Goal: Task Accomplishment & Management: Manage account settings

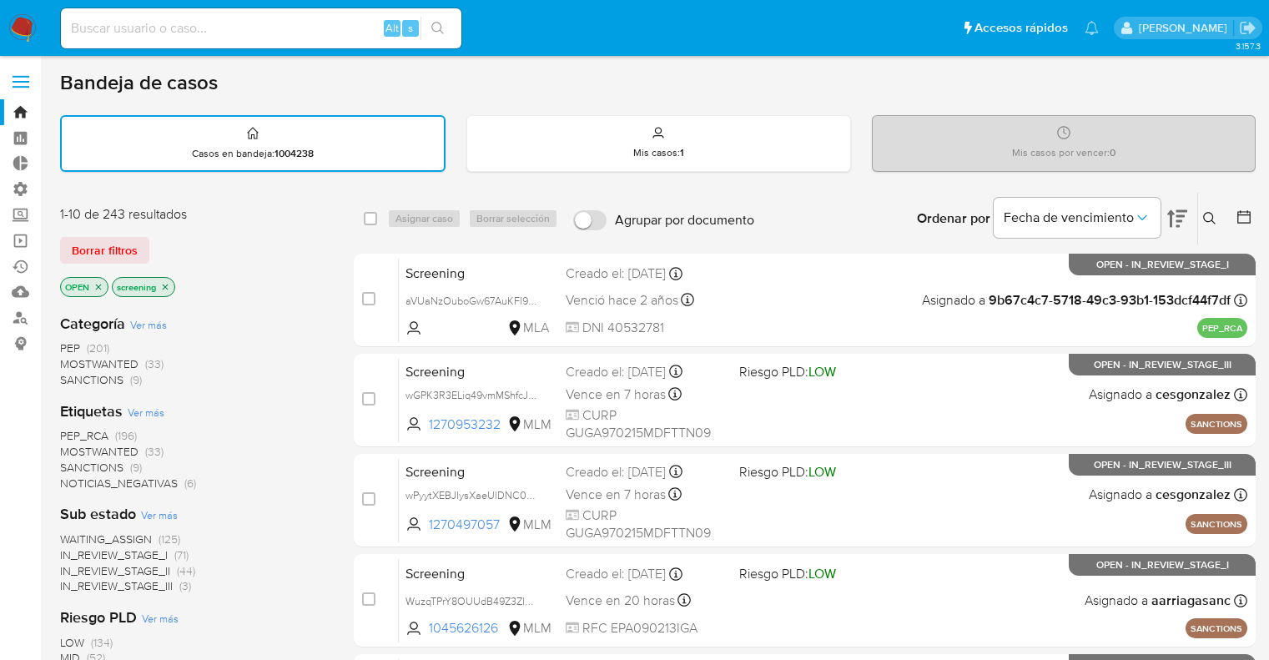
scroll to position [33, 0]
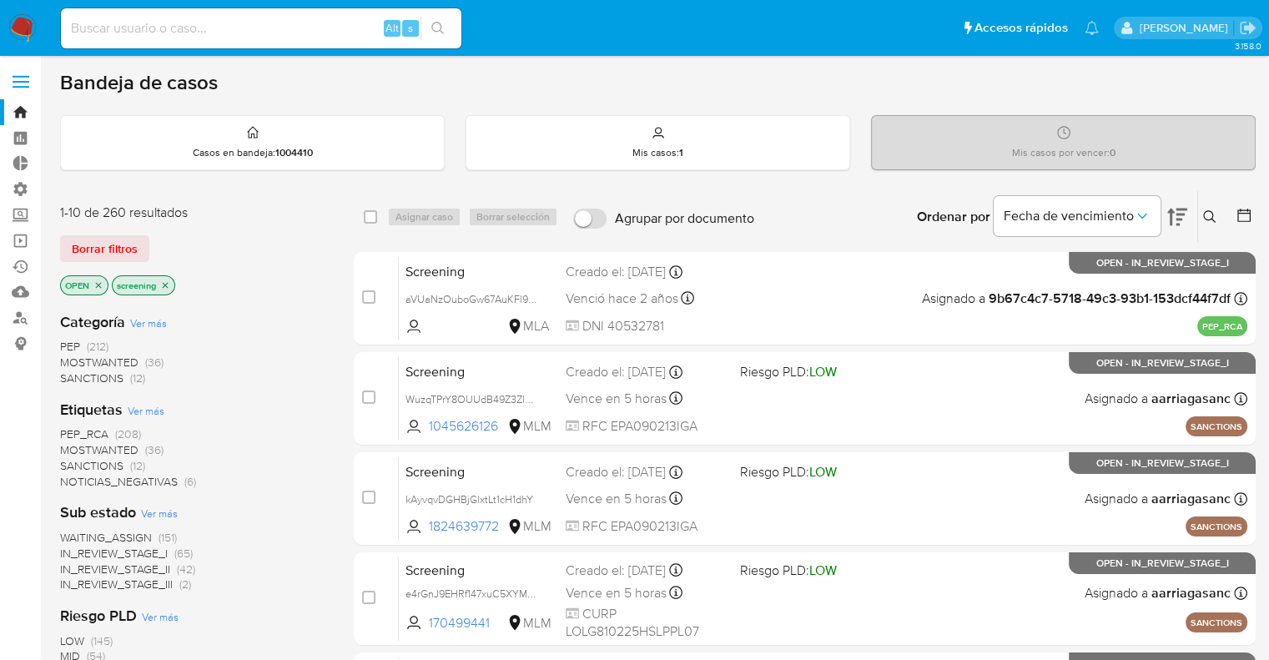
click at [30, 17] on img at bounding box center [22, 28] width 28 height 28
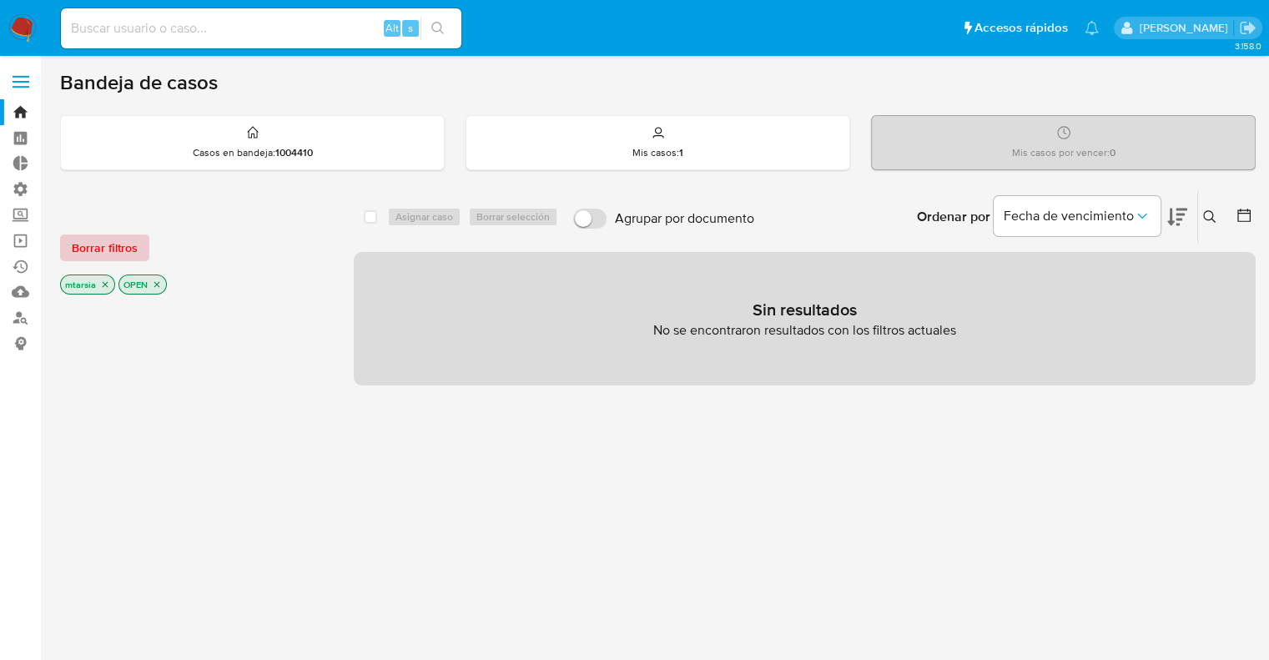
click at [137, 235] on button "Borrar filtros" at bounding box center [104, 247] width 89 height 27
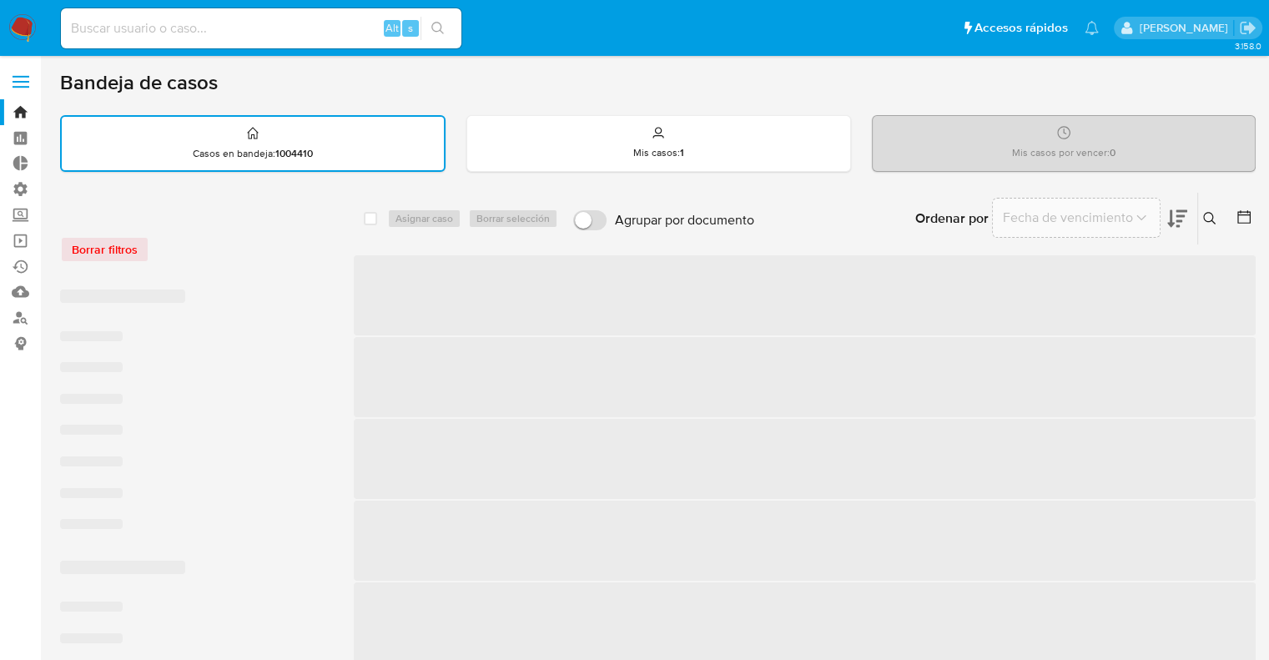
click at [207, 230] on div "Borrar filtros" at bounding box center [193, 240] width 267 height 71
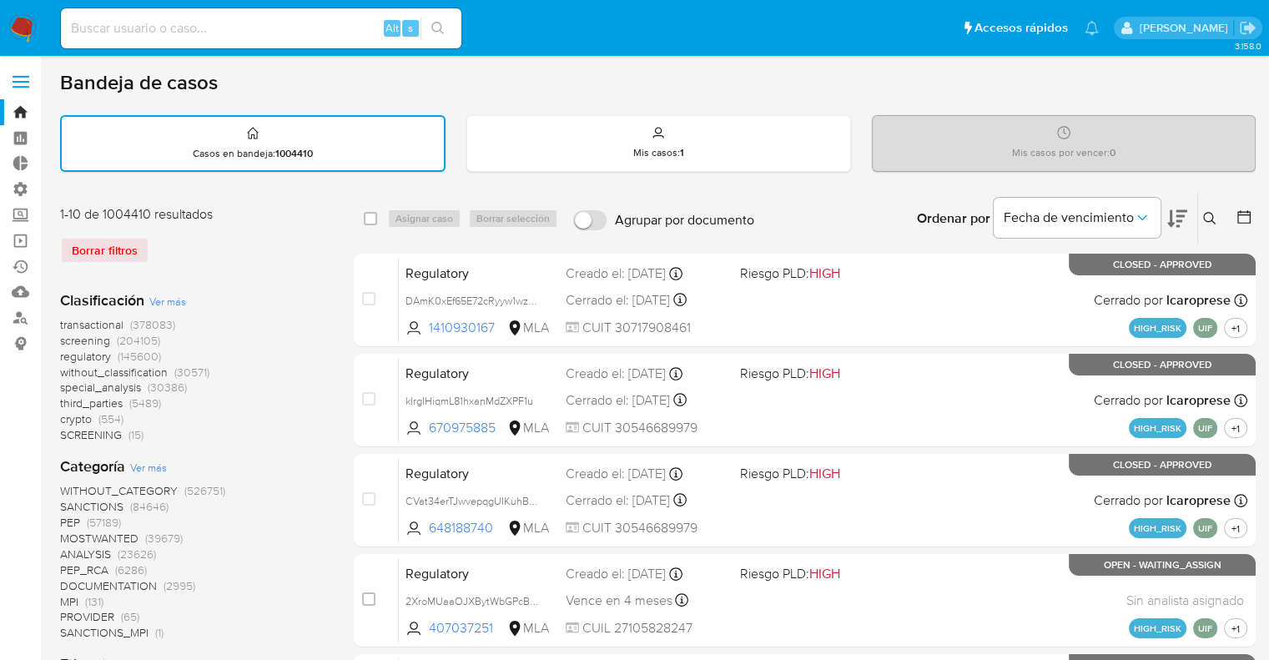
click at [1190, 212] on div "Ordenar por Fecha de vencimiento" at bounding box center [1051, 219] width 294 height 52
click at [1180, 212] on icon at bounding box center [1177, 219] width 20 height 20
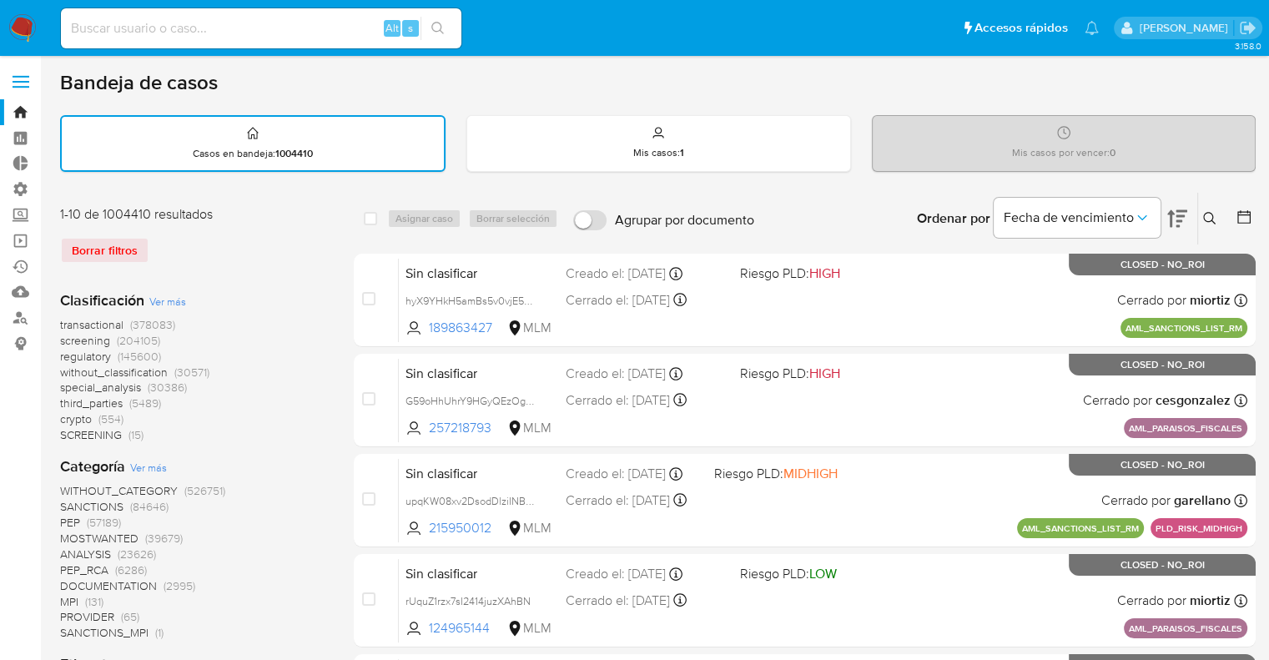
click at [70, 335] on span "screening" at bounding box center [85, 340] width 50 height 17
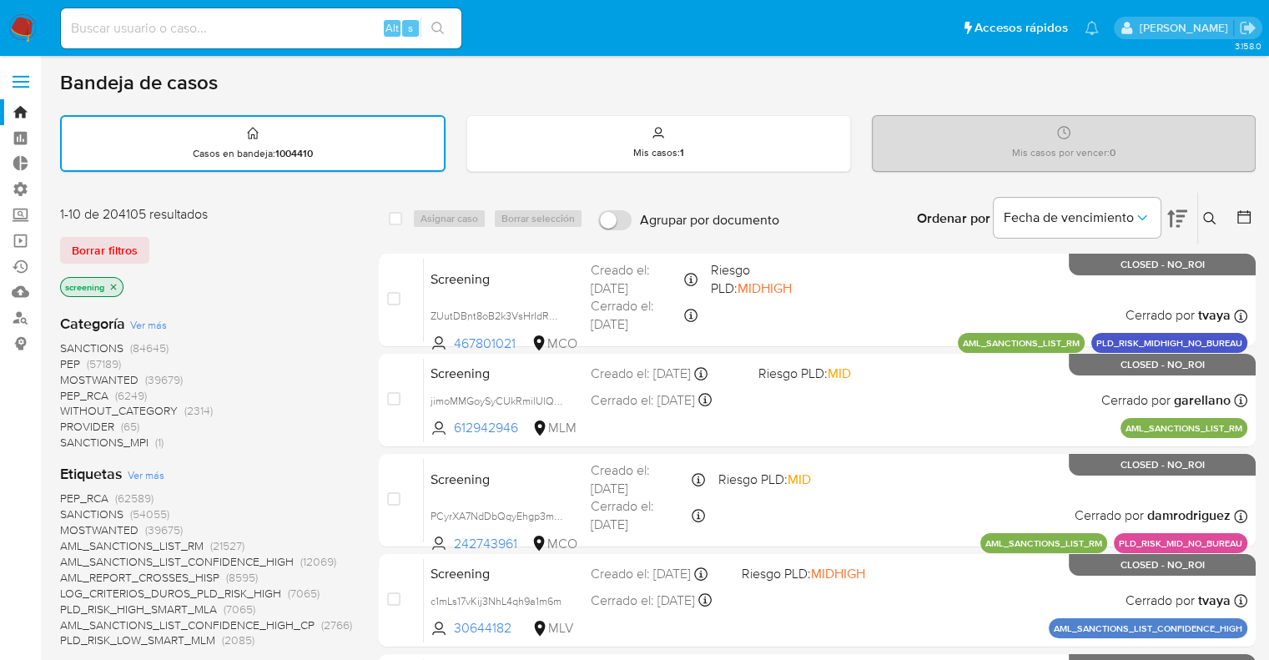
click at [189, 243] on div "Borrar filtros" at bounding box center [193, 250] width 267 height 27
click at [117, 288] on icon "close-filter" at bounding box center [113, 287] width 10 height 10
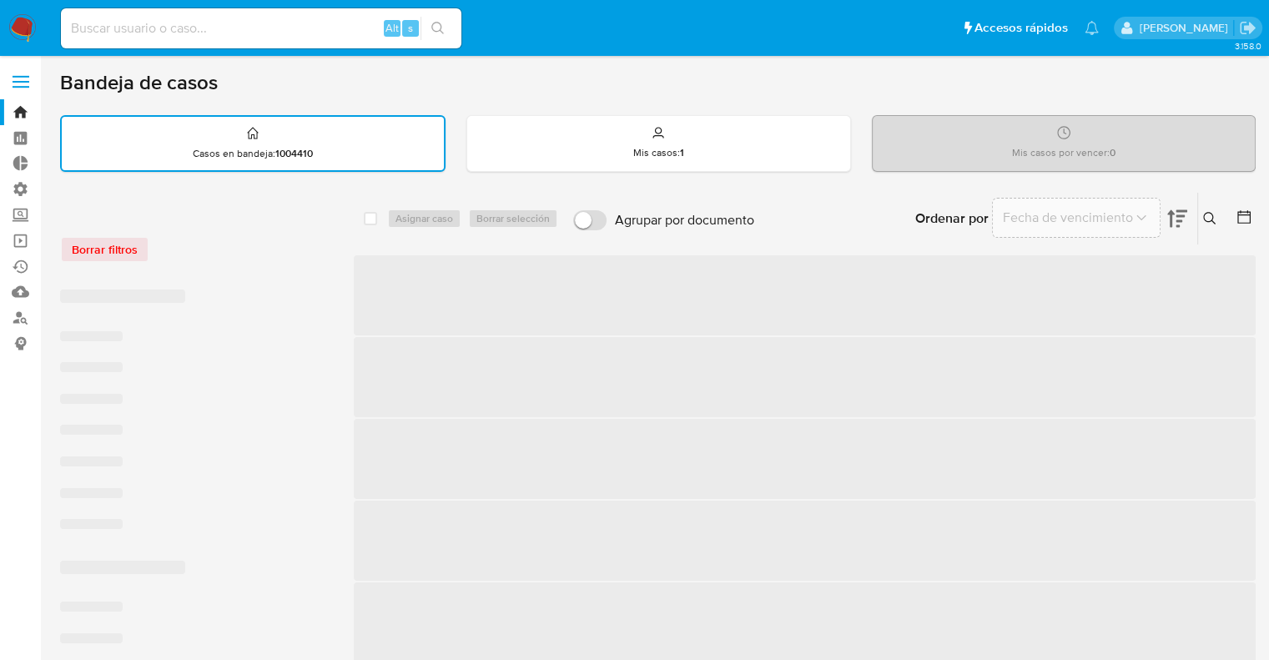
click at [192, 244] on div "Borrar filtros" at bounding box center [193, 249] width 267 height 27
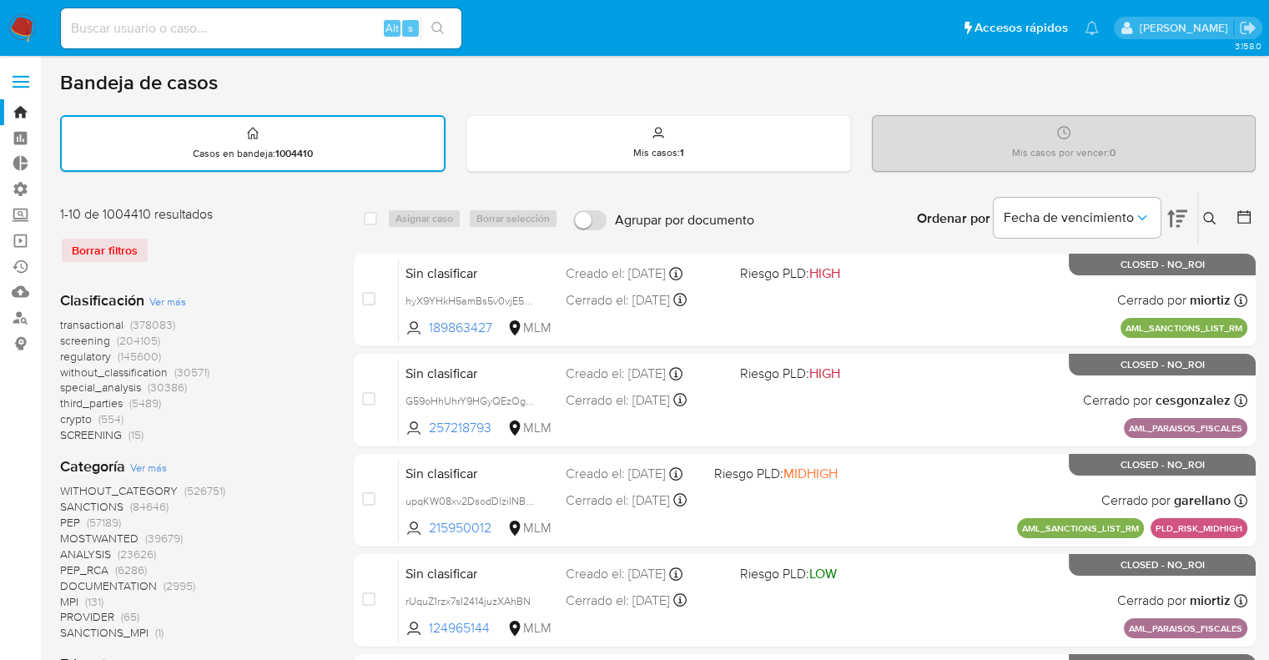
click at [63, 340] on span "screening" at bounding box center [85, 340] width 50 height 17
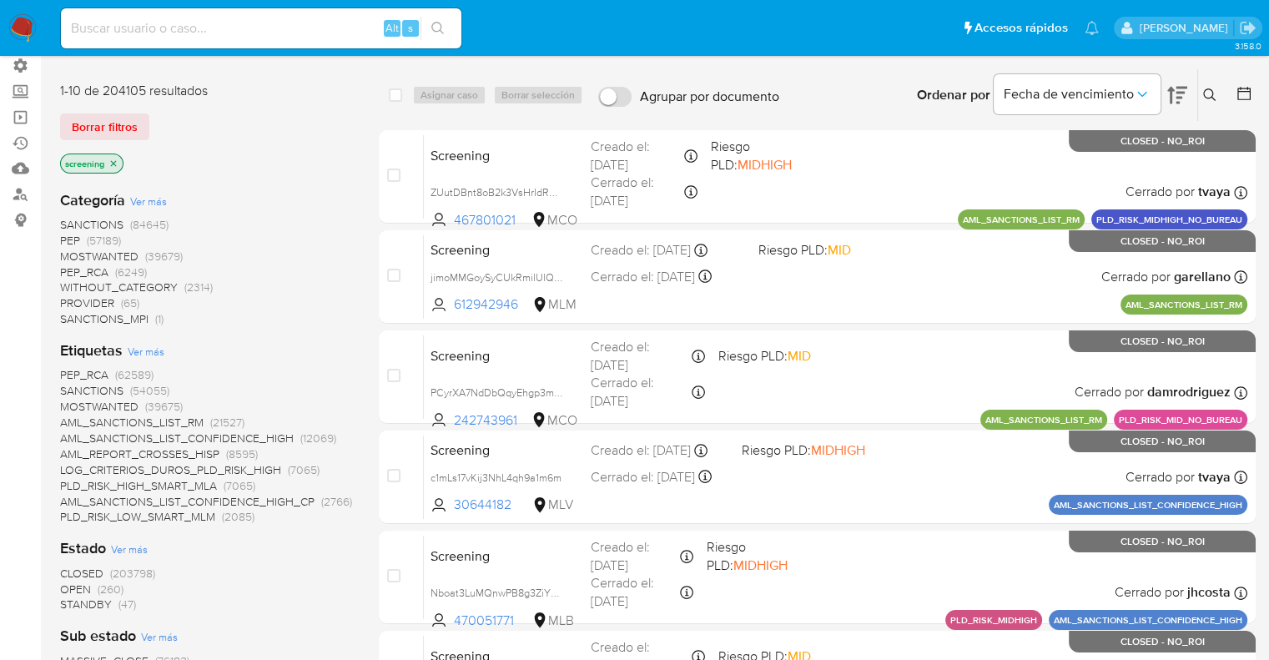
scroll to position [167, 0]
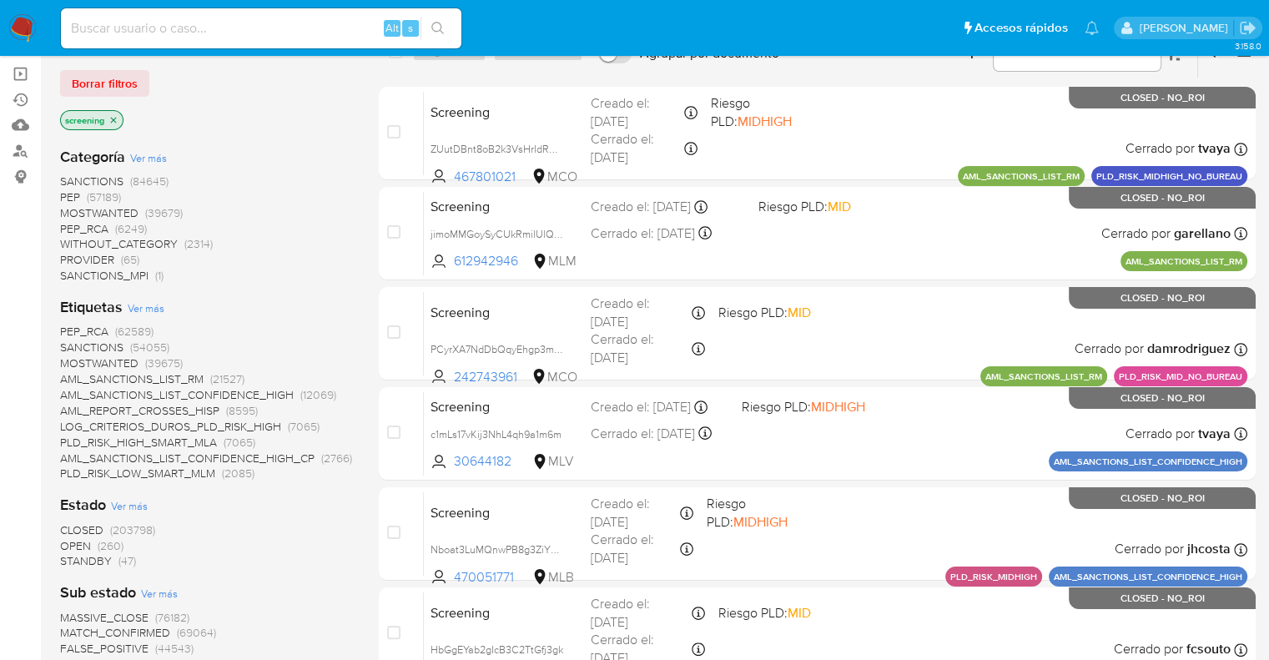
click at [71, 543] on span "OPEN" at bounding box center [75, 545] width 31 height 17
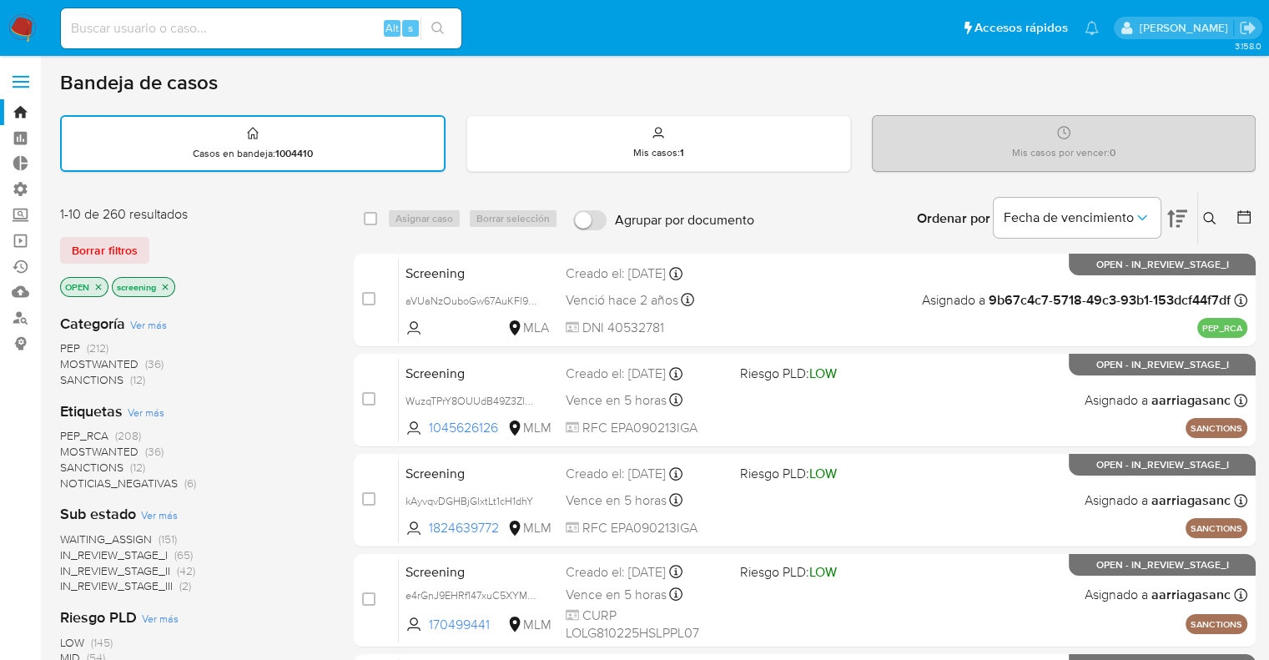
click at [1169, 203] on button at bounding box center [1177, 219] width 20 height 52
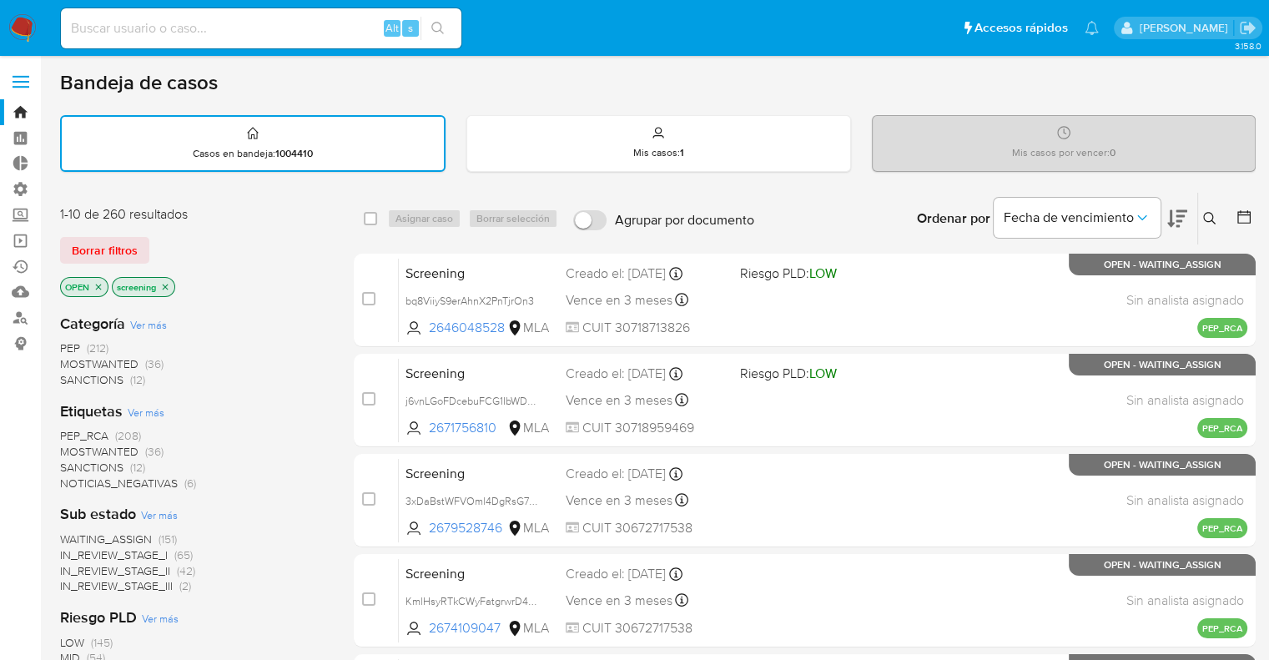
click at [1182, 210] on icon at bounding box center [1177, 219] width 20 height 18
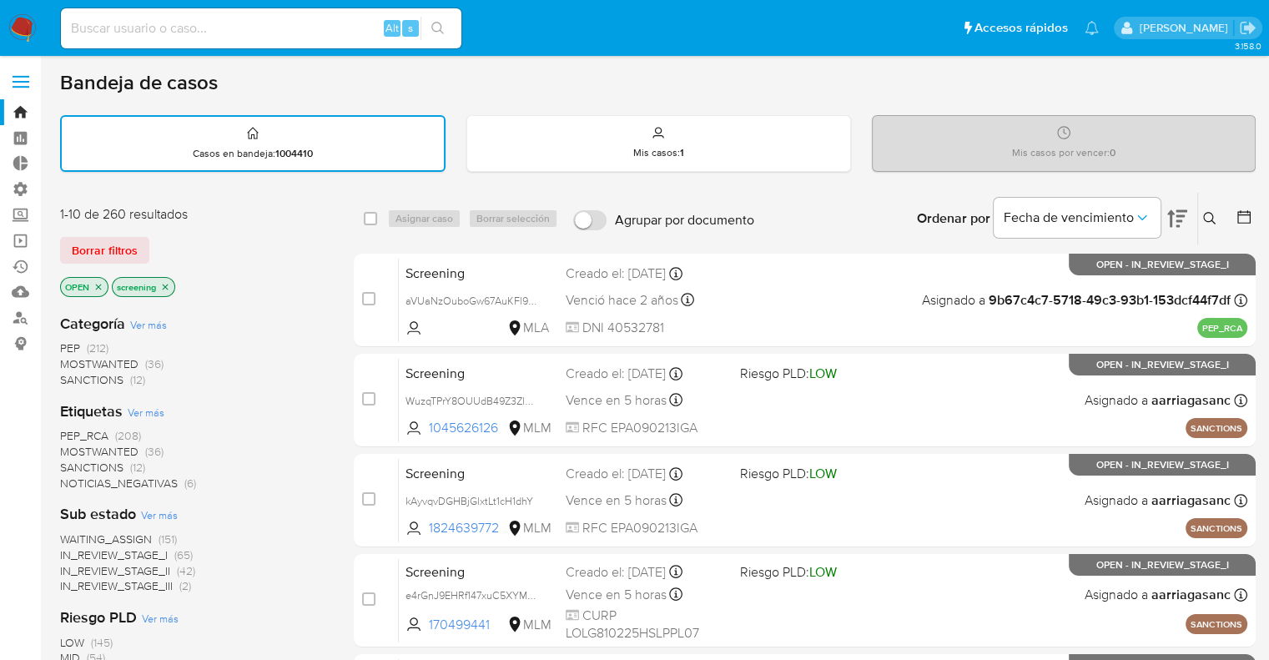
click at [833, 194] on div "Ordenar por Fecha de vencimiento No es posible ordenar los resultados mientras …" at bounding box center [1009, 219] width 493 height 52
click at [1179, 212] on icon at bounding box center [1177, 219] width 20 height 20
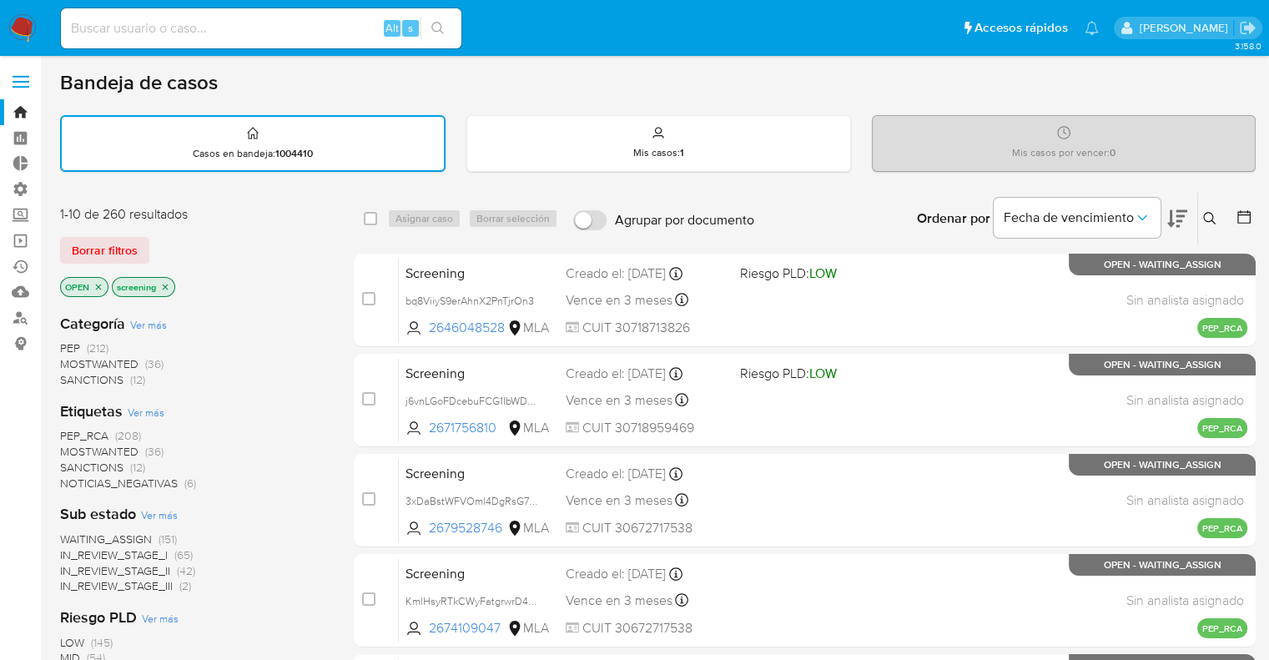
click at [845, 194] on div "Ordenar por Fecha de vencimiento No es posible ordenar los resultados mientras …" at bounding box center [1009, 219] width 493 height 52
click at [1173, 209] on icon at bounding box center [1177, 219] width 20 height 20
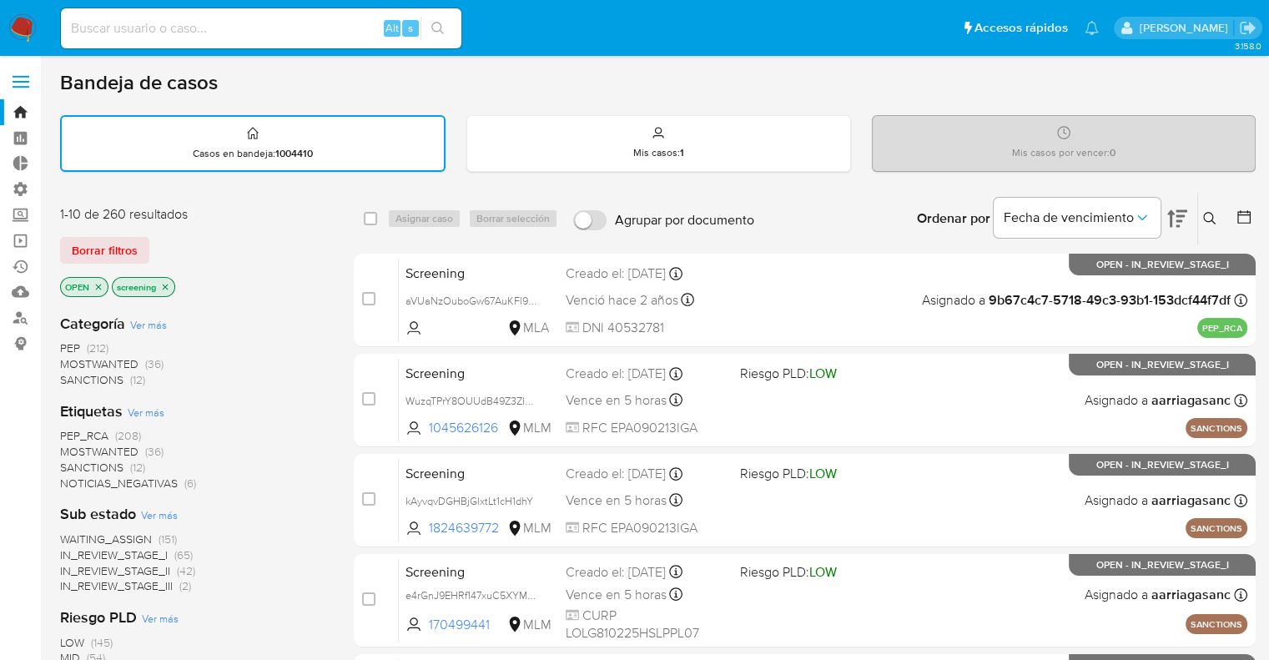
click at [72, 464] on span "SANCTIONS" at bounding box center [91, 467] width 63 height 17
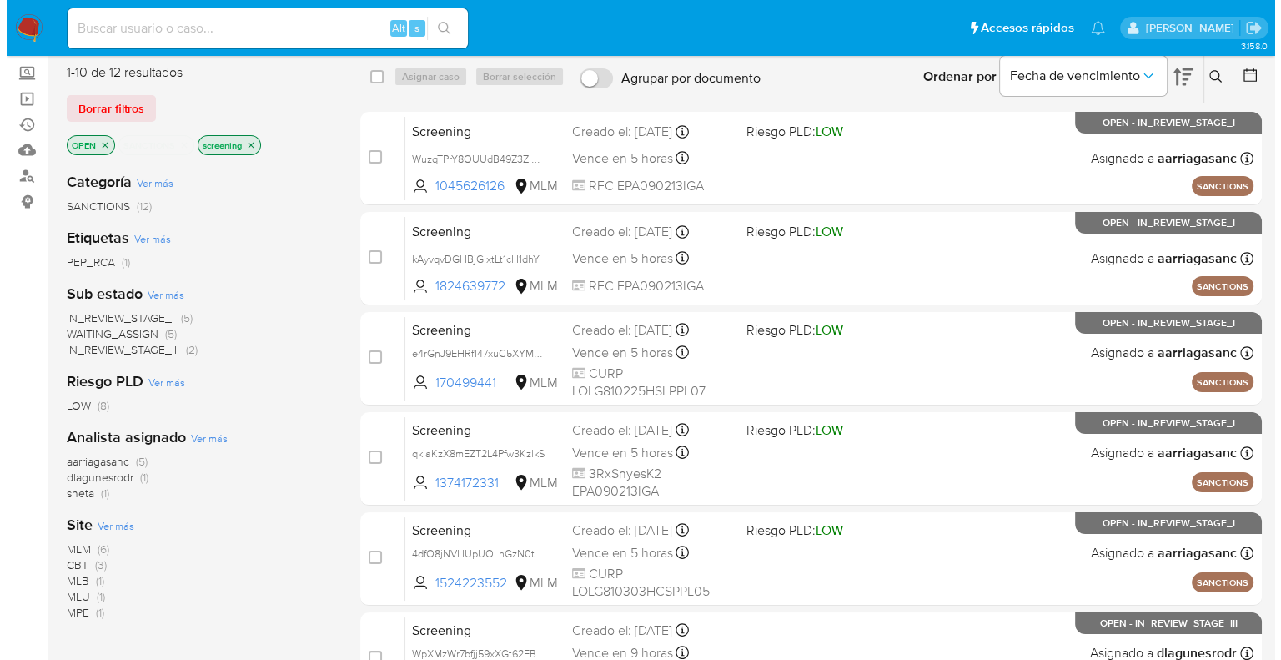
scroll to position [167, 0]
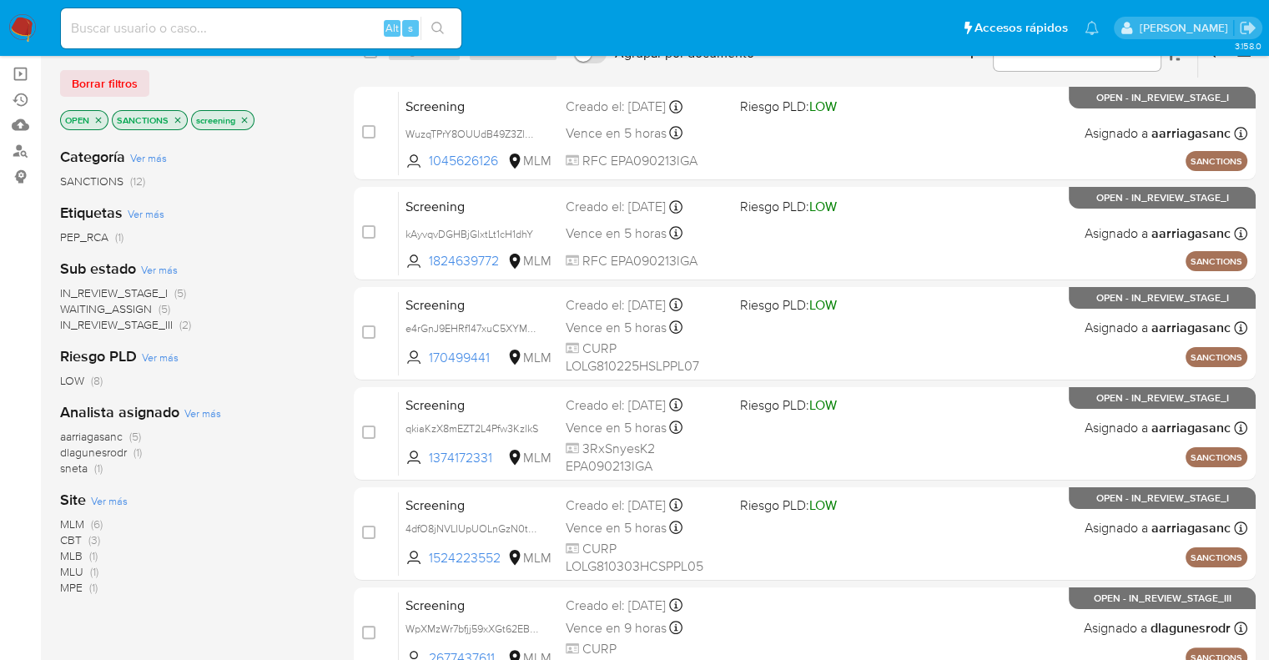
click at [94, 496] on span "Ver más" at bounding box center [109, 500] width 37 height 15
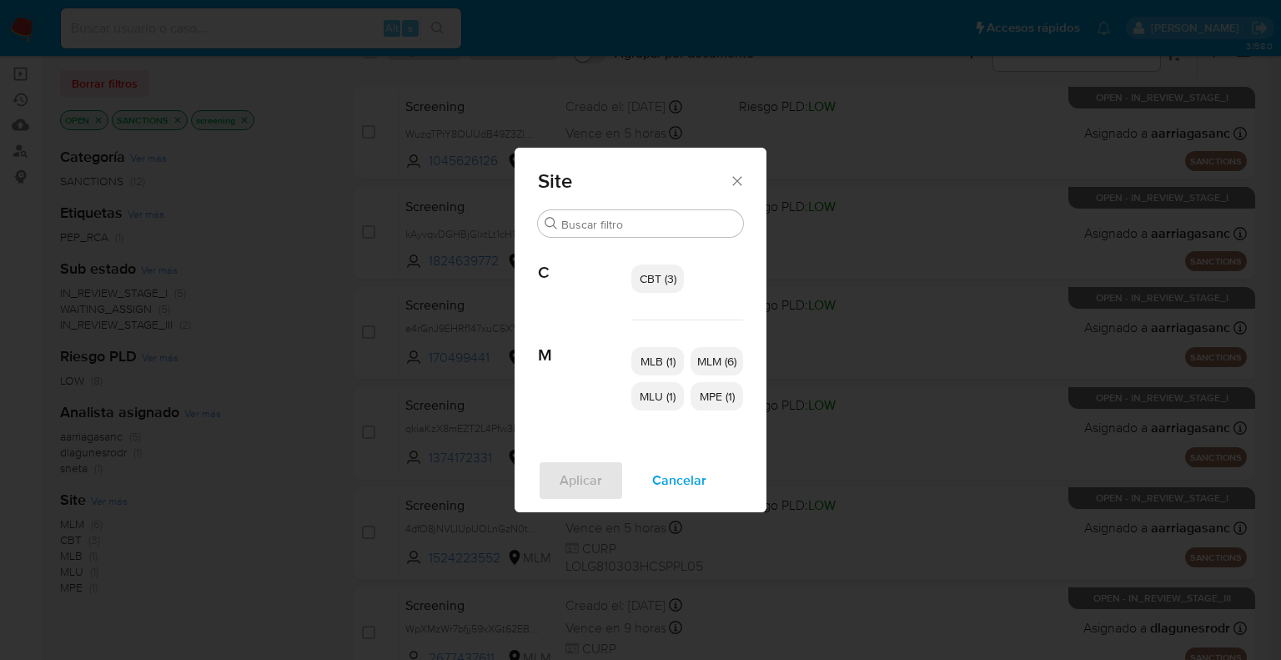
click at [732, 355] on span "MLM (6)" at bounding box center [716, 361] width 39 height 17
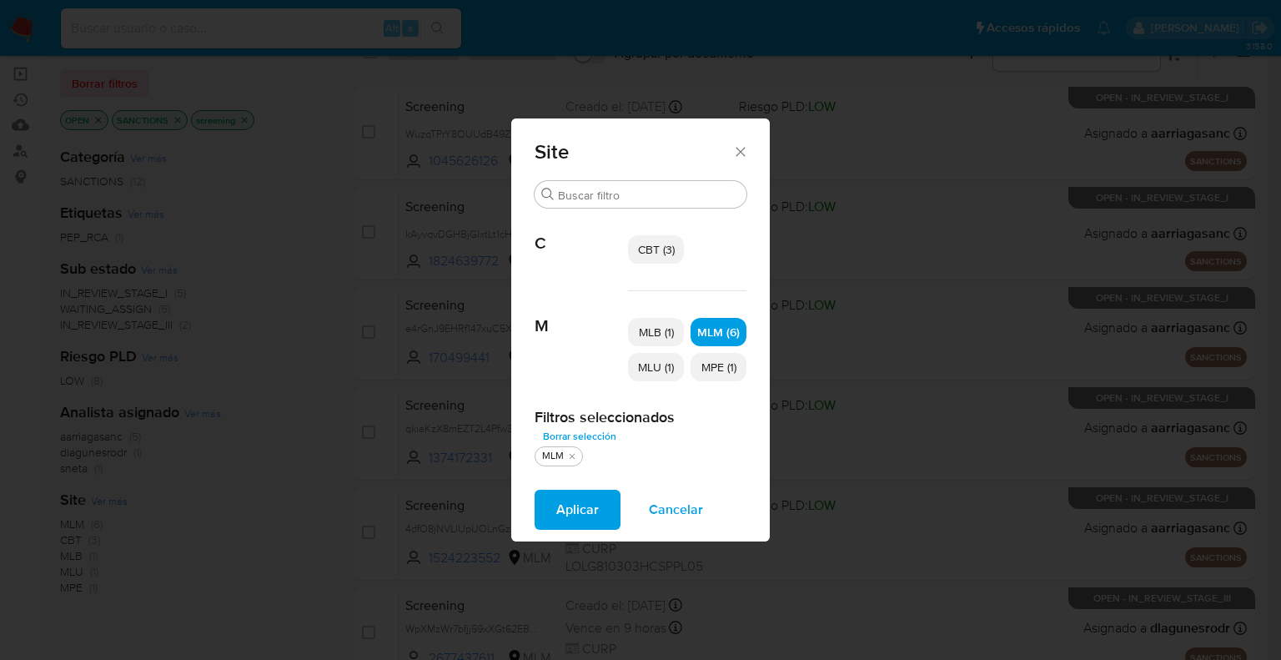
click at [607, 497] on button "Aplicar" at bounding box center [578, 510] width 86 height 40
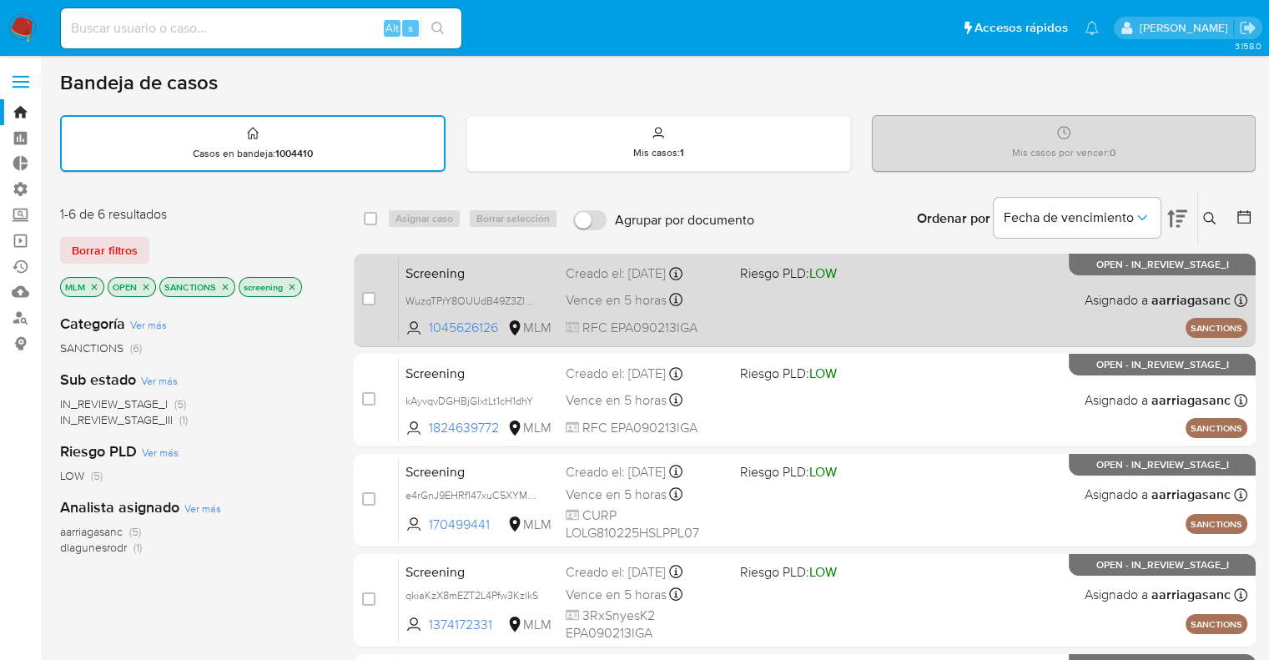
click at [488, 261] on span "Screening" at bounding box center [478, 272] width 147 height 22
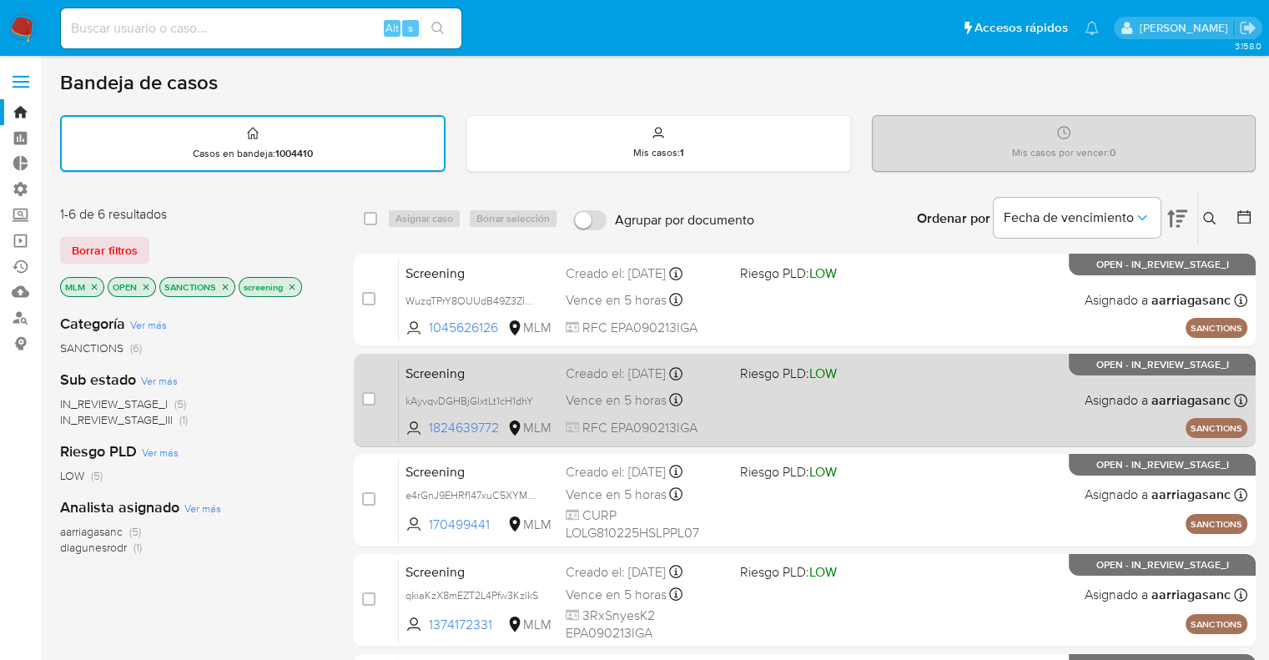
click at [513, 377] on span "Screening" at bounding box center [478, 372] width 147 height 22
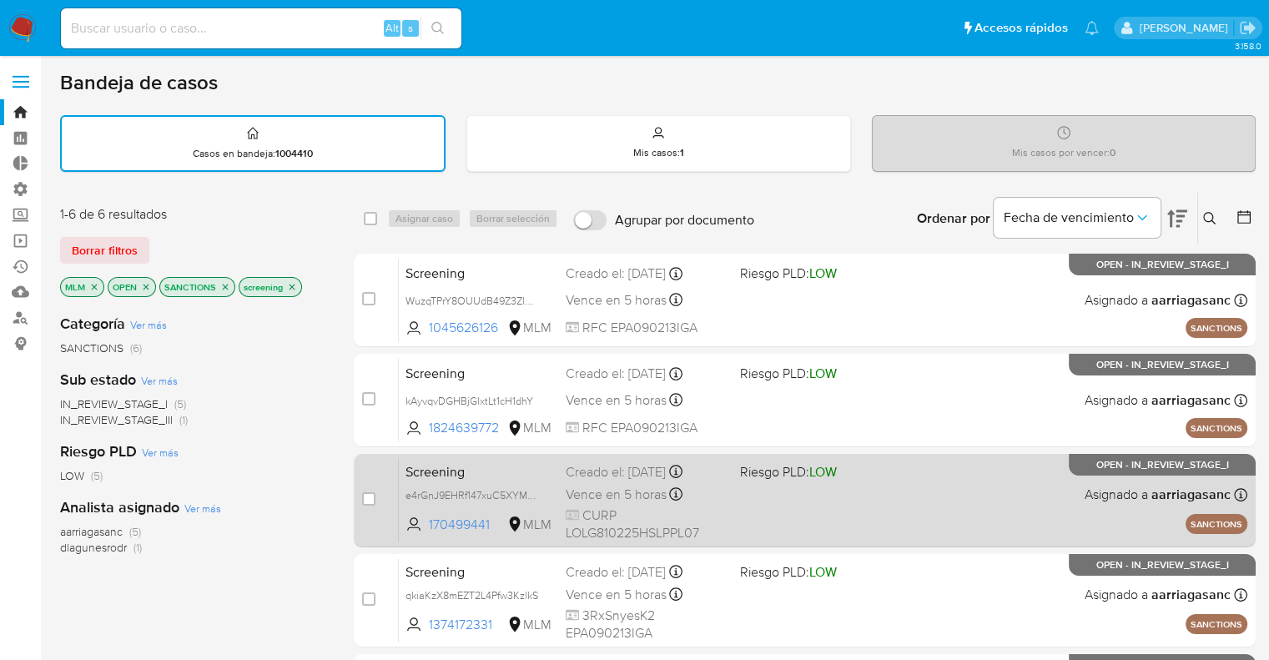
click at [494, 471] on span "Screening" at bounding box center [478, 471] width 147 height 22
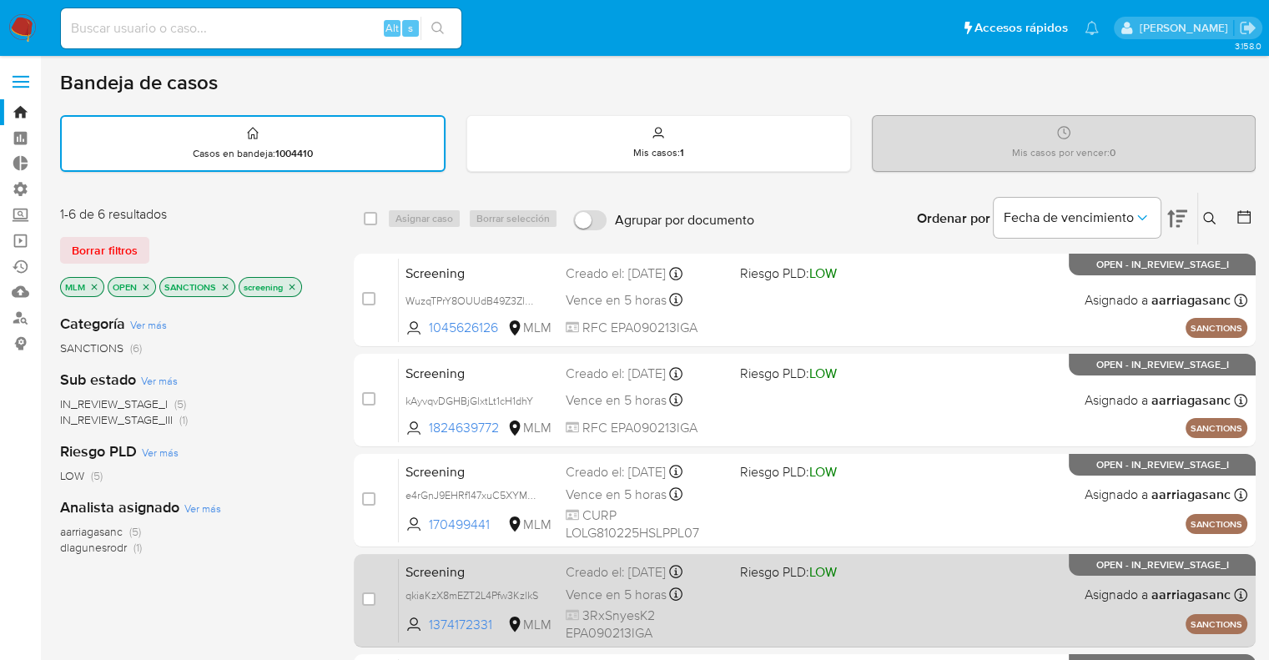
click at [501, 560] on span "Screening" at bounding box center [478, 571] width 147 height 22
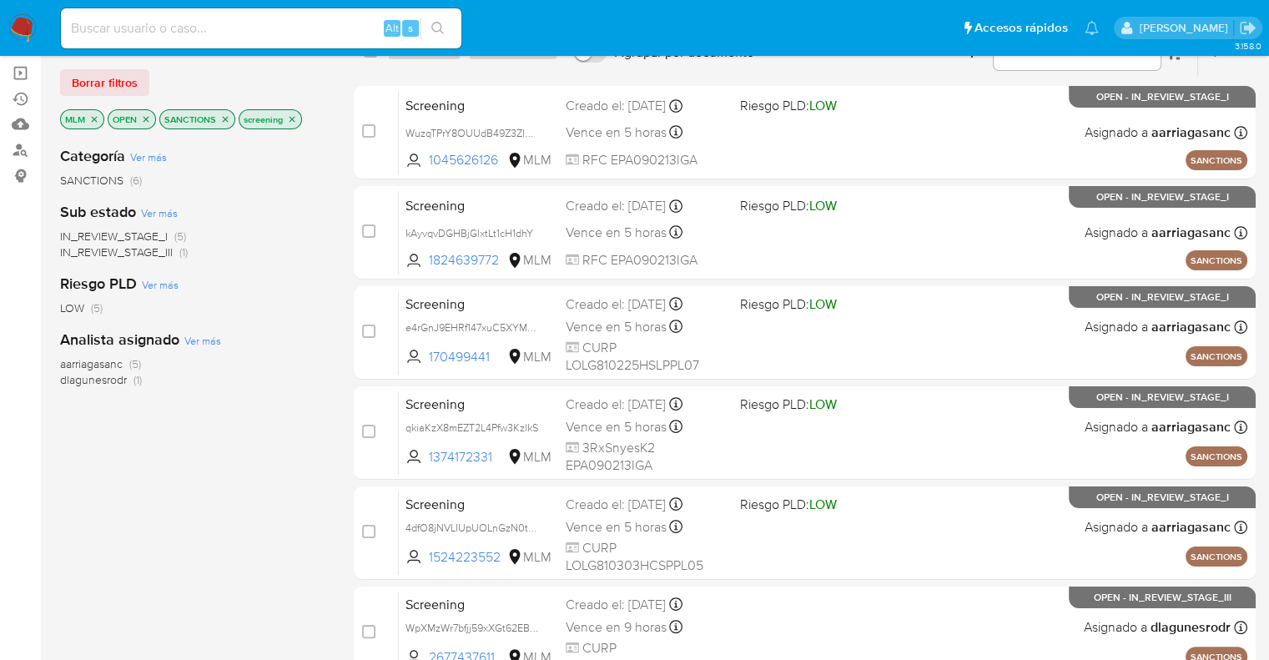
scroll to position [250, 0]
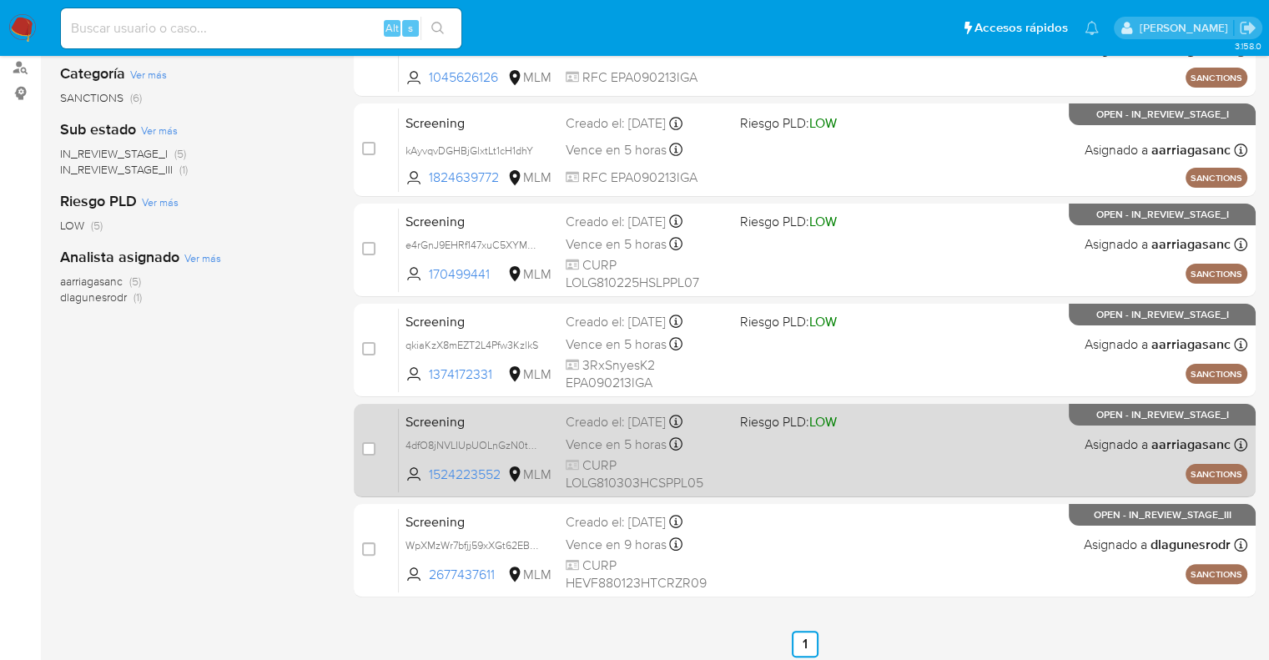
click at [480, 416] on span "Screening" at bounding box center [478, 421] width 147 height 22
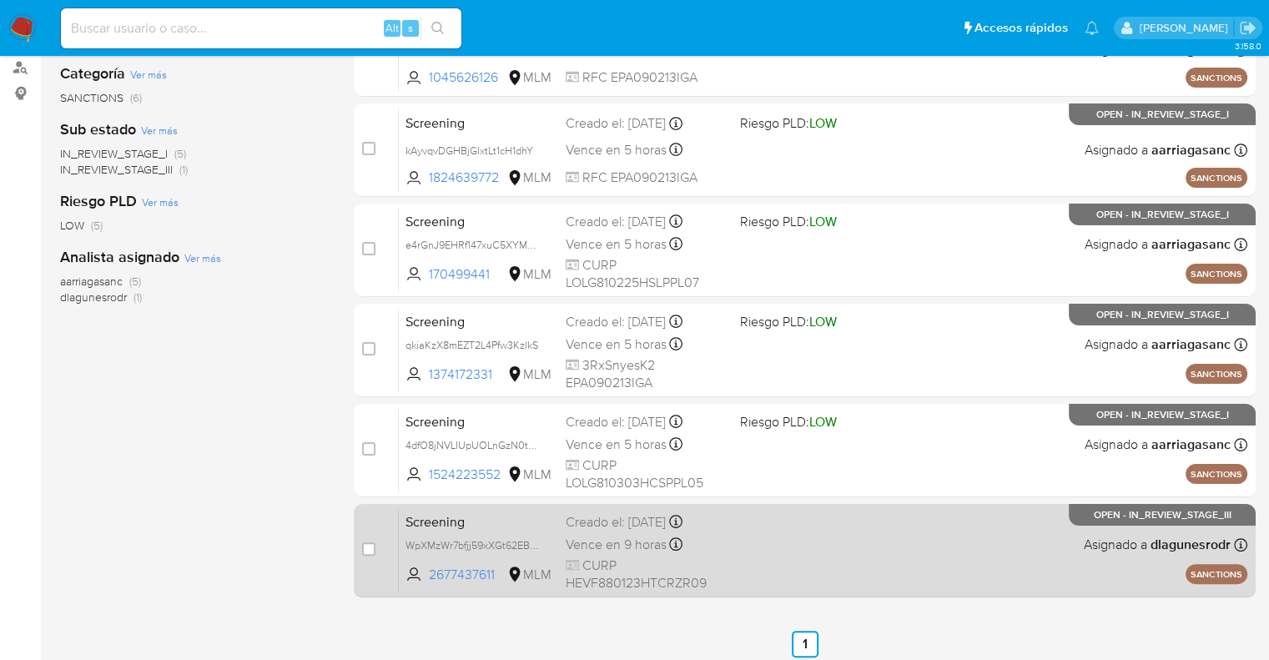
click at [497, 516] on span "Screening" at bounding box center [478, 521] width 147 height 22
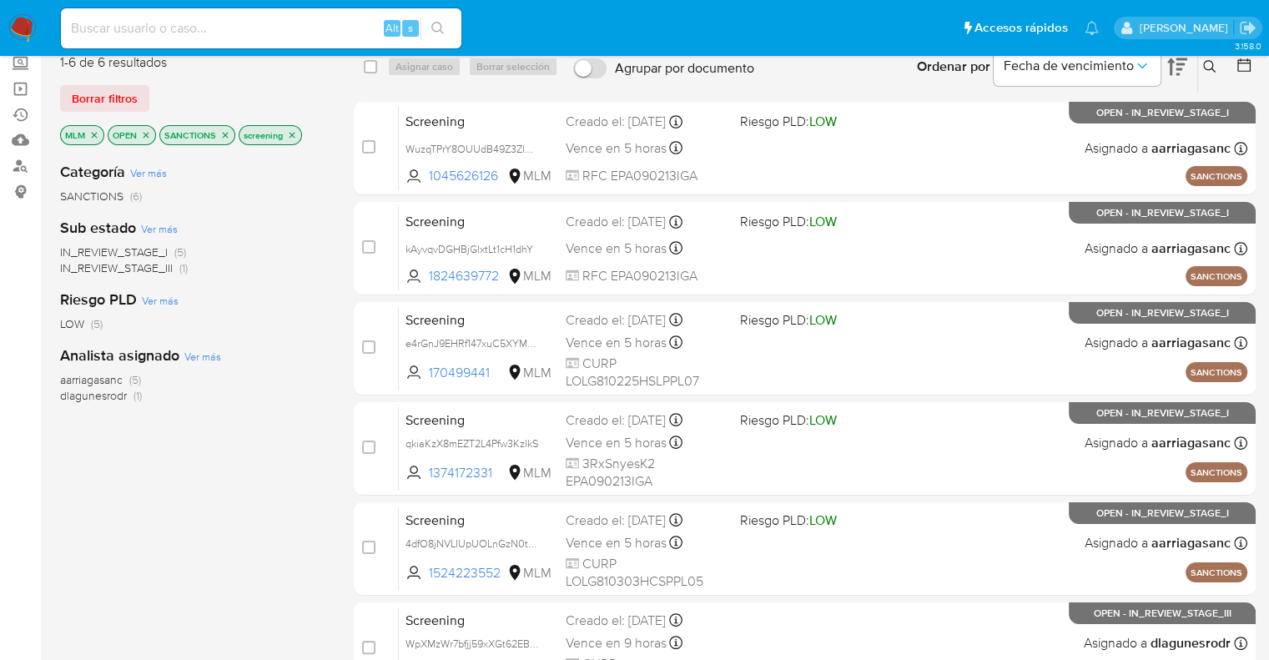
scroll to position [0, 0]
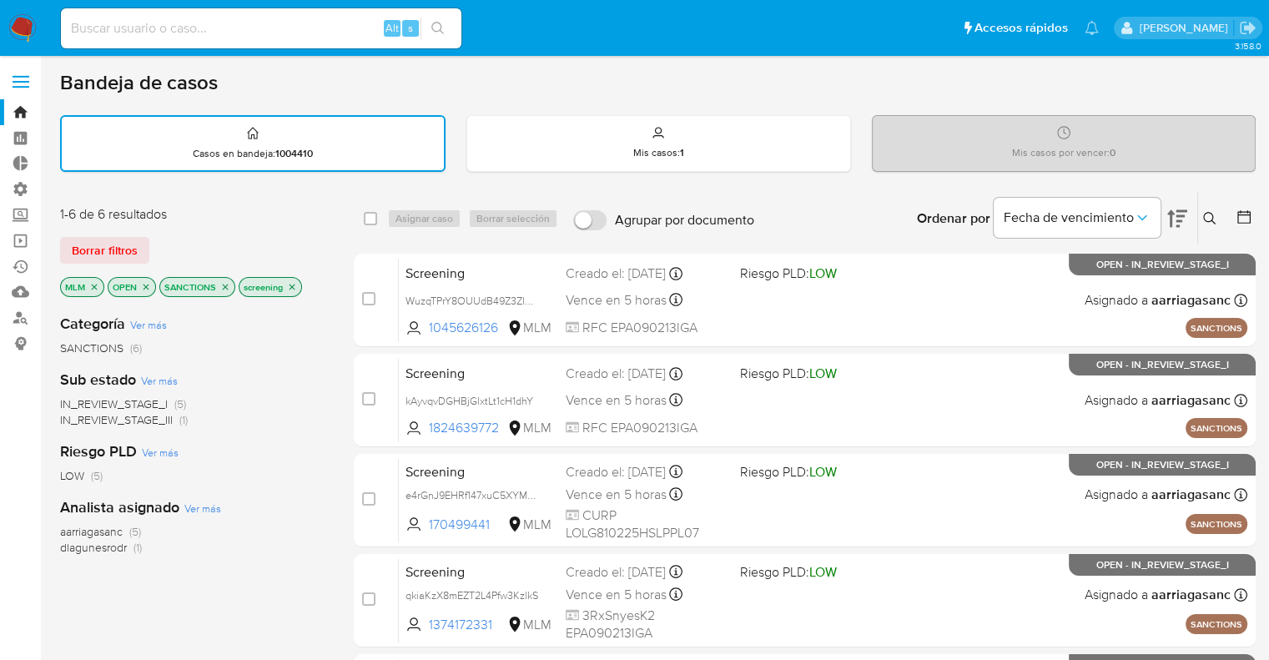
click at [89, 289] on icon "close-filter" at bounding box center [94, 287] width 10 height 10
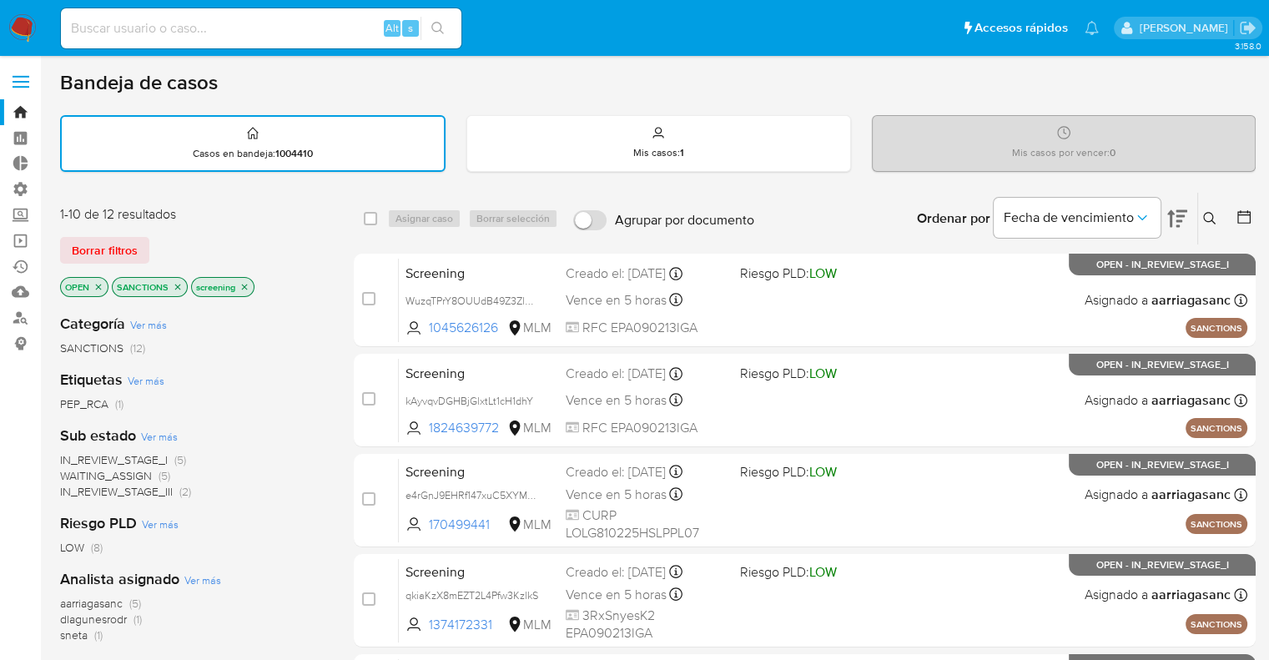
click at [190, 246] on div "Borrar filtros" at bounding box center [193, 250] width 267 height 27
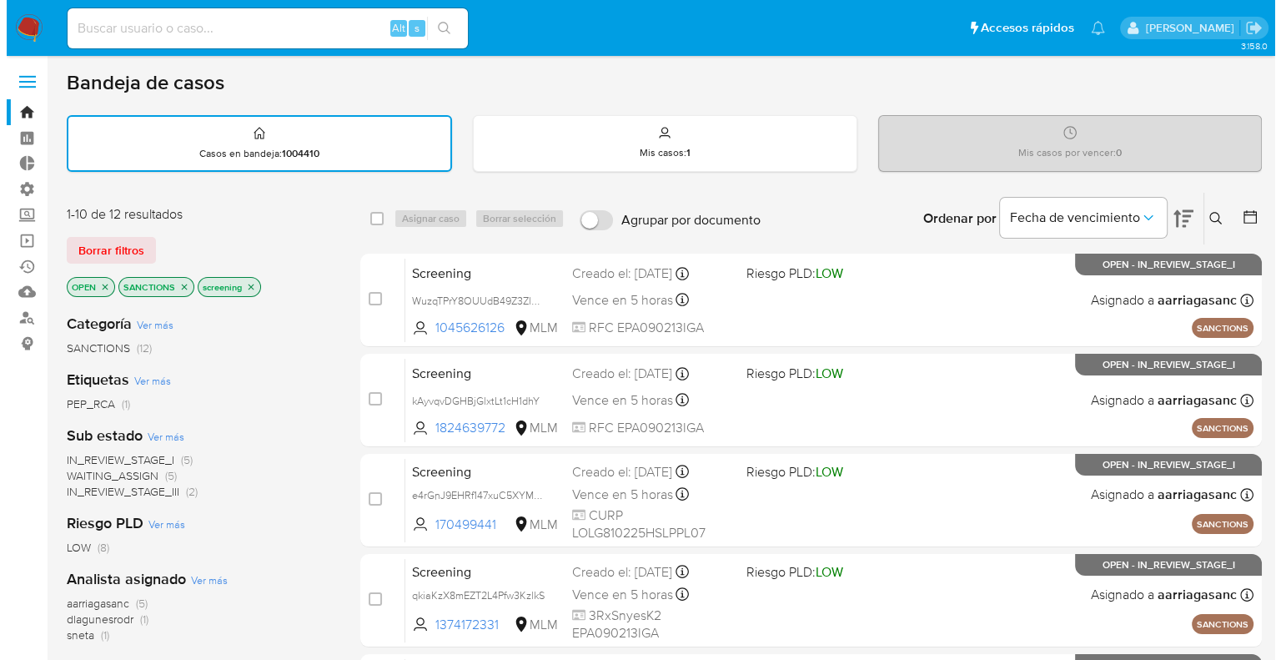
scroll to position [167, 0]
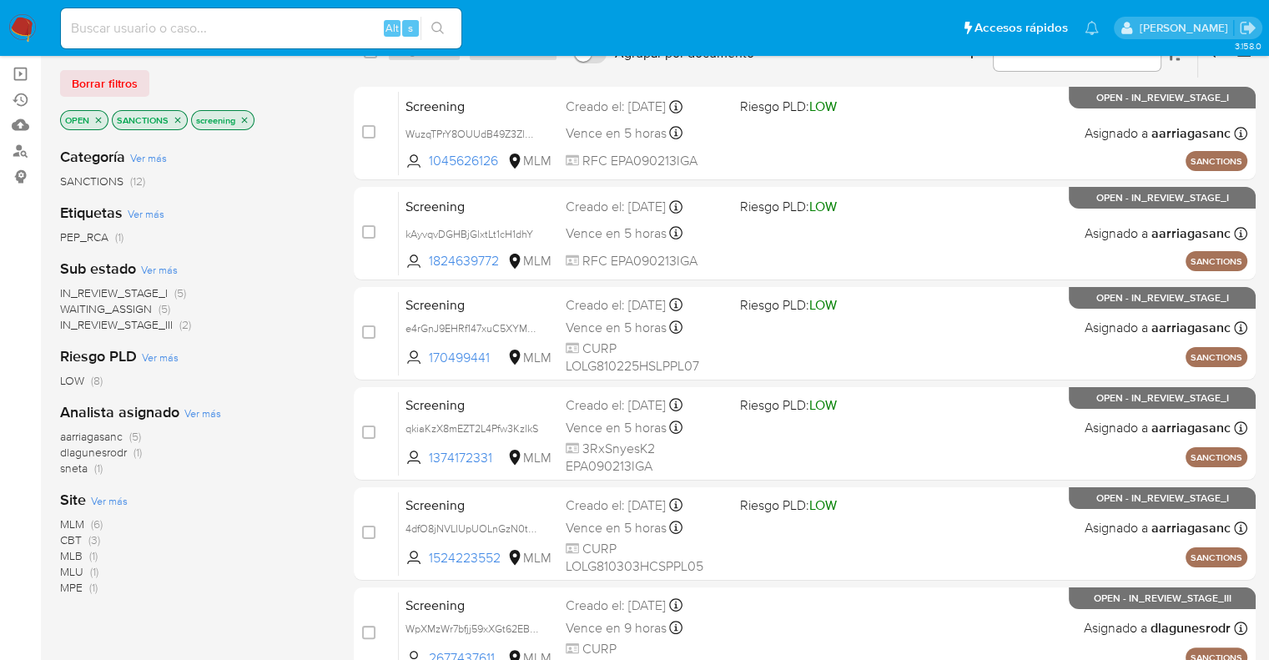
click at [101, 496] on span "Ver más" at bounding box center [109, 500] width 37 height 15
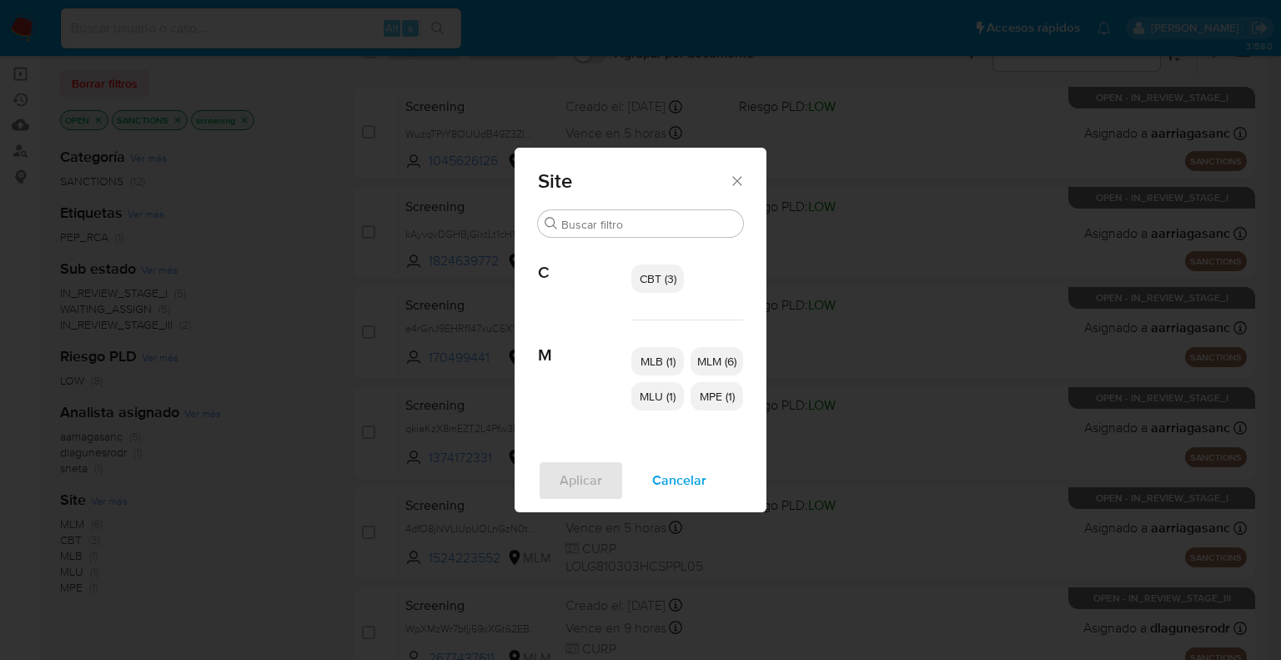
click at [644, 276] on span "CBT (3)" at bounding box center [658, 278] width 37 height 17
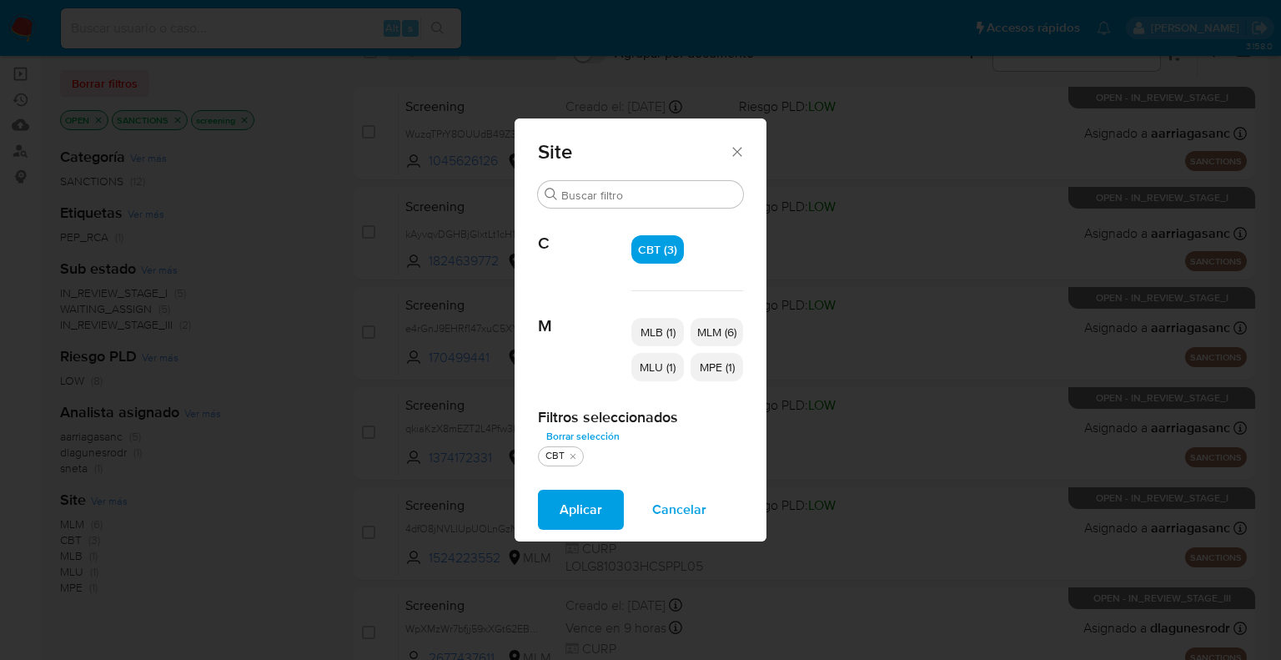
click at [640, 373] on span "MLU (1)" at bounding box center [658, 367] width 36 height 17
click at [702, 375] on p "MPE (1)" at bounding box center [717, 367] width 53 height 28
click at [617, 511] on button "Aplicar" at bounding box center [581, 510] width 86 height 40
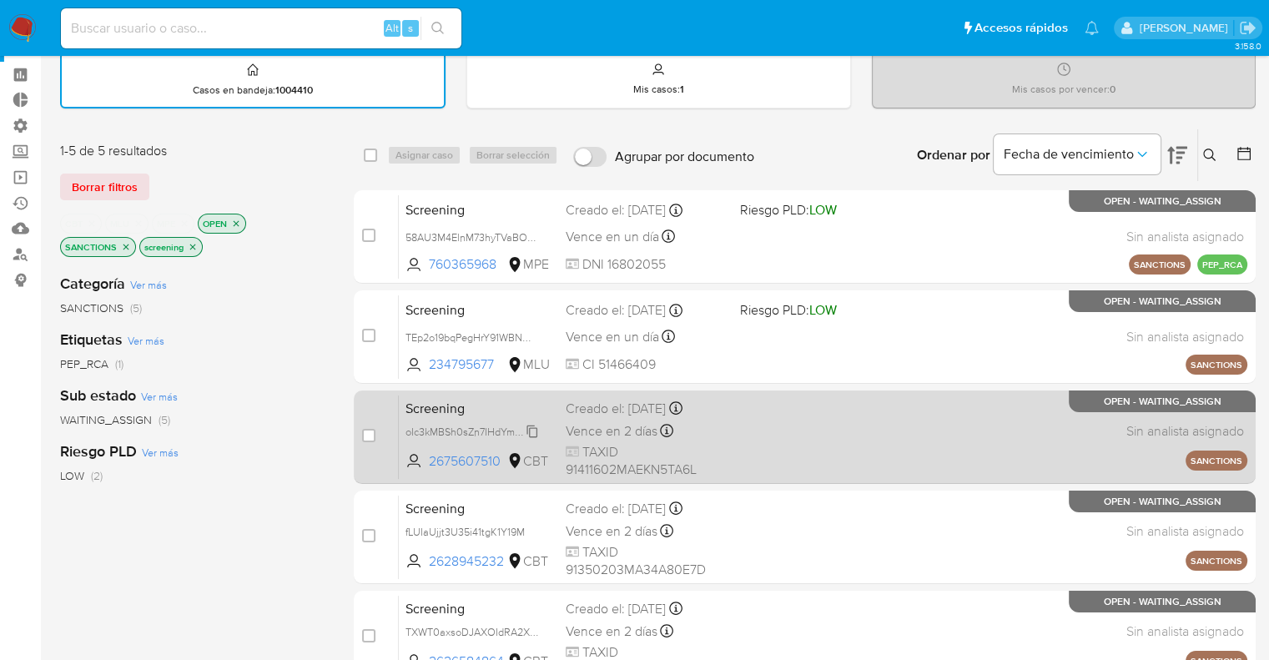
scroll to position [167, 0]
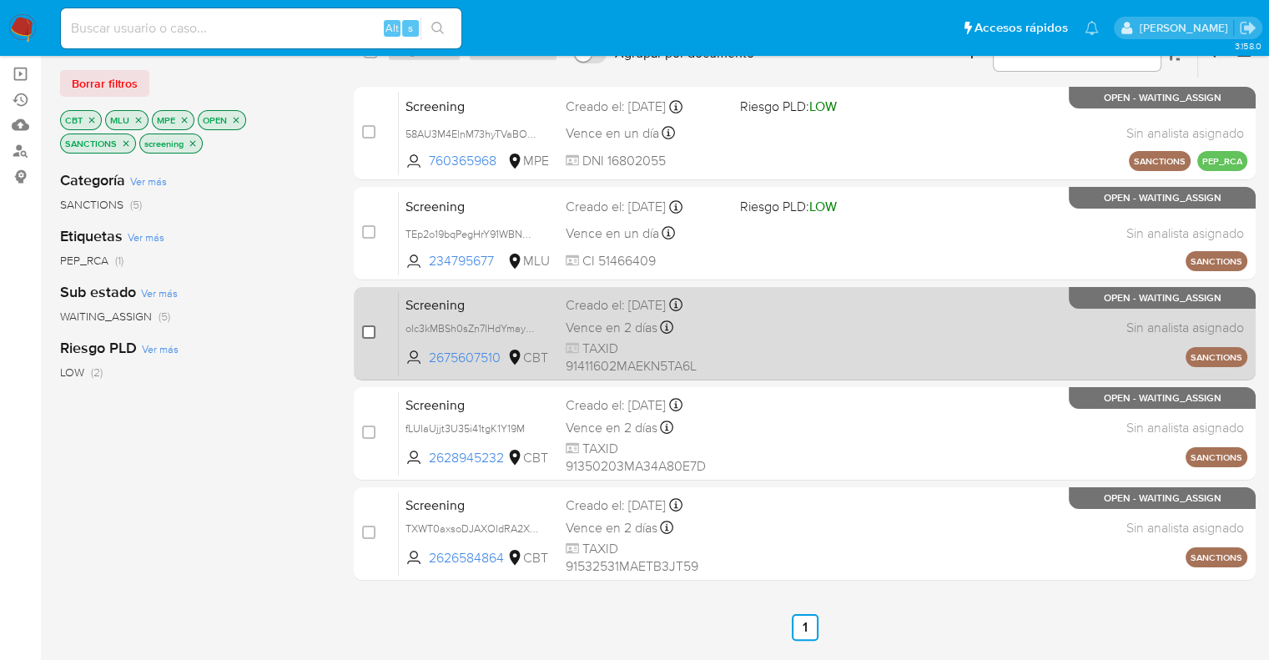
click at [368, 330] on input "checkbox" at bounding box center [368, 331] width 13 height 13
checkbox input "true"
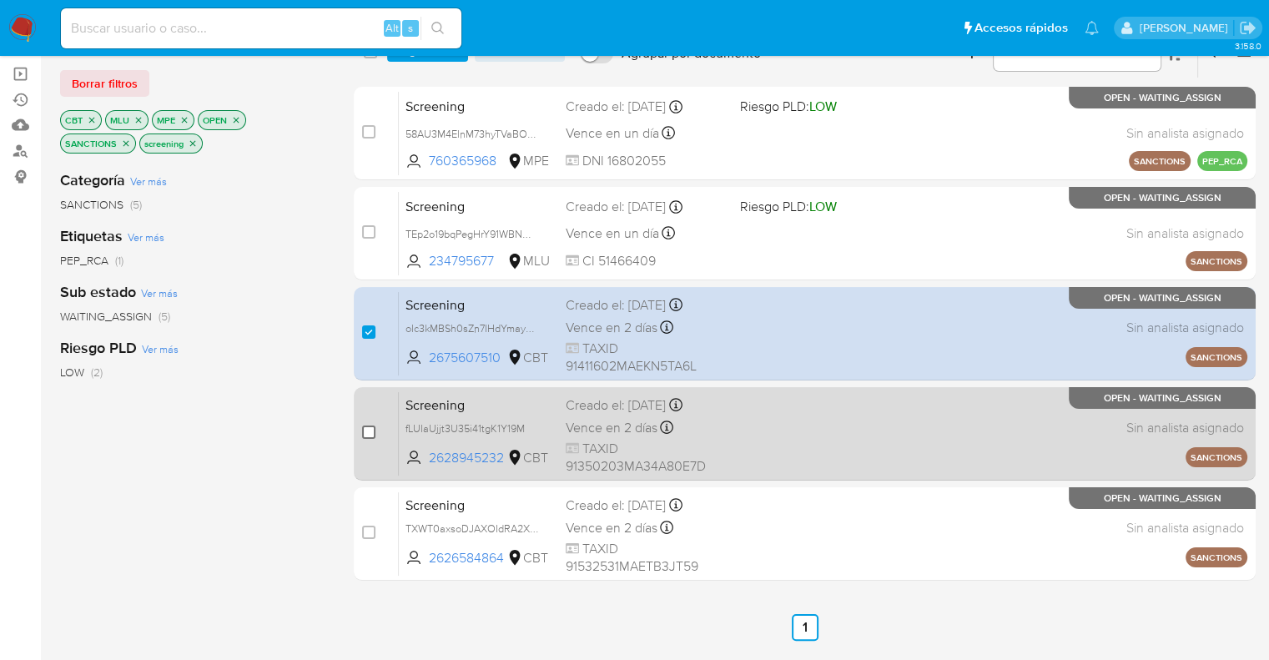
click at [367, 430] on input "checkbox" at bounding box center [368, 431] width 13 height 13
checkbox input "true"
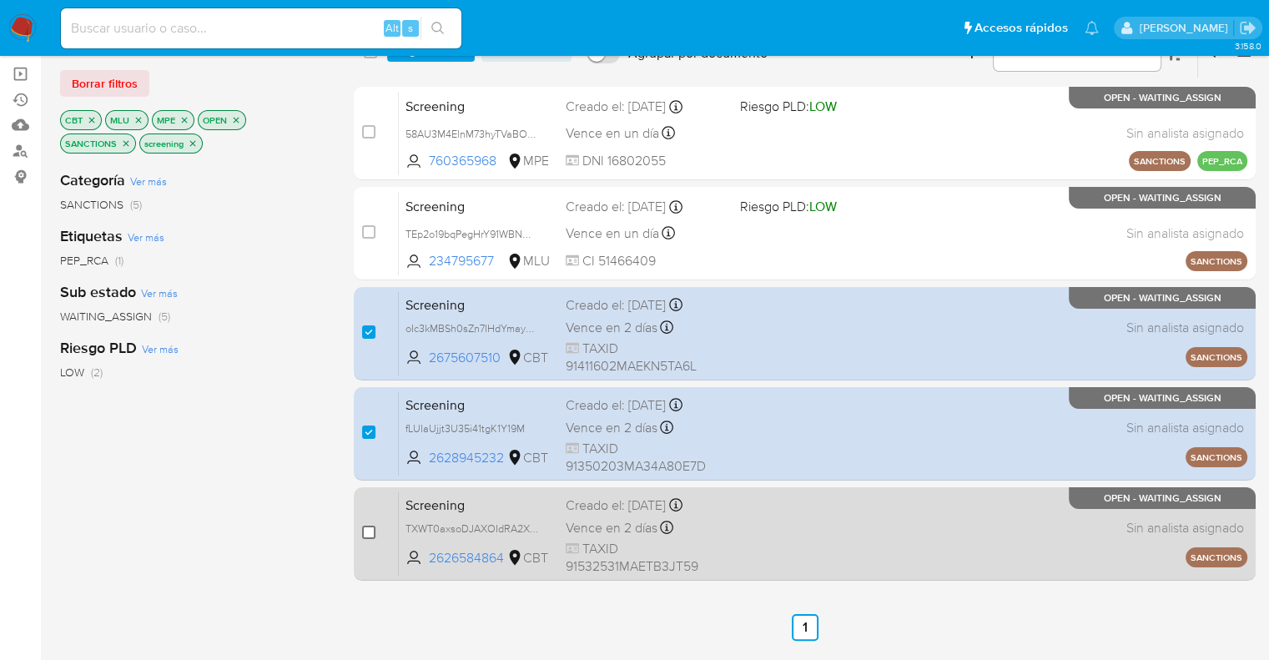
click at [367, 529] on input "checkbox" at bounding box center [368, 532] width 13 height 13
checkbox input "true"
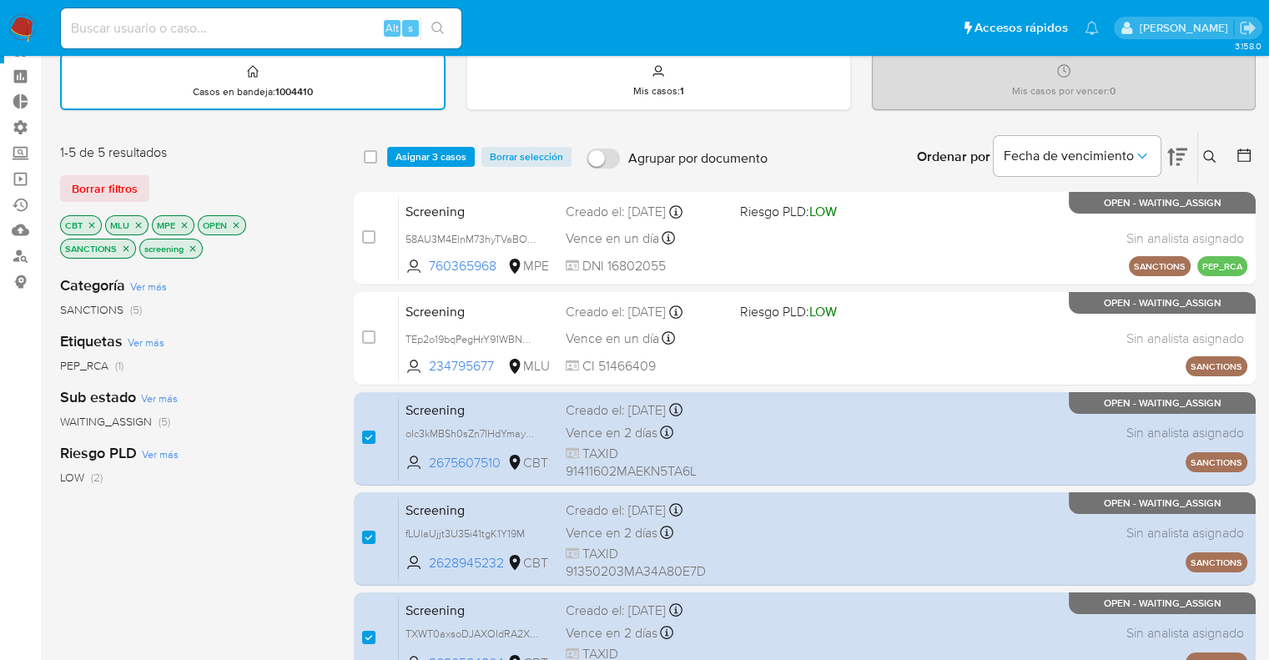
scroll to position [0, 0]
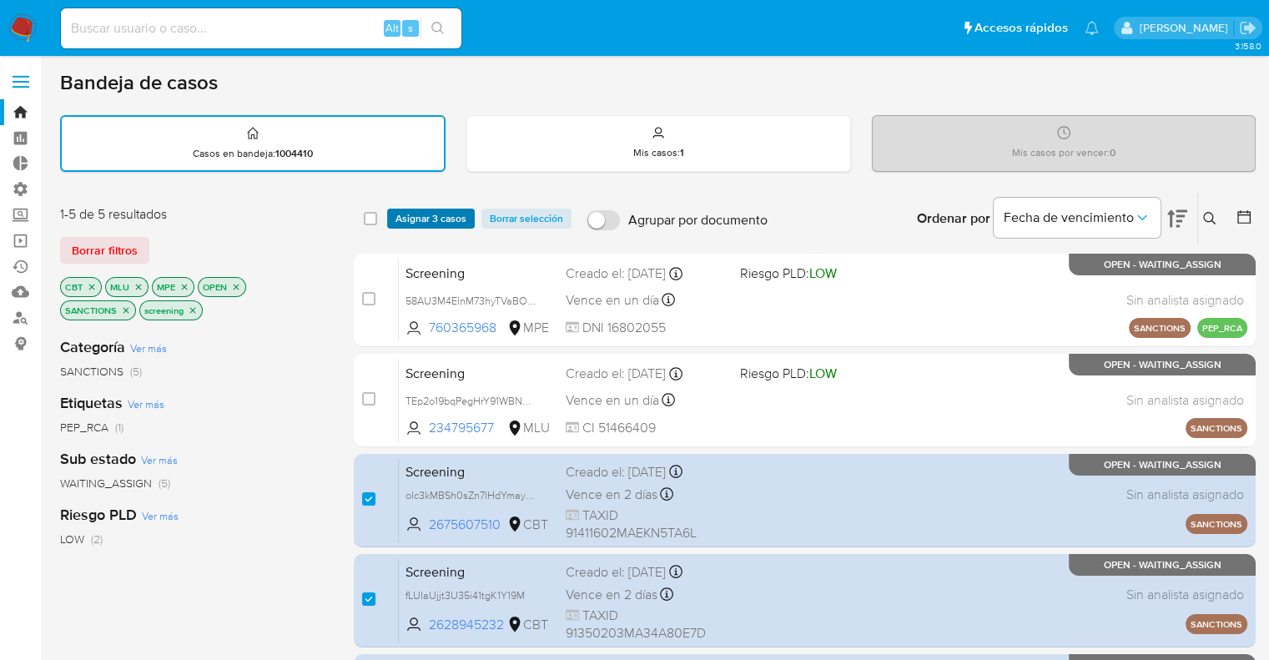
click at [463, 210] on span "Asignar 3 casos" at bounding box center [430, 218] width 71 height 17
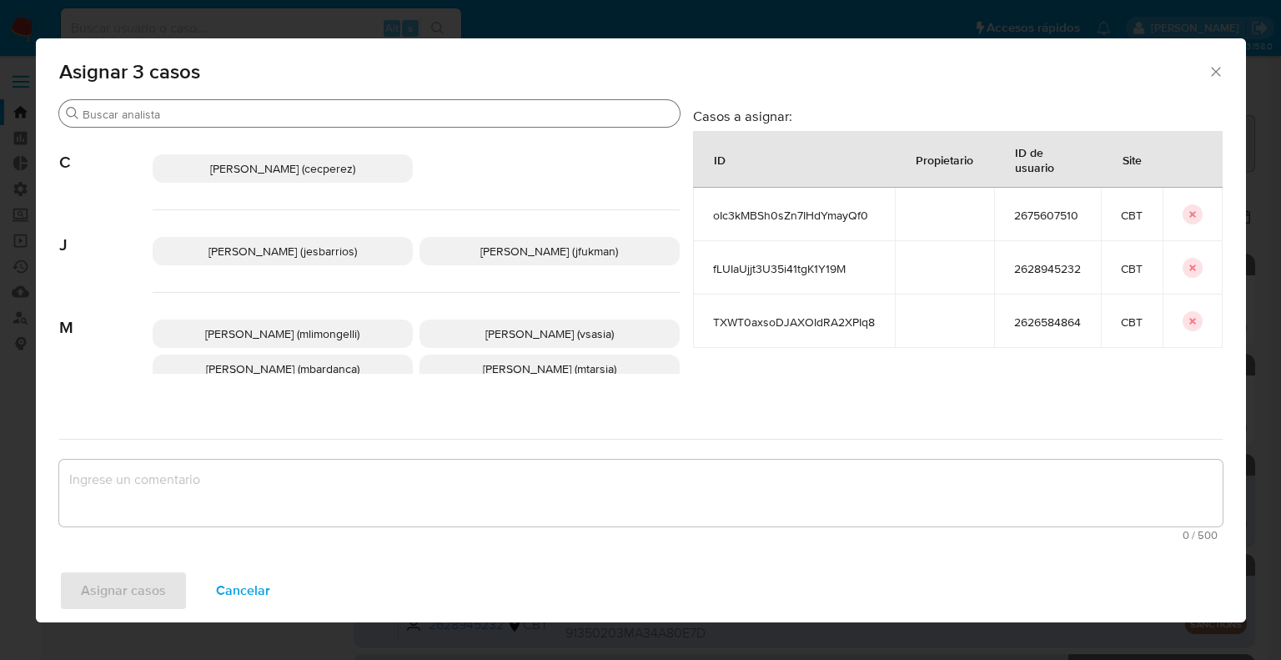
click at [350, 122] on div "Buscar" at bounding box center [369, 113] width 621 height 27
click at [350, 107] on input "Buscar" at bounding box center [378, 114] width 591 height 15
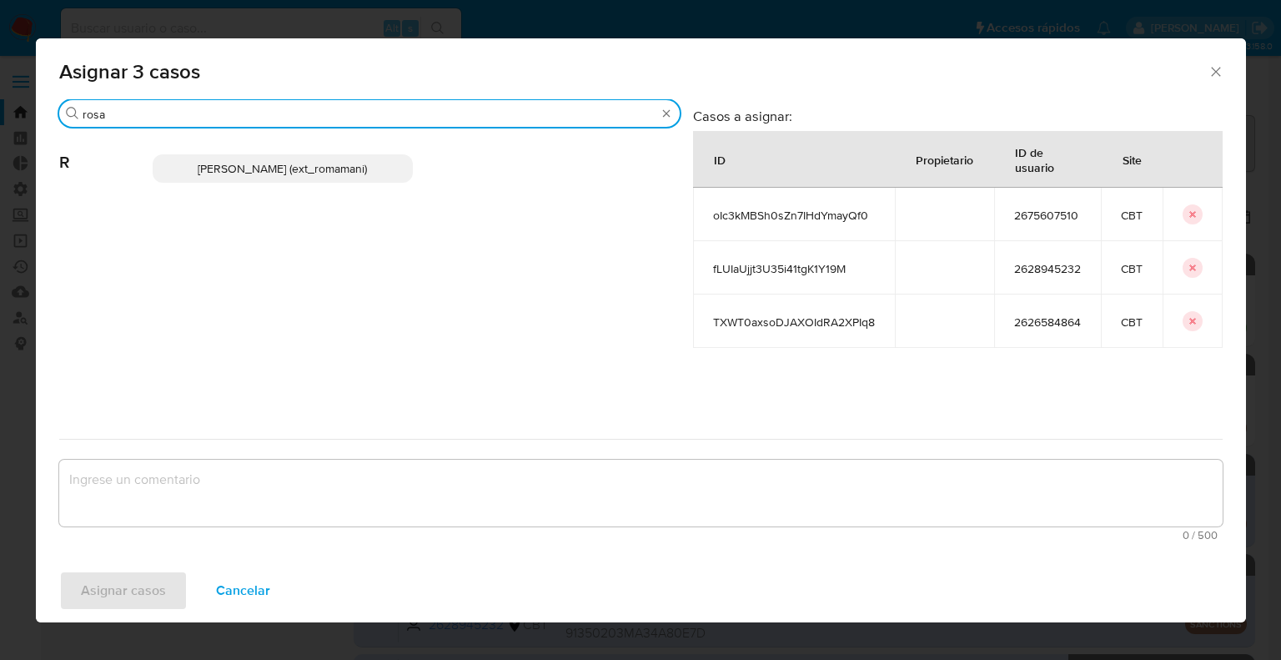
type input "rosa"
click at [377, 169] on p "Rosalia Mamani (ext_romamani)" at bounding box center [283, 168] width 260 height 28
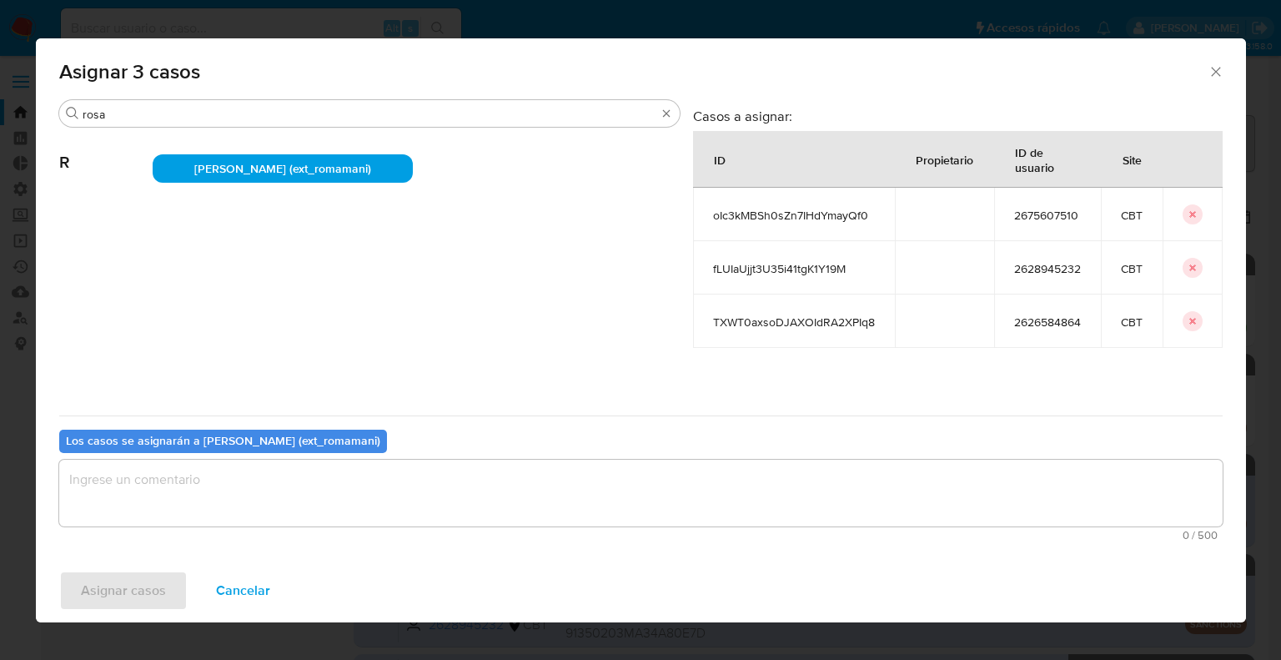
click at [370, 493] on textarea "assign-modal" at bounding box center [641, 493] width 1164 height 67
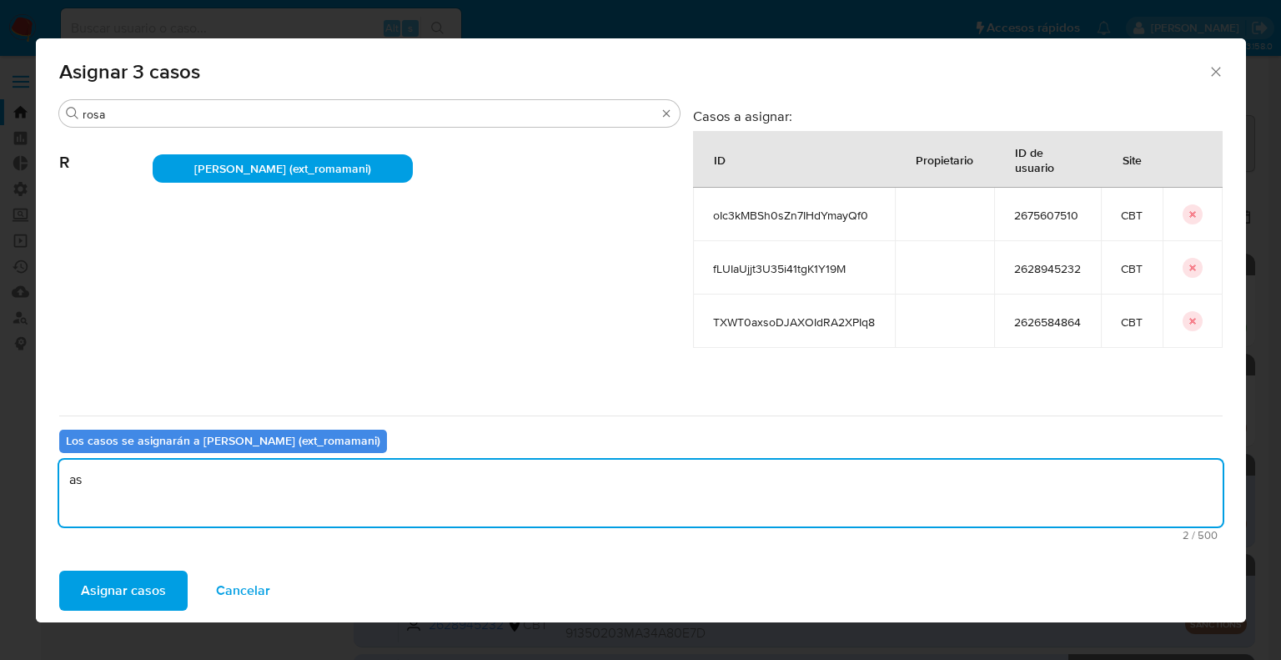
type textarea "a"
drag, startPoint x: 312, startPoint y: 492, endPoint x: 0, endPoint y: 476, distance: 312.5
click at [0, 476] on div "Asignar 3 casos Buscar rosa R Rosalia Mamani (ext_romamani) Casos a asignar: ID…" at bounding box center [640, 330] width 1281 height 660
type textarea "Asignación."
click at [170, 591] on button "Asignar casos" at bounding box center [123, 591] width 128 height 40
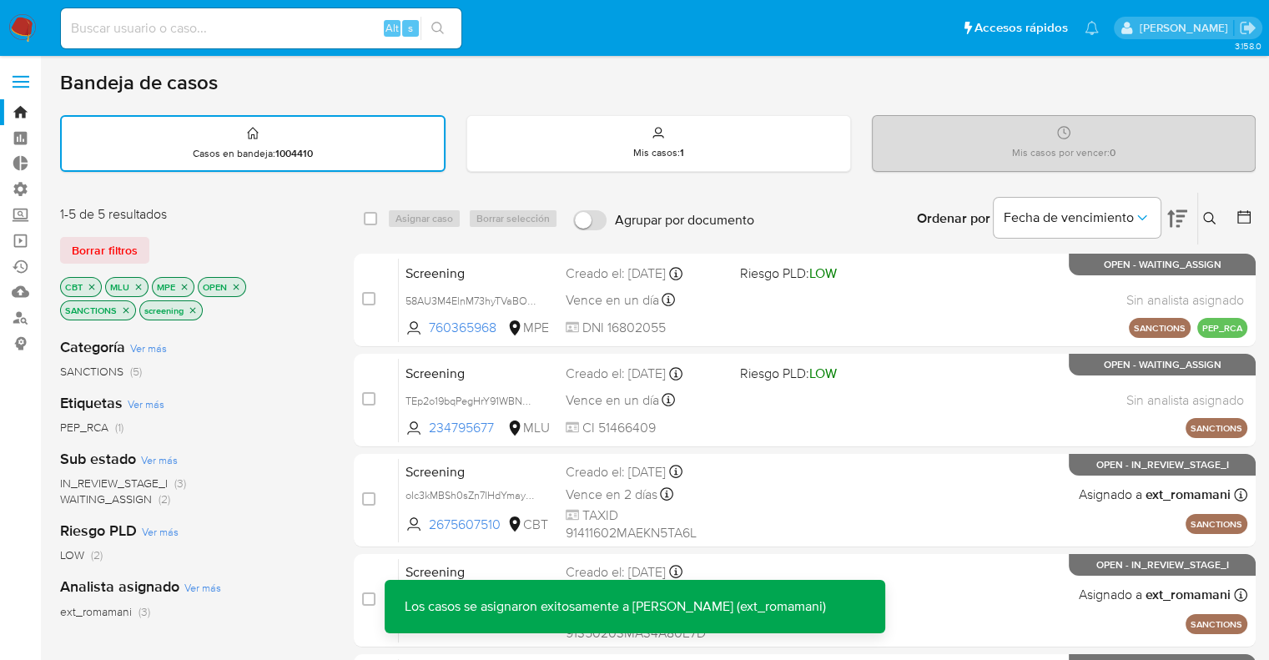
click at [73, 498] on span "WAITING_ASSIGN" at bounding box center [106, 499] width 92 height 17
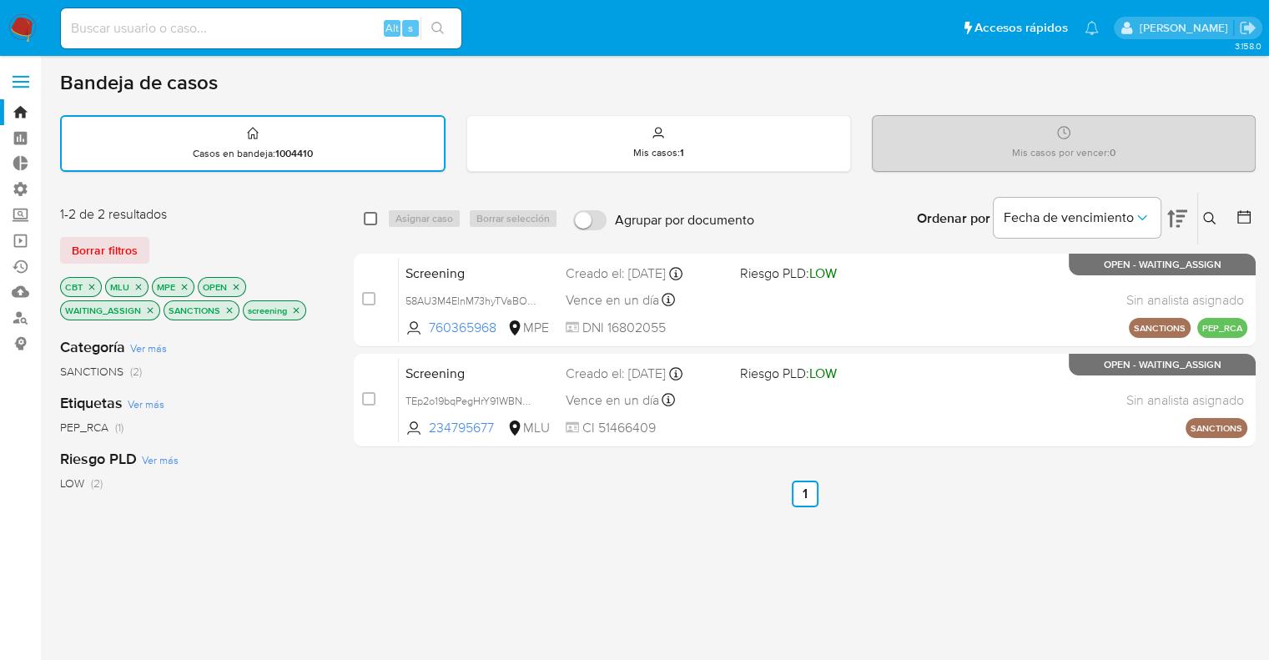
click at [367, 217] on input "checkbox" at bounding box center [370, 218] width 13 height 13
checkbox input "true"
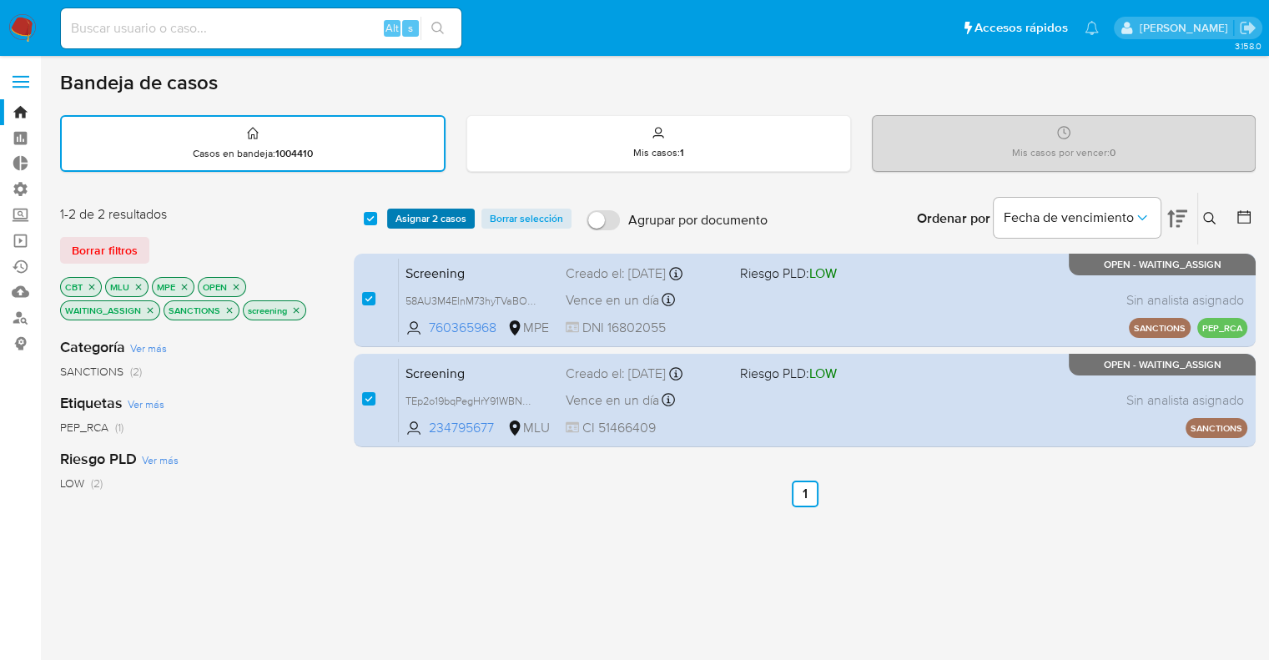
click at [464, 223] on span "Asignar 2 casos" at bounding box center [430, 218] width 71 height 17
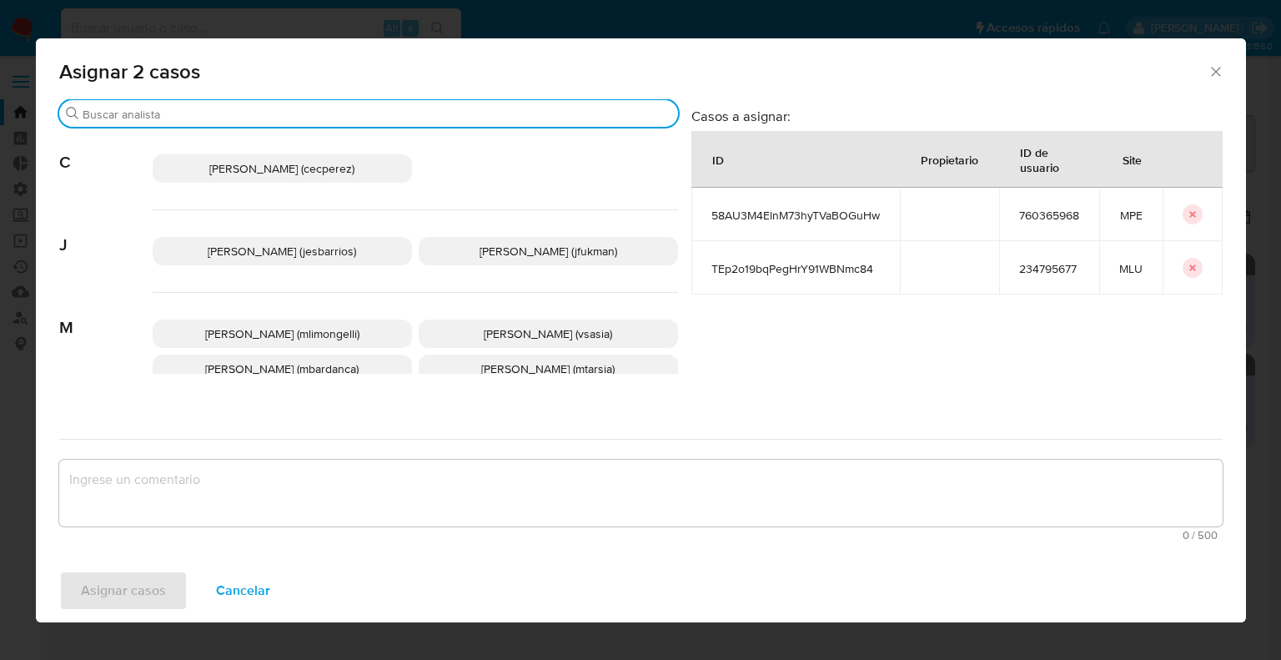
click at [423, 113] on input "Buscar" at bounding box center [377, 114] width 589 height 15
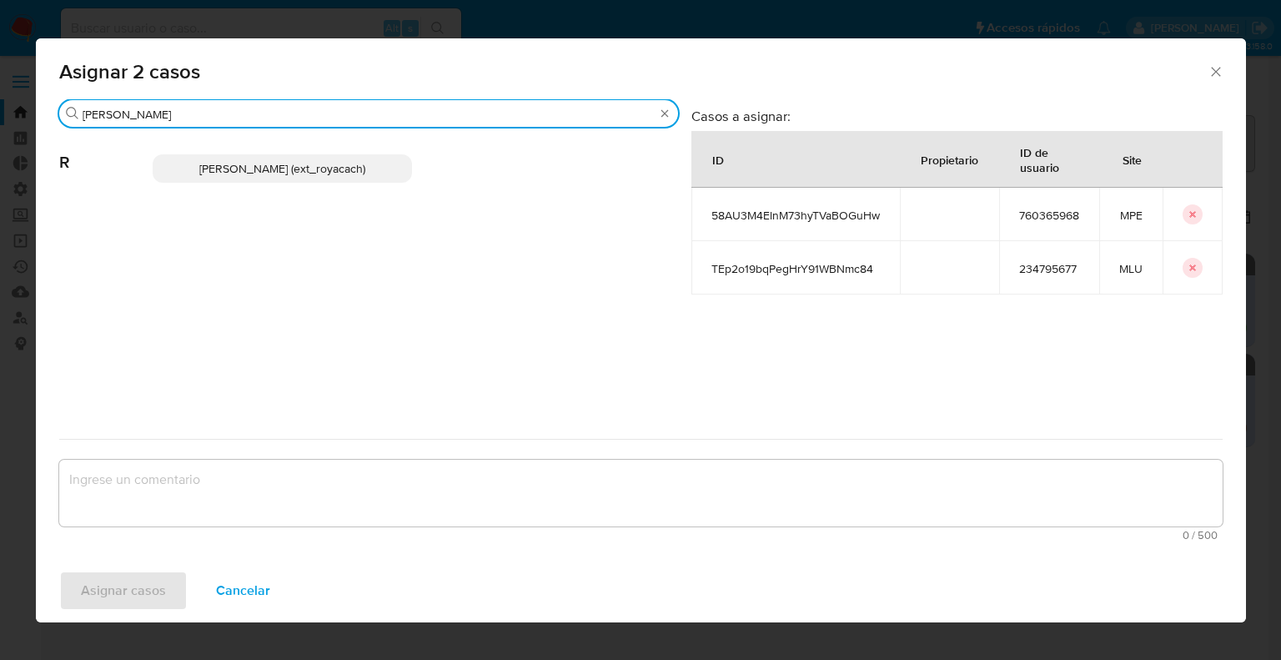
type input "romi"
click at [404, 161] on p "Romina Isabel Yacachury (ext_royacach)" at bounding box center [282, 168] width 259 height 28
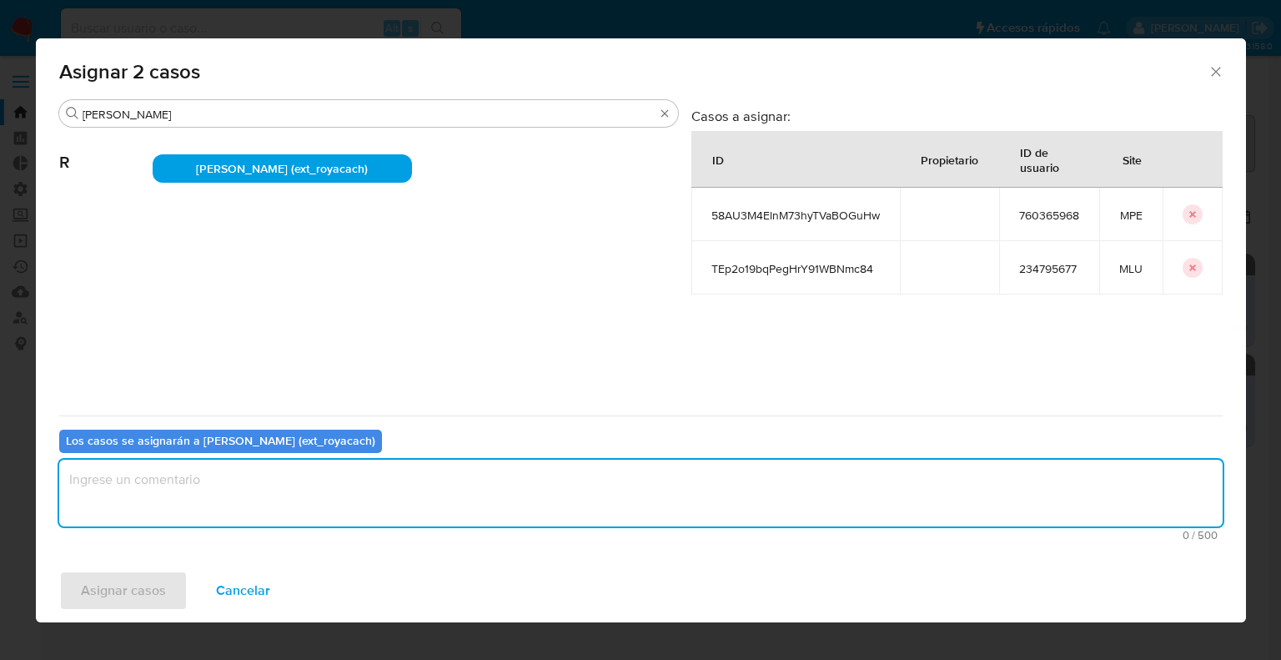
click at [289, 490] on textarea "assign-modal" at bounding box center [641, 493] width 1164 height 67
paste textarea "Asignación."
type textarea "Asignación."
paste textarea "Asignación."
type textarea "Asignación."
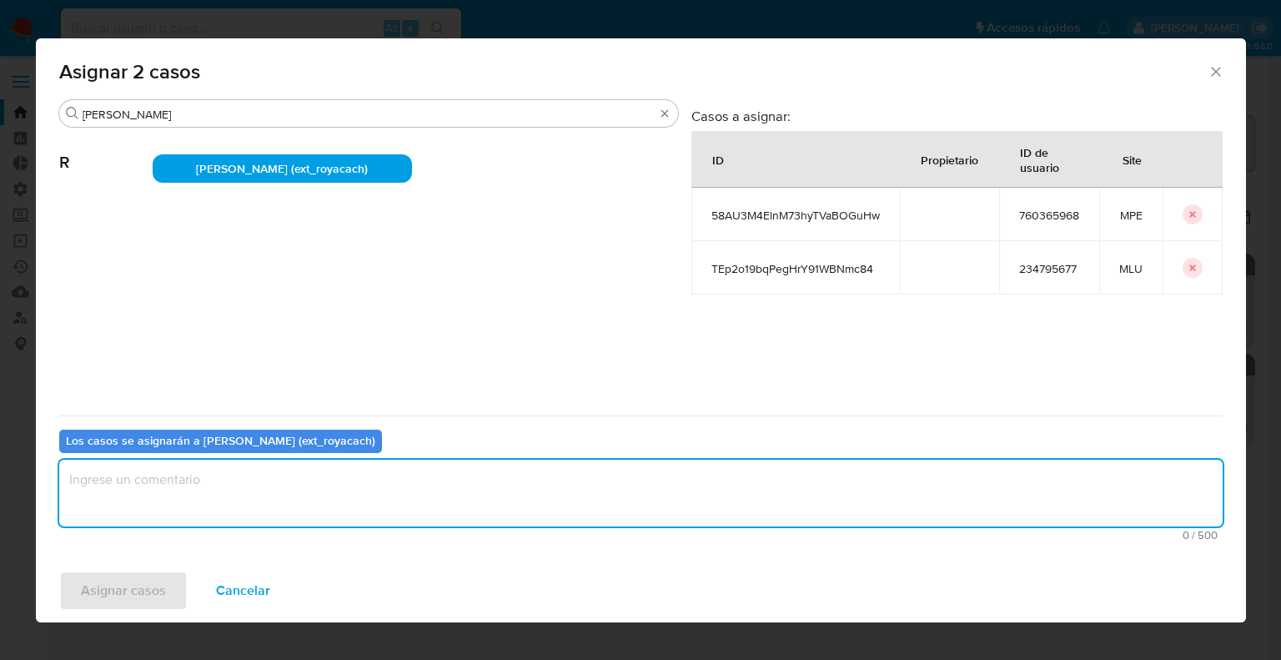
paste textarea "Asignación."
type textarea "Asignación."
paste textarea "Asignación."
type textarea "Asignación."
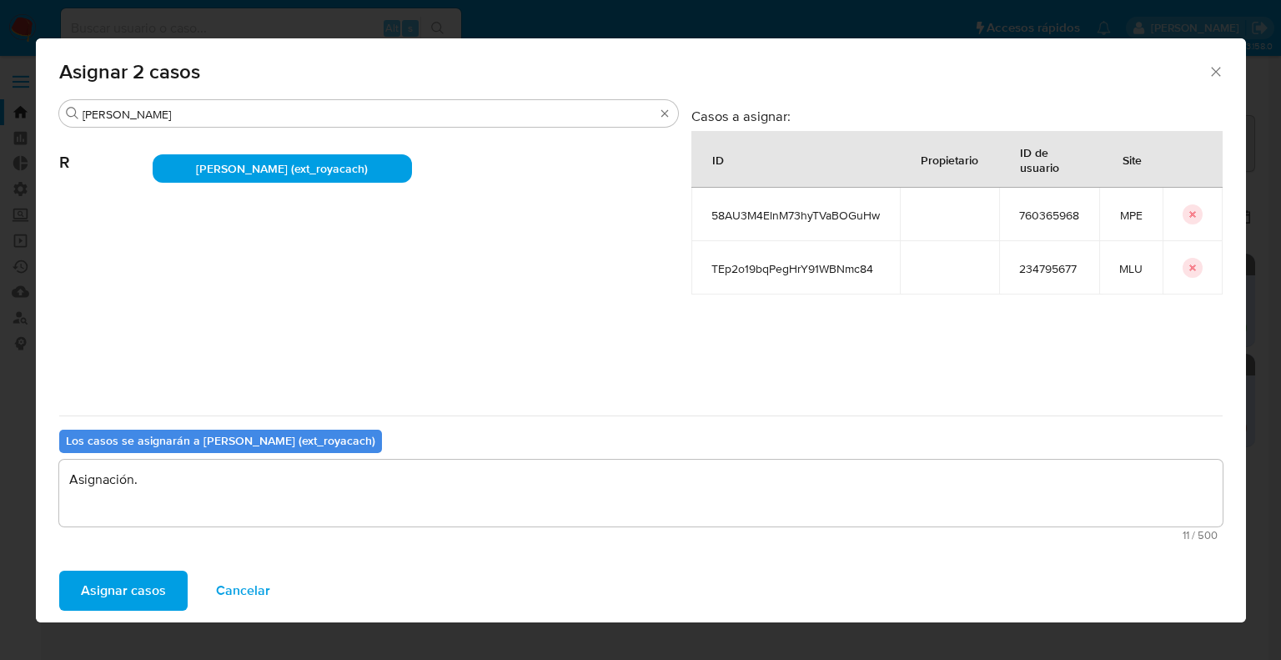
click at [168, 585] on button "Asignar casos" at bounding box center [123, 591] width 128 height 40
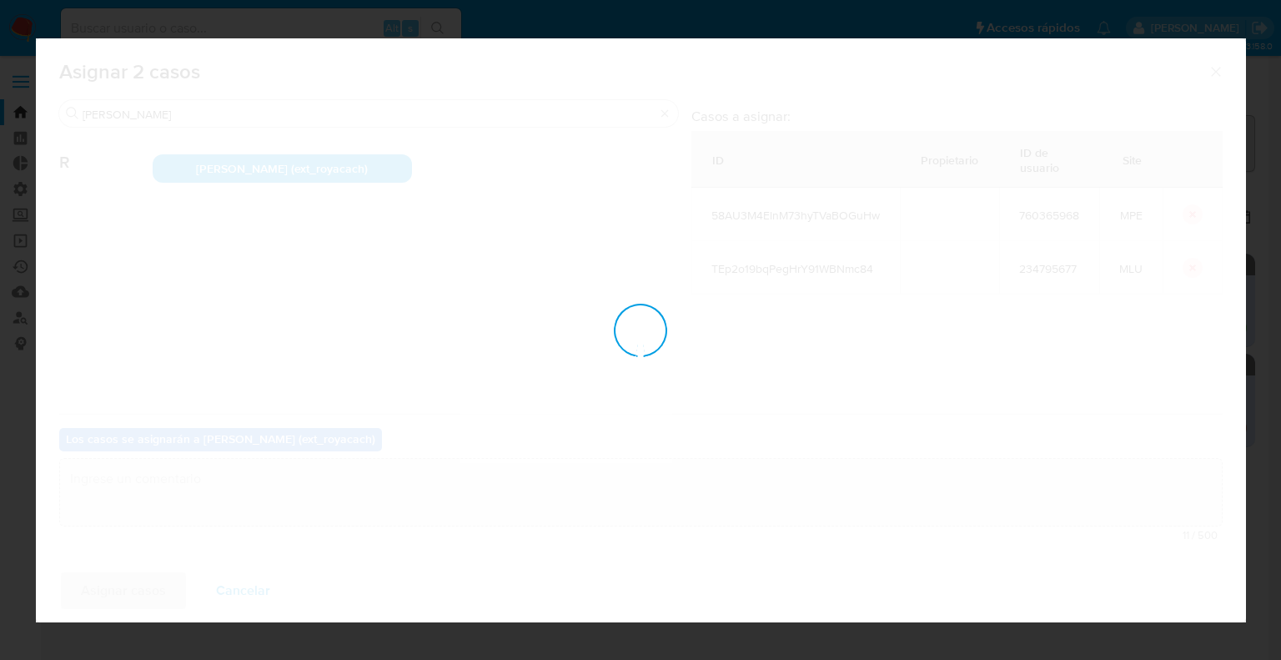
checkbox input "false"
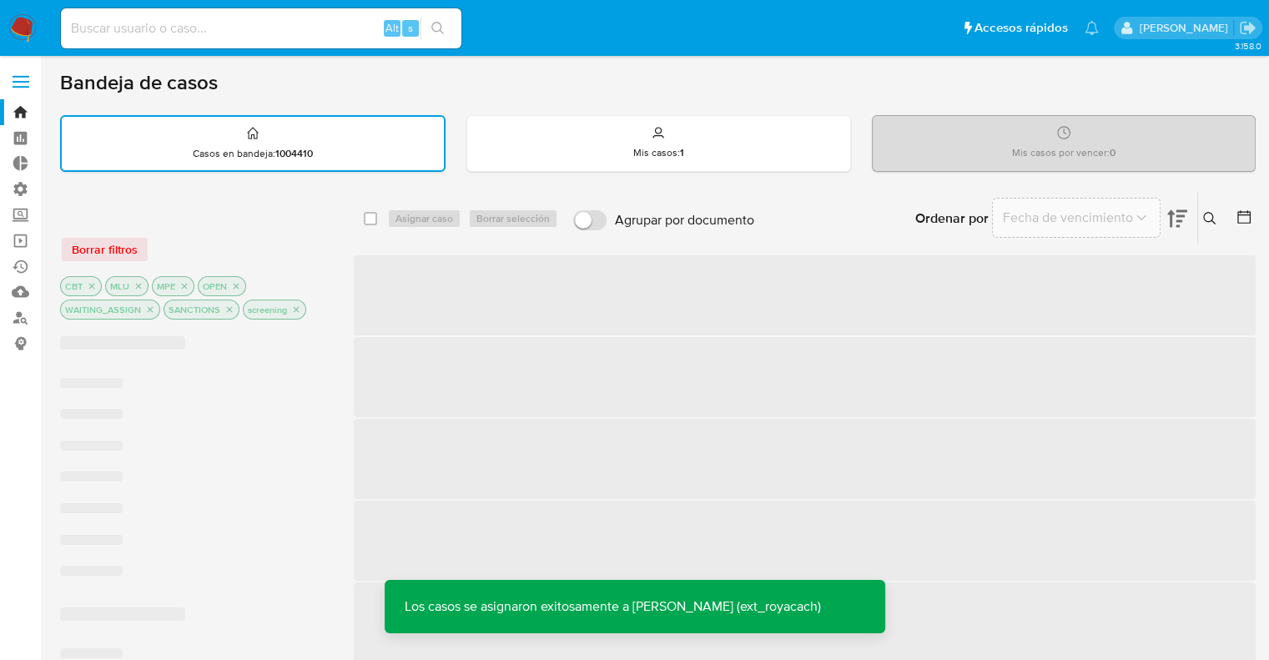
click at [303, 260] on div "Borrar filtros" at bounding box center [193, 249] width 267 height 27
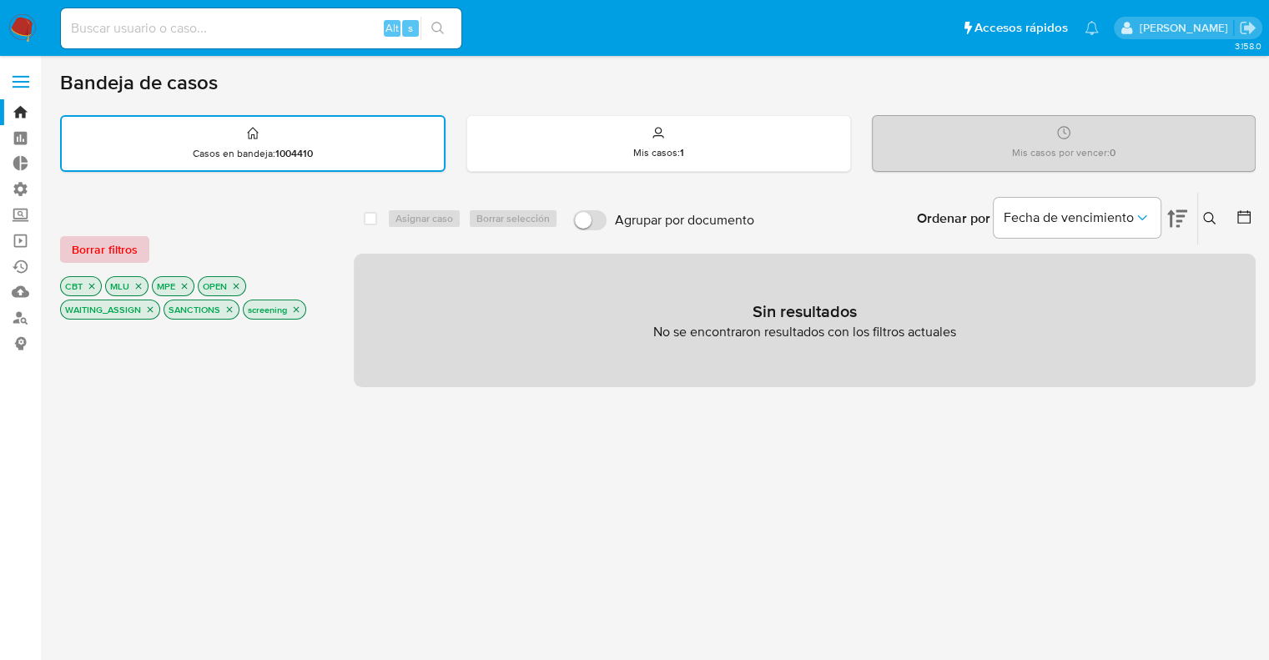
click at [143, 244] on button "Borrar filtros" at bounding box center [104, 249] width 89 height 27
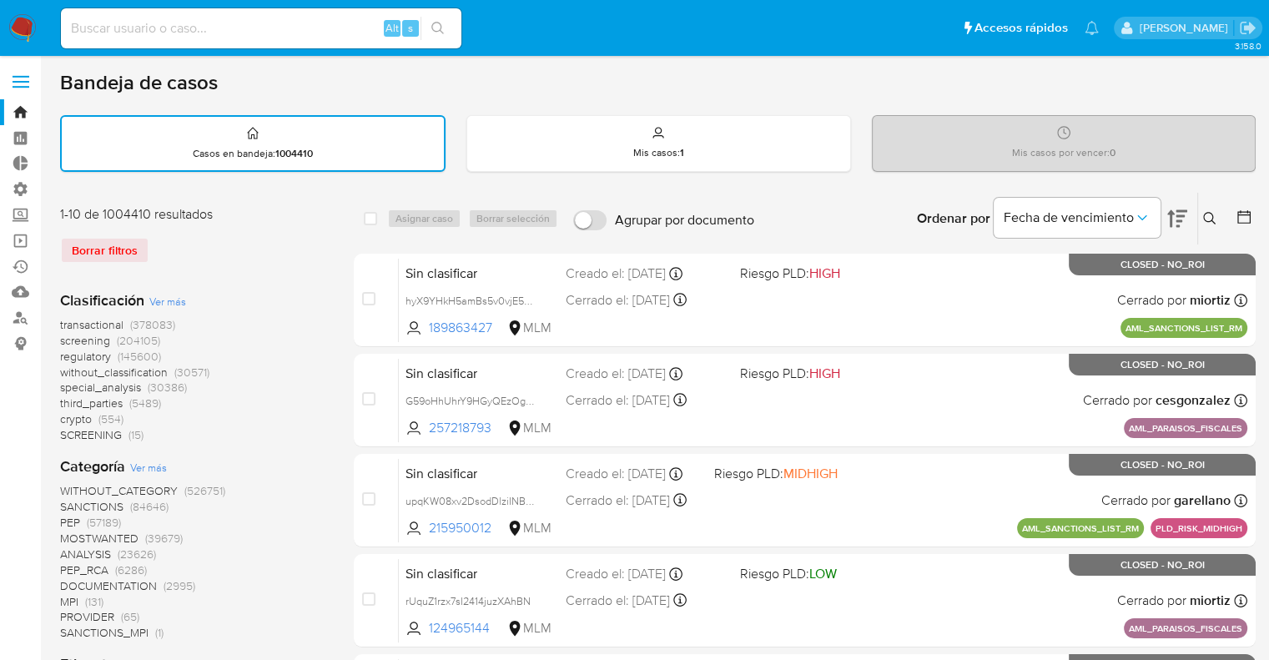
click at [214, 240] on div "Borrar filtros" at bounding box center [193, 250] width 267 height 27
click at [65, 340] on span "screening" at bounding box center [85, 340] width 50 height 17
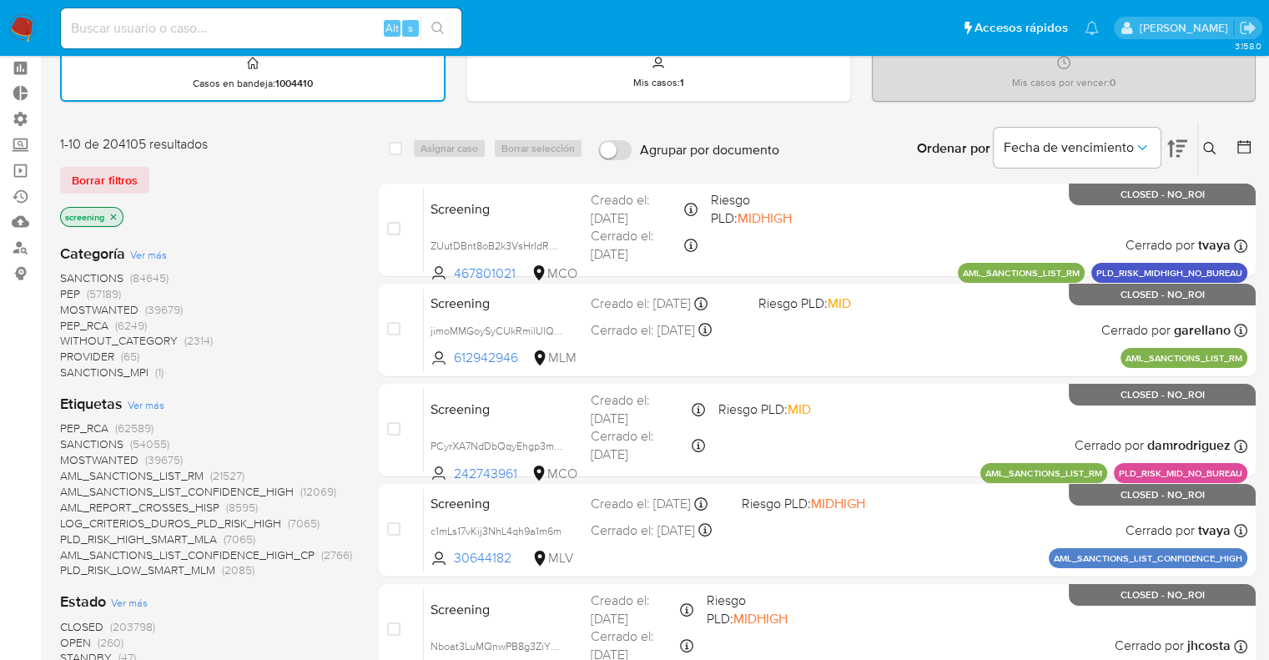
scroll to position [167, 0]
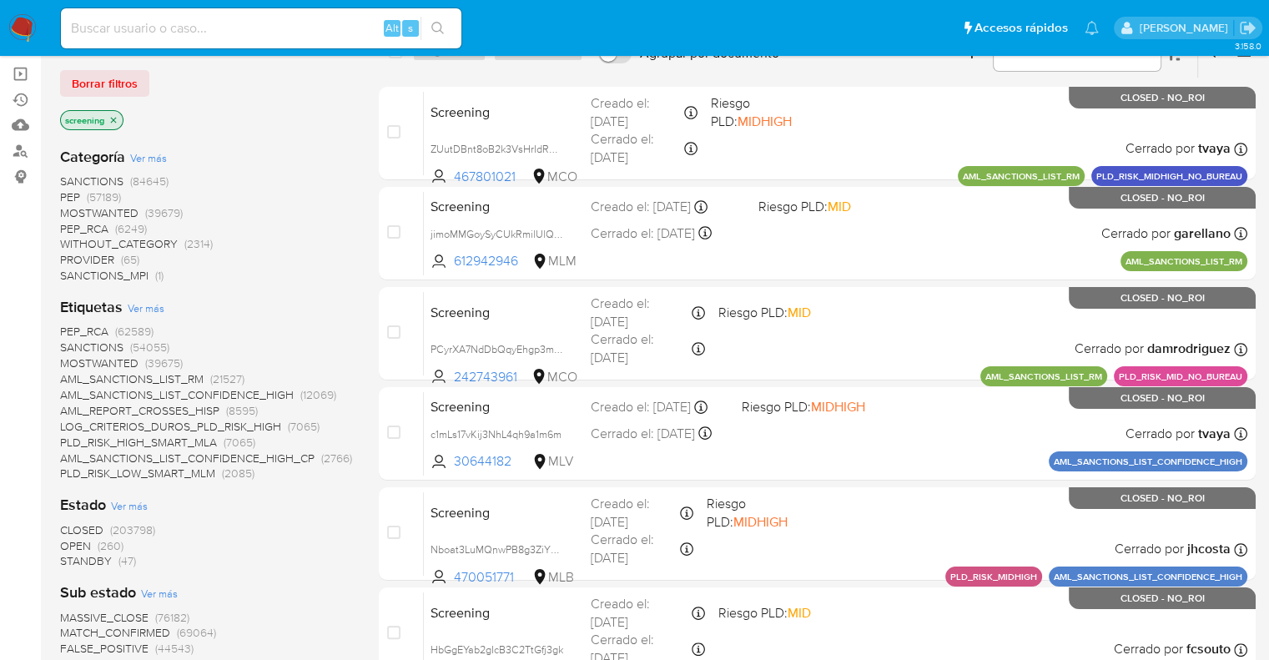
click at [73, 540] on span "OPEN" at bounding box center [75, 545] width 31 height 17
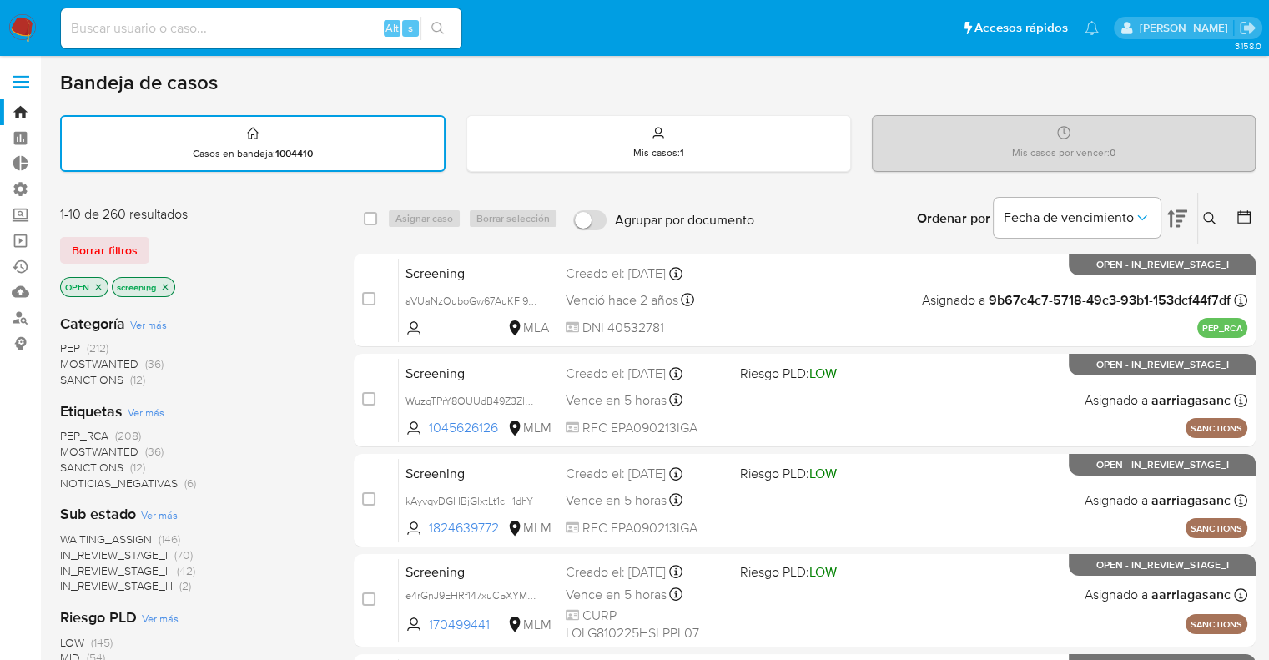
click at [73, 445] on span "MOSTWANTED" at bounding box center [99, 451] width 78 height 17
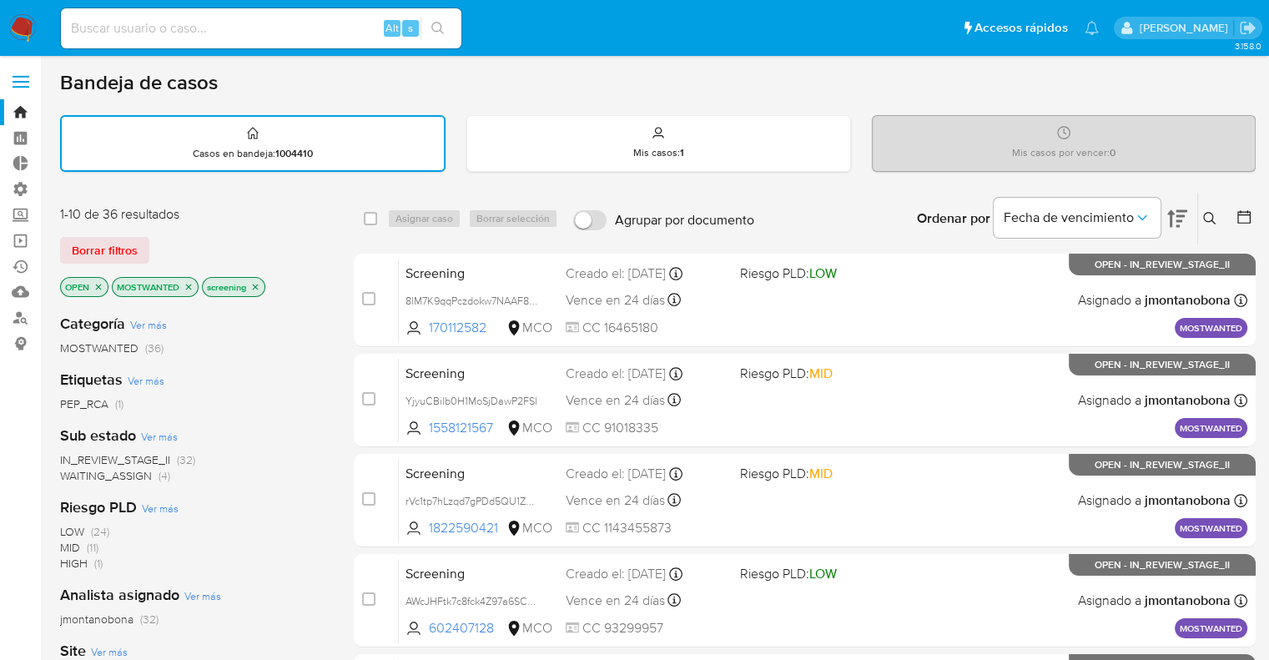
click at [186, 224] on div "1-10 de 36 resultados Borrar filtros OPEN MOSTWANTED screening" at bounding box center [193, 252] width 267 height 95
click at [77, 469] on span "WAITING_ASSIGN" at bounding box center [106, 475] width 92 height 17
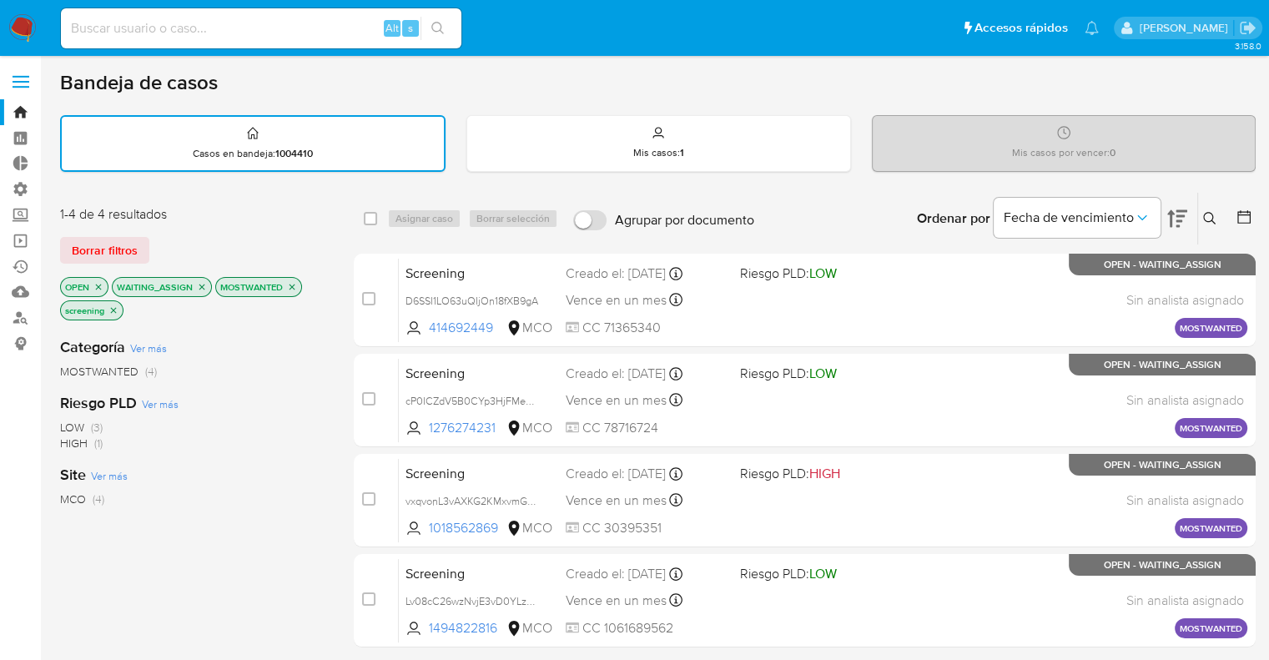
click at [187, 237] on div "Borrar filtros" at bounding box center [193, 250] width 267 height 27
click at [286, 224] on div "1-4 de 4 resultados Borrar filtros OPEN WAITING_ASSIGN MOSTWANTED screening" at bounding box center [193, 264] width 267 height 118
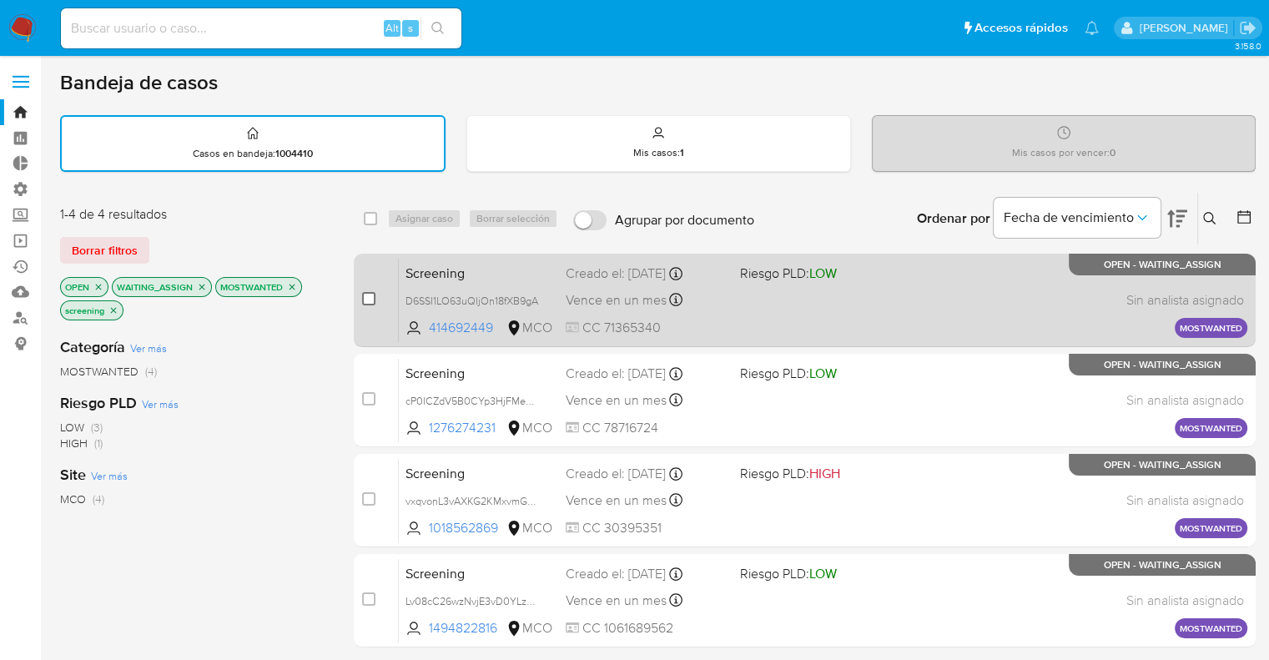
click at [372, 294] on input "checkbox" at bounding box center [368, 298] width 13 height 13
checkbox input "true"
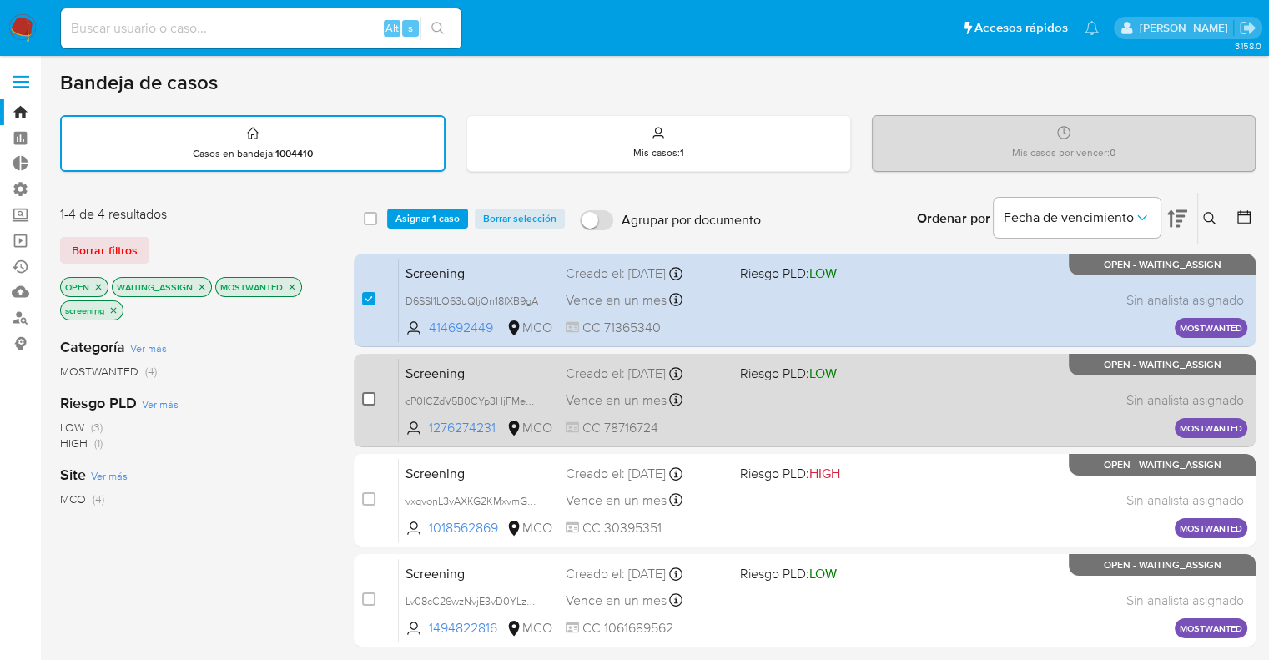
click at [372, 393] on input "checkbox" at bounding box center [368, 398] width 13 height 13
checkbox input "true"
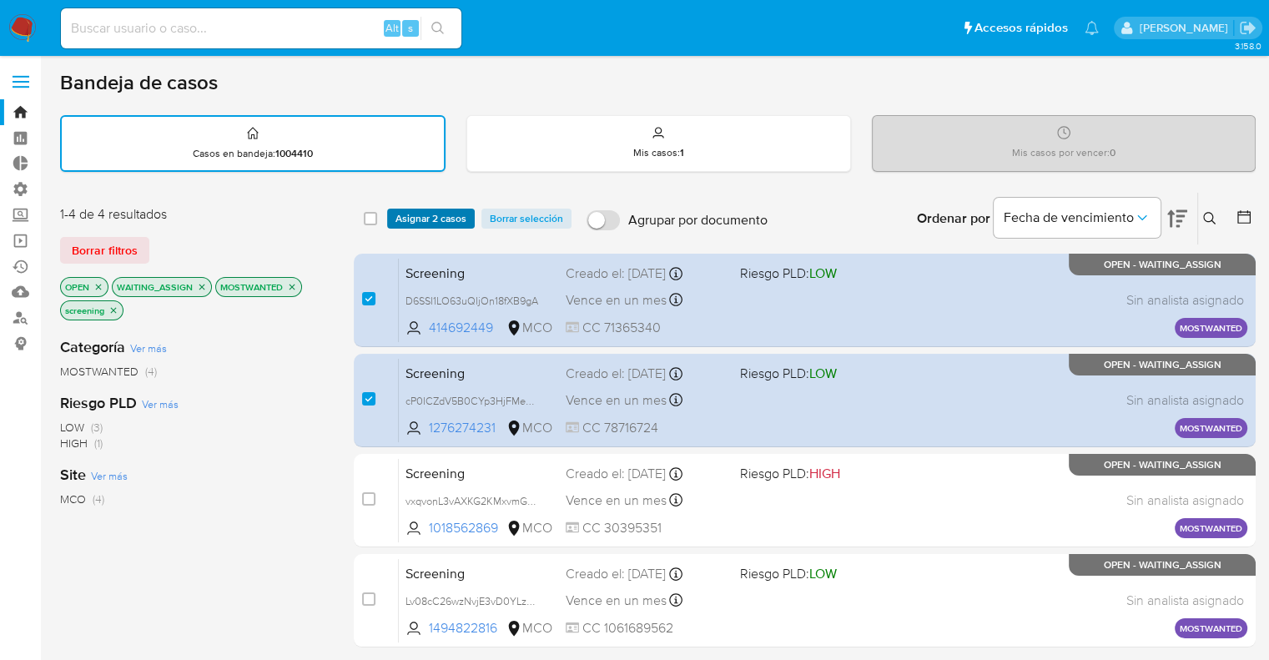
click at [456, 221] on span "Asignar 2 casos" at bounding box center [430, 218] width 71 height 17
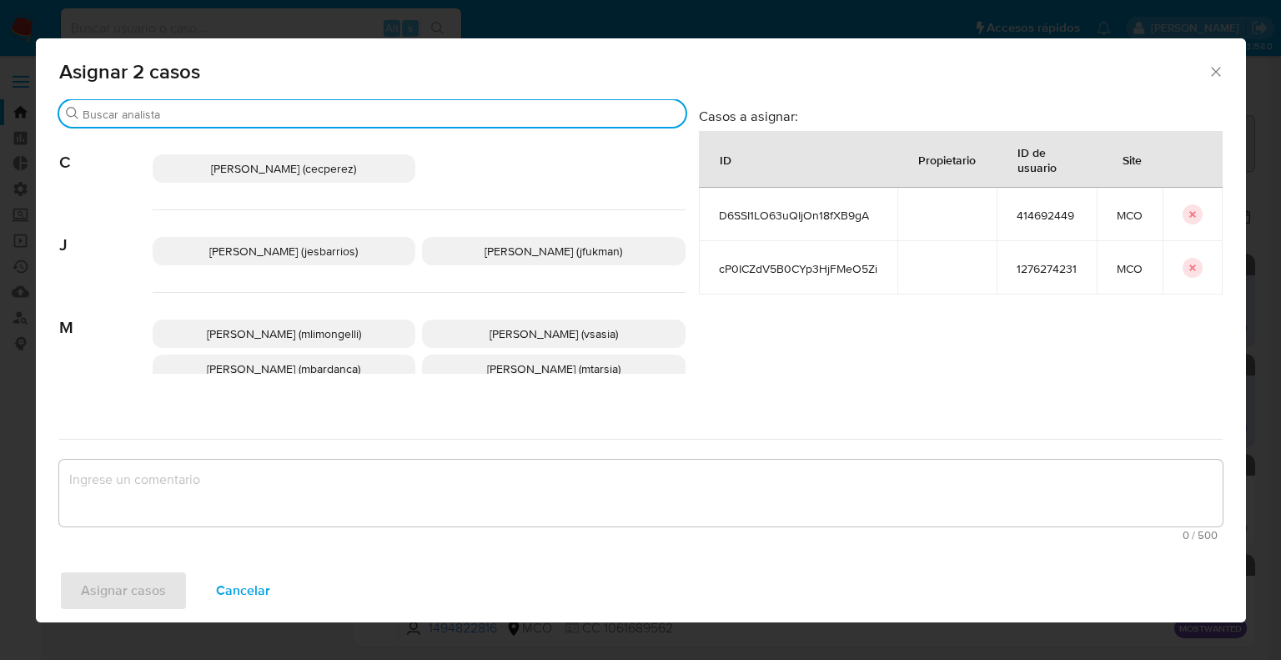
click at [369, 114] on input "Buscar" at bounding box center [381, 114] width 596 height 15
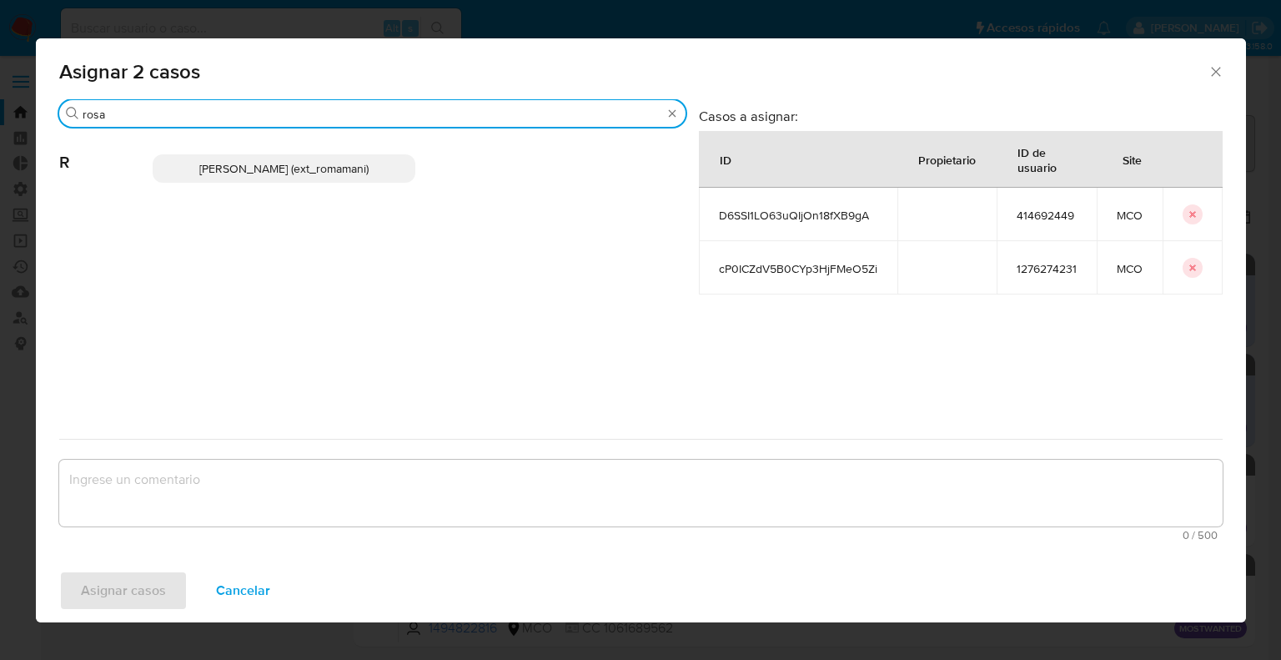
type input "rosa"
click at [380, 169] on p "Rosalia Mamani (ext_romamani)" at bounding box center [285, 168] width 264 height 28
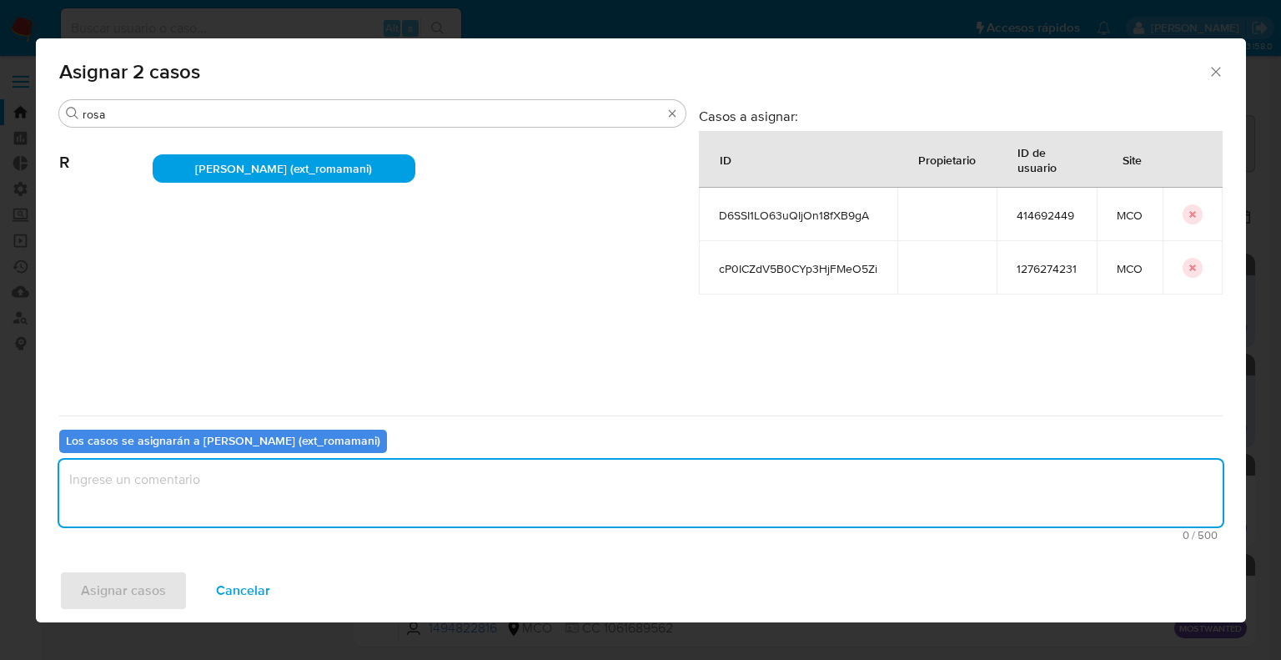
click at [271, 492] on textarea "assign-modal" at bounding box center [641, 493] width 1164 height 67
paste textarea "Asignación."
type textarea "Asignación."
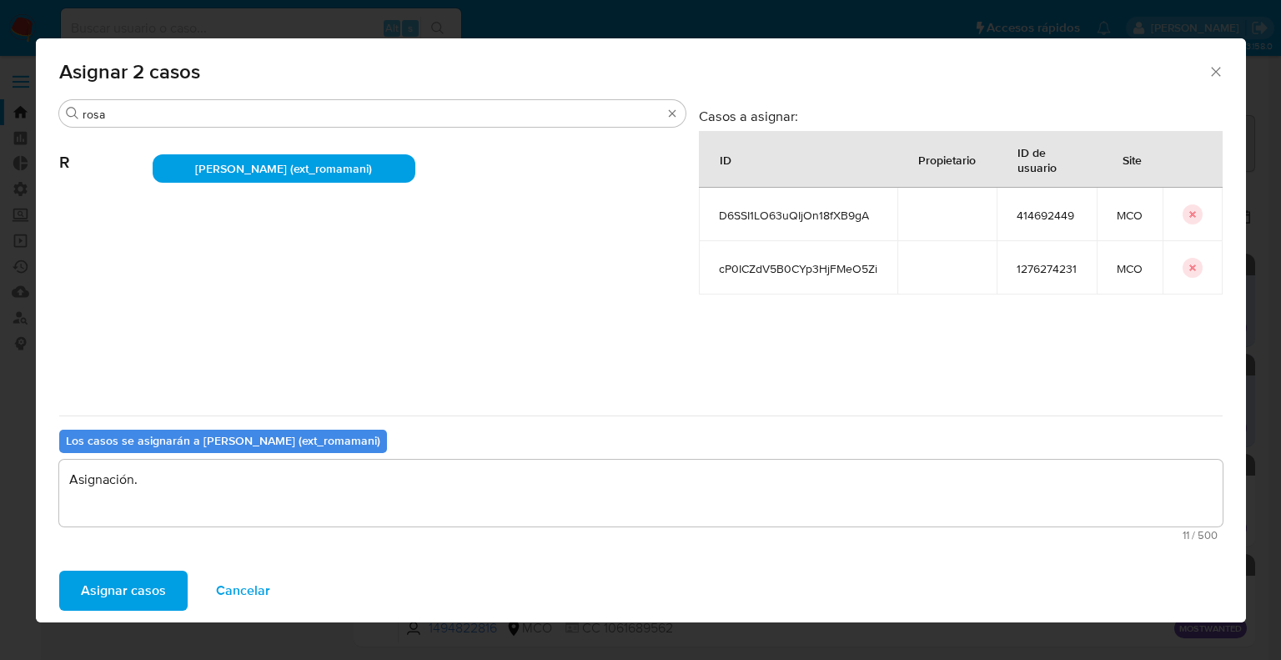
click at [171, 576] on button "Asignar casos" at bounding box center [123, 591] width 128 height 40
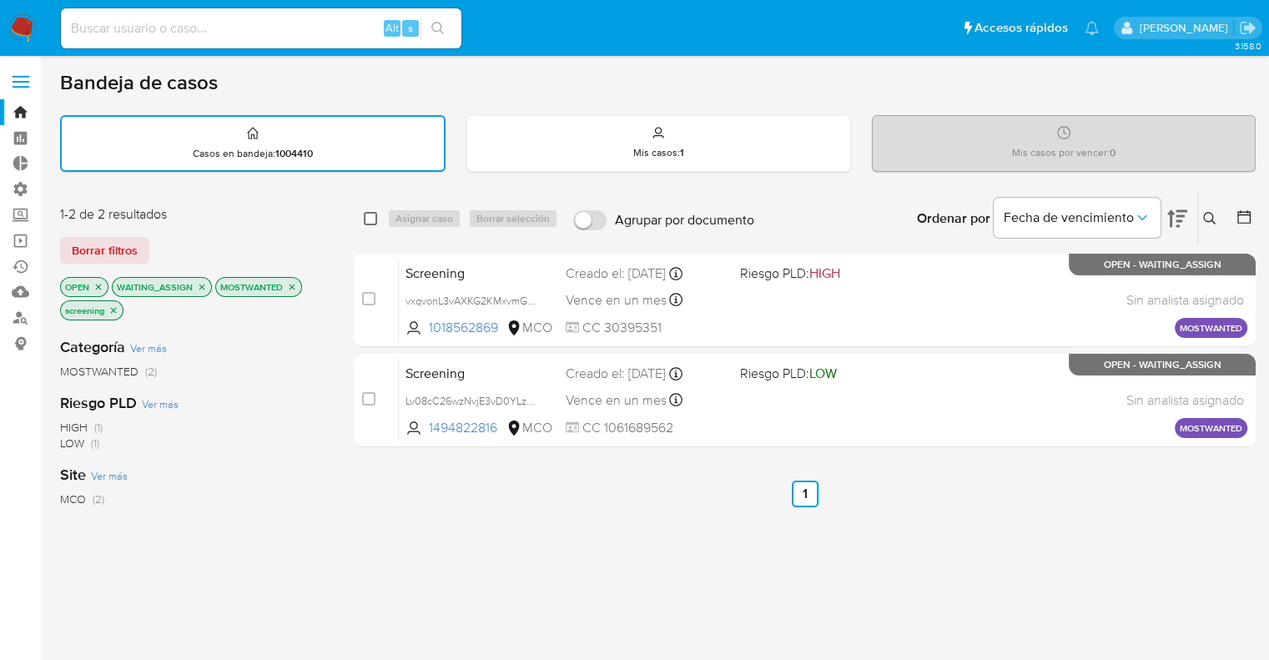
click at [370, 213] on input "checkbox" at bounding box center [370, 218] width 13 height 13
checkbox input "true"
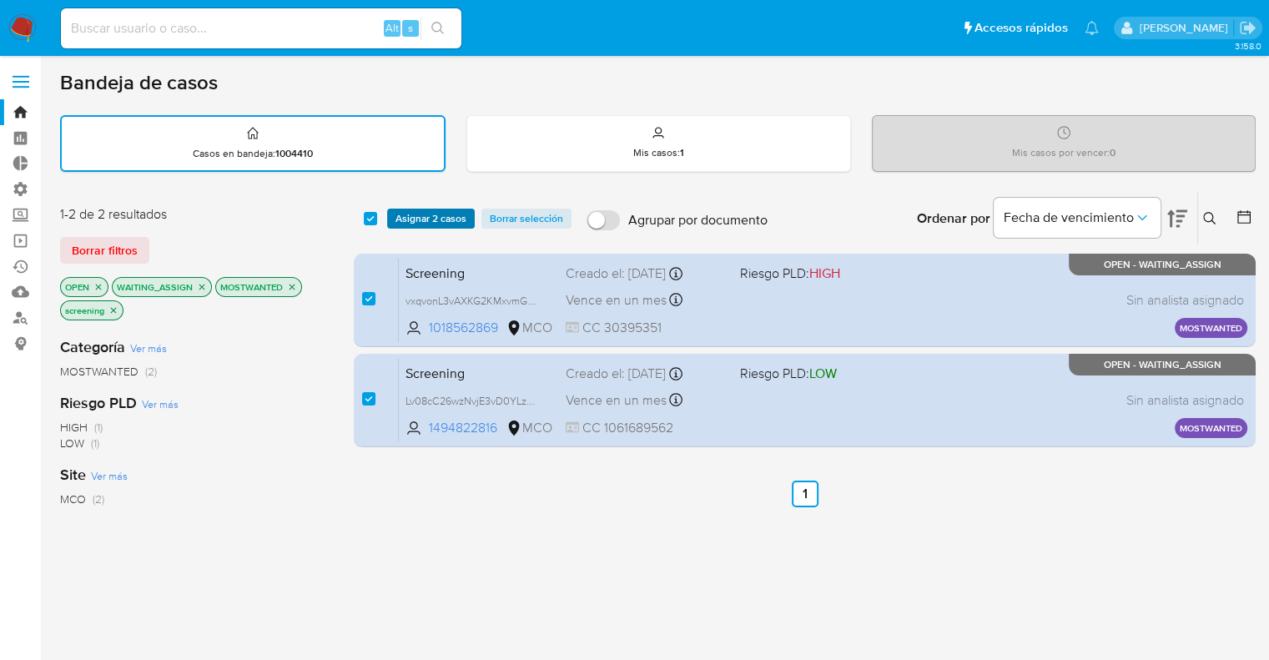
click at [466, 213] on button "Asignar 2 casos" at bounding box center [431, 219] width 88 height 20
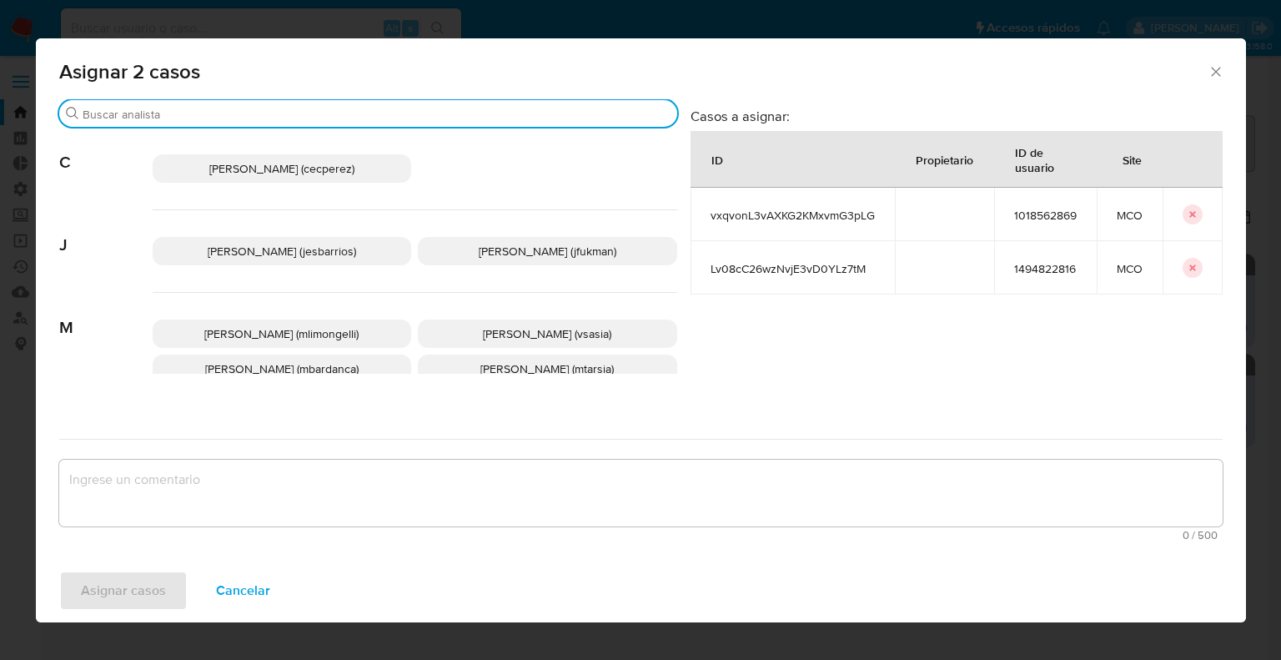
click at [351, 113] on input "Buscar" at bounding box center [377, 114] width 588 height 15
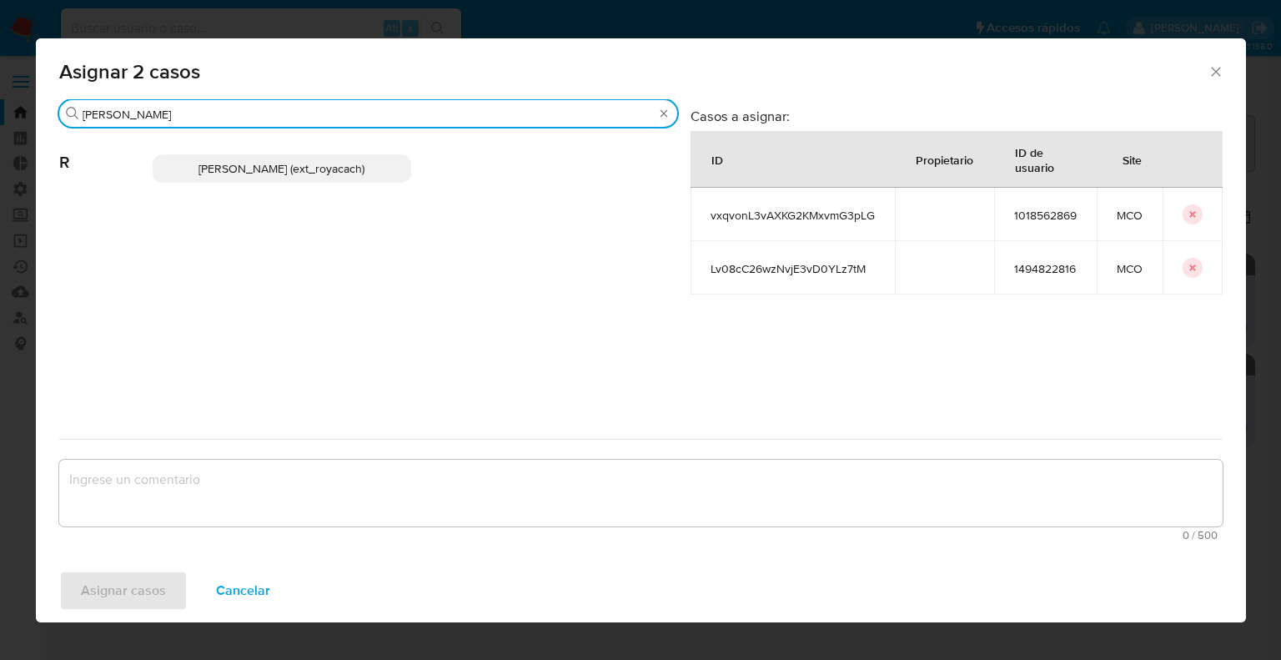
type input "romi"
click at [365, 160] on span "Romina Isabel Yacachury (ext_royacach)" at bounding box center [282, 168] width 166 height 17
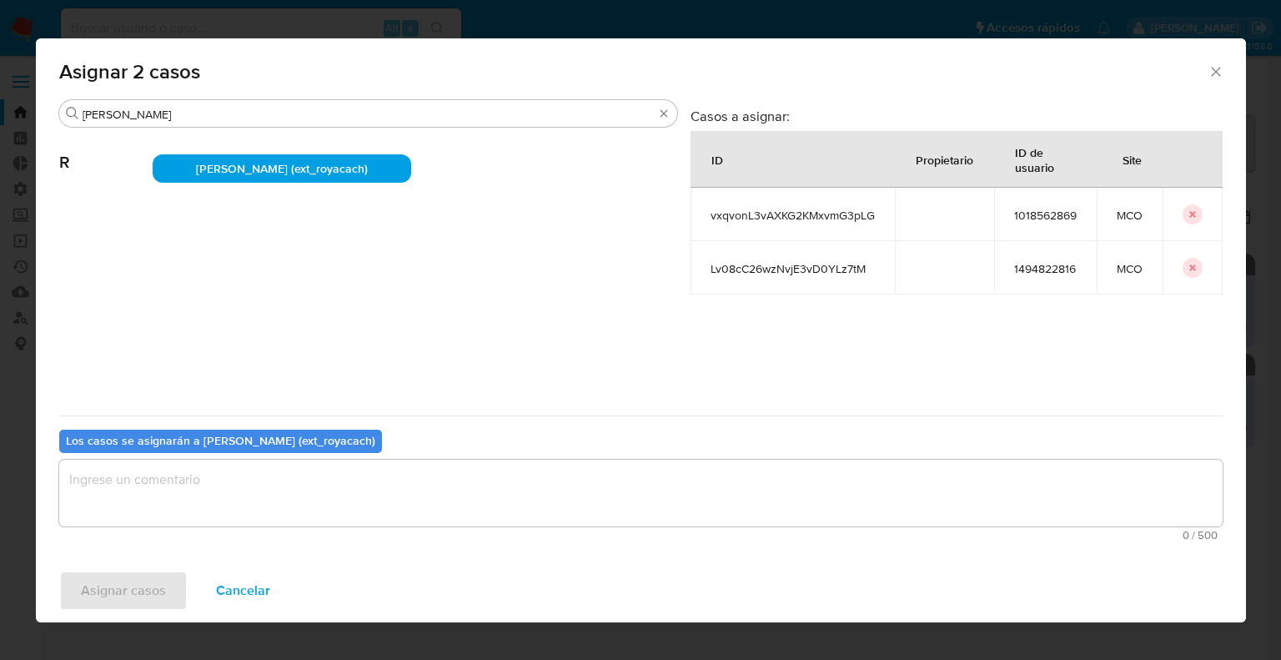
click at [254, 516] on textarea "assign-modal" at bounding box center [641, 493] width 1164 height 67
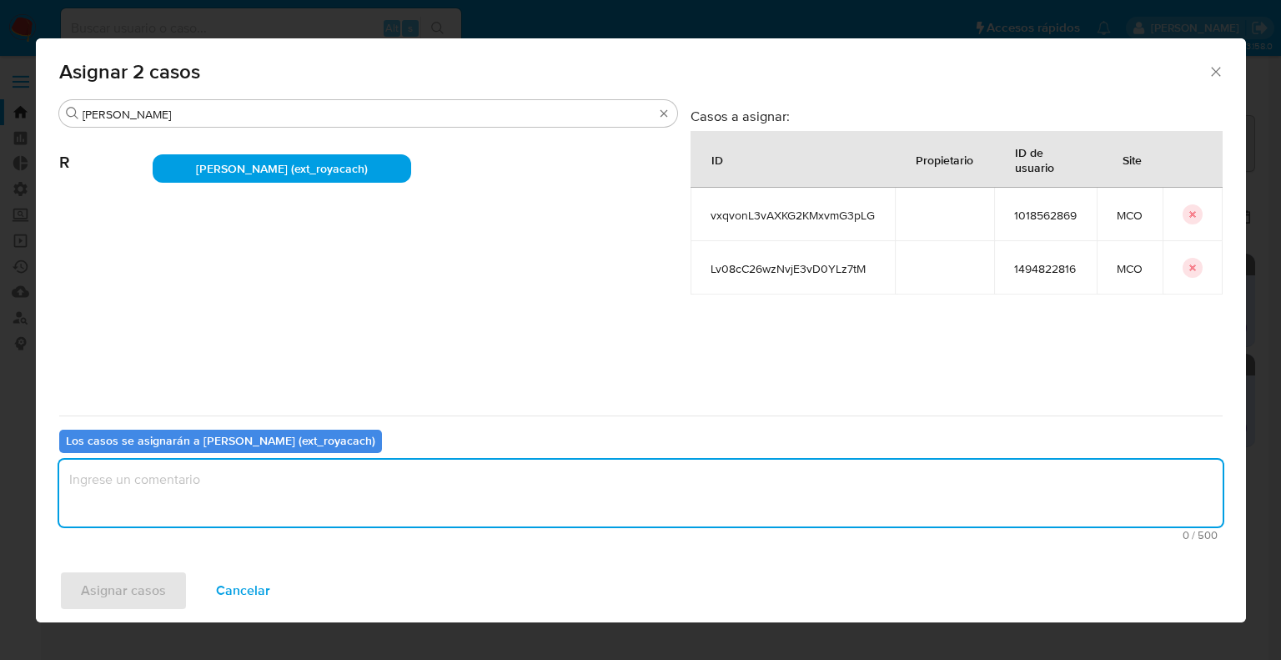
paste textarea "Asignación."
type textarea "Asignación."
click at [164, 586] on button "Asignar casos" at bounding box center [123, 591] width 128 height 40
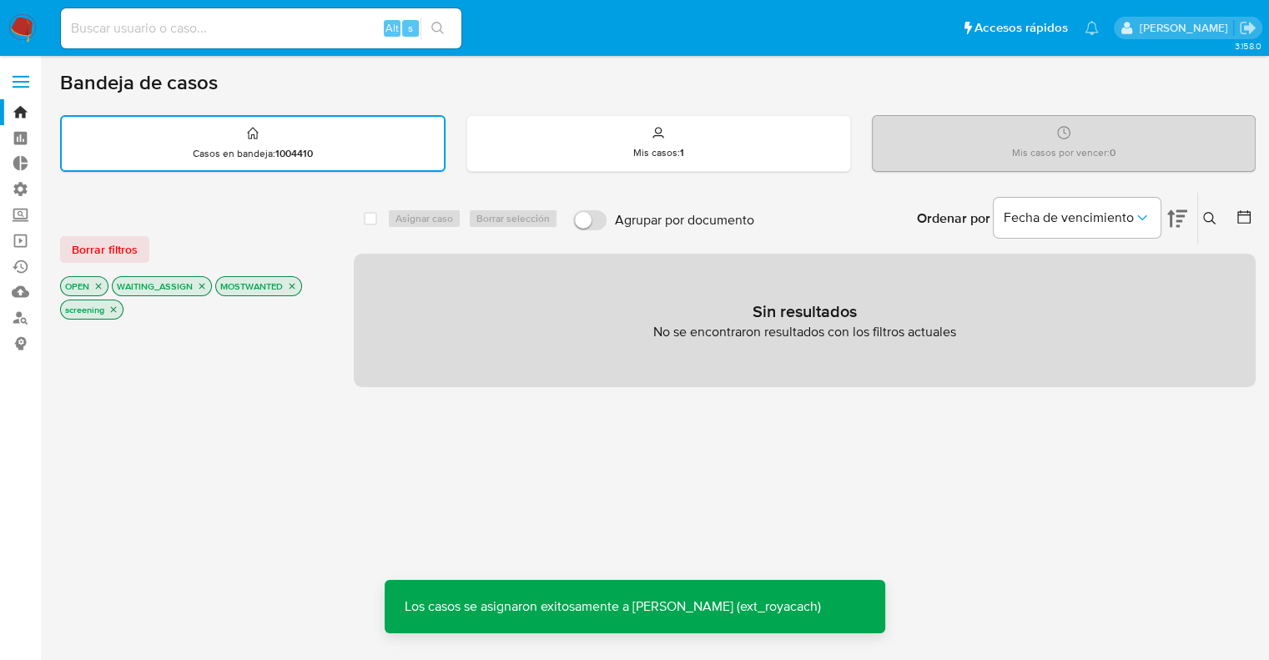
click at [136, 246] on span "Borrar filtros" at bounding box center [105, 249] width 66 height 23
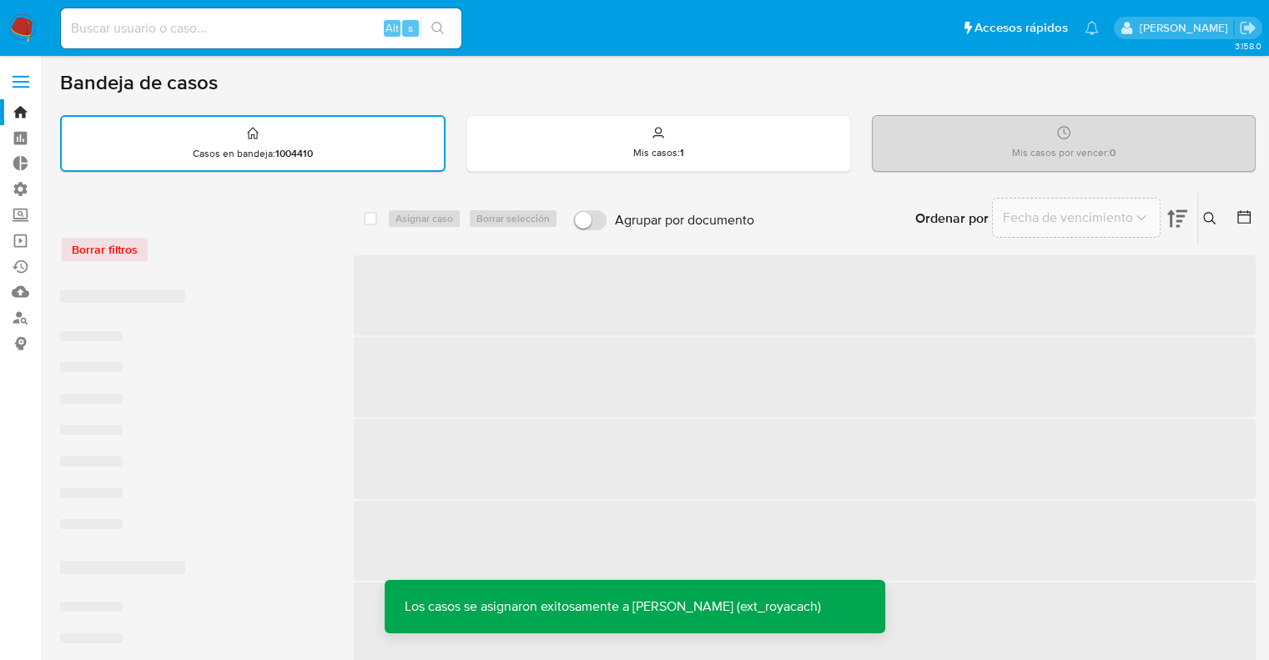
click at [229, 236] on div "Borrar filtros" at bounding box center [193, 249] width 267 height 27
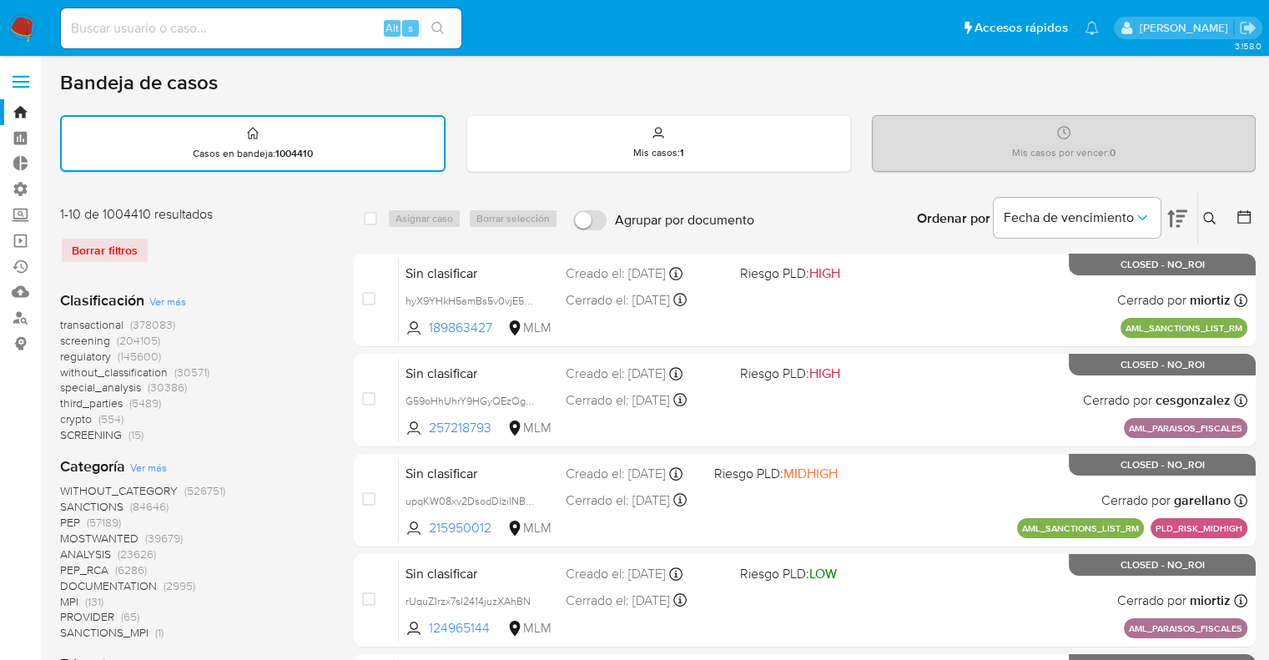
click at [68, 356] on span "regulatory" at bounding box center [85, 356] width 51 height 17
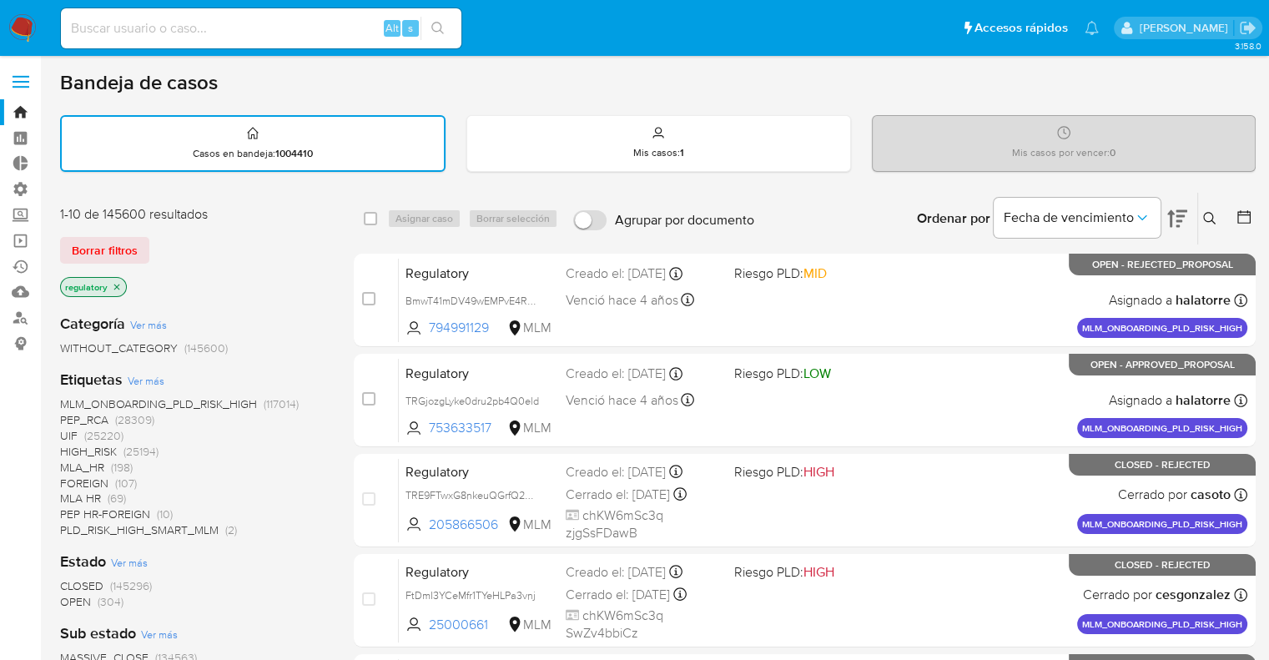
click at [67, 599] on span "OPEN" at bounding box center [75, 601] width 31 height 17
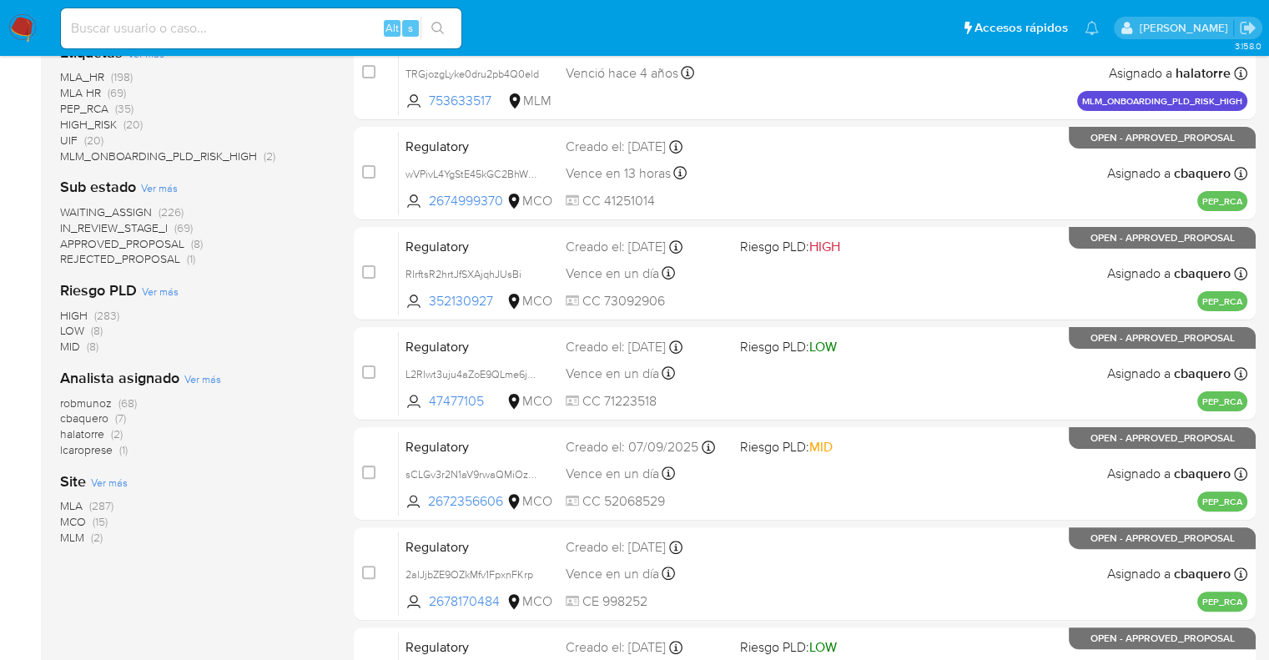
scroll to position [334, 0]
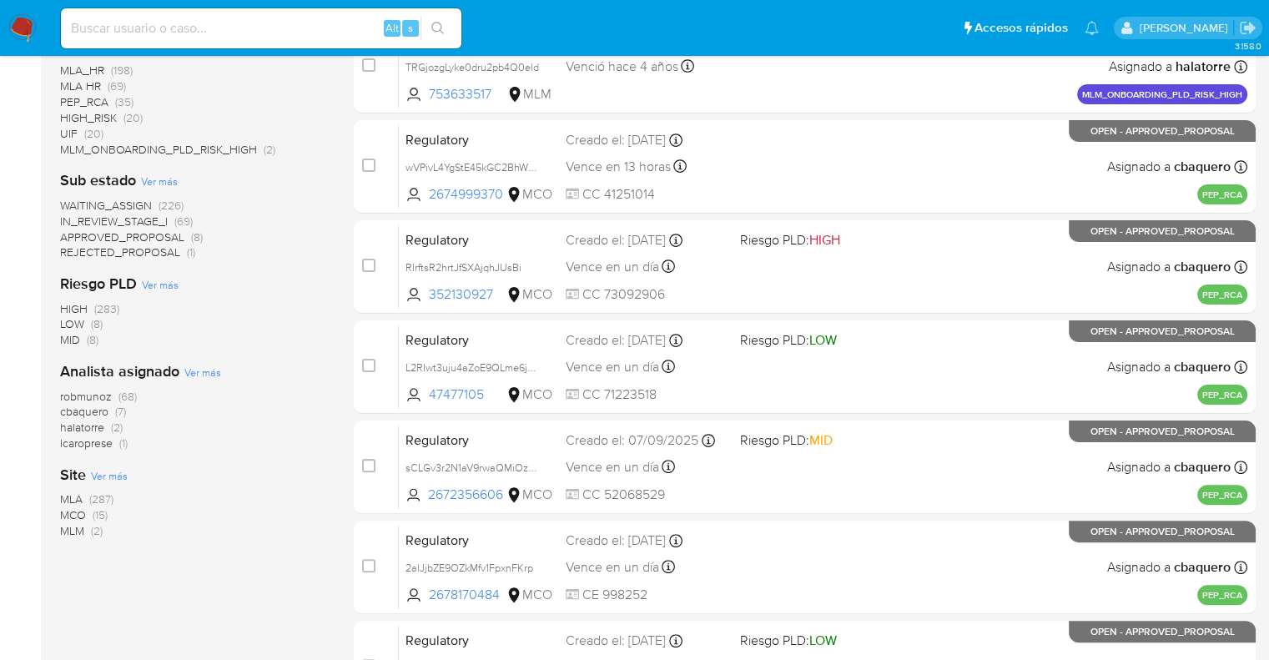
click at [63, 511] on span "MCO" at bounding box center [73, 514] width 26 height 17
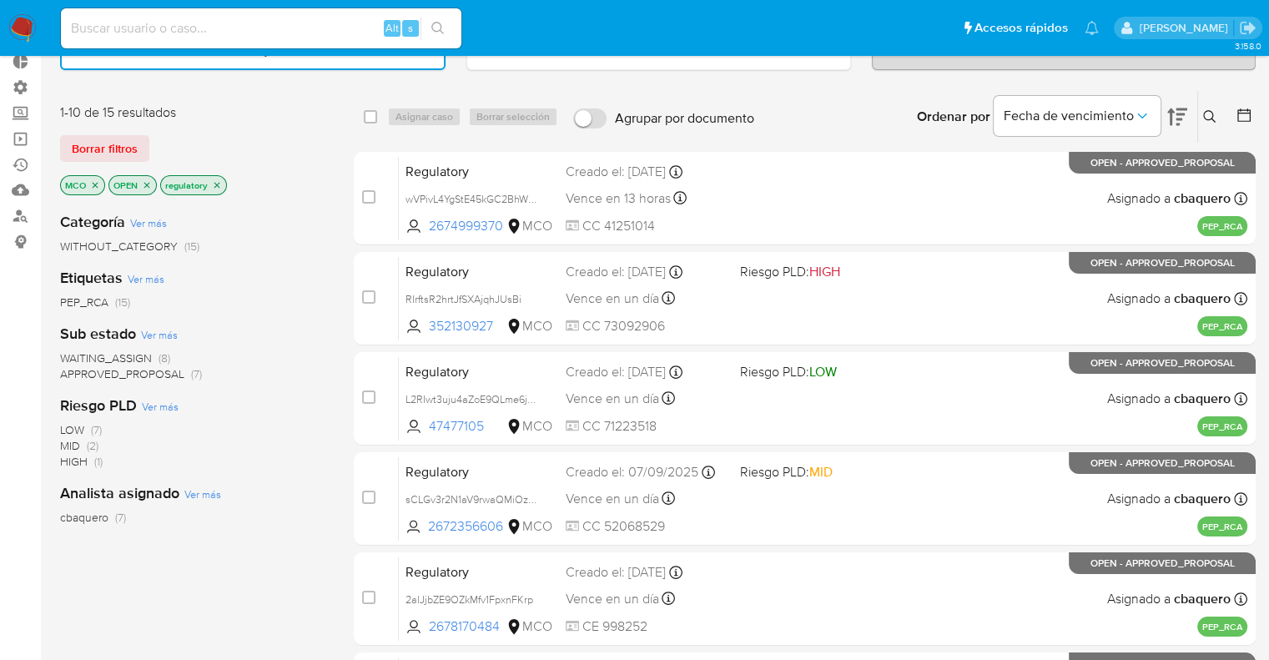
scroll to position [83, 0]
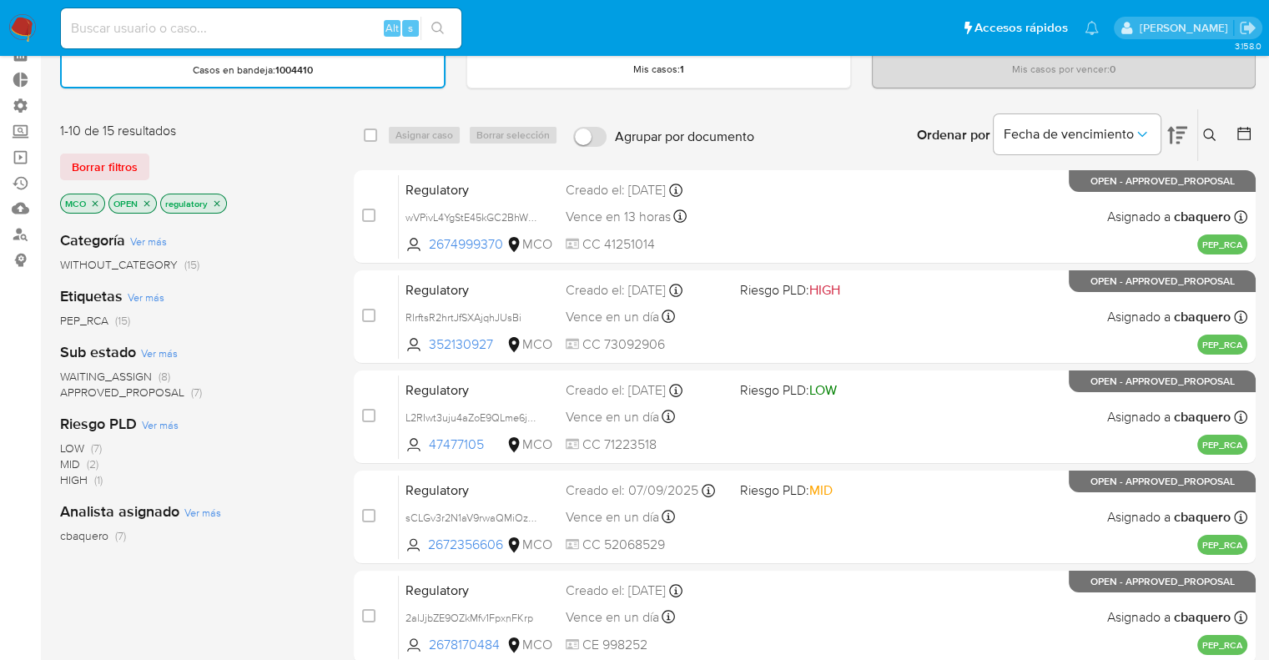
click at [72, 374] on span "WAITING_ASSIGN" at bounding box center [106, 376] width 92 height 17
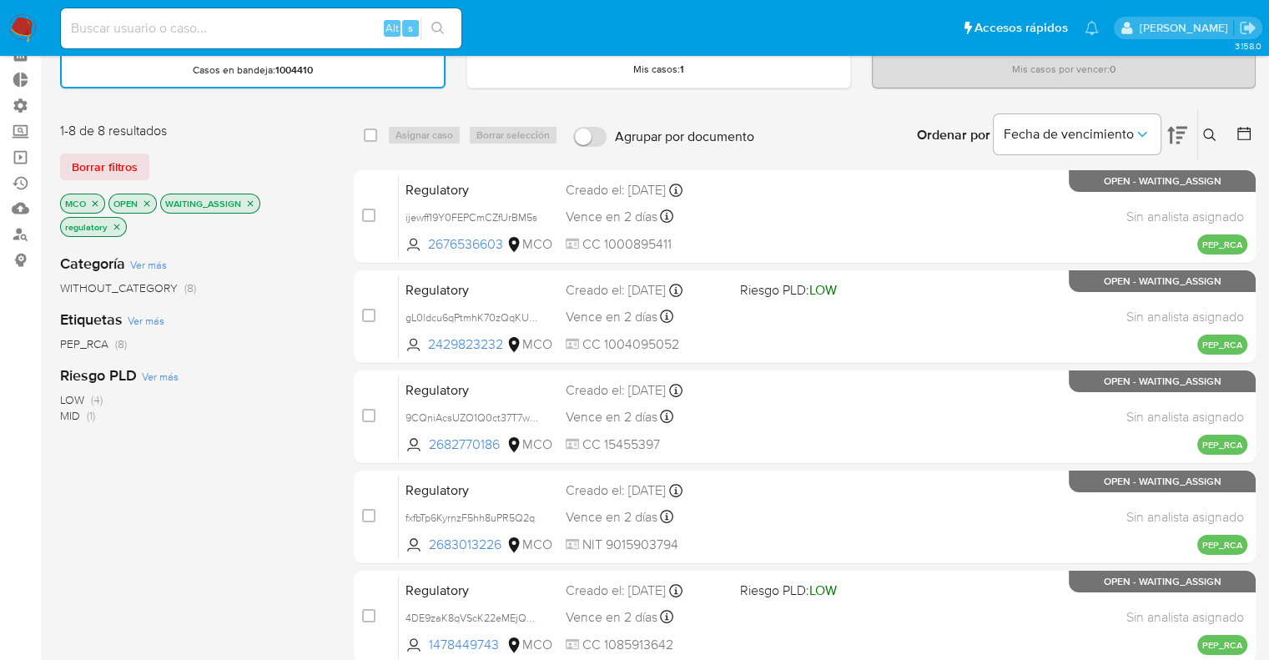
click at [156, 154] on div "Borrar filtros" at bounding box center [193, 167] width 267 height 27
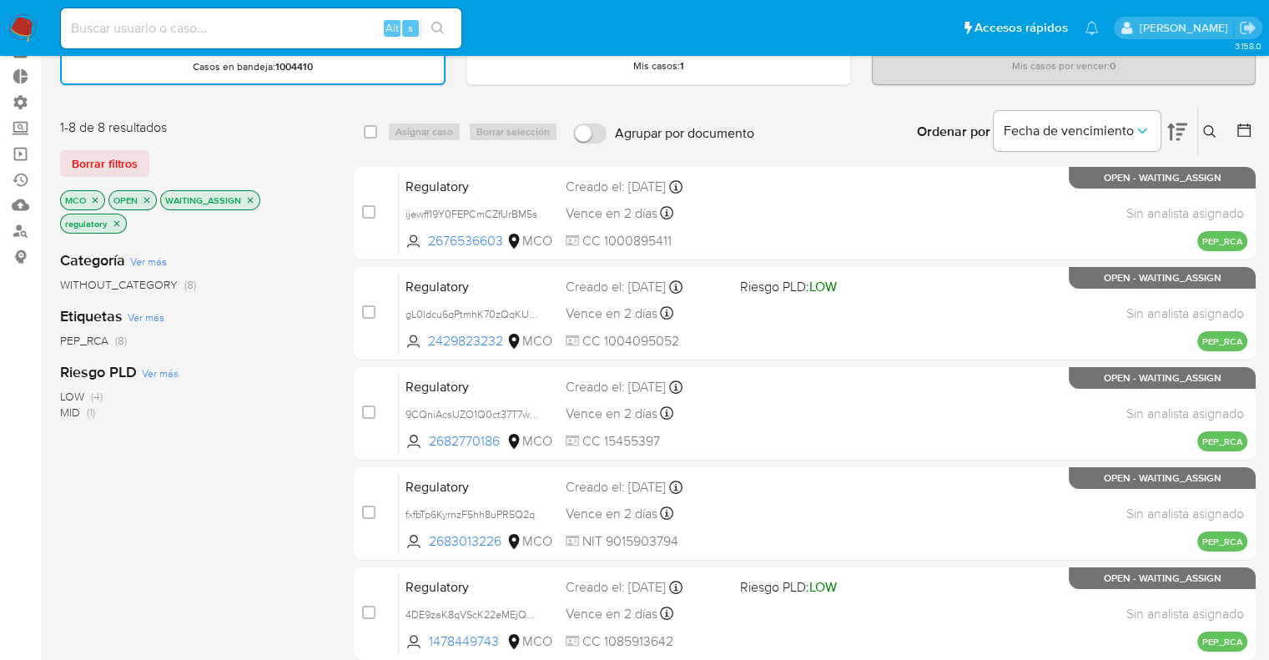
scroll to position [83, 0]
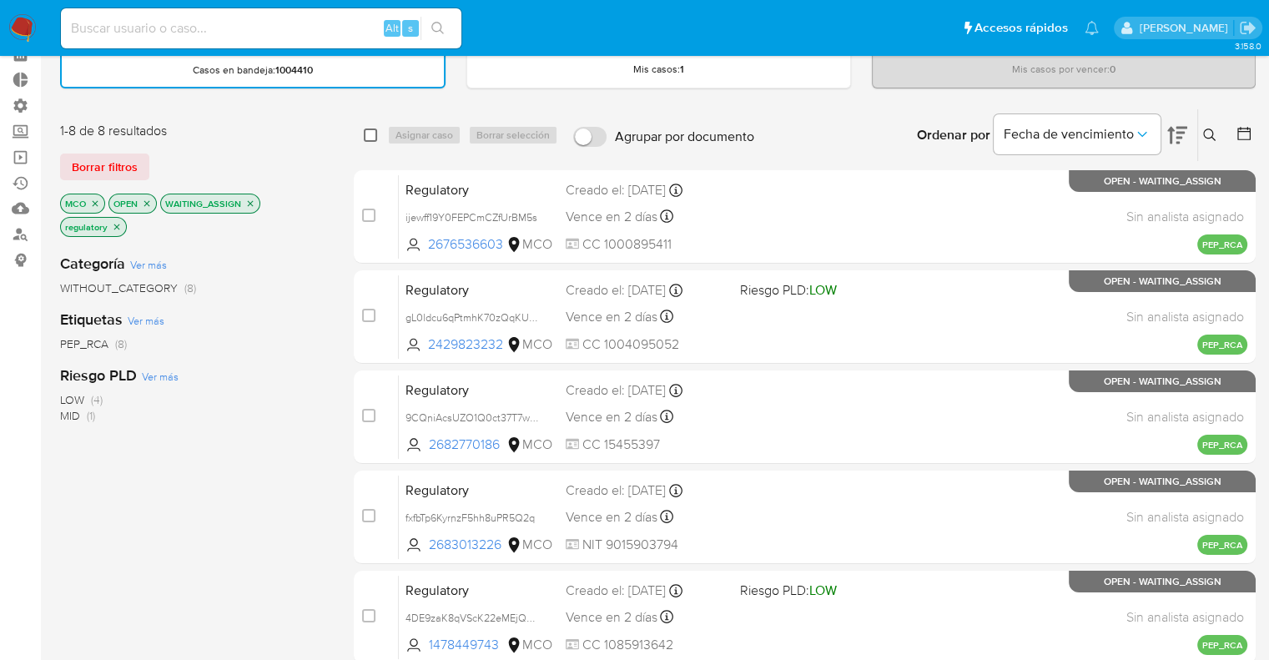
click at [370, 135] on input "checkbox" at bounding box center [370, 134] width 13 height 13
checkbox input "true"
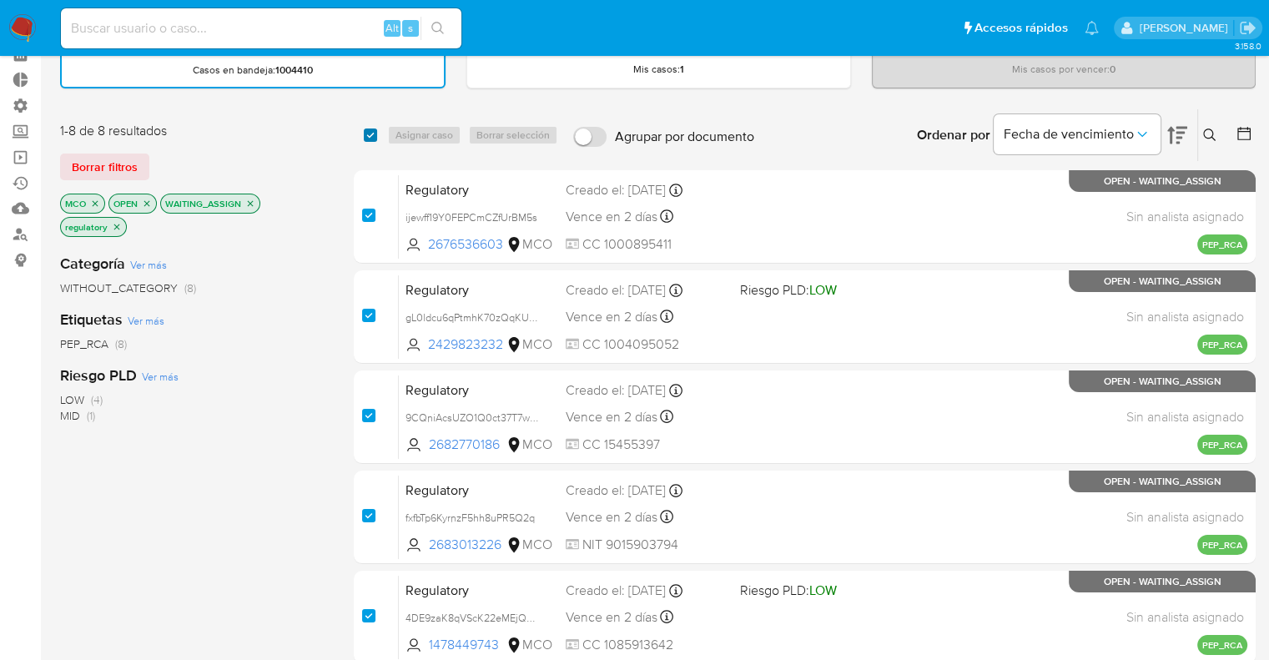
checkbox input "true"
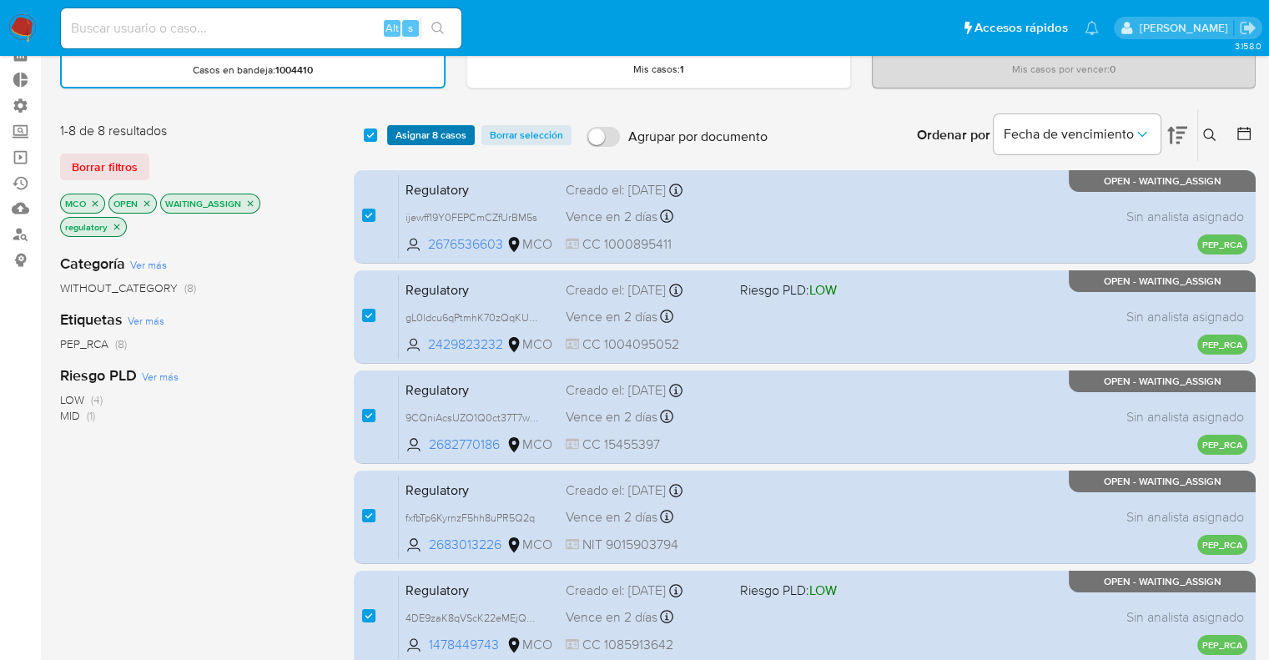
click at [467, 127] on button "Asignar 8 casos" at bounding box center [431, 135] width 88 height 20
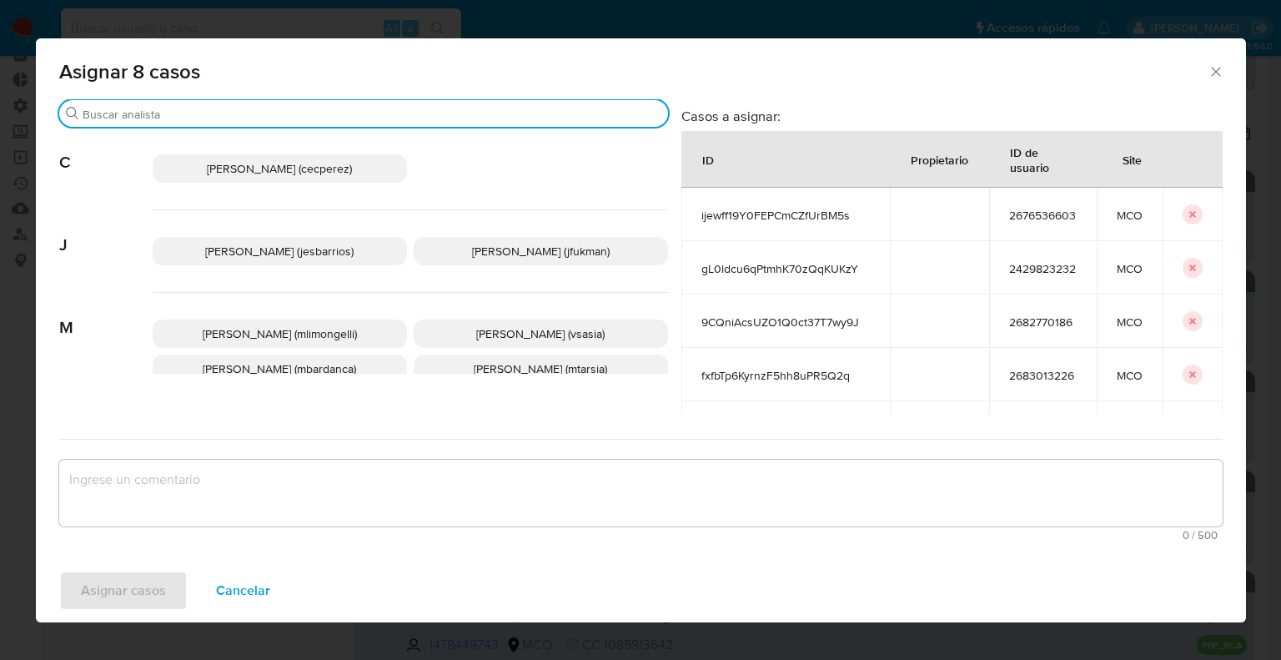
click at [418, 107] on input "Buscar" at bounding box center [372, 114] width 579 height 15
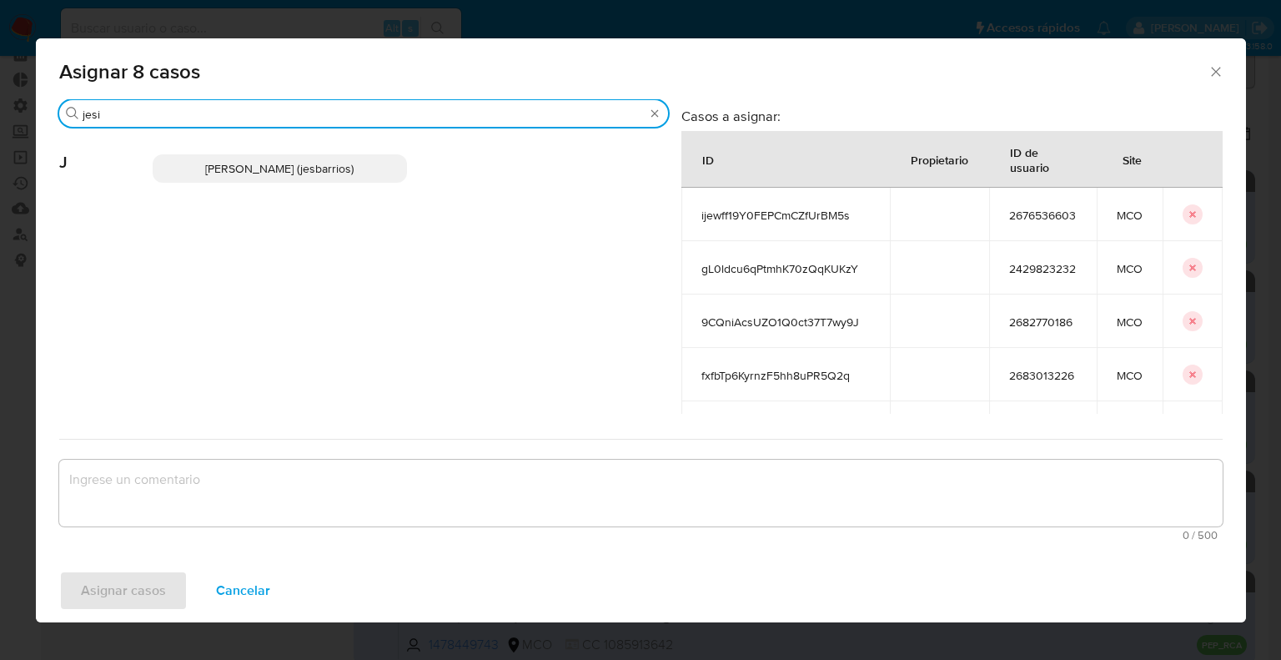
type input "jesi"
click at [374, 159] on p "Jesica Iris Barrios Leita (jesbarrios)" at bounding box center [280, 168] width 254 height 28
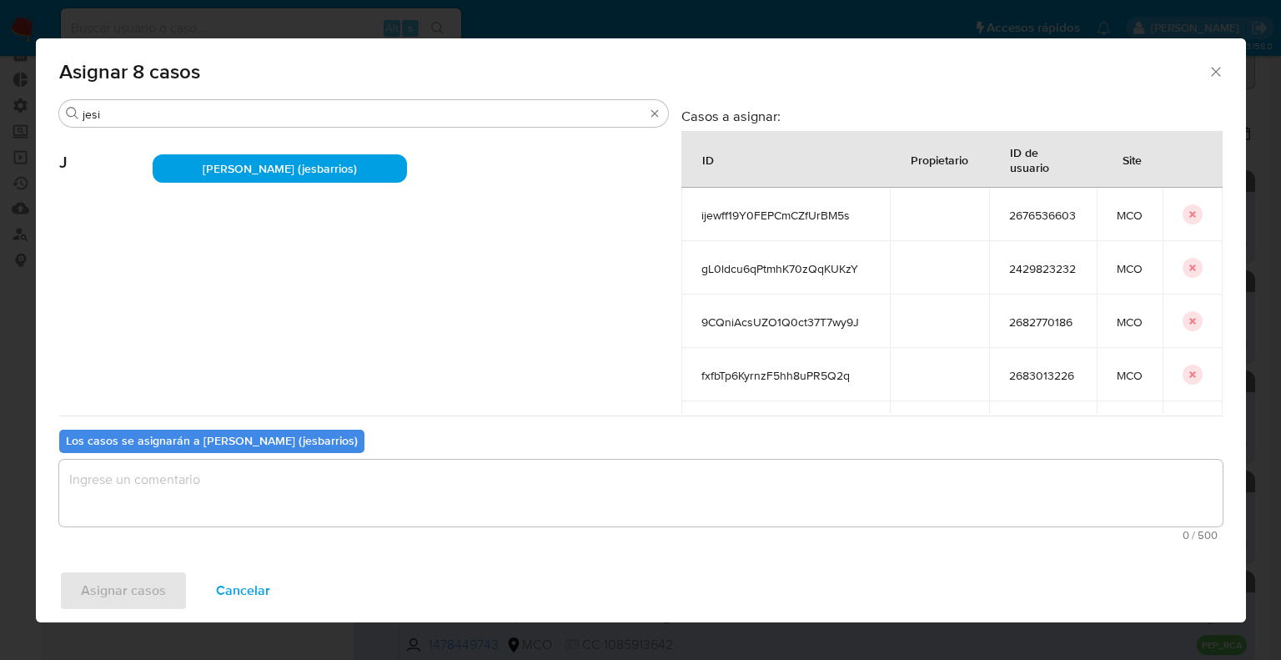
click at [241, 519] on textarea "assign-modal" at bounding box center [641, 493] width 1164 height 67
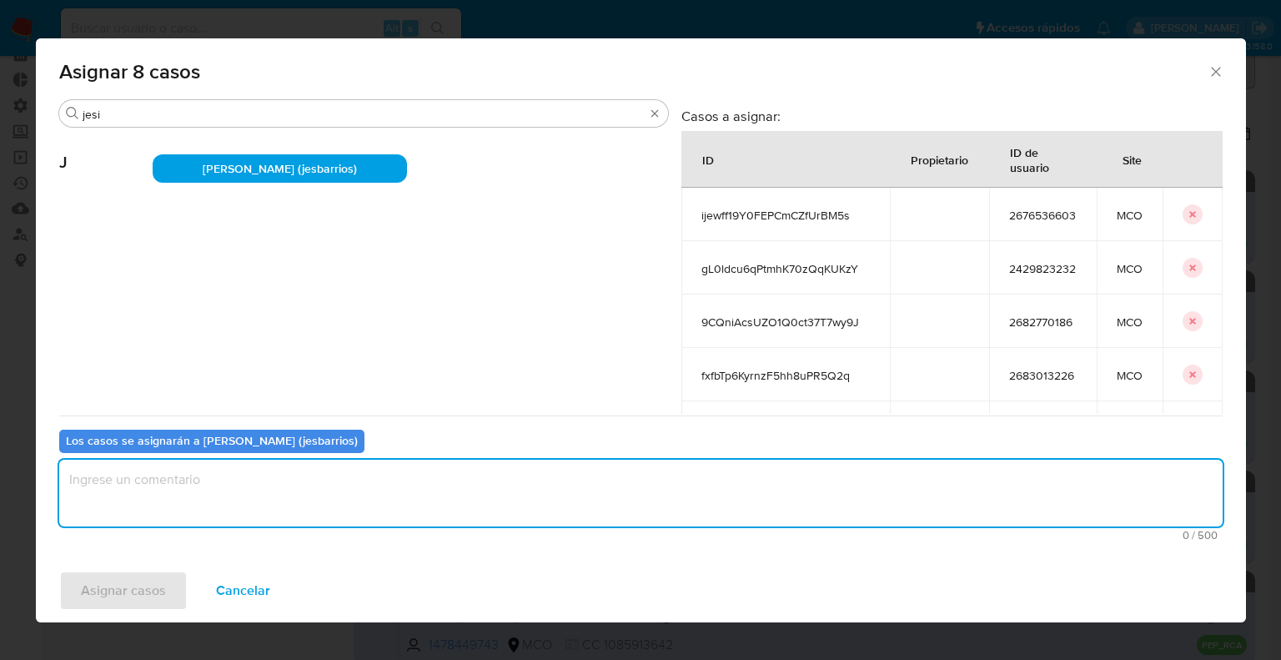
paste textarea "Asignación."
type textarea "Asignación."
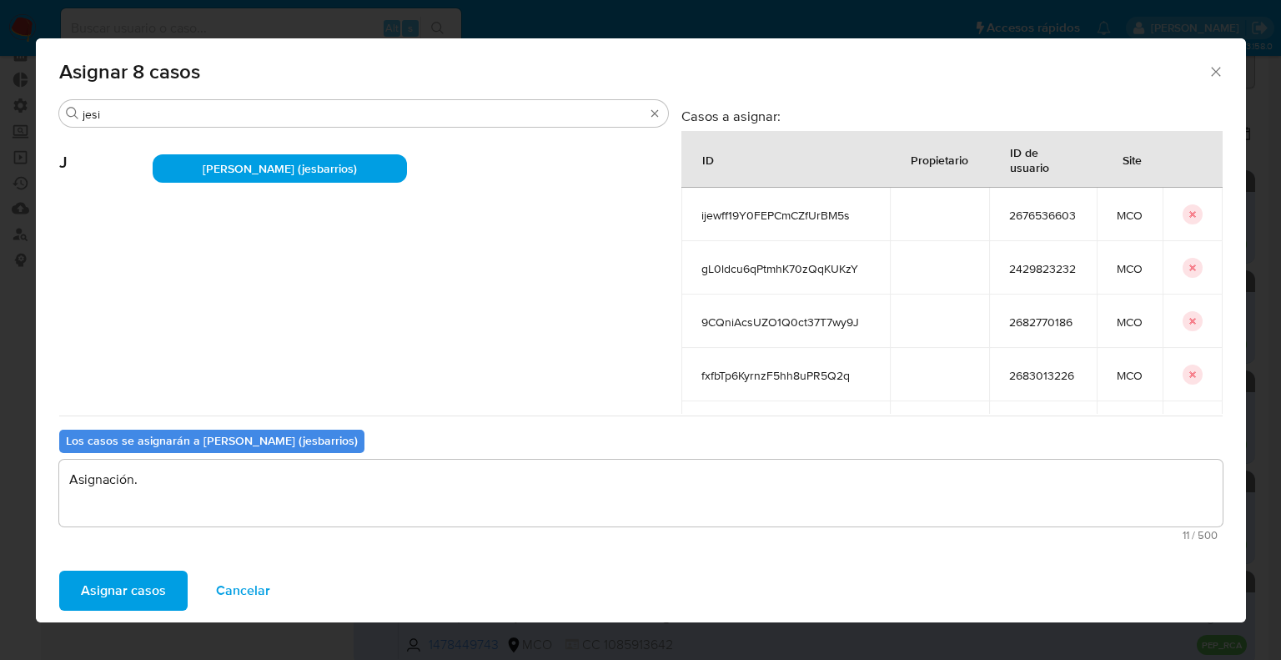
click at [167, 579] on button "Asignar casos" at bounding box center [123, 591] width 128 height 40
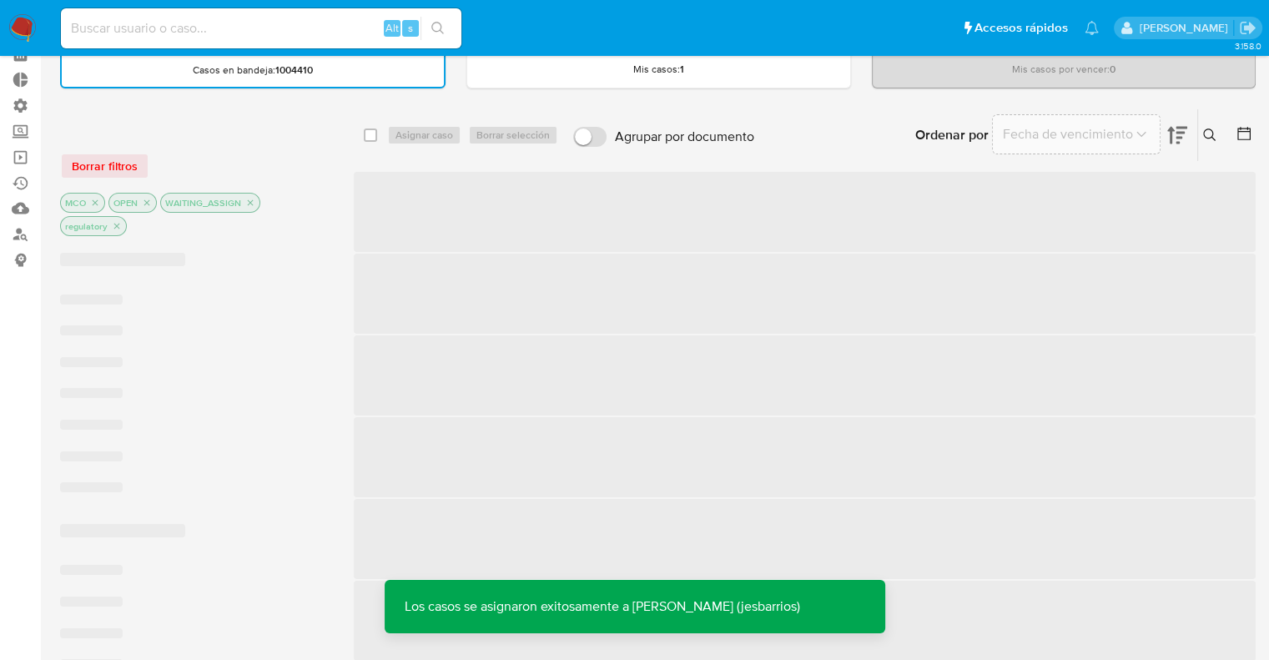
click at [231, 170] on div "Borrar filtros" at bounding box center [193, 166] width 267 height 27
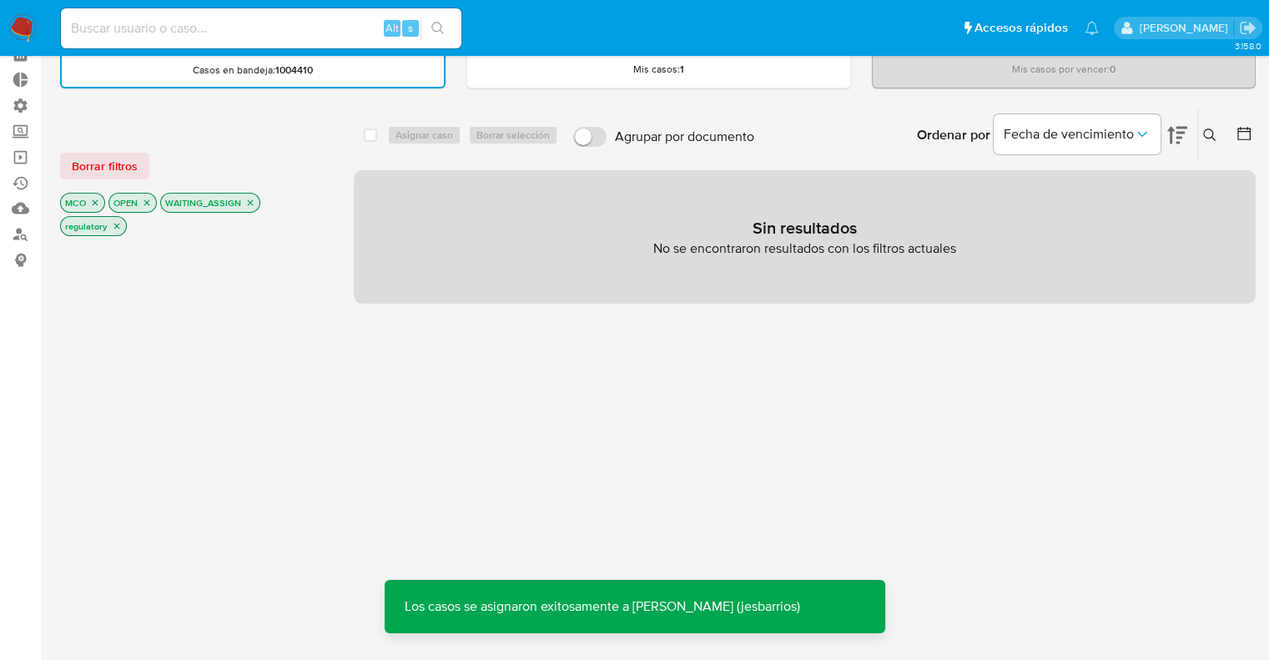
click at [221, 158] on div "Borrar filtros" at bounding box center [193, 166] width 267 height 27
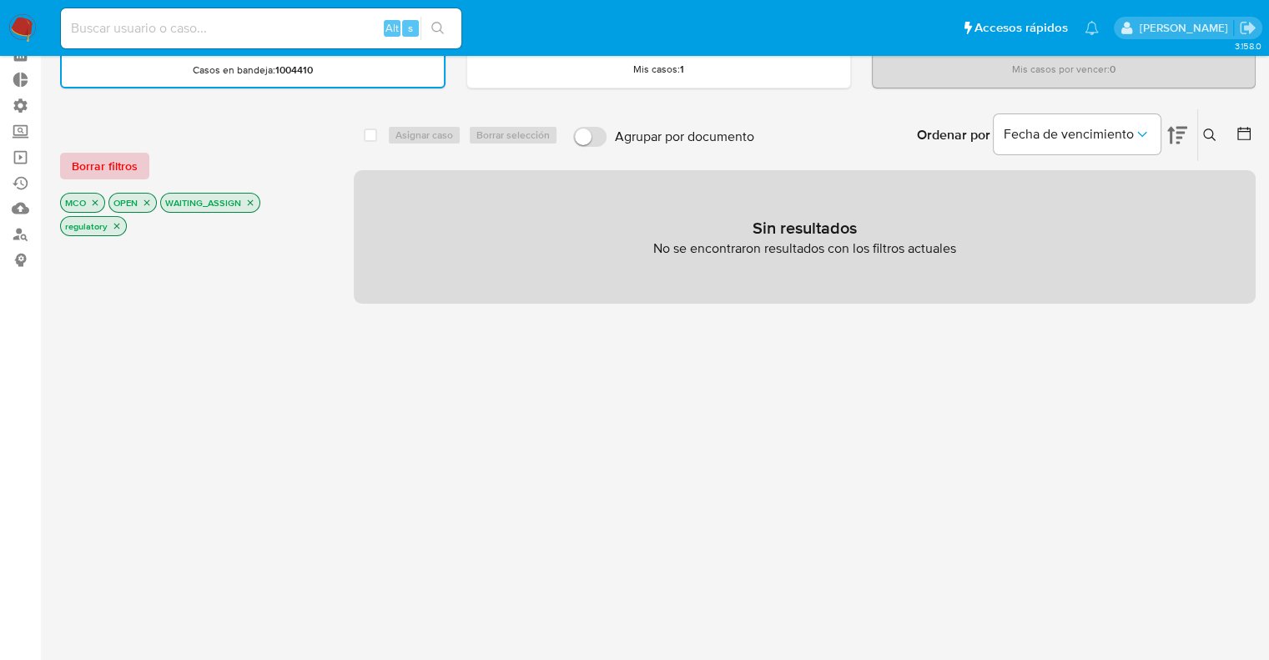
click at [143, 156] on button "Borrar filtros" at bounding box center [104, 166] width 89 height 27
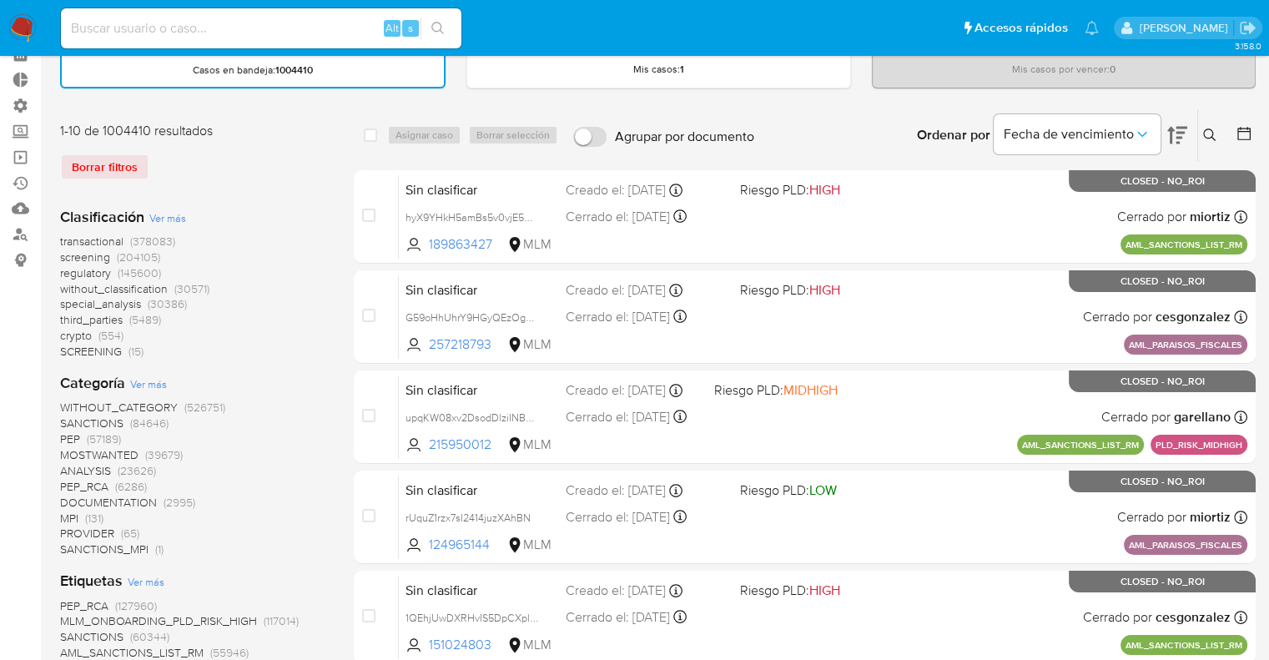
click at [67, 253] on span "screening" at bounding box center [85, 257] width 50 height 17
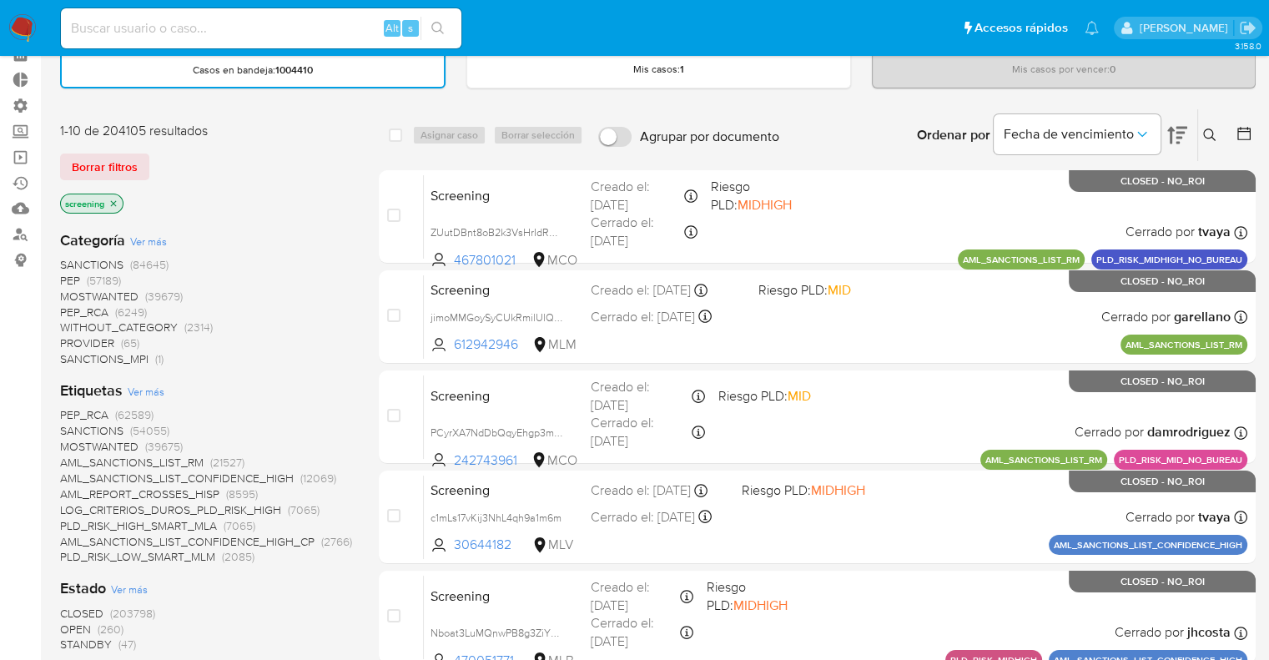
click at [73, 623] on span "OPEN" at bounding box center [75, 629] width 31 height 17
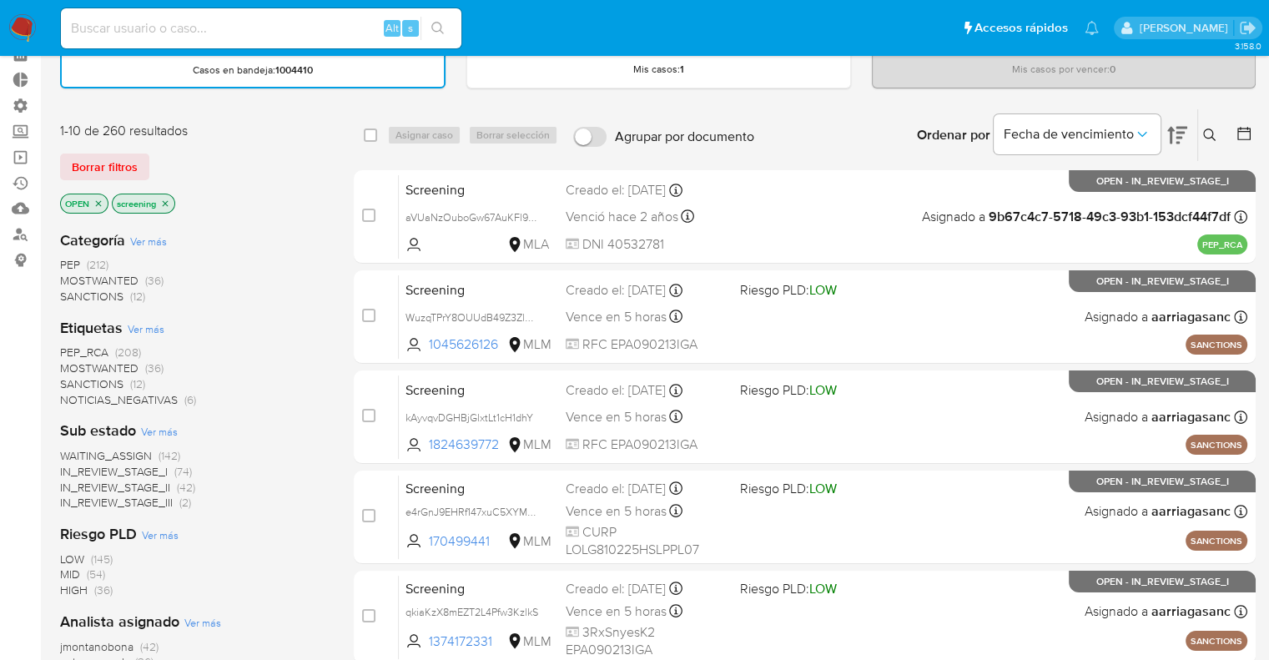
click at [68, 346] on span "PEP_RCA" at bounding box center [84, 352] width 48 height 17
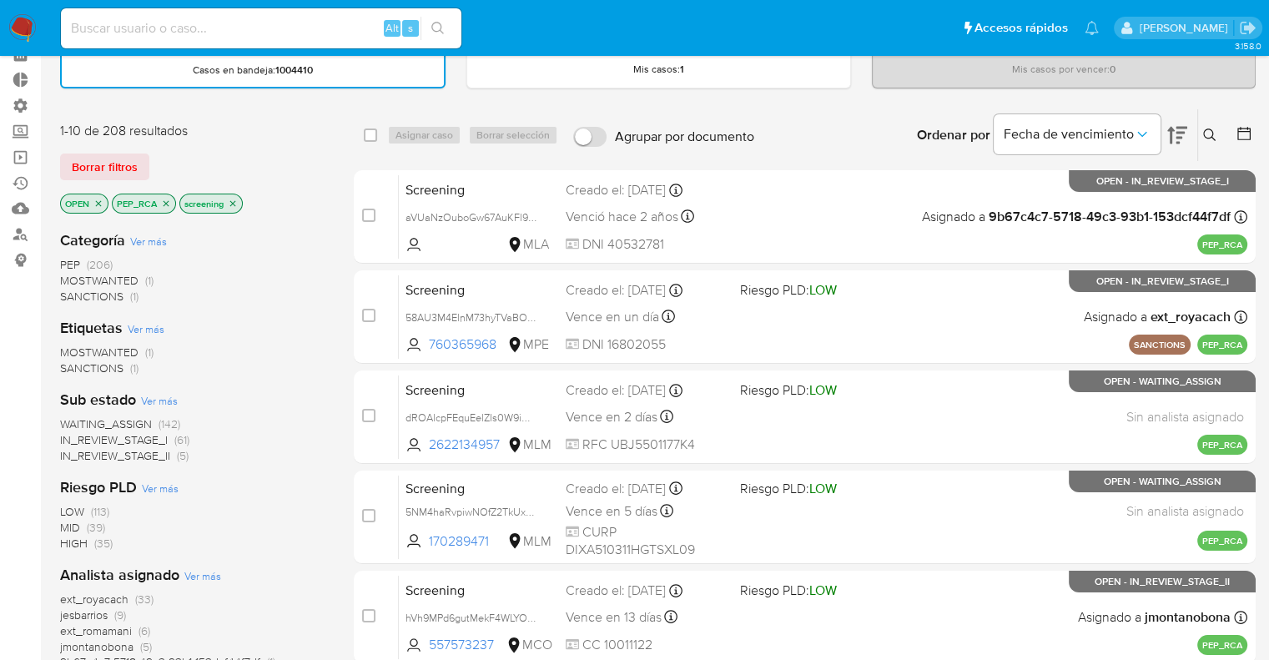
click at [190, 150] on div "1-10 de 208 resultados Borrar filtros OPEN PEP_RCA screening" at bounding box center [193, 169] width 267 height 95
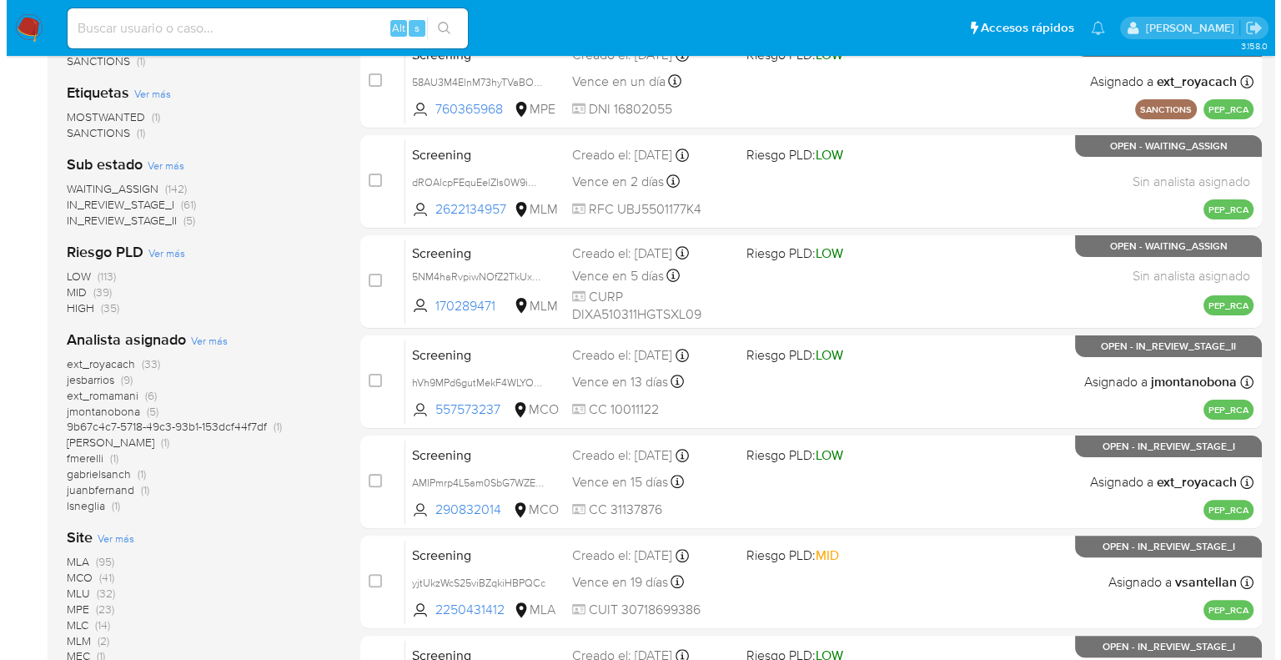
scroll to position [334, 0]
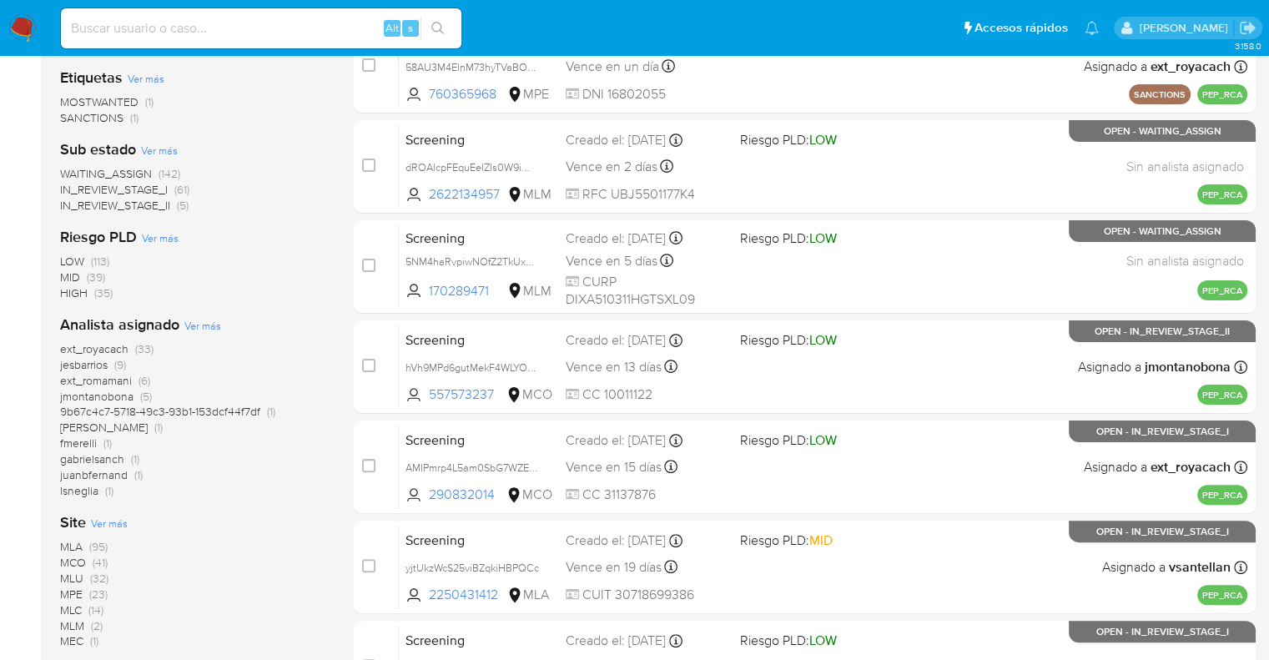
click at [98, 519] on span "Ver más" at bounding box center [109, 523] width 37 height 15
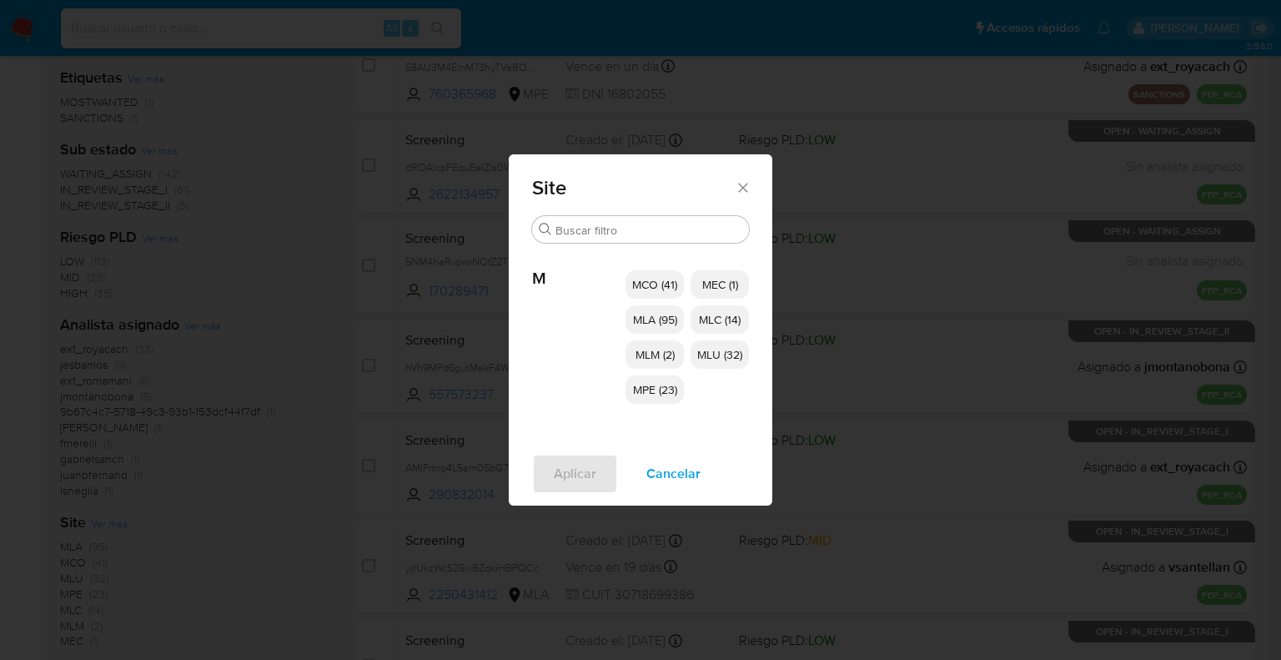
click at [627, 279] on p "MCO (41)" at bounding box center [655, 284] width 58 height 28
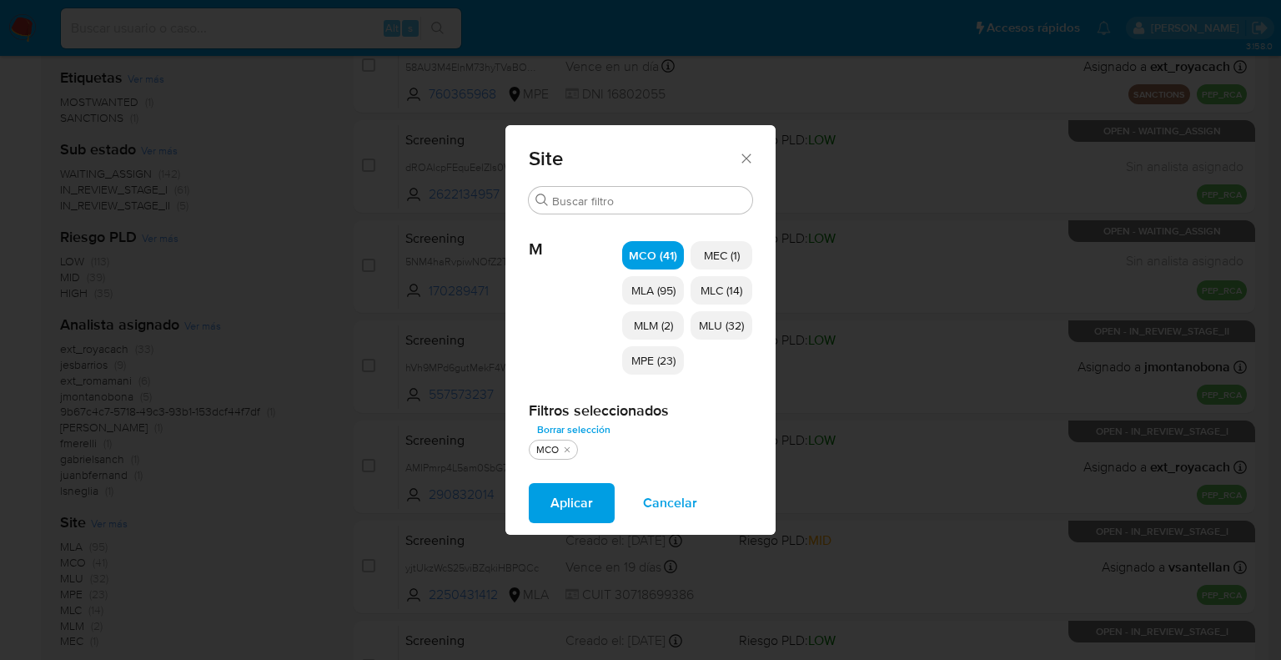
click at [704, 257] on span "MEC (1)" at bounding box center [722, 255] width 36 height 17
click at [703, 282] on span "MLC (14)" at bounding box center [722, 290] width 42 height 17
click at [707, 325] on span "MLU (32)" at bounding box center [721, 325] width 45 height 17
click at [677, 326] on p "MLM (2)" at bounding box center [653, 325] width 62 height 28
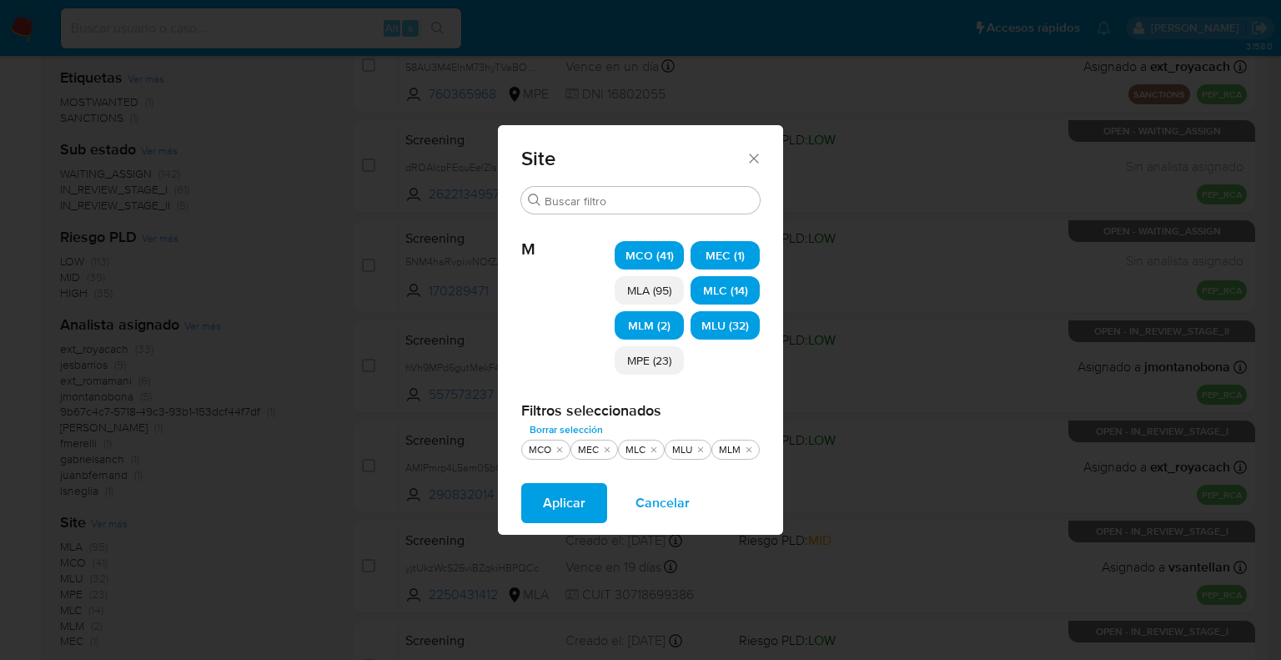
click at [672, 352] on p "MPE (23)" at bounding box center [649, 360] width 69 height 28
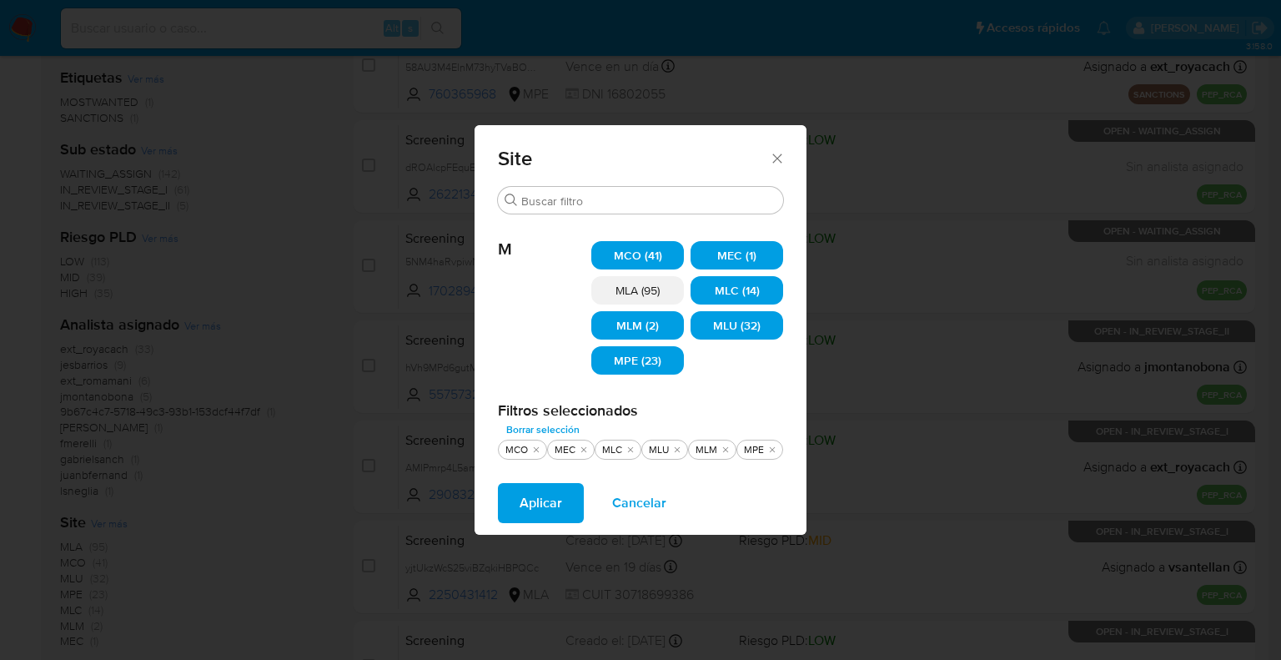
click at [567, 495] on button "Aplicar" at bounding box center [541, 503] width 86 height 40
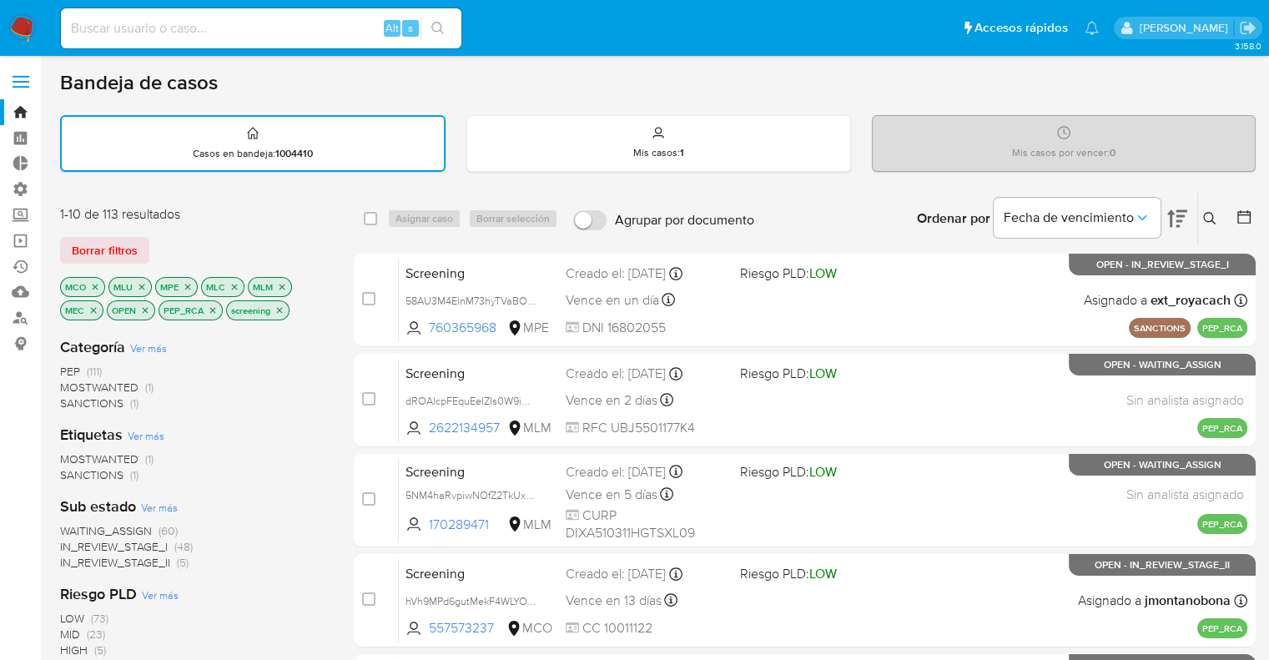
click at [314, 221] on div "1-10 de 113 resultados" at bounding box center [193, 214] width 267 height 18
click at [315, 222] on div "1-10 de 113 resultados Borrar filtros MCO MLU MPE MLC MLM MEC OPEN PEP_RCA scre…" at bounding box center [193, 264] width 267 height 118
click at [68, 522] on span "WAITING_ASSIGN" at bounding box center [106, 530] width 92 height 17
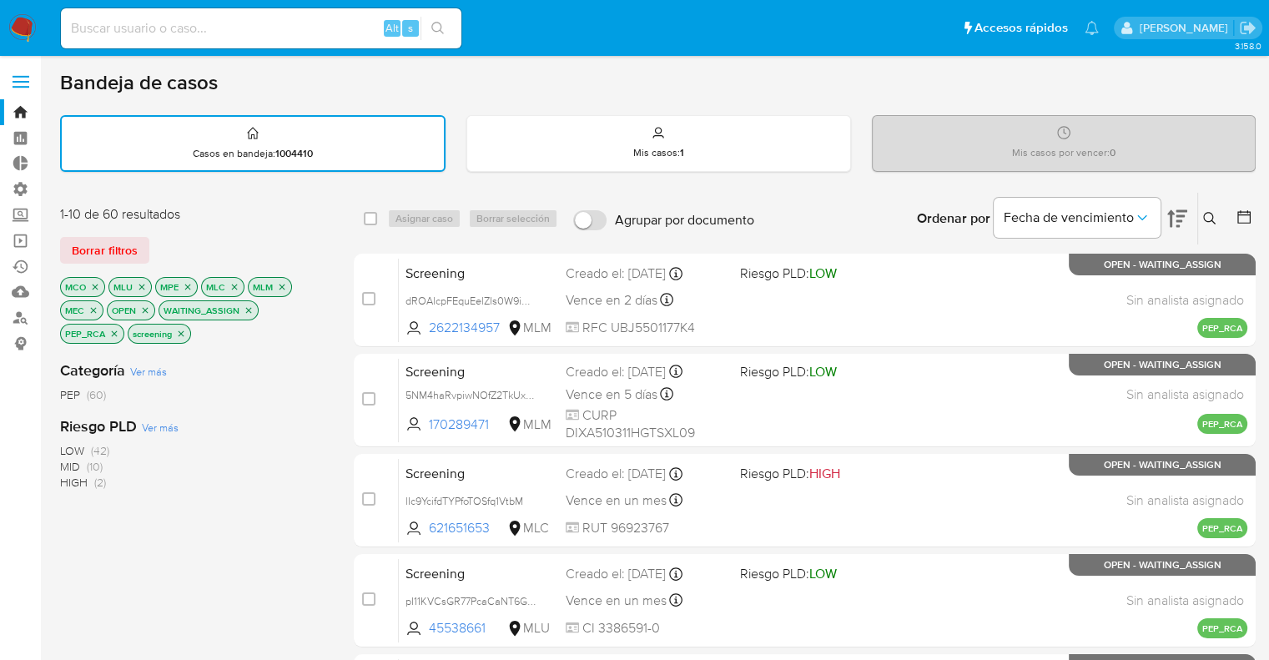
click at [274, 224] on div "1-10 de 60 resultados Borrar filtros MCO MLU MPE MLC MLM MEC OPEN WAITING_ASSIG…" at bounding box center [193, 276] width 267 height 142
click at [370, 217] on input "checkbox" at bounding box center [370, 218] width 13 height 13
checkbox input "true"
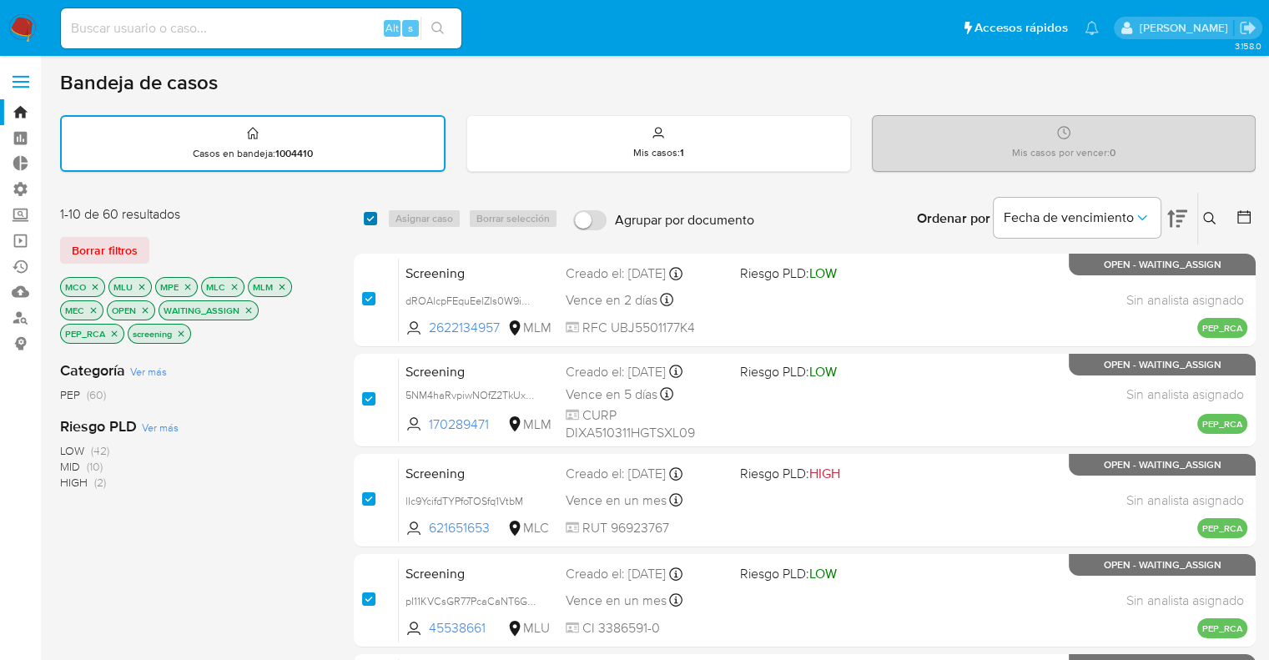
checkbox input "true"
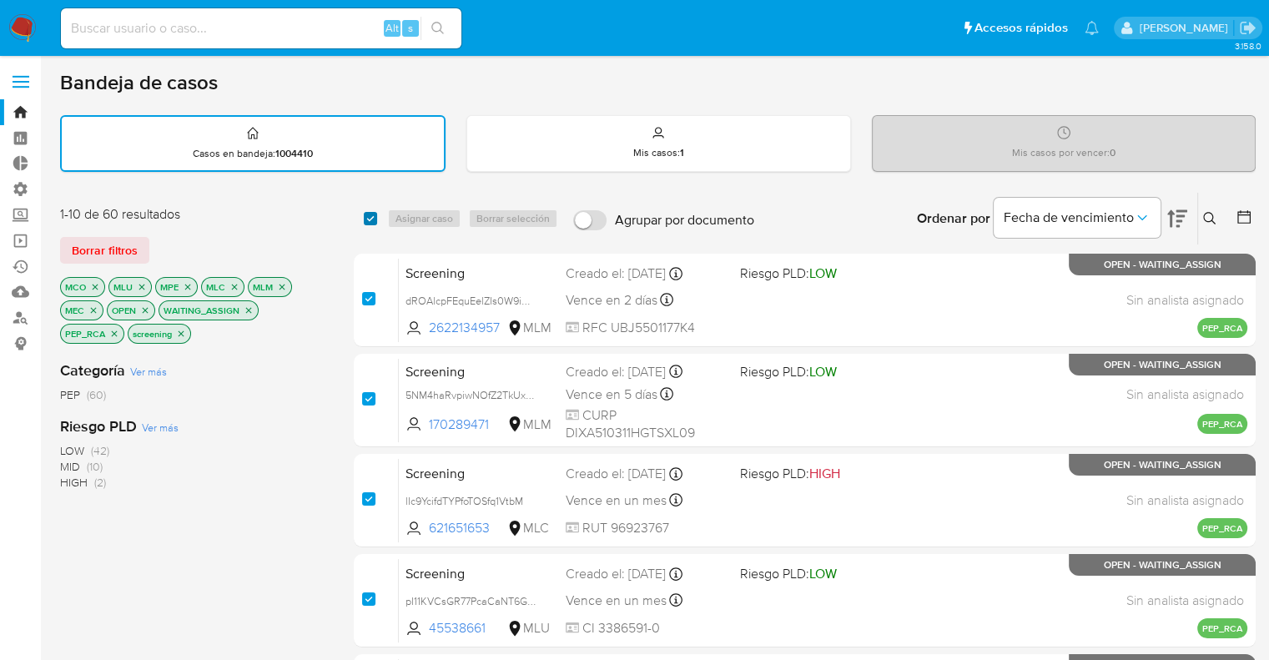
checkbox input "true"
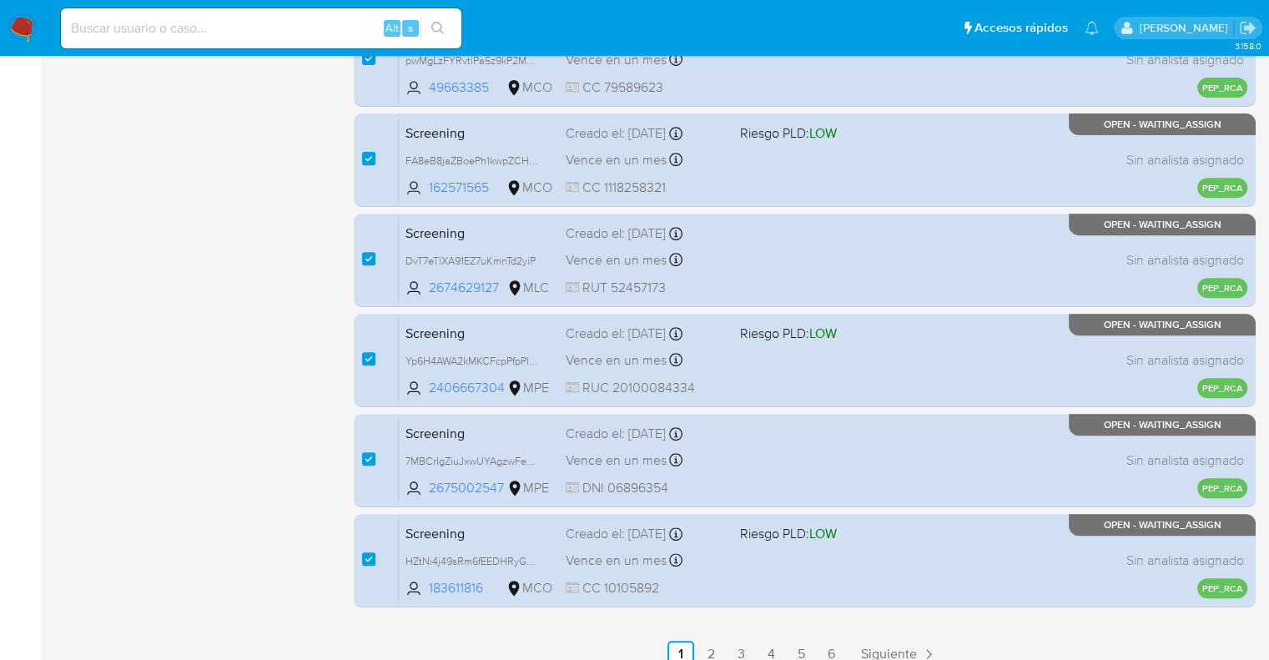
scroll to position [717, 0]
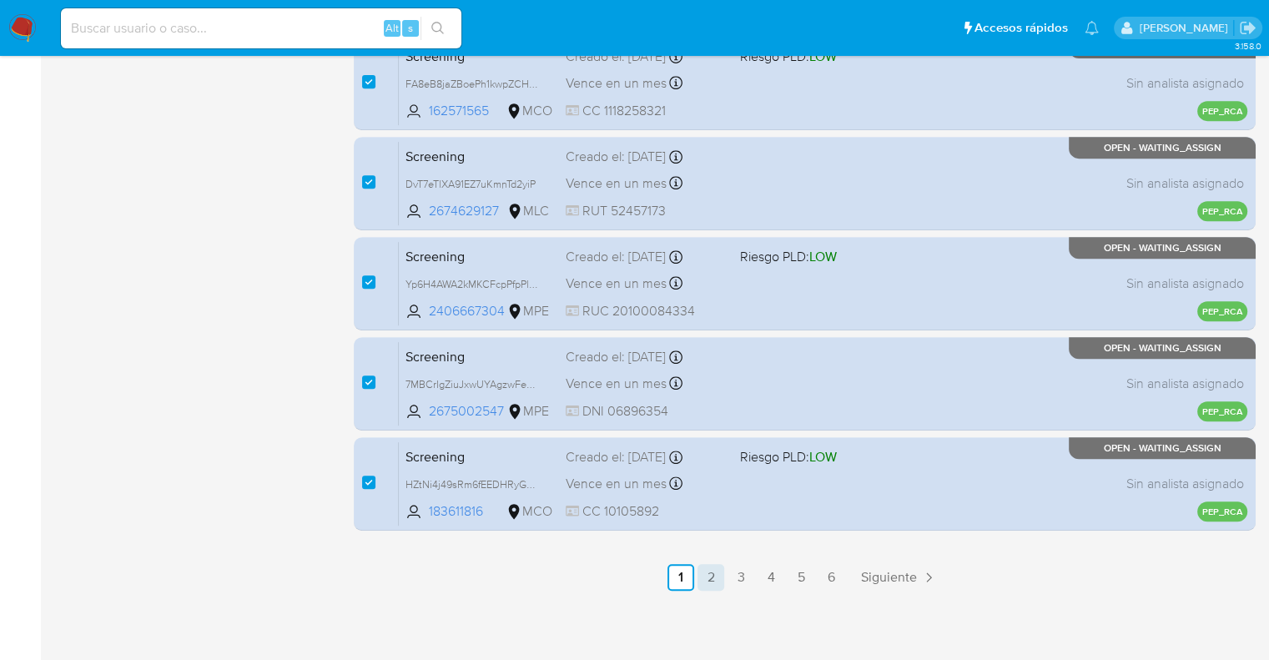
click at [714, 573] on link "2" at bounding box center [710, 577] width 27 height 27
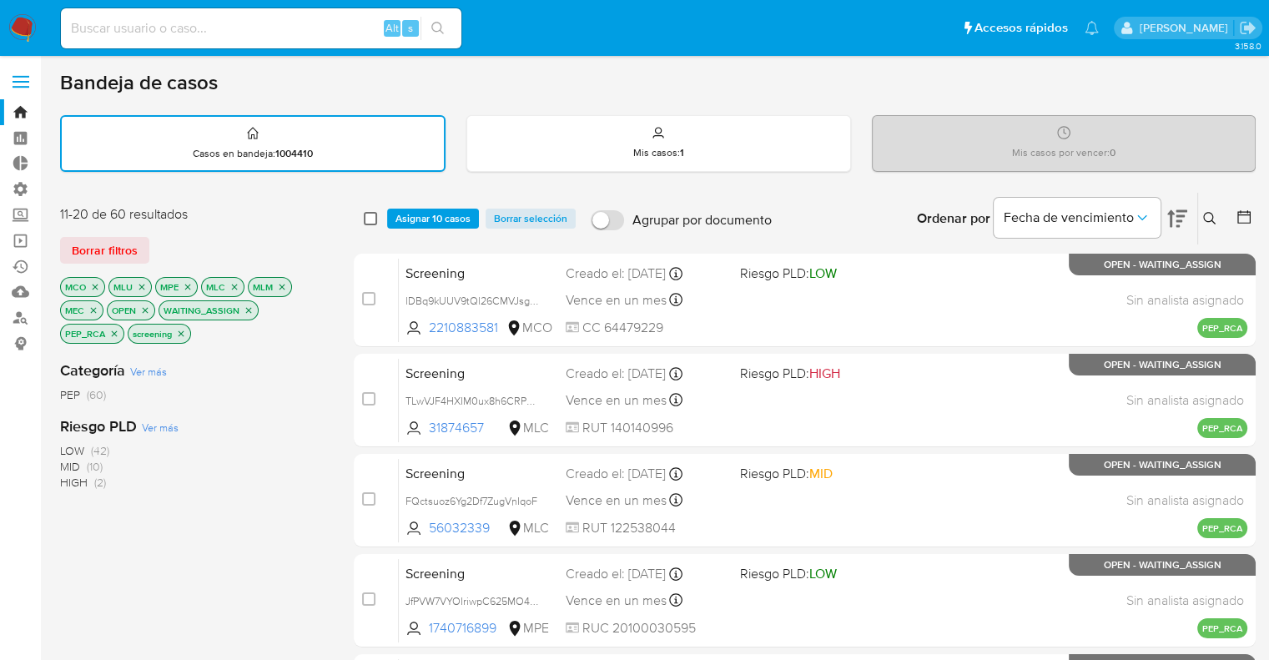
click at [375, 215] on input "checkbox" at bounding box center [370, 218] width 13 height 13
checkbox input "true"
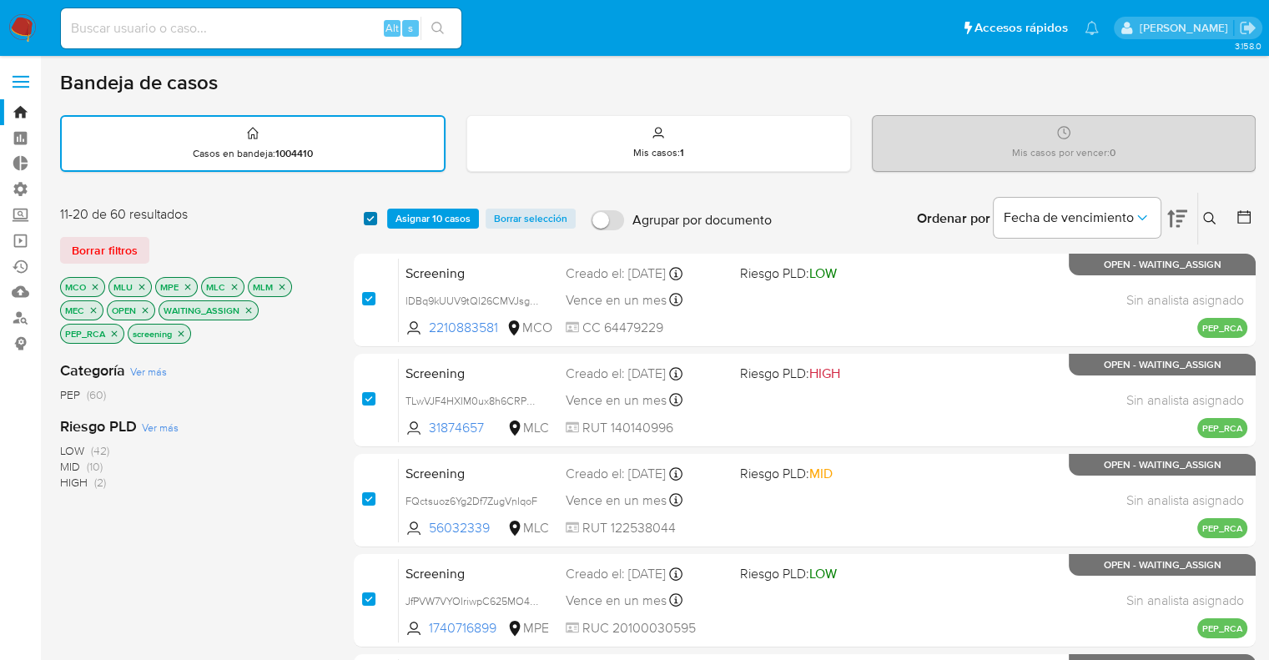
checkbox input "true"
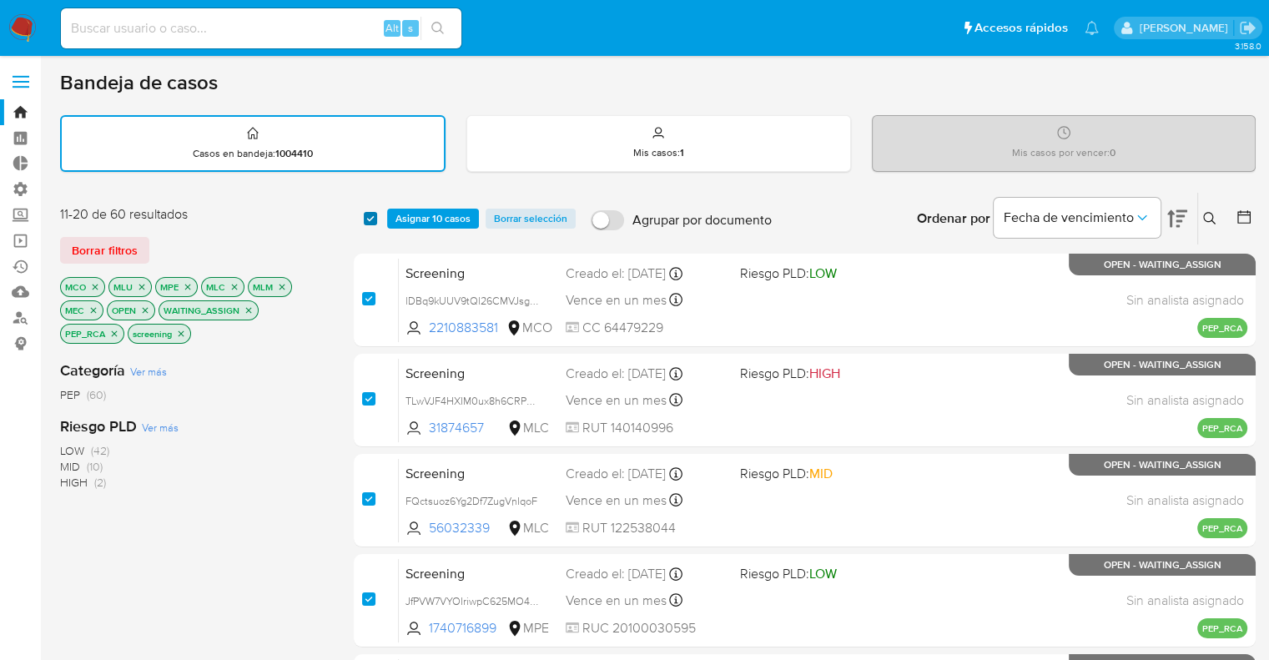
checkbox input "true"
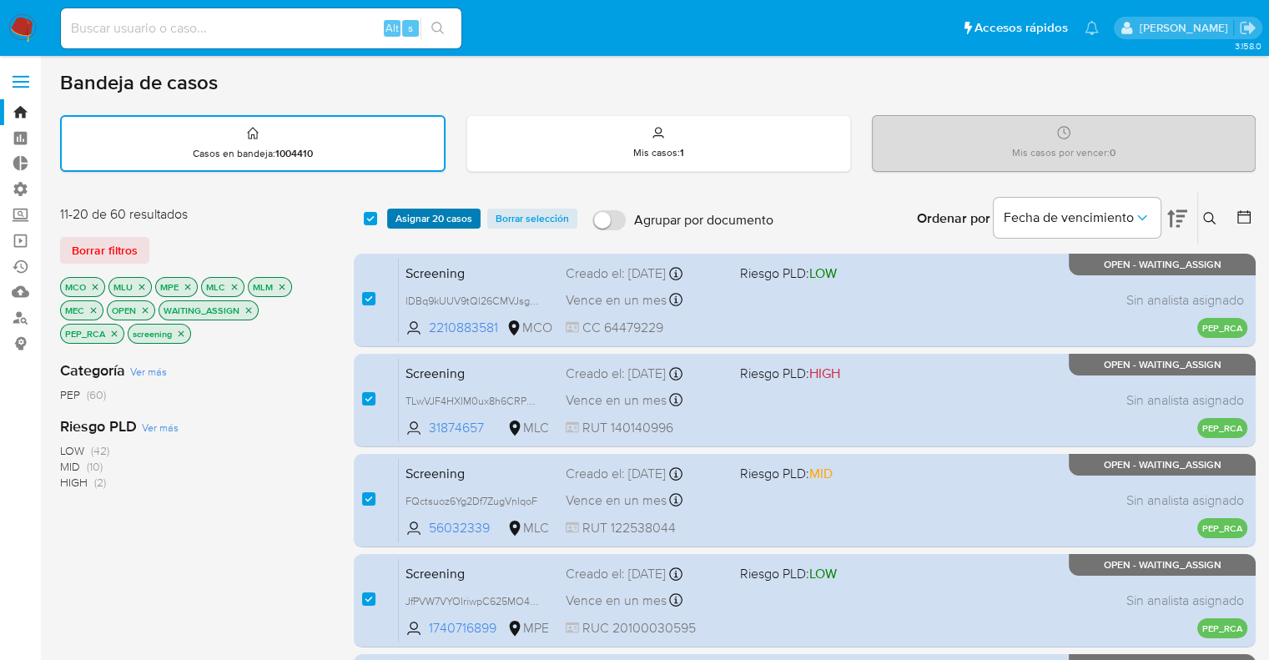
click at [397, 215] on span "Asignar 20 casos" at bounding box center [433, 218] width 77 height 17
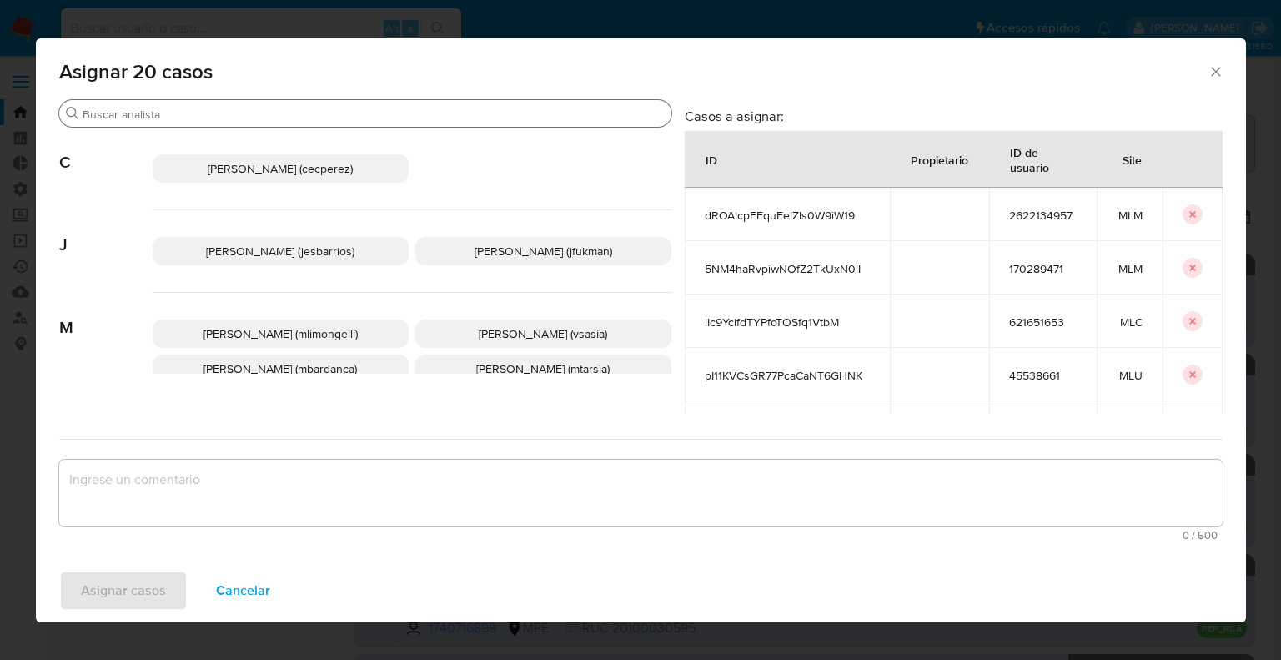
click at [380, 111] on input "Buscar" at bounding box center [374, 114] width 582 height 15
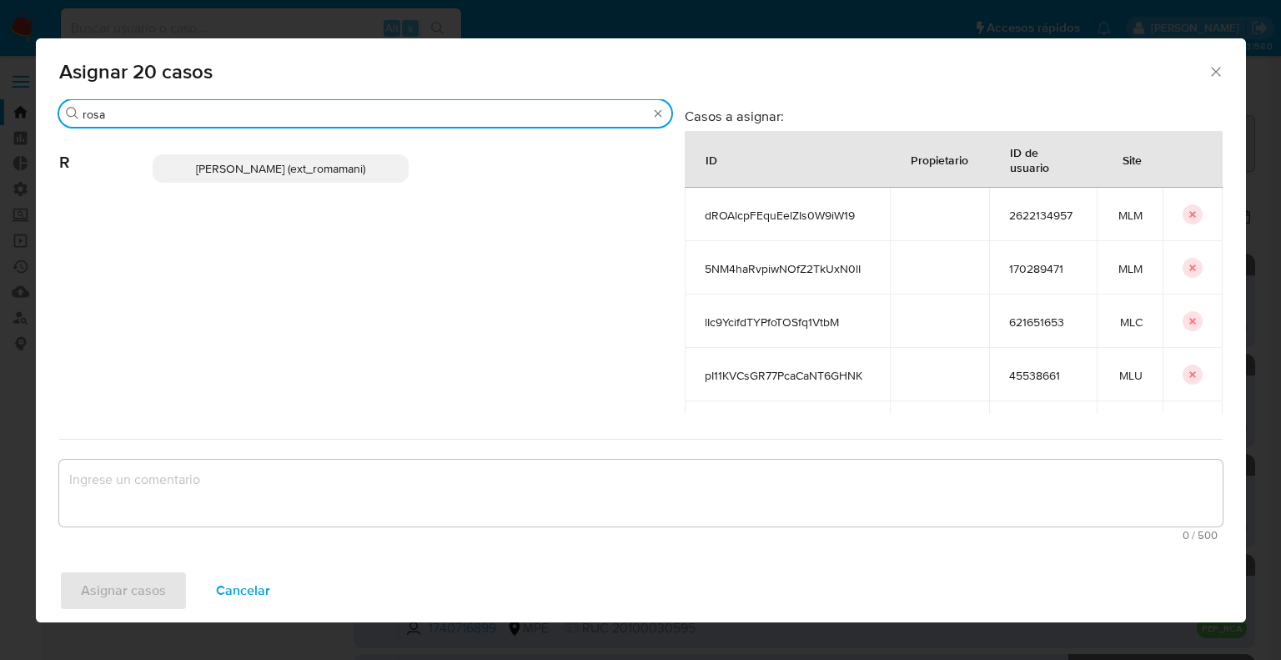
type input "rosa"
click at [380, 169] on p "Rosalia Mamani (ext_romamani)" at bounding box center [281, 168] width 256 height 28
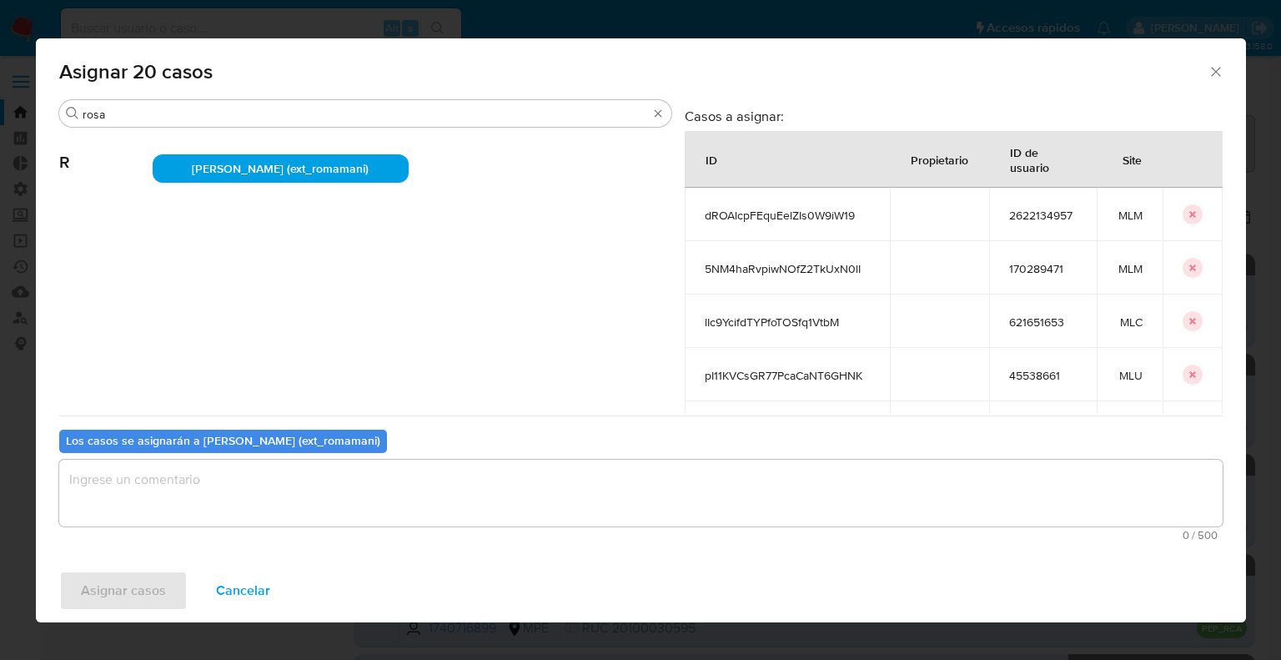
click at [290, 481] on textarea "assign-modal" at bounding box center [641, 493] width 1164 height 67
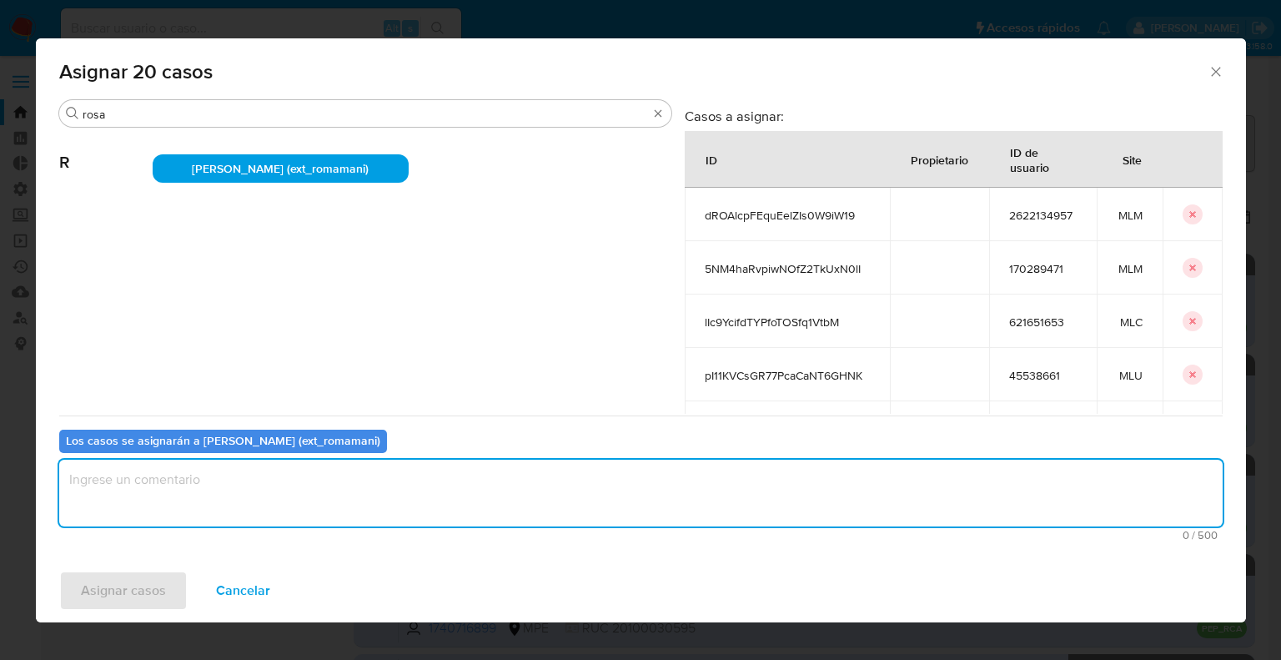
paste textarea "Asignación."
type textarea "Asignación."
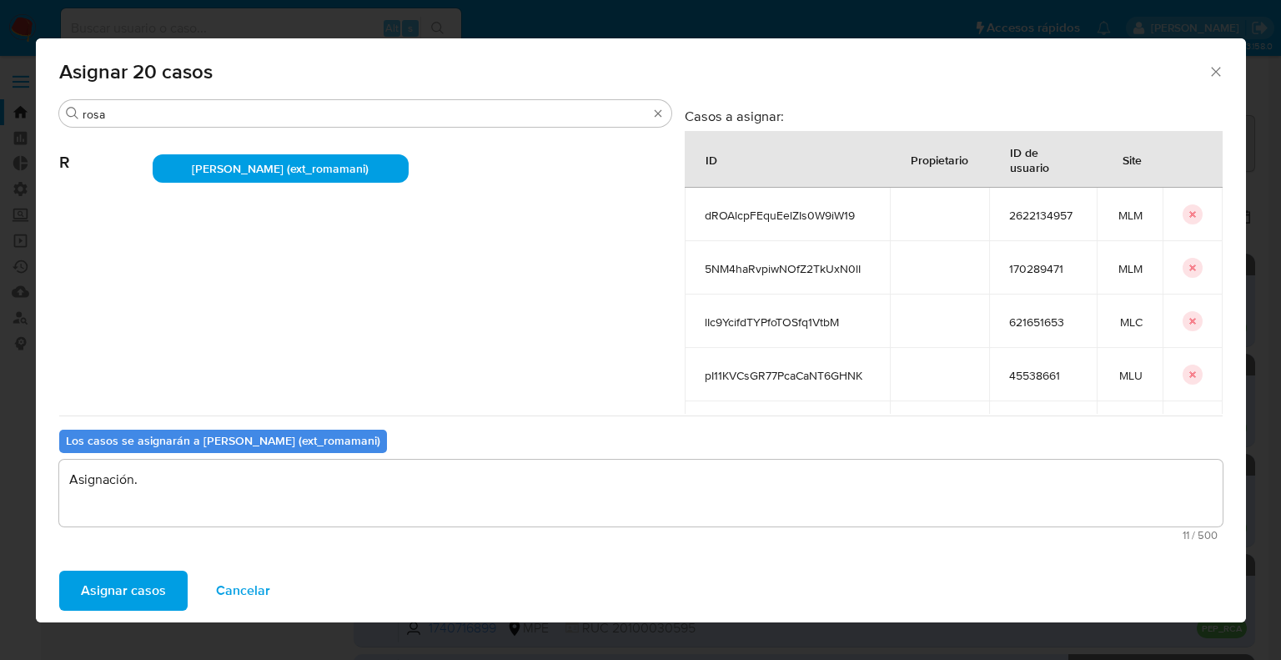
click at [174, 590] on button "Asignar casos" at bounding box center [123, 591] width 128 height 40
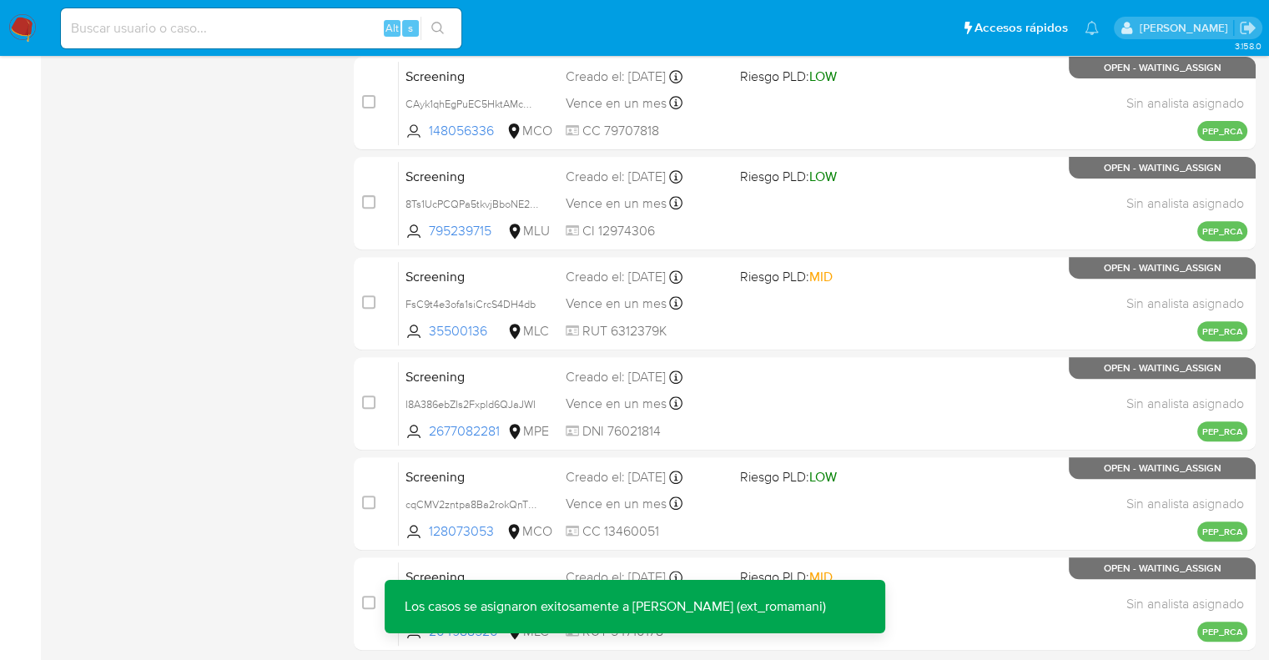
scroll to position [717, 0]
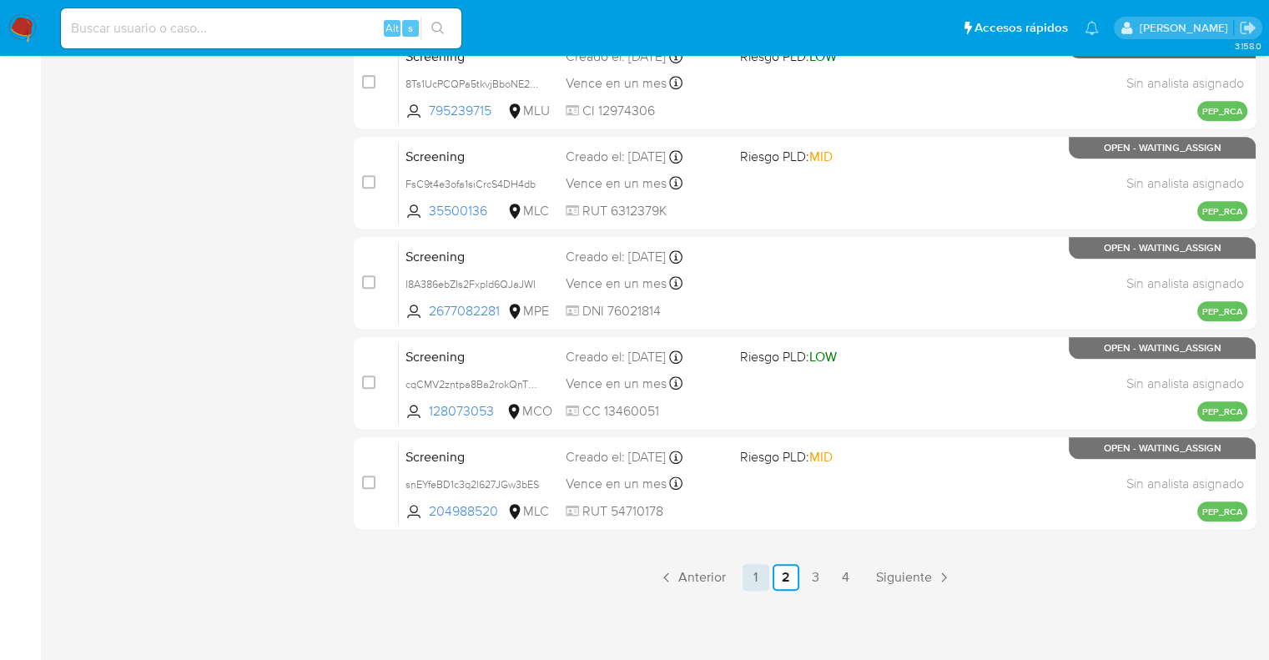
click at [754, 575] on link "1" at bounding box center [755, 577] width 27 height 27
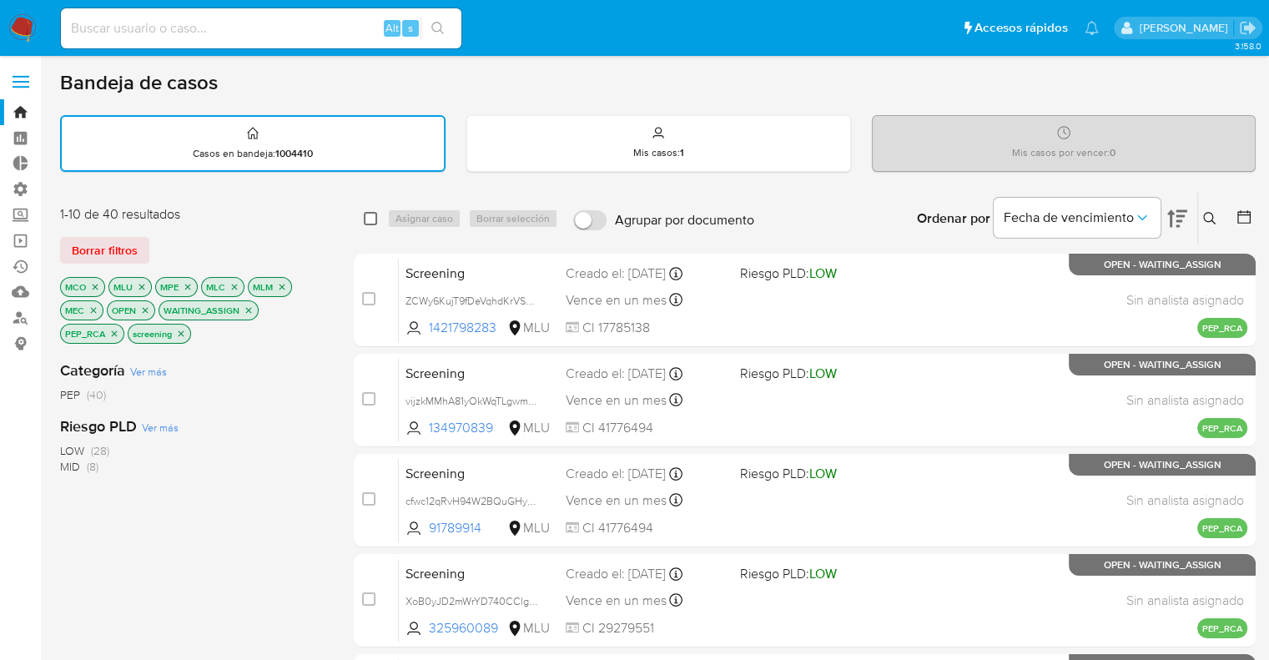
click at [376, 219] on input "checkbox" at bounding box center [370, 218] width 13 height 13
checkbox input "true"
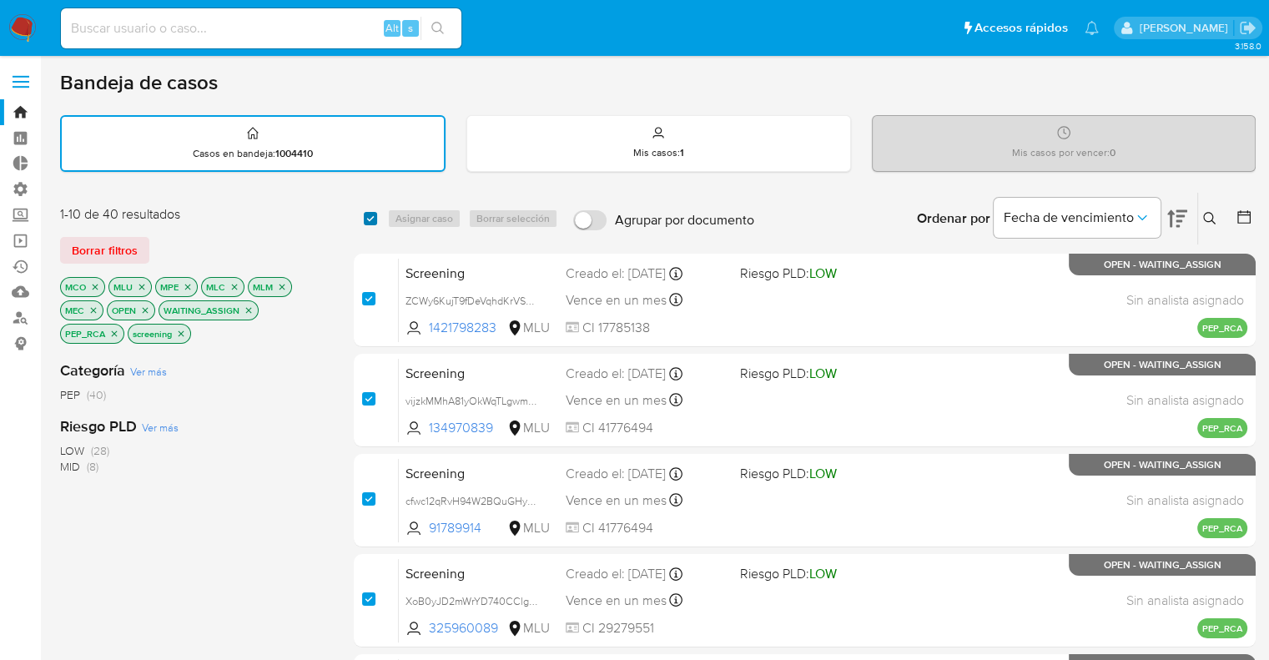
checkbox input "true"
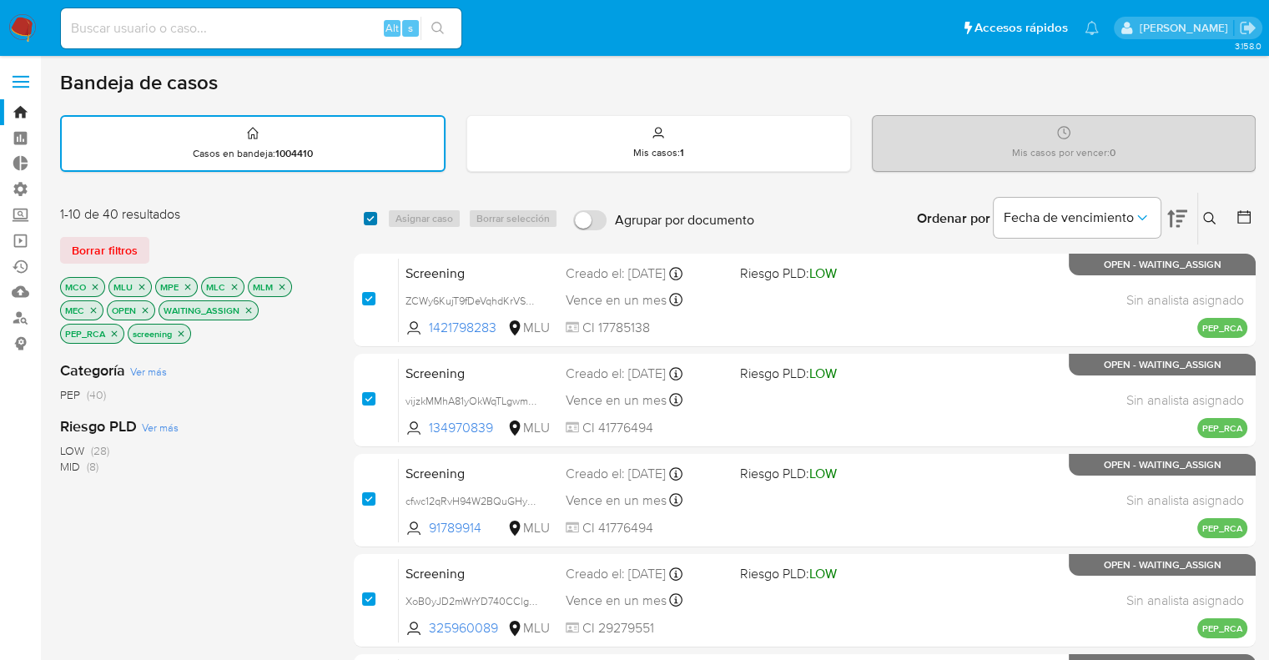
checkbox input "true"
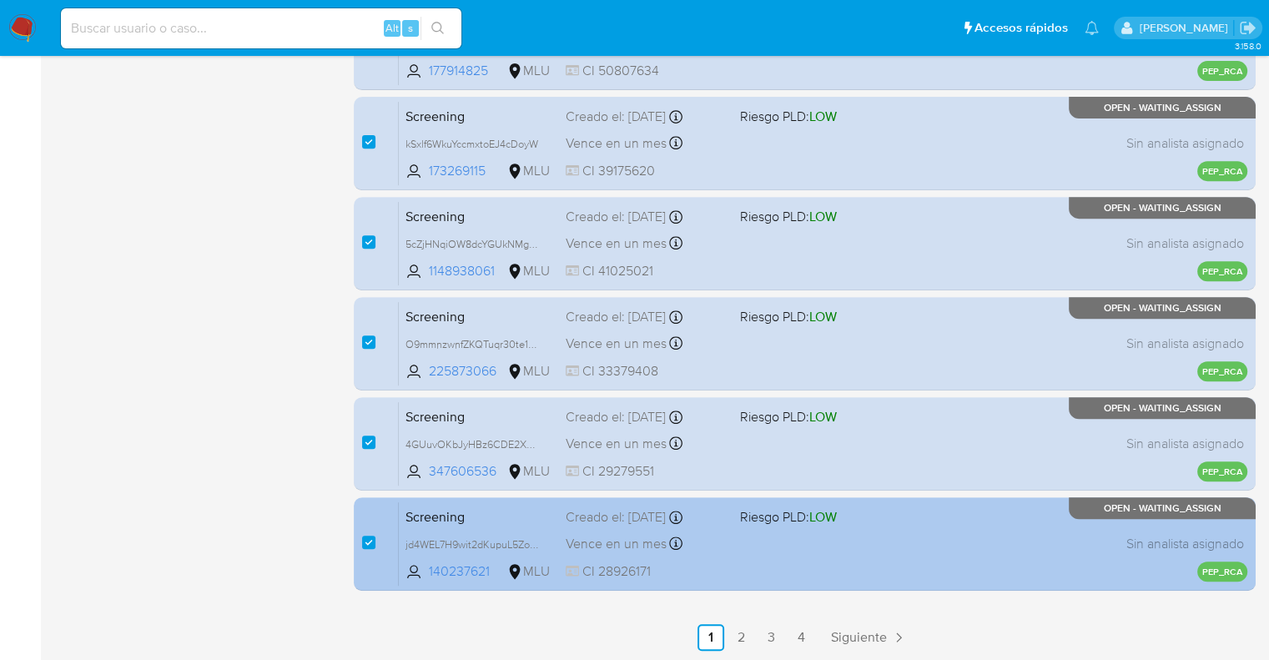
scroll to position [717, 0]
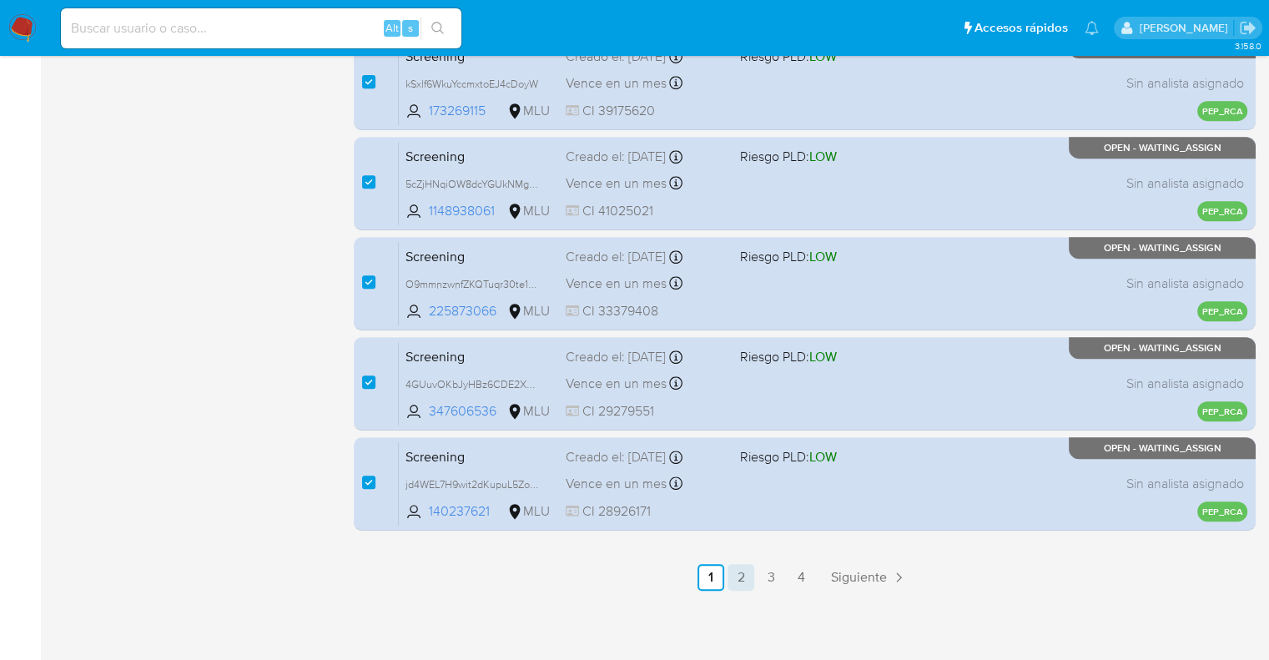
click at [742, 579] on link "2" at bounding box center [740, 577] width 27 height 27
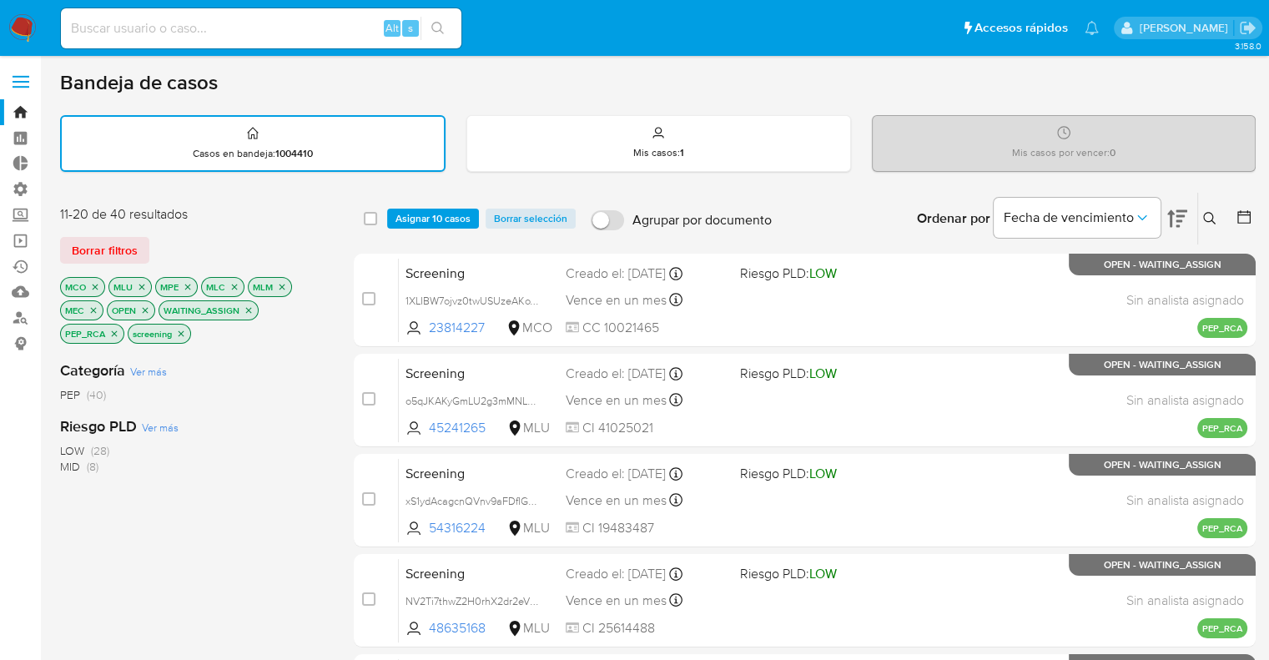
click at [361, 214] on div "select-all-cases-checkbox Asignar 10 casos Borrar selección Agrupar por documen…" at bounding box center [805, 219] width 902 height 52
click at [367, 214] on input "checkbox" at bounding box center [370, 218] width 13 height 13
checkbox input "true"
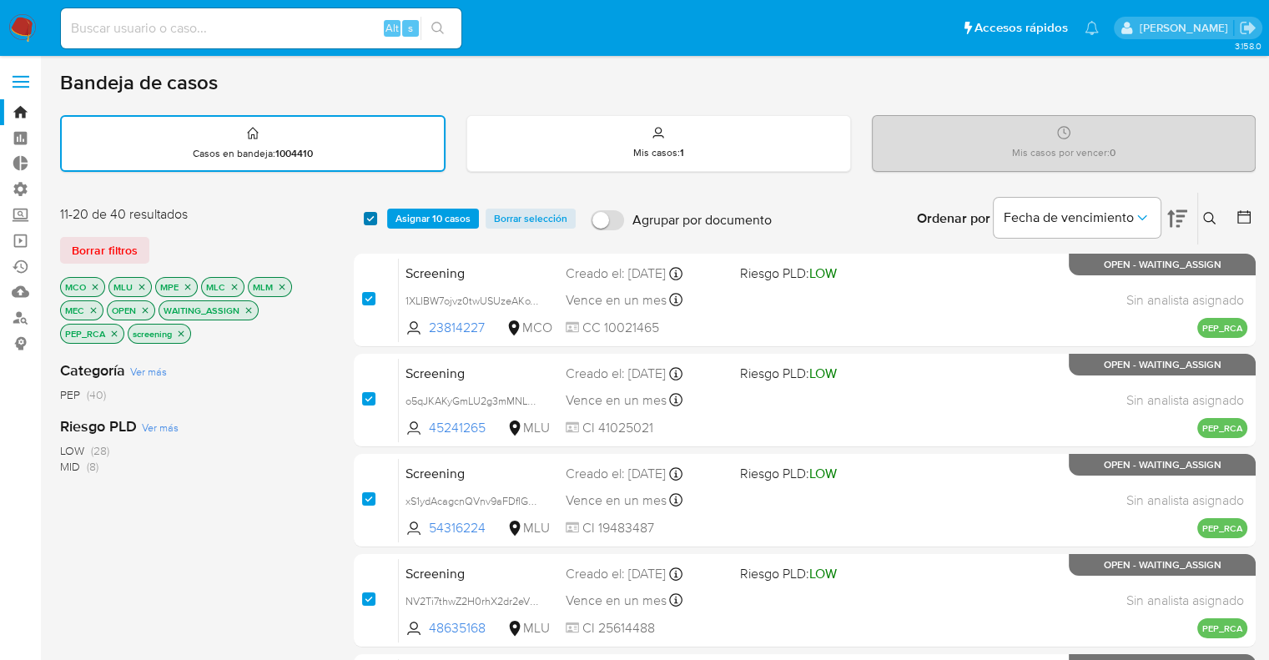
checkbox input "true"
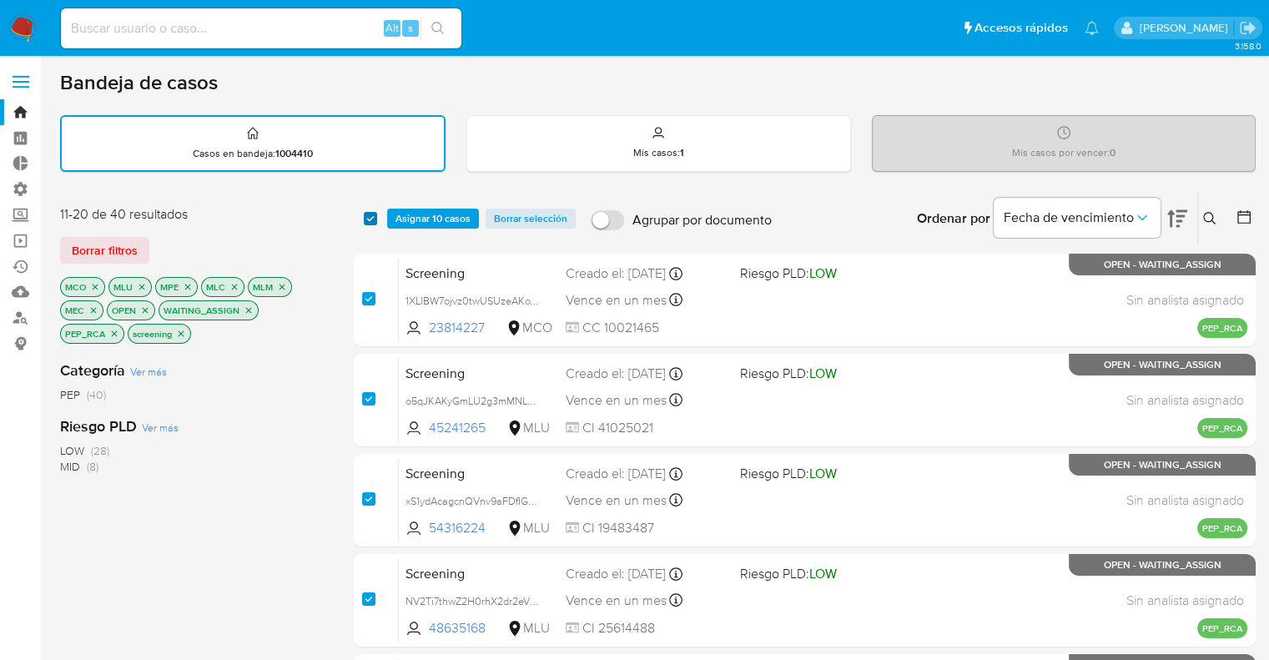
checkbox input "true"
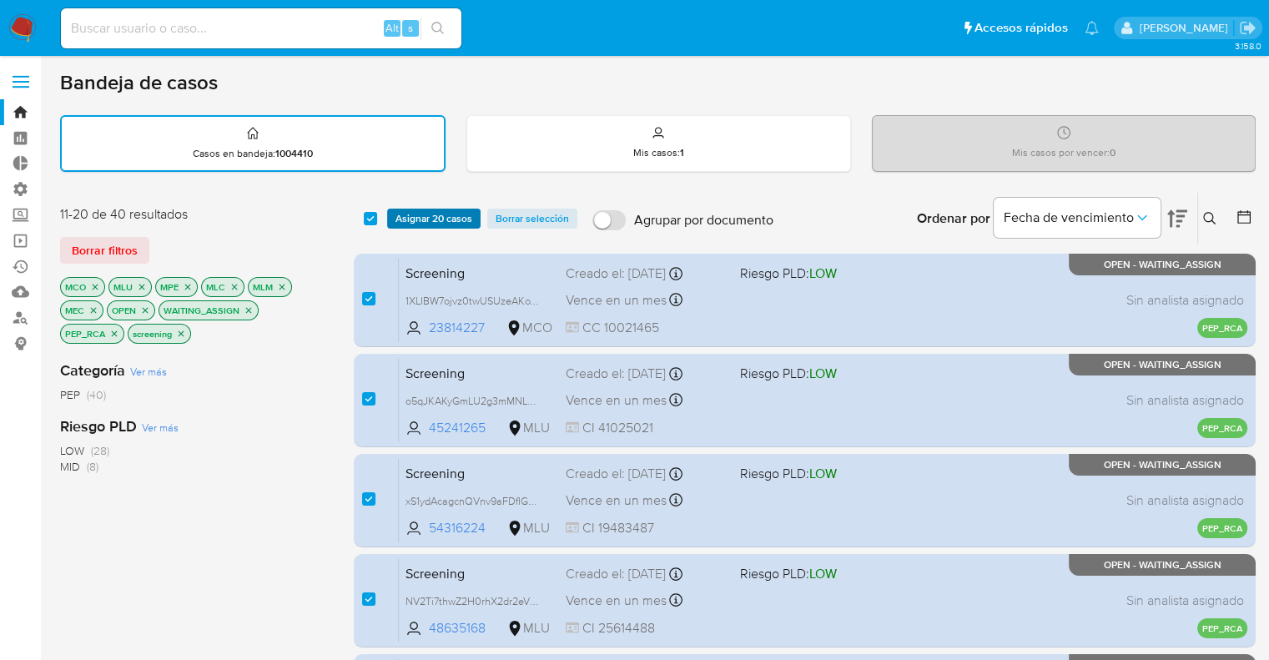
click at [387, 214] on button "Asignar 20 casos" at bounding box center [433, 219] width 93 height 20
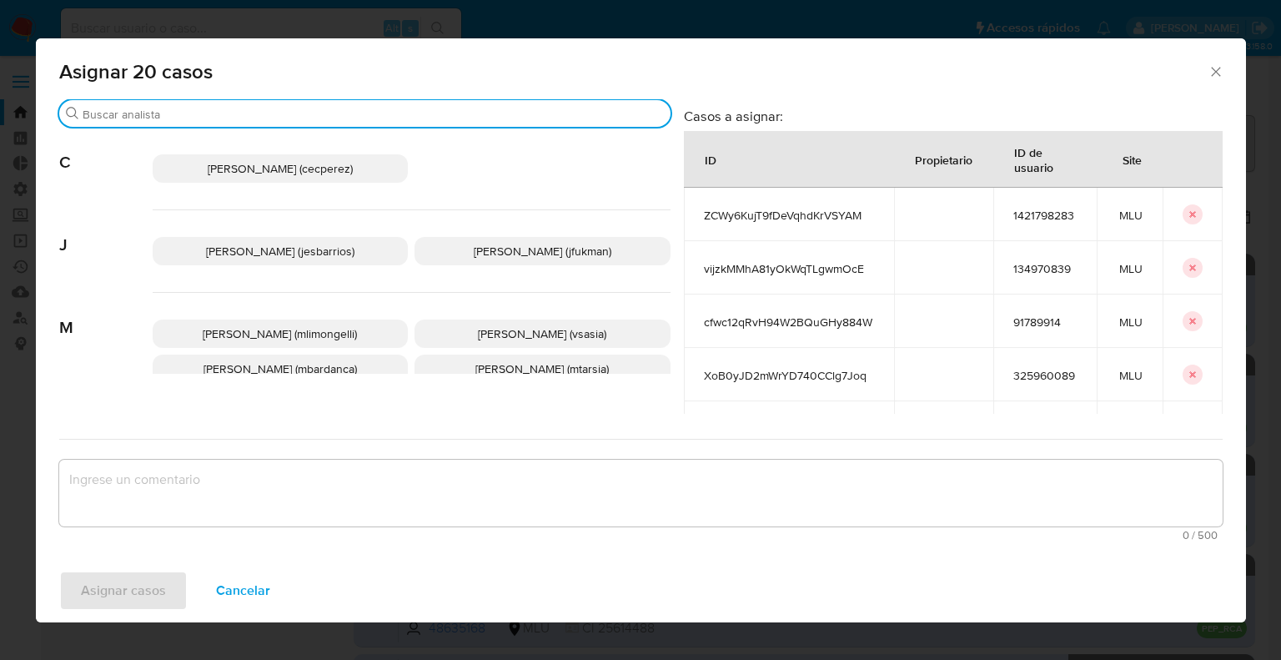
click at [324, 118] on input "Buscar" at bounding box center [373, 114] width 581 height 15
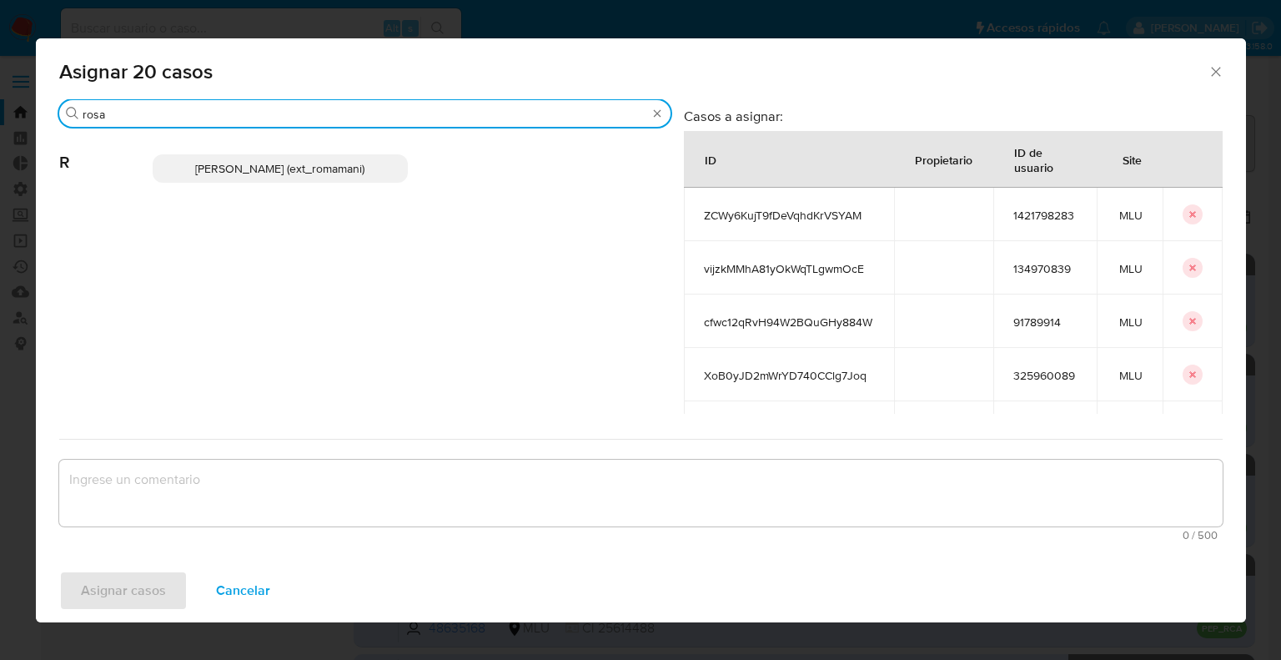
type input "rosa"
click at [358, 156] on p "Rosalia Mamani (ext_romamani)" at bounding box center [281, 168] width 256 height 28
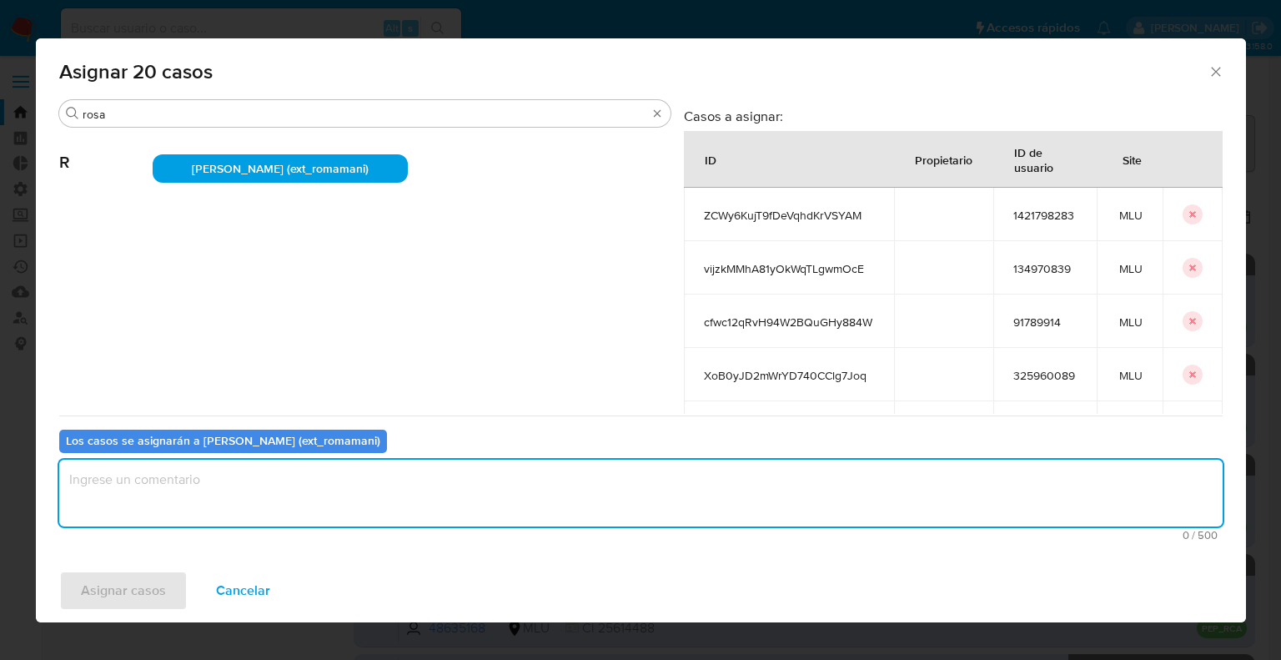
click at [257, 481] on textarea "assign-modal" at bounding box center [641, 493] width 1164 height 67
paste textarea "Asignación."
type textarea "Asignación."
click at [174, 575] on button "Asignar casos" at bounding box center [123, 591] width 128 height 40
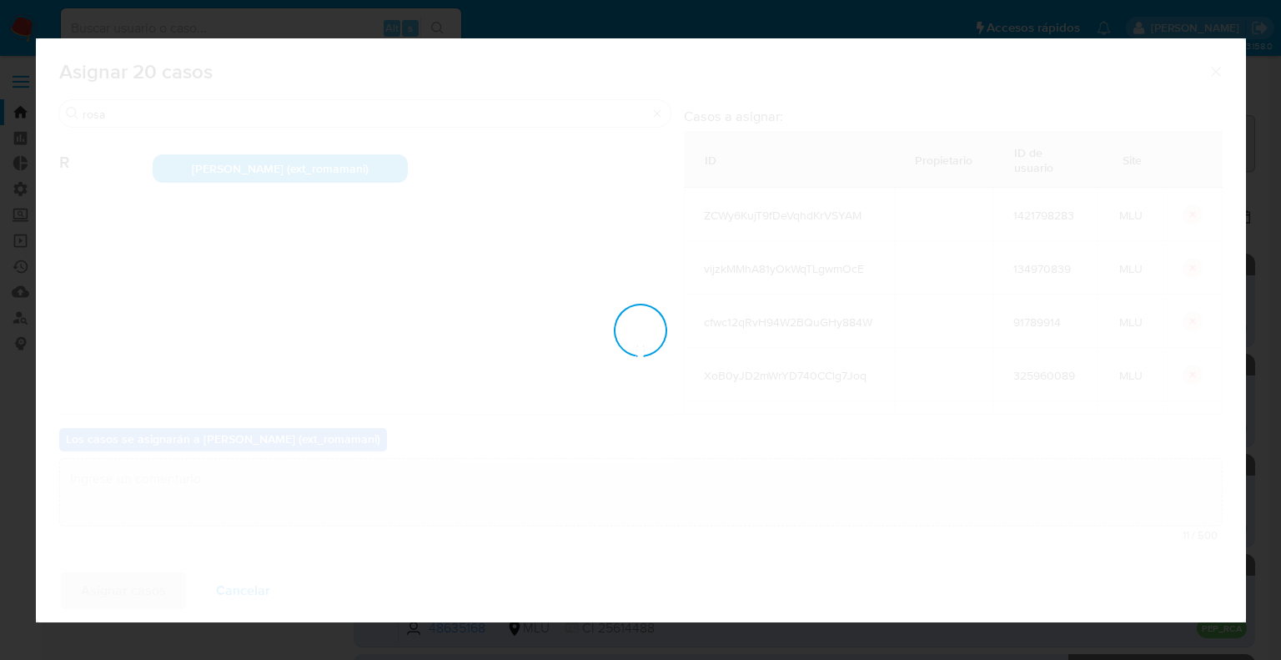
checkbox input "false"
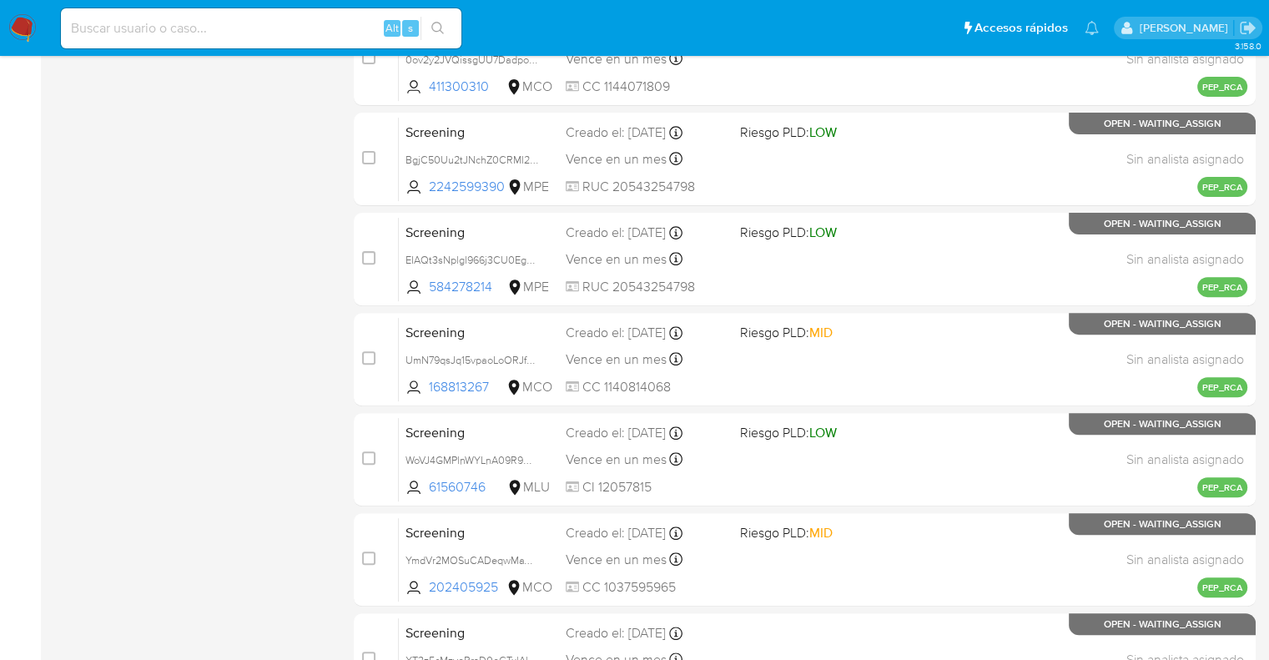
scroll to position [717, 0]
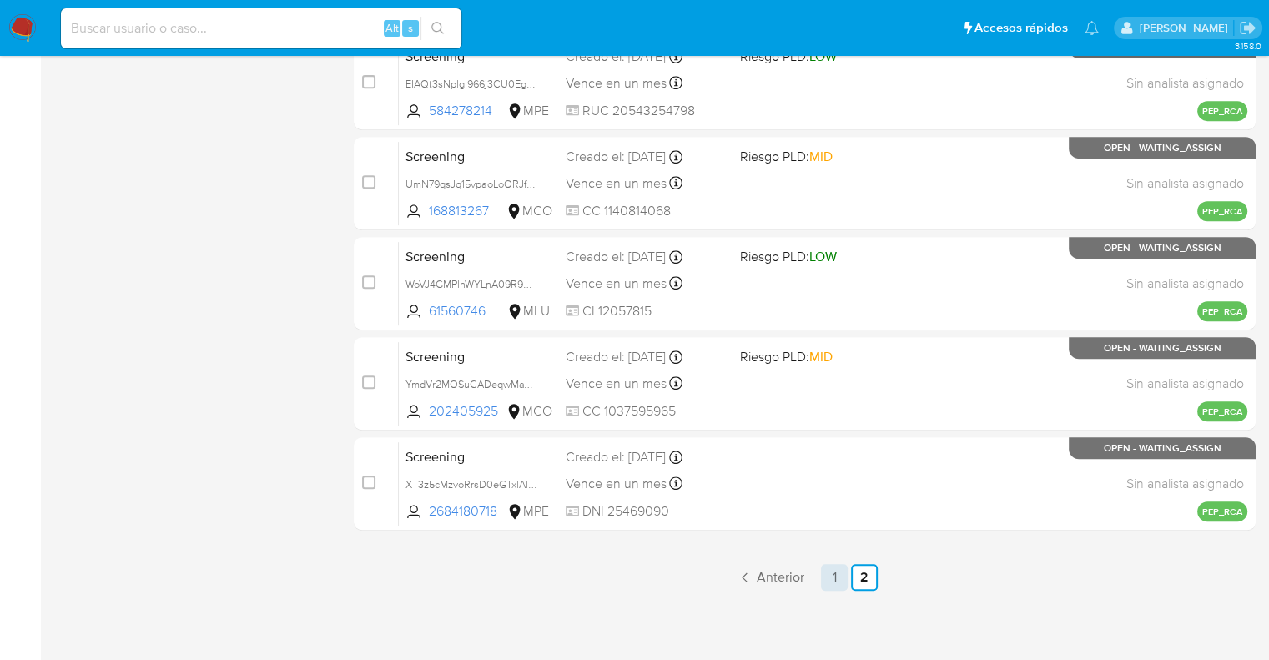
click at [836, 584] on link "1" at bounding box center [834, 577] width 27 height 27
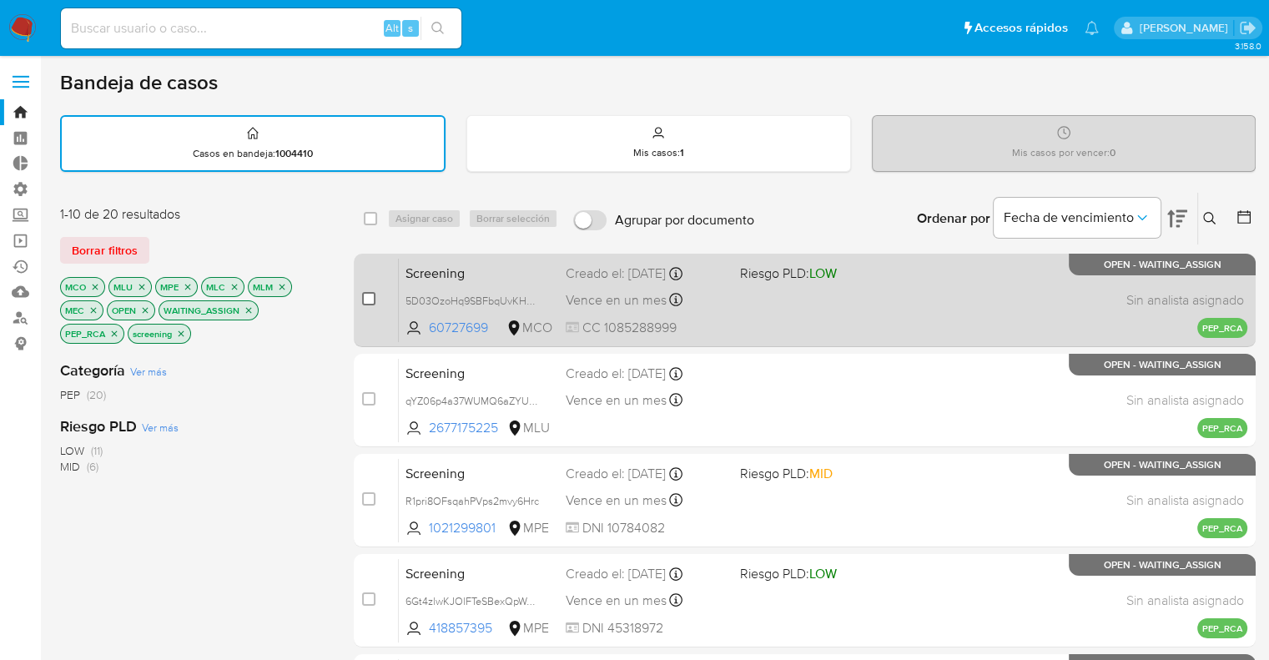
click at [370, 299] on input "checkbox" at bounding box center [368, 298] width 13 height 13
checkbox input "true"
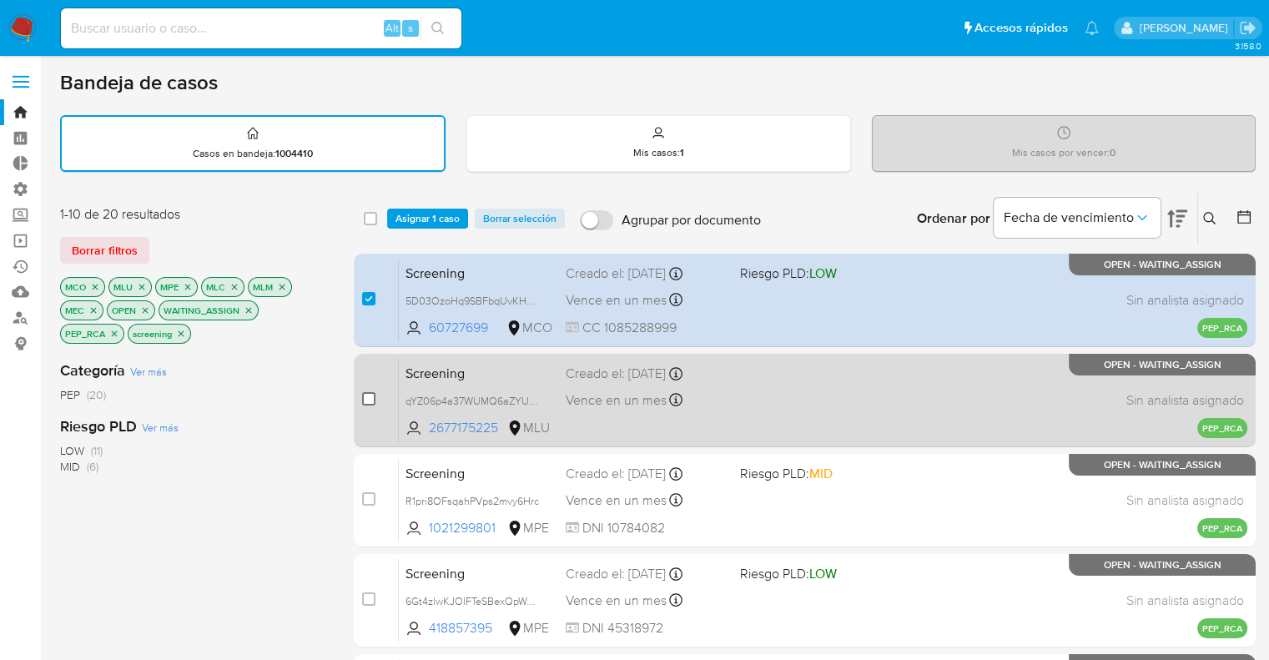
click at [372, 400] on input "checkbox" at bounding box center [368, 398] width 13 height 13
checkbox input "true"
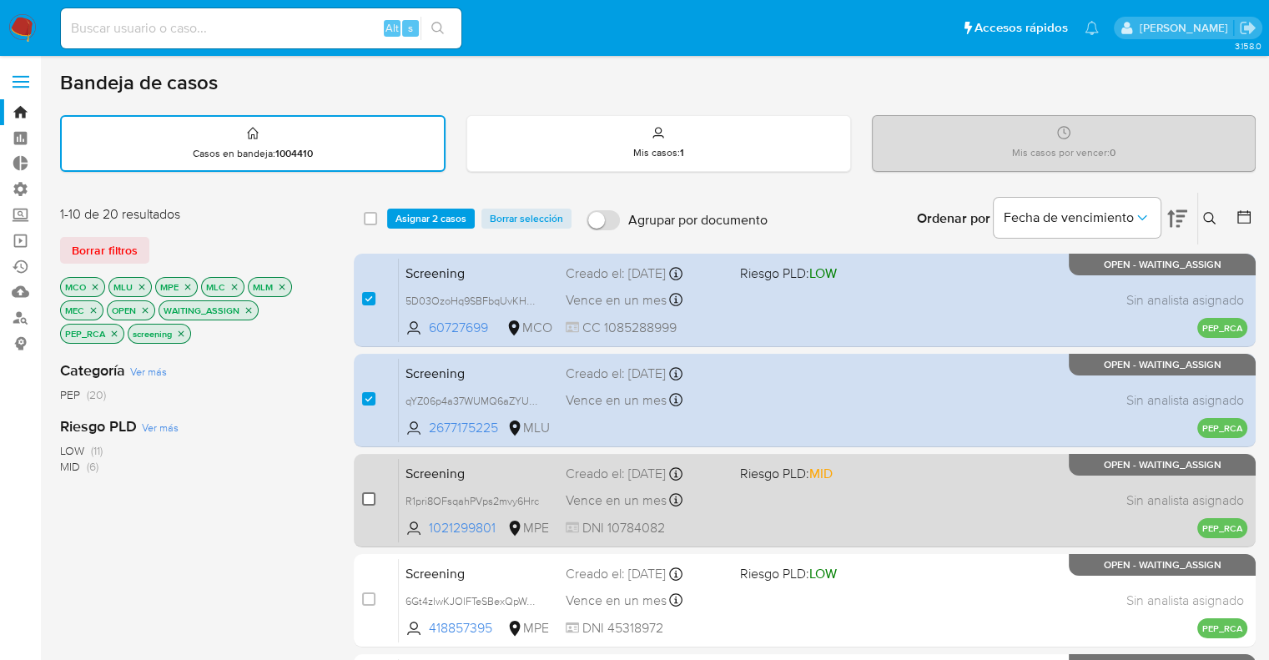
click at [368, 496] on input "checkbox" at bounding box center [368, 498] width 13 height 13
checkbox input "true"
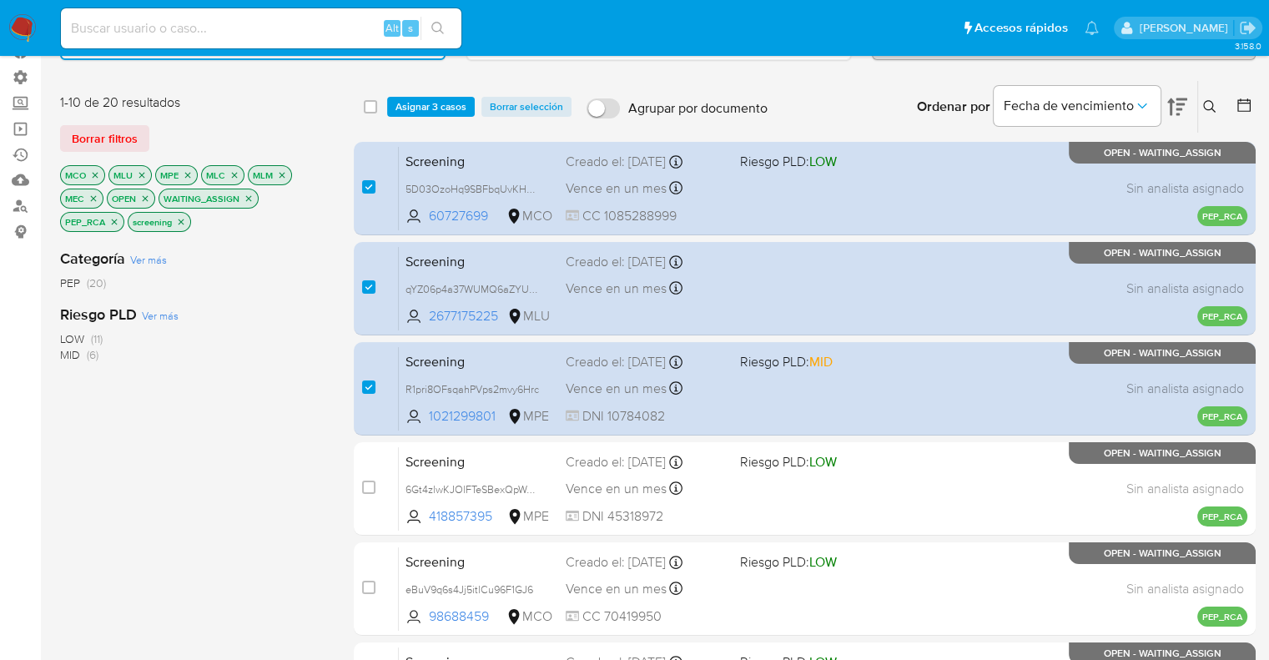
scroll to position [250, 0]
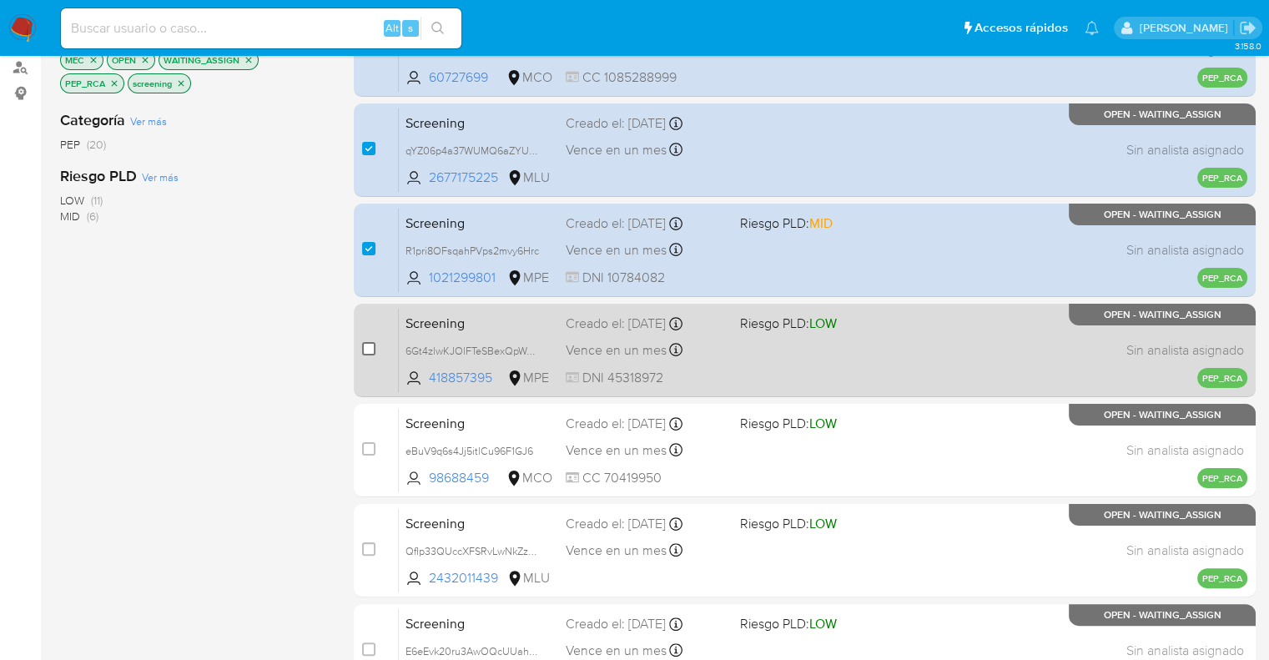
click at [366, 347] on input "checkbox" at bounding box center [368, 348] width 13 height 13
checkbox input "true"
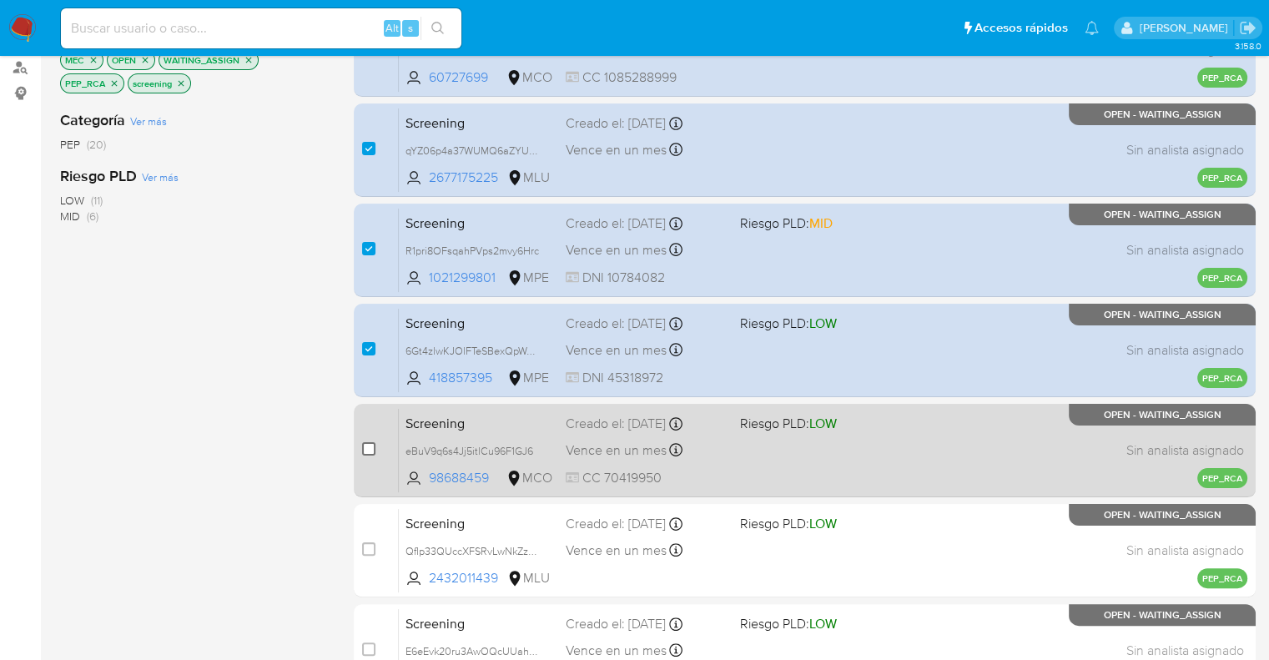
click at [366, 451] on input "checkbox" at bounding box center [368, 448] width 13 height 13
checkbox input "true"
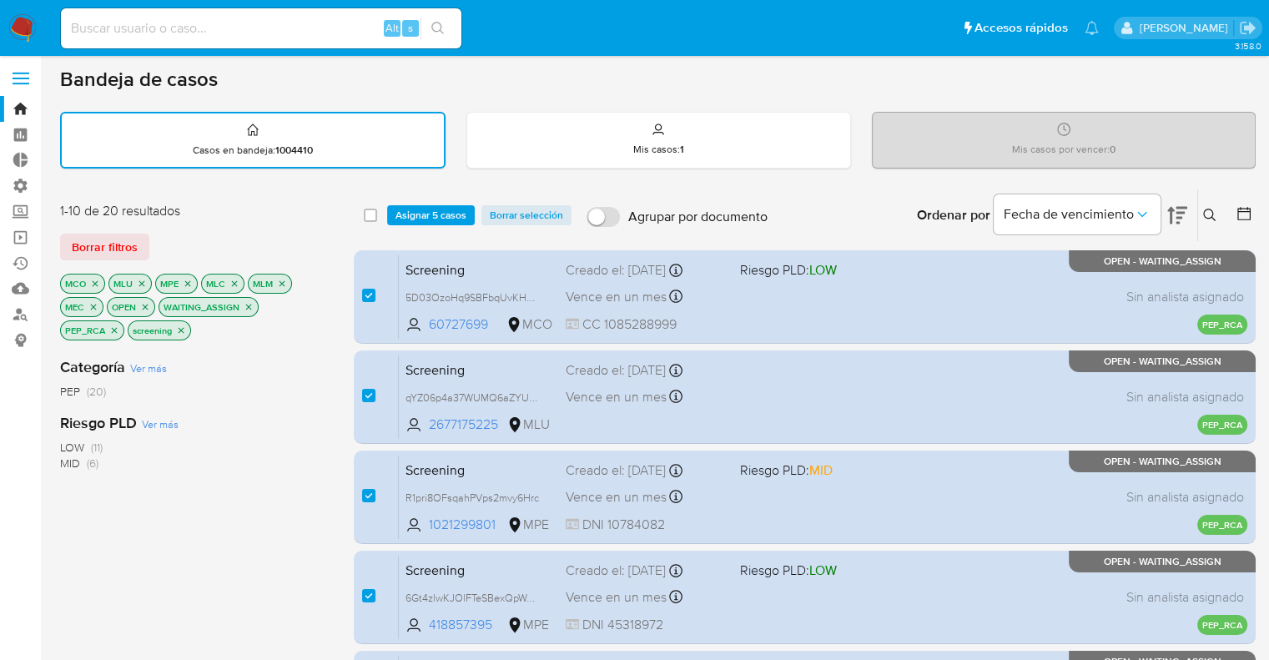
scroll to position [0, 0]
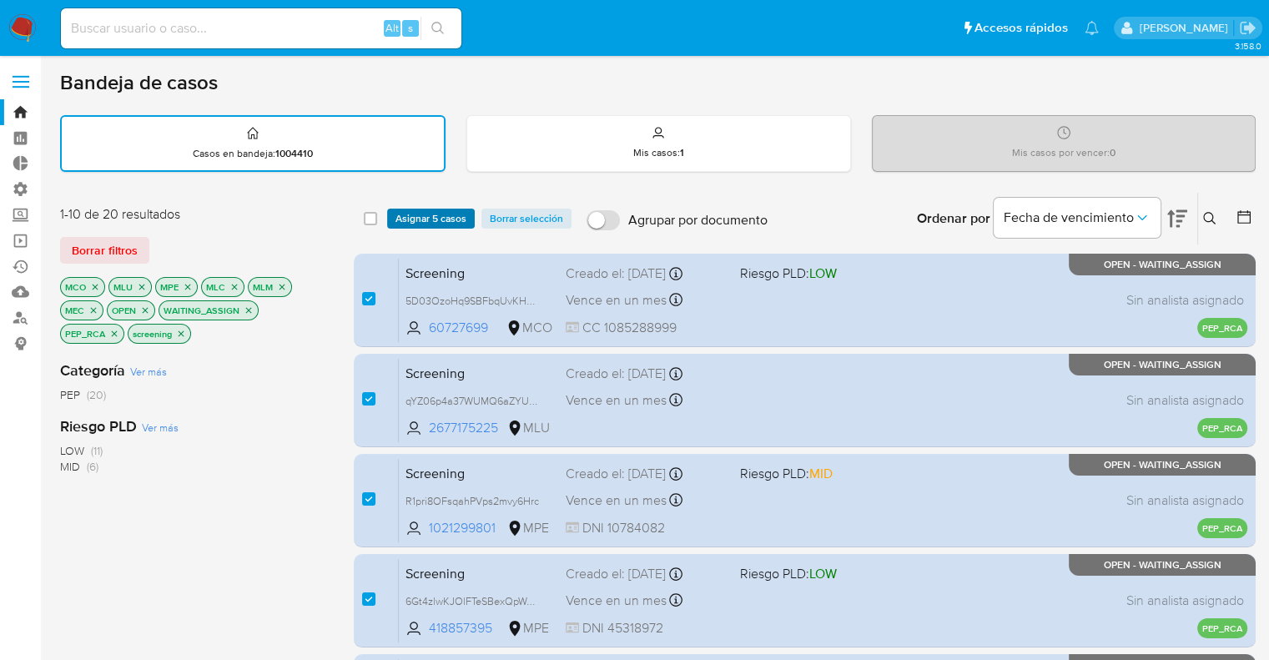
click at [410, 217] on span "Asignar 5 casos" at bounding box center [430, 218] width 71 height 17
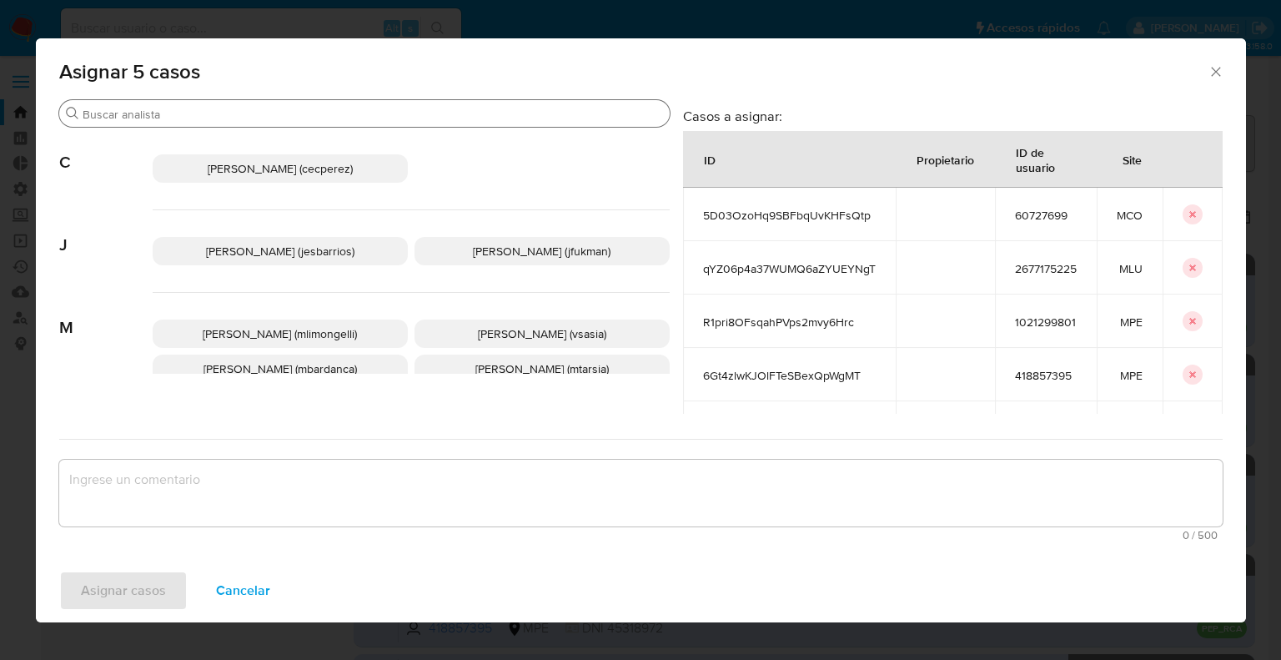
click at [385, 113] on input "Buscar" at bounding box center [373, 114] width 581 height 15
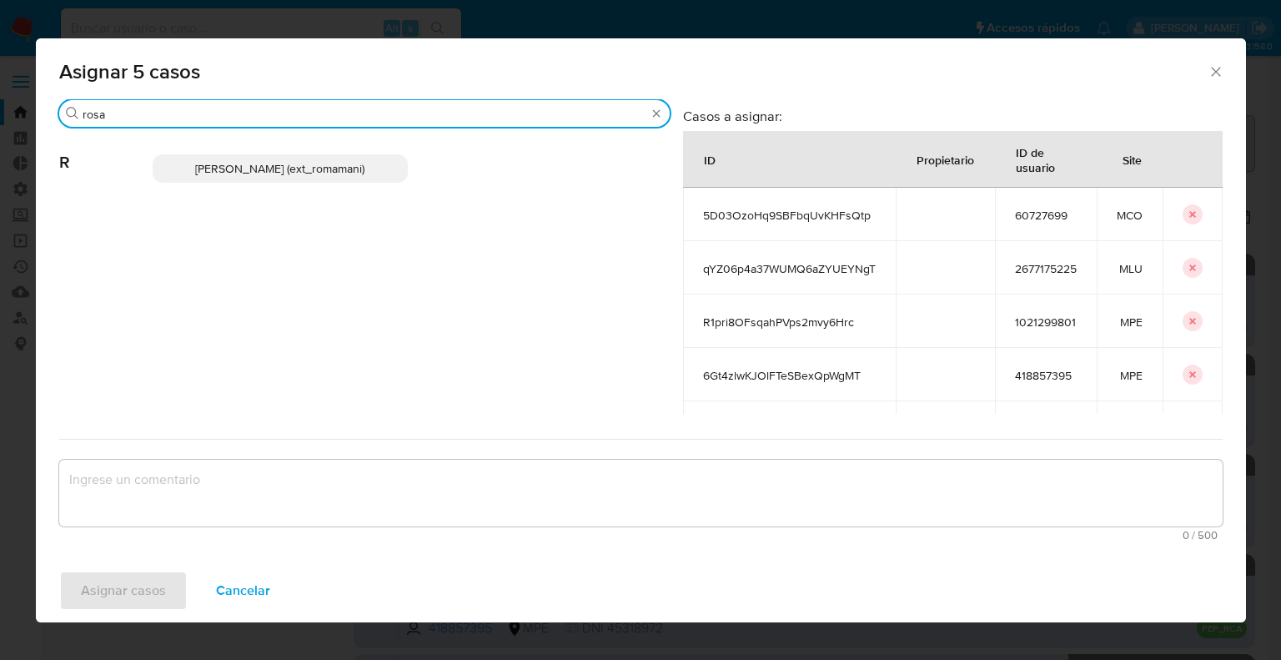
type input "rosa"
click at [350, 192] on div "Rosalia Mamani (ext_romamani)" at bounding box center [411, 169] width 517 height 82
click at [369, 176] on p "Rosalia Mamani (ext_romamani)" at bounding box center [280, 168] width 255 height 28
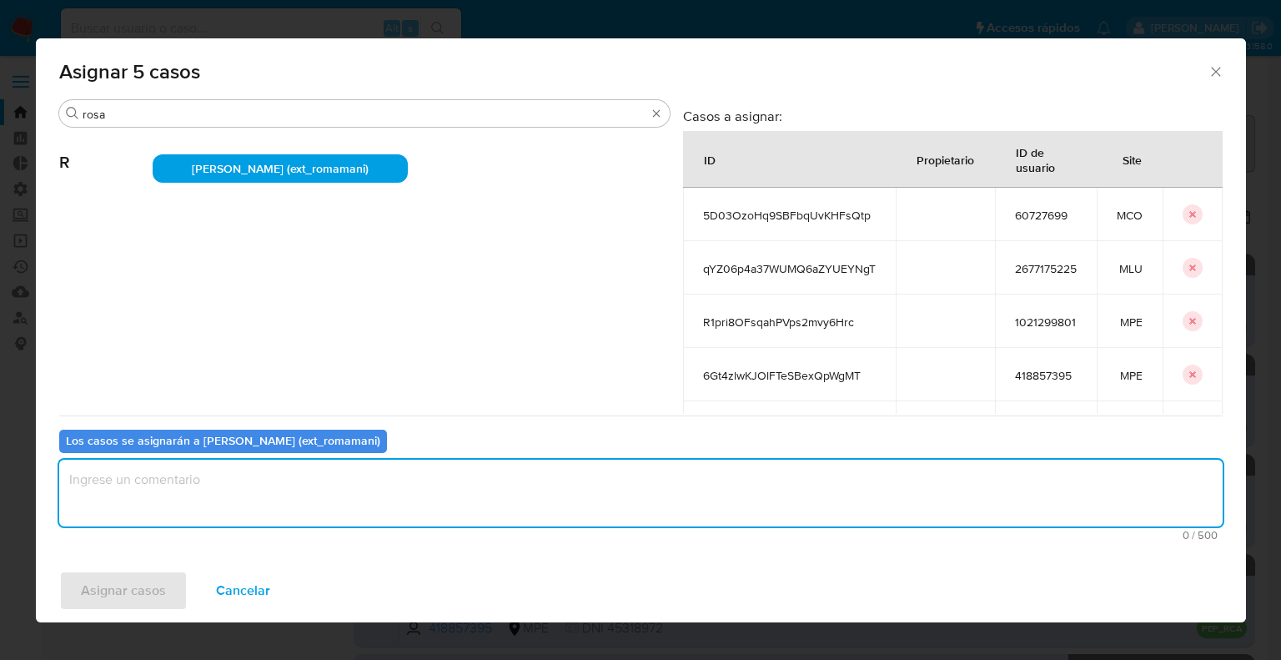
click at [297, 479] on textarea "assign-modal" at bounding box center [641, 493] width 1164 height 67
paste textarea "Asignación."
type textarea "Asignación."
click at [167, 596] on button "Asignar casos" at bounding box center [123, 591] width 128 height 40
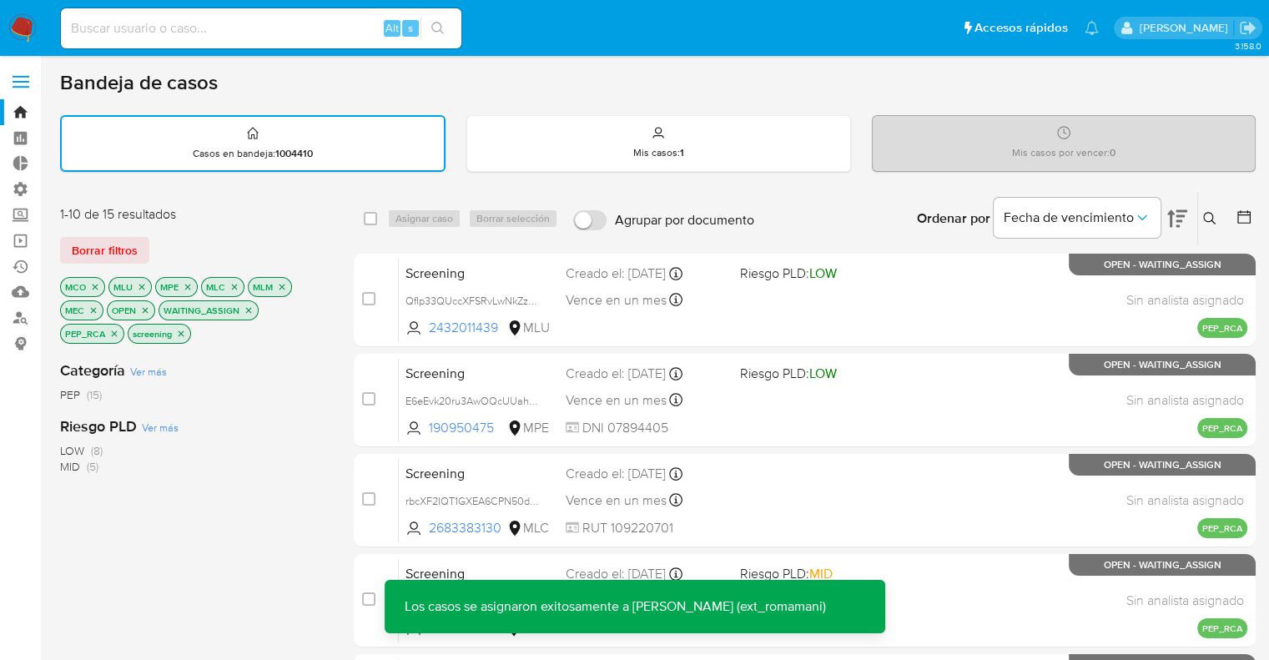
click at [364, 212] on input "checkbox" at bounding box center [370, 218] width 13 height 13
checkbox input "true"
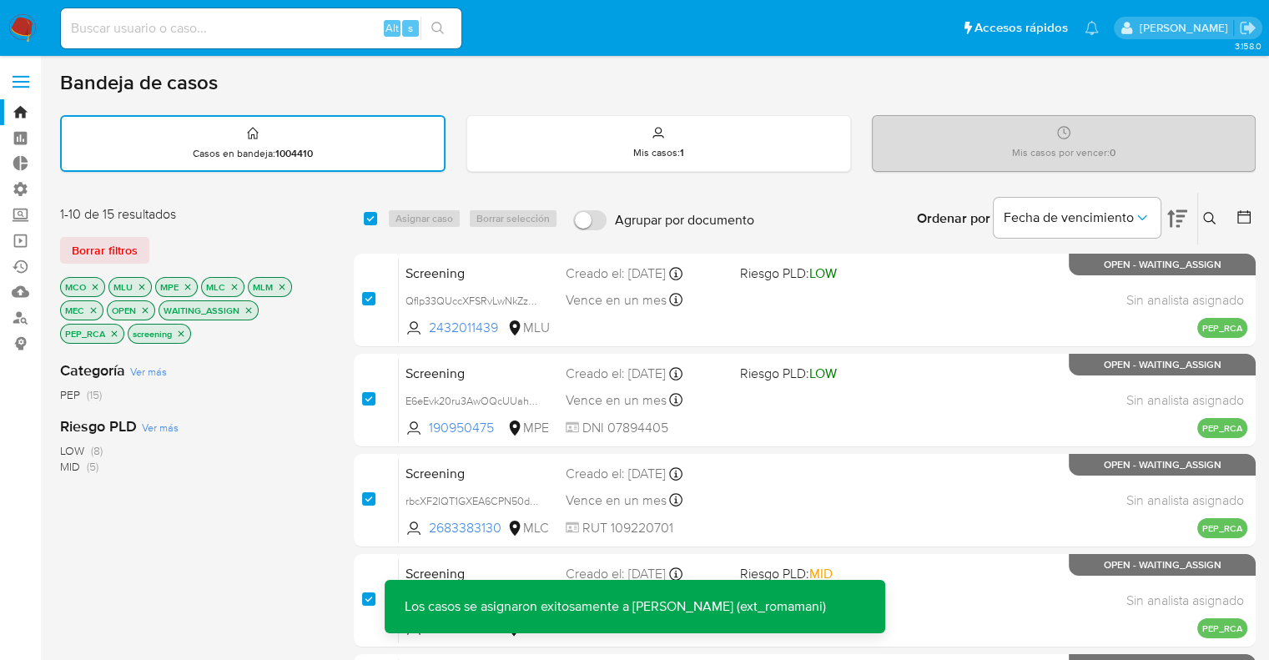
checkbox input "true"
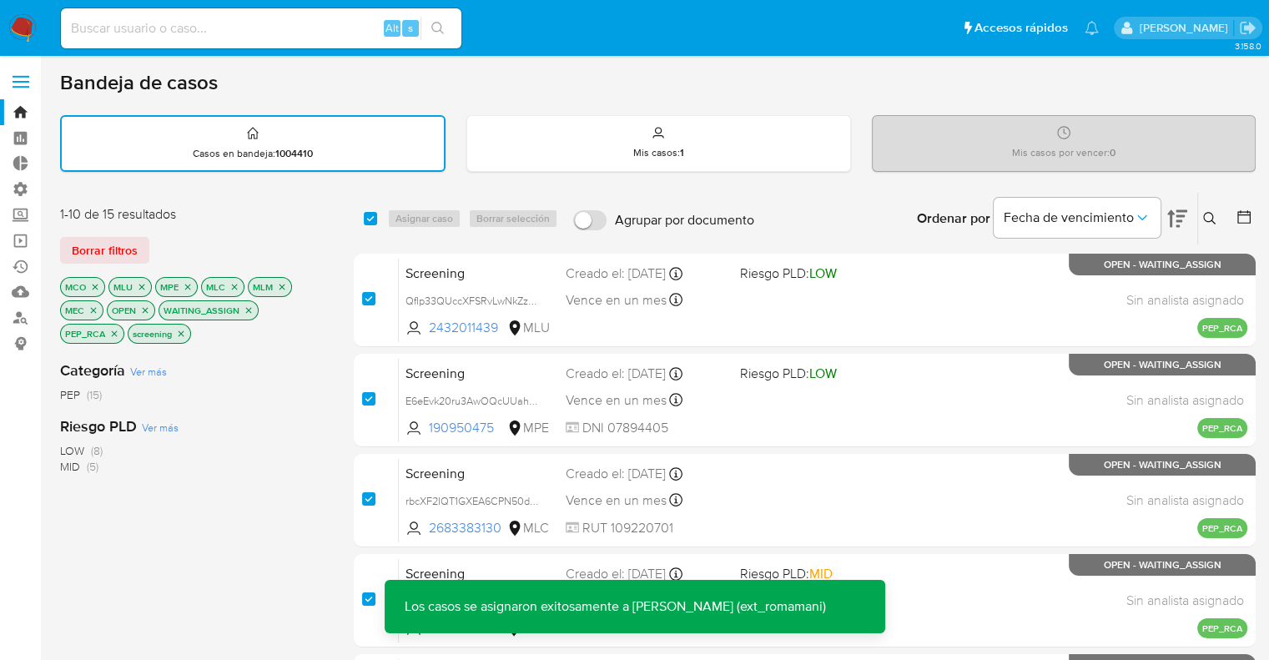
checkbox input "true"
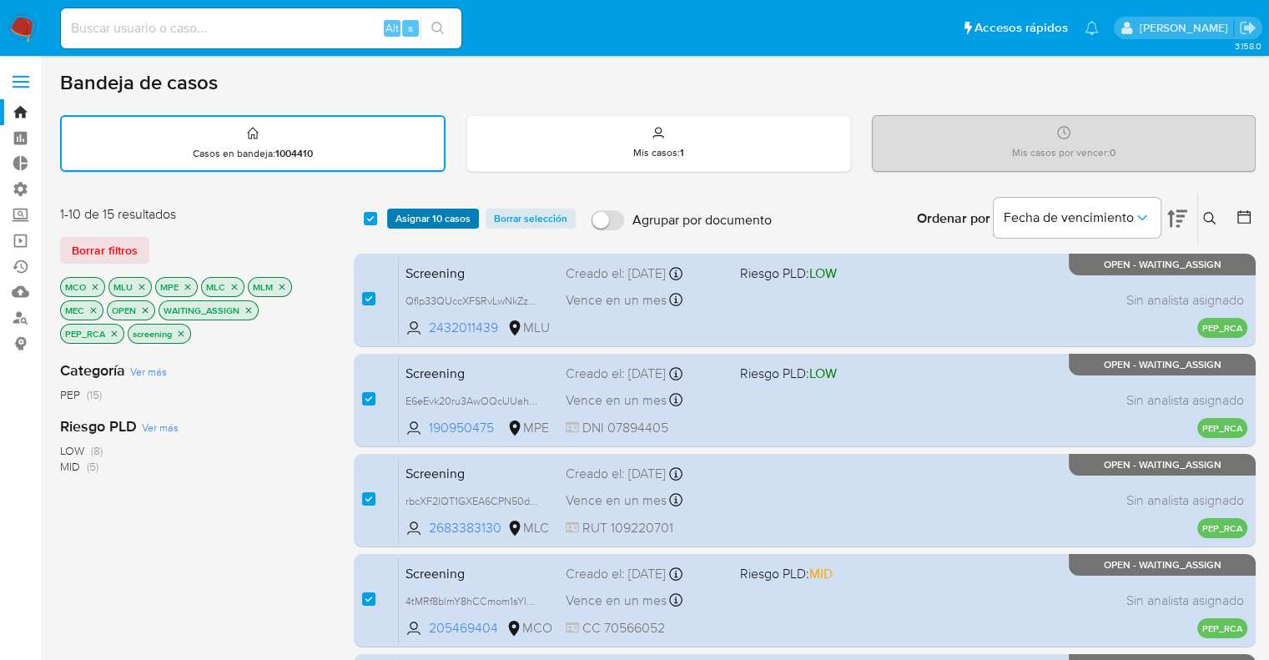
click at [400, 218] on span "Asignar 10 casos" at bounding box center [432, 218] width 75 height 17
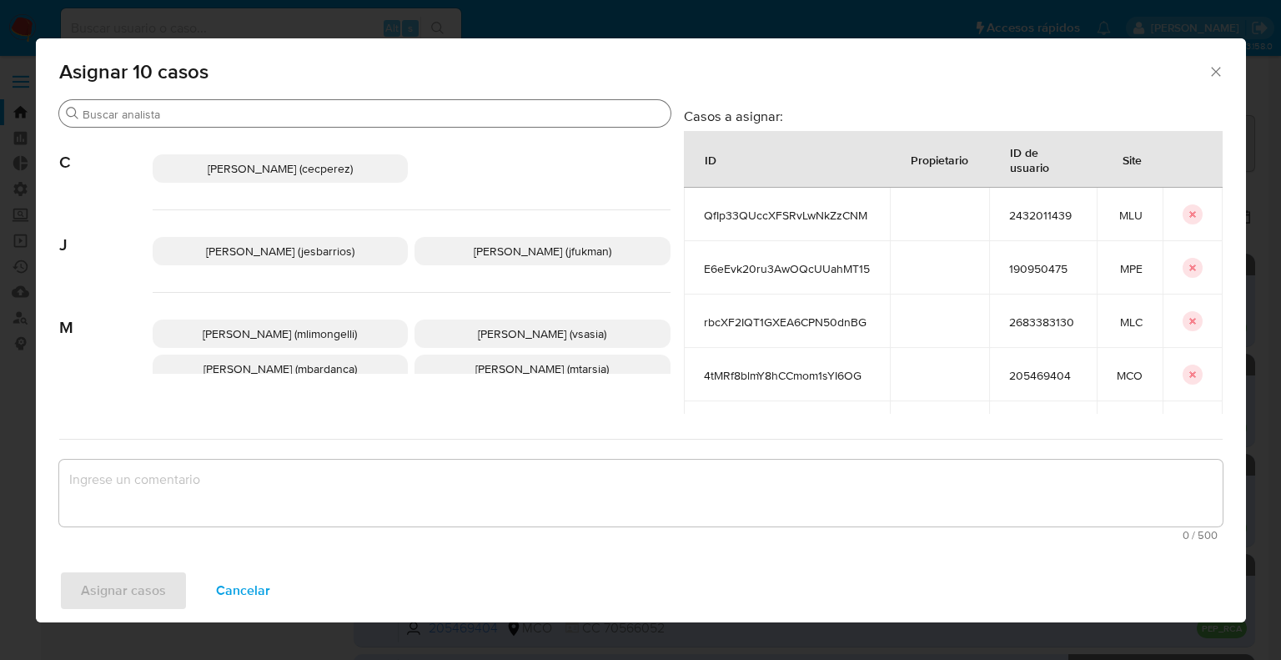
click at [394, 109] on input "Buscar" at bounding box center [373, 114] width 581 height 15
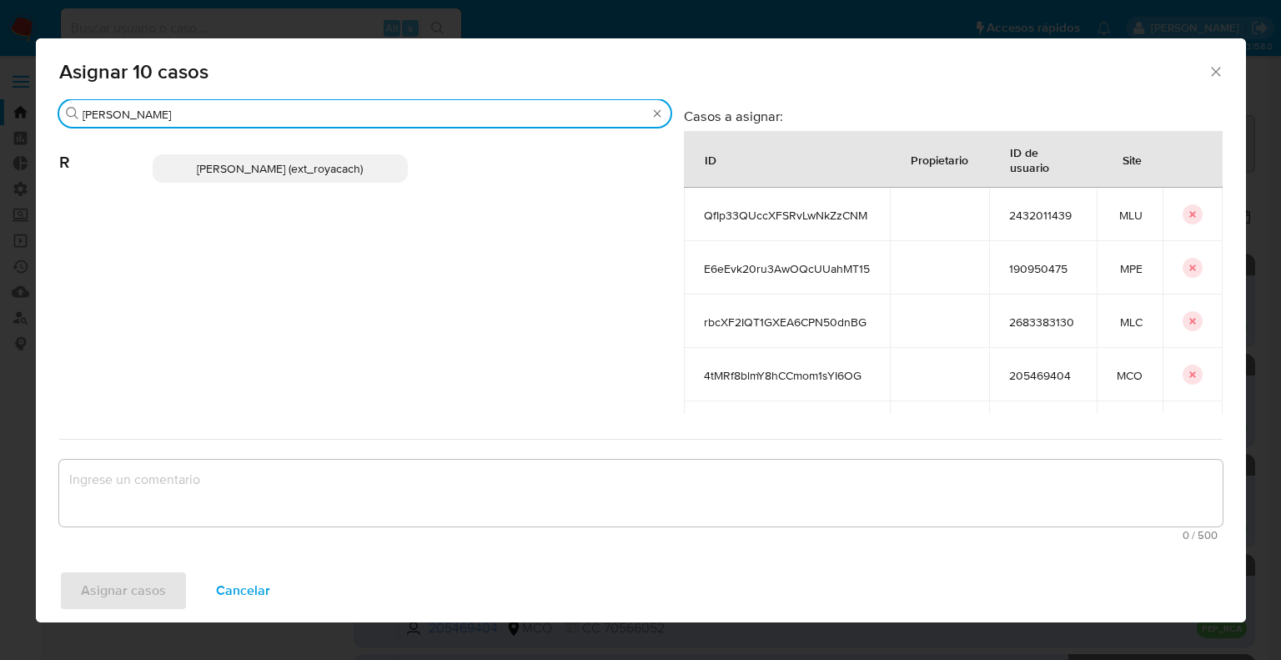
type input "romi"
click at [391, 169] on p "Romina Isabel Yacachury (ext_royacach)" at bounding box center [281, 168] width 256 height 28
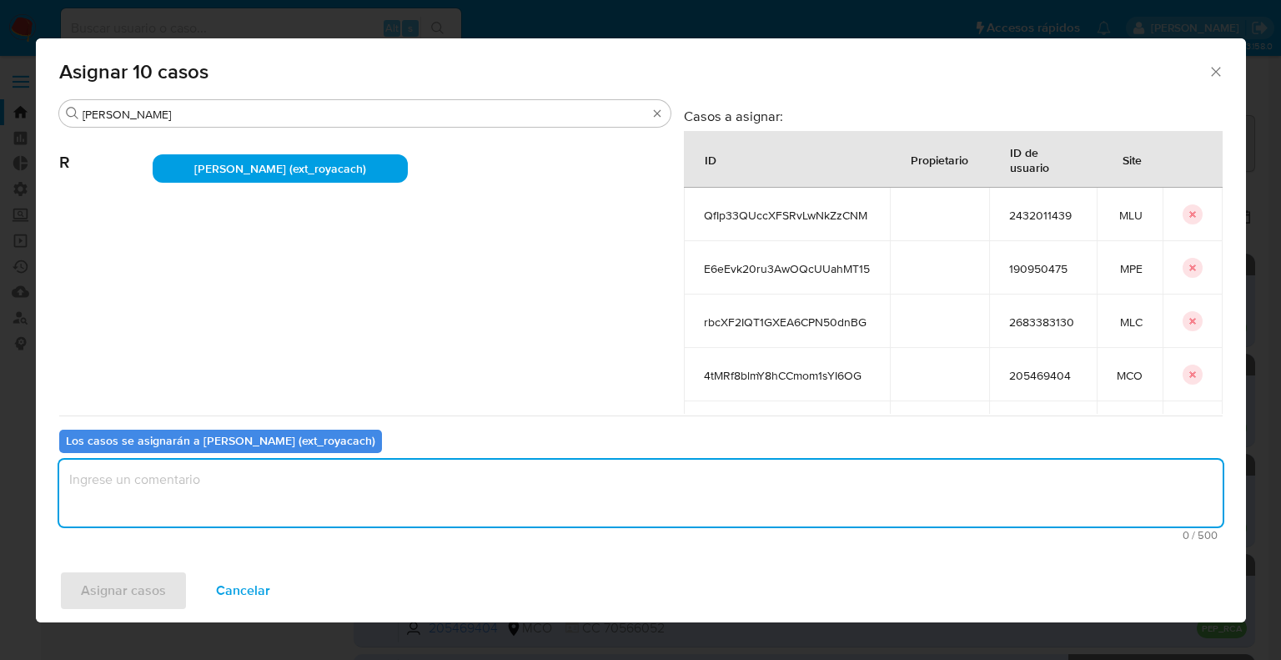
click at [324, 504] on textarea "assign-modal" at bounding box center [641, 493] width 1164 height 67
paste textarea "Asignación."
type textarea "Asignación."
click at [177, 591] on button "Asignar casos" at bounding box center [123, 591] width 128 height 40
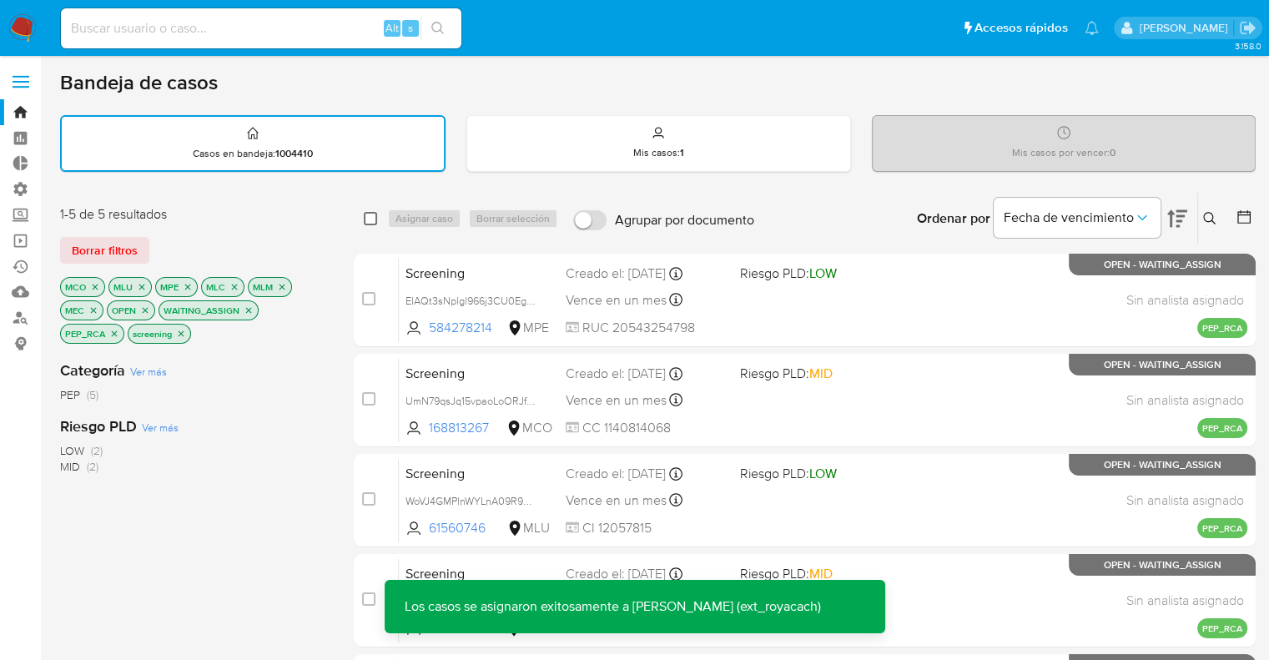
click at [368, 218] on input "checkbox" at bounding box center [370, 218] width 13 height 13
checkbox input "true"
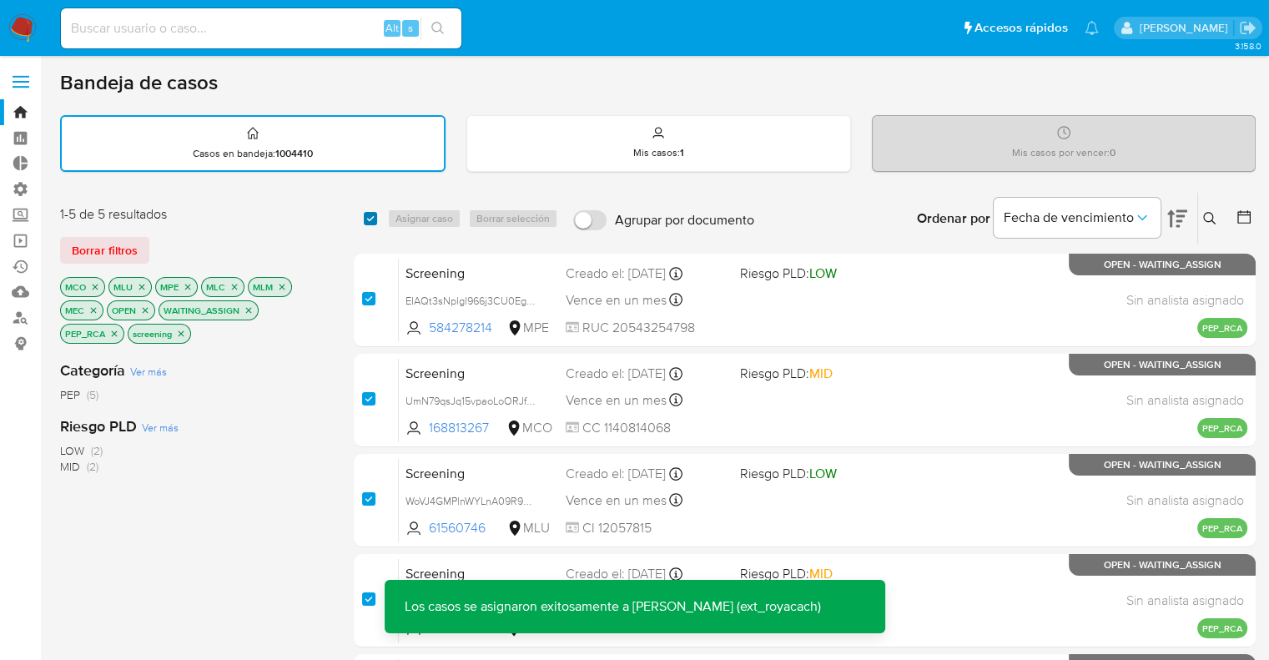
checkbox input "true"
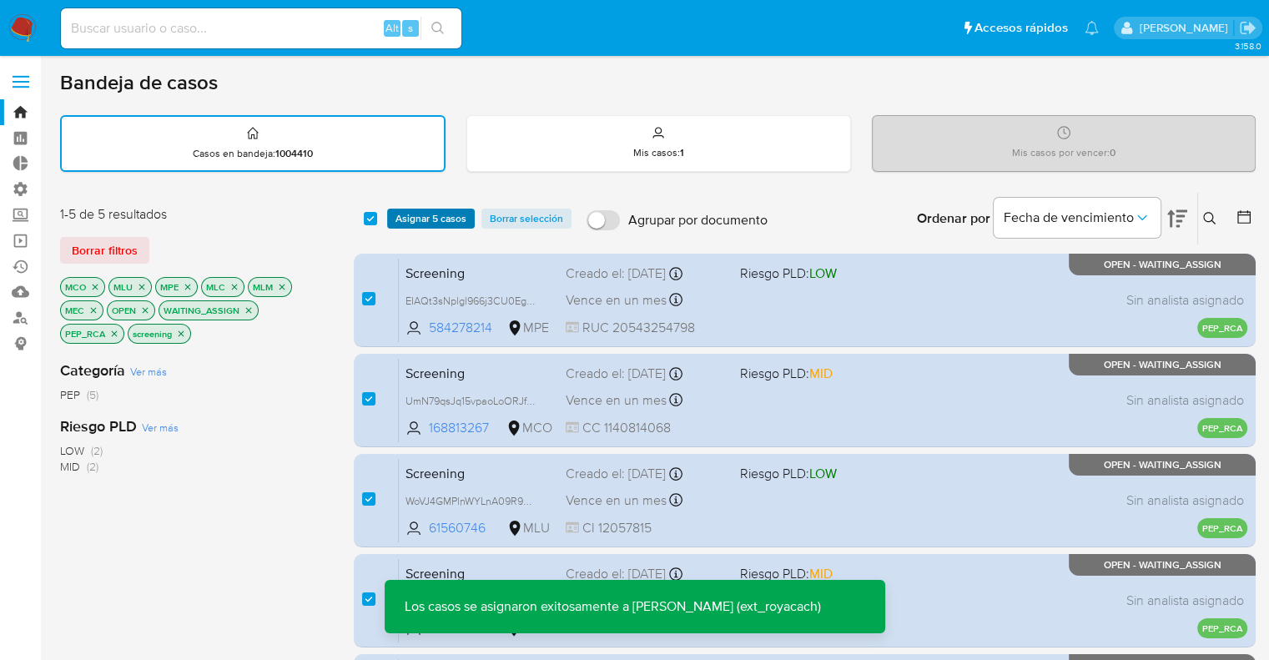
click at [390, 218] on button "Asignar 5 casos" at bounding box center [431, 219] width 88 height 20
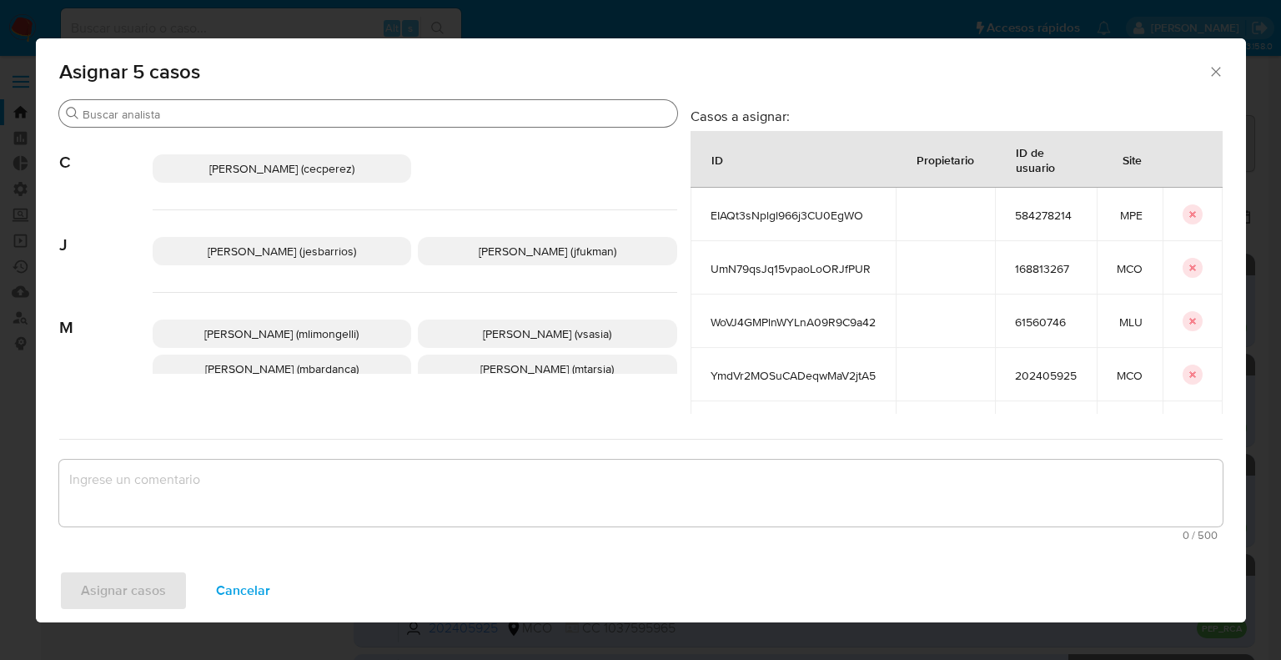
click at [345, 115] on input "Buscar" at bounding box center [377, 114] width 588 height 15
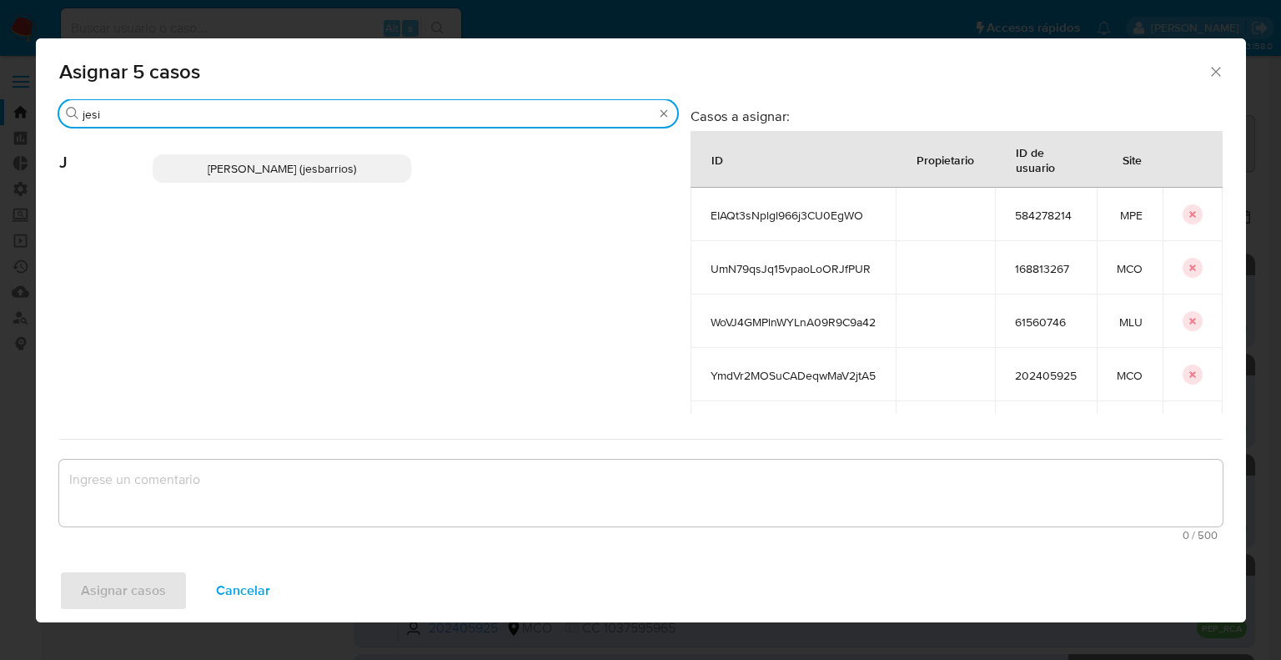
type input "jesi"
click at [356, 164] on span "Jesica Iris Barrios Leita (jesbarrios)" at bounding box center [282, 168] width 148 height 17
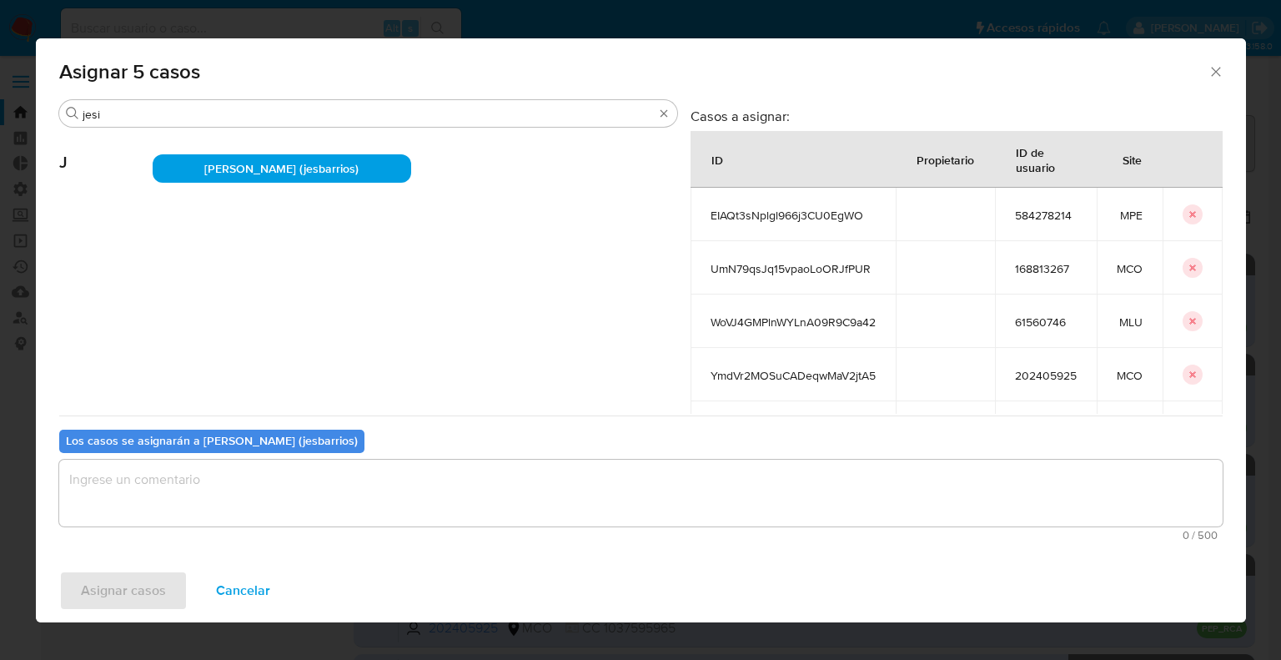
click at [334, 510] on textarea "assign-modal" at bounding box center [641, 493] width 1164 height 67
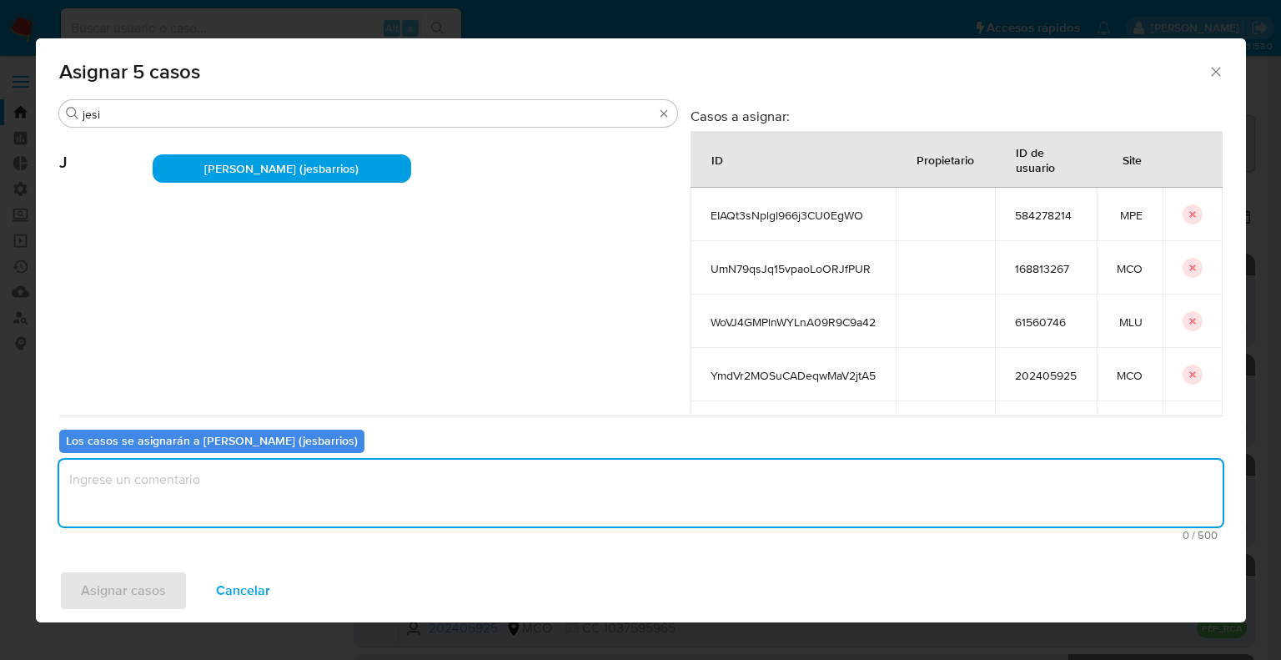
paste textarea "Asignación."
type textarea "Asignación."
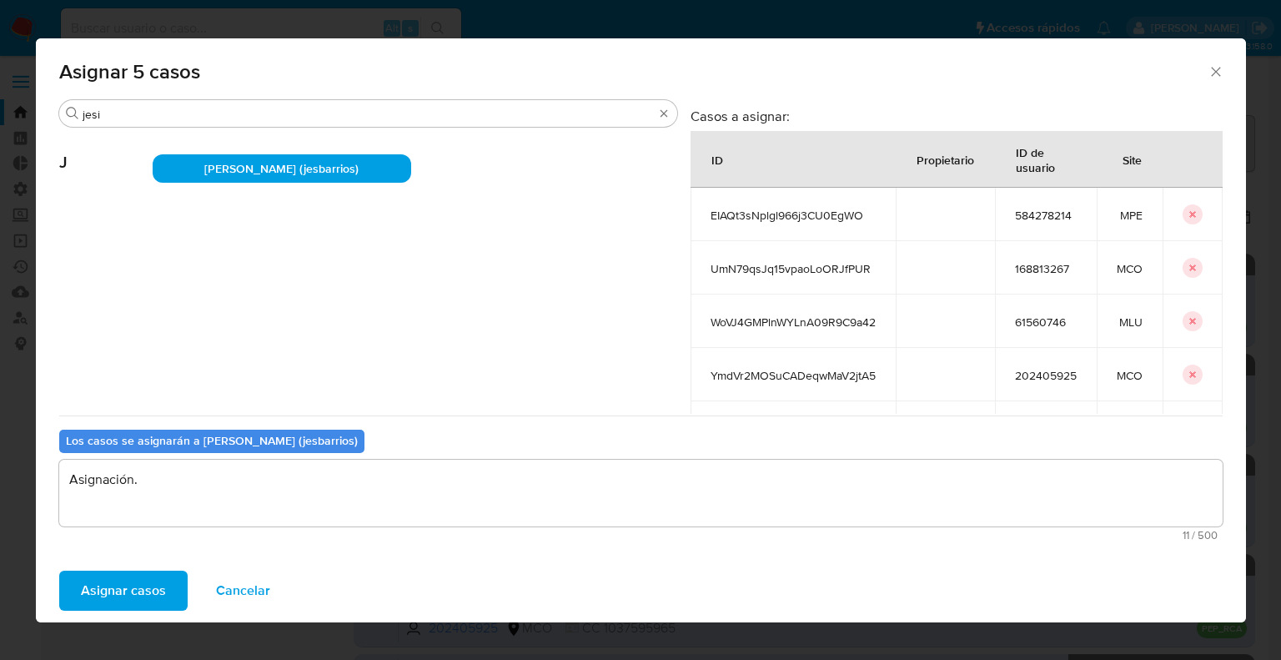
click at [160, 581] on span "Asignar casos" at bounding box center [123, 590] width 85 height 37
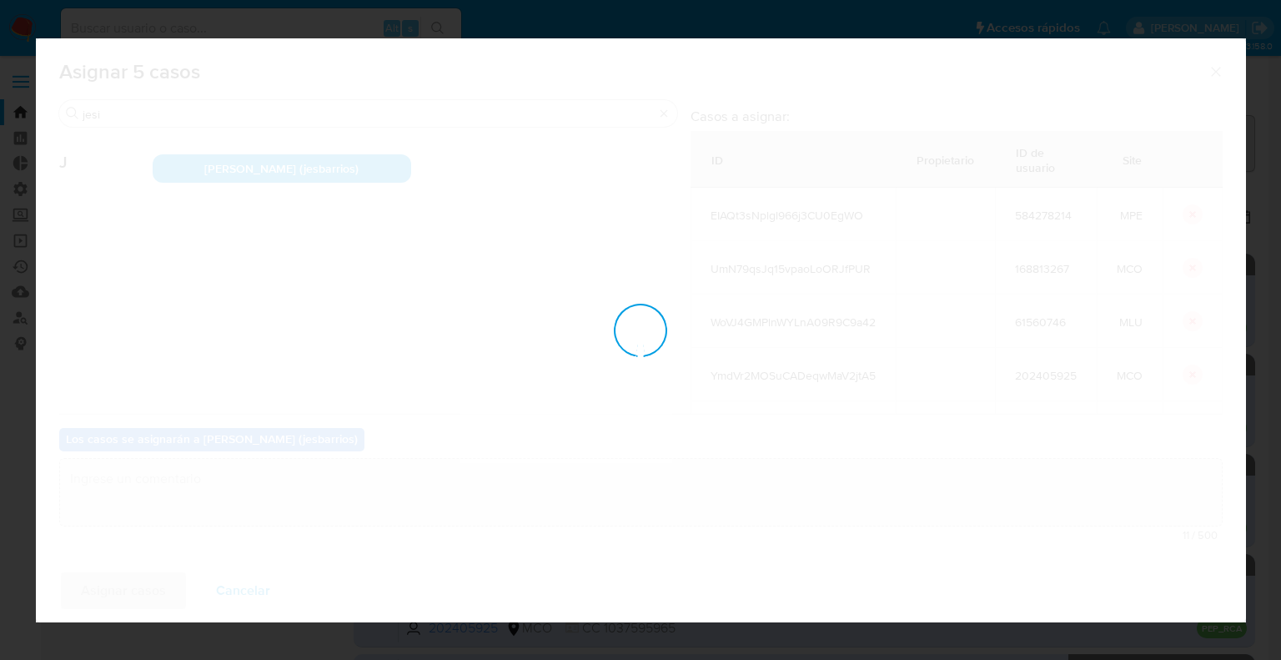
checkbox input "false"
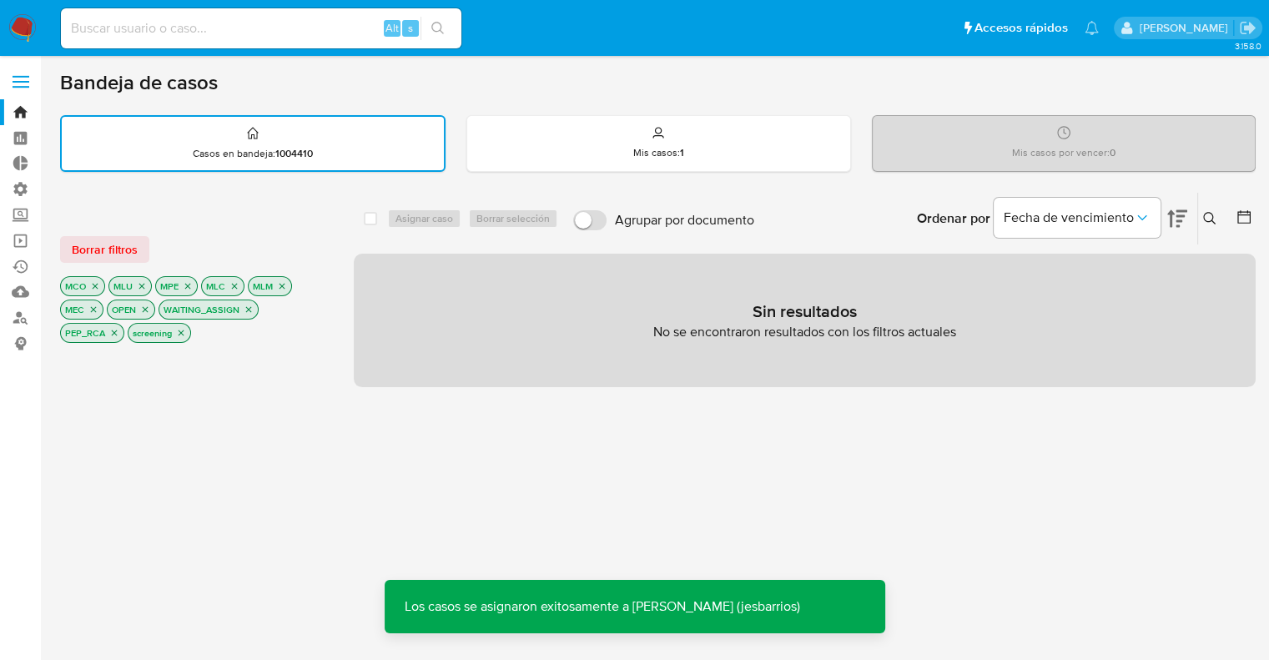
click at [207, 249] on div "Borrar filtros" at bounding box center [193, 249] width 267 height 27
click at [143, 246] on button "Borrar filtros" at bounding box center [104, 249] width 89 height 27
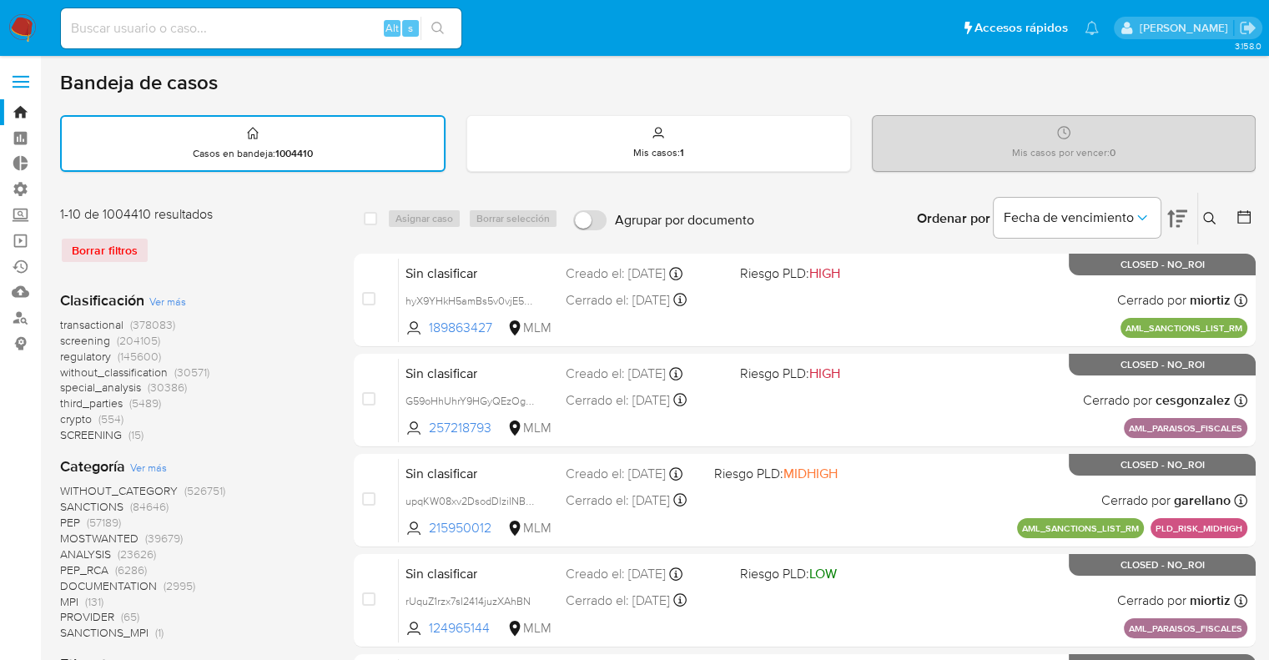
click at [67, 337] on span "screening" at bounding box center [85, 340] width 50 height 17
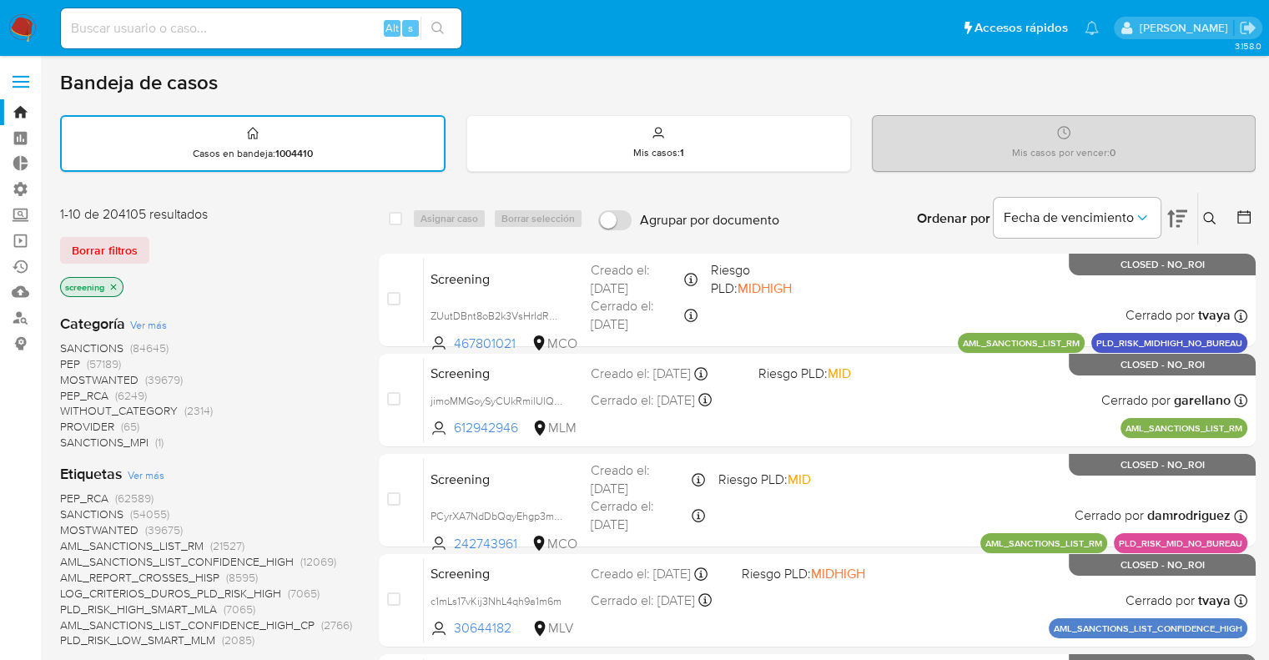
click at [153, 237] on div "Borrar filtros" at bounding box center [193, 250] width 267 height 27
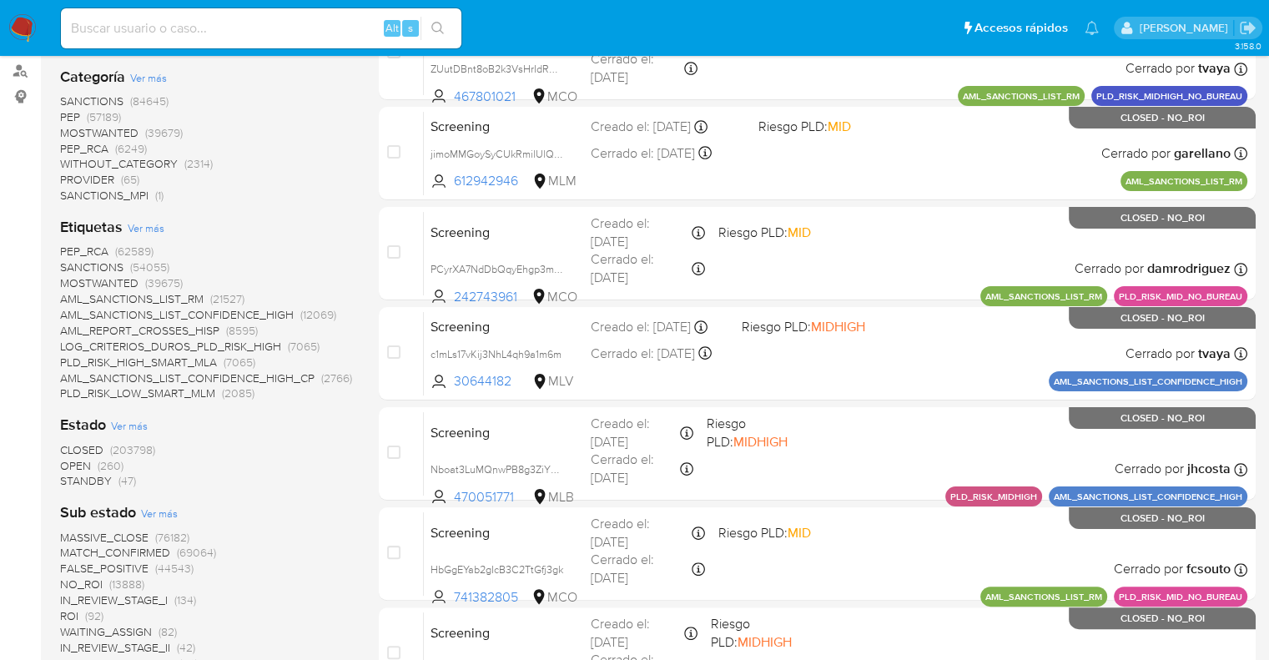
scroll to position [250, 0]
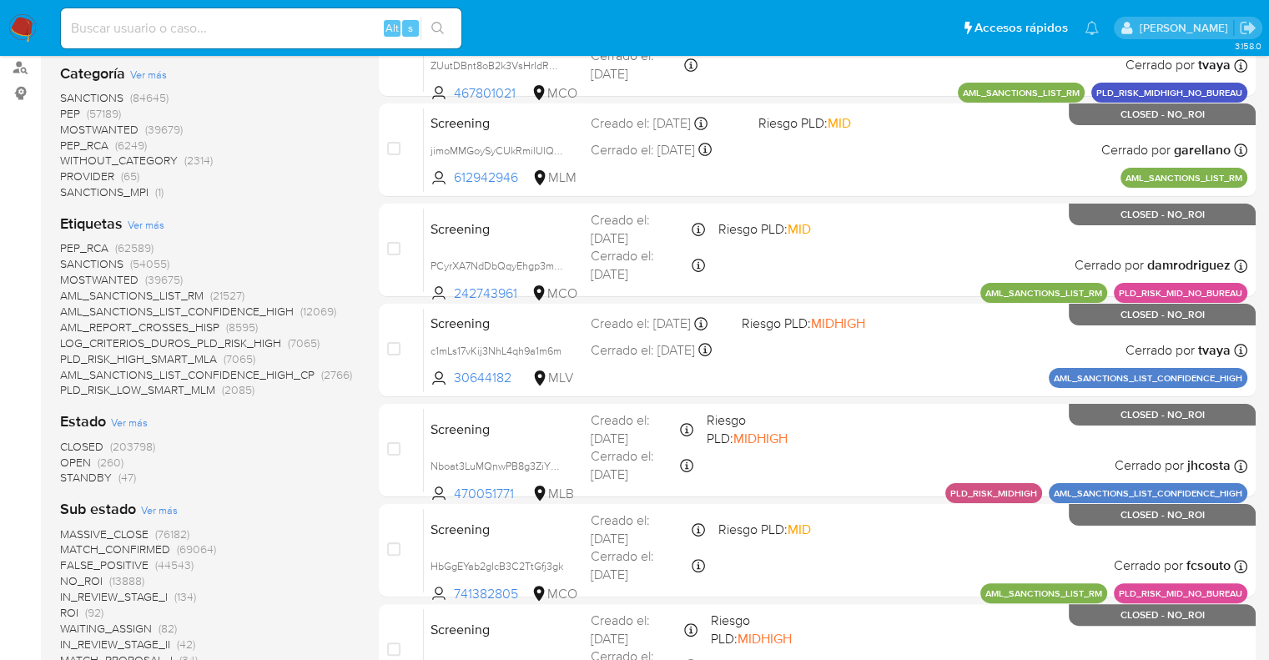
click at [73, 456] on span "OPEN" at bounding box center [75, 462] width 31 height 17
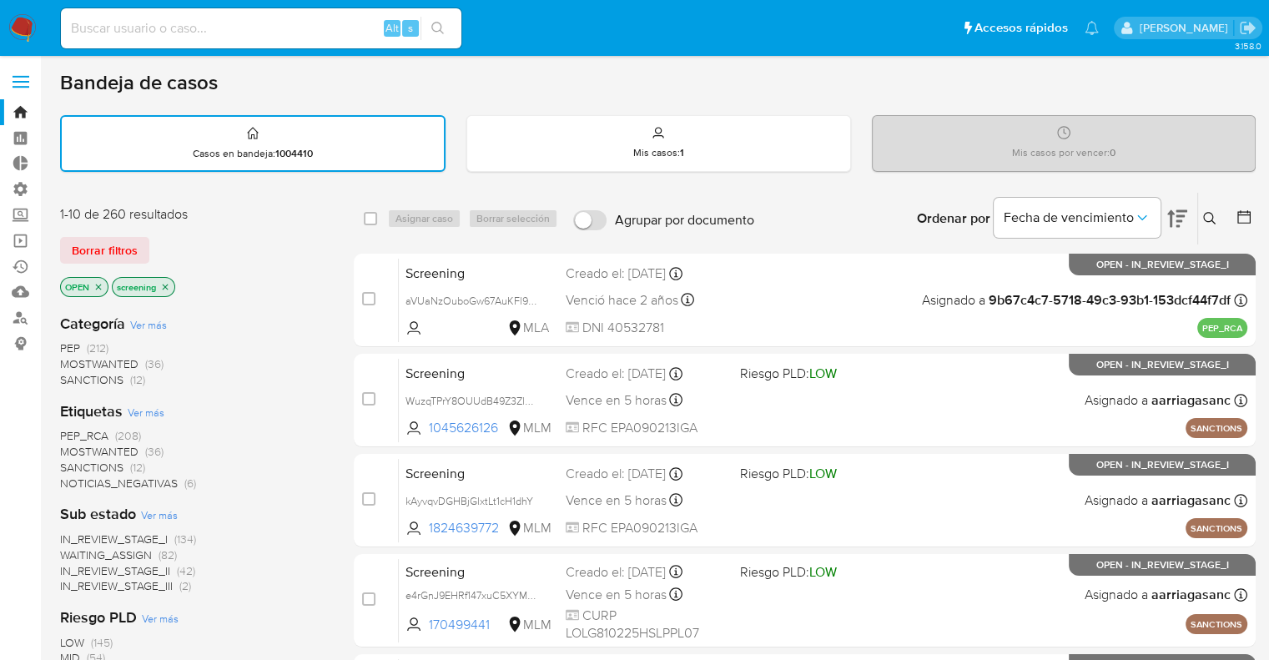
click at [156, 241] on div "Borrar filtros" at bounding box center [193, 250] width 267 height 27
click at [314, 219] on div "1-10 de 260 resultados" at bounding box center [193, 214] width 267 height 18
click at [289, 219] on div "1-10 de 260 resultados" at bounding box center [193, 214] width 267 height 18
click at [194, 239] on div "Borrar filtros" at bounding box center [193, 250] width 267 height 27
click at [252, 293] on div "OPEN screening" at bounding box center [193, 288] width 267 height 23
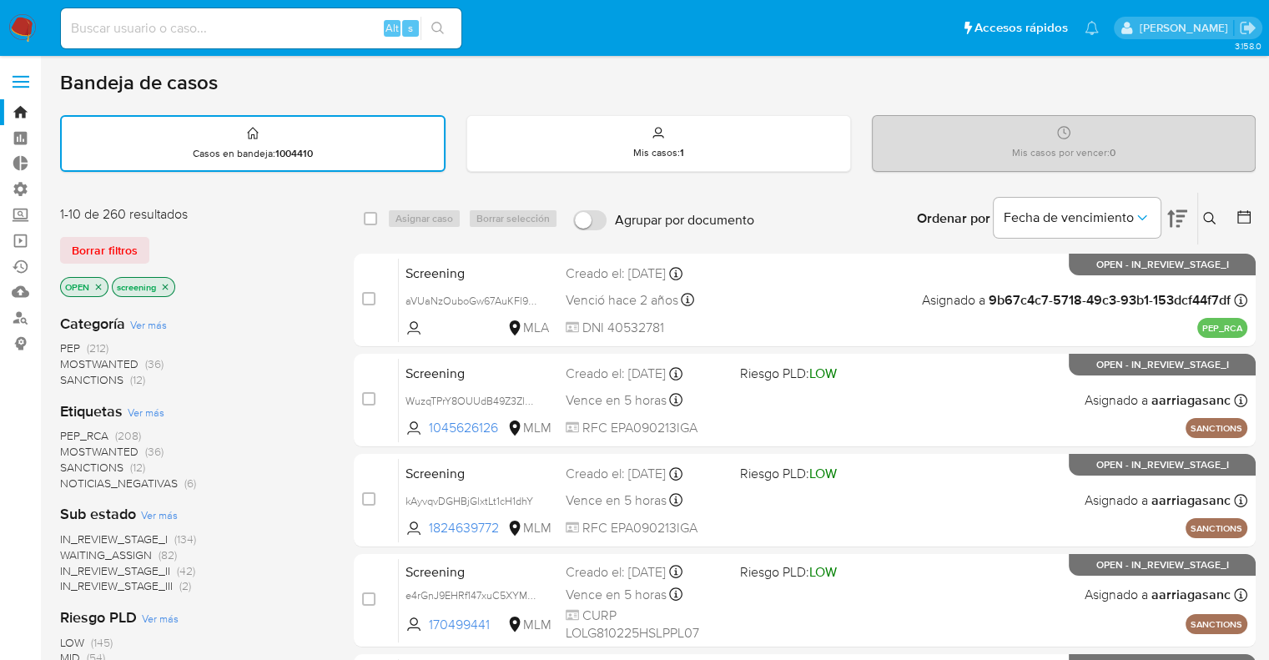
drag, startPoint x: 240, startPoint y: 226, endPoint x: 243, endPoint y: 244, distance: 17.7
click at [240, 226] on div "1-10 de 260 resultados Borrar filtros OPEN screening" at bounding box center [193, 252] width 267 height 95
click at [222, 233] on div "1-10 de 260 resultados Borrar filtros OPEN screening" at bounding box center [193, 252] width 267 height 95
click at [146, 207] on div "1-10 de 260 resultados" at bounding box center [193, 214] width 267 height 18
click at [169, 240] on div "Borrar filtros" at bounding box center [193, 250] width 267 height 27
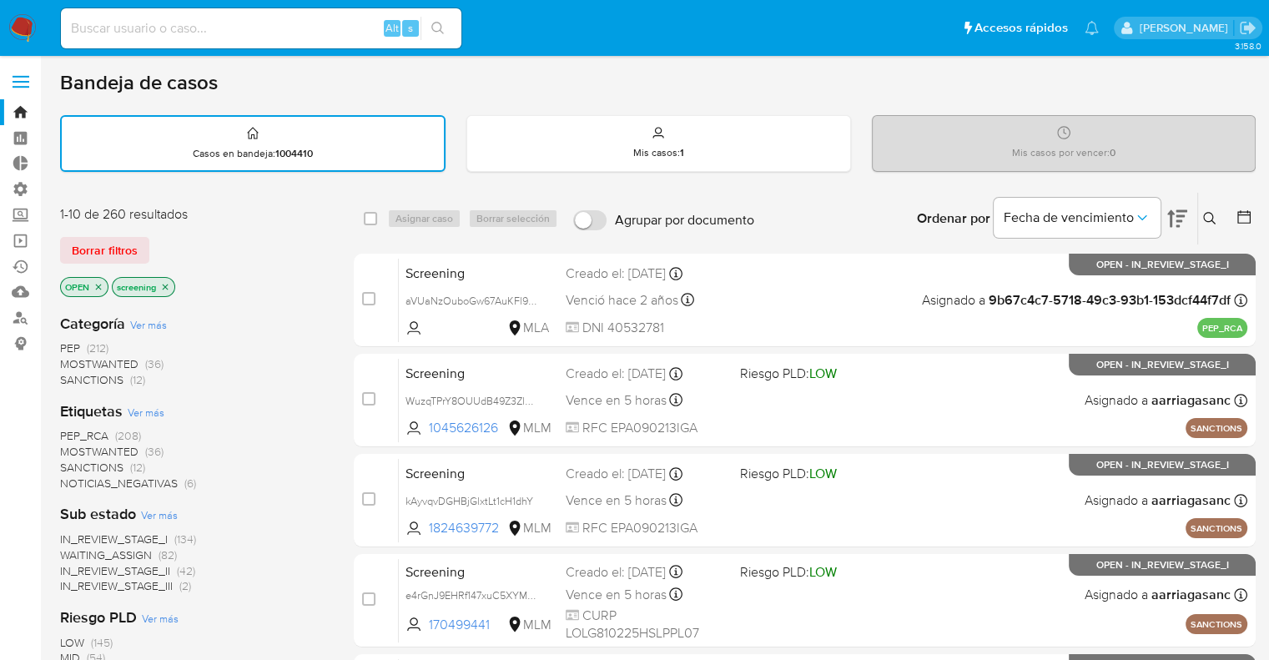
click at [164, 239] on div "Borrar filtros" at bounding box center [193, 250] width 267 height 27
click at [157, 234] on div "1-10 de 260 resultados Borrar filtros OPEN screening" at bounding box center [193, 252] width 267 height 95
click at [163, 239] on div "Borrar filtros" at bounding box center [193, 250] width 267 height 27
click at [157, 216] on div "1-10 de 260 resultados" at bounding box center [193, 214] width 267 height 18
click at [171, 249] on div "Borrar filtros" at bounding box center [193, 250] width 267 height 27
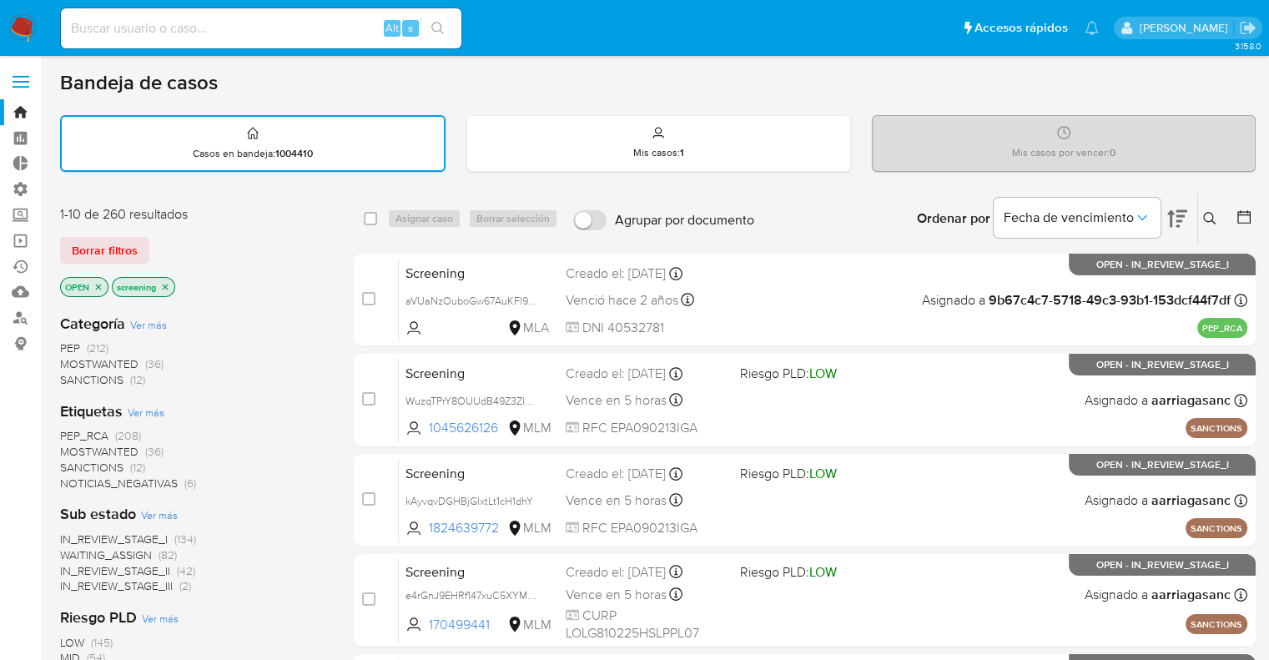
click at [164, 246] on div "Borrar filtros" at bounding box center [193, 250] width 267 height 27
drag, startPoint x: 171, startPoint y: 258, endPoint x: 237, endPoint y: 313, distance: 85.9
click at [171, 258] on div "Borrar filtros" at bounding box center [193, 250] width 267 height 27
click at [168, 255] on div "Borrar filtros" at bounding box center [193, 250] width 267 height 27
click at [170, 223] on div "1-10 de 260 resultados Borrar filtros OPEN screening" at bounding box center [193, 252] width 267 height 95
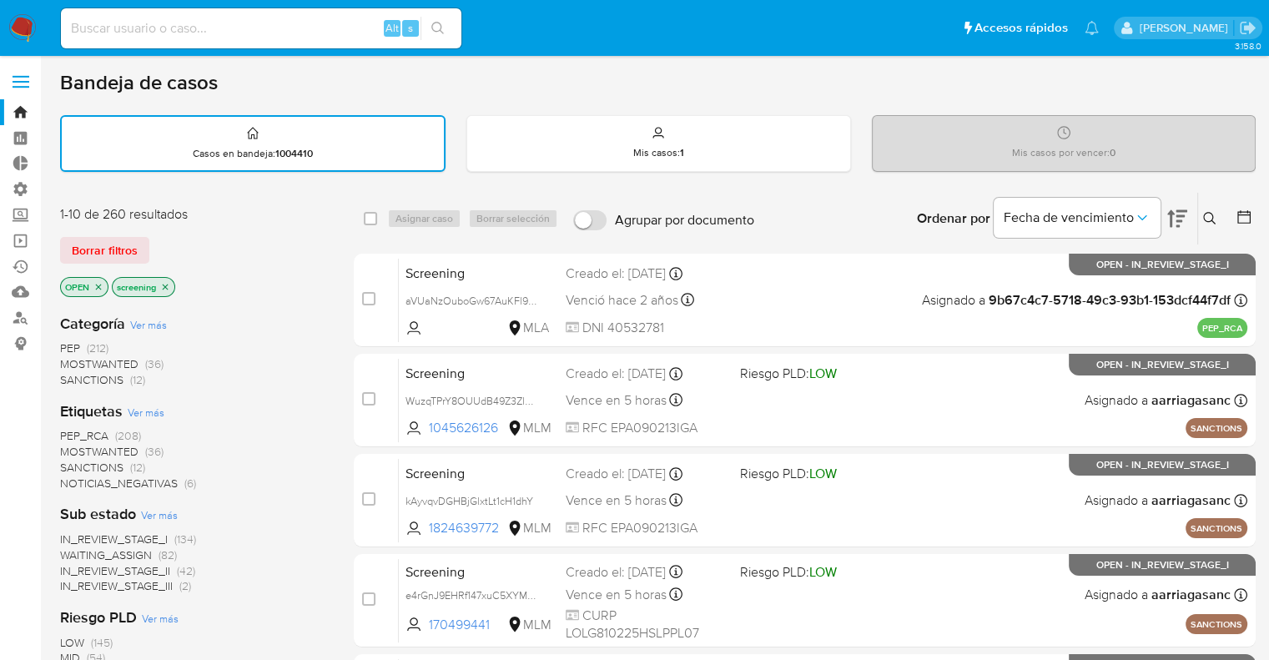
click at [165, 239] on div "Borrar filtros" at bounding box center [193, 250] width 267 height 27
click at [189, 229] on div "1-10 de 260 resultados Borrar filtros OPEN screening" at bounding box center [193, 252] width 267 height 95
click at [170, 223] on div "1-10 de 260 resultados Borrar filtros OPEN screening" at bounding box center [193, 252] width 267 height 95
click at [214, 219] on div "1-10 de 260 resultados" at bounding box center [193, 214] width 267 height 18
click at [154, 241] on div "Borrar filtros" at bounding box center [193, 250] width 267 height 27
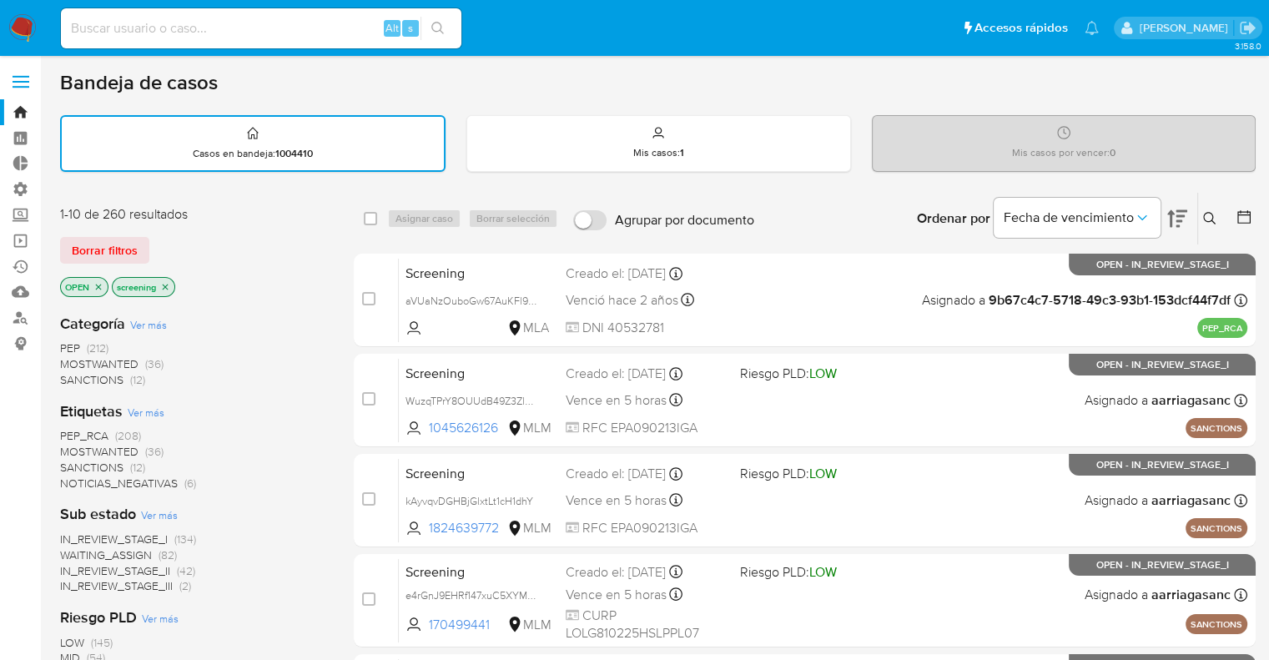
click at [154, 241] on div "Borrar filtros" at bounding box center [193, 250] width 267 height 27
click at [200, 237] on div "Borrar filtros" at bounding box center [193, 250] width 267 height 27
drag, startPoint x: 897, startPoint y: 23, endPoint x: 791, endPoint y: 2, distance: 108.0
click at [897, 23] on ul "Pausado Ver notificaciones Alt s Accesos rápidos Presiona las siguientes teclas…" at bounding box center [580, 28] width 1055 height 42
click at [210, 237] on div "Borrar filtros" at bounding box center [193, 250] width 267 height 27
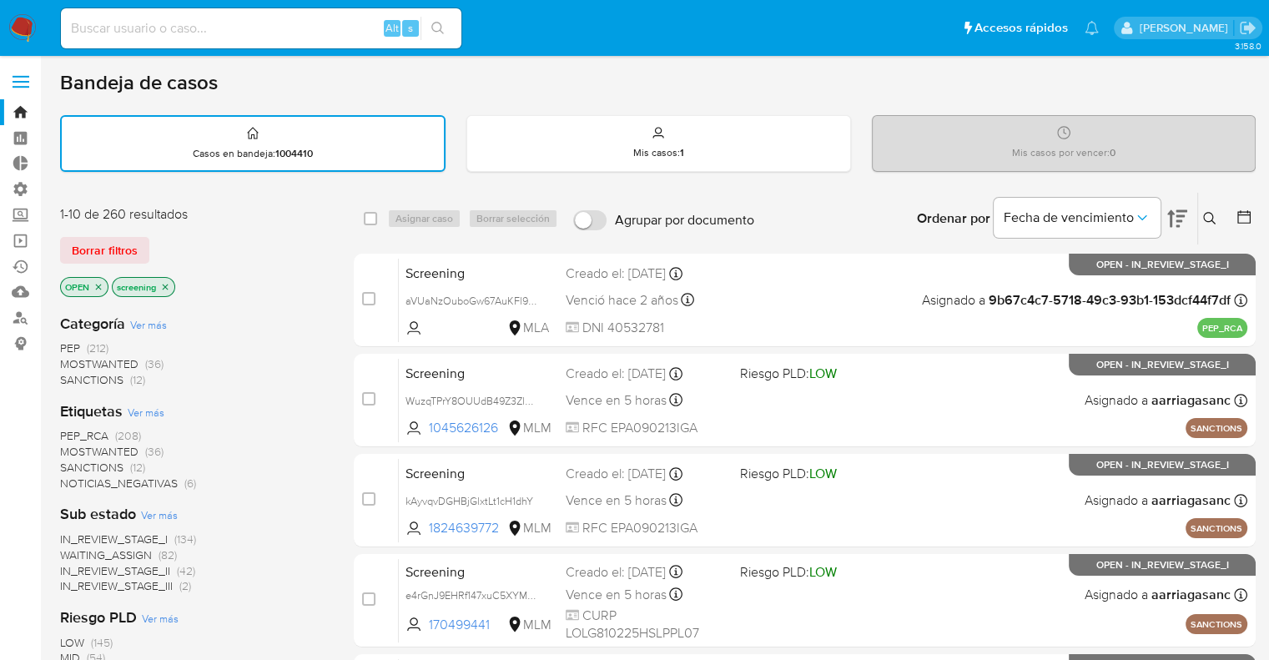
click at [216, 222] on div "1-10 de 260 resultados Borrar filtros OPEN screening" at bounding box center [193, 252] width 267 height 95
click at [863, 82] on div "Bandeja de casos" at bounding box center [657, 82] width 1195 height 25
click at [74, 462] on span "SANCTIONS" at bounding box center [91, 467] width 63 height 17
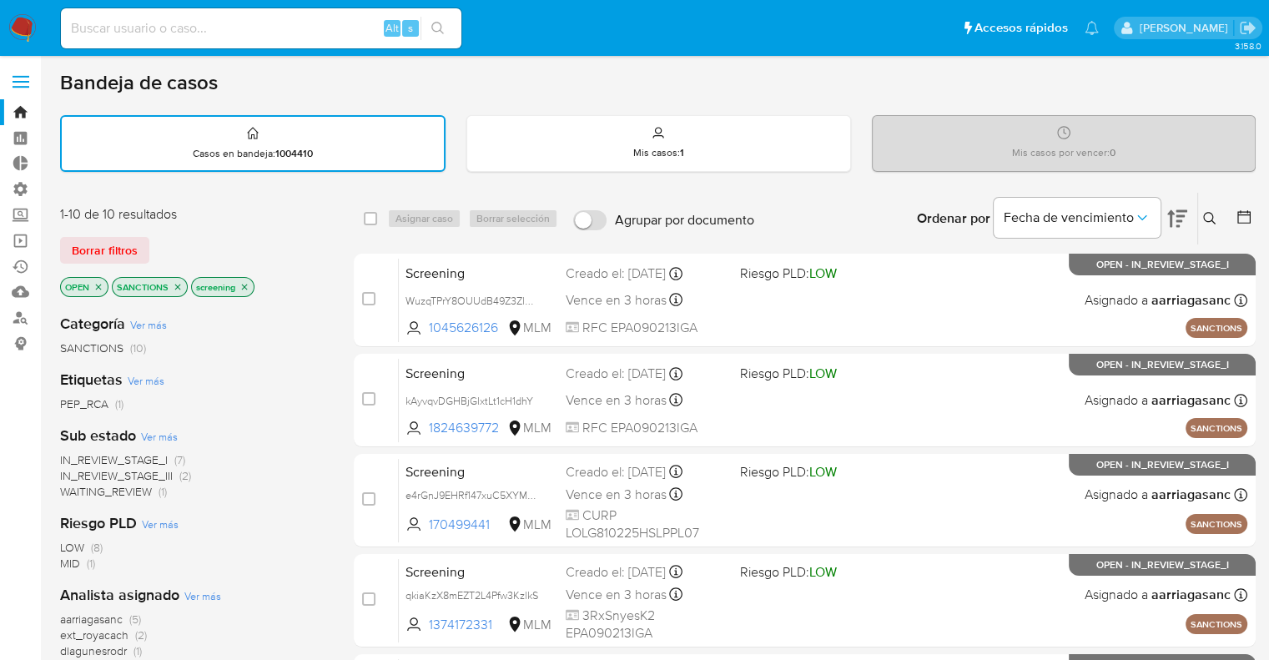
click at [177, 282] on icon "close-filter" at bounding box center [178, 287] width 10 height 10
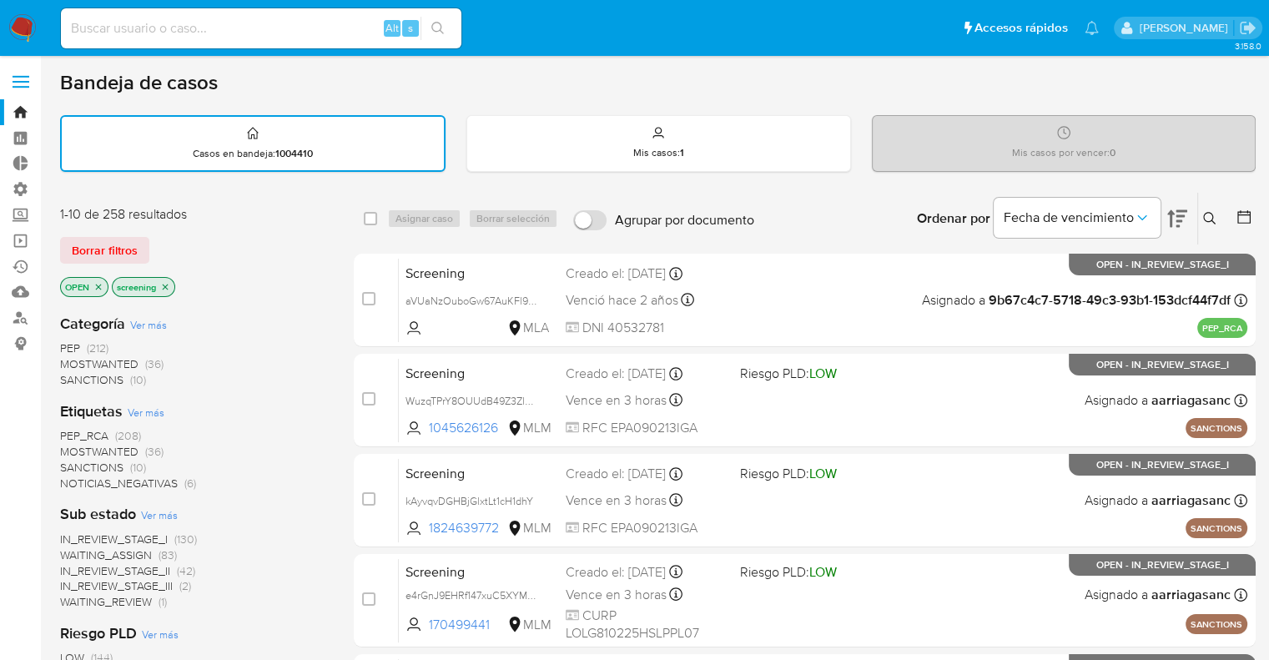
click at [184, 257] on div "Borrar filtros" at bounding box center [193, 250] width 267 height 27
click at [78, 445] on span "MOSTWANTED" at bounding box center [99, 451] width 78 height 17
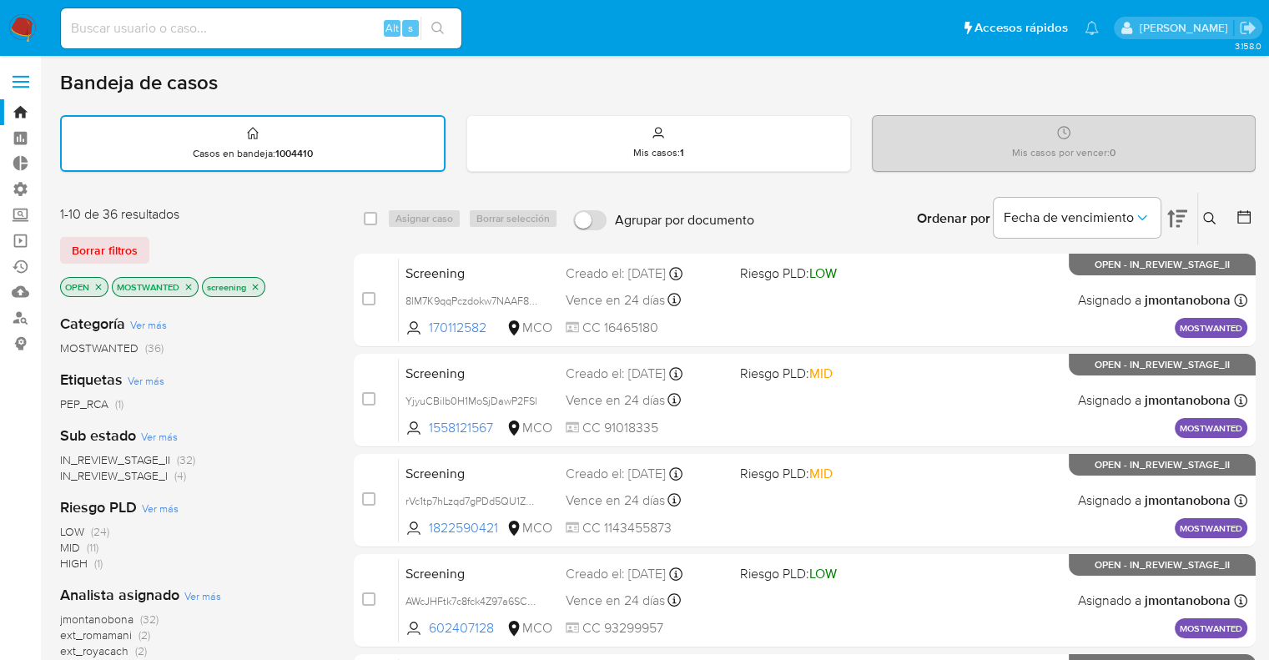
click at [189, 284] on icon "close-filter" at bounding box center [189, 287] width 6 height 6
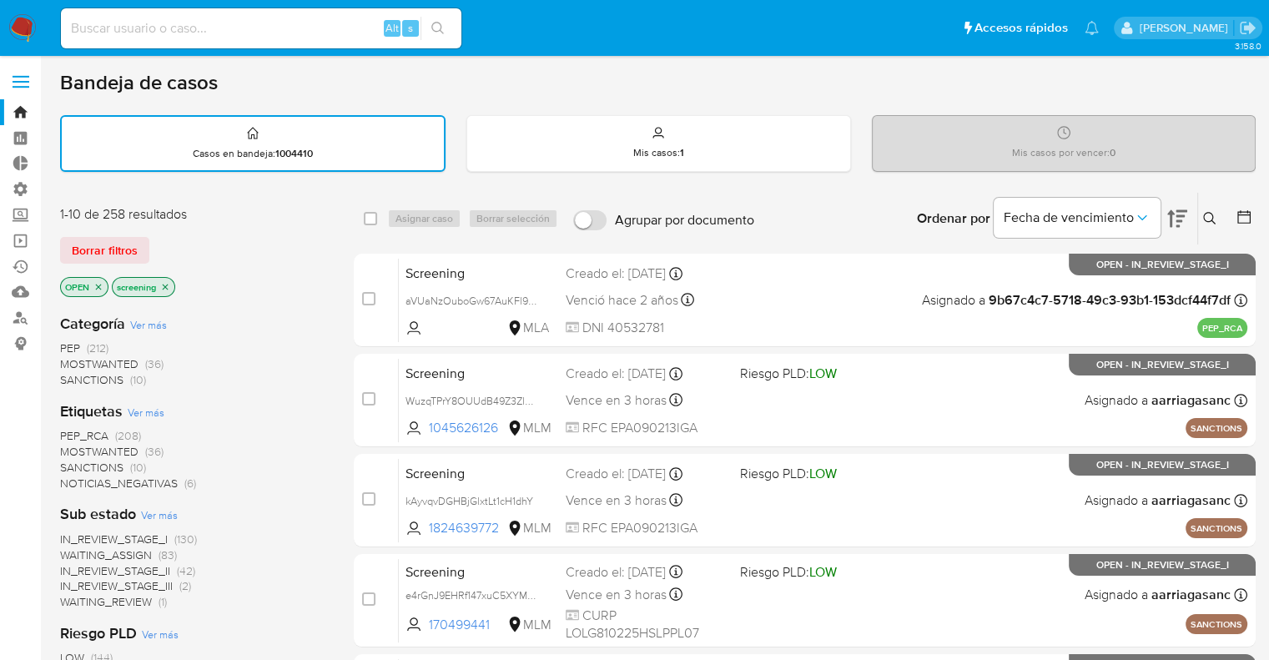
click at [67, 427] on span "PEP_RCA" at bounding box center [84, 435] width 48 height 17
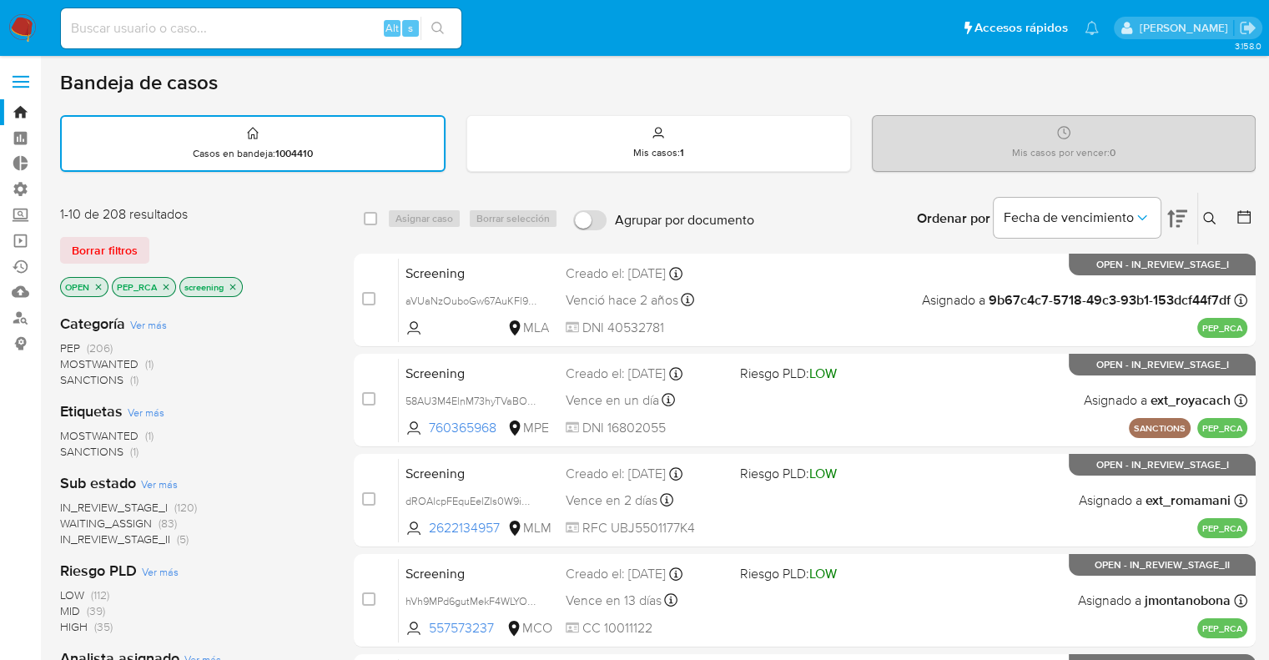
click at [284, 240] on div "Borrar filtros" at bounding box center [193, 250] width 267 height 27
click at [167, 285] on icon "close-filter" at bounding box center [166, 287] width 10 height 10
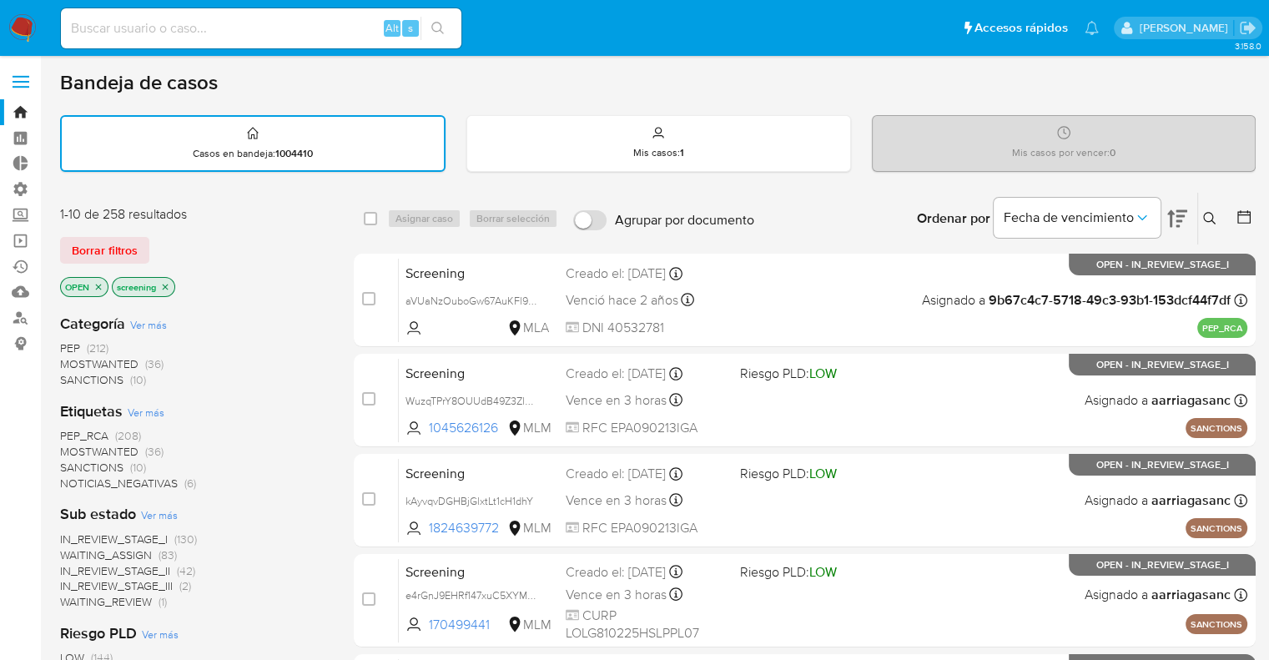
click at [158, 245] on div "Borrar filtros" at bounding box center [193, 250] width 267 height 27
click at [153, 238] on div "Borrar filtros" at bounding box center [193, 250] width 267 height 27
click at [157, 240] on div "Borrar filtros" at bounding box center [193, 250] width 267 height 27
click at [345, 29] on input at bounding box center [261, 29] width 400 height 22
paste input "58AU3M4ElnM73hyTVaBOGuHw"
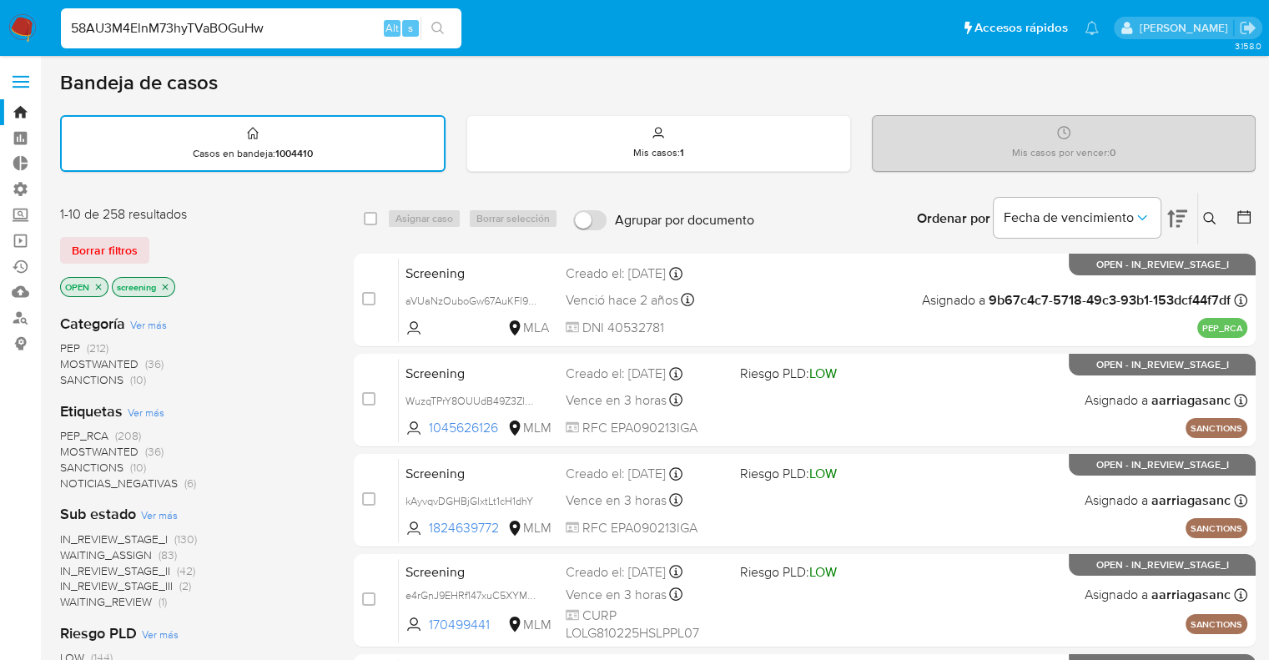
type input "58AU3M4ElnM73hyTVaBOGuHw"
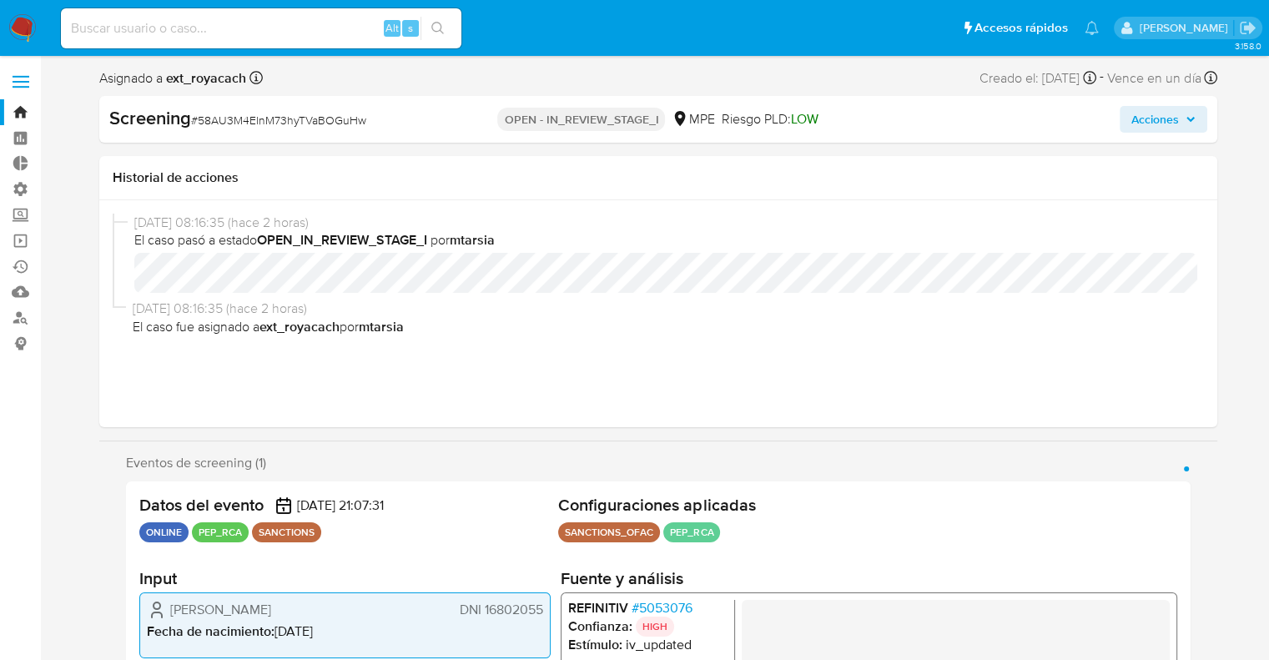
select select "10"
click at [33, 20] on img at bounding box center [22, 28] width 28 height 28
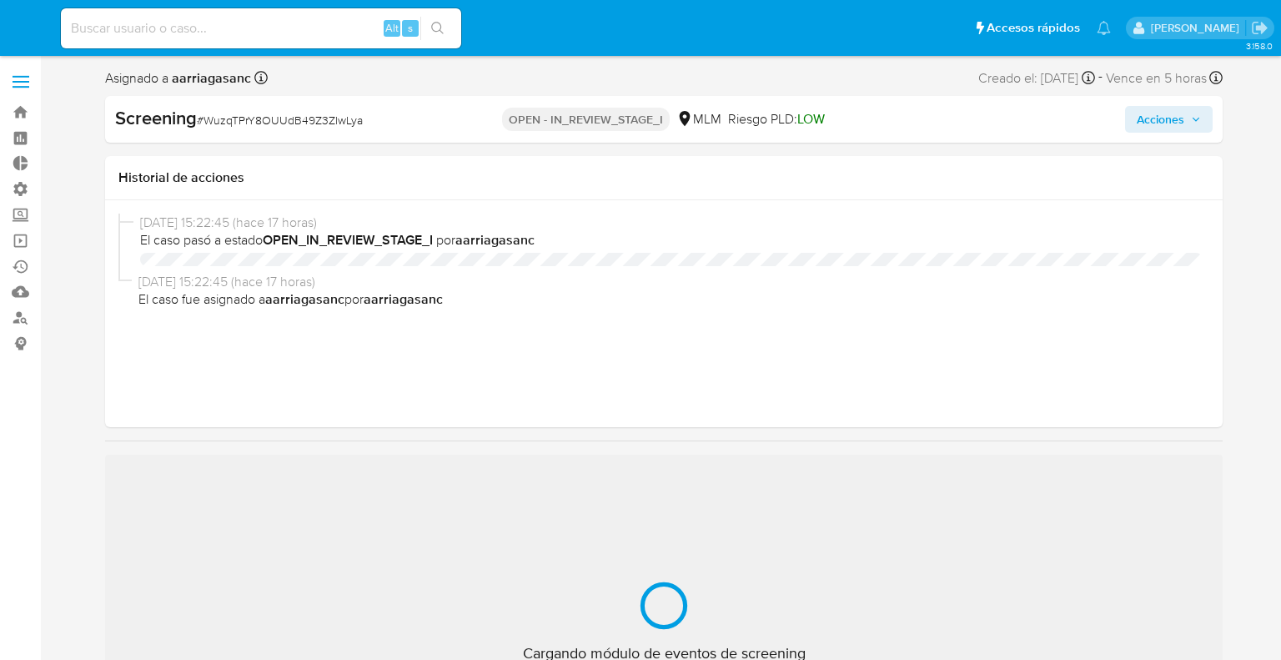
select select "10"
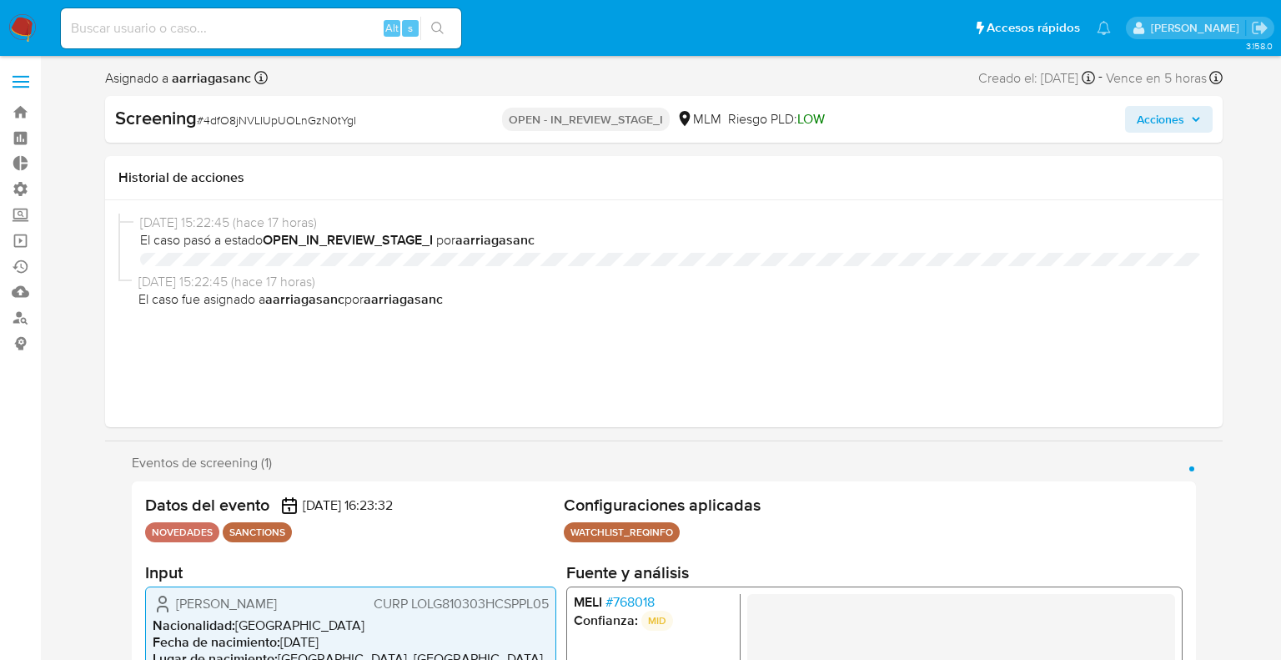
select select "10"
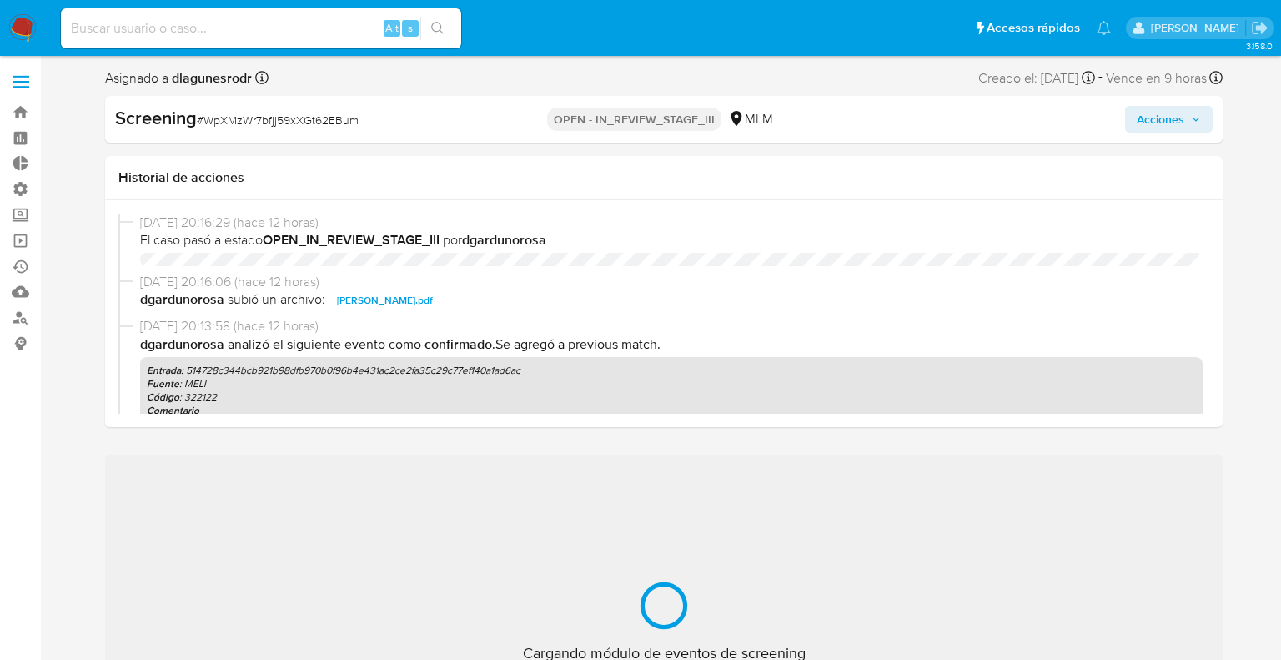
select select "10"
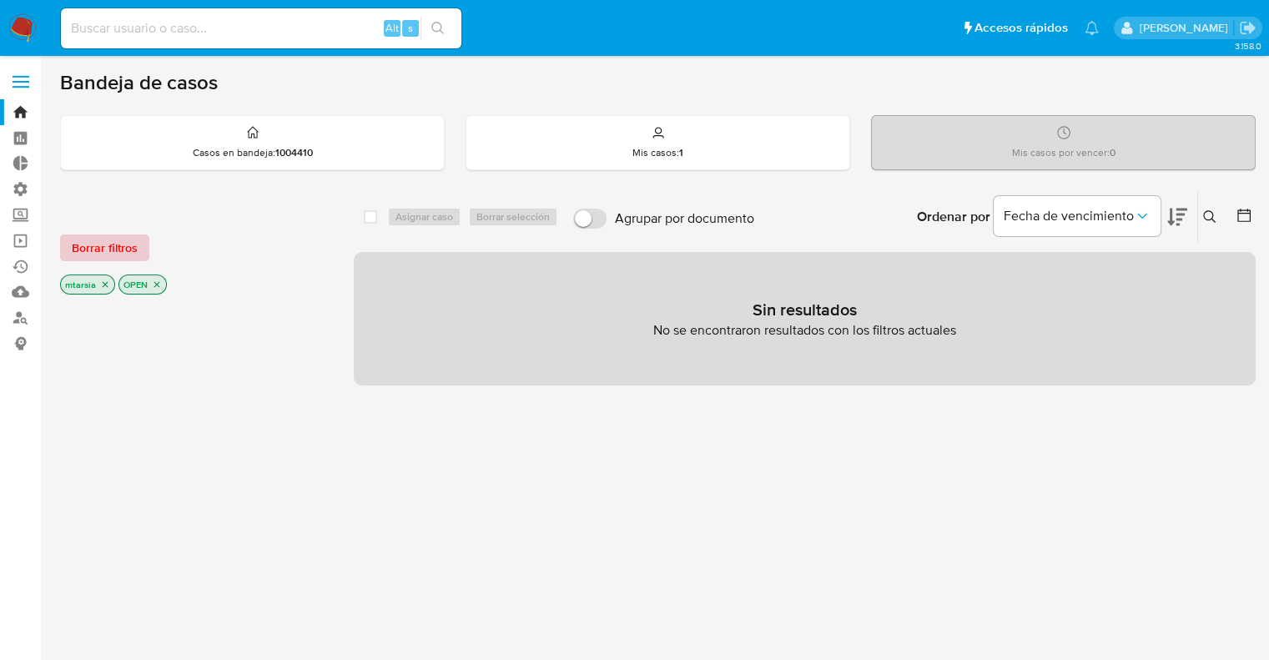
click at [147, 239] on button "Borrar filtros" at bounding box center [104, 247] width 89 height 27
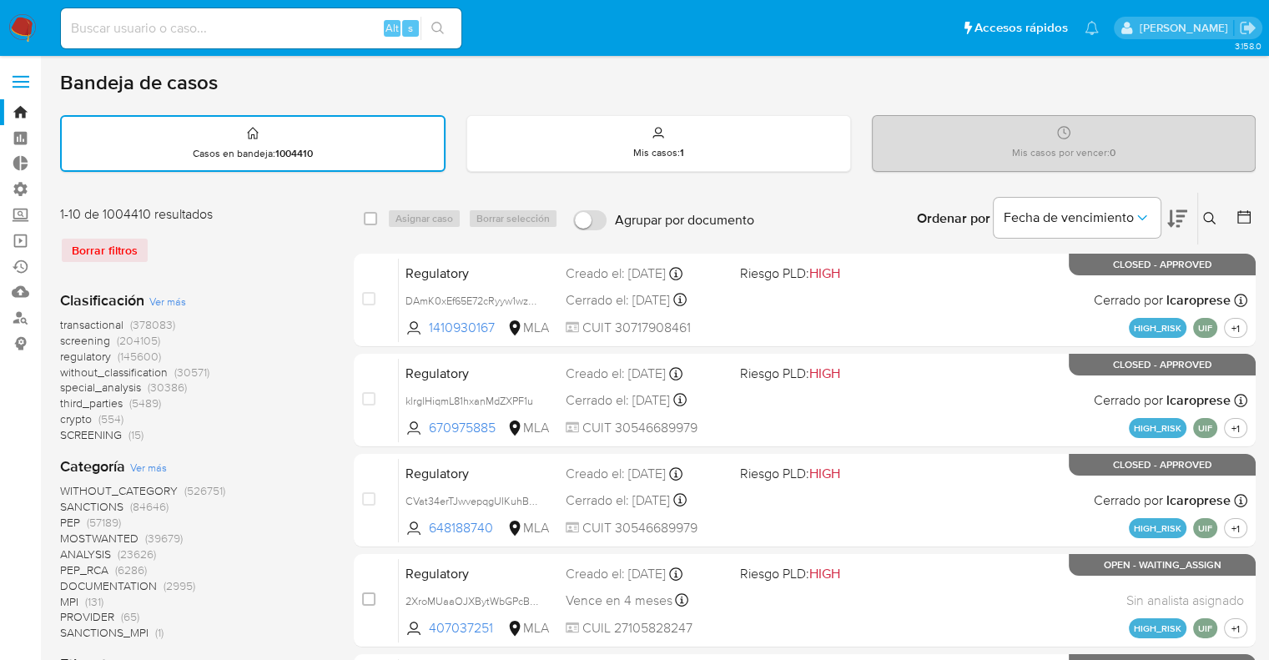
click at [1236, 209] on icon at bounding box center [1244, 217] width 17 height 17
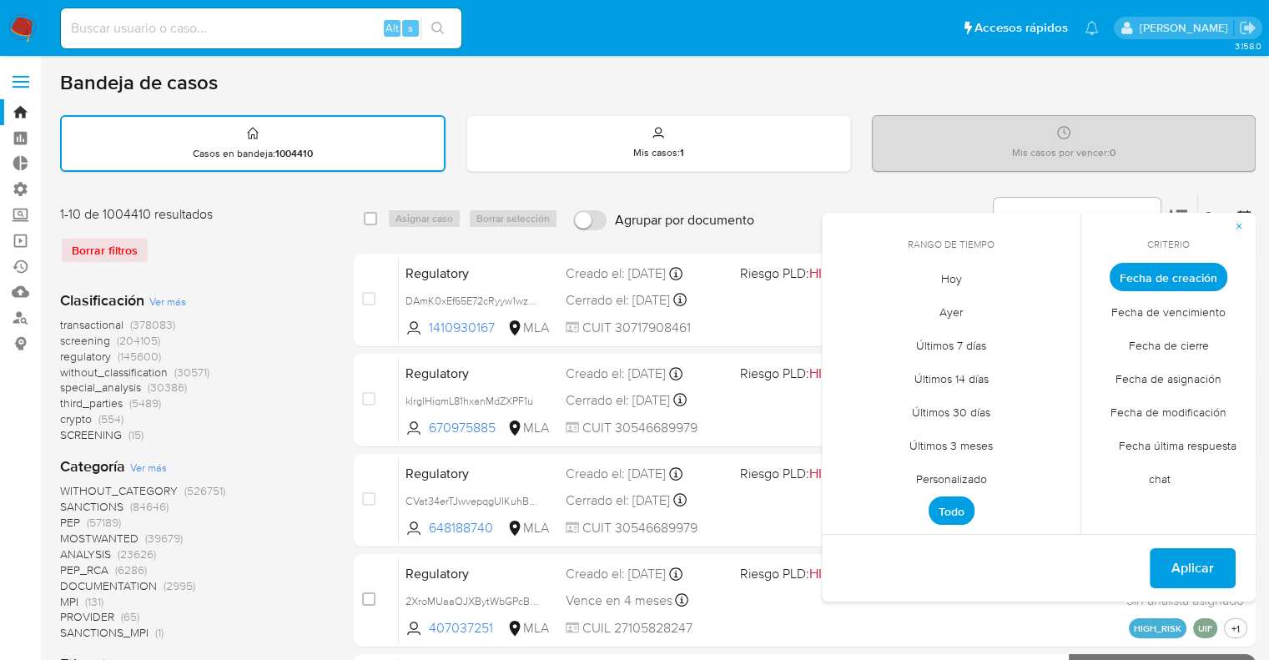
click at [921, 476] on span "Personalizado" at bounding box center [951, 478] width 106 height 34
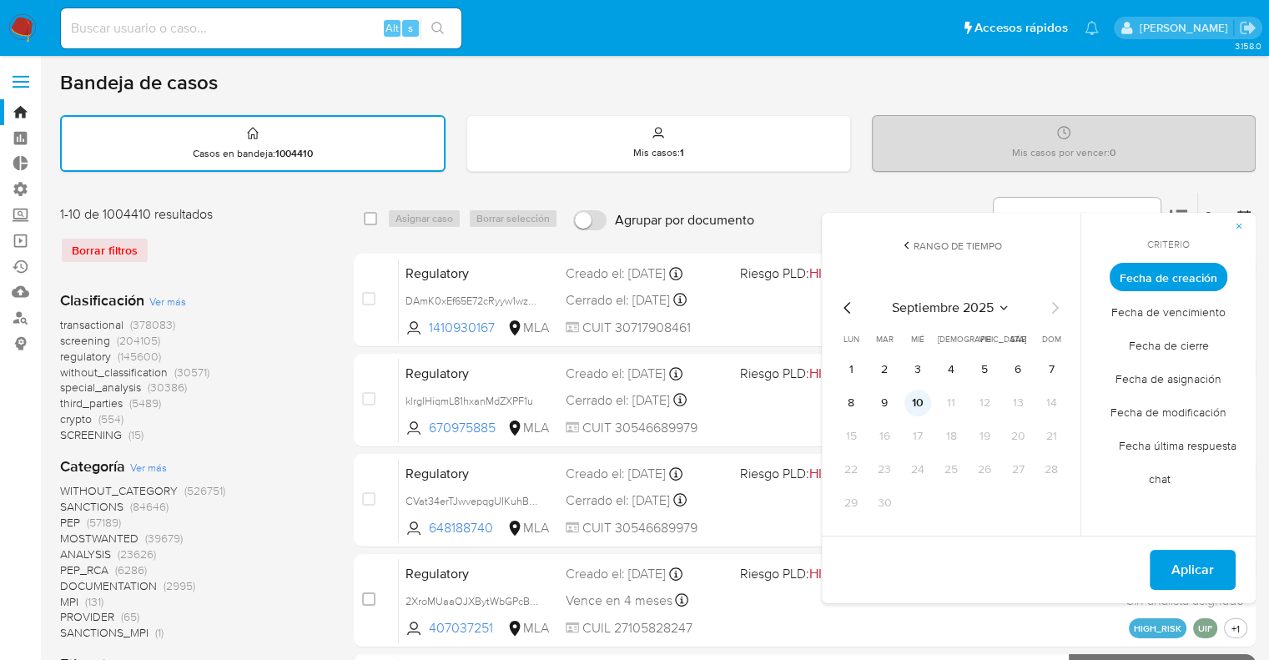
click at [920, 394] on button "10" at bounding box center [917, 403] width 27 height 27
click at [1125, 276] on span "Fecha de creación" at bounding box center [1169, 277] width 118 height 28
click at [1212, 559] on span "Aplicar" at bounding box center [1192, 569] width 43 height 37
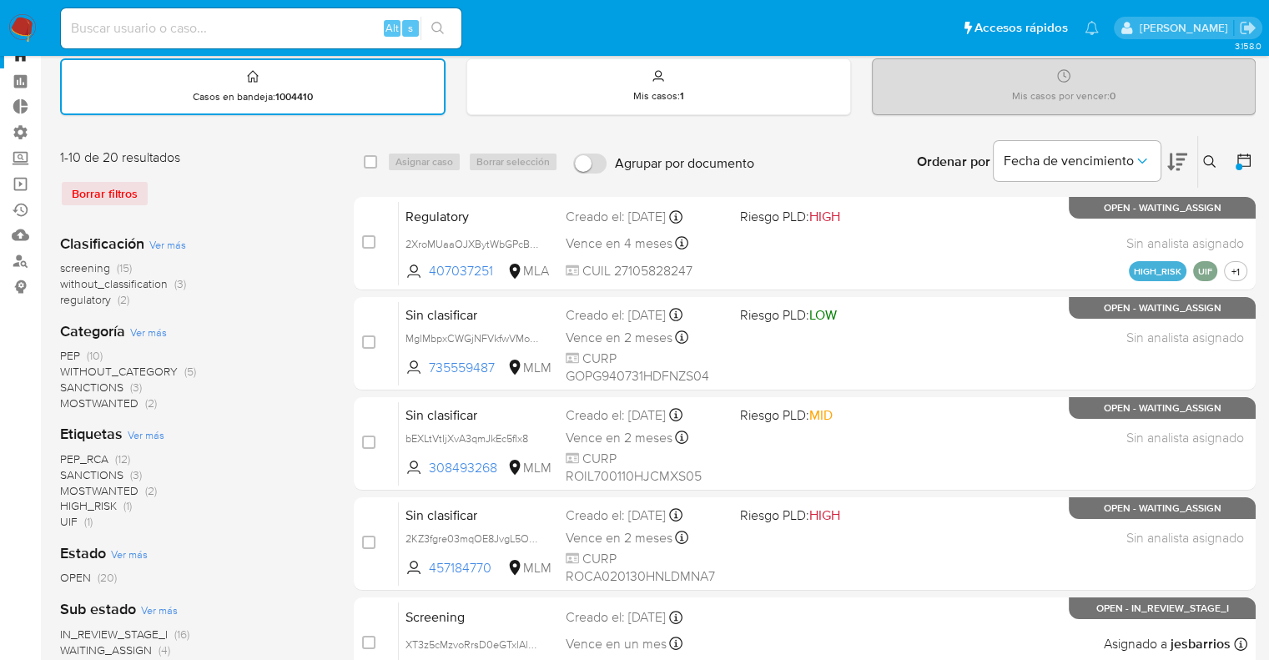
scroll to position [83, 0]
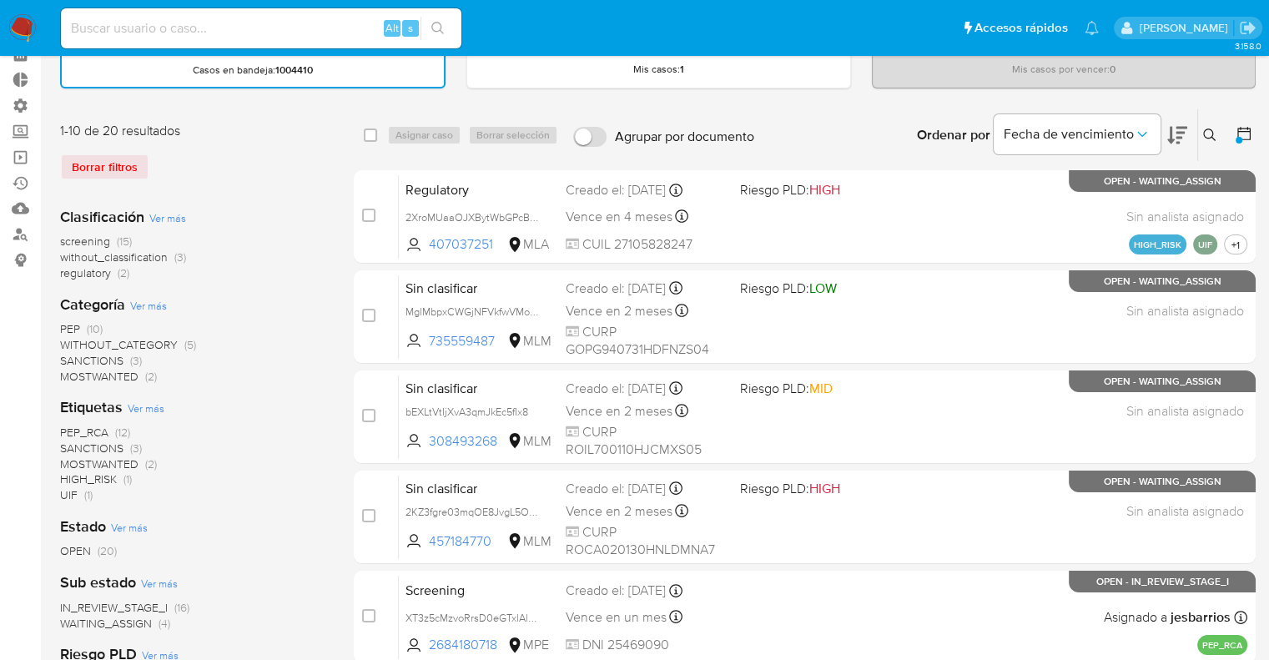
click at [70, 426] on span "PEP_RCA" at bounding box center [84, 432] width 48 height 17
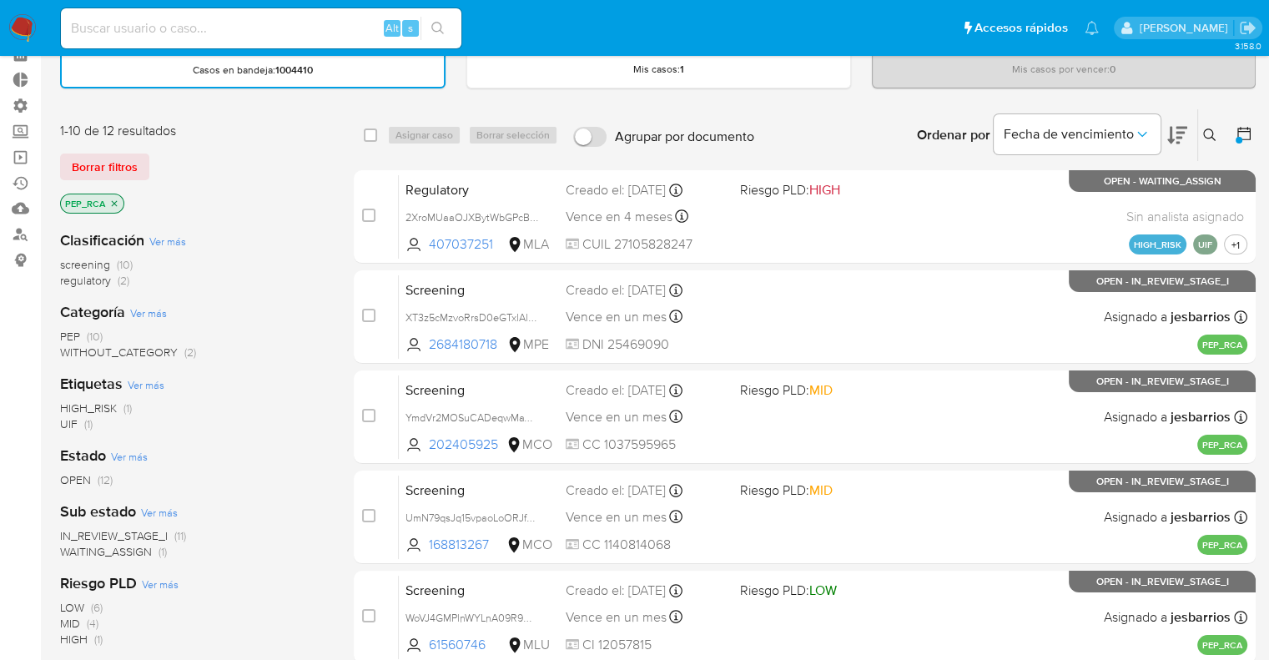
click at [117, 204] on icon "close-filter" at bounding box center [114, 204] width 10 height 10
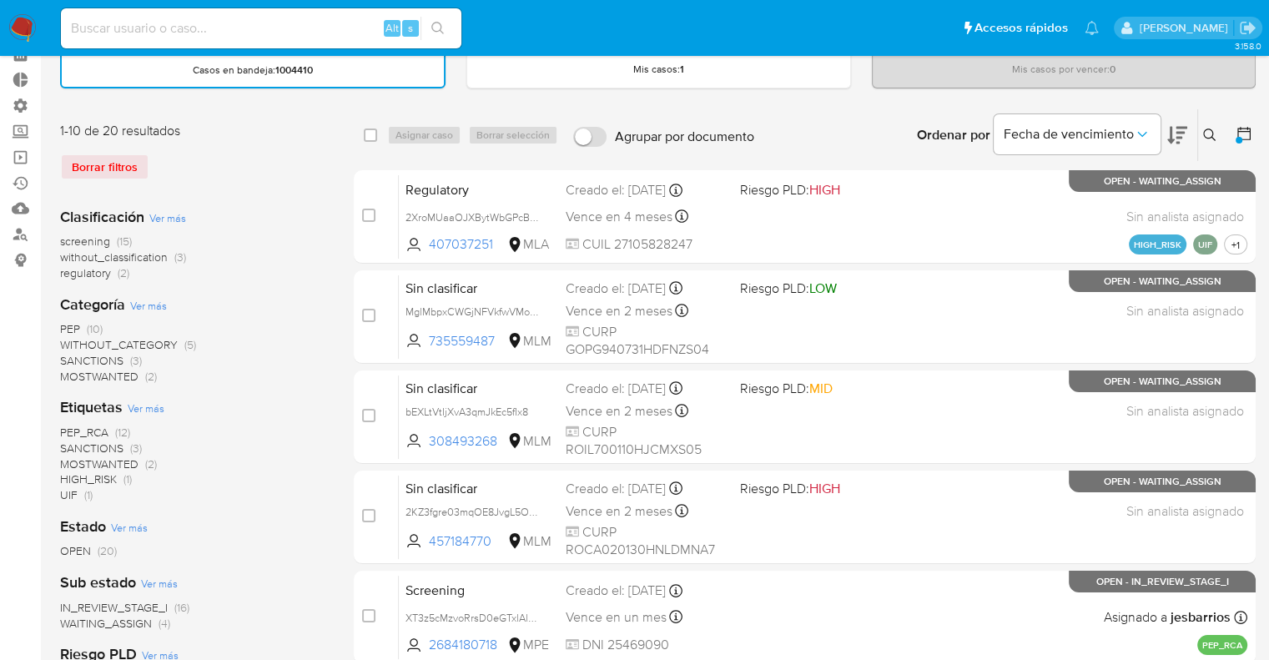
click at [204, 154] on div "Borrar filtros" at bounding box center [193, 167] width 267 height 27
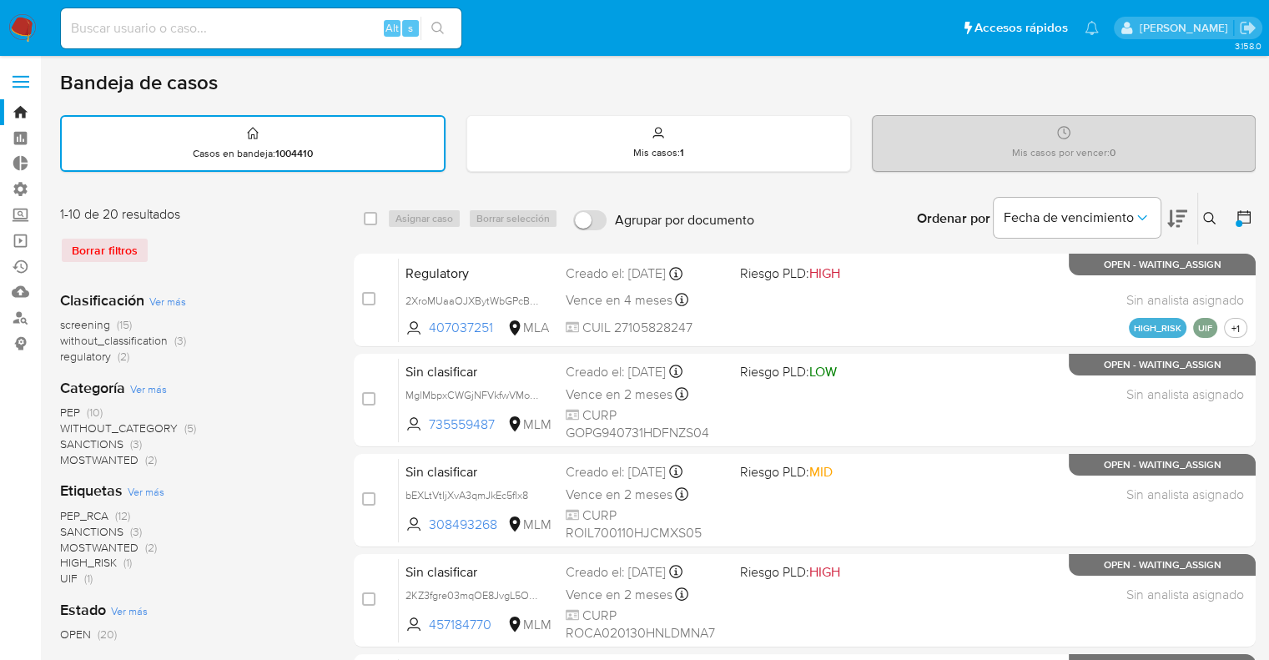
click at [1247, 219] on icon at bounding box center [1244, 217] width 17 height 17
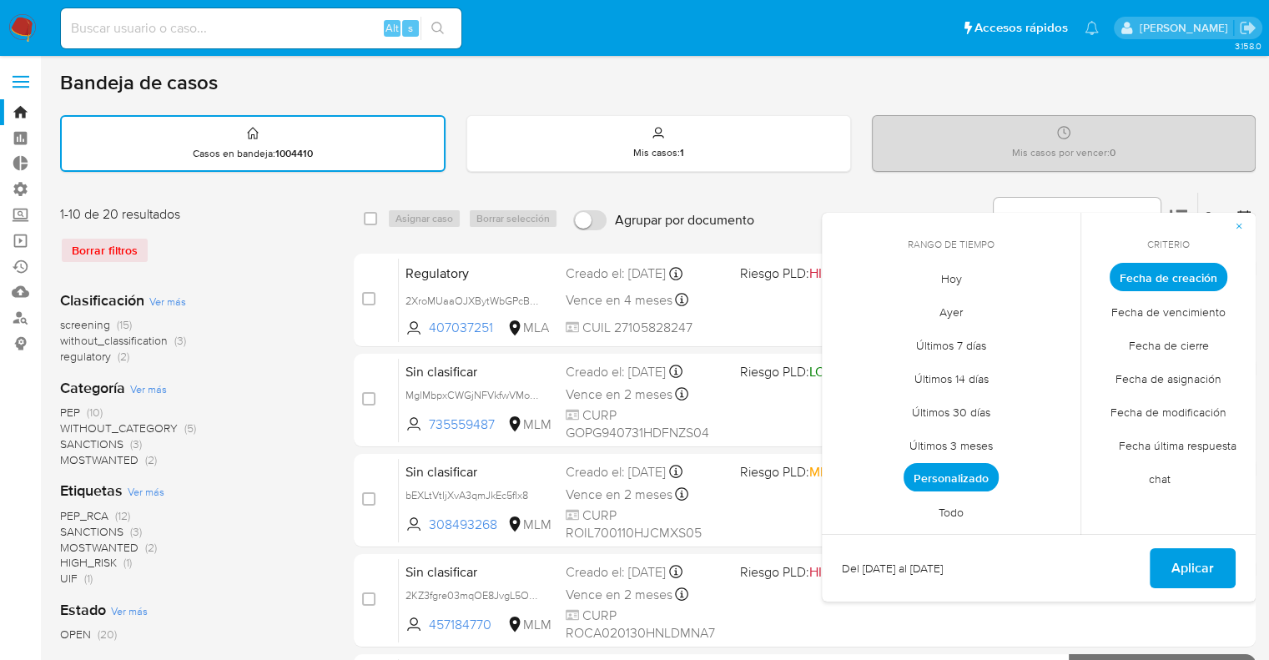
click at [918, 479] on span "Personalizado" at bounding box center [951, 477] width 95 height 28
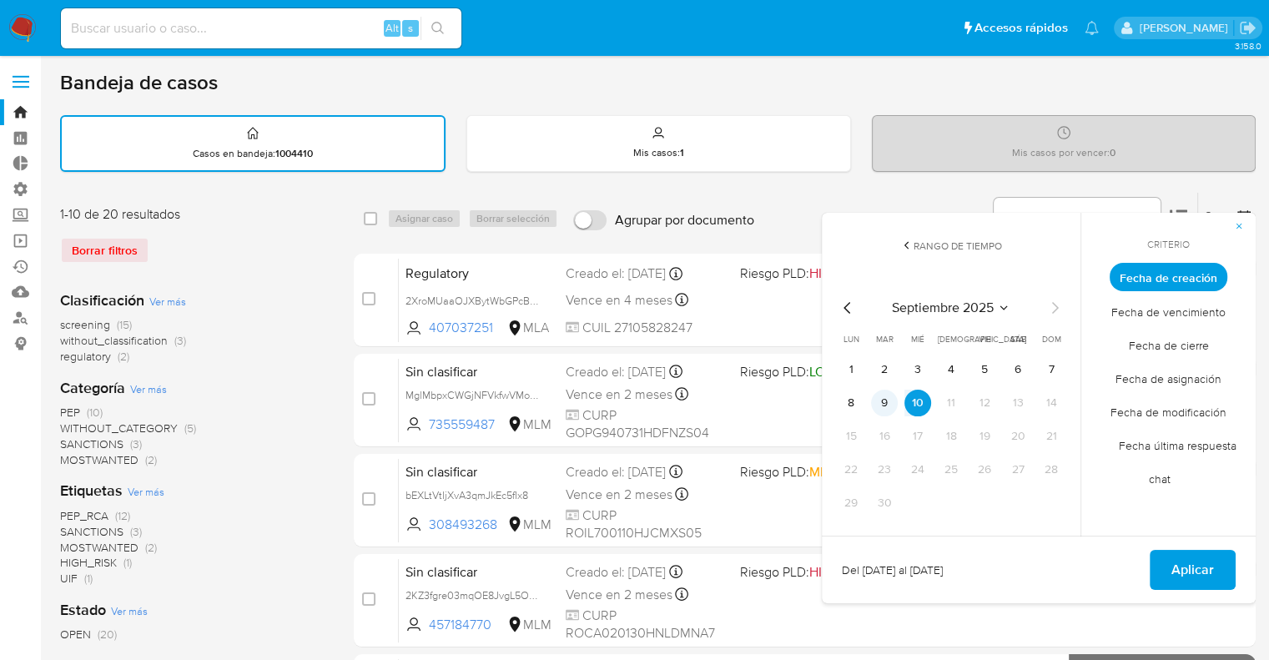
click at [887, 404] on button "9" at bounding box center [884, 403] width 27 height 27
click at [909, 404] on button "10" at bounding box center [917, 403] width 27 height 27
click at [1171, 566] on button "Aplicar" at bounding box center [1193, 570] width 86 height 40
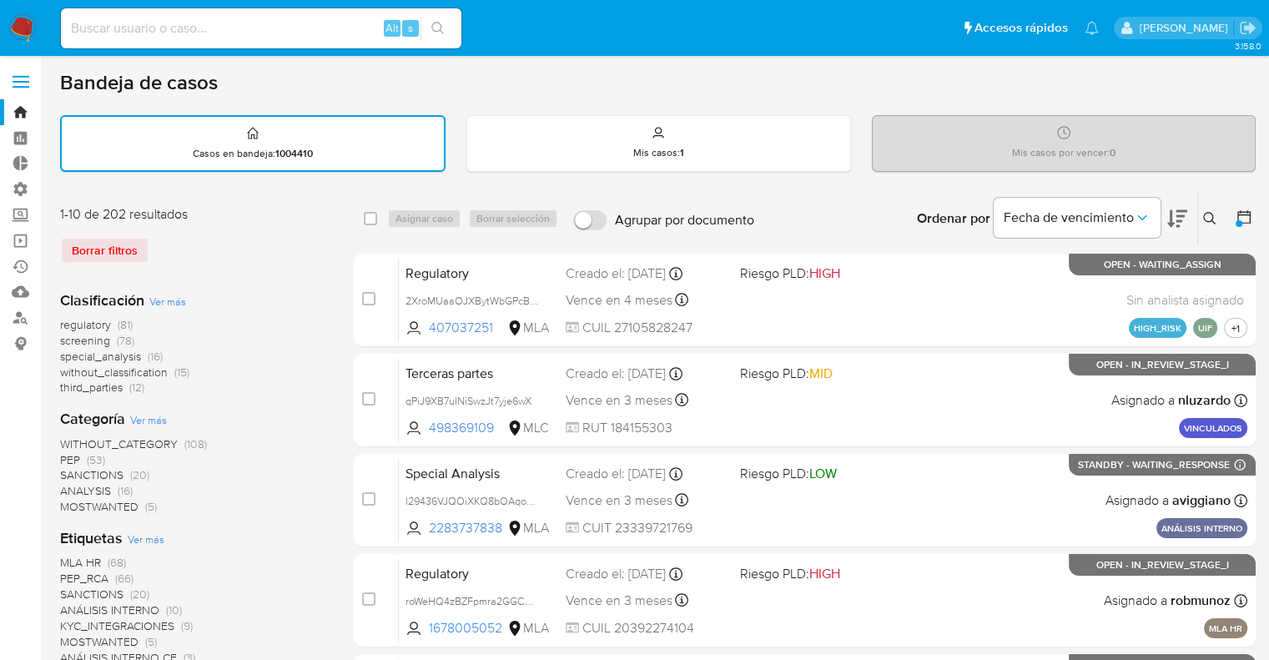
click at [229, 246] on div "Borrar filtros" at bounding box center [193, 250] width 267 height 27
click at [67, 453] on span "PEP" at bounding box center [70, 459] width 20 height 17
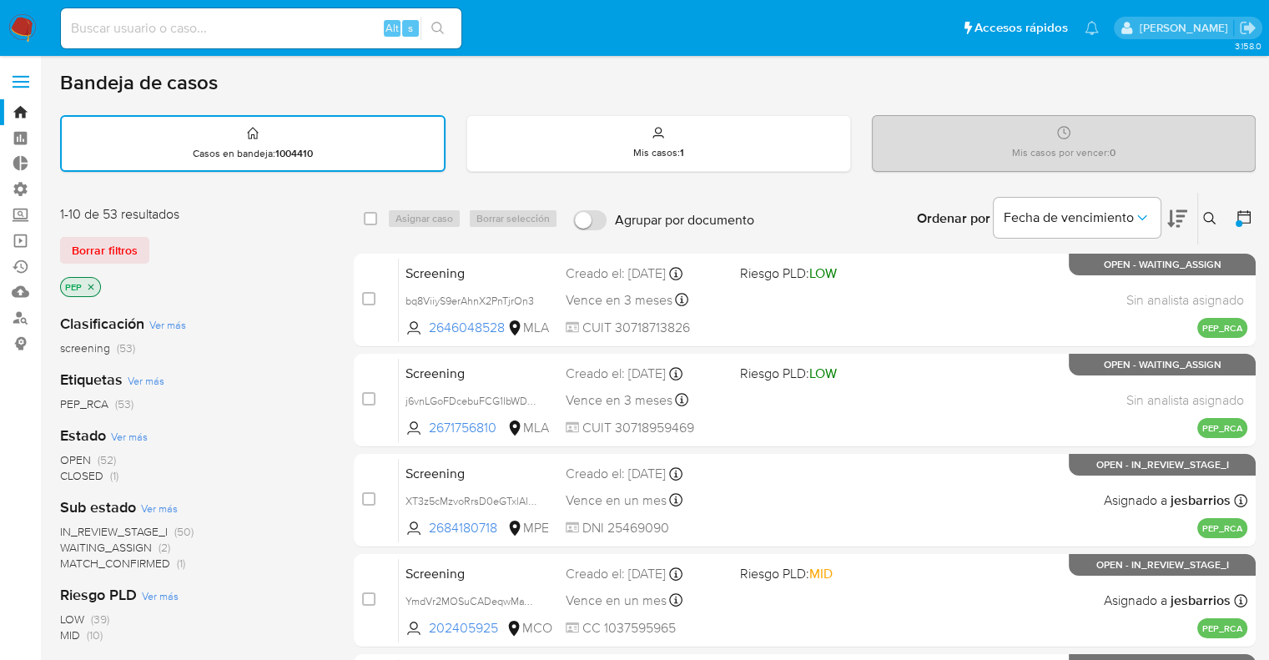
click at [1241, 215] on icon at bounding box center [1244, 217] width 17 height 17
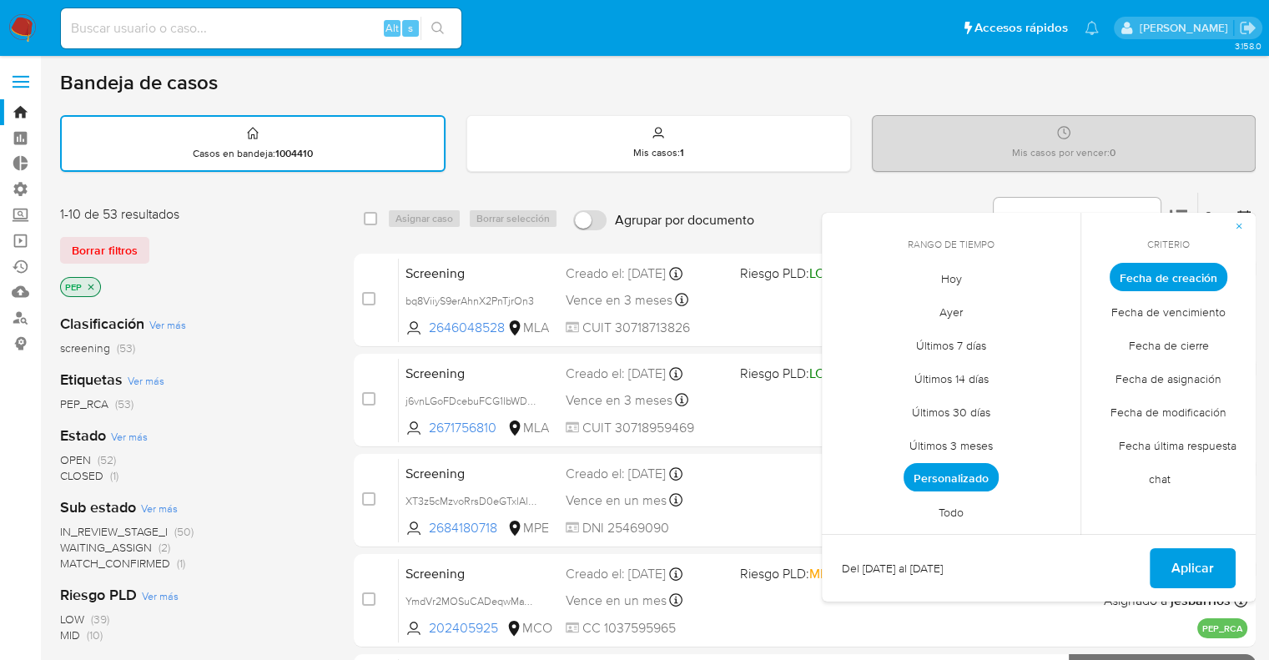
click at [991, 465] on span "Personalizado" at bounding box center [951, 477] width 95 height 28
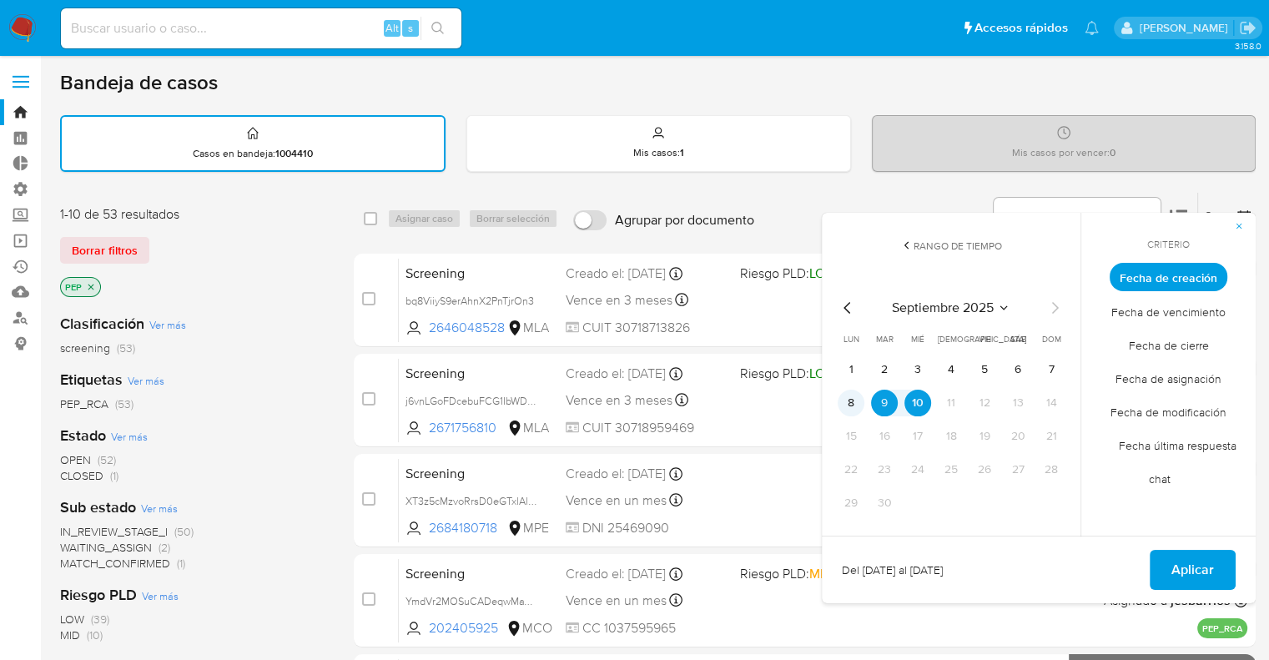
click at [840, 402] on button "8" at bounding box center [851, 403] width 27 height 27
click at [914, 402] on button "10" at bounding box center [917, 403] width 27 height 27
click at [1168, 557] on button "Aplicar" at bounding box center [1193, 570] width 86 height 40
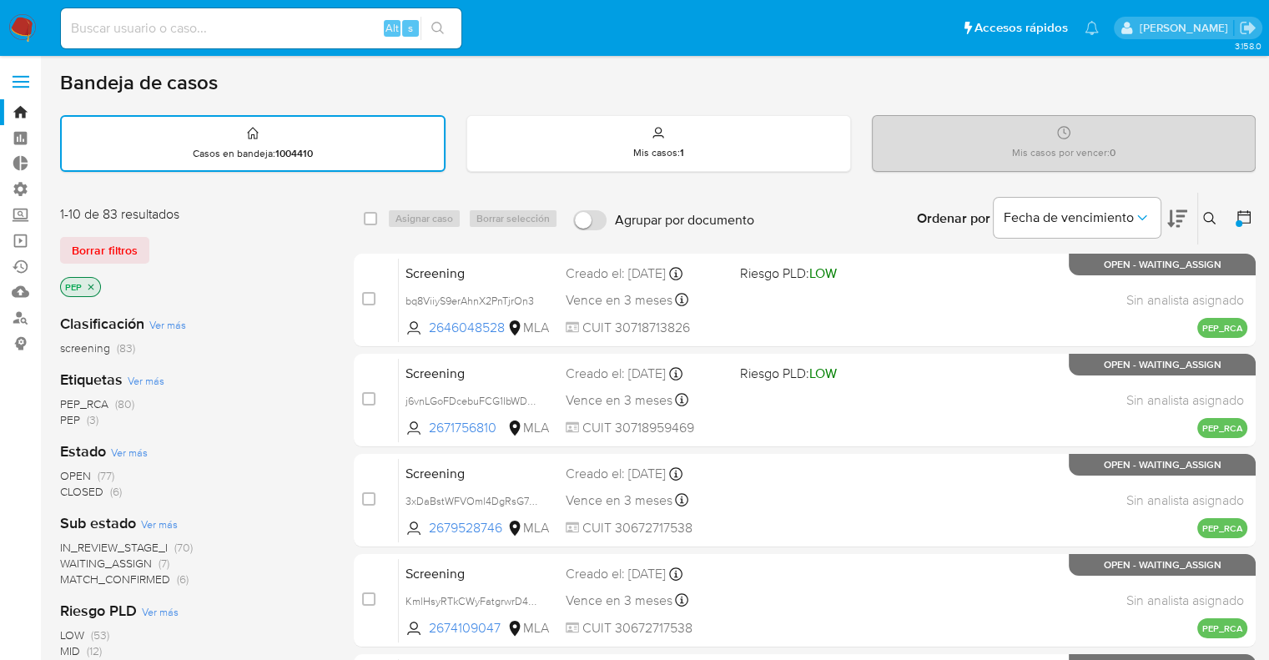
click at [252, 239] on div "Borrar filtros" at bounding box center [193, 250] width 267 height 27
click at [1245, 213] on icon at bounding box center [1244, 217] width 17 height 17
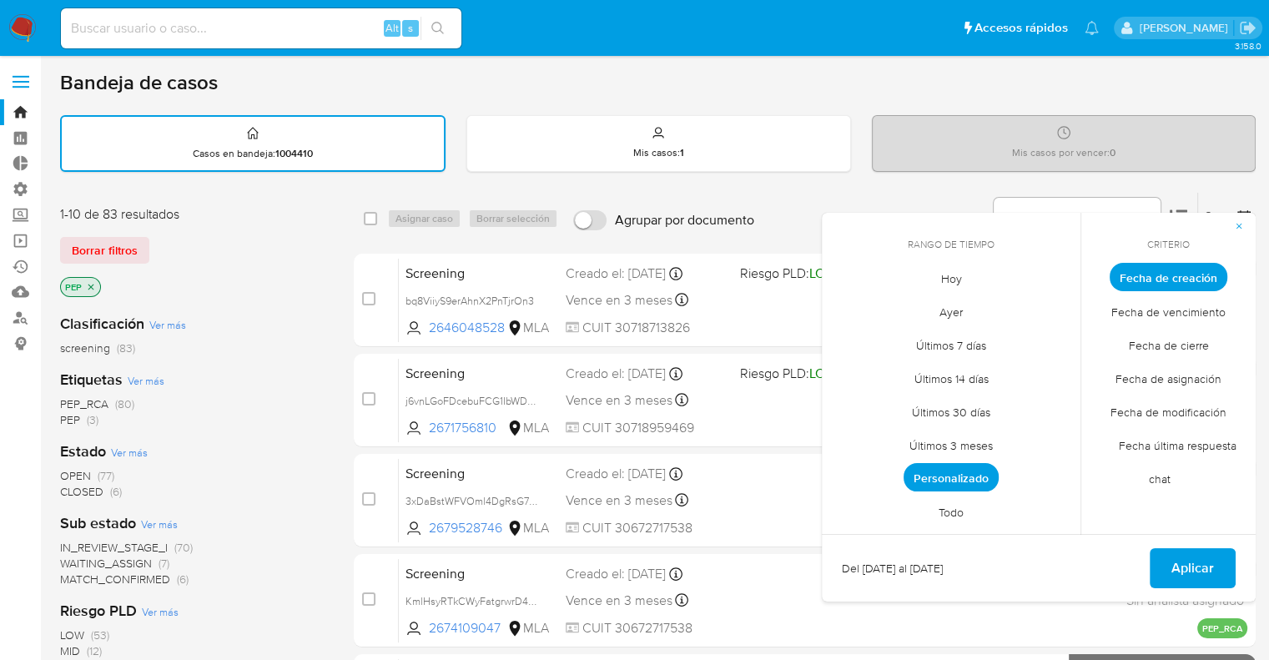
click at [914, 467] on span "Personalizado" at bounding box center [951, 477] width 95 height 28
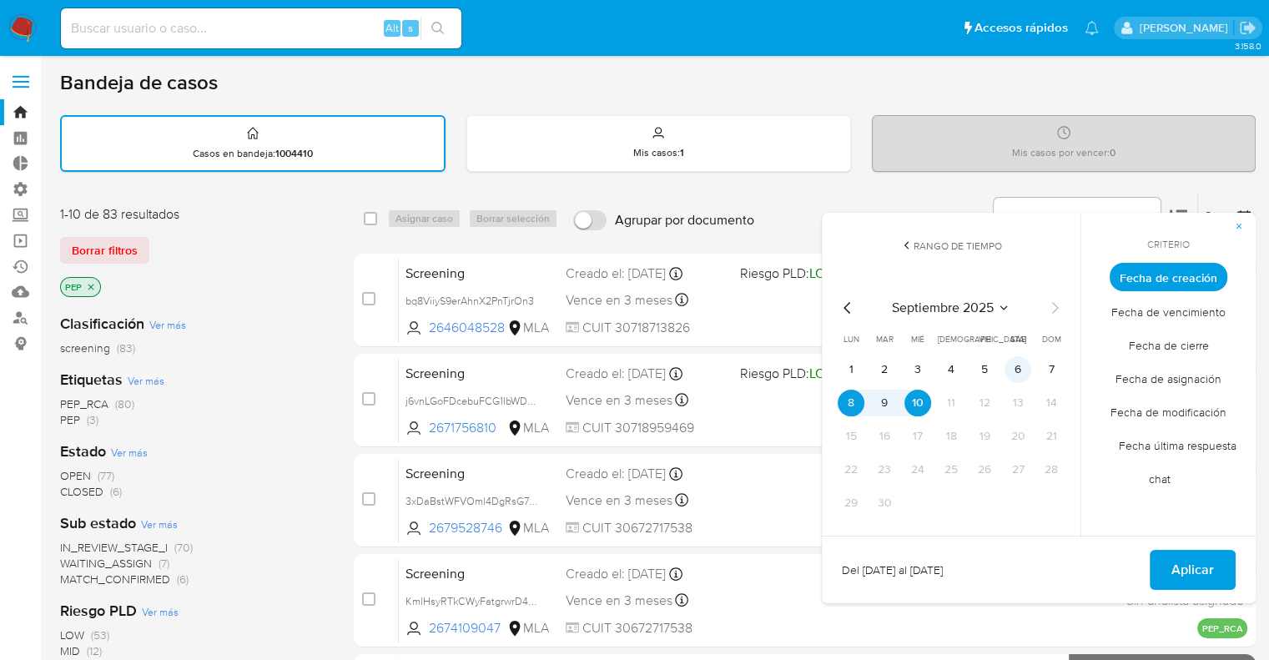
click at [1028, 370] on button "6" at bounding box center [1017, 369] width 27 height 27
click at [926, 408] on button "10" at bounding box center [917, 403] width 27 height 27
click at [1179, 566] on span "Aplicar" at bounding box center [1192, 569] width 43 height 37
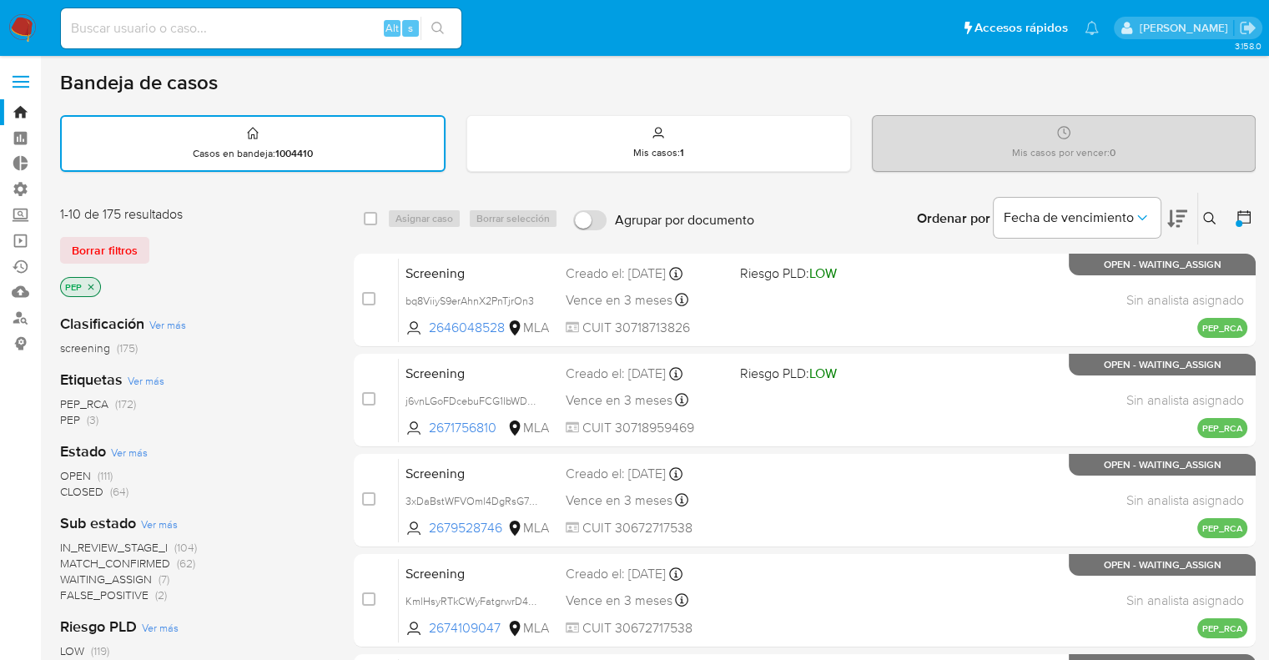
click at [207, 233] on div "1-10 de 175 resultados Borrar filtros PEP" at bounding box center [193, 252] width 267 height 95
click at [221, 278] on div "PEP" at bounding box center [193, 288] width 267 height 23
click at [1241, 227] on div at bounding box center [1241, 219] width 30 height 52
click at [1237, 213] on icon at bounding box center [1243, 216] width 13 height 13
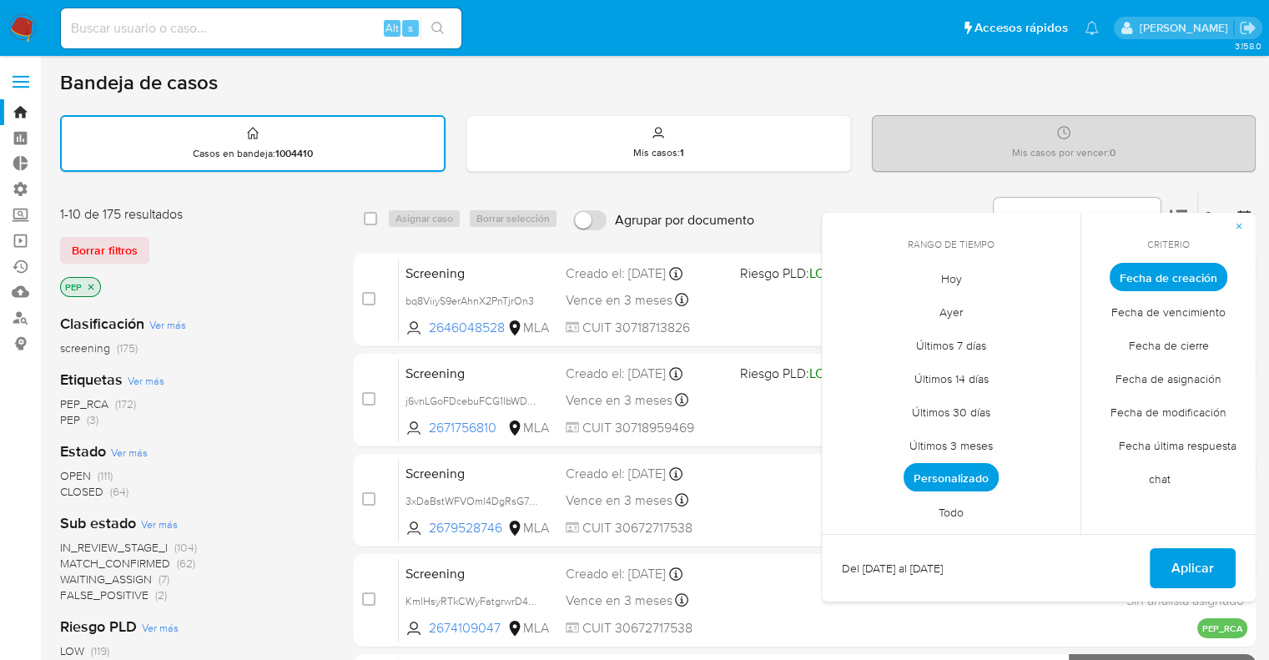
click at [987, 467] on span "Personalizado" at bounding box center [951, 477] width 95 height 28
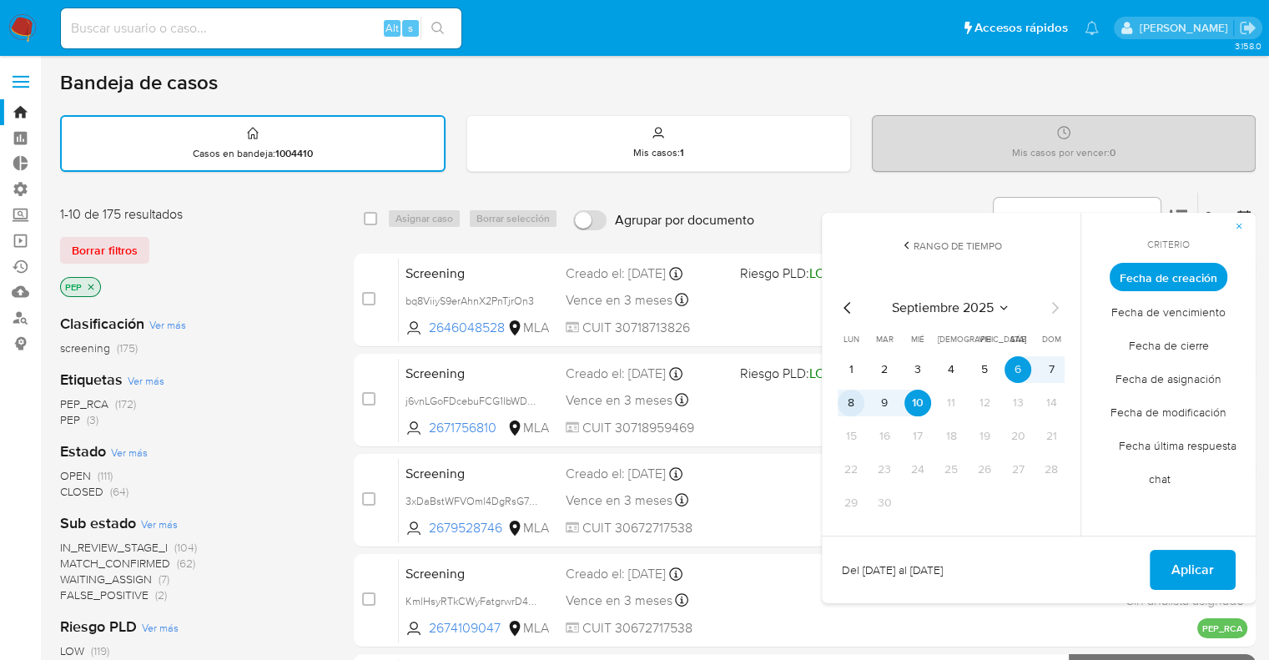
click at [848, 405] on button "8" at bounding box center [851, 403] width 27 height 27
click at [922, 395] on button "10" at bounding box center [917, 403] width 27 height 27
click at [1155, 571] on button "Aplicar" at bounding box center [1193, 570] width 86 height 40
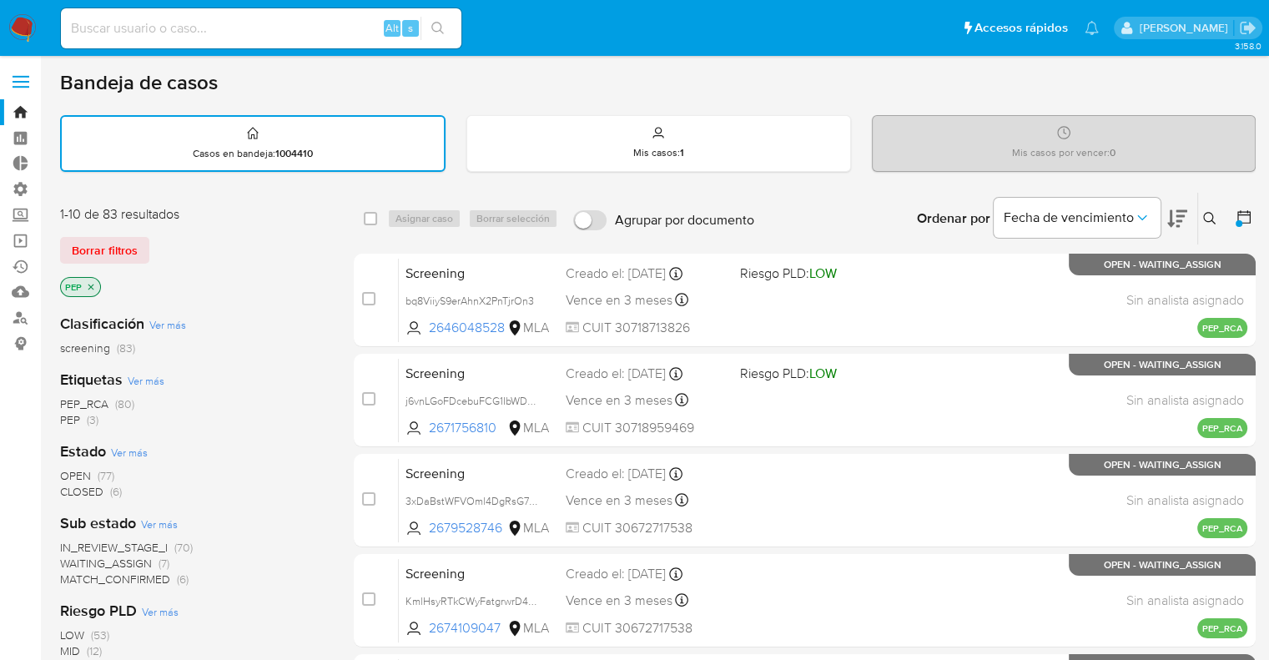
click at [223, 249] on div "Borrar filtros" at bounding box center [193, 250] width 267 height 27
click at [1250, 211] on icon at bounding box center [1243, 216] width 13 height 13
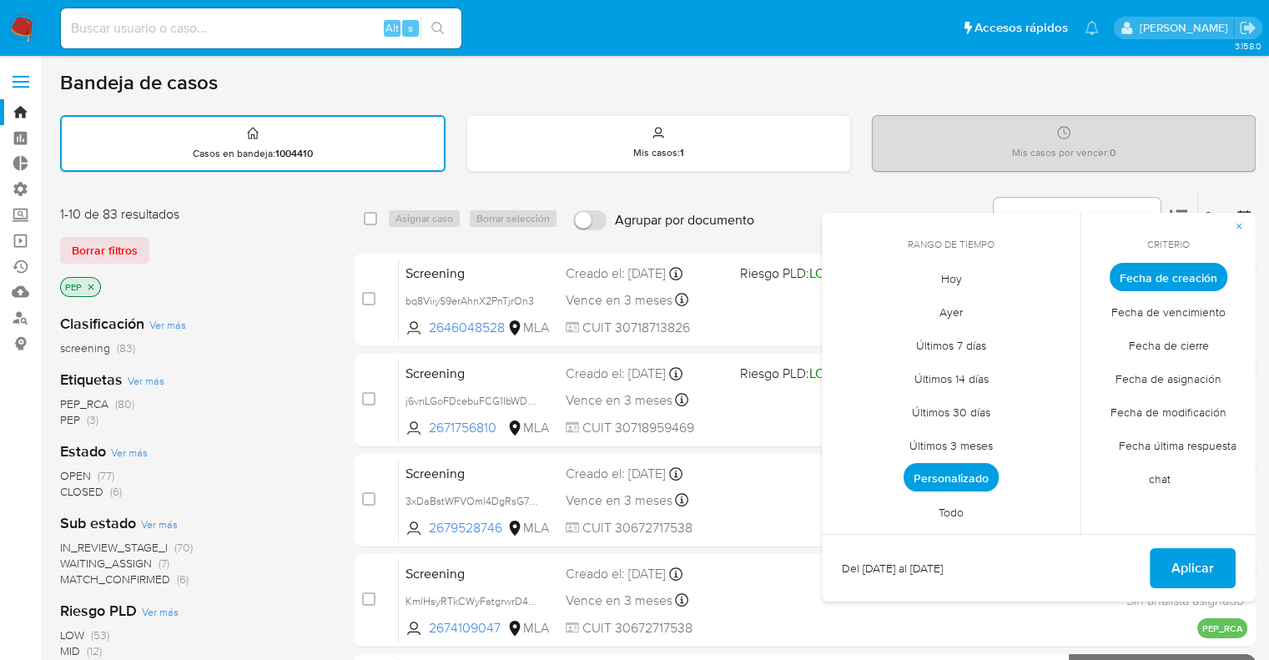
click at [991, 470] on span "Personalizado" at bounding box center [951, 477] width 95 height 28
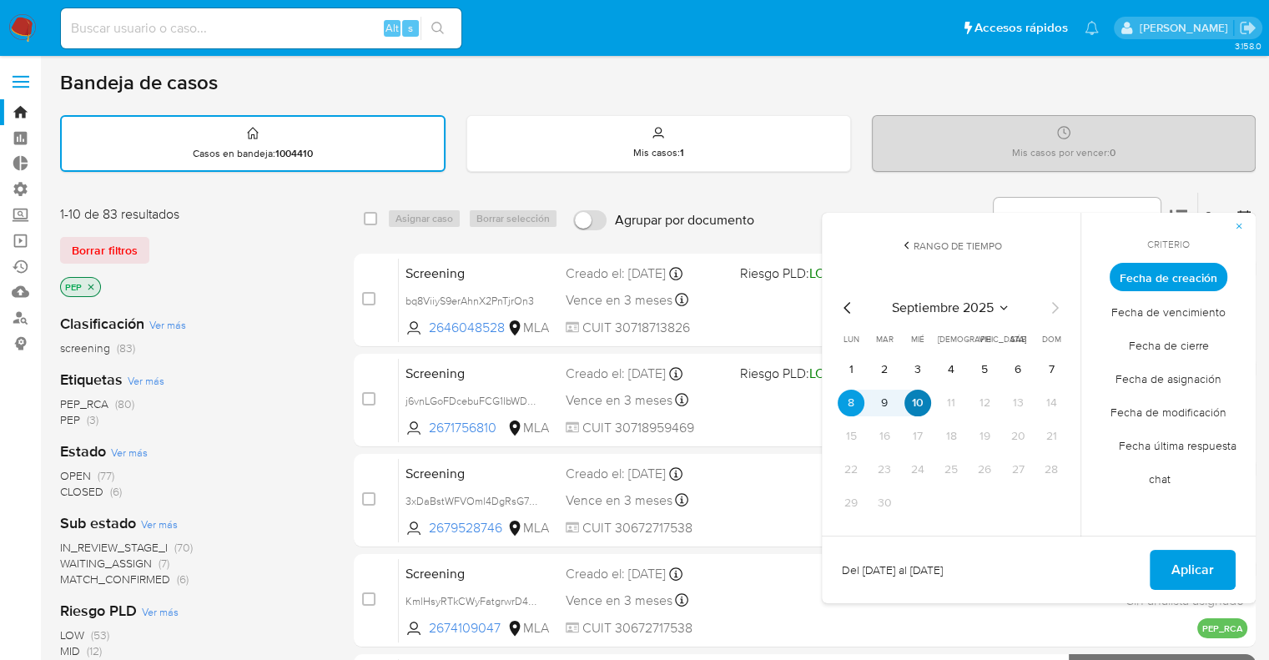
click at [909, 402] on button "10" at bounding box center [917, 403] width 27 height 27
click at [1225, 562] on button "Aplicar" at bounding box center [1193, 570] width 86 height 40
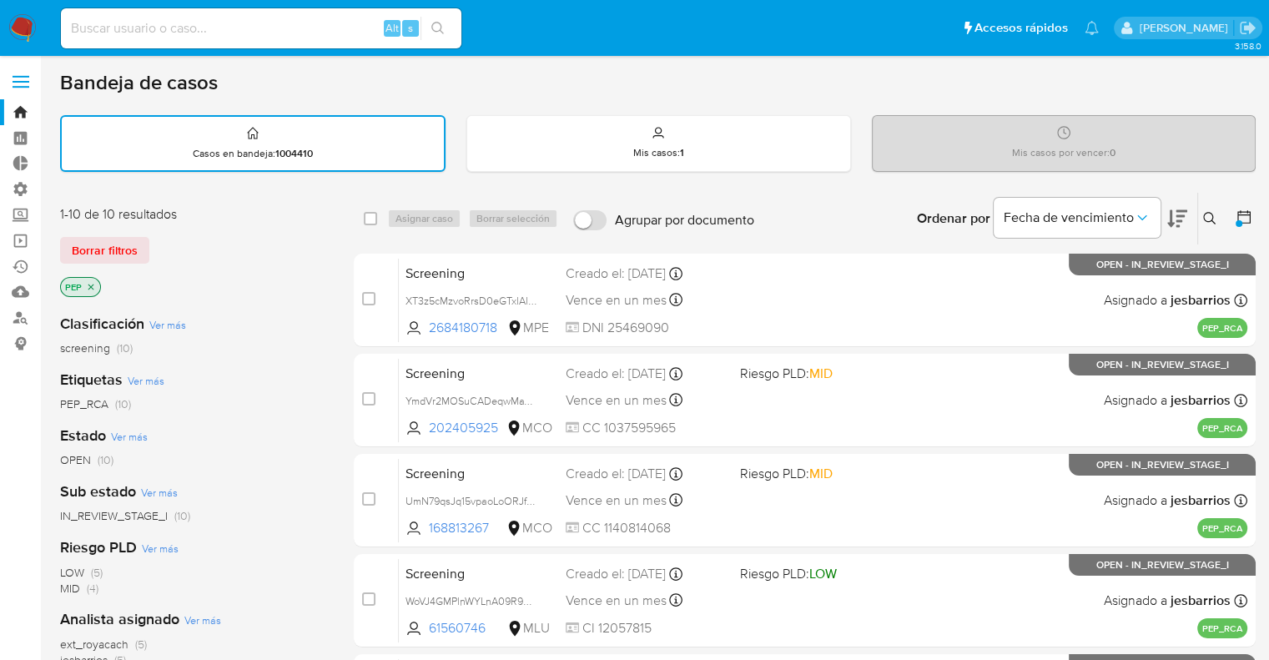
click at [264, 249] on div "Borrar filtros" at bounding box center [193, 250] width 267 height 27
click at [269, 259] on div "Borrar filtros" at bounding box center [193, 250] width 267 height 27
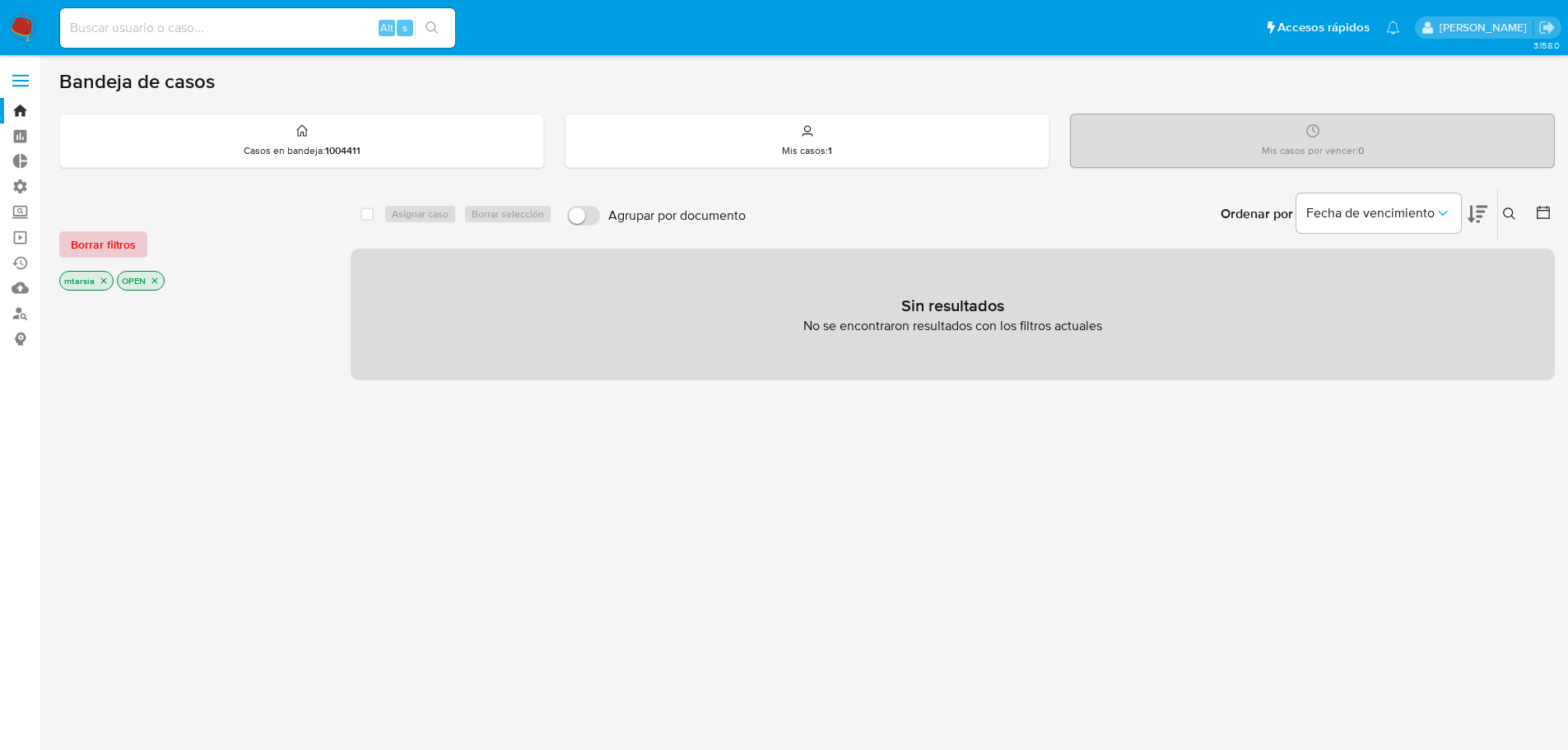
click at [138, 238] on button "Borrar filtros" at bounding box center [103, 244] width 88 height 27
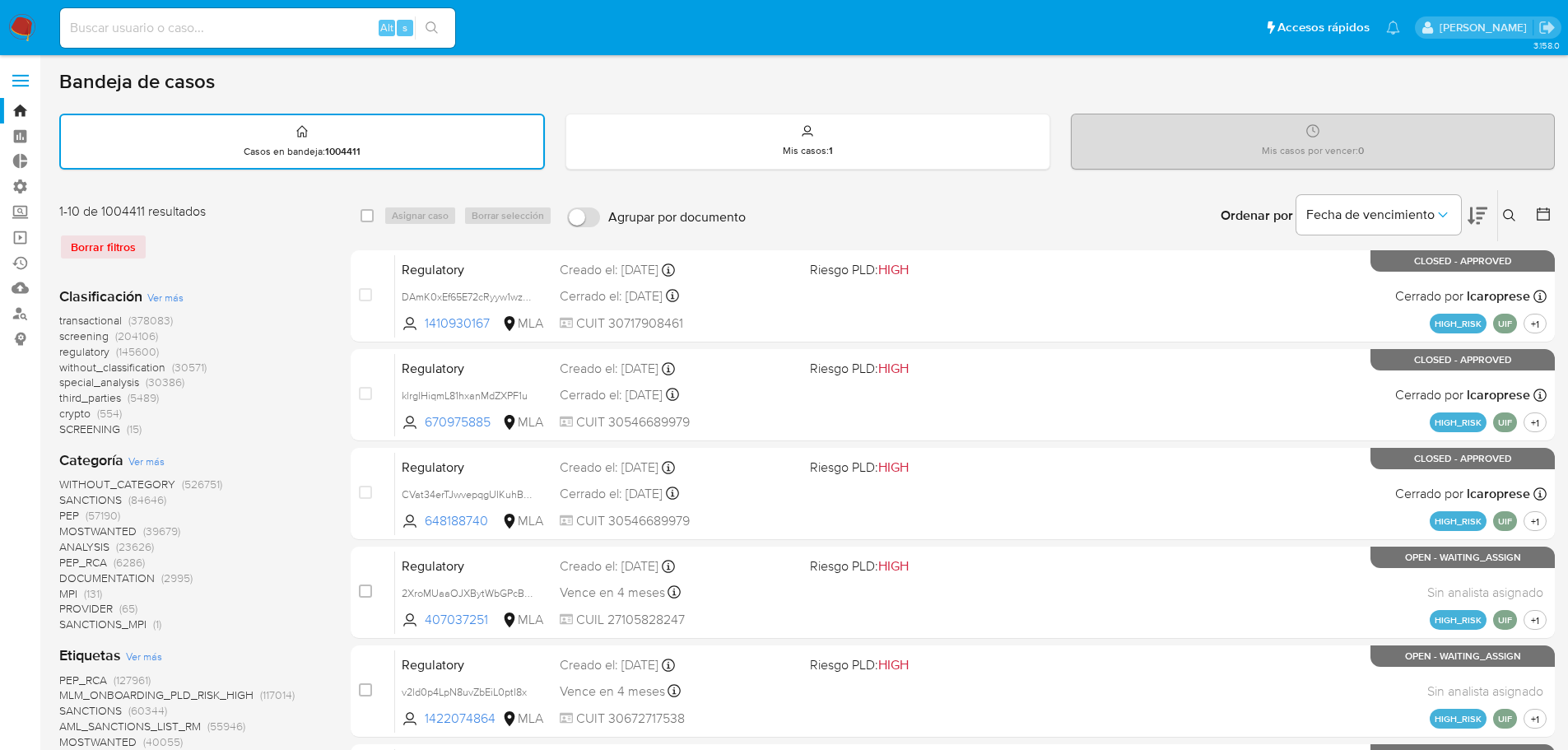
click at [1549, 219] on icon at bounding box center [1543, 213] width 13 height 13
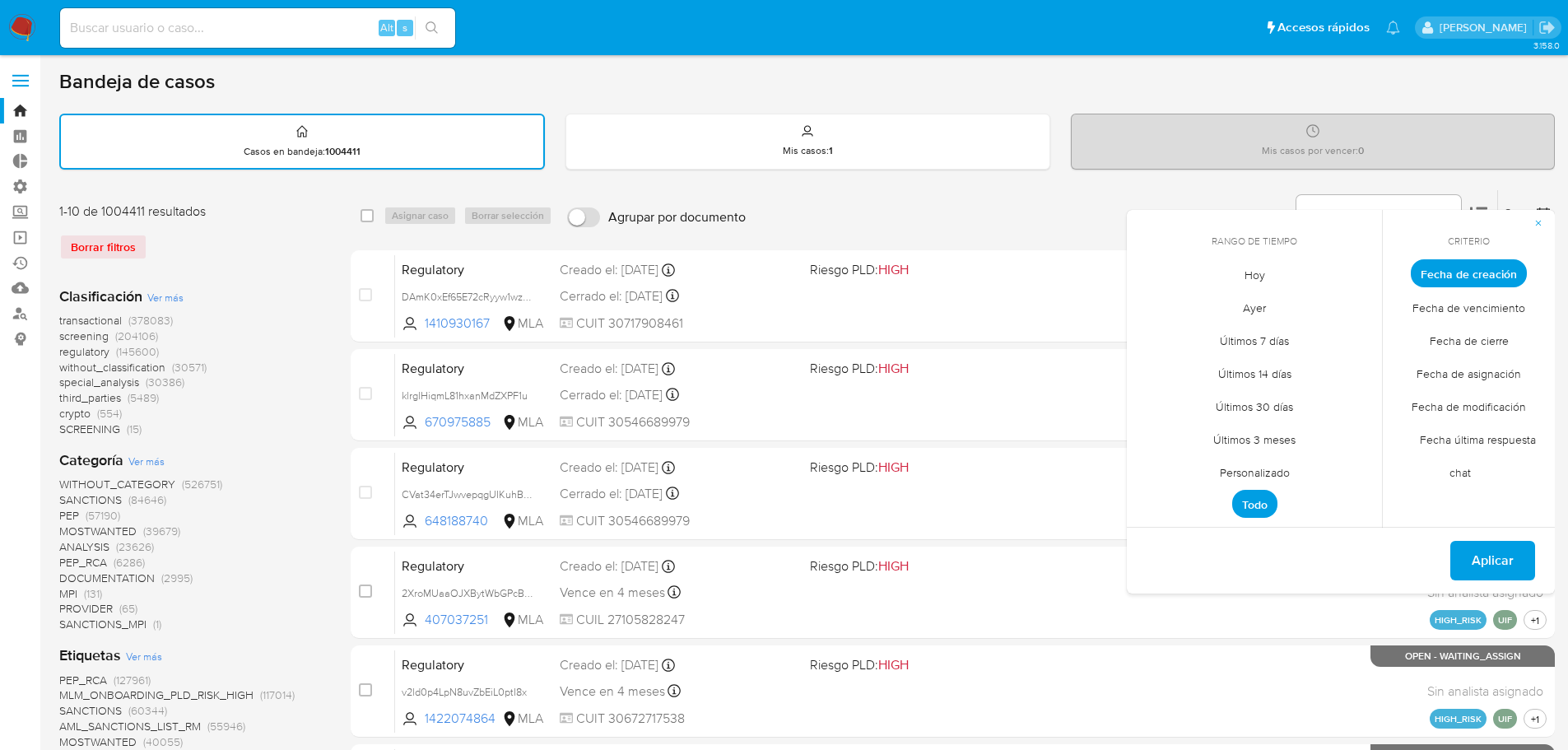
click at [1239, 316] on span "Ayer" at bounding box center [1254, 307] width 57 height 34
click at [1513, 551] on span "Aplicar" at bounding box center [1493, 561] width 42 height 37
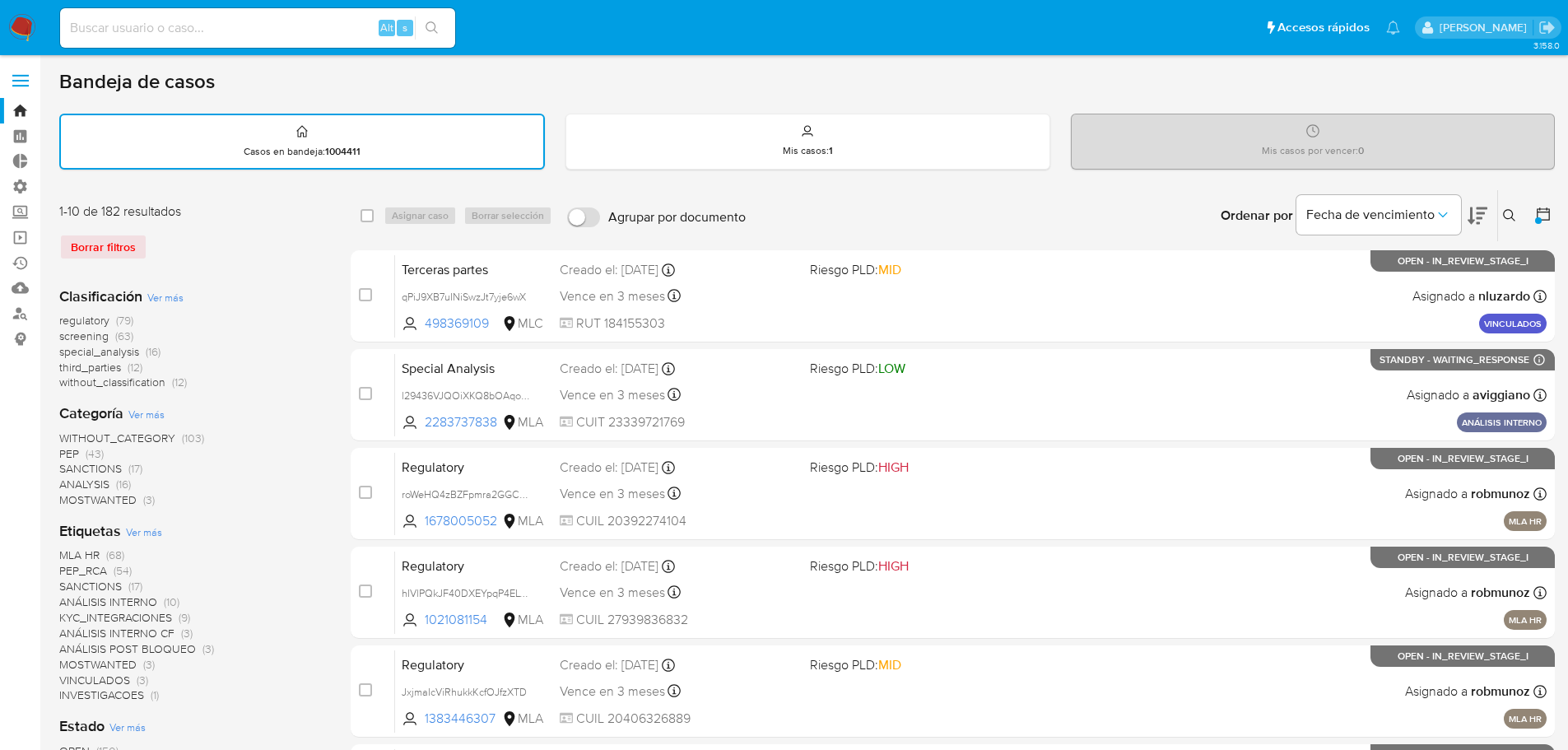
click at [64, 333] on span "screening" at bounding box center [84, 336] width 49 height 17
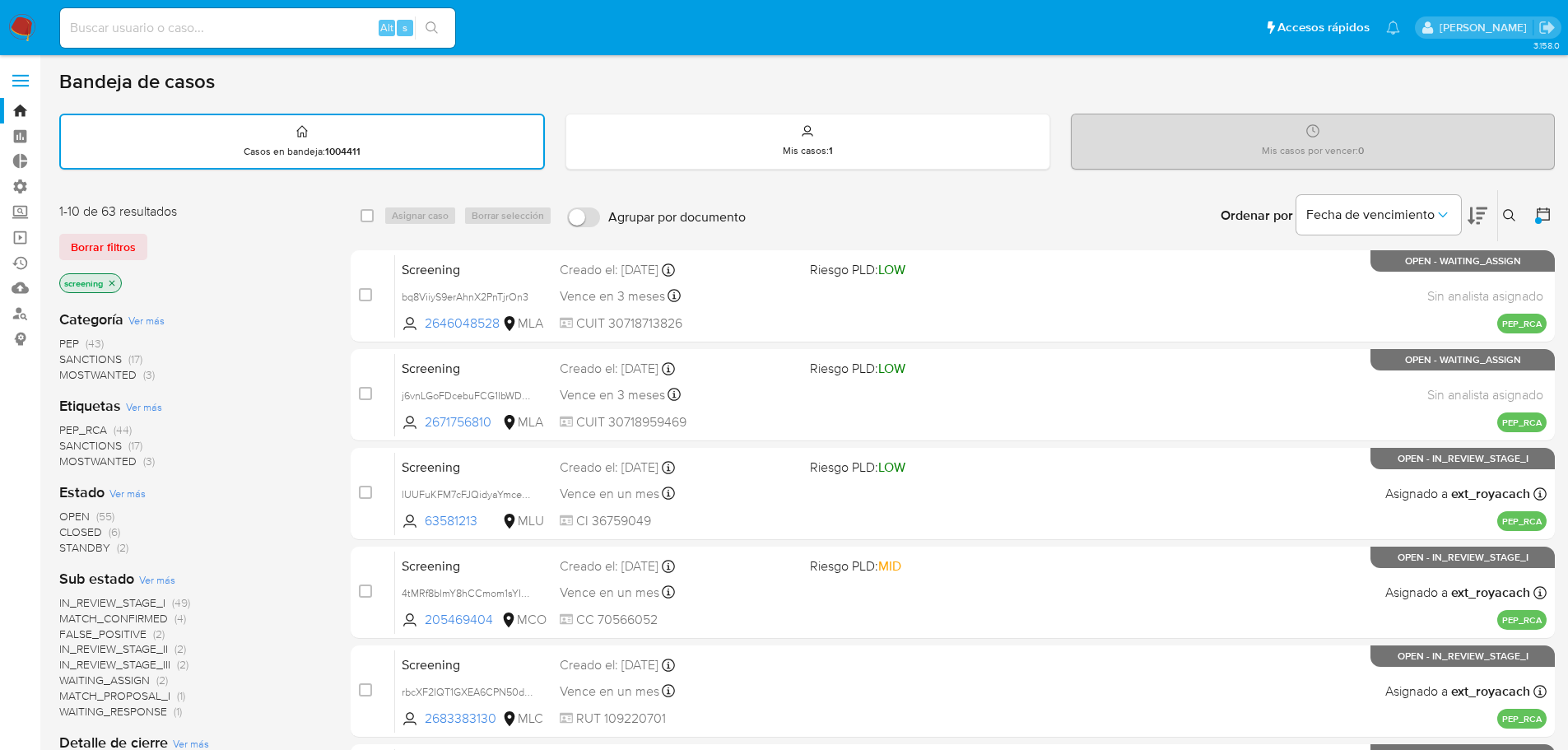
click at [217, 236] on div "Borrar filtros" at bounding box center [190, 247] width 263 height 27
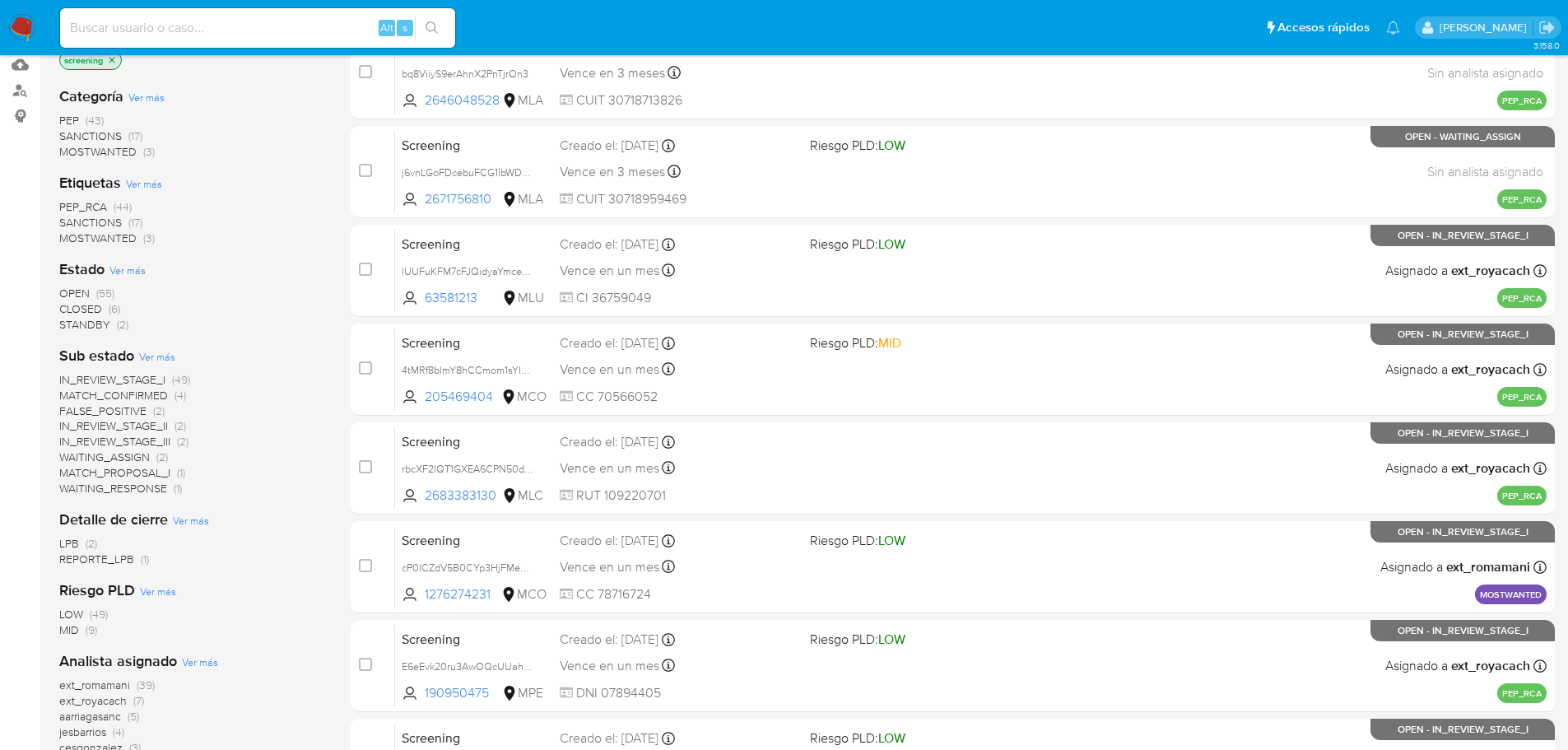
scroll to position [247, 0]
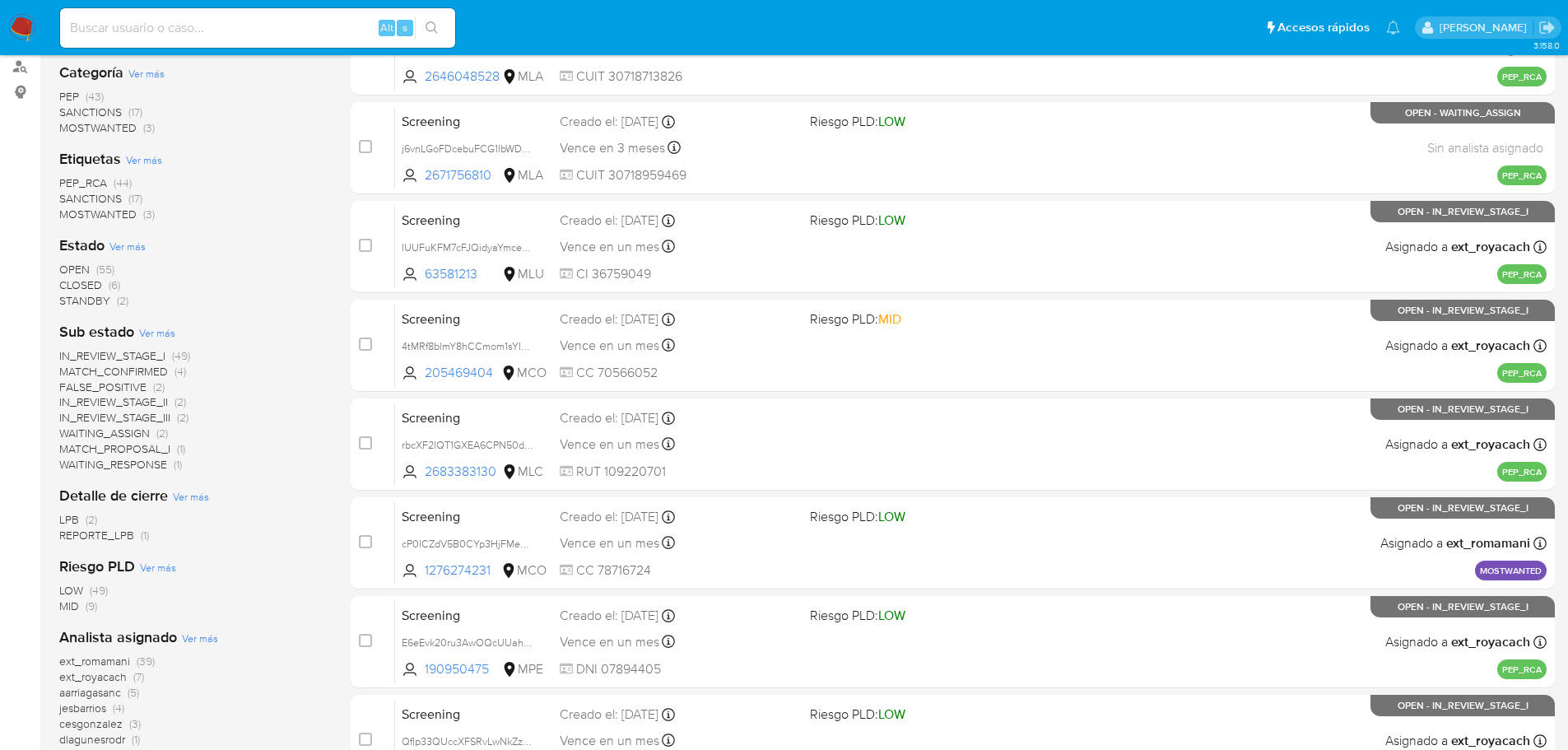
click at [69, 177] on span "PEP_RCA" at bounding box center [83, 183] width 47 height 17
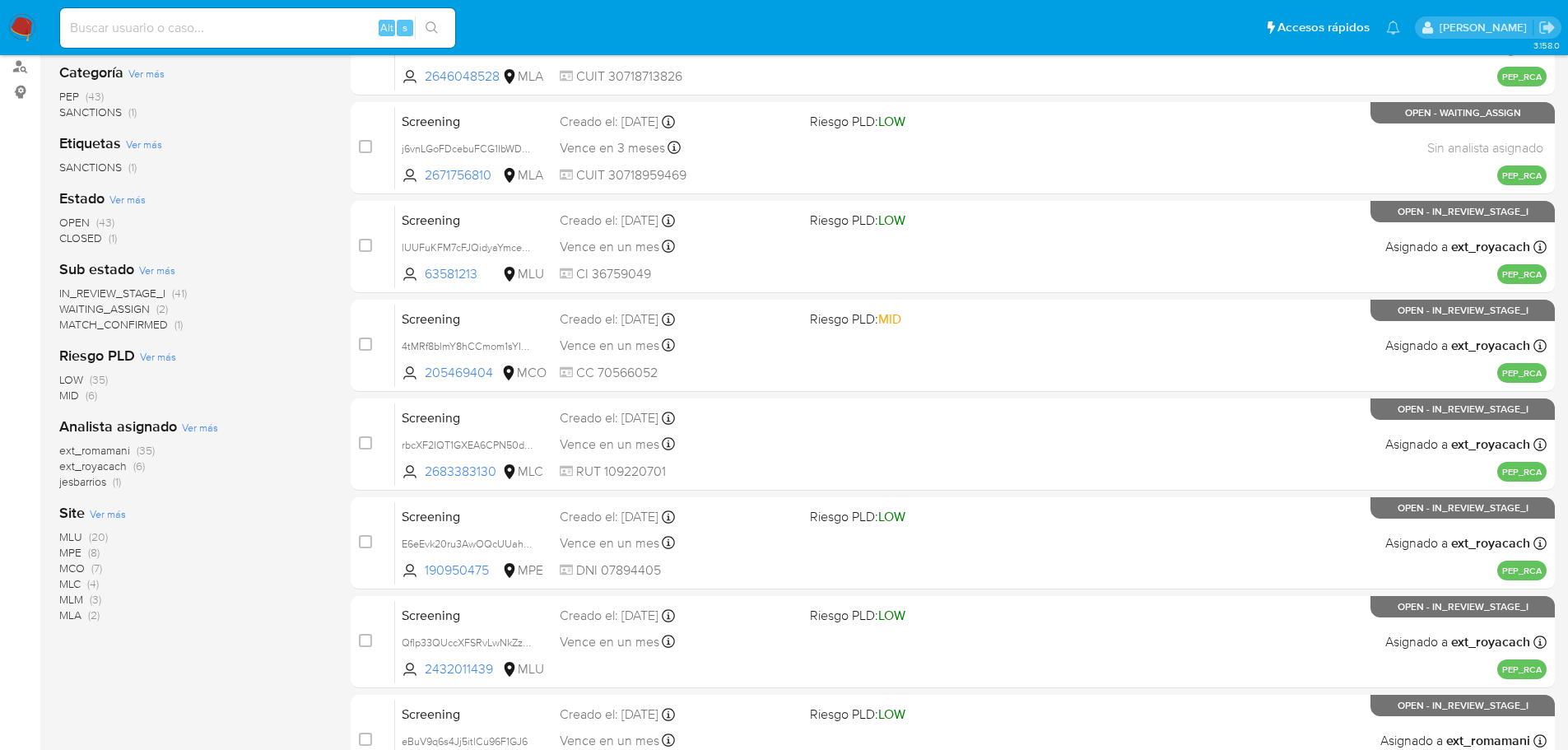
scroll to position [330, 0]
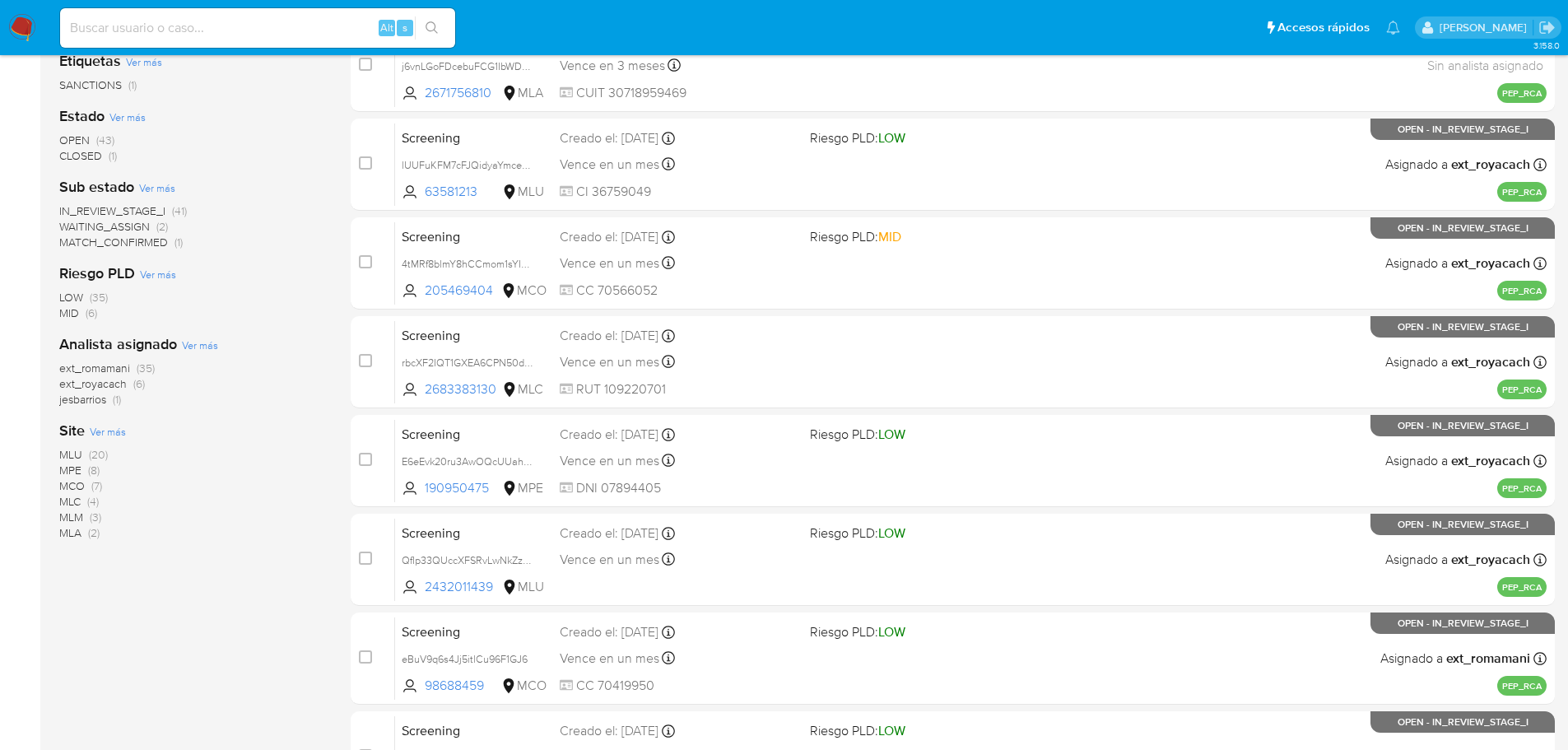
click at [69, 450] on span "MLU" at bounding box center [70, 454] width 23 height 17
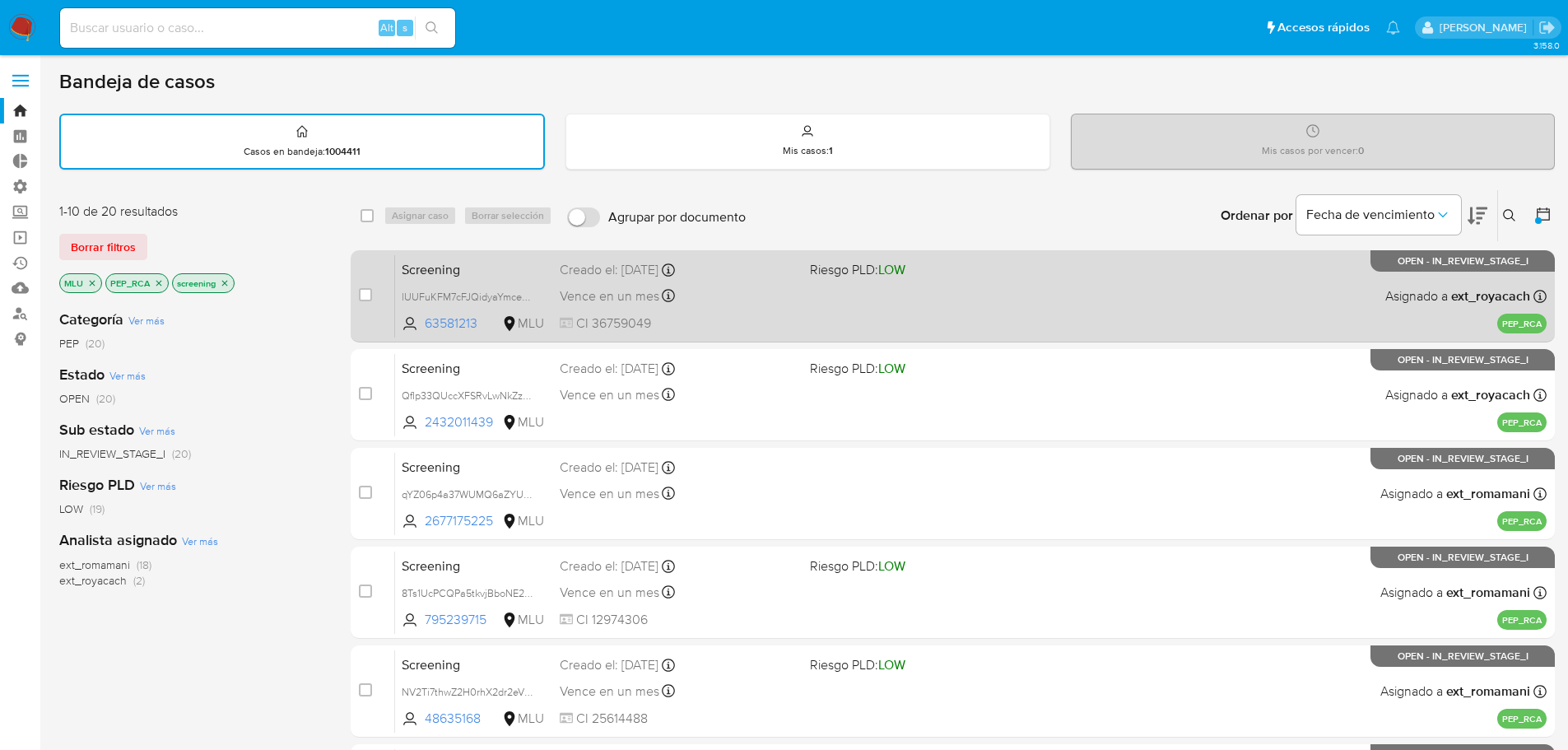
click at [519, 262] on span "Screening" at bounding box center [474, 268] width 145 height 22
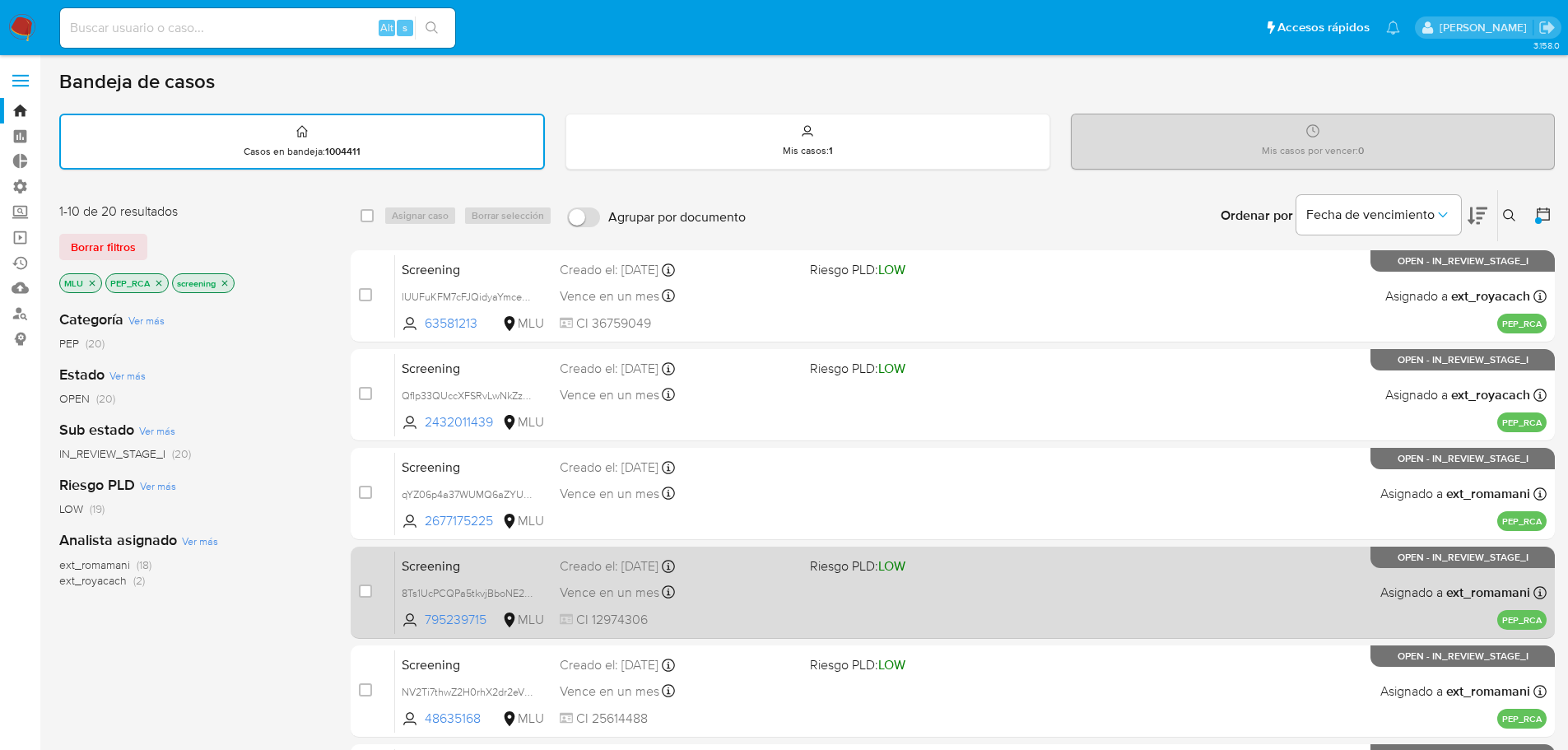
click at [485, 562] on span "Screening" at bounding box center [474, 564] width 145 height 22
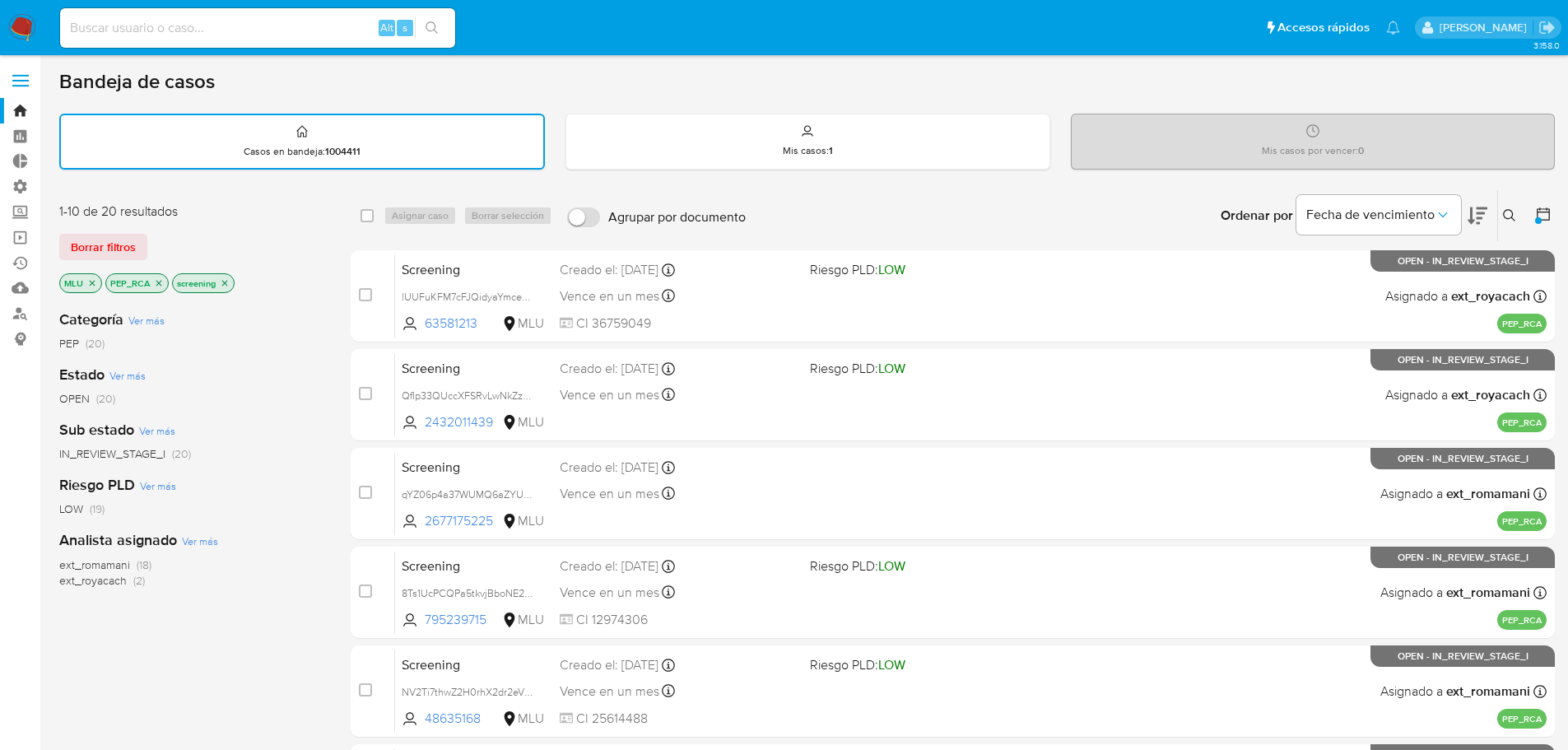
click at [161, 285] on icon "close-filter" at bounding box center [160, 283] width 6 height 6
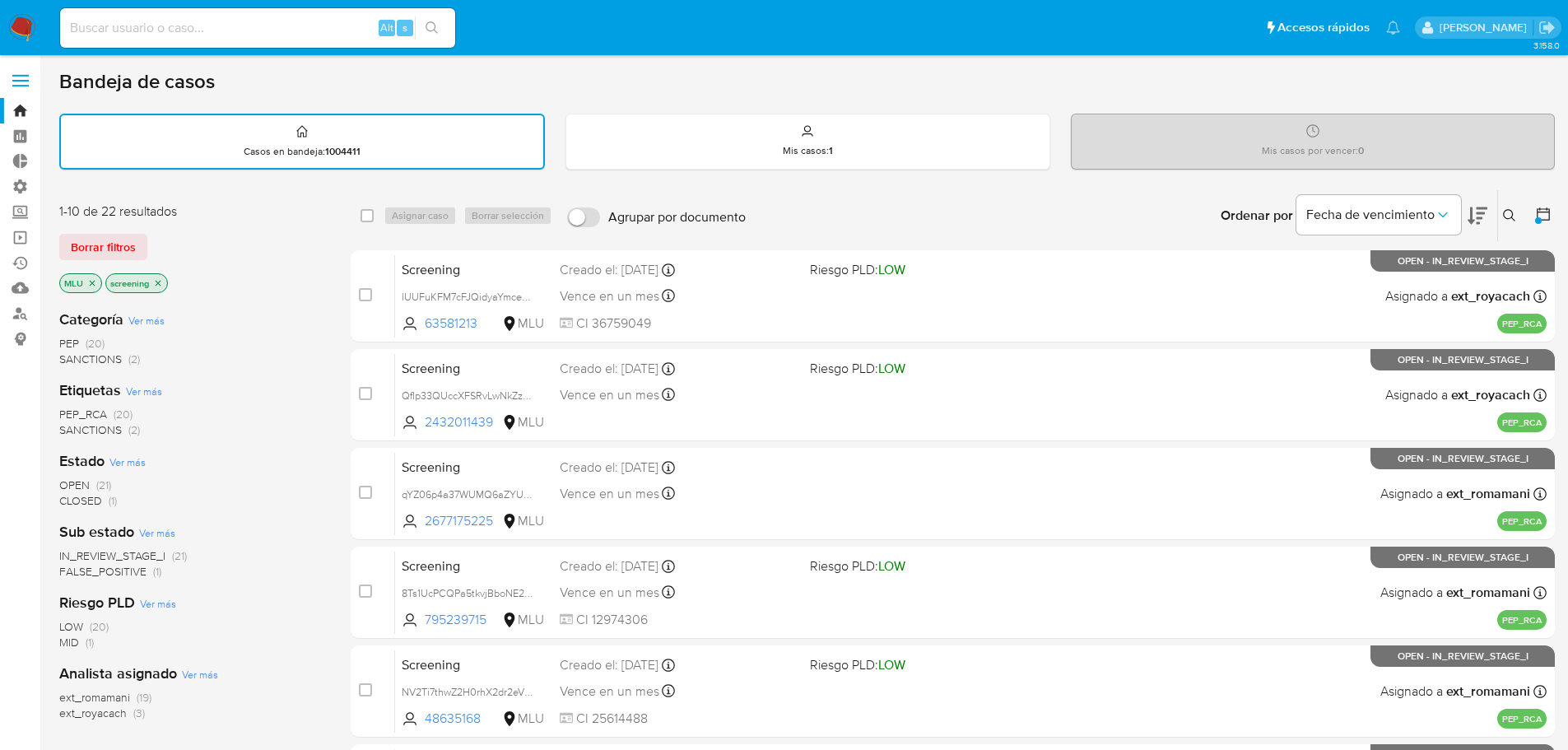
click at [90, 284] on icon "close-filter" at bounding box center [92, 283] width 10 height 10
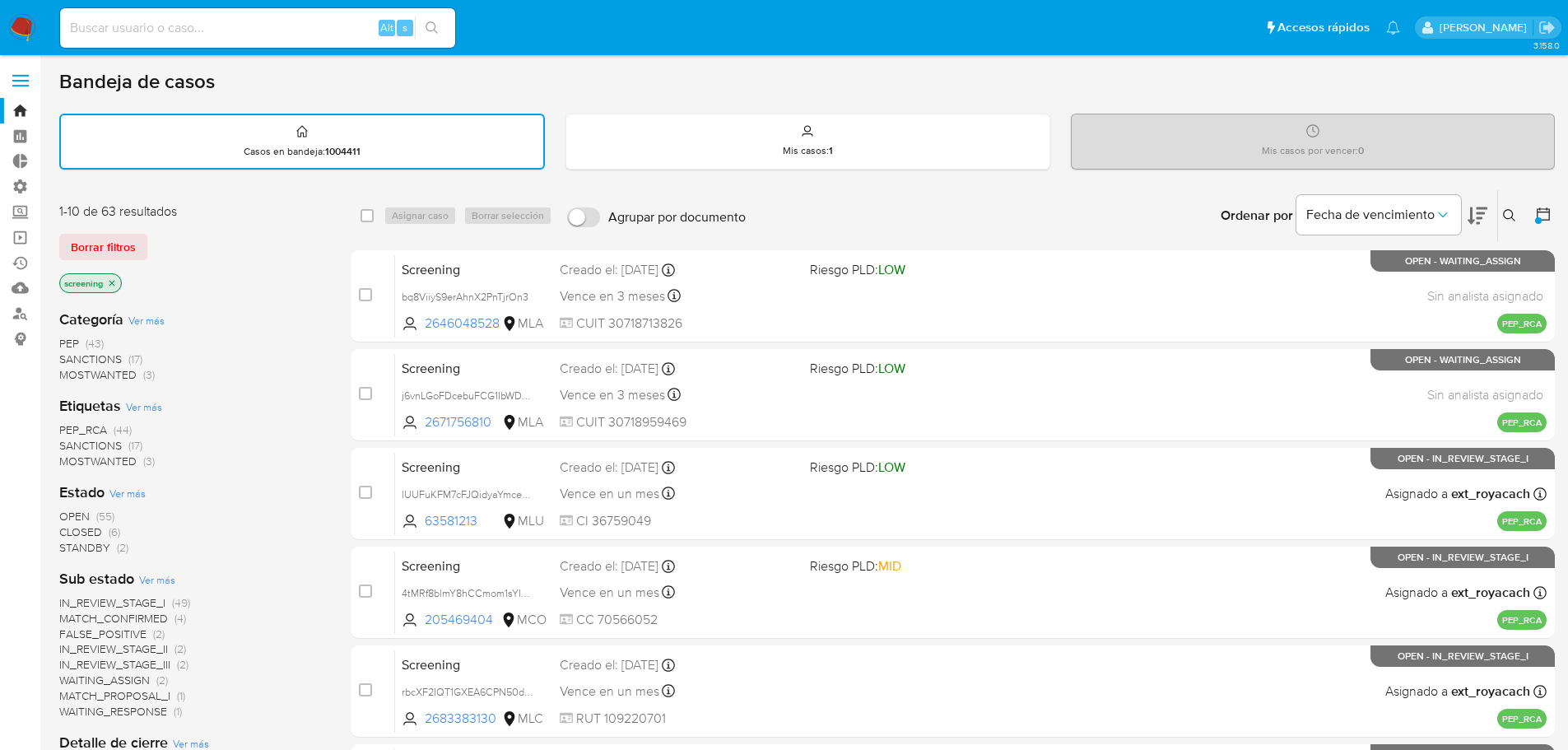
click at [62, 338] on span "PEP" at bounding box center [69, 343] width 20 height 17
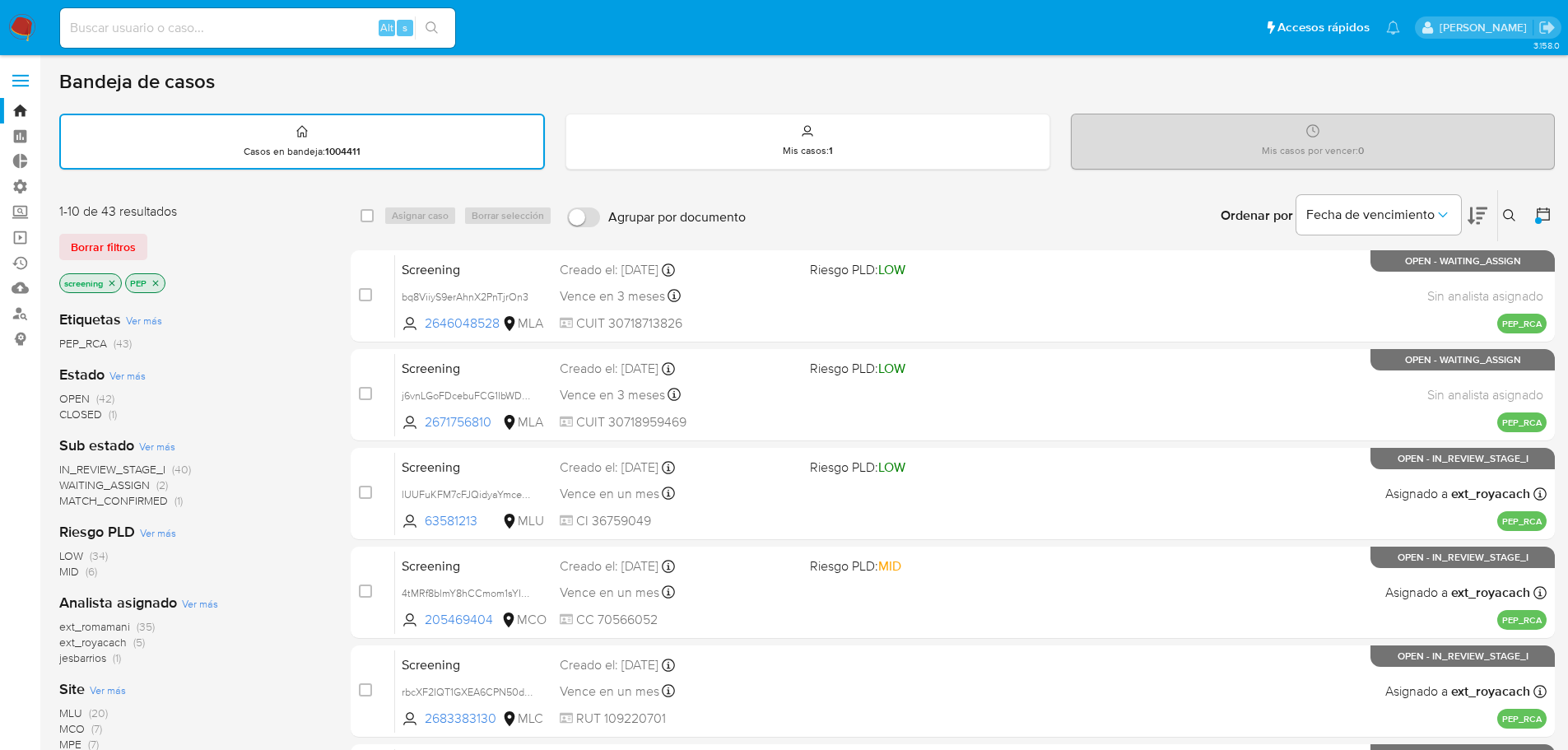
click at [70, 712] on span "MLU" at bounding box center [70, 712] width 23 height 17
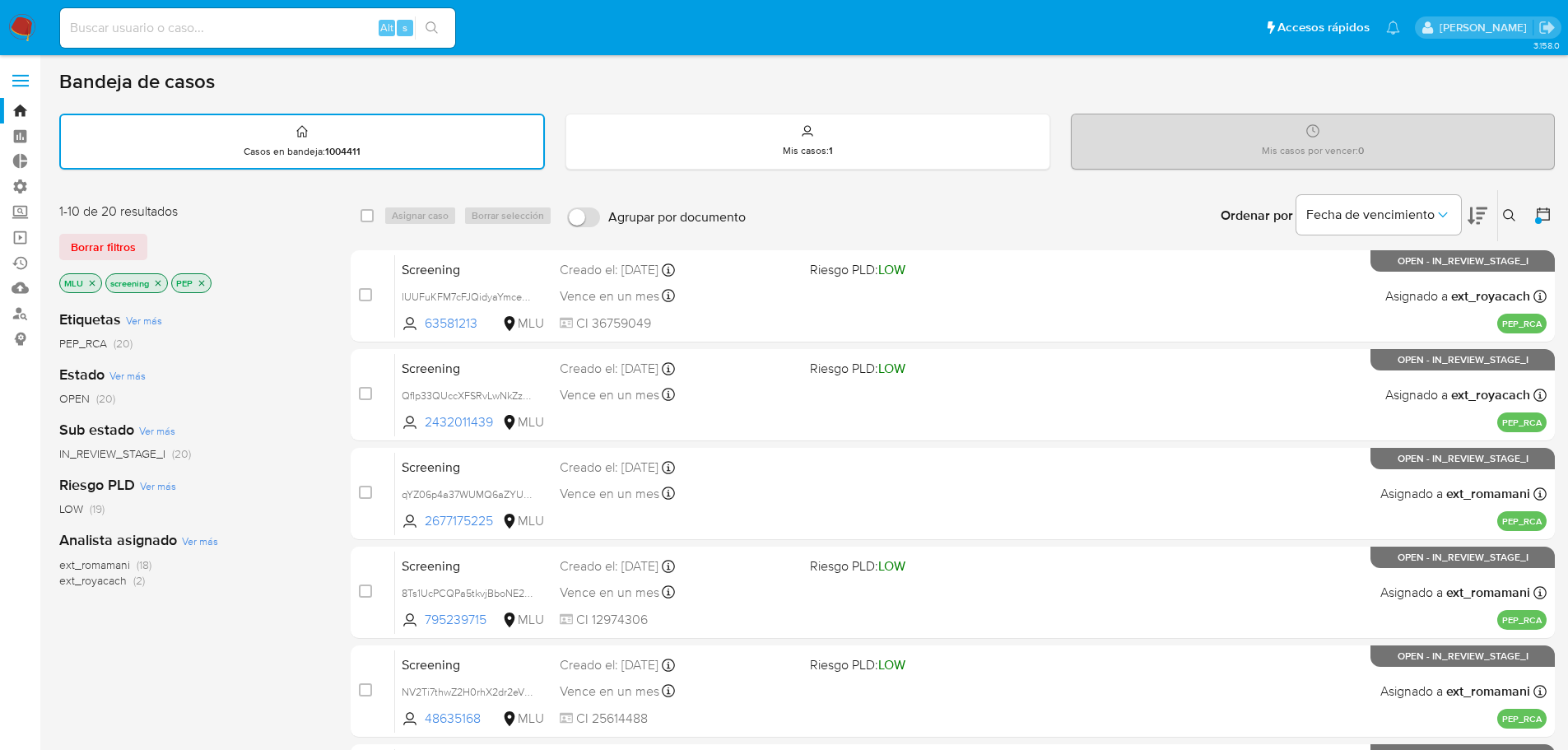
click at [1477, 208] on icon at bounding box center [1477, 216] width 20 height 18
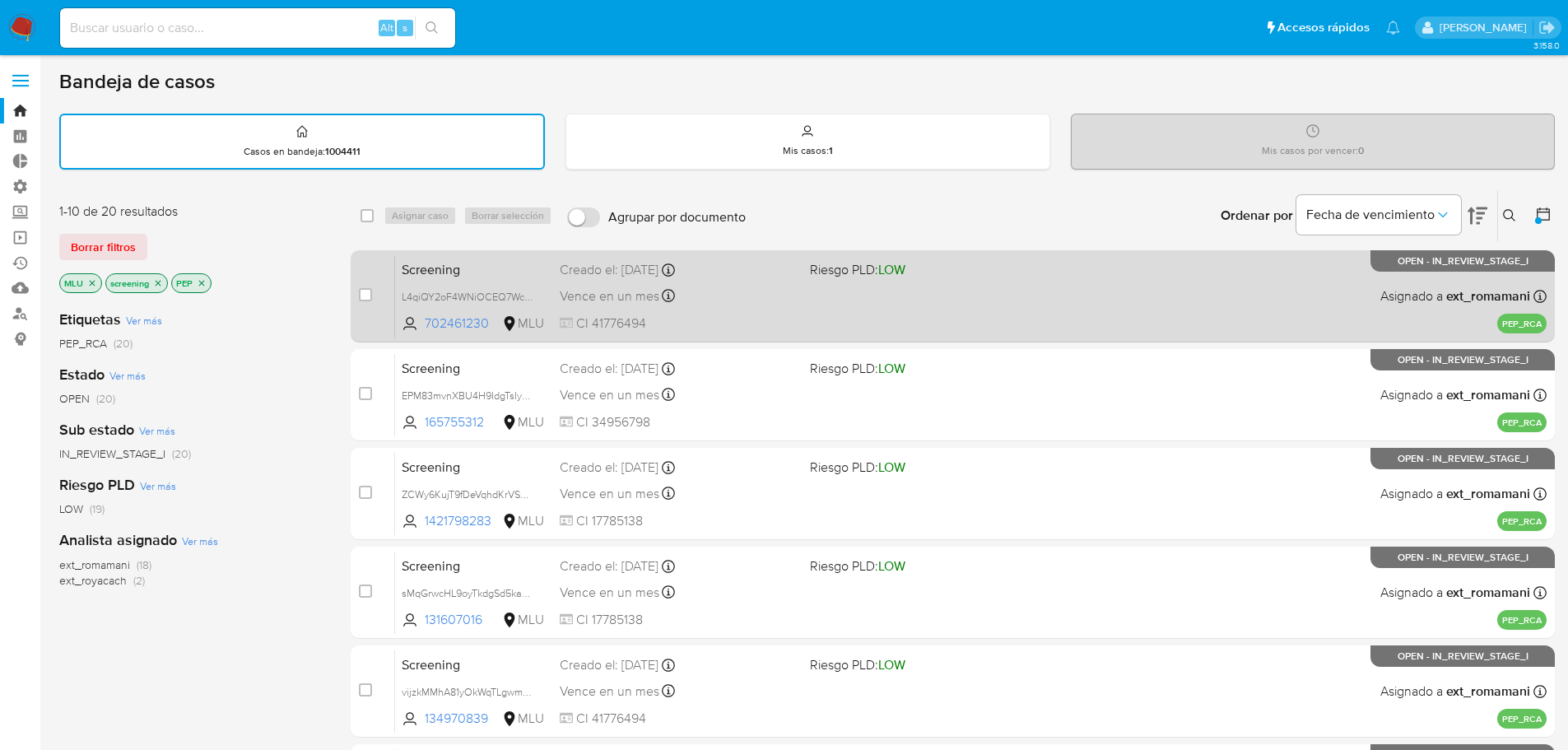
click at [485, 268] on span "Screening" at bounding box center [474, 268] width 145 height 22
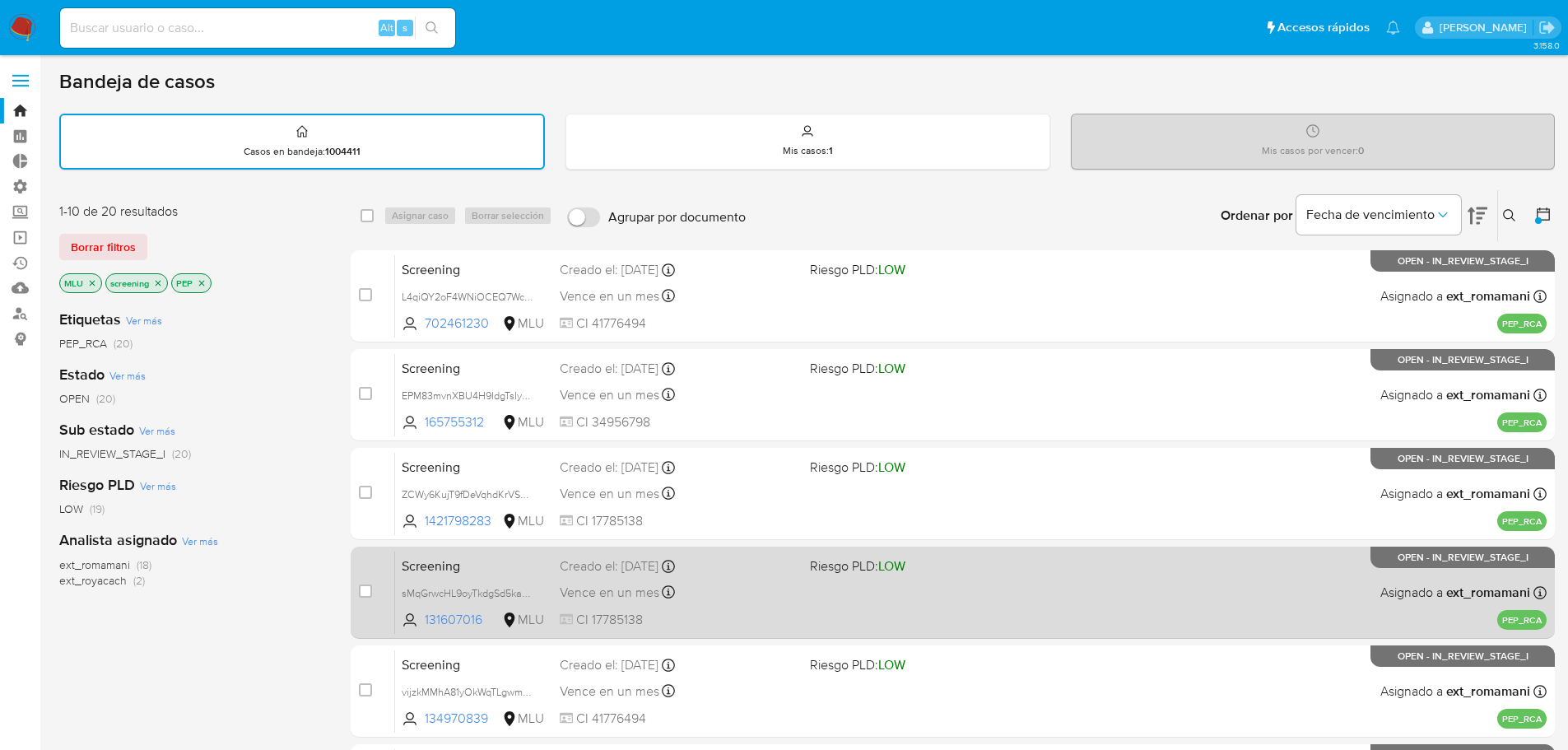
click at [459, 571] on span "Screening" at bounding box center [474, 564] width 145 height 22
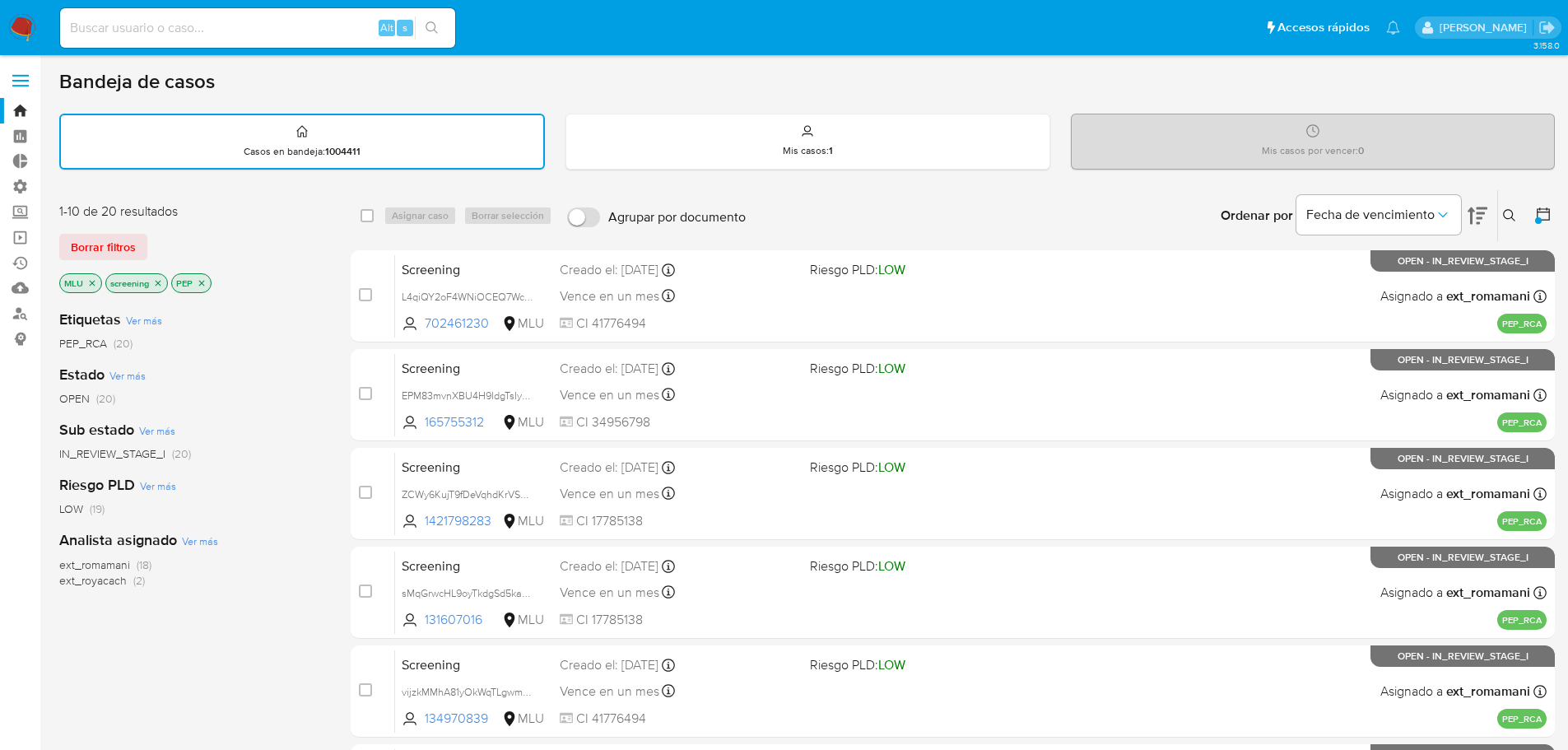
click at [96, 280] on icon "close-filter" at bounding box center [92, 283] width 10 height 10
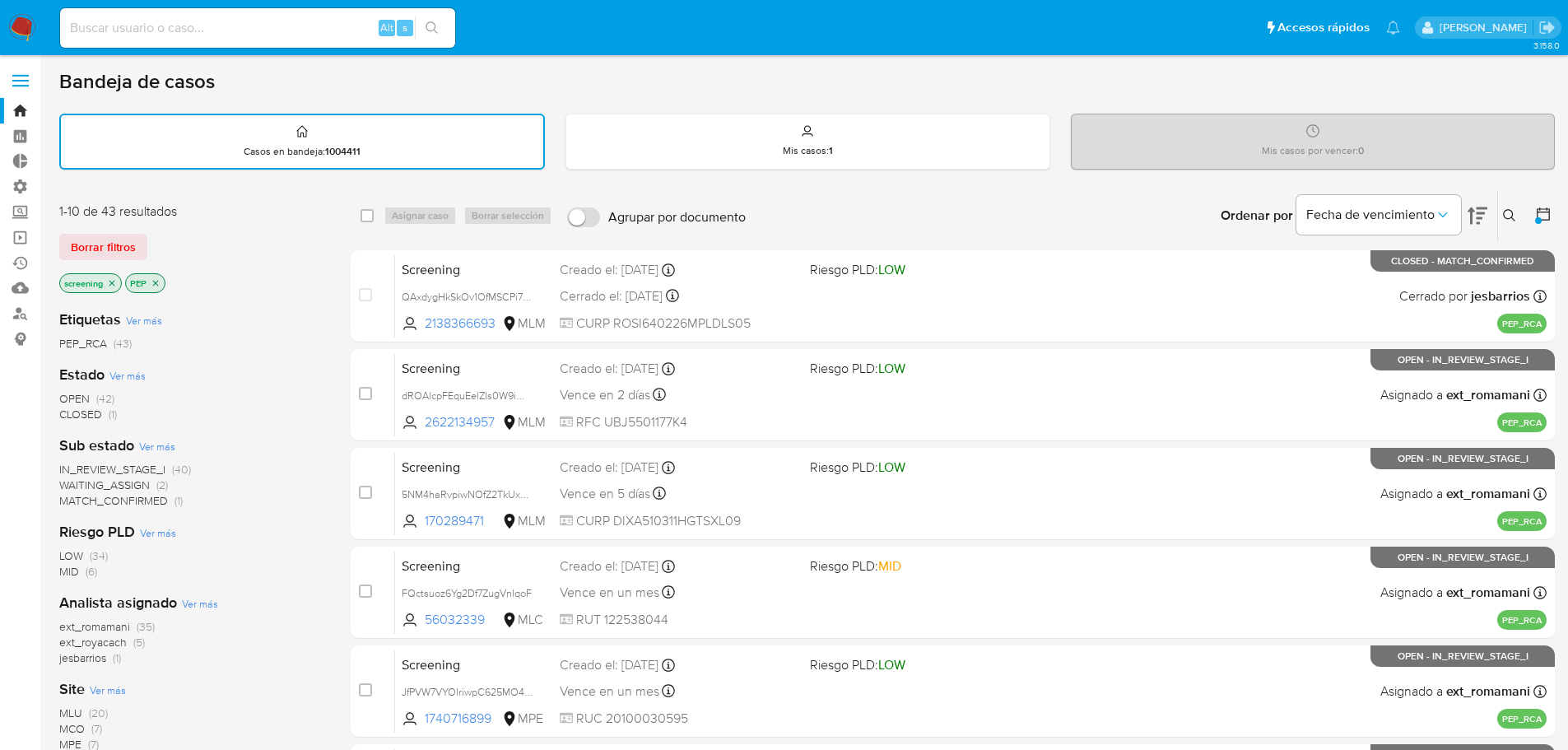
click at [154, 280] on icon "close-filter" at bounding box center [156, 283] width 6 height 6
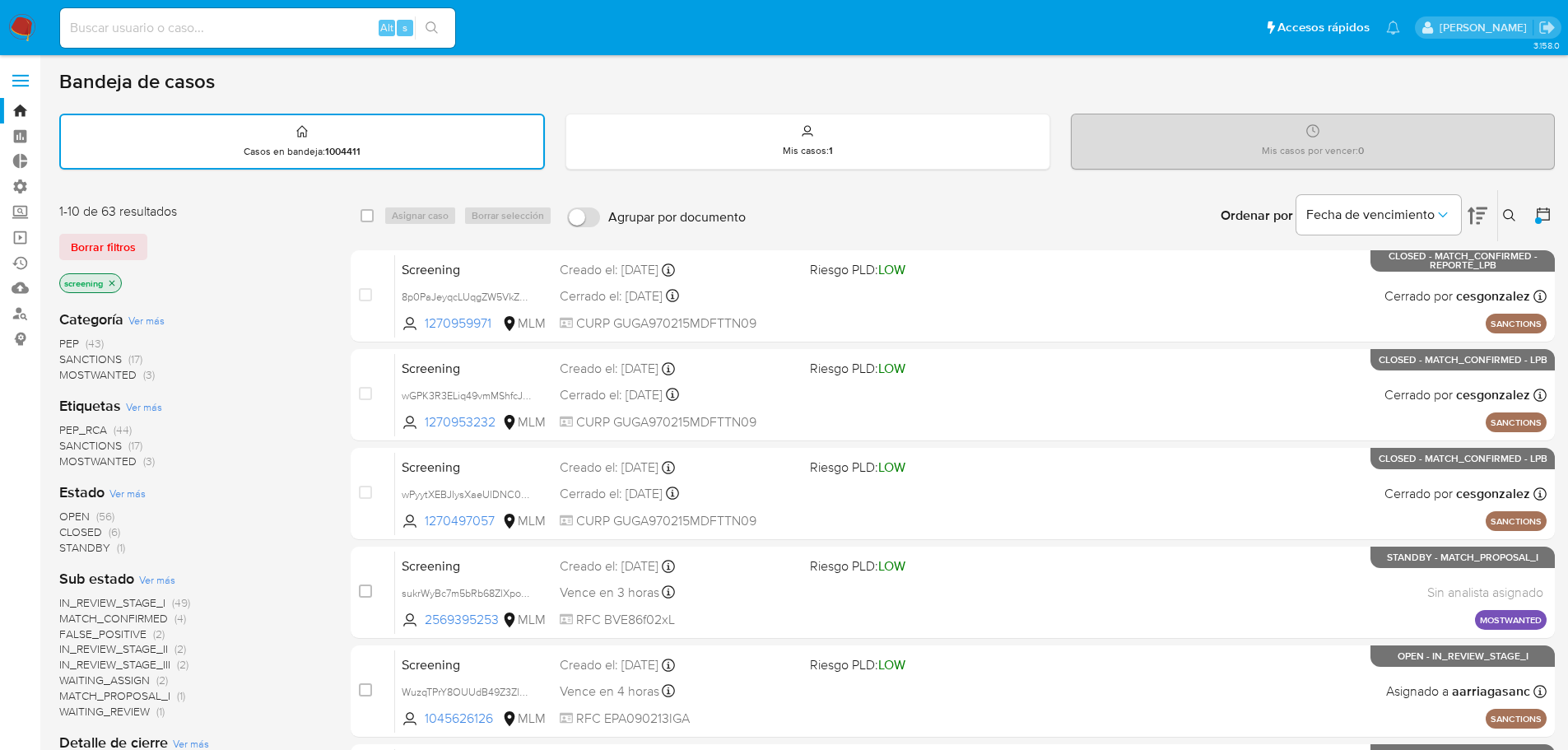
click at [71, 439] on span "SANCTIONS" at bounding box center [90, 445] width 62 height 17
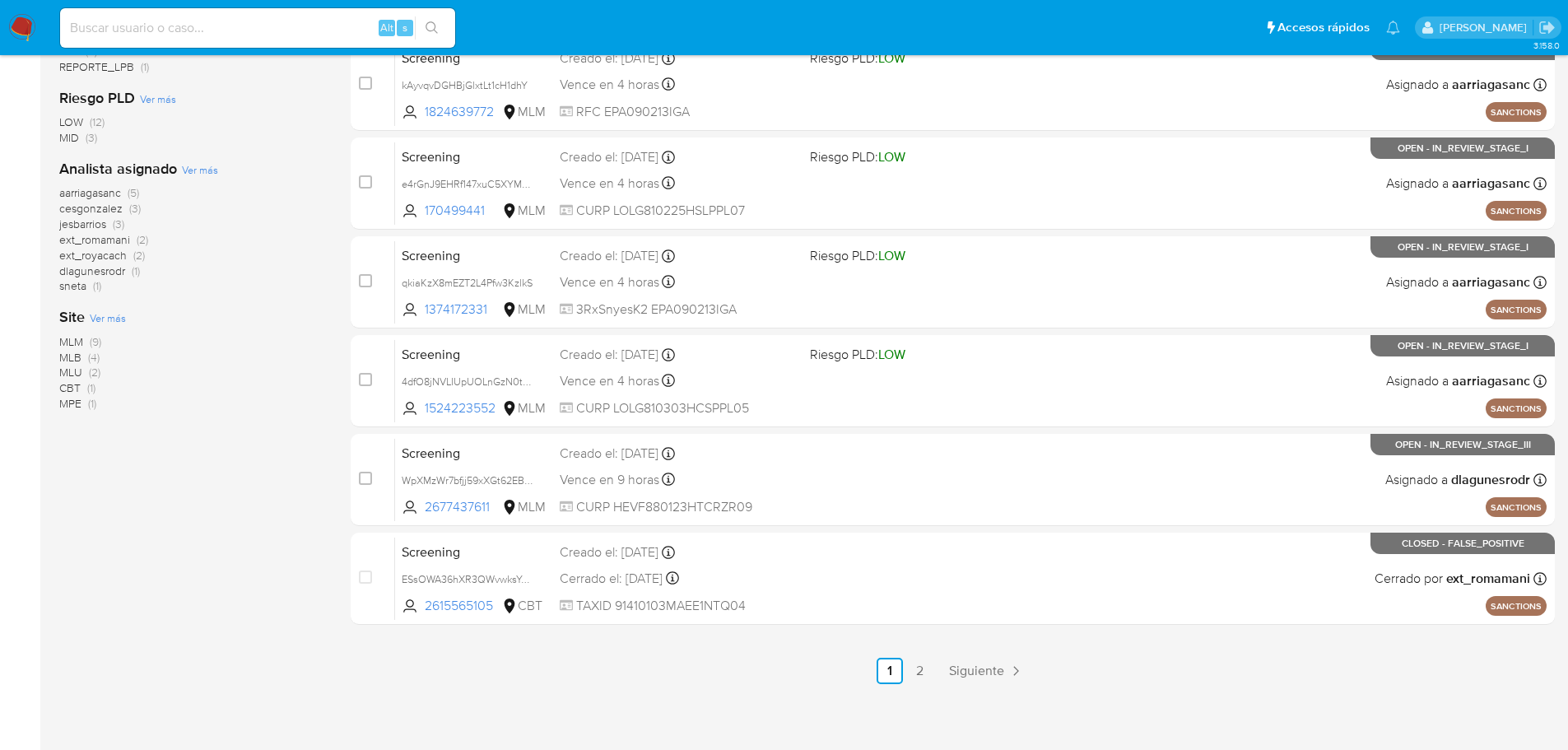
scroll to position [611, 0]
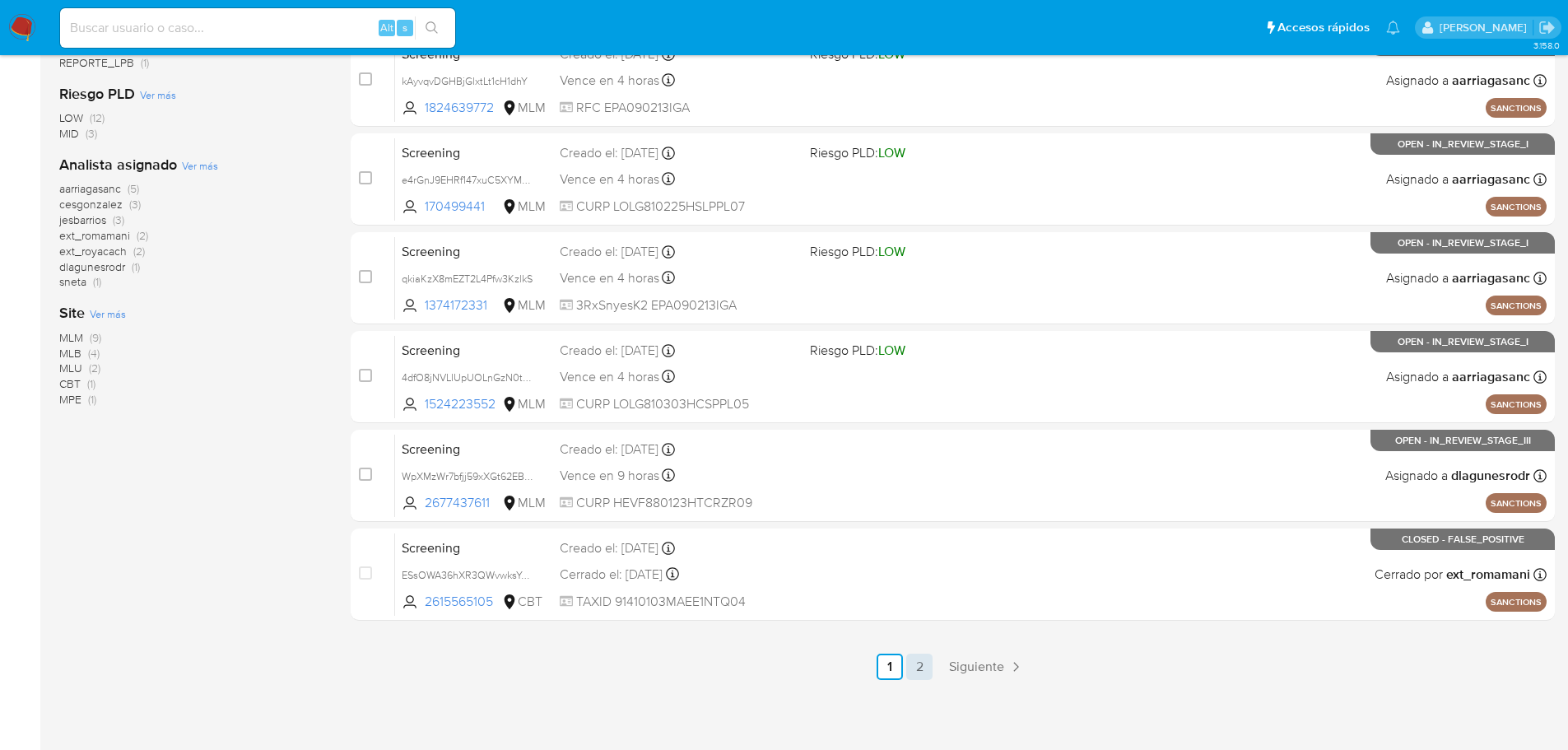
click at [927, 668] on link "2" at bounding box center [920, 666] width 27 height 27
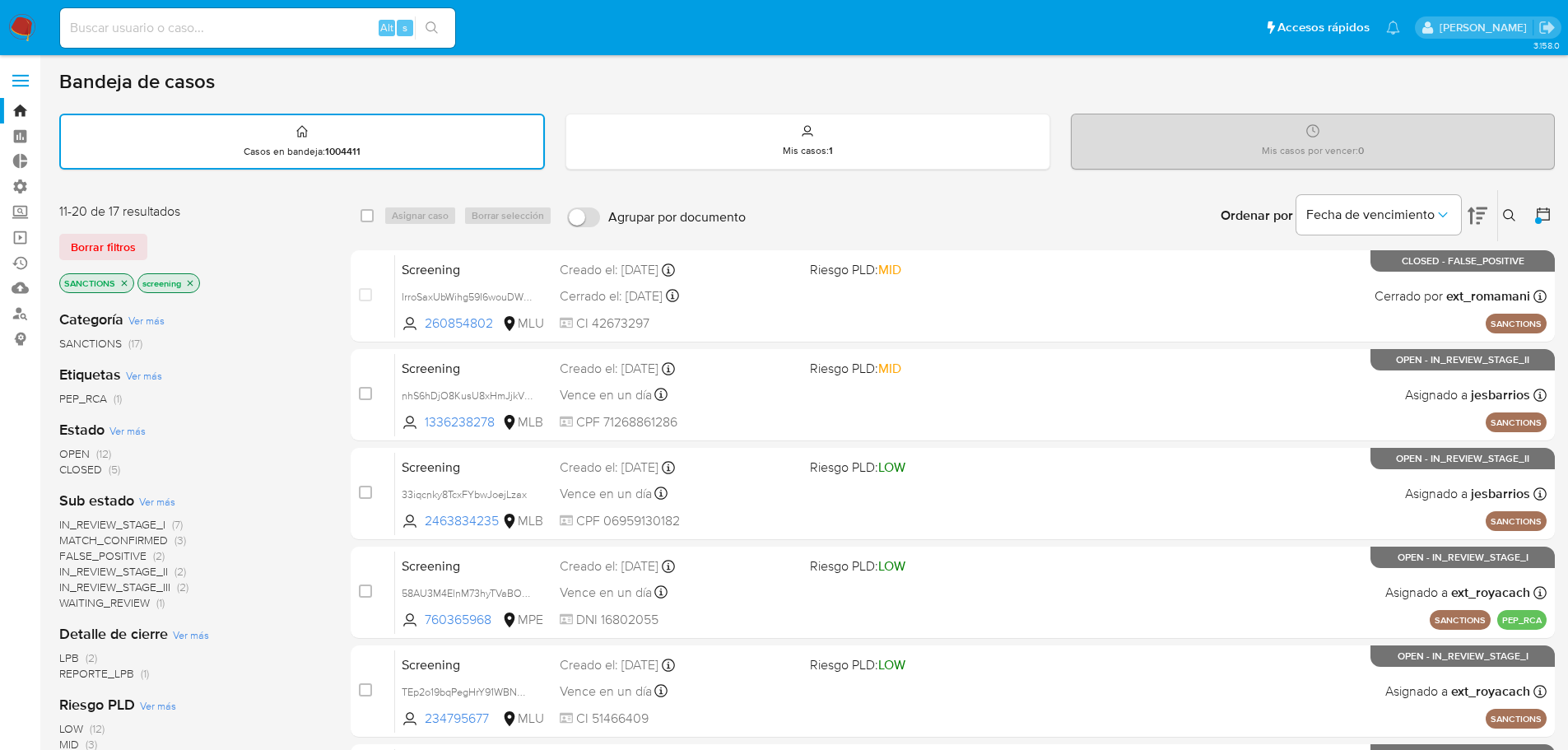
click at [1551, 214] on icon at bounding box center [1543, 214] width 17 height 17
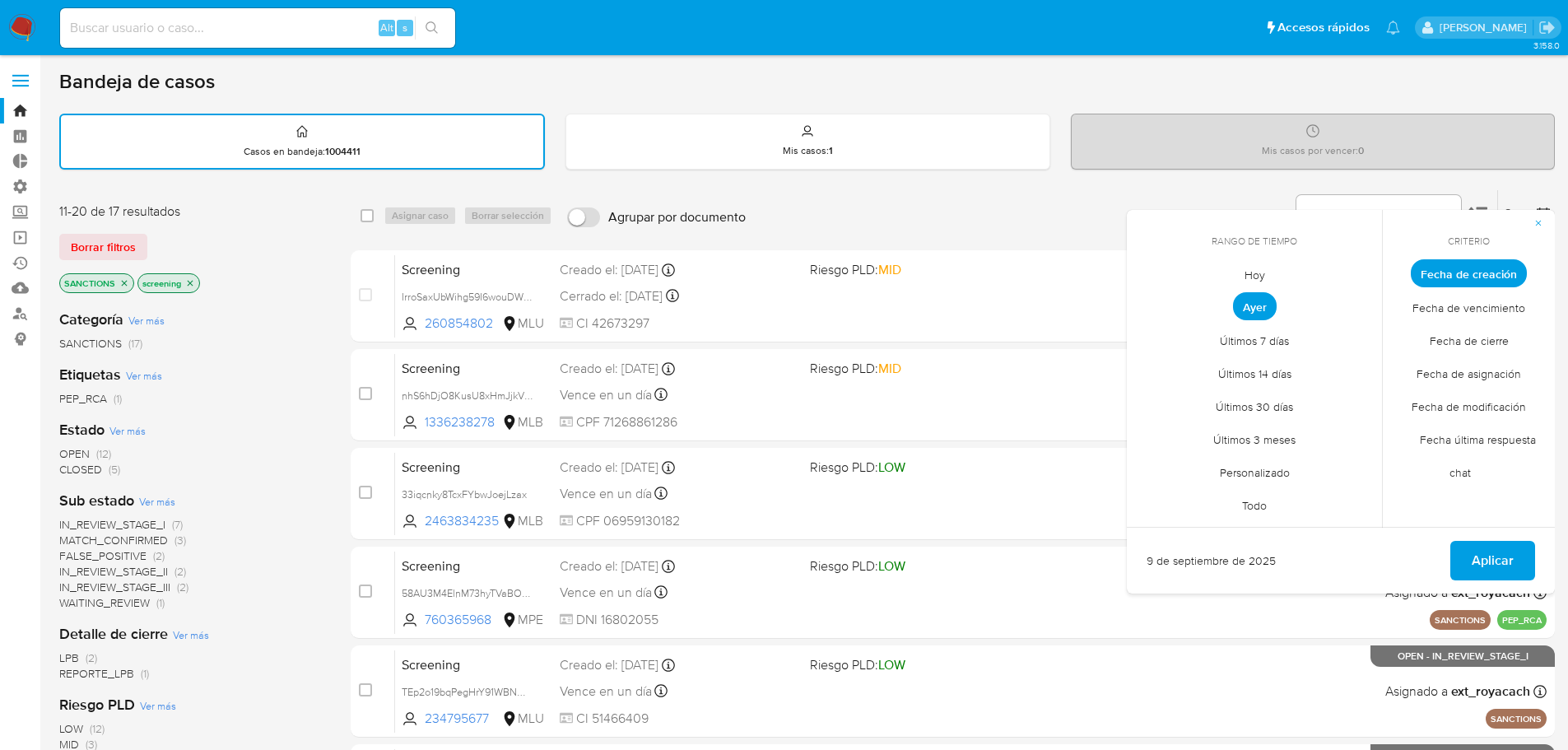
click at [1234, 476] on span "Personalizado" at bounding box center [1255, 472] width 105 height 34
click at [1156, 400] on button "8" at bounding box center [1156, 398] width 27 height 27
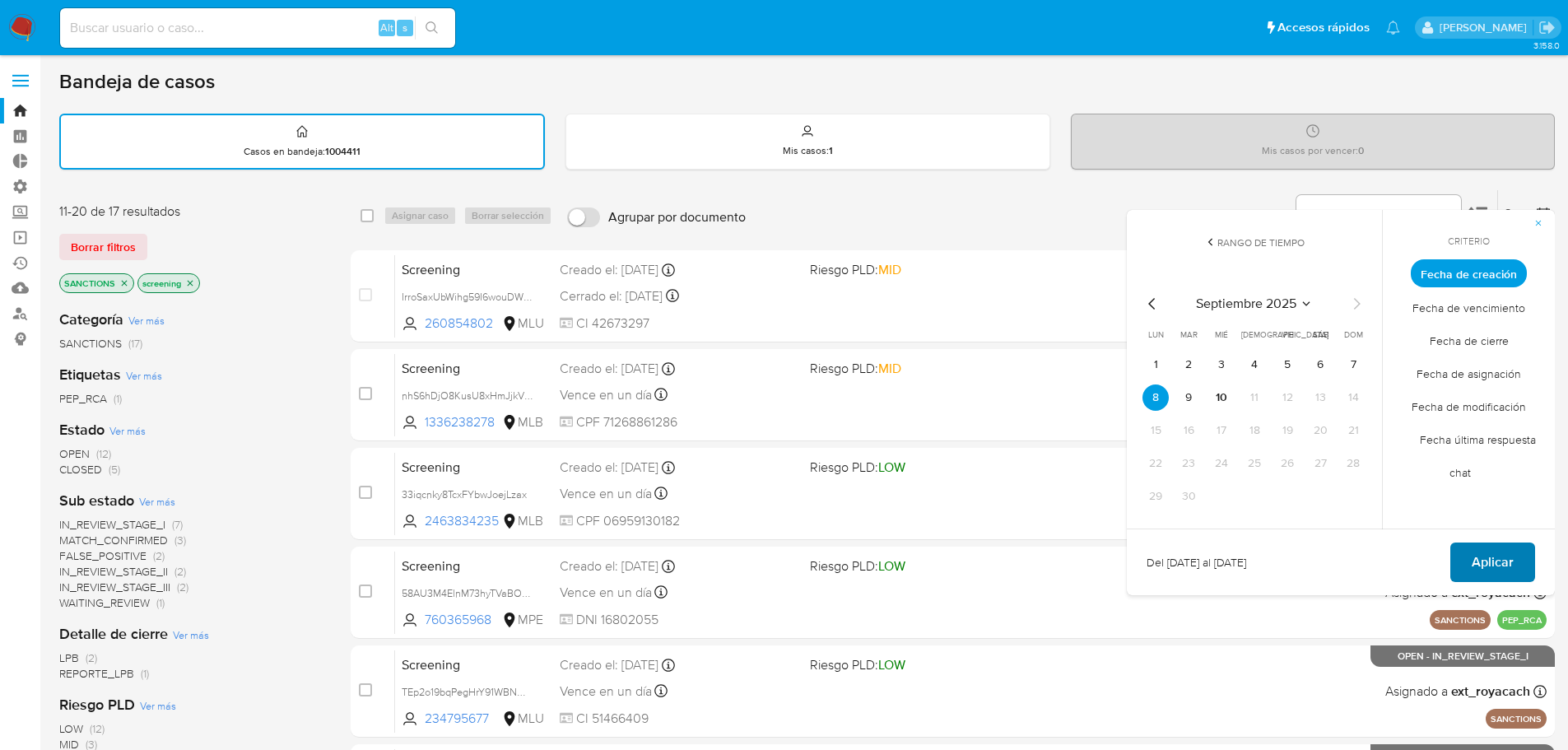
click at [1454, 564] on button "Aplicar" at bounding box center [1493, 562] width 85 height 39
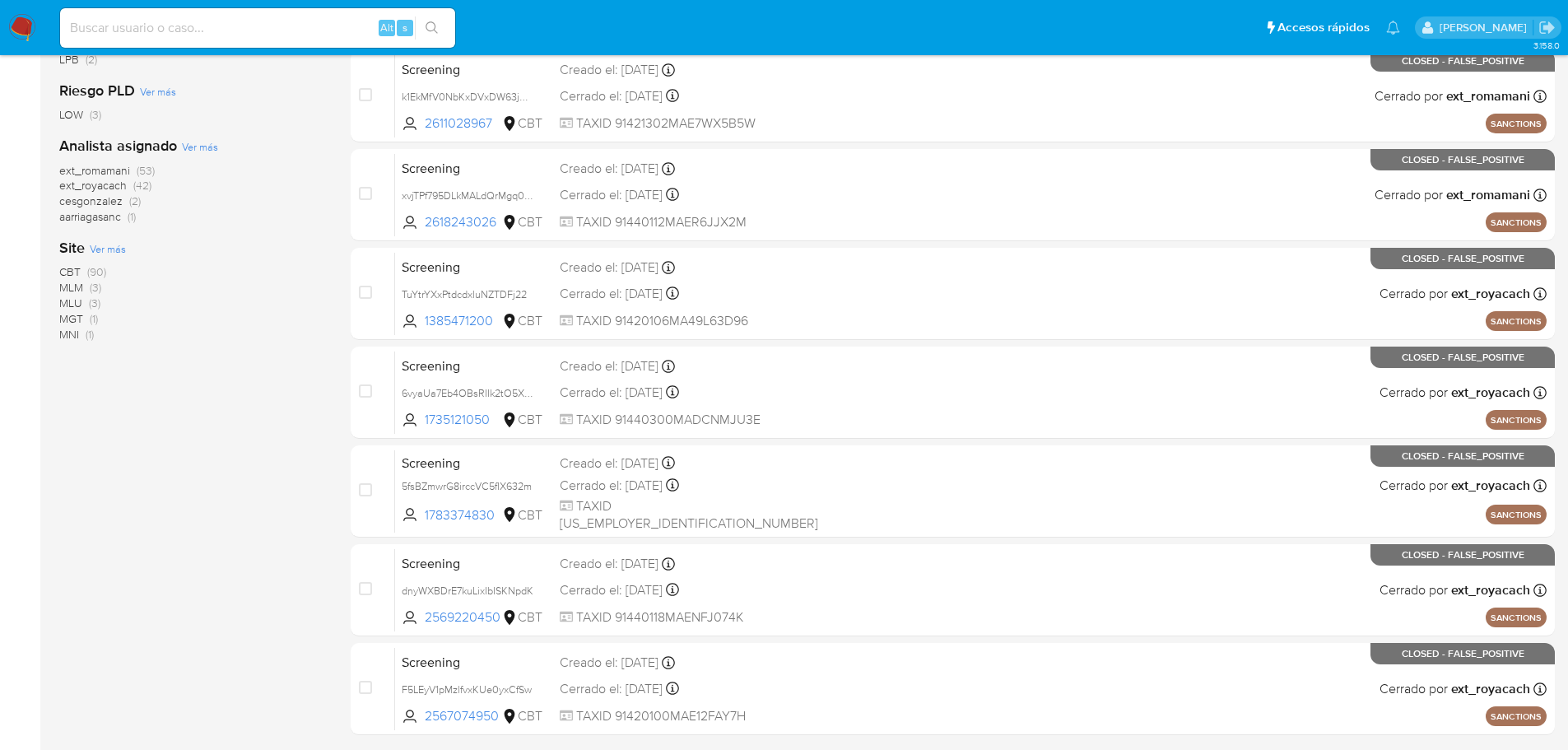
scroll to position [611, 0]
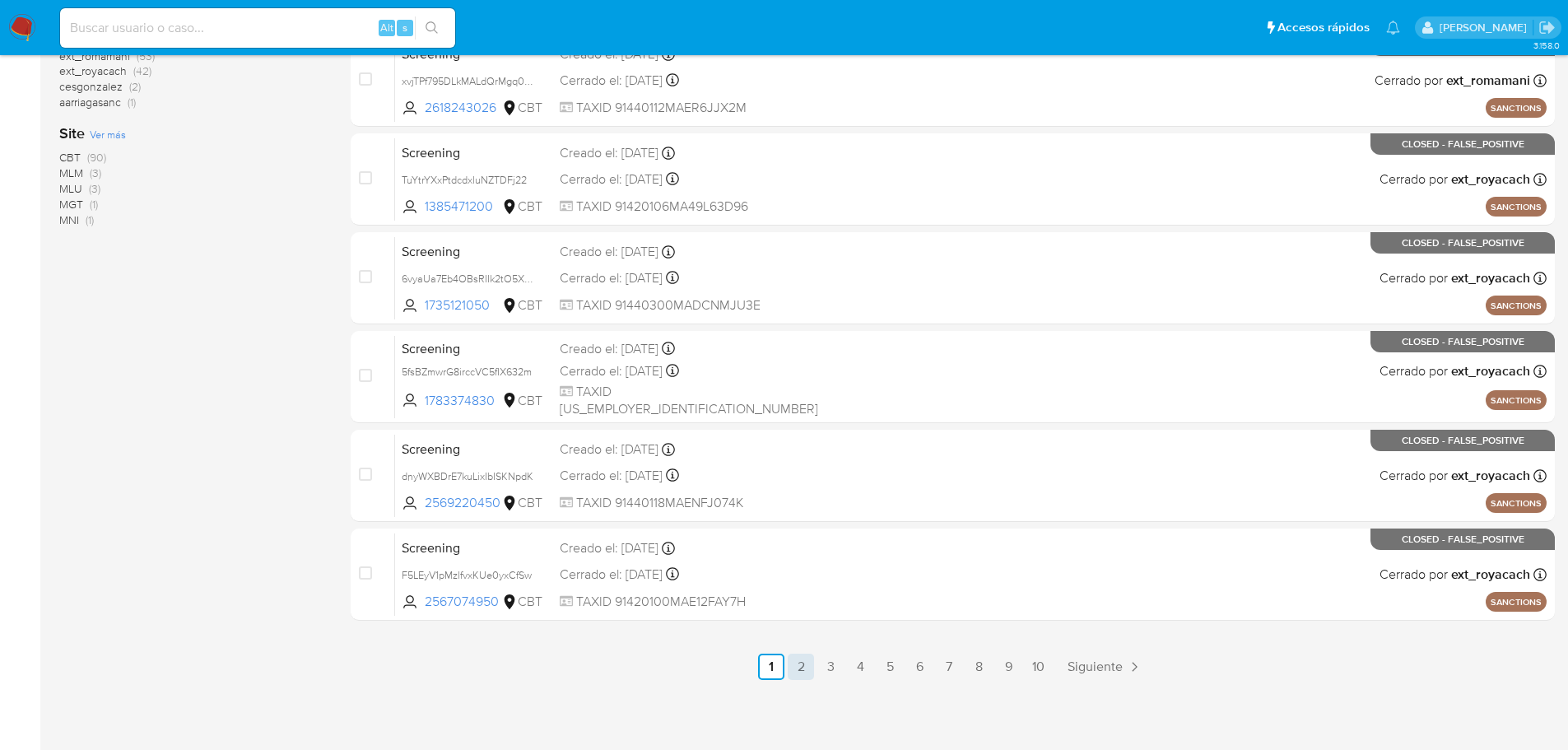
click at [802, 670] on link "2" at bounding box center [800, 666] width 27 height 27
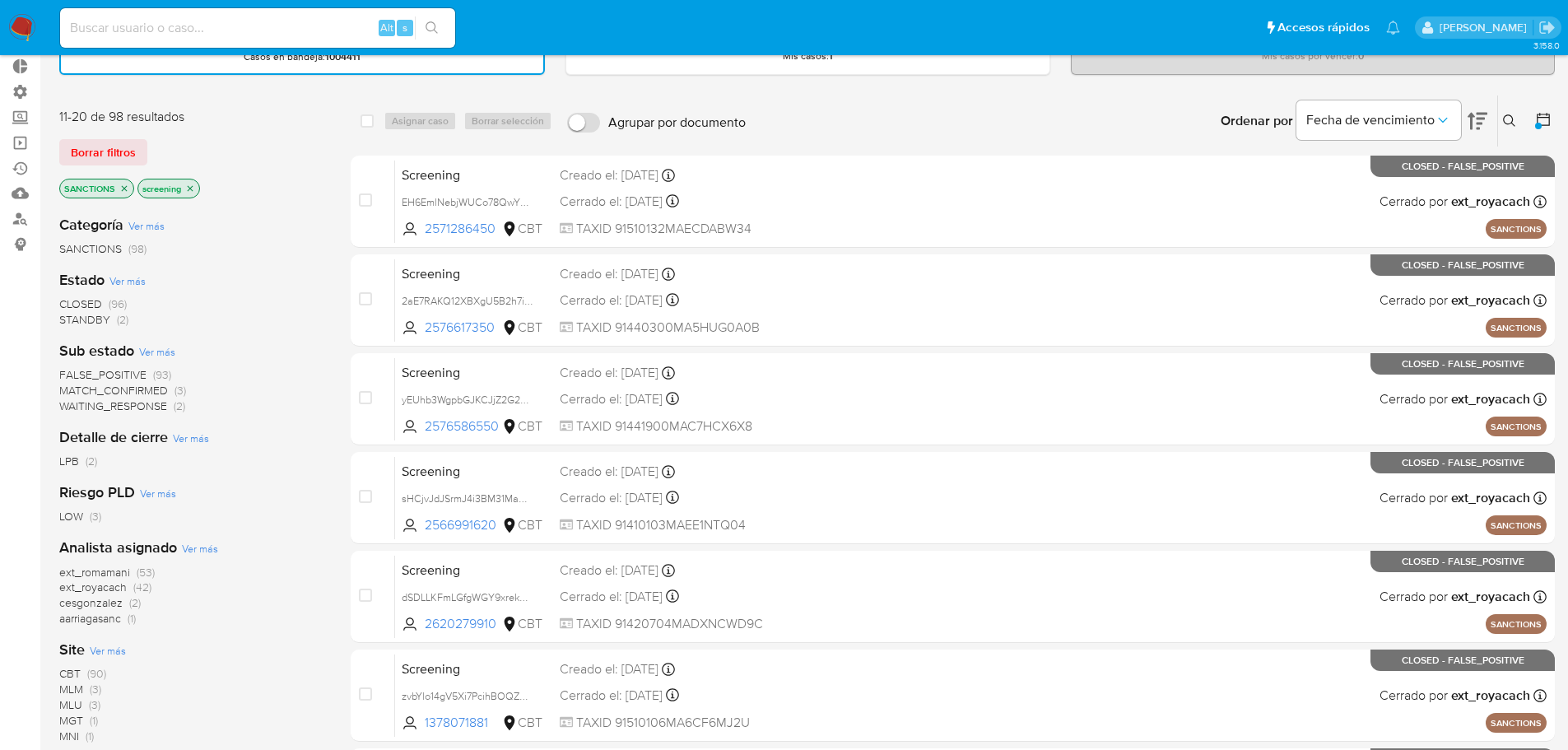
scroll to position [330, 0]
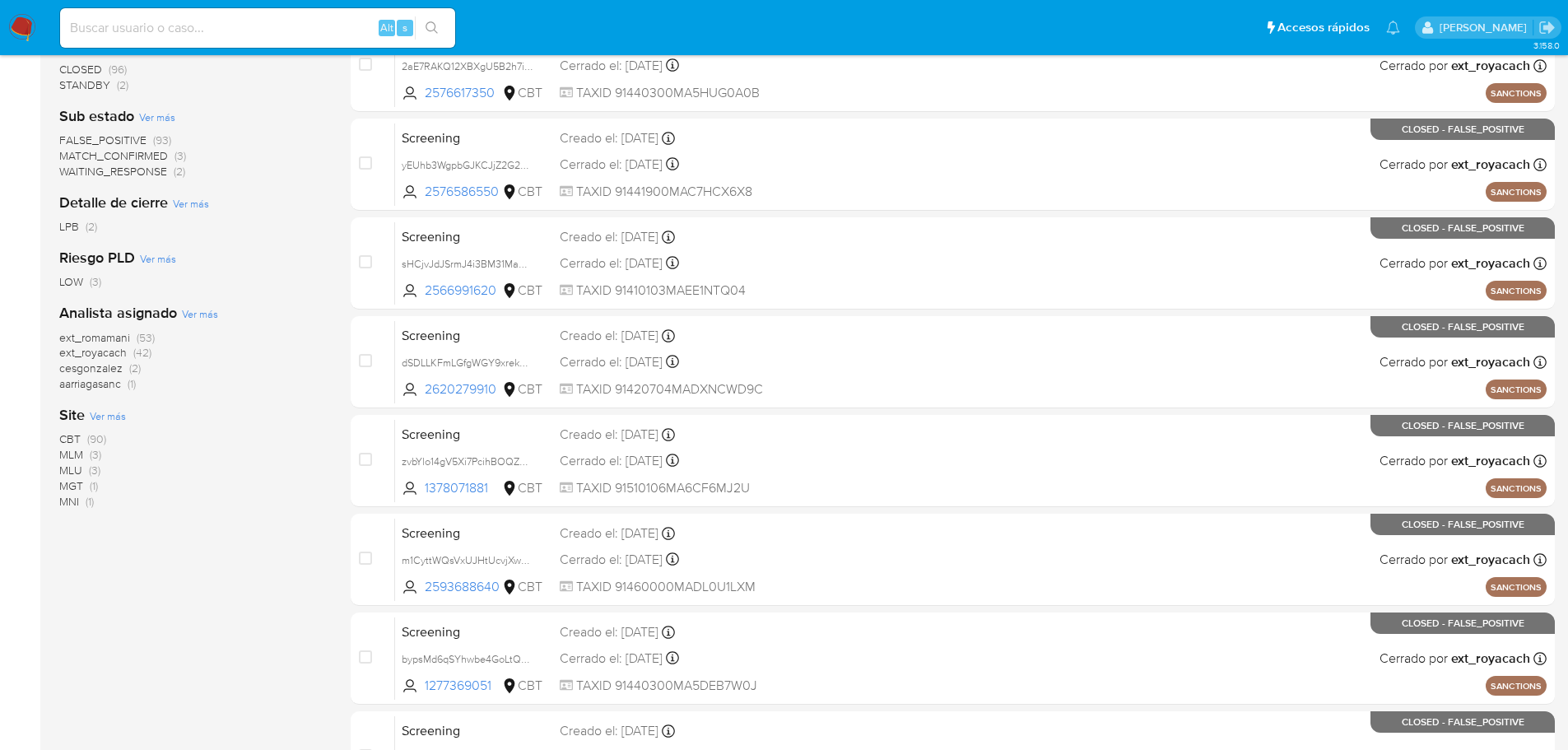
click at [67, 485] on span "MGT" at bounding box center [71, 486] width 24 height 17
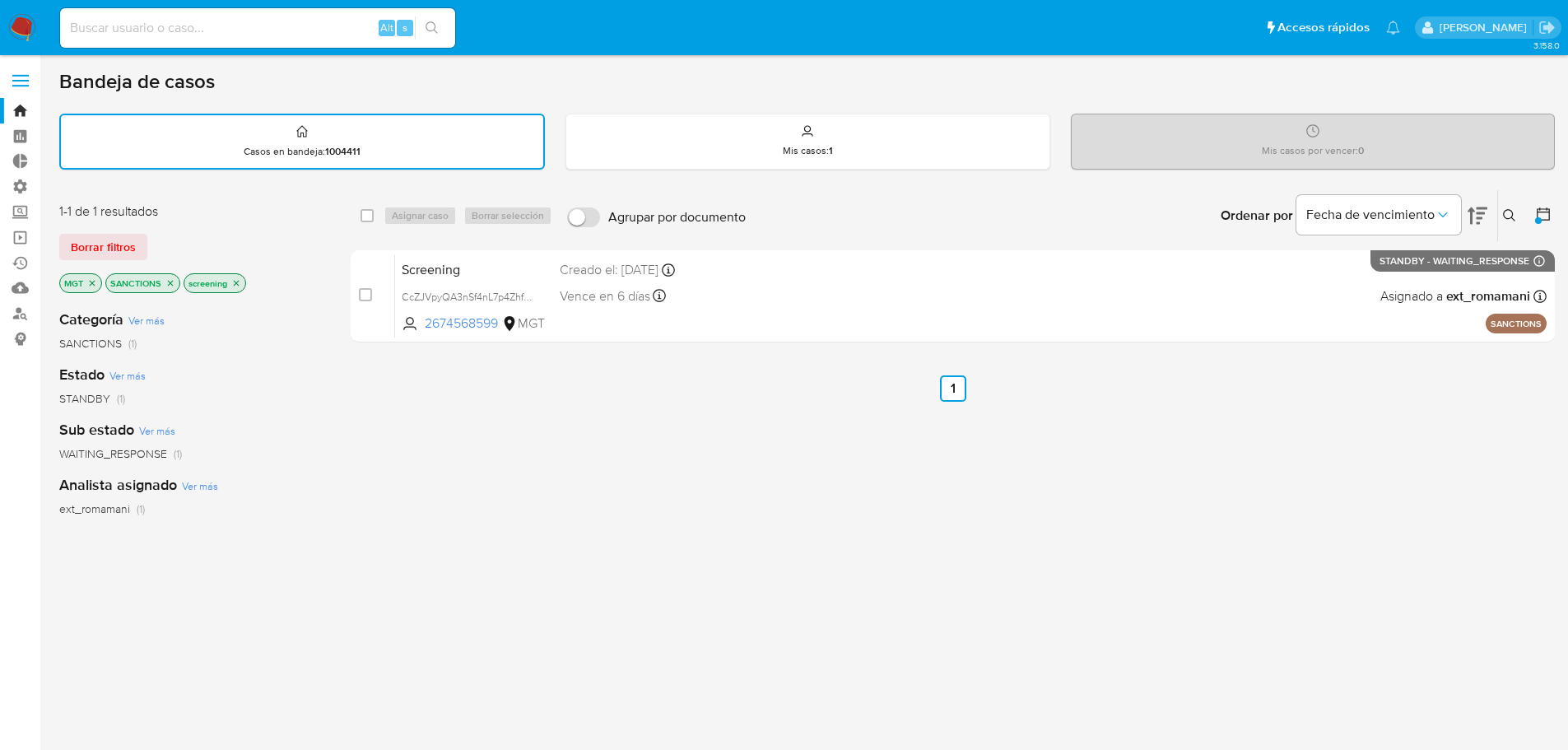
click at [93, 282] on icon "close-filter" at bounding box center [93, 283] width 6 height 6
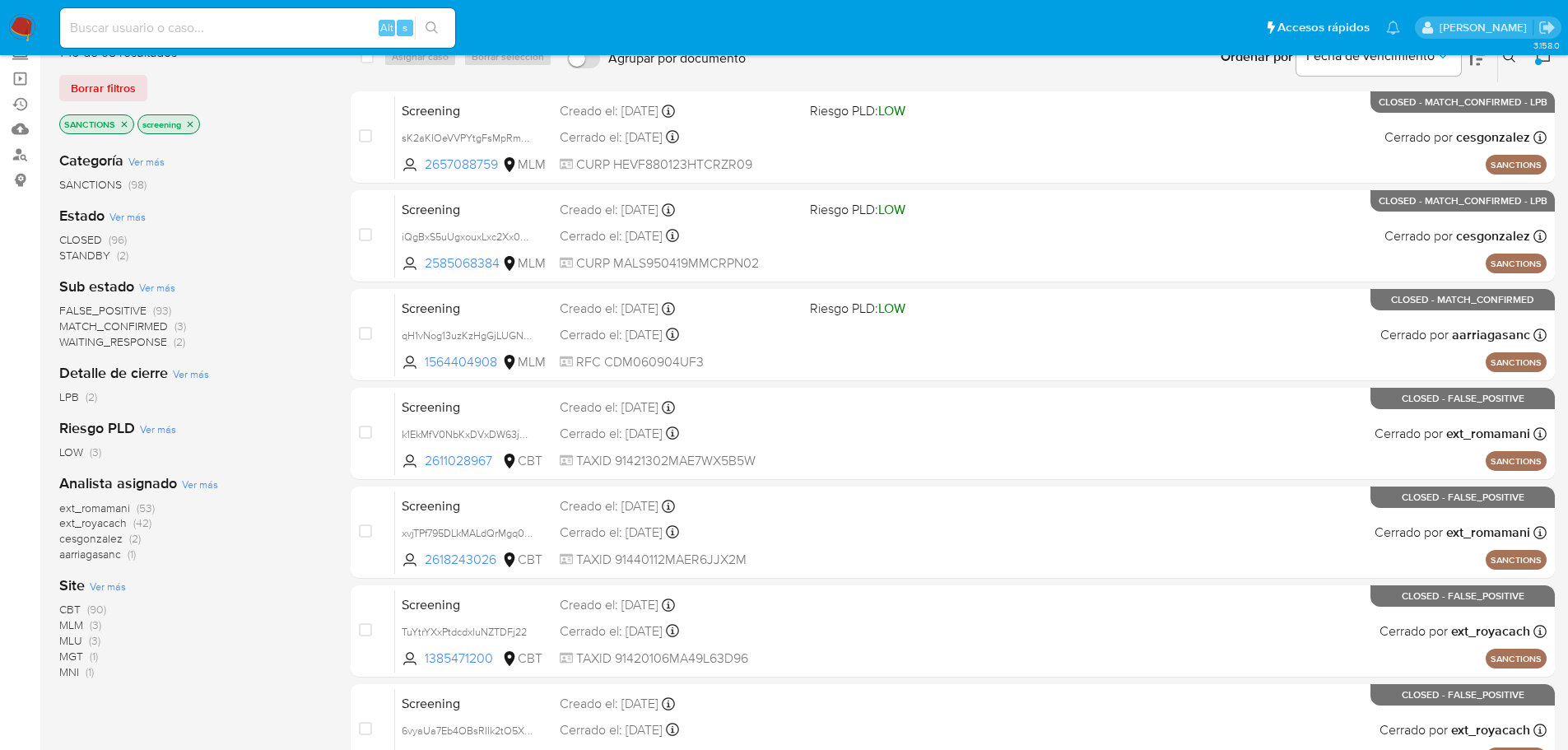
scroll to position [165, 0]
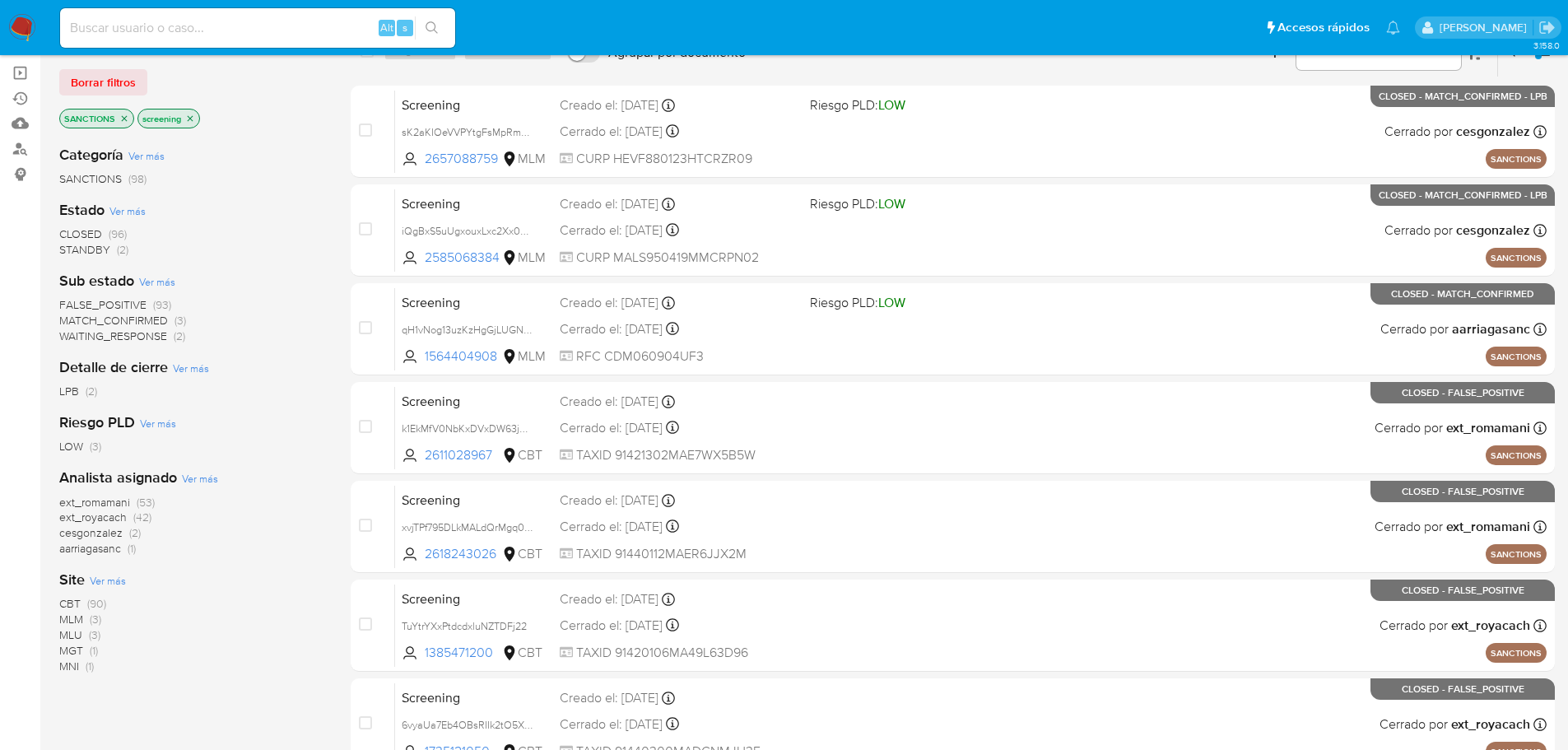
click at [66, 632] on span "MLU" at bounding box center [70, 635] width 23 height 17
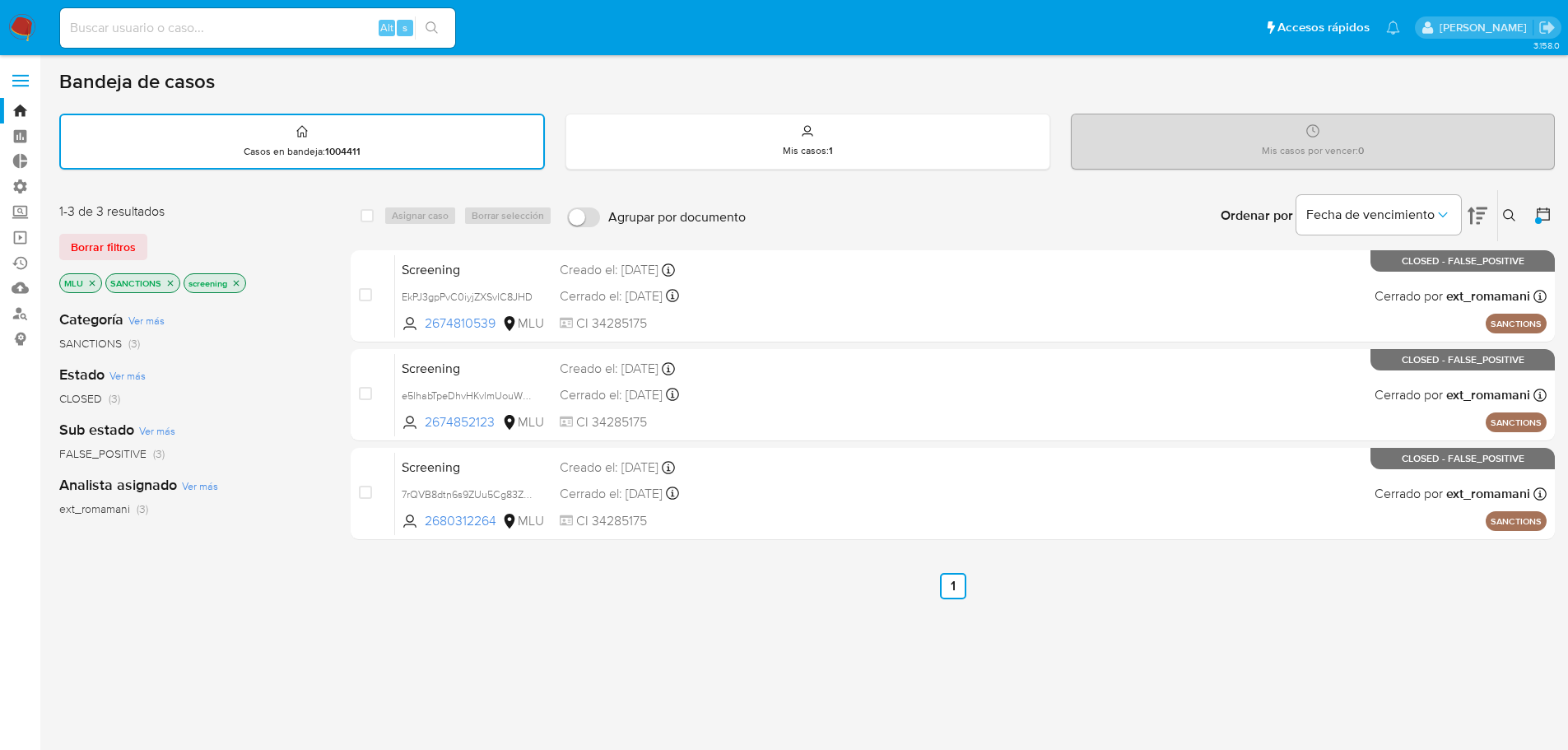
click at [1538, 225] on button at bounding box center [1545, 216] width 20 height 20
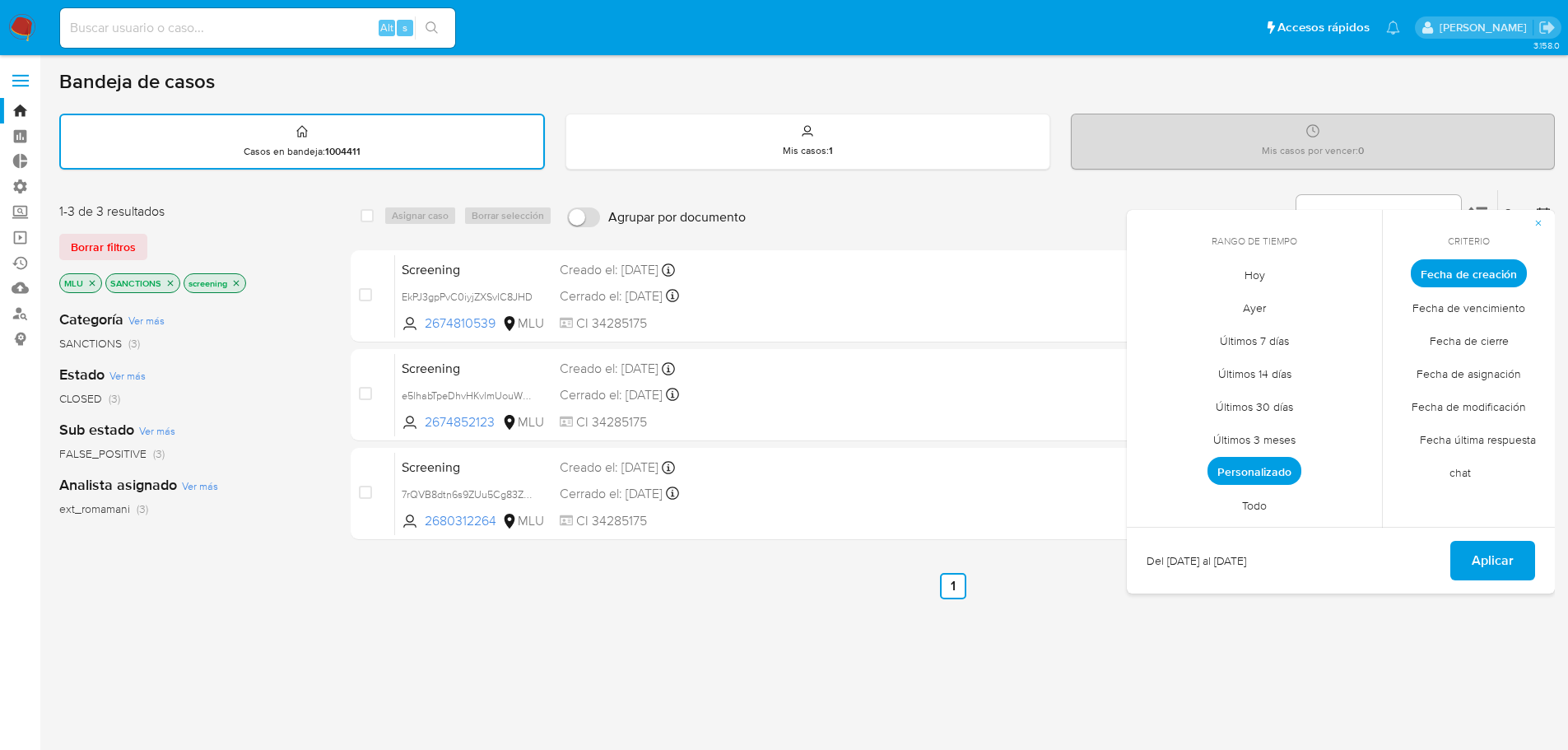
click at [1219, 470] on span "Personalizado" at bounding box center [1254, 471] width 94 height 28
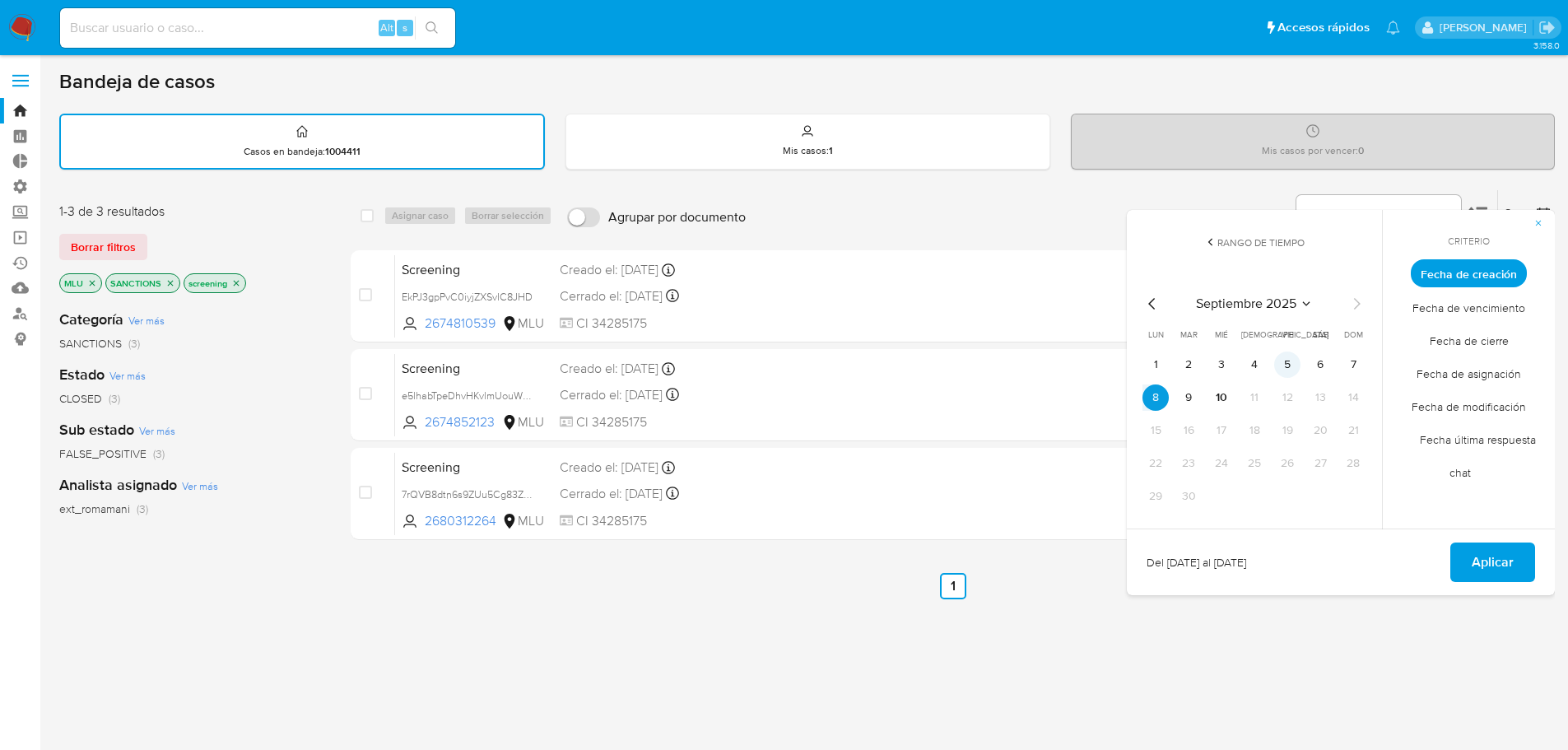
click at [1275, 367] on button "5" at bounding box center [1287, 364] width 27 height 27
click at [1254, 367] on button "4" at bounding box center [1254, 364] width 27 height 27
click at [1501, 563] on span "Aplicar" at bounding box center [1493, 562] width 42 height 37
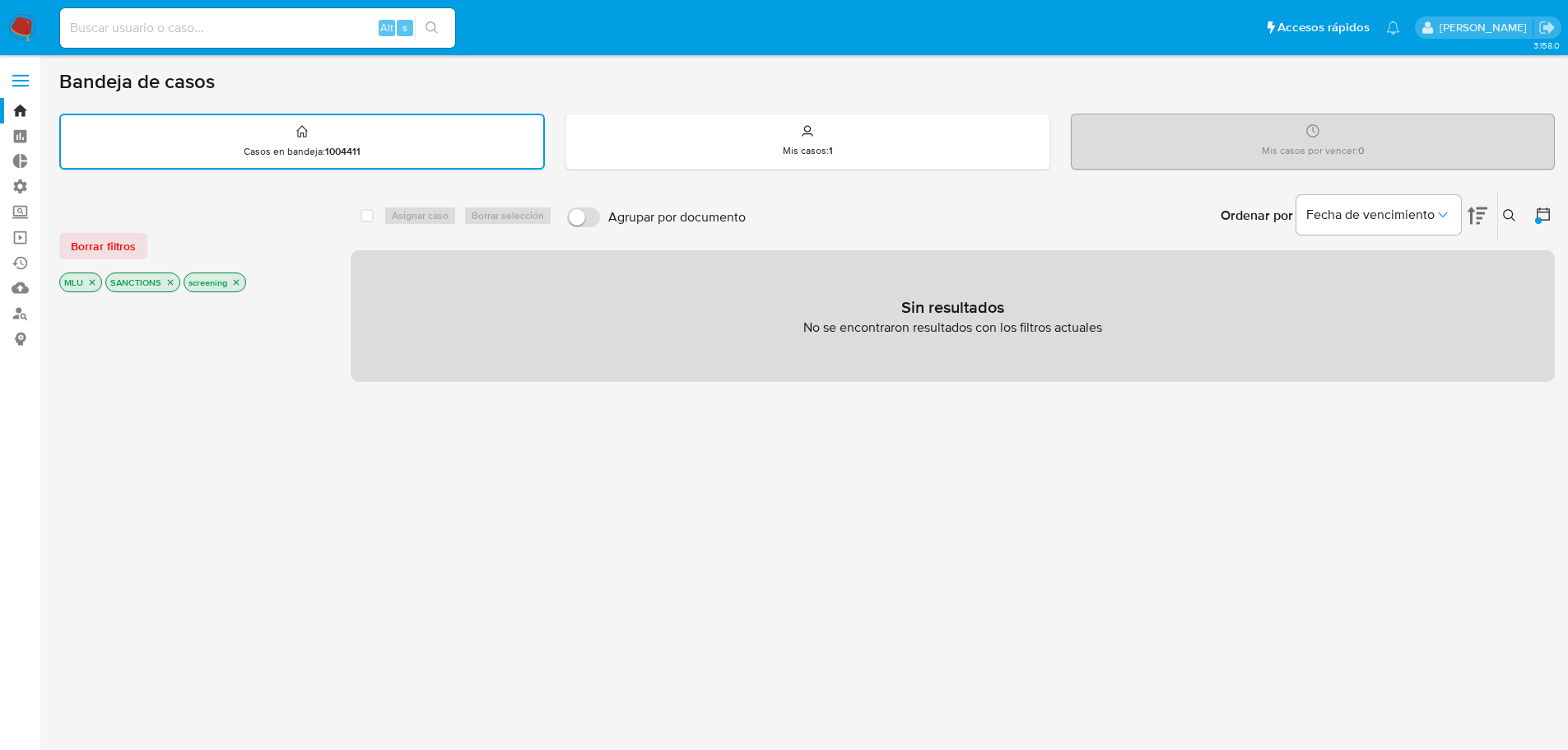
click at [90, 285] on icon "close-filter" at bounding box center [93, 283] width 6 height 6
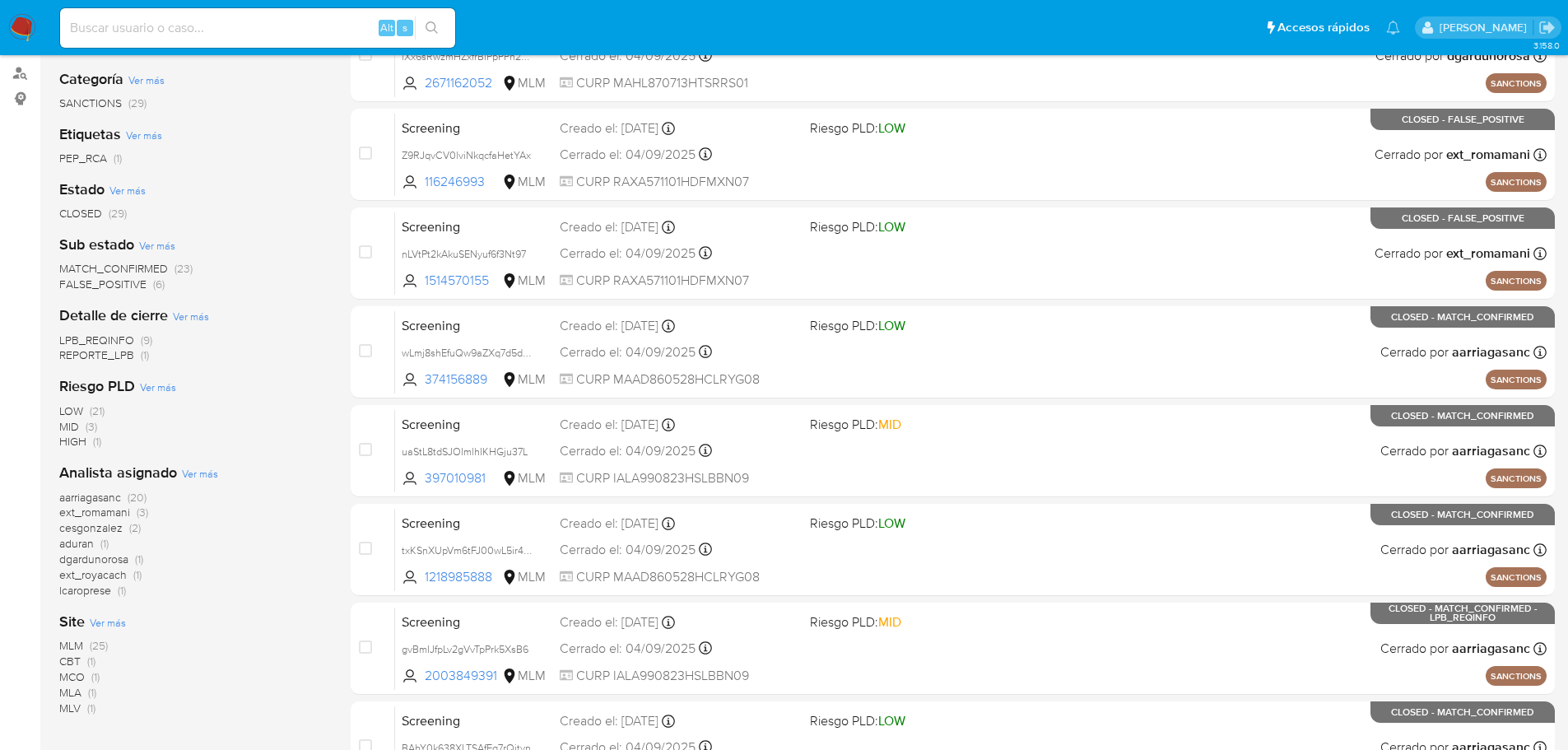
scroll to position [247, 0]
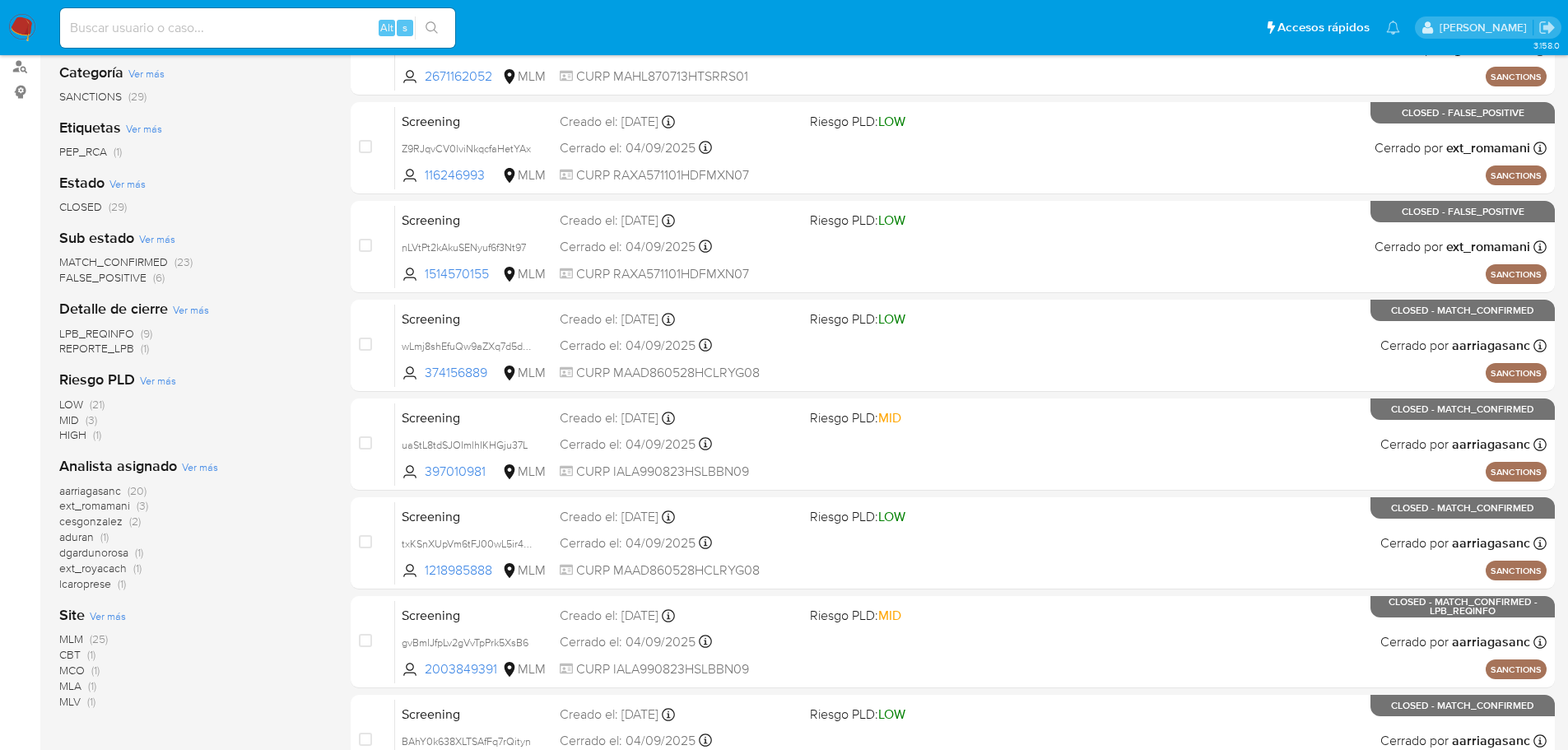
click at [71, 668] on span "MCO" at bounding box center [72, 670] width 26 height 17
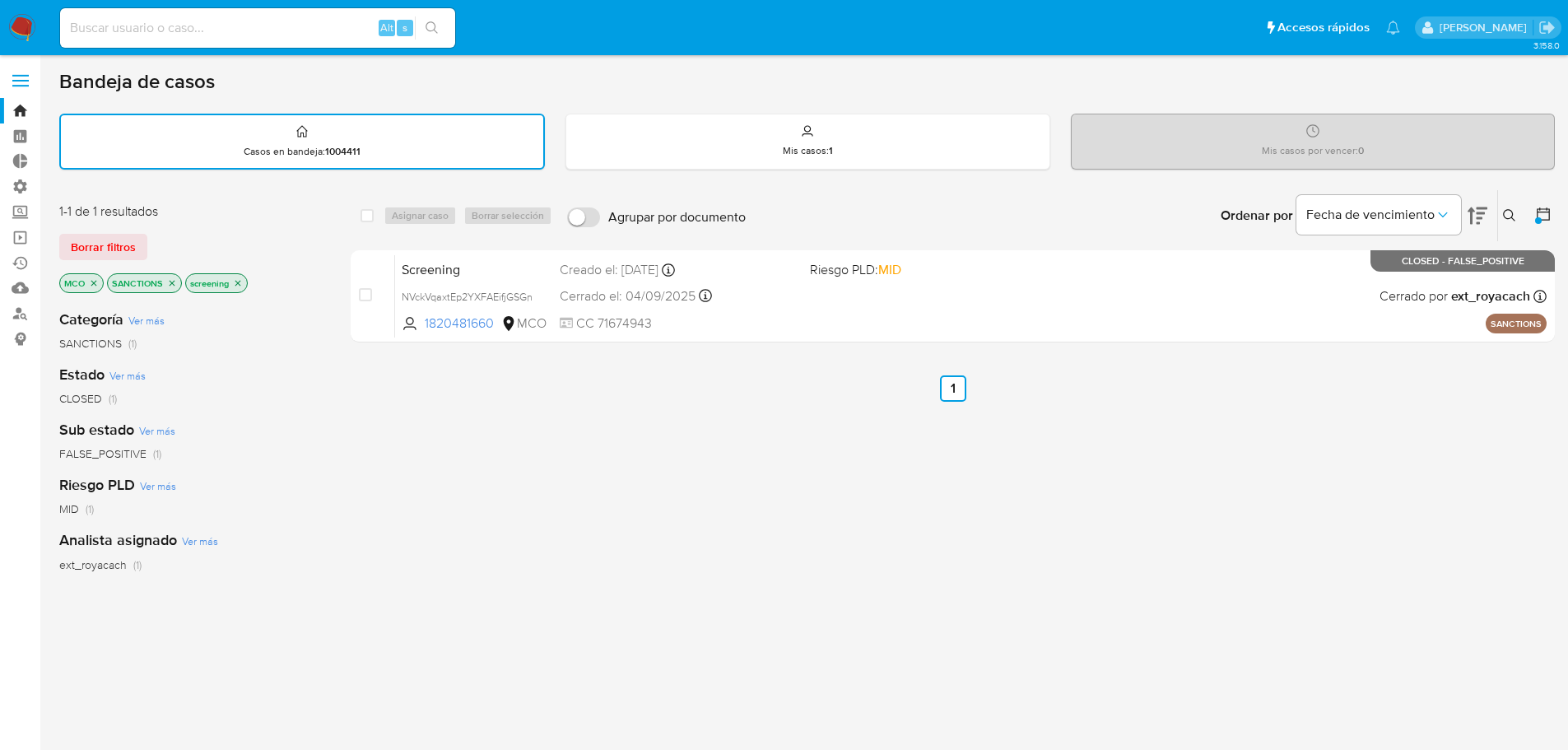
click at [95, 289] on p "MCO" at bounding box center [81, 283] width 42 height 18
click at [96, 282] on icon "close-filter" at bounding box center [94, 283] width 10 height 10
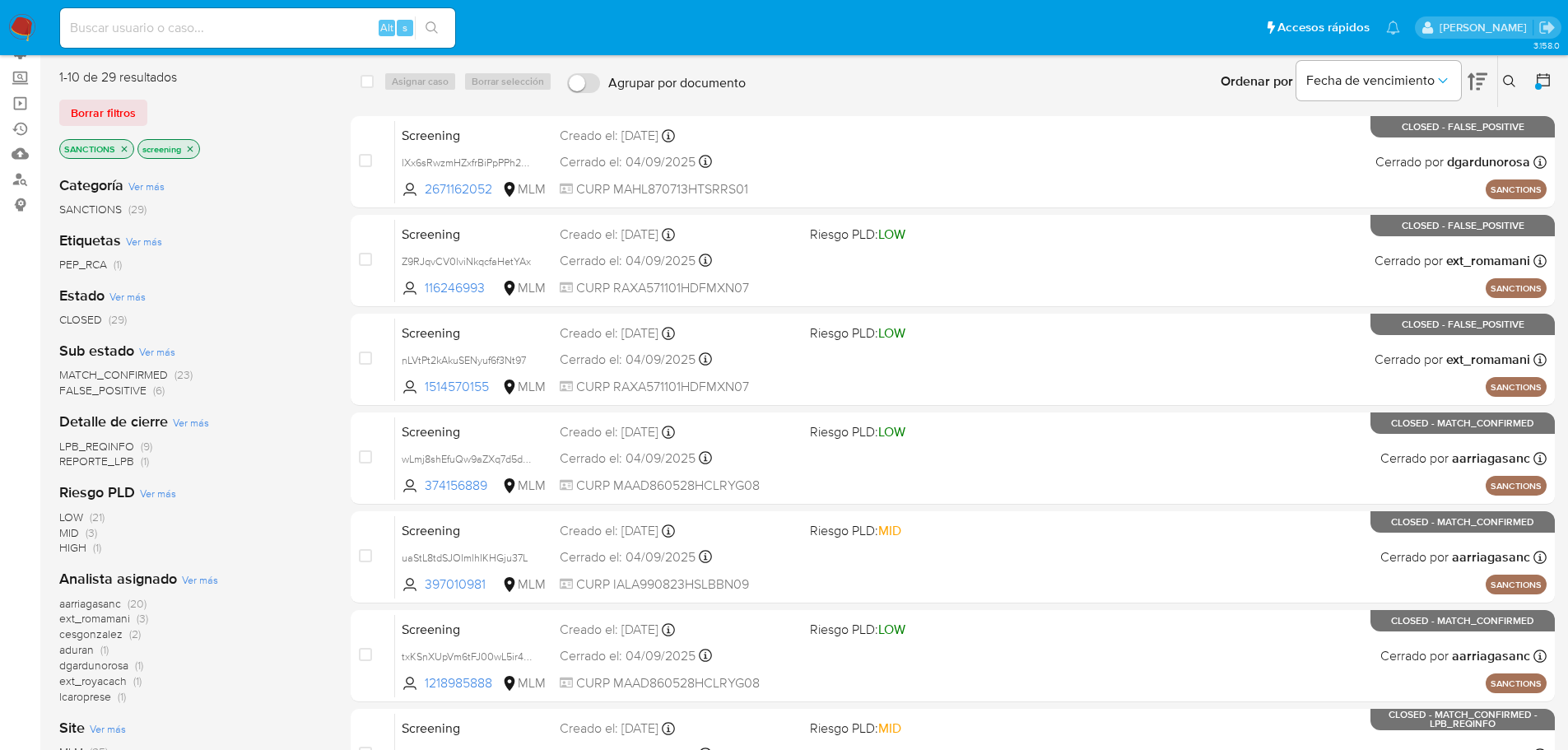
scroll to position [330, 0]
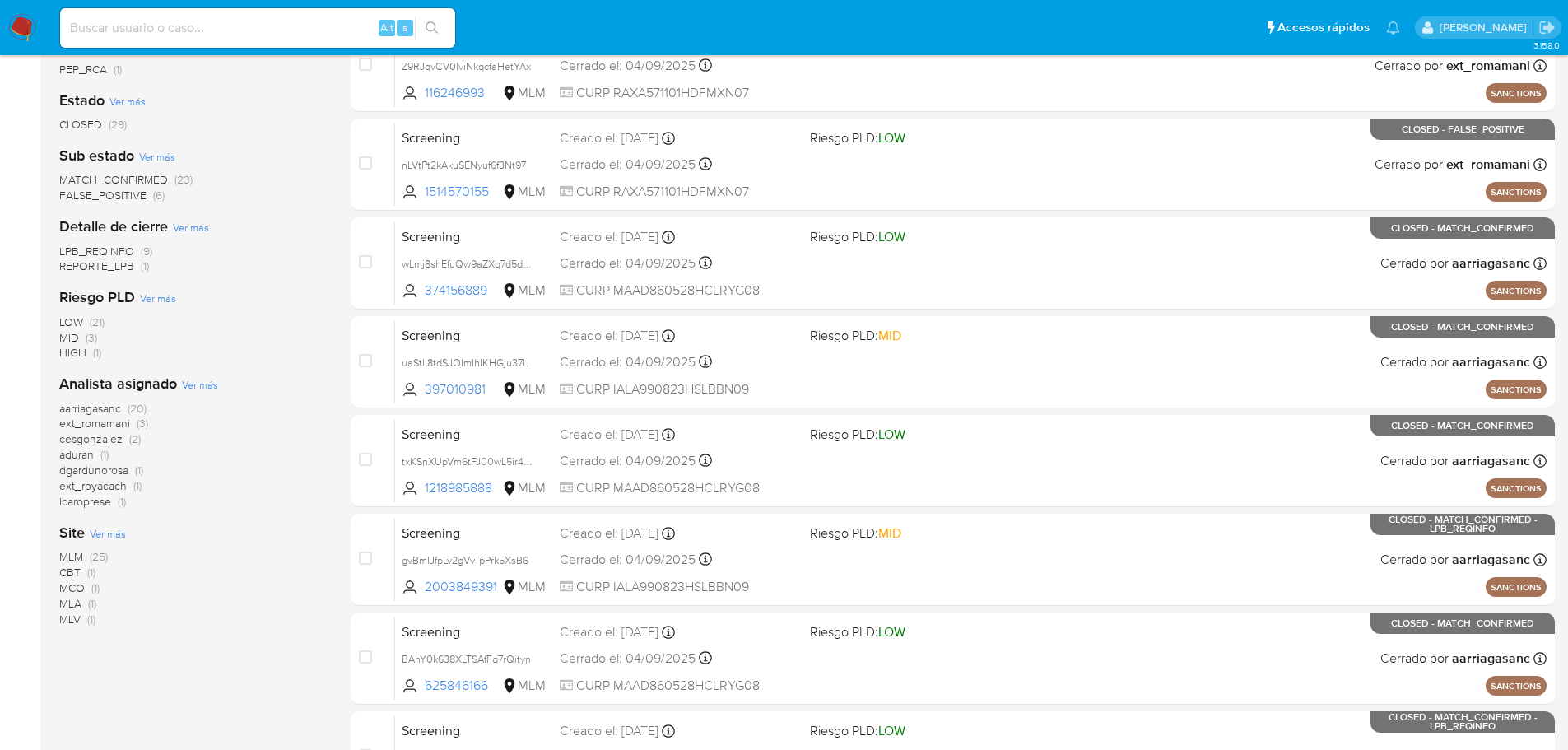
click at [68, 617] on span "MLV" at bounding box center [70, 619] width 22 height 17
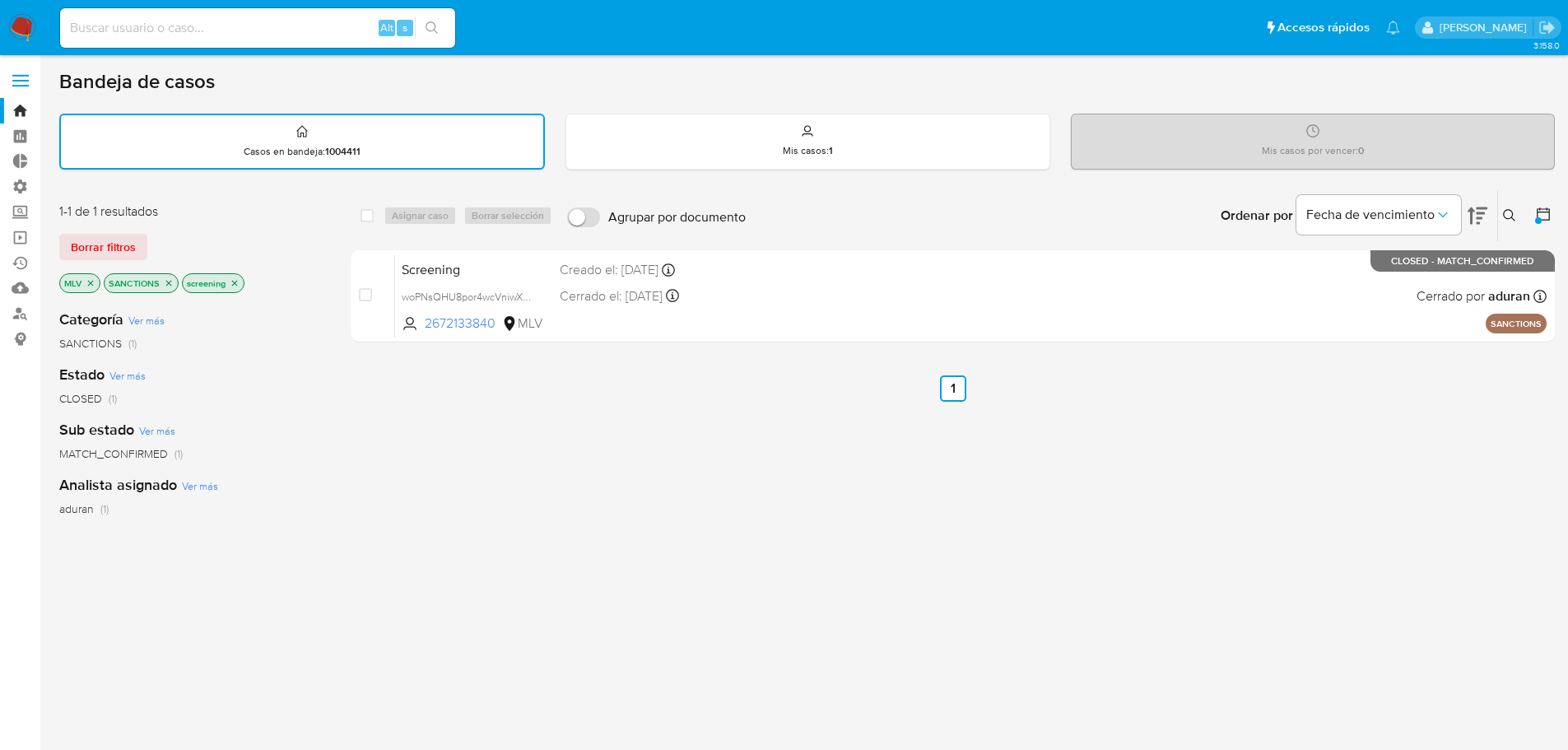
click at [88, 283] on icon "close-filter" at bounding box center [91, 283] width 10 height 10
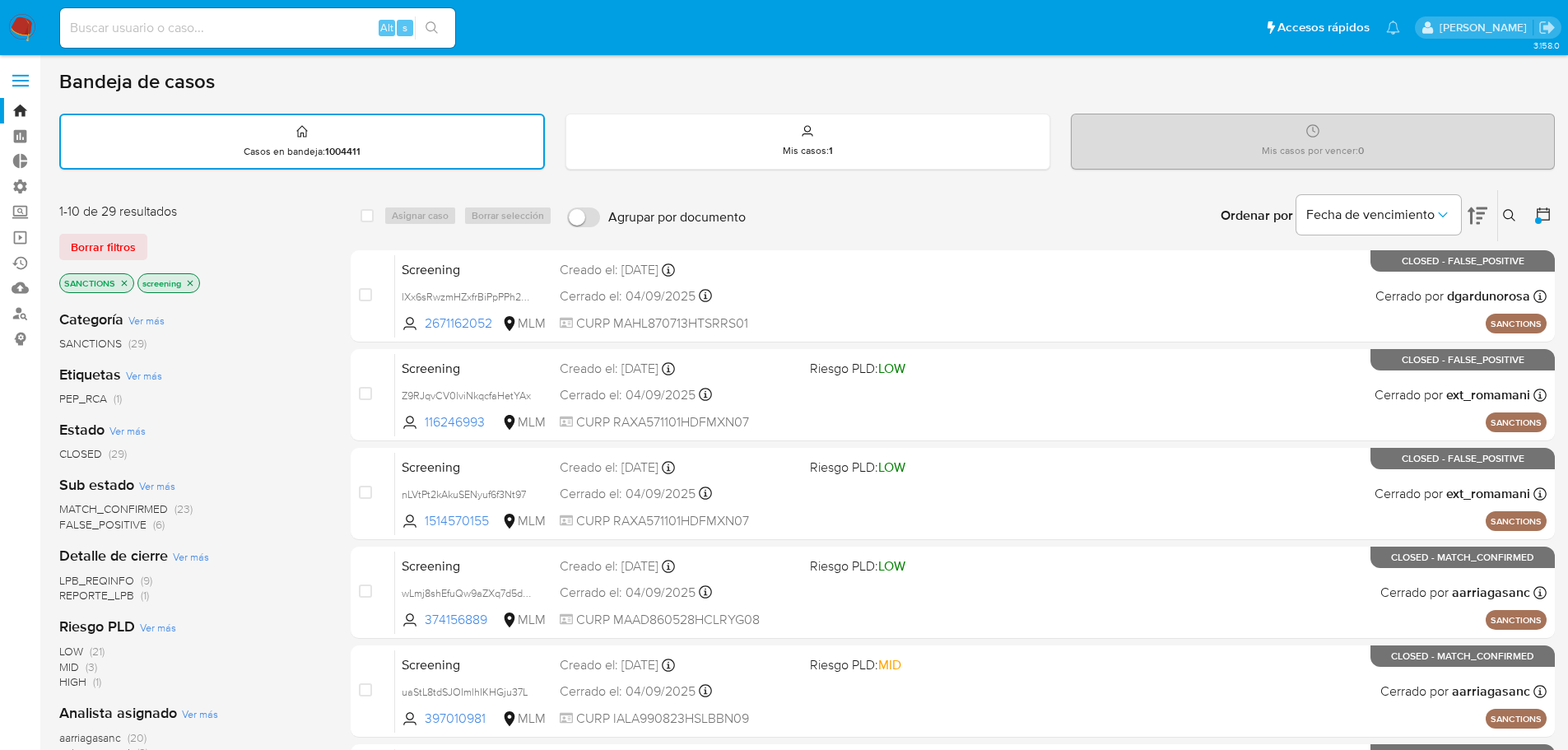
click at [1545, 206] on icon at bounding box center [1543, 214] width 17 height 17
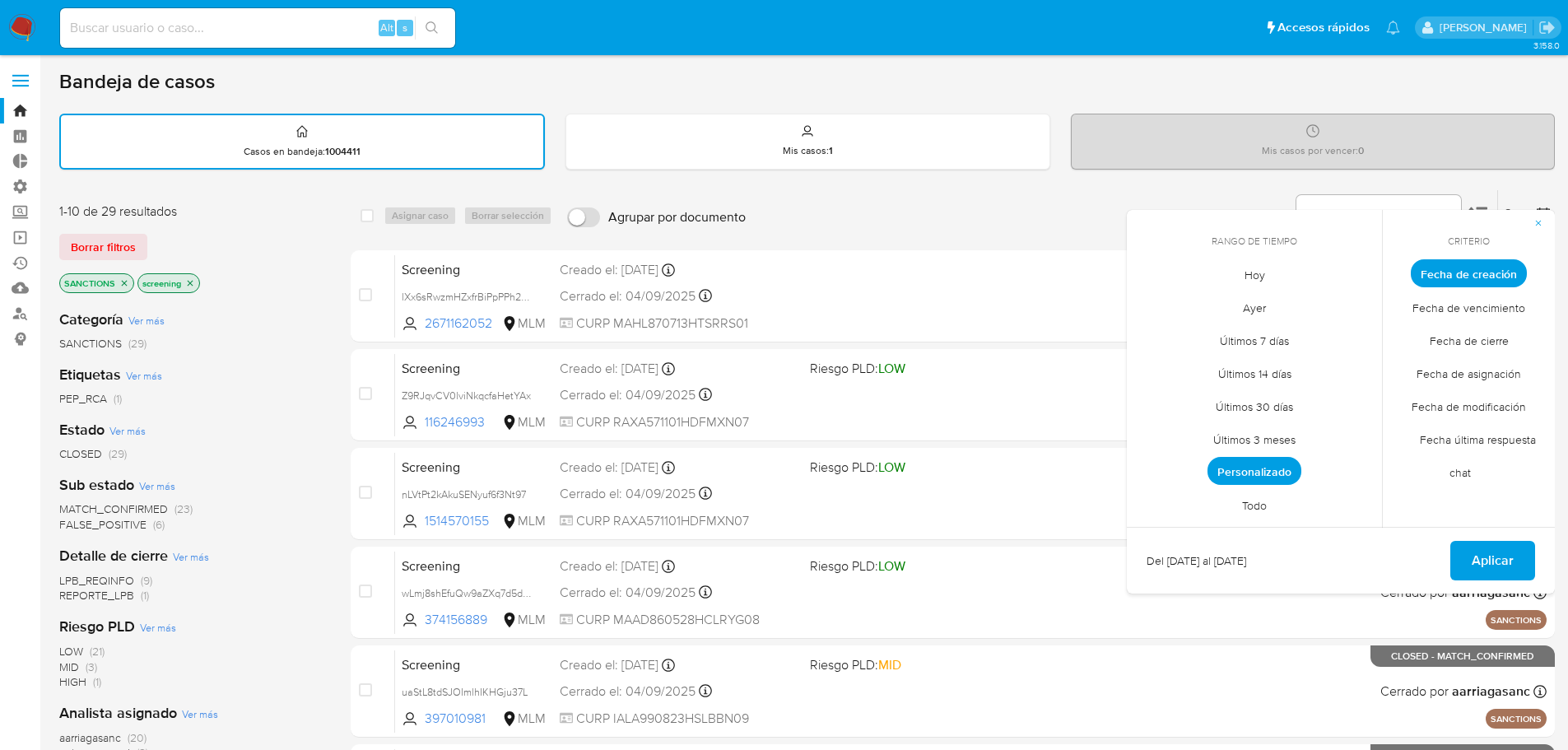
click at [1282, 465] on span "Personalizado" at bounding box center [1254, 471] width 94 height 28
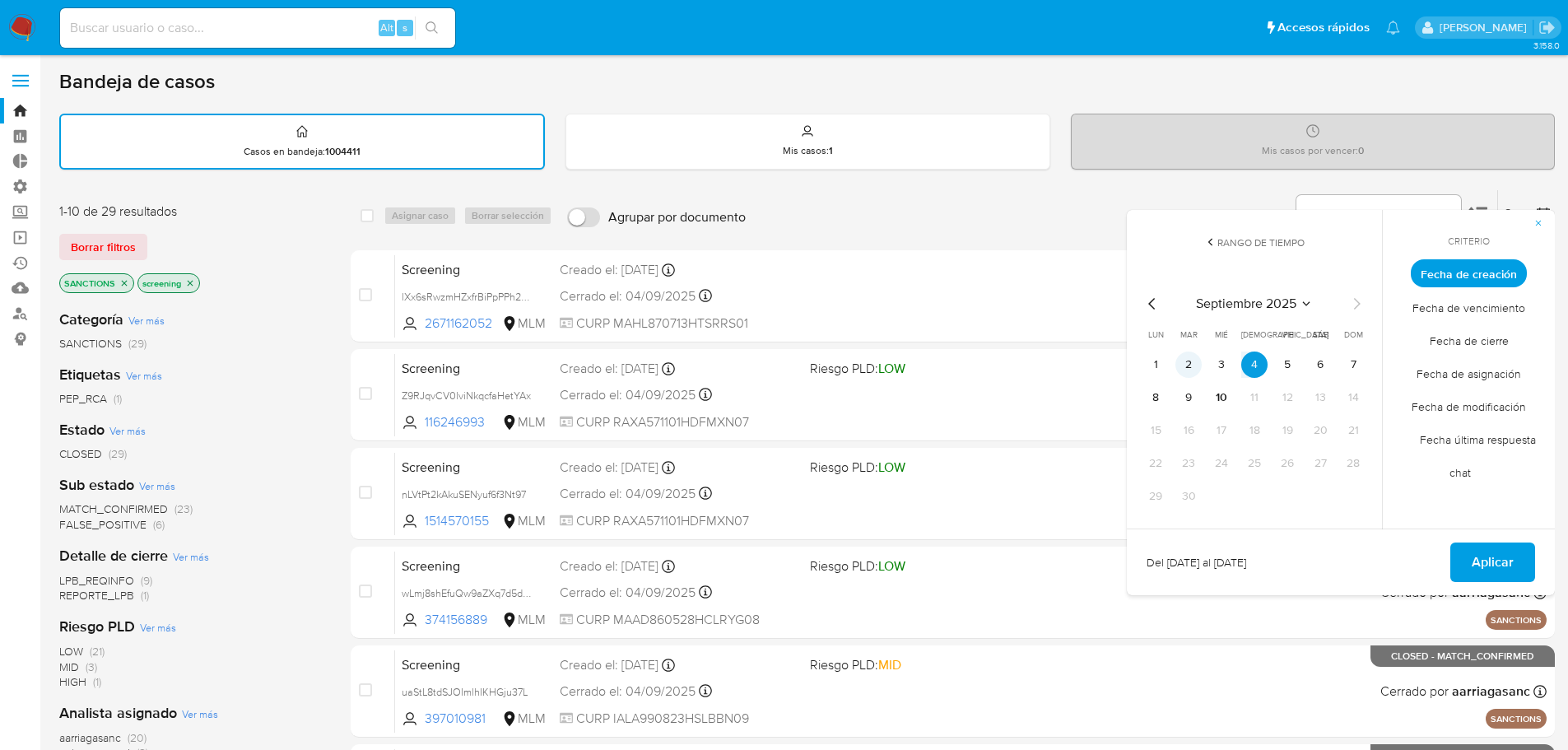
click at [1191, 366] on button "2" at bounding box center [1188, 364] width 27 height 27
click at [1464, 560] on button "Aplicar" at bounding box center [1493, 562] width 85 height 39
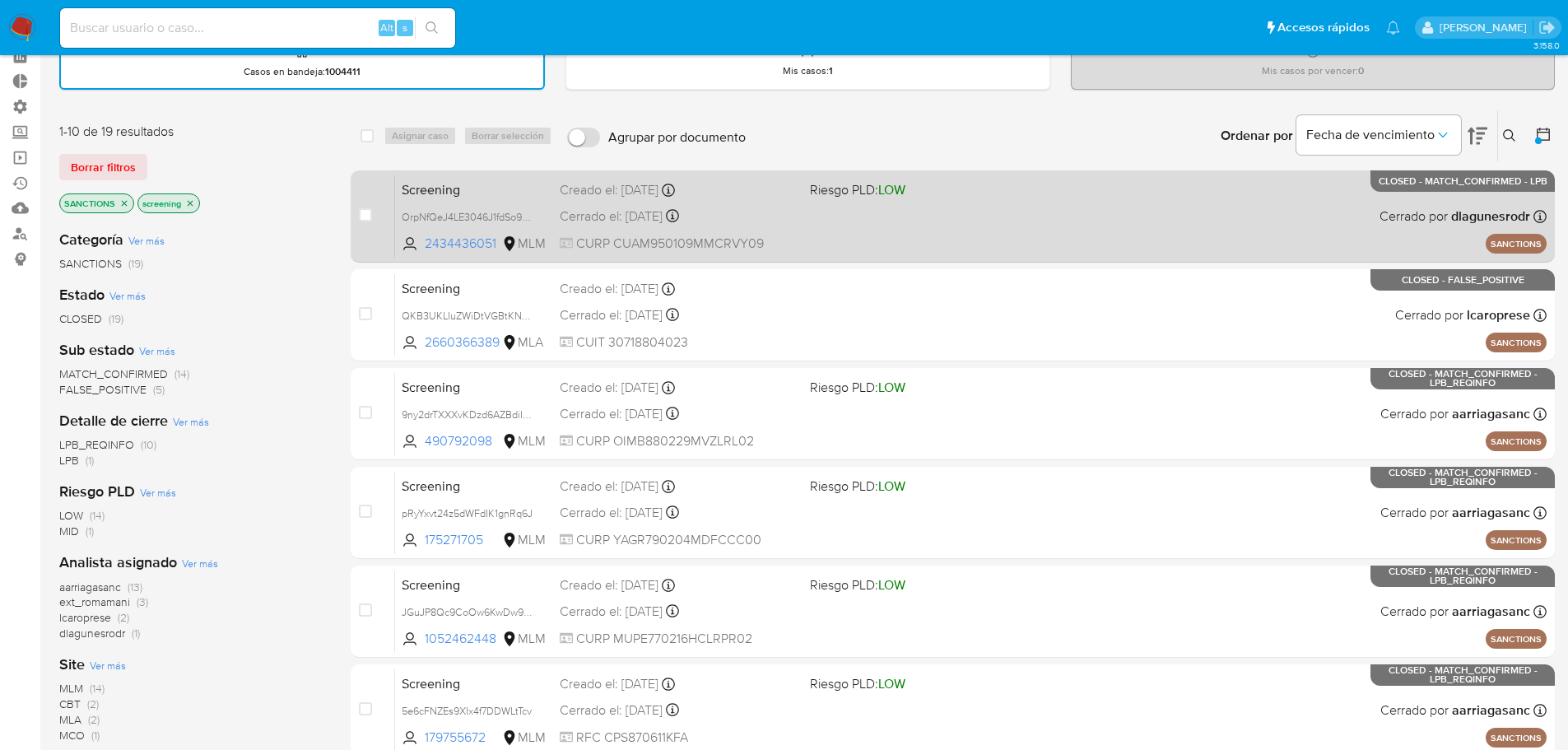
scroll to position [247, 0]
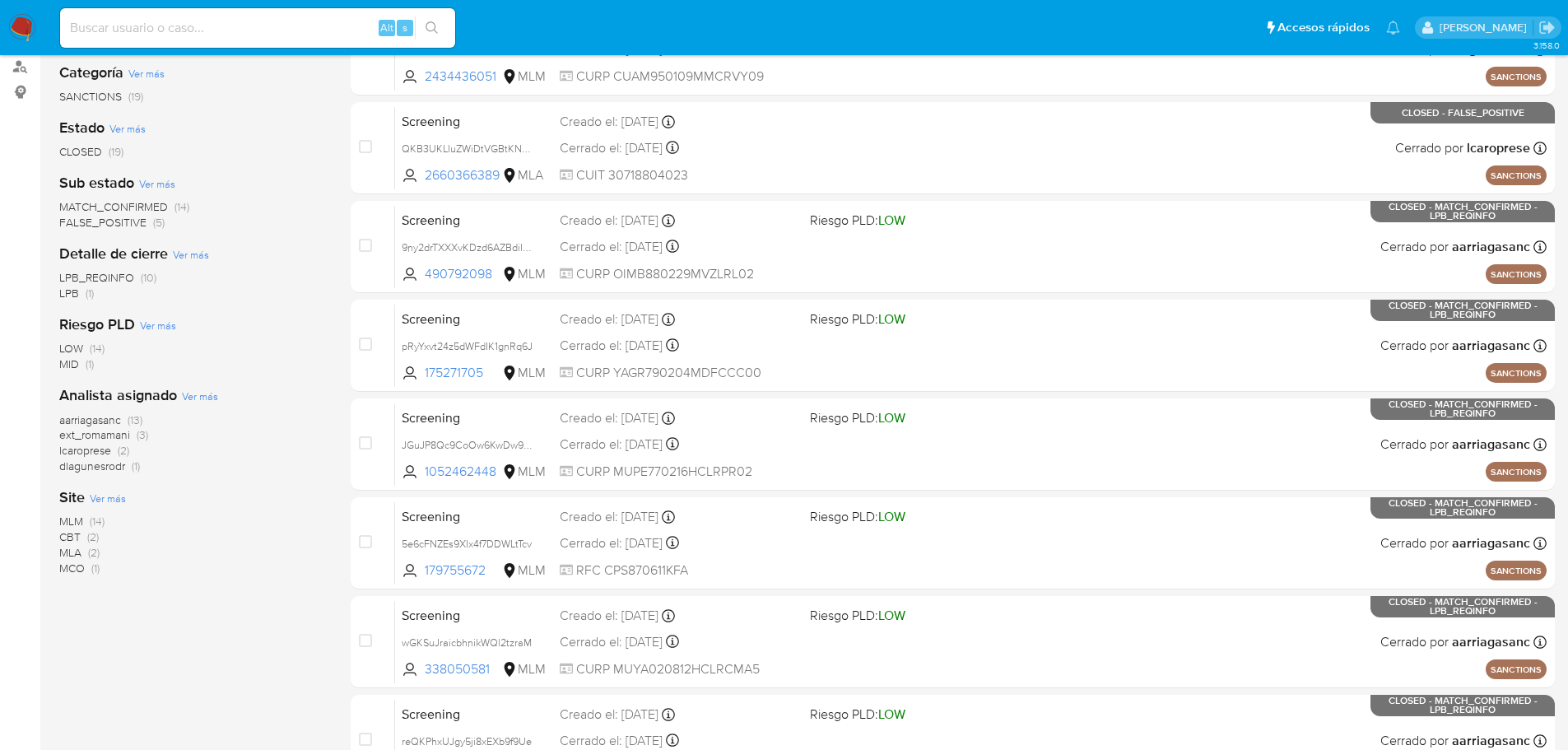
click at [71, 568] on span "MCO" at bounding box center [72, 567] width 26 height 17
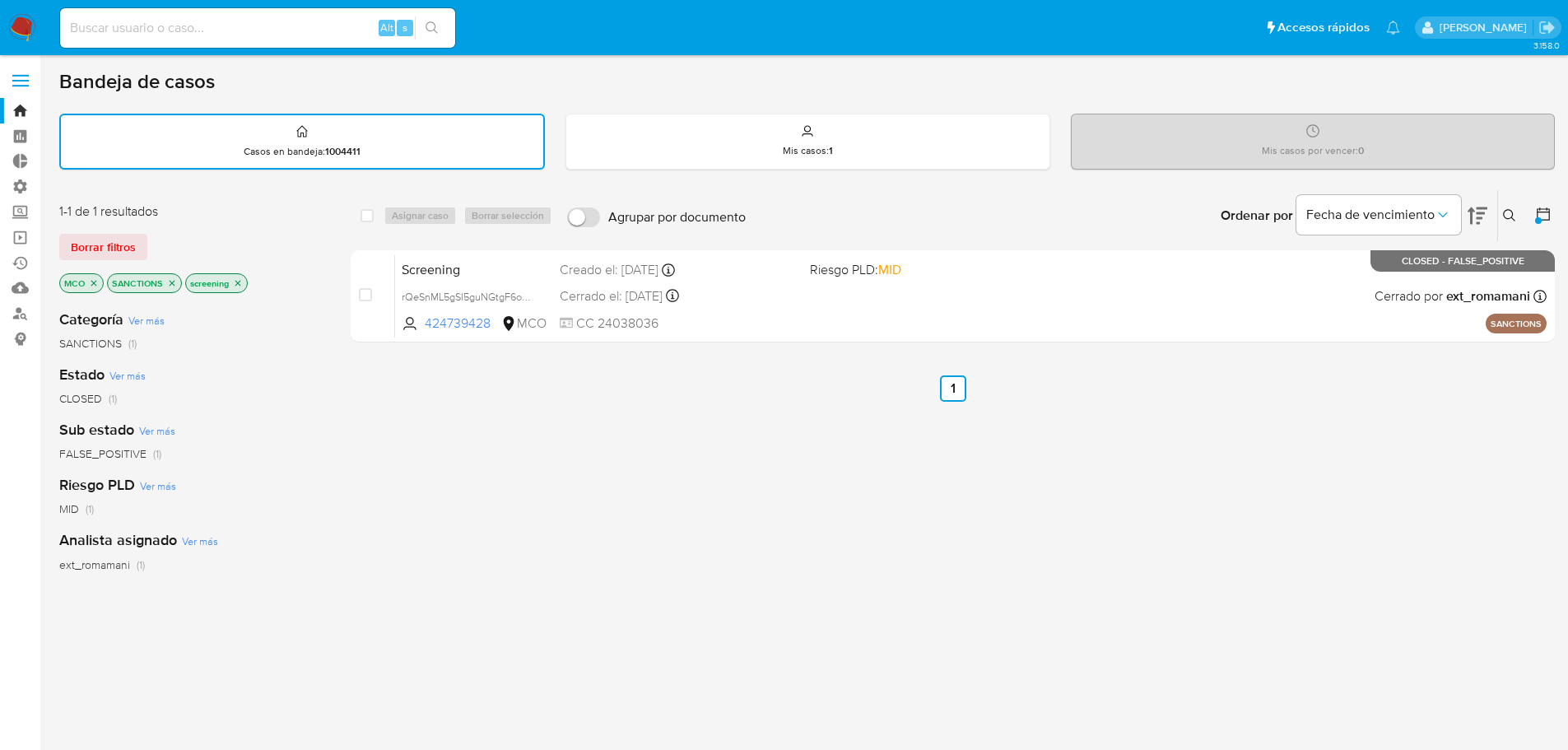
click at [92, 289] on p "MCO" at bounding box center [81, 283] width 42 height 18
click at [92, 282] on icon "close-filter" at bounding box center [94, 283] width 10 height 10
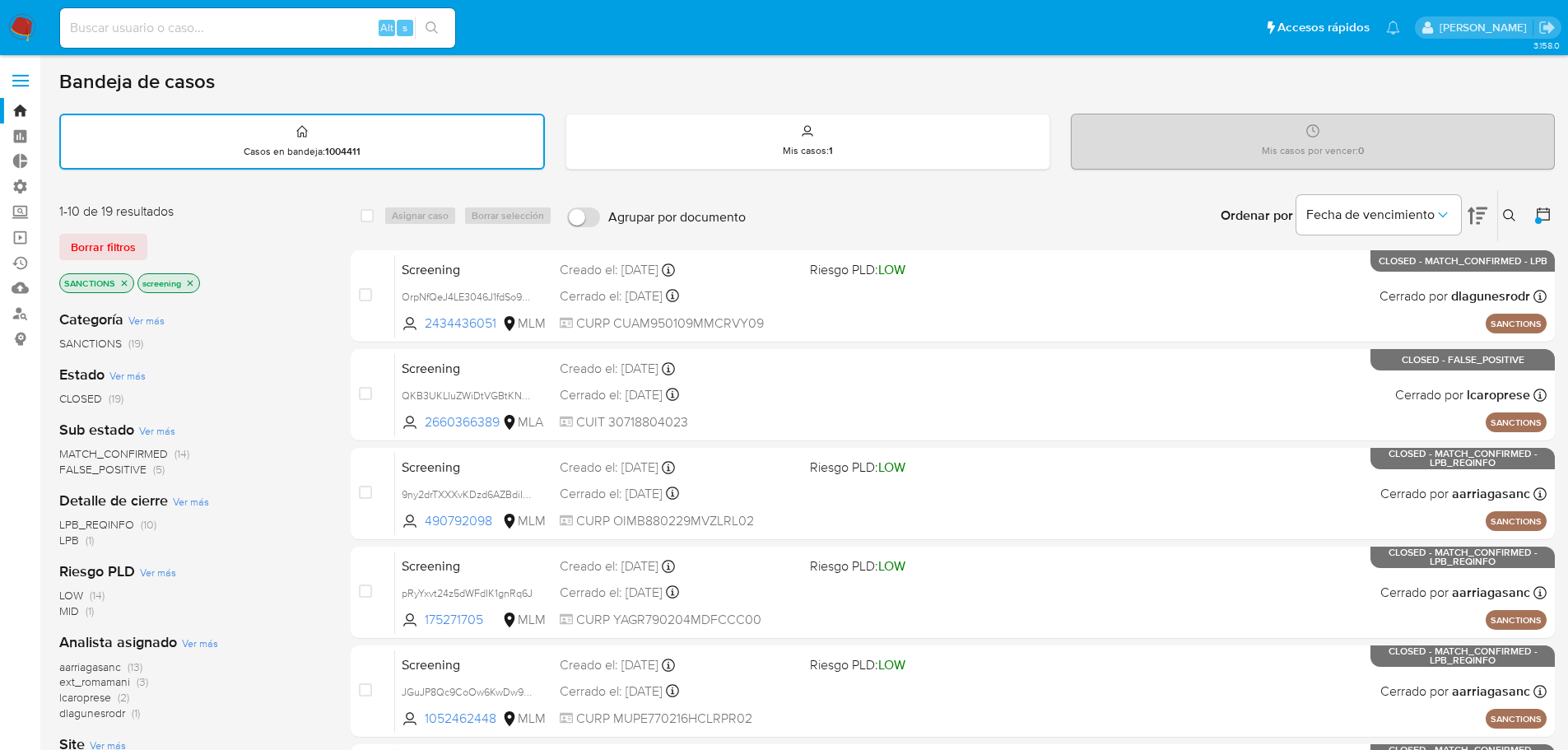
click at [1542, 216] on icon at bounding box center [1543, 214] width 17 height 17
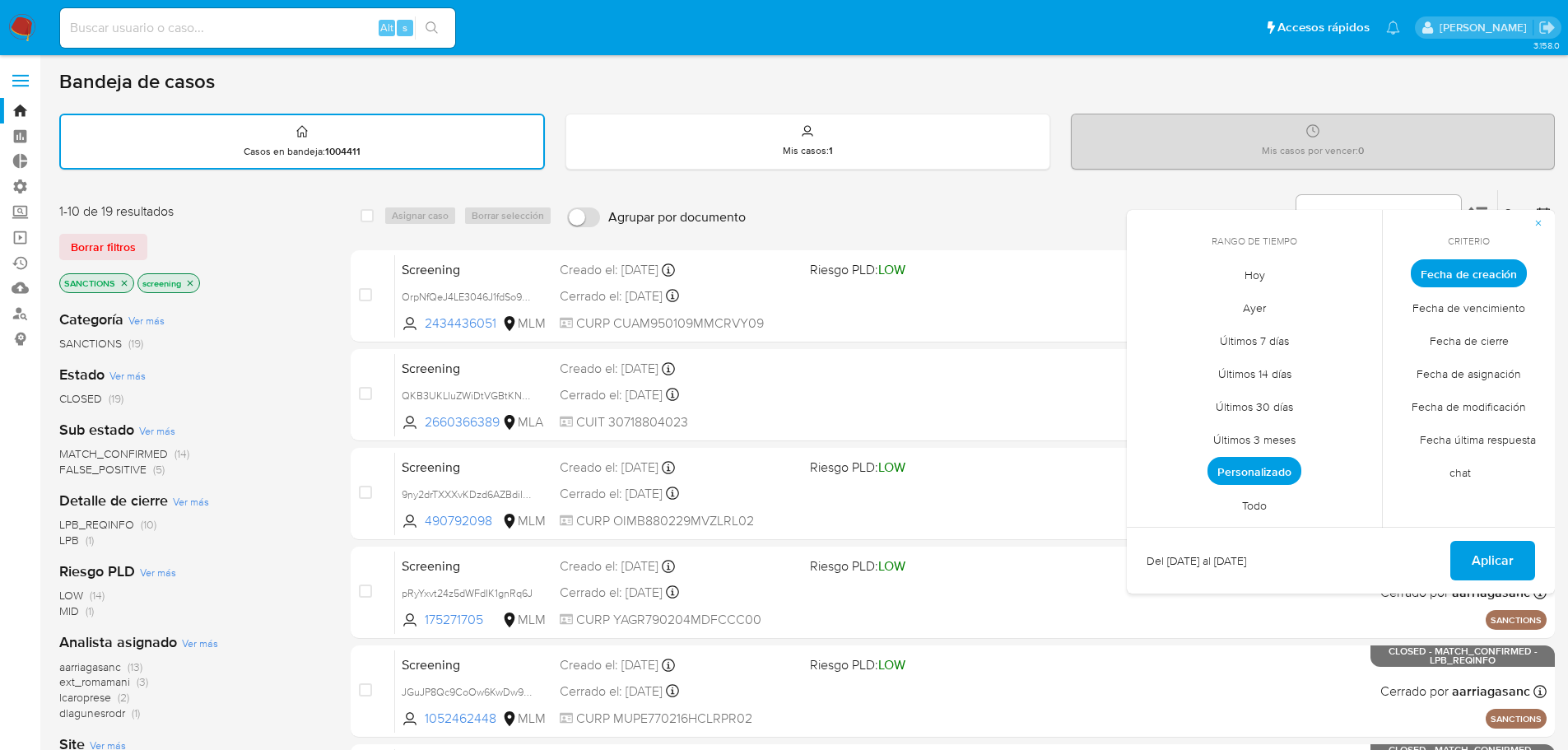
click at [1293, 472] on span "Personalizado" at bounding box center [1254, 471] width 94 height 28
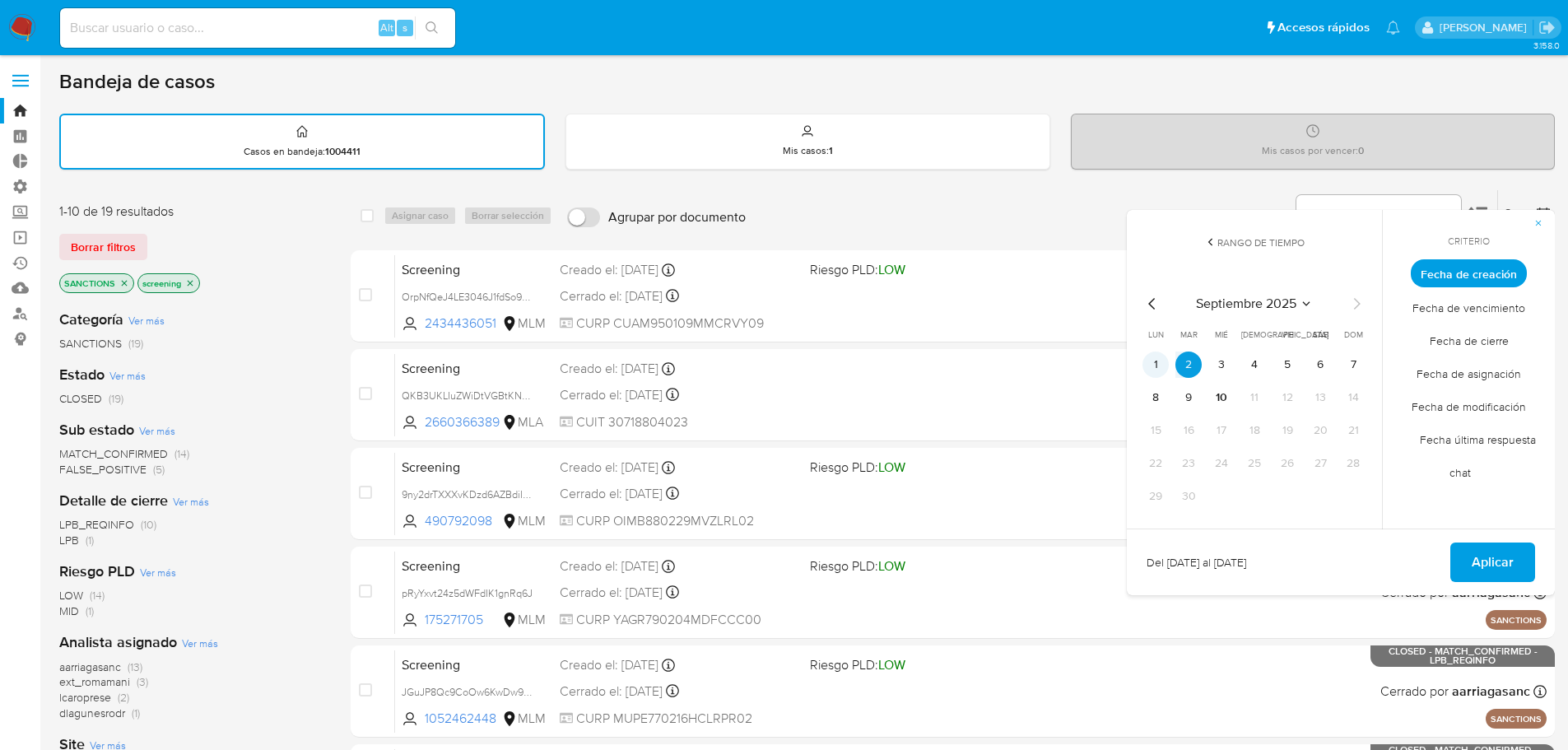
click at [1162, 363] on button "1" at bounding box center [1156, 364] width 27 height 27
click at [1456, 565] on button "Aplicar" at bounding box center [1493, 562] width 85 height 39
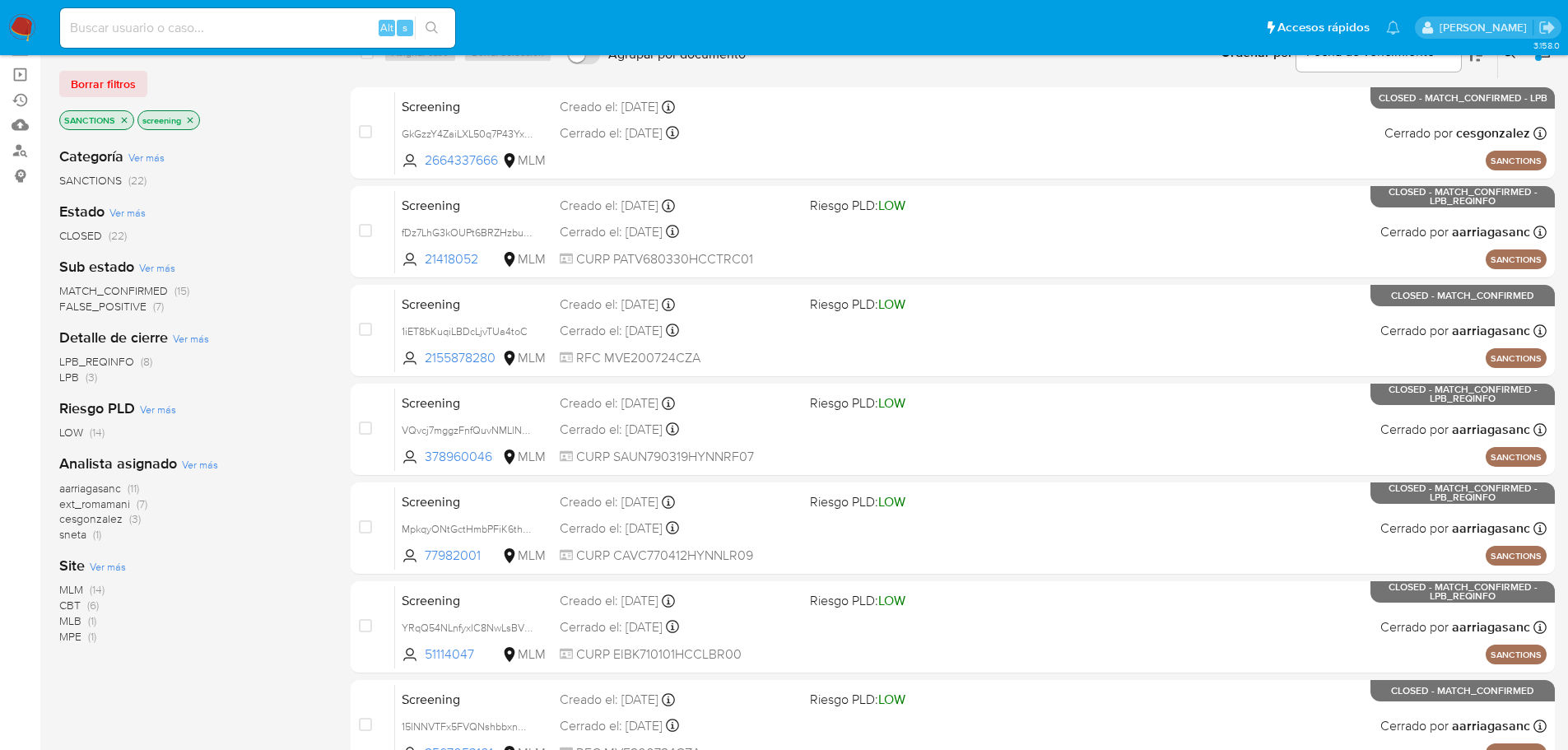
scroll to position [165, 0]
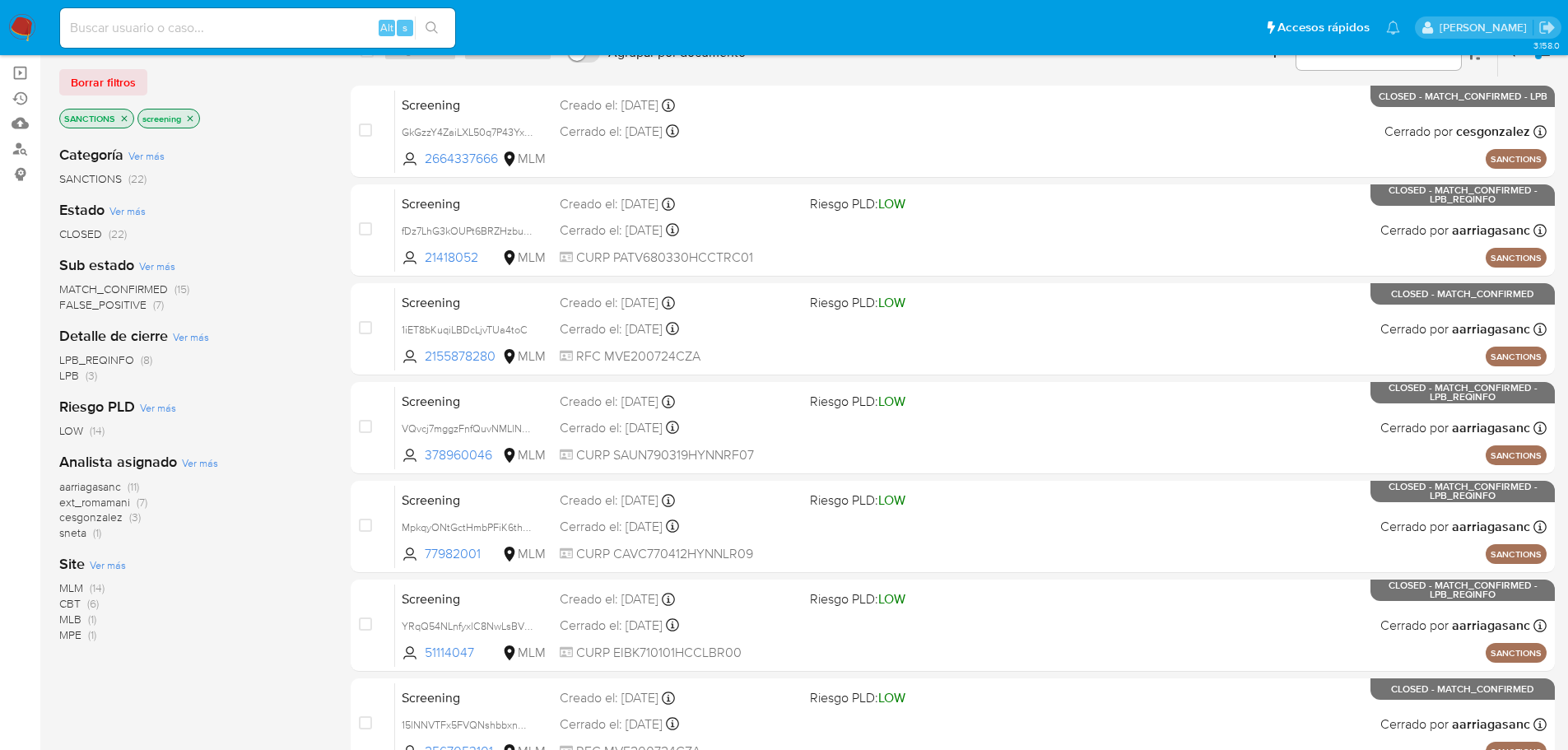
click at [67, 635] on span "MPE" at bounding box center [70, 635] width 23 height 17
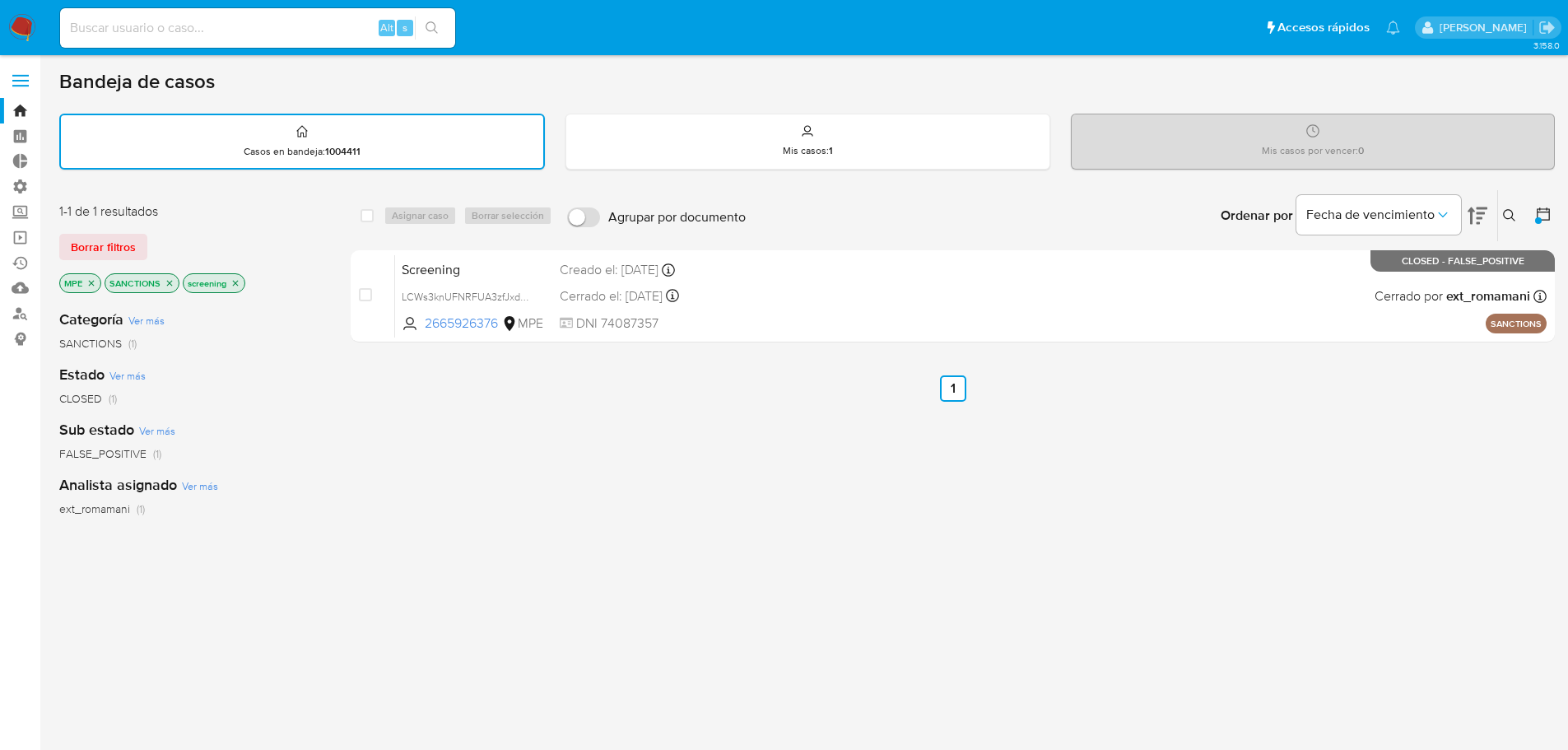
click at [96, 285] on icon "close-filter" at bounding box center [92, 283] width 10 height 10
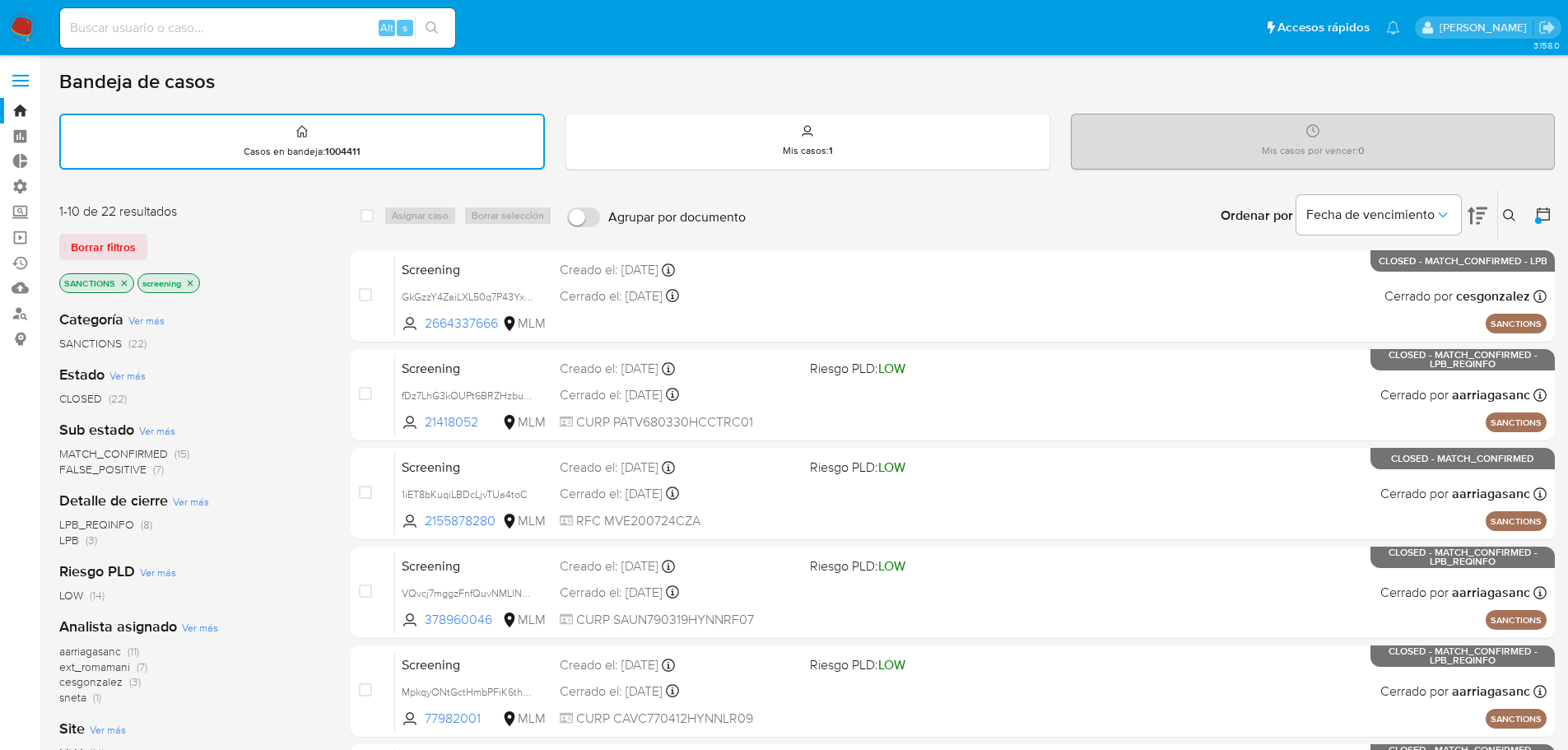
click at [1543, 219] on icon at bounding box center [1543, 214] width 17 height 17
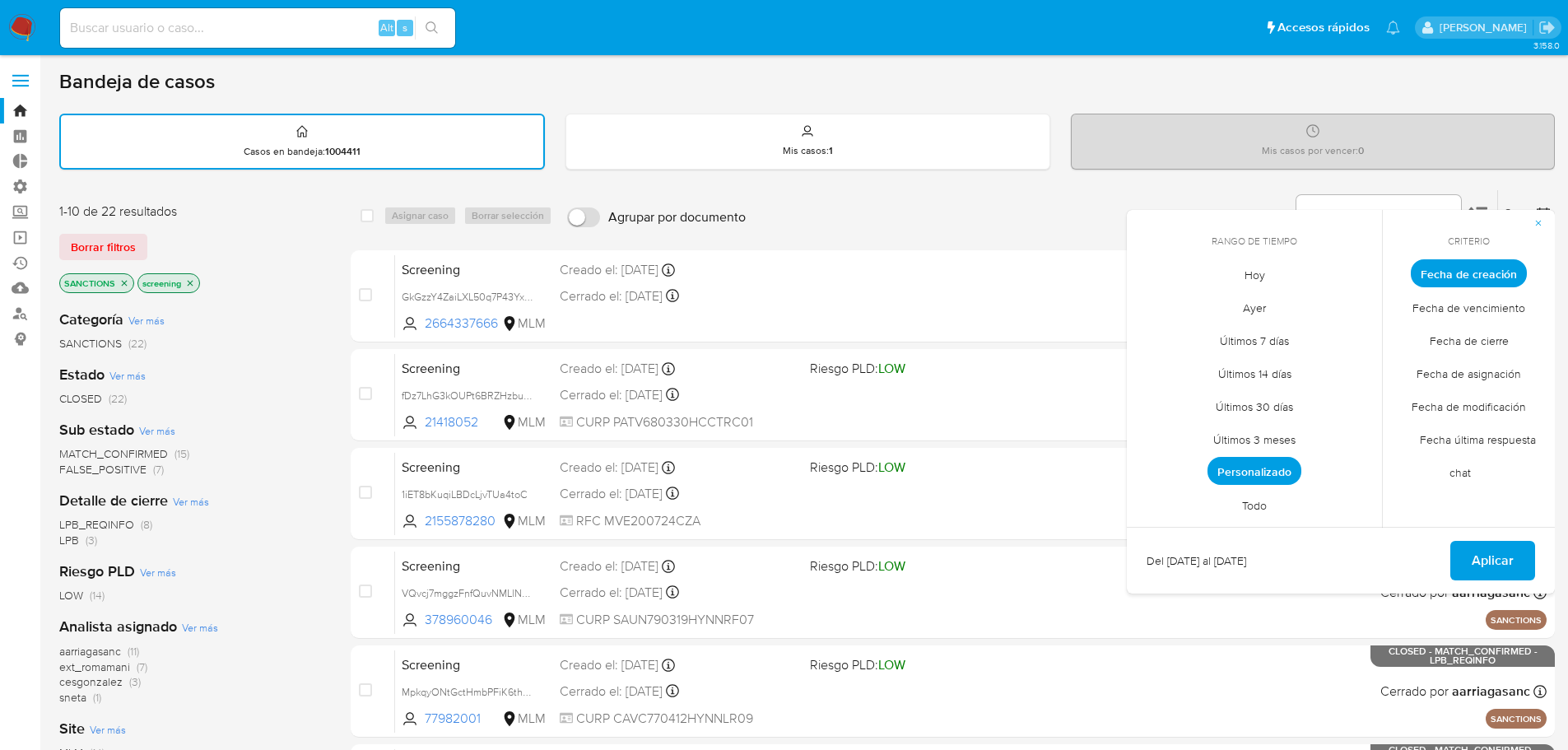
click at [1230, 476] on span "Personalizado" at bounding box center [1254, 471] width 94 height 28
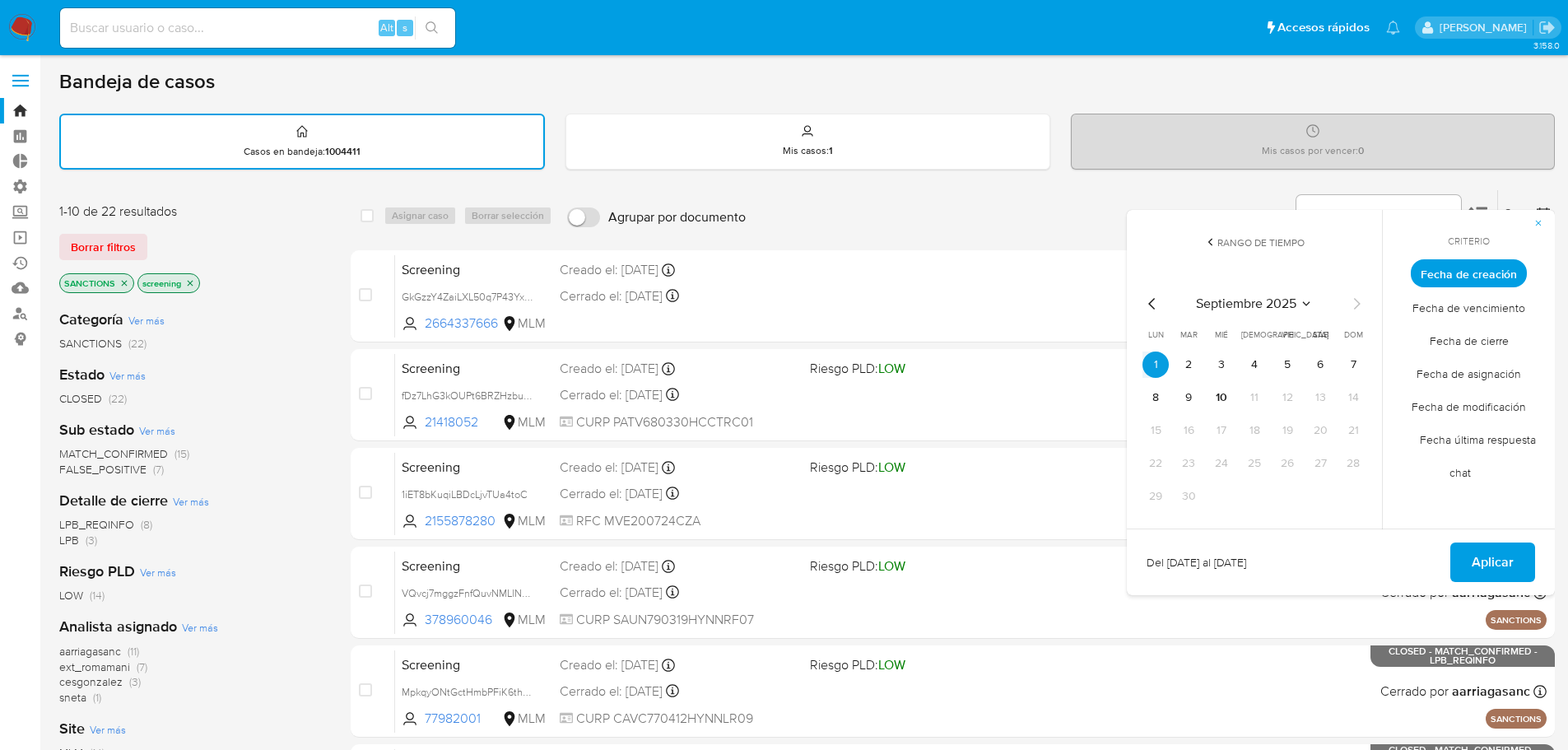
click at [1230, 476] on td "24" at bounding box center [1222, 463] width 27 height 27
click at [1152, 306] on icon "Mes anterior" at bounding box center [1152, 304] width 7 height 12
click at [1284, 497] on button "29" at bounding box center [1287, 496] width 27 height 27
click at [1467, 559] on button "Aplicar" at bounding box center [1493, 562] width 85 height 39
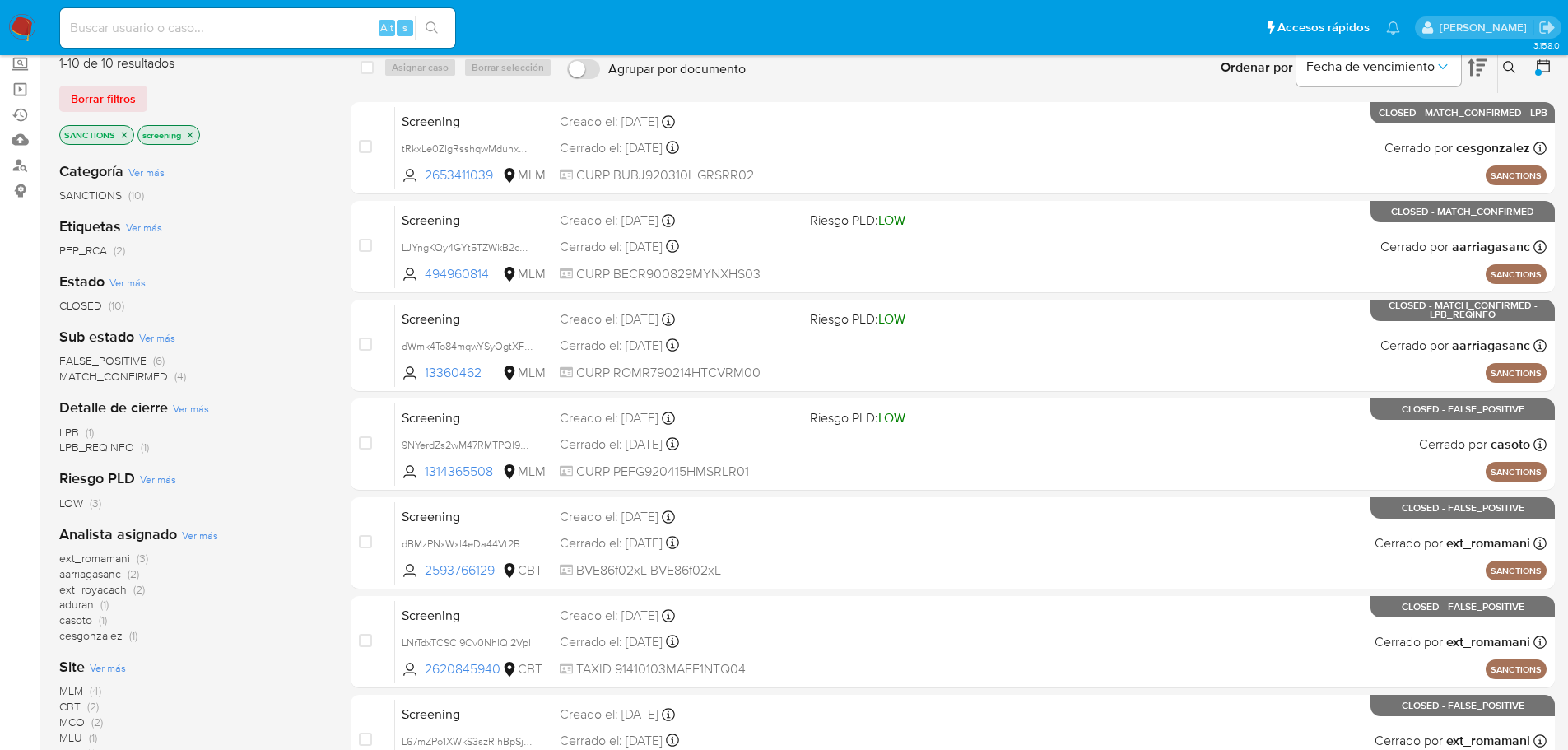
scroll to position [165, 0]
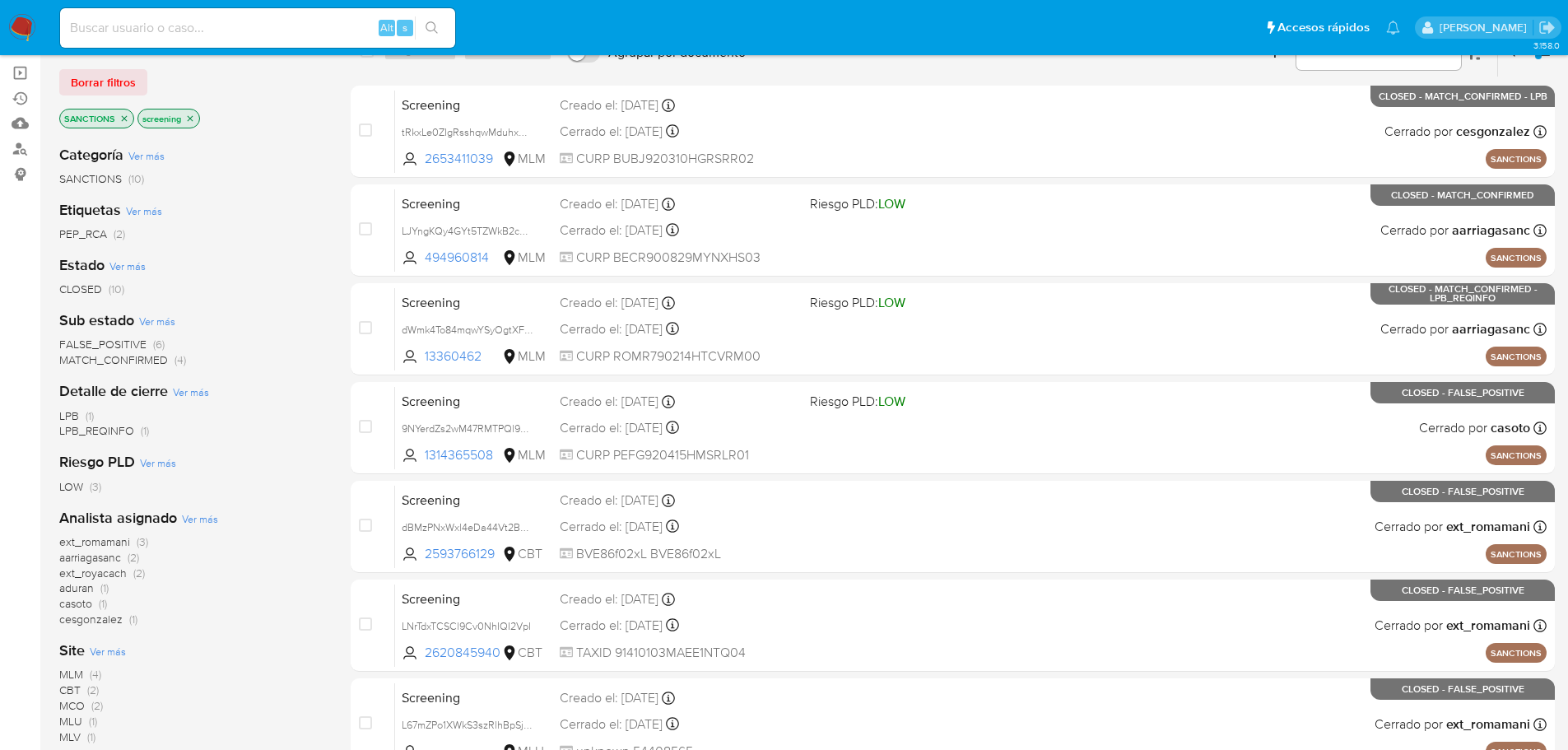
click at [70, 717] on span "MLU" at bounding box center [70, 720] width 23 height 17
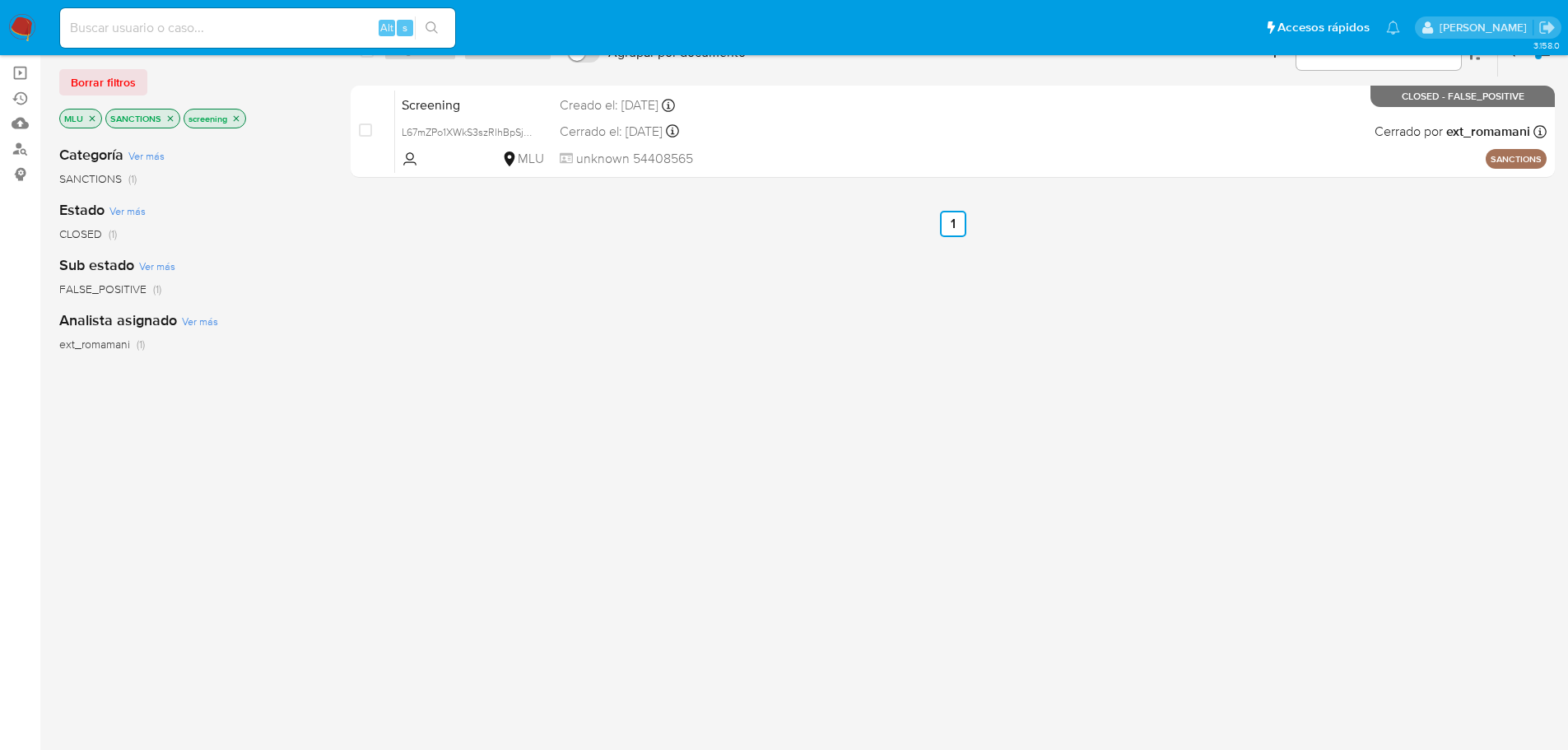
click at [94, 121] on icon "close-filter" at bounding box center [92, 118] width 10 height 10
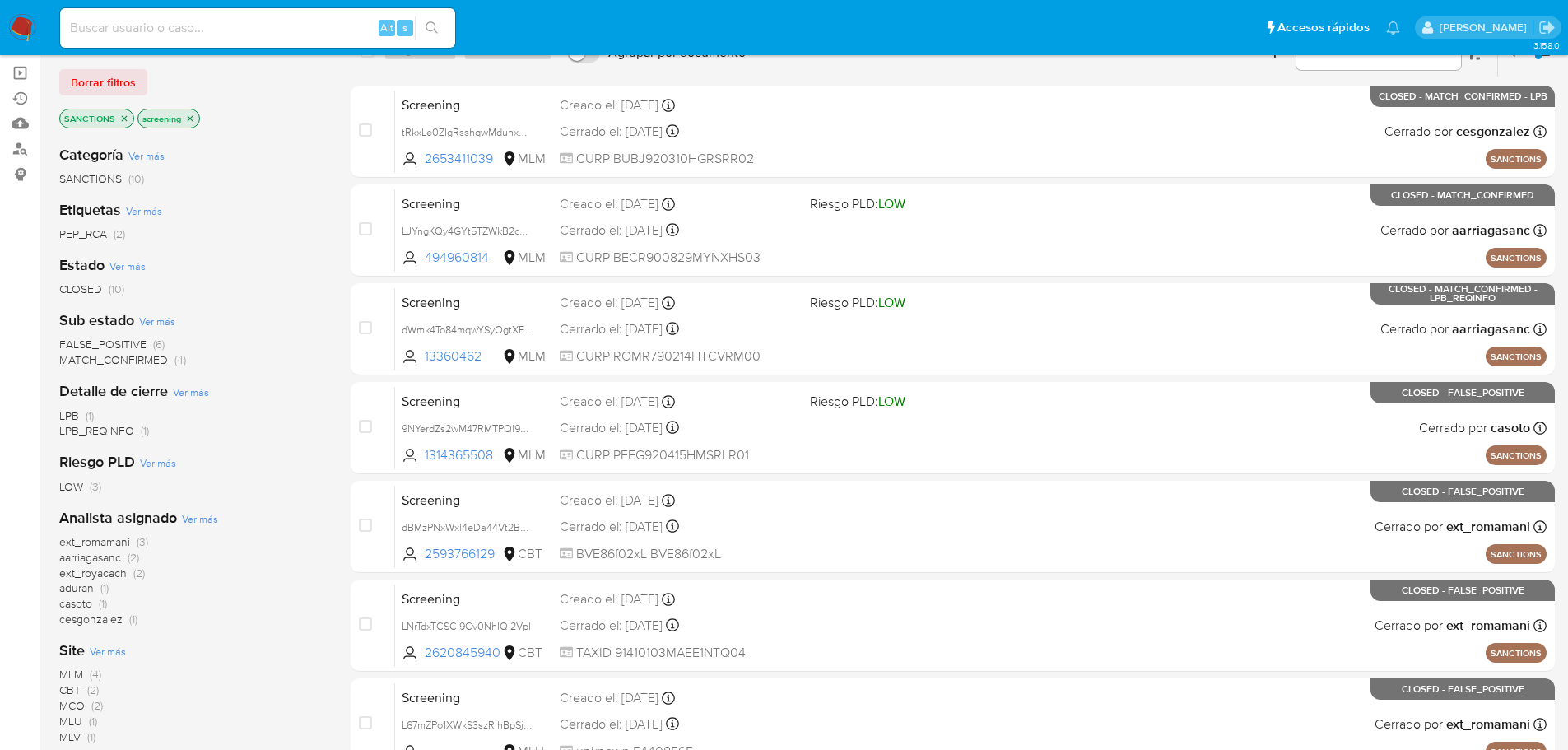
click at [71, 705] on span "MCO" at bounding box center [72, 706] width 26 height 17
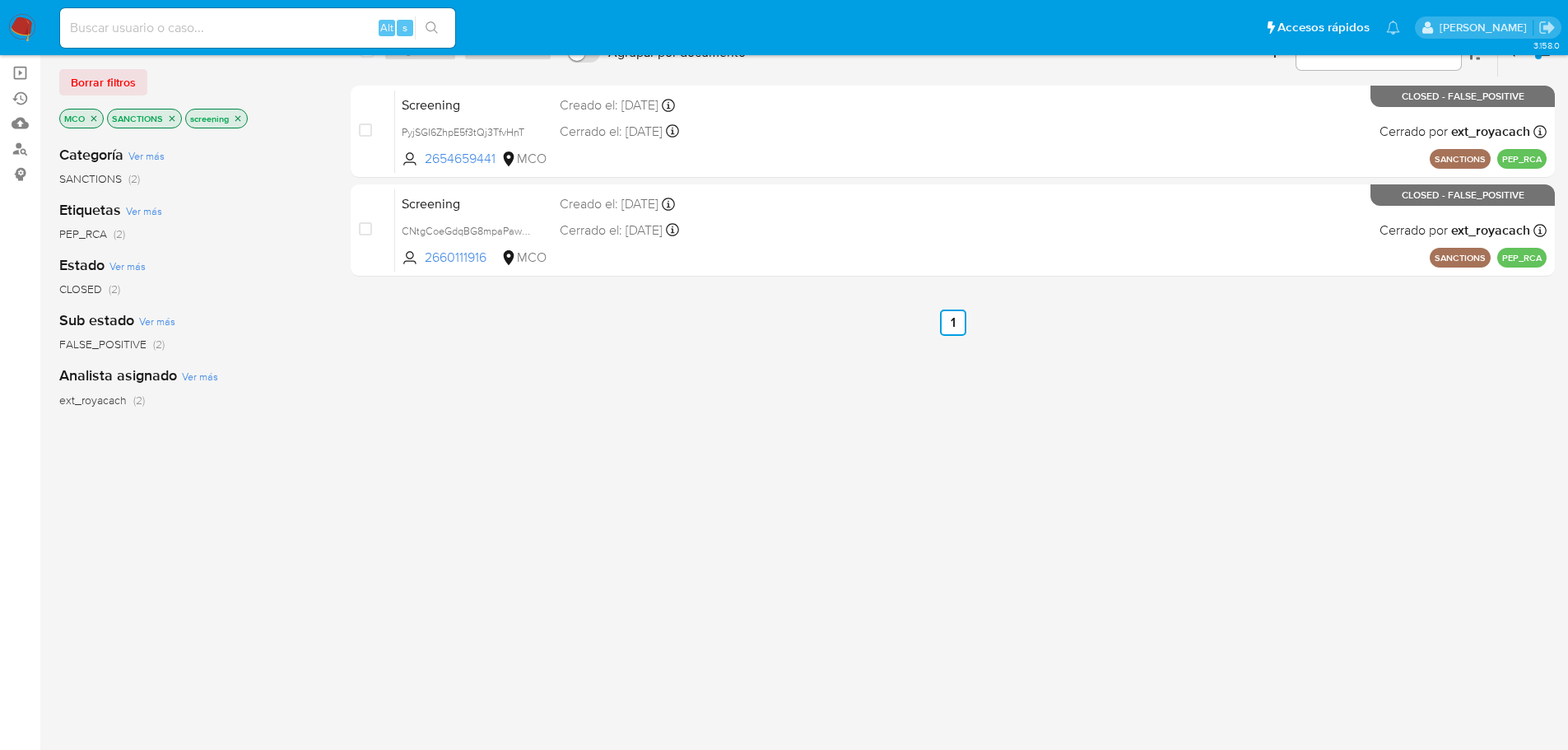
click at [97, 121] on icon "close-filter" at bounding box center [94, 118] width 10 height 10
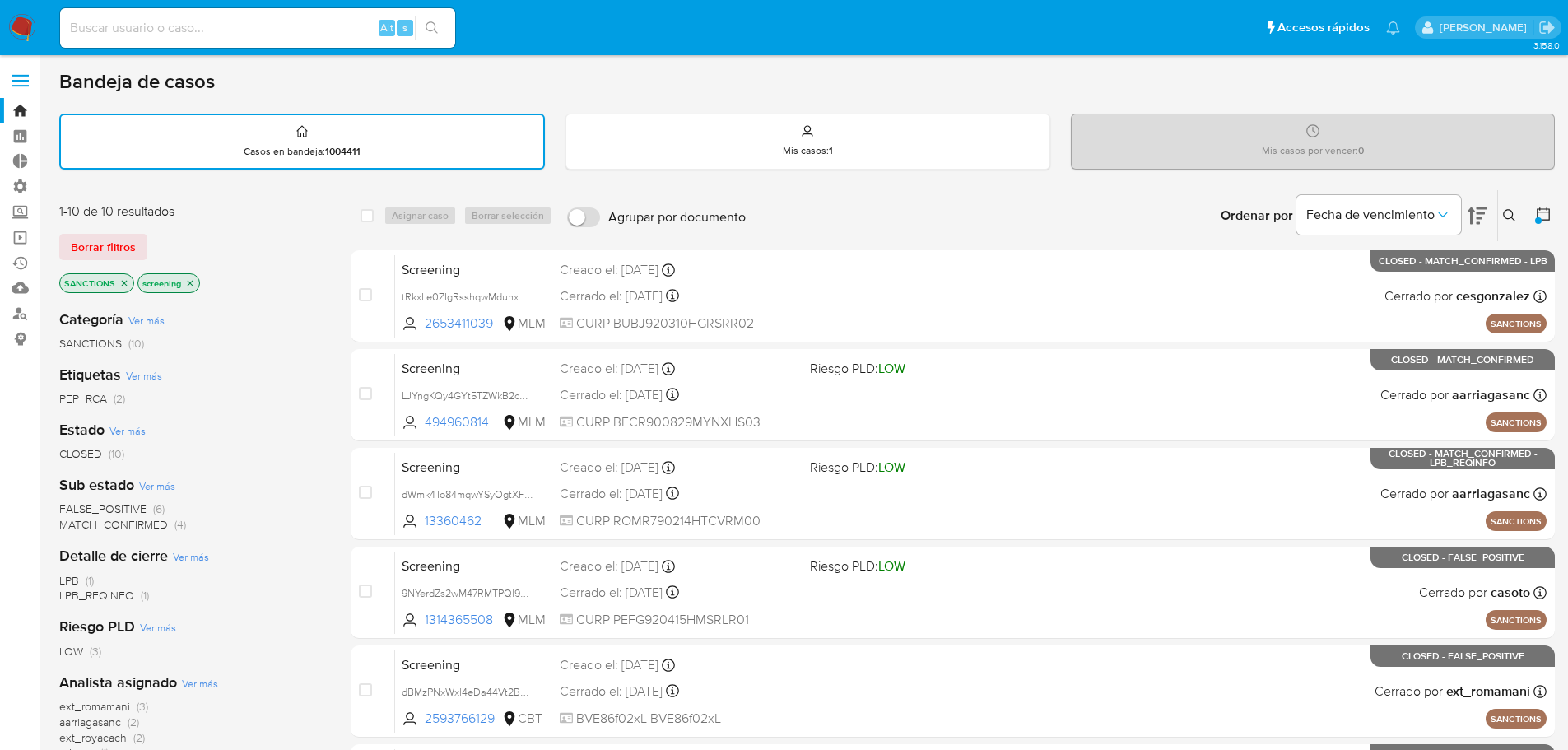
click at [1552, 210] on button at bounding box center [1545, 216] width 20 height 20
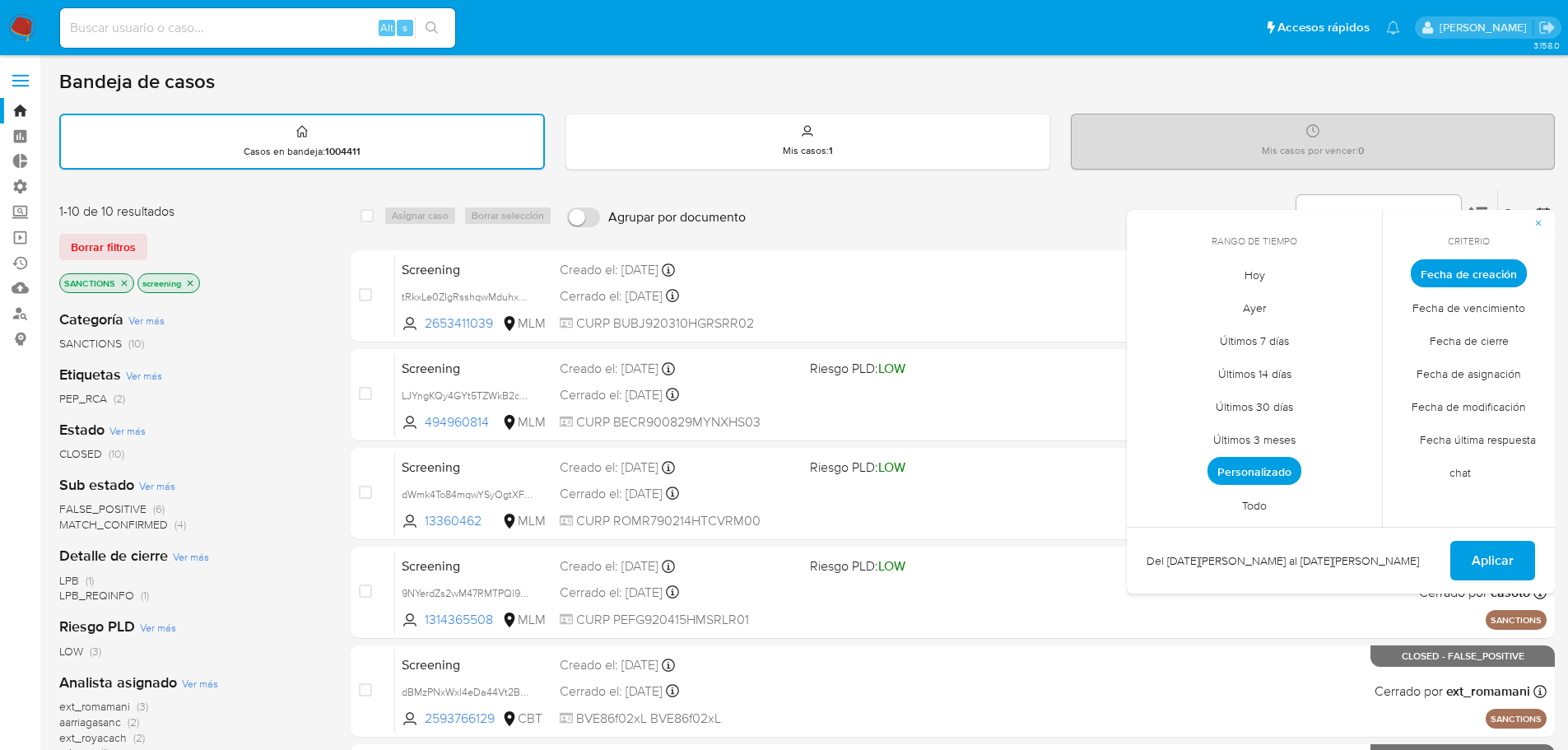
click at [1095, 204] on div "Ordenar por Fecha de vencimiento No es posible ordenar los resultados mientras …" at bounding box center [1155, 216] width 801 height 51
click at [1443, 194] on div "Fecha de vencimiento" at bounding box center [1379, 216] width 165 height 51
click at [1443, 200] on button "Fecha de vencimiento" at bounding box center [1379, 215] width 165 height 39
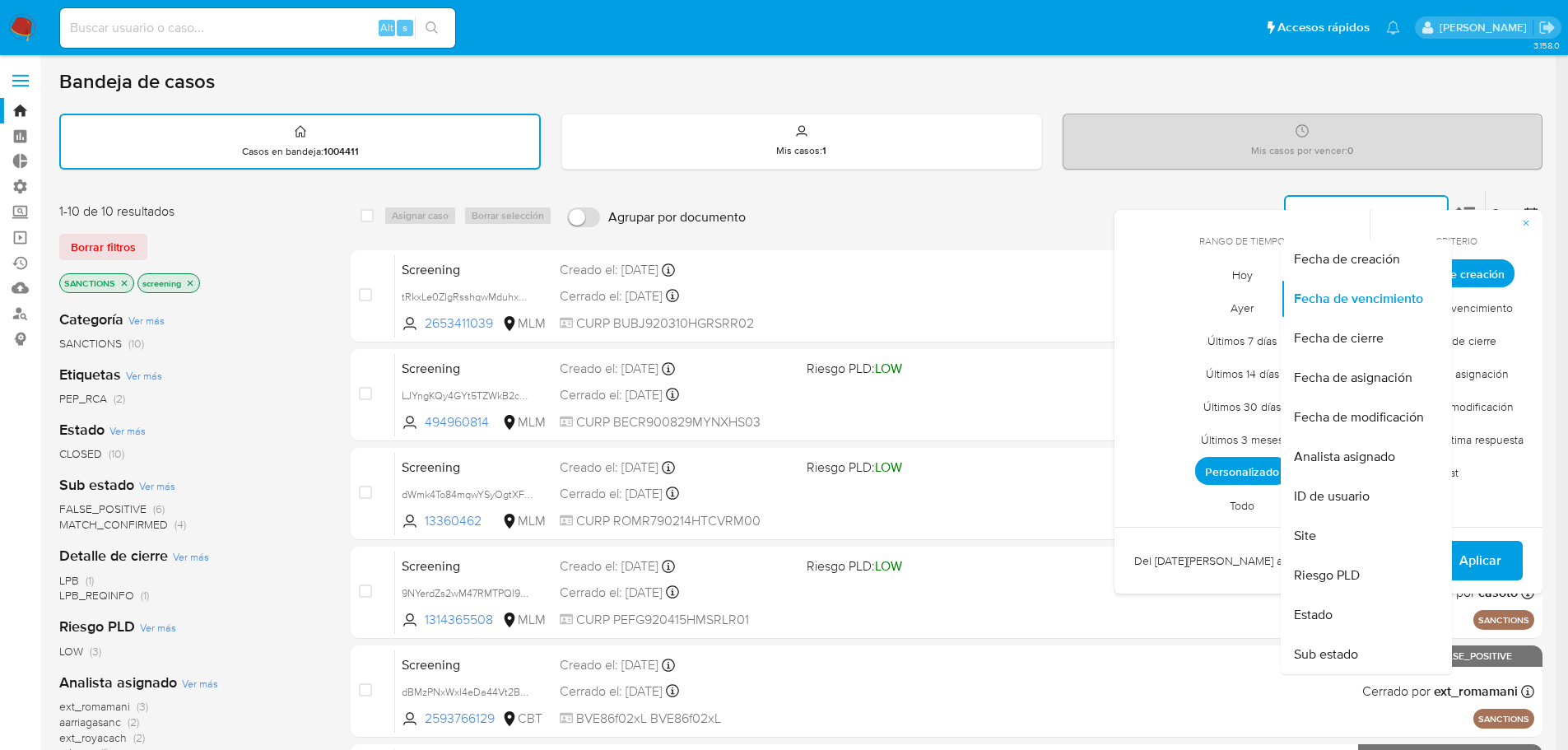
click at [1498, 186] on div "Bandeja de casos Casos en bandeja : 1004411 Mis casos : 1 Mis casos por vencer …" at bounding box center [800, 680] width 1483 height 1222
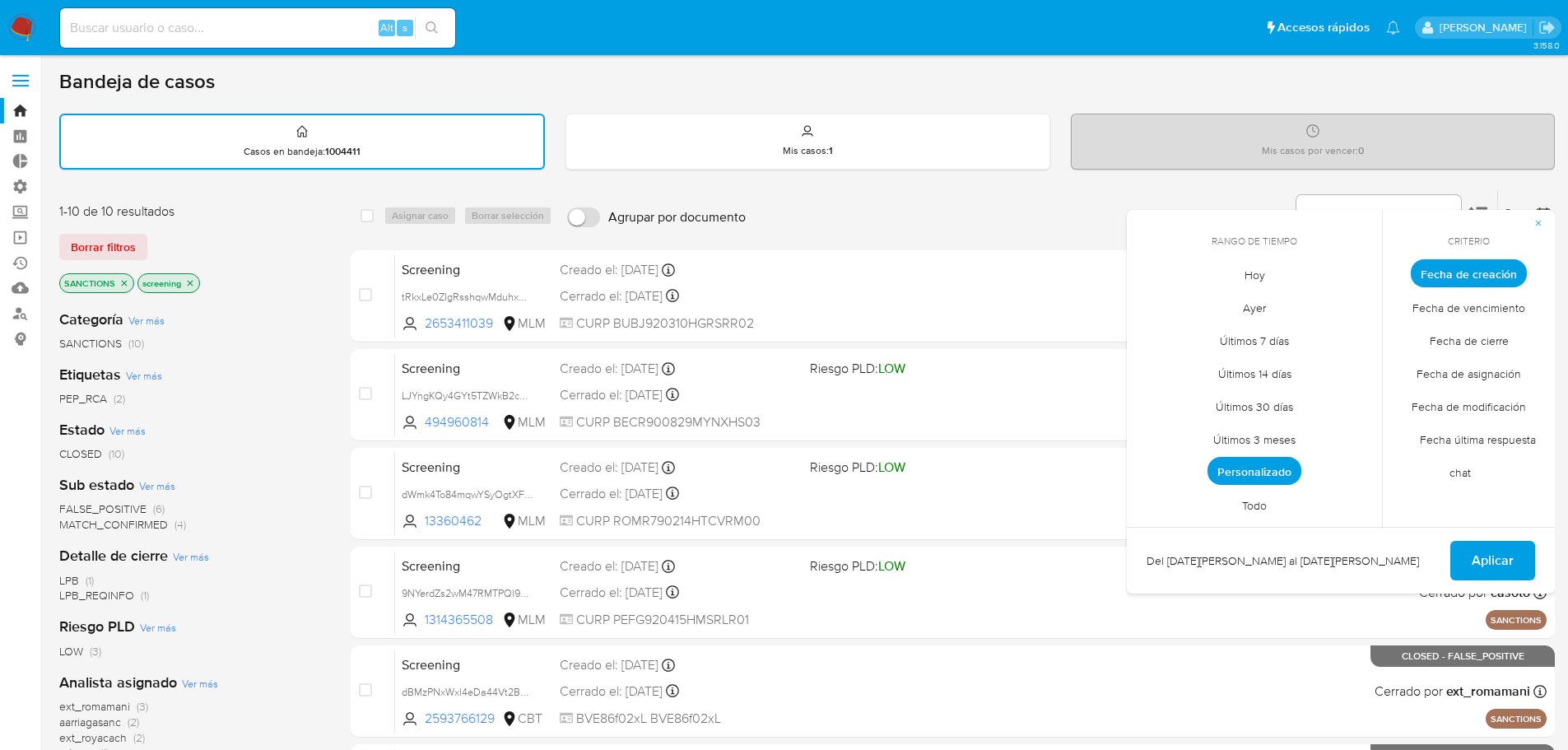
click at [1279, 485] on span "Personalizado" at bounding box center [1254, 471] width 94 height 28
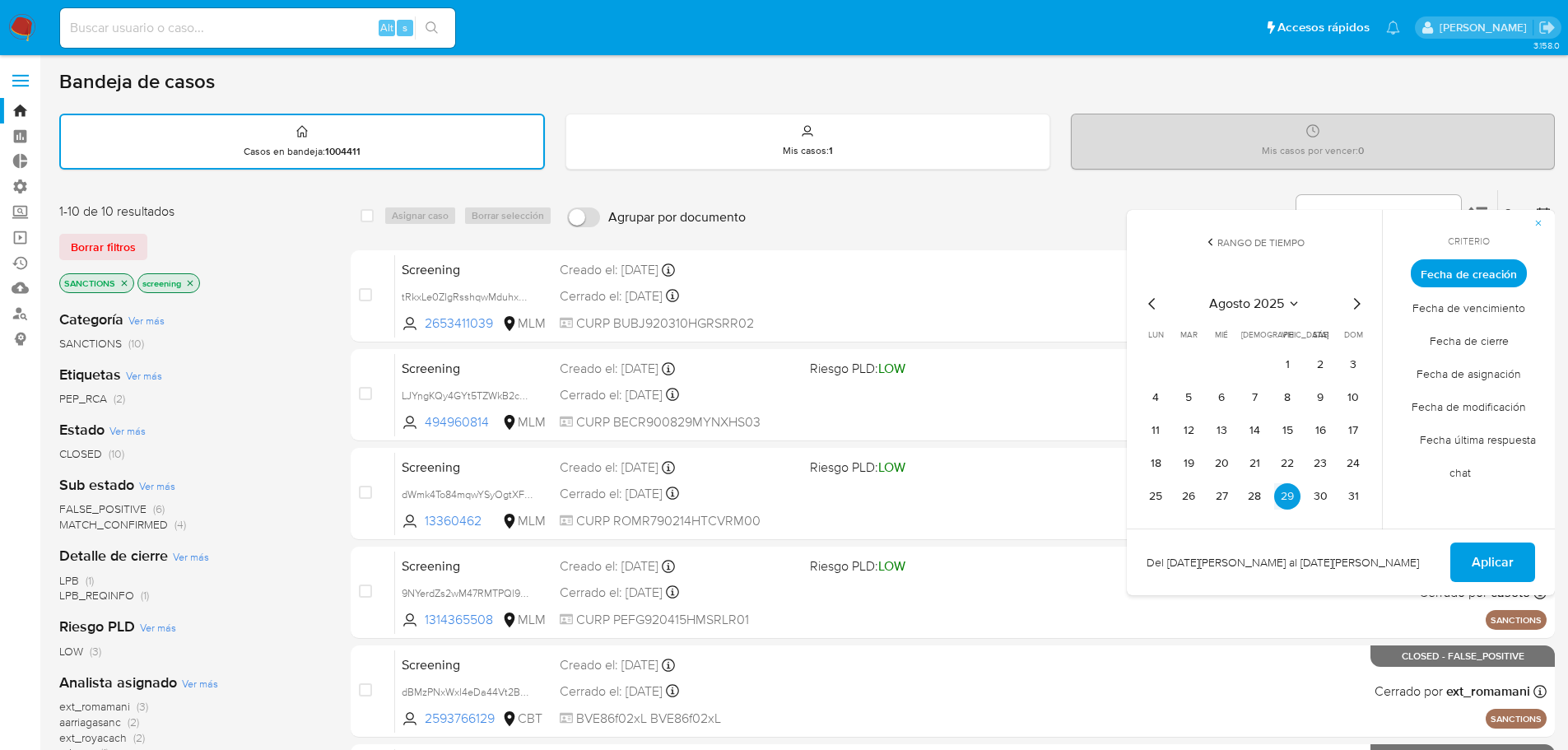
click at [1364, 301] on icon "Mes siguiente" at bounding box center [1357, 304] width 20 height 20
click at [1222, 404] on button "10" at bounding box center [1222, 398] width 27 height 27
click at [1468, 553] on button "Aplicar" at bounding box center [1493, 562] width 85 height 39
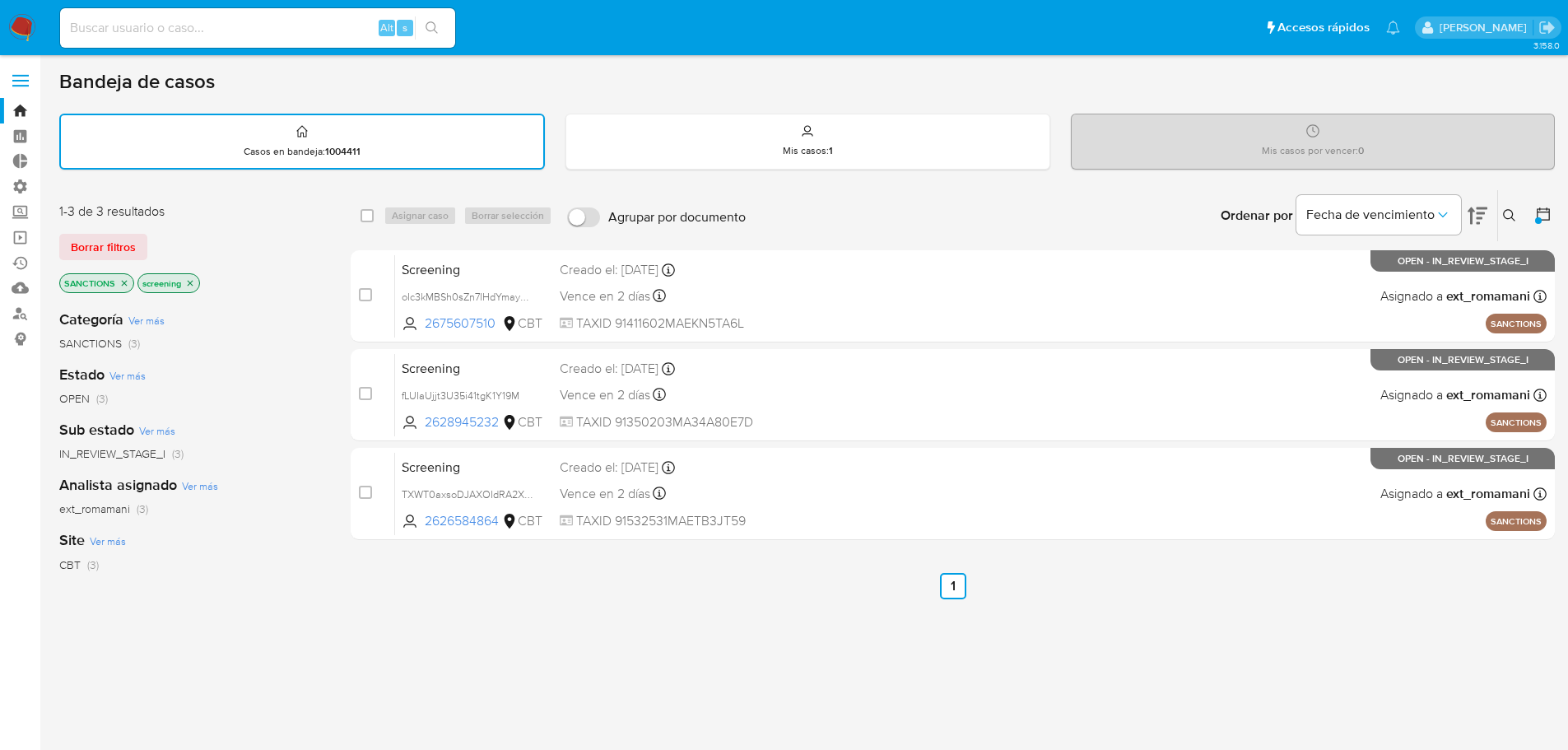
click at [123, 281] on icon "close-filter" at bounding box center [124, 283] width 10 height 10
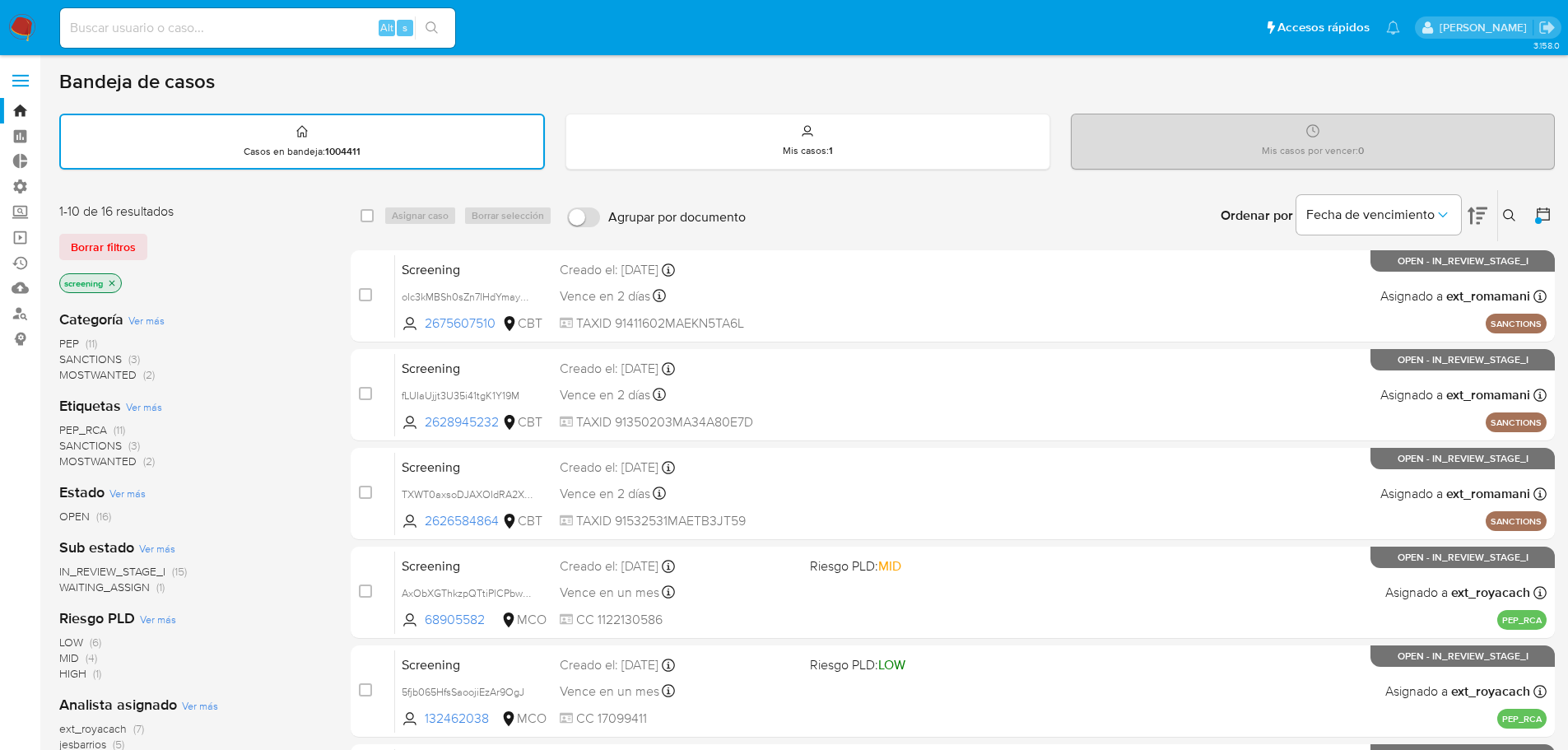
click at [1543, 209] on icon at bounding box center [1543, 213] width 13 height 13
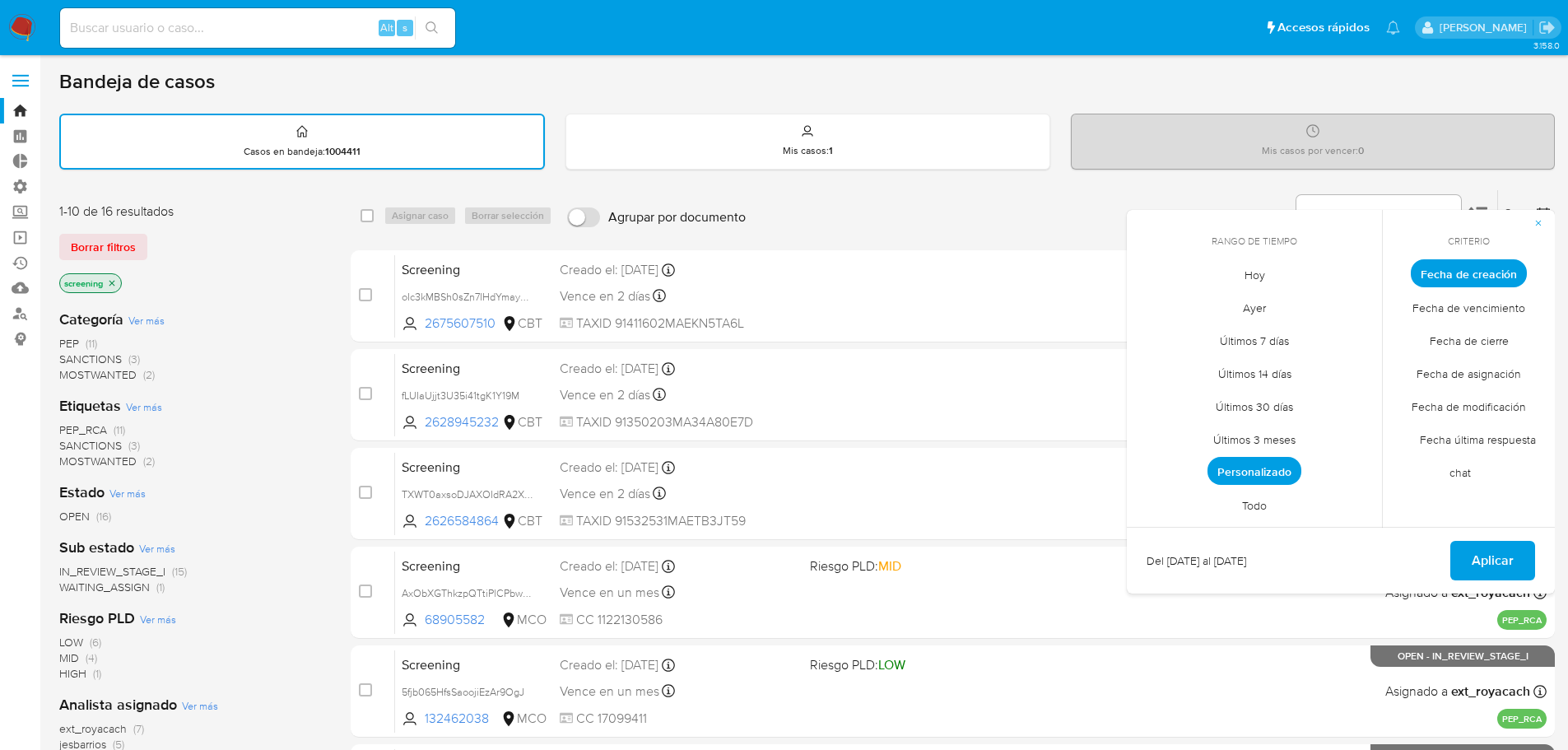
click at [78, 454] on span "MOSTWANTED" at bounding box center [98, 461] width 77 height 17
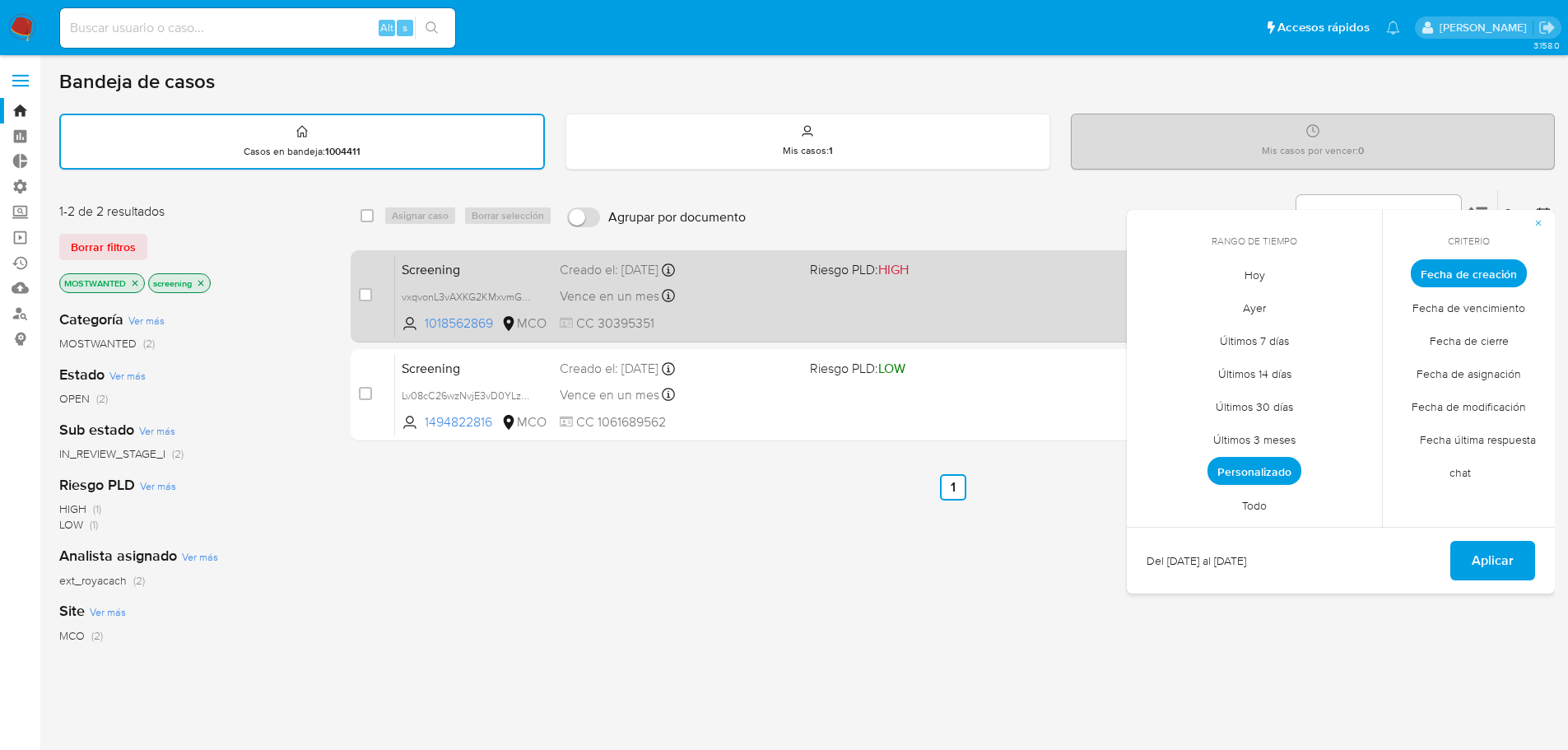
click at [495, 267] on span "Screening" at bounding box center [474, 268] width 145 height 22
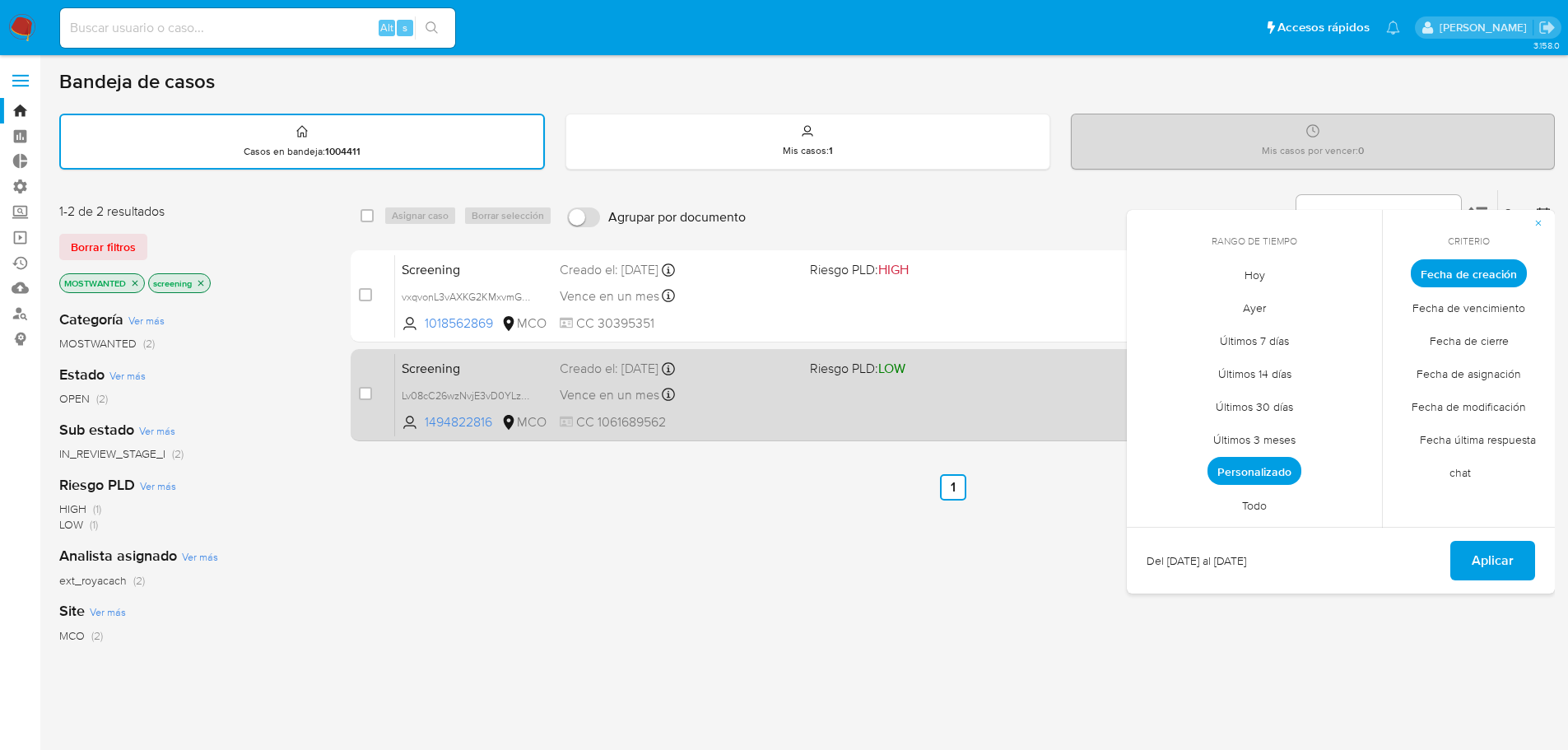
click at [720, 365] on div "Creado el: 10/09/2025 Creado el: 10/09/2025 07:07:48" at bounding box center [678, 369] width 237 height 18
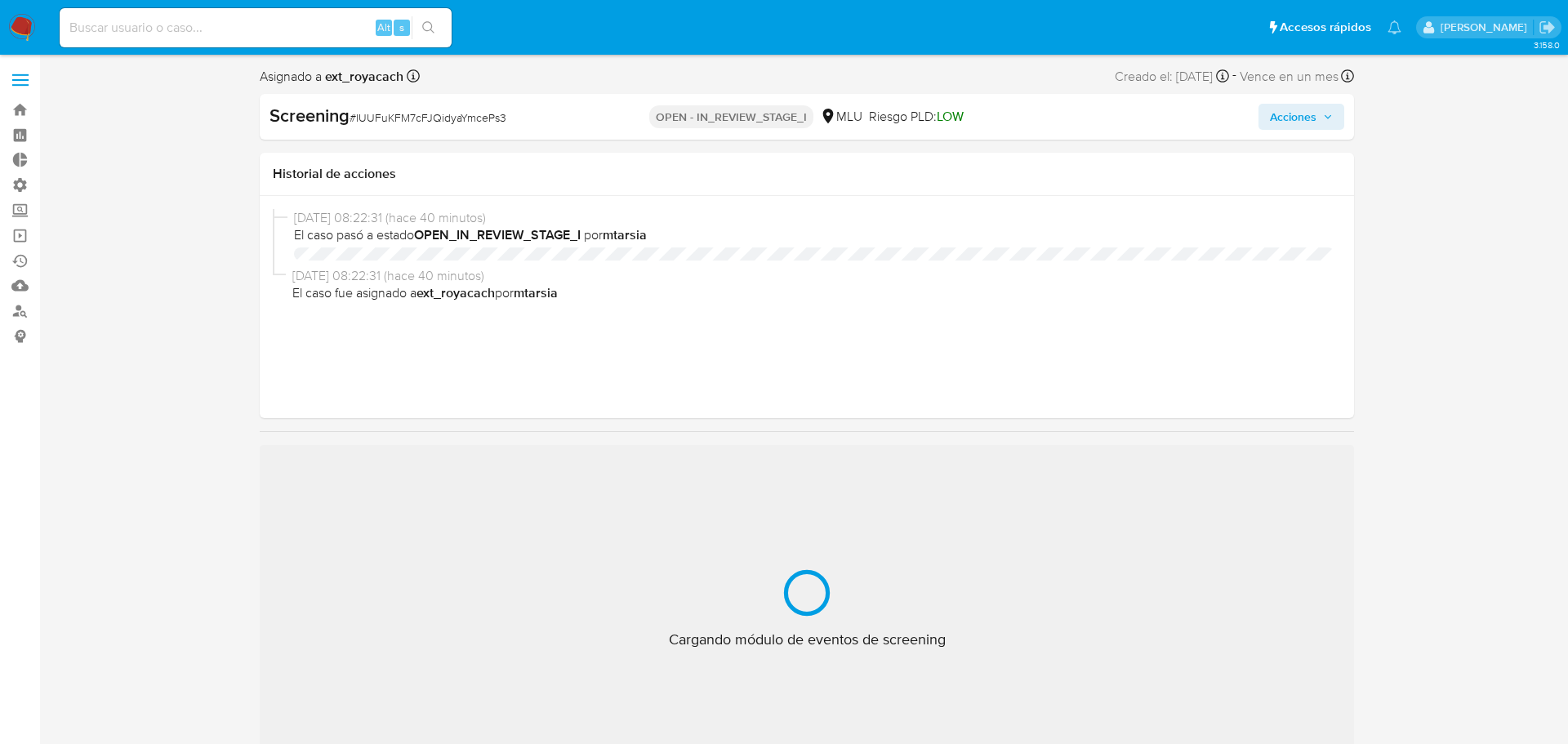
select select "10"
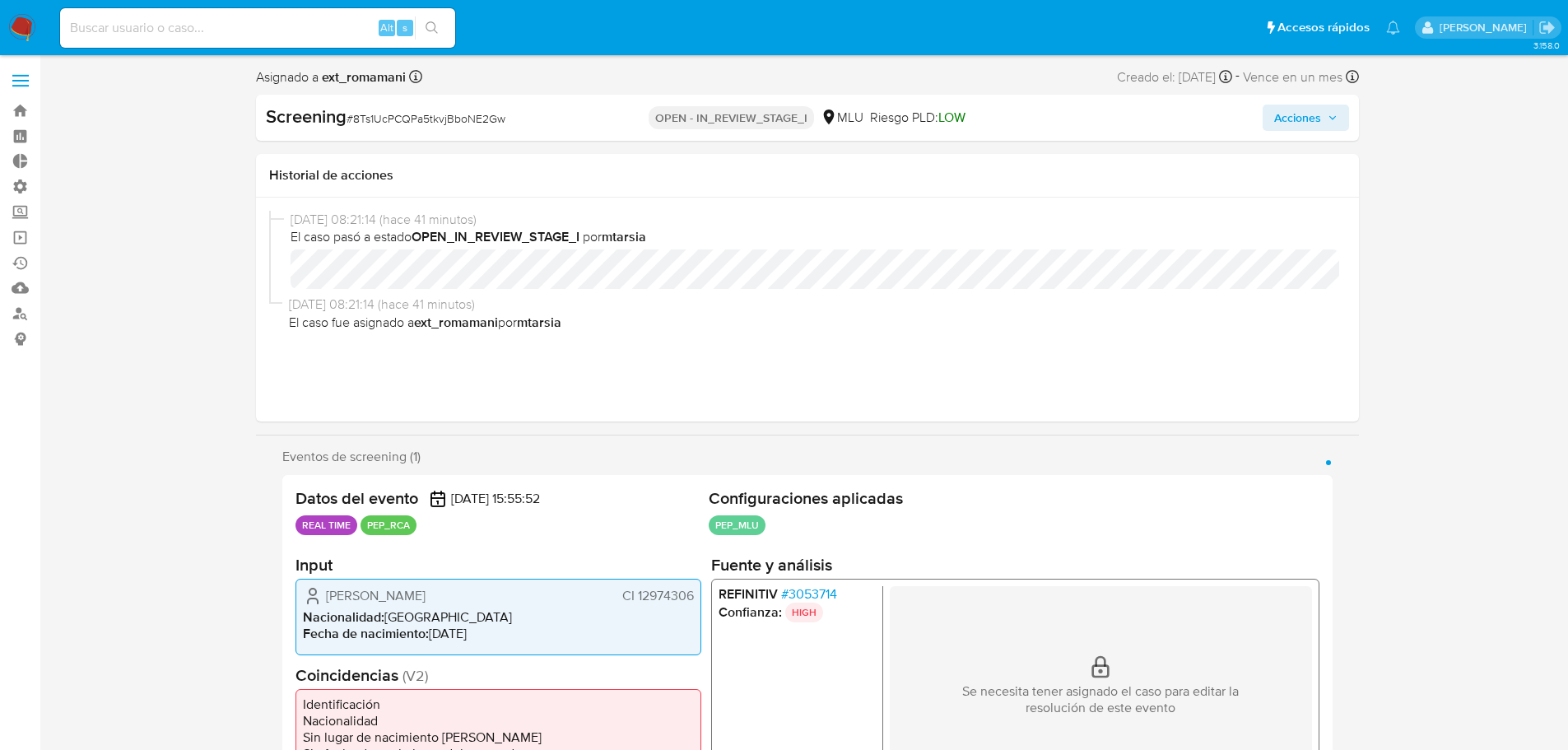
select select "10"
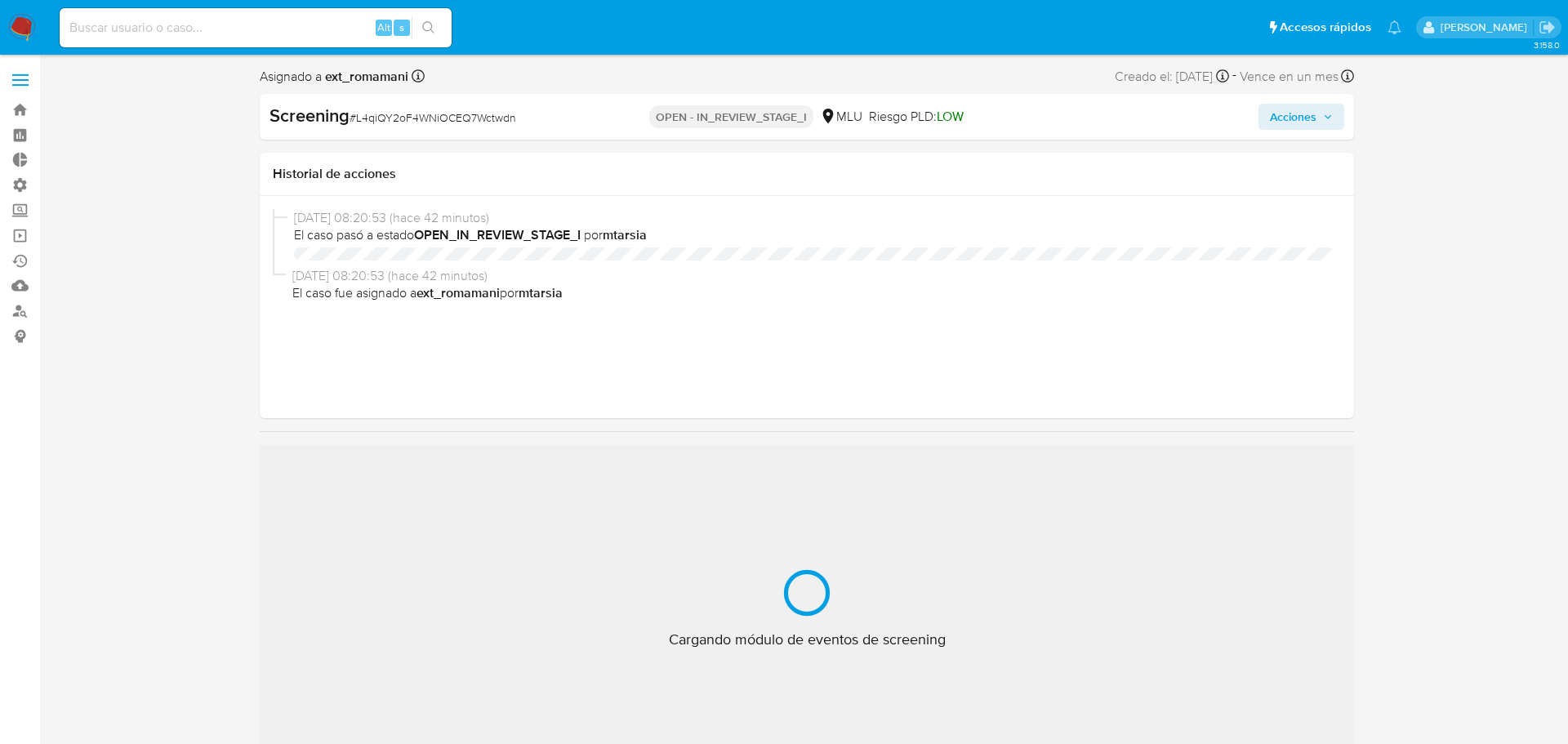
select select "10"
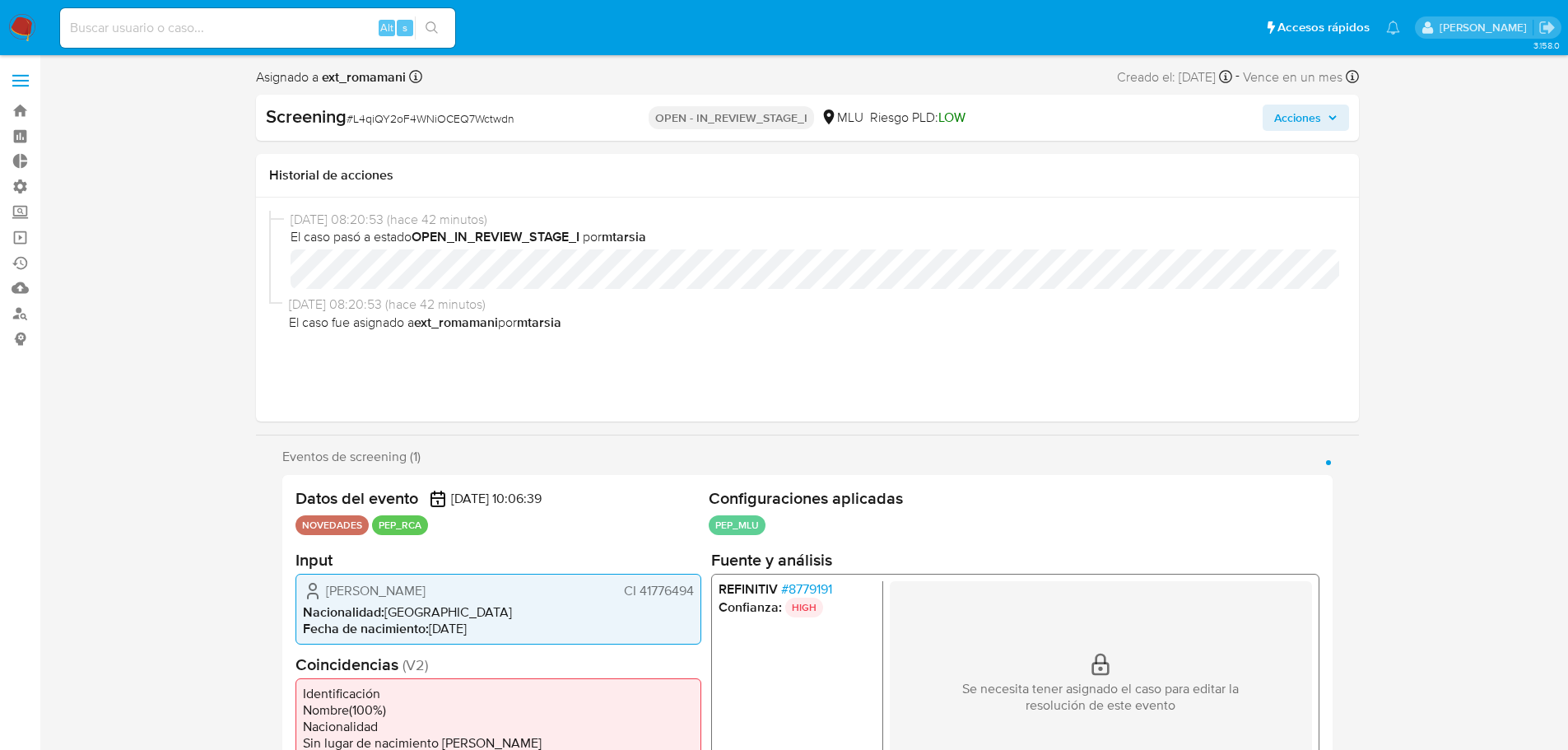
drag, startPoint x: 859, startPoint y: 582, endPoint x: 798, endPoint y: 586, distance: 61.1
click at [798, 586] on li "REFINITIV # 8779191" at bounding box center [795, 588] width 157 height 17
click at [797, 586] on span "# 8779191" at bounding box center [806, 588] width 51 height 17
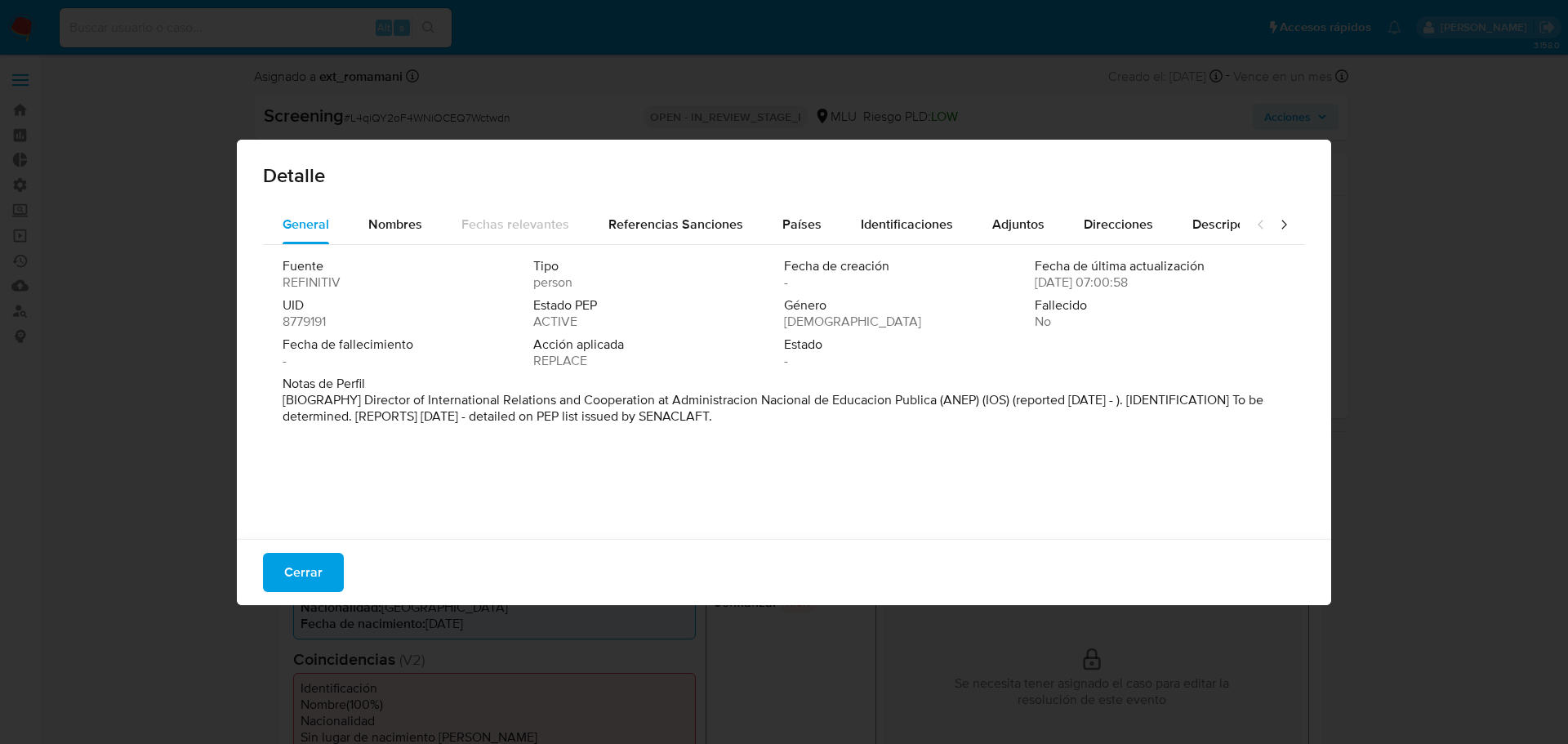
click at [288, 322] on span "8779191" at bounding box center [304, 321] width 43 height 17
click at [334, 573] on button "Cerrar" at bounding box center [303, 573] width 81 height 39
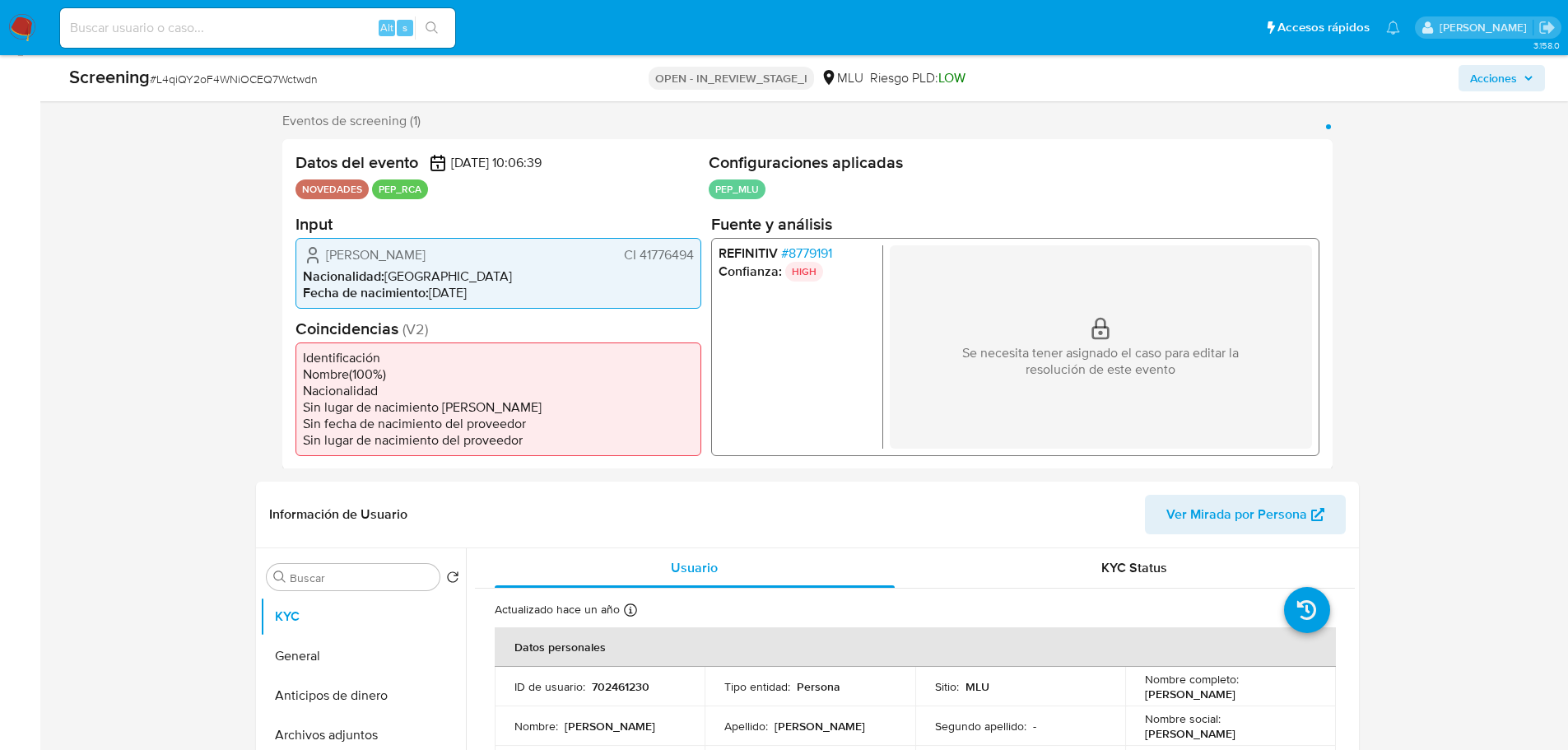
scroll to position [330, 0]
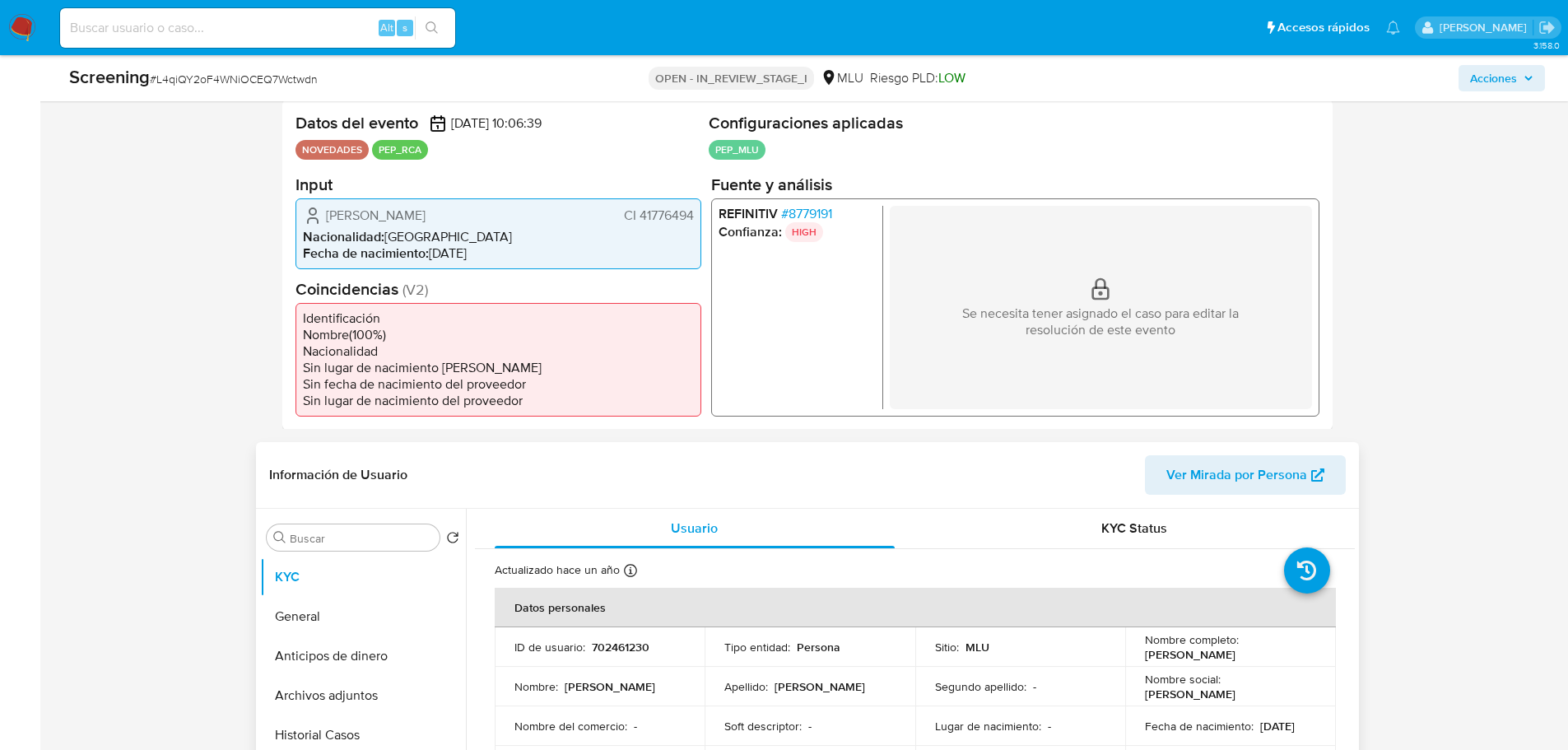
click at [588, 648] on div "ID de usuario : 702461230" at bounding box center [600, 646] width 172 height 15
click at [599, 648] on p "702461230" at bounding box center [621, 646] width 57 height 15
copy p "702461230"
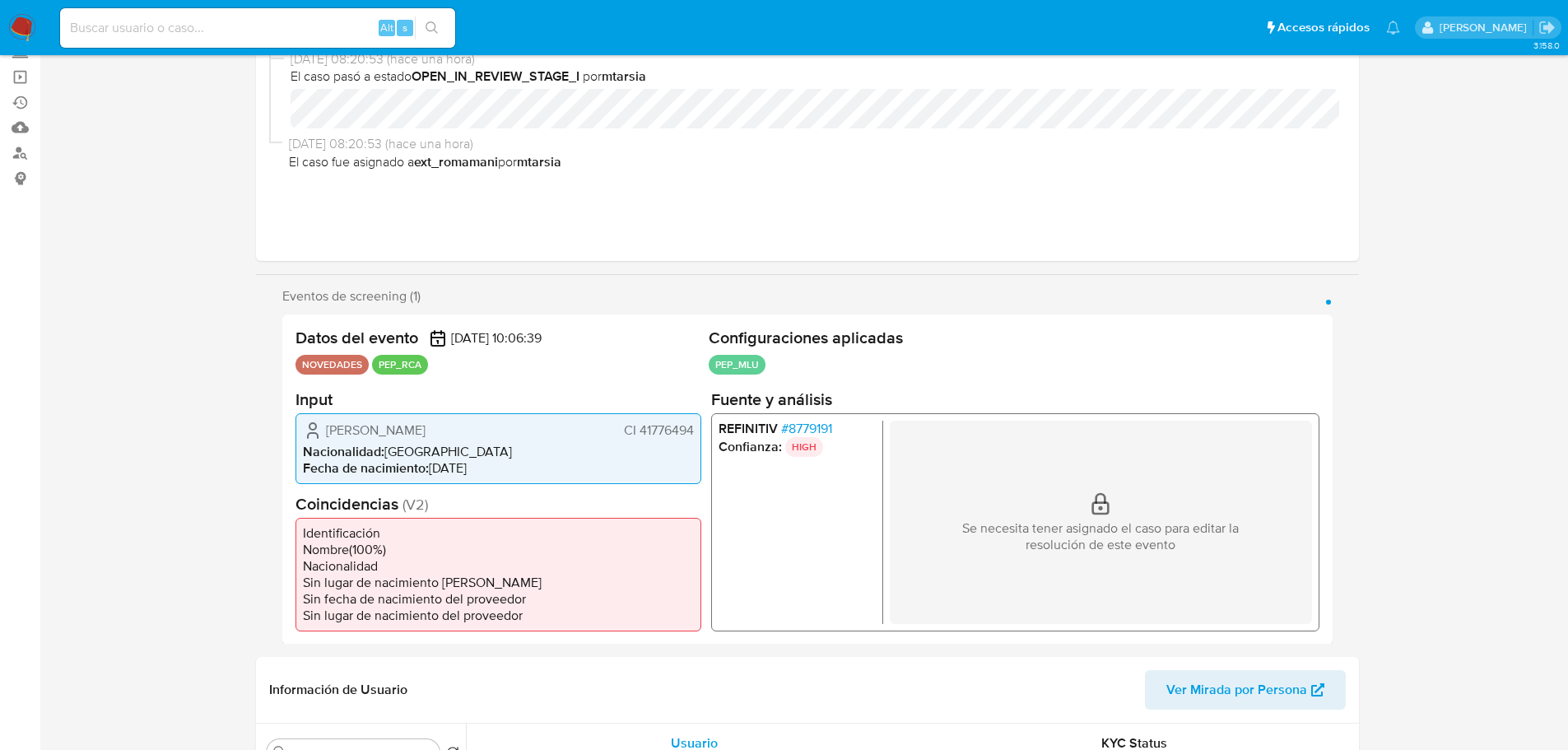
scroll to position [0, 0]
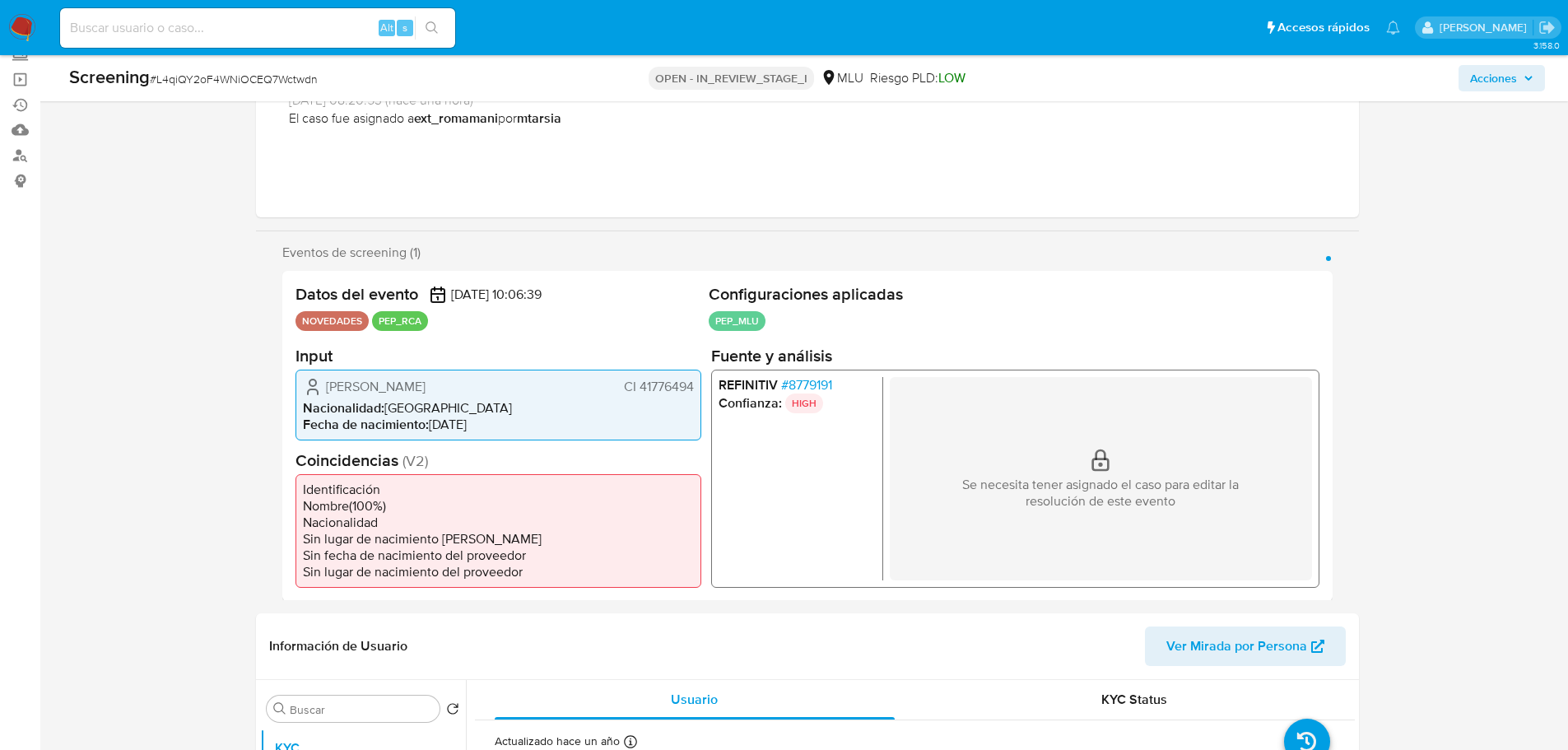
scroll to position [247, 0]
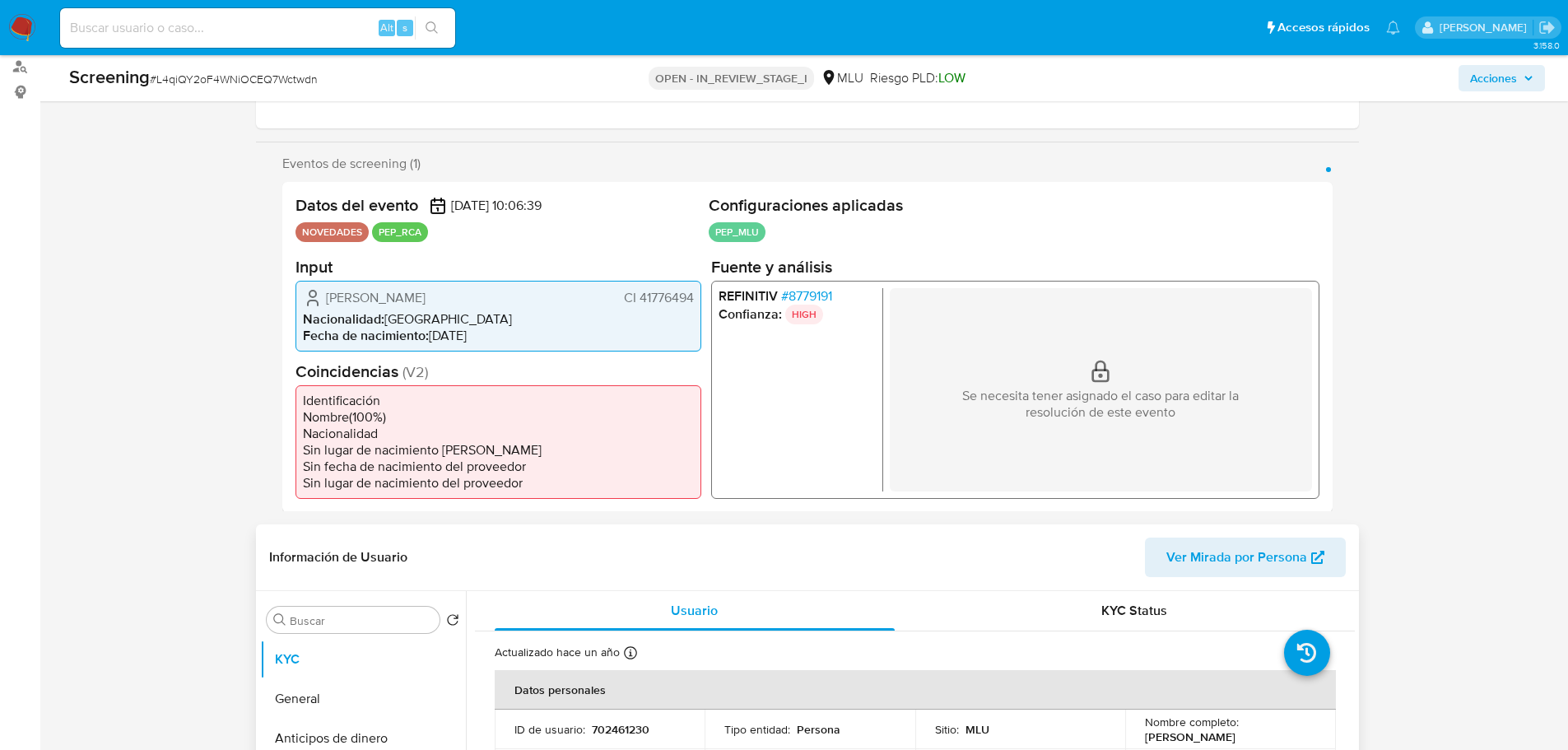
click at [593, 731] on p "702461230" at bounding box center [621, 729] width 57 height 15
copy p "702461230"
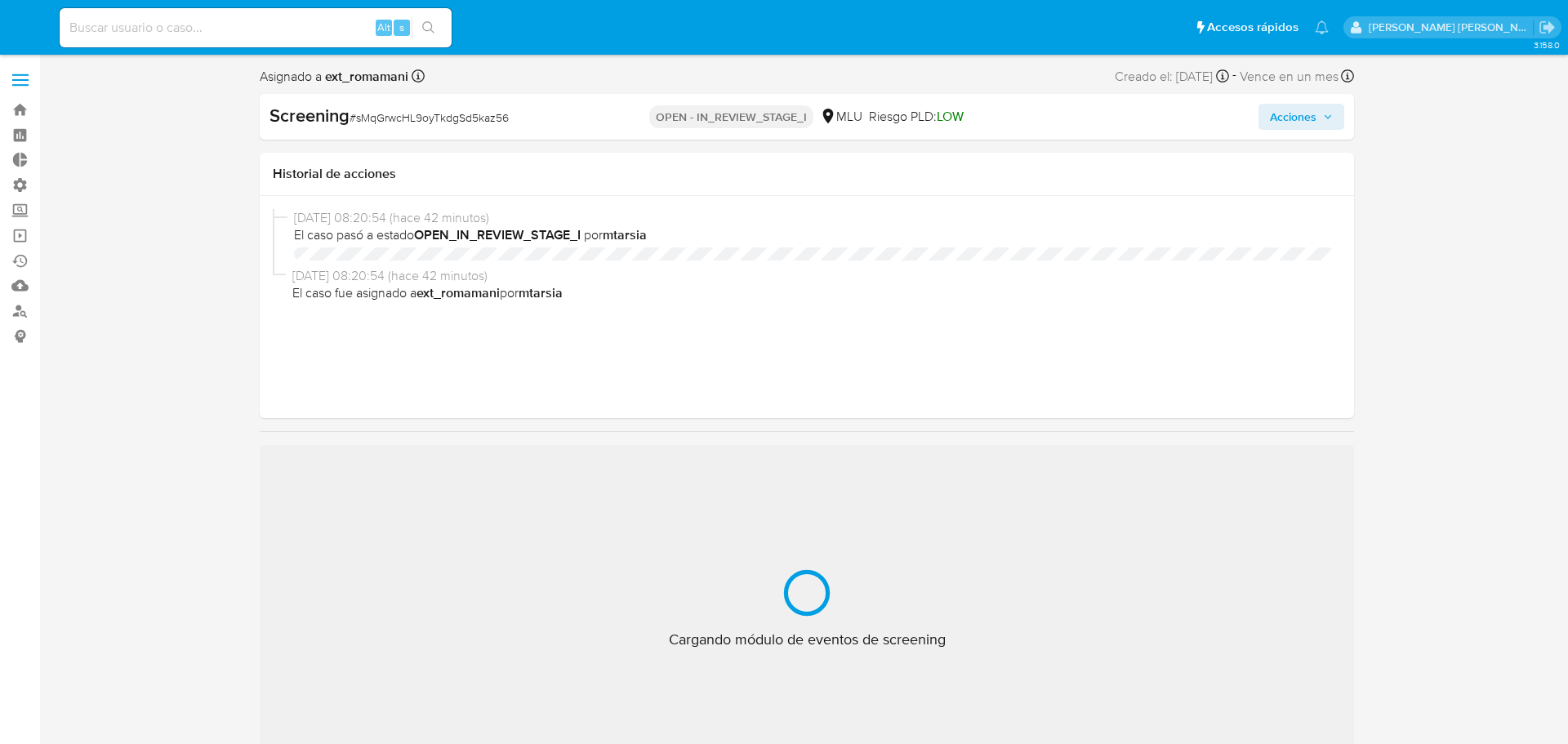
select select "10"
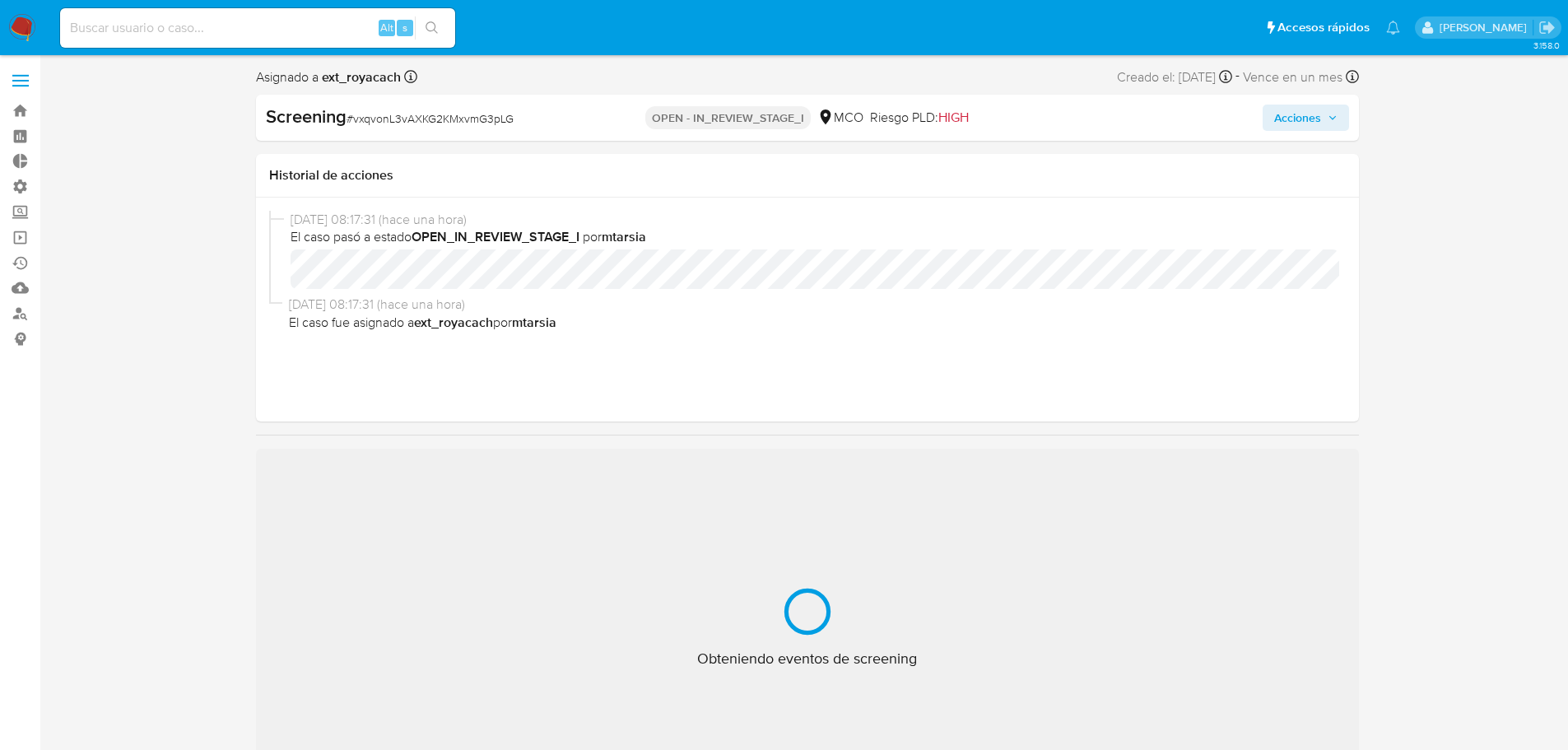
select select "10"
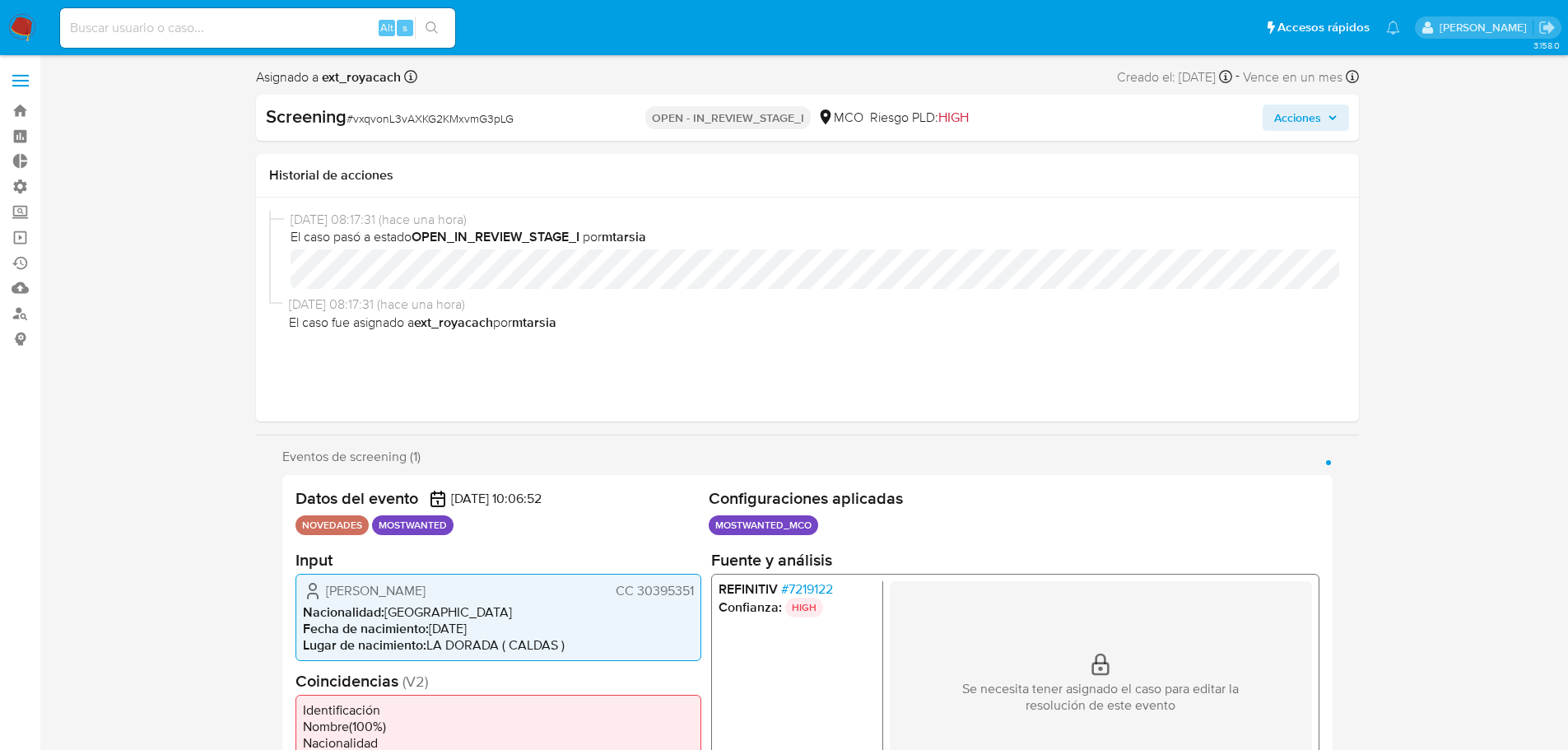
click at [785, 589] on span "# 7219122" at bounding box center [806, 588] width 52 height 17
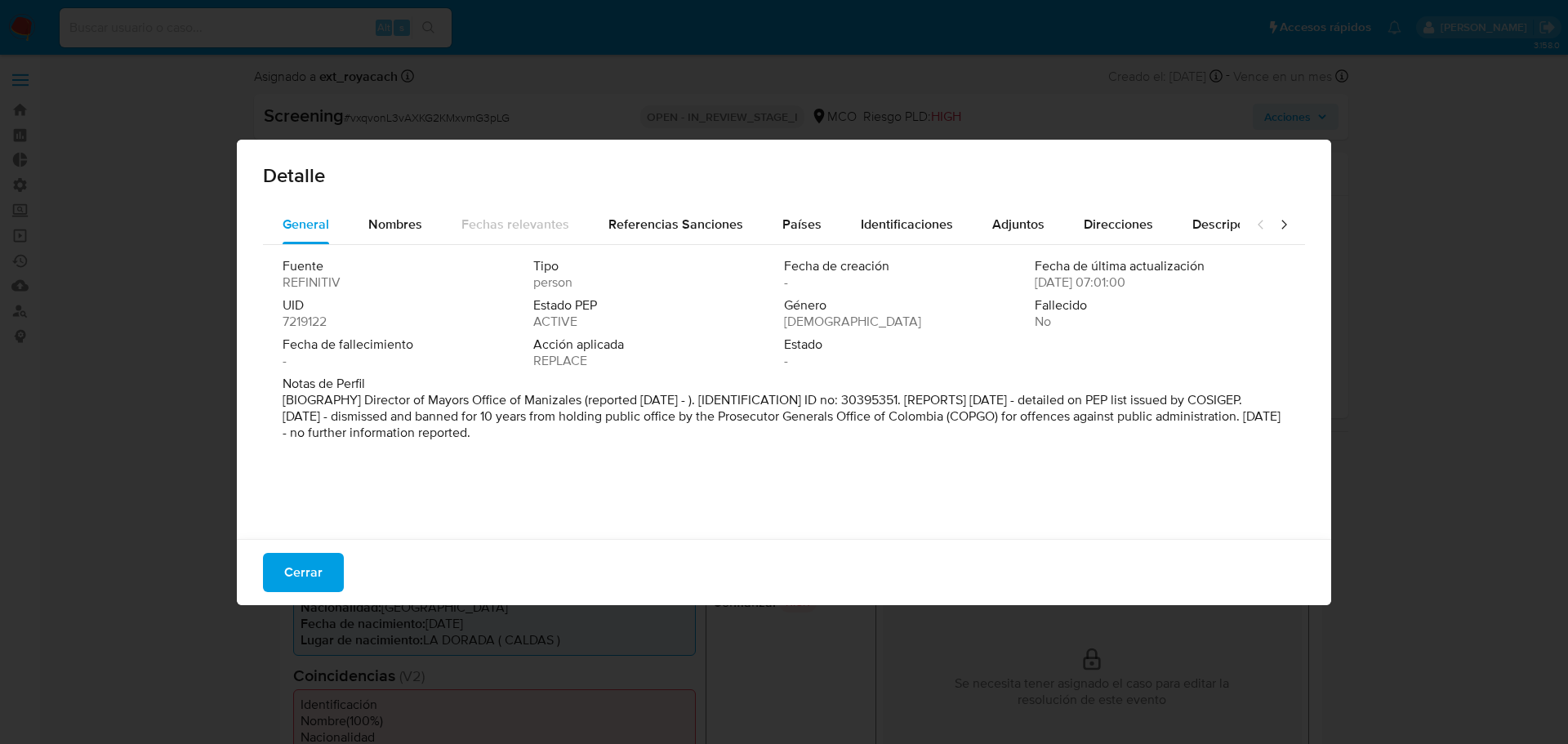
click at [287, 319] on span "7219122" at bounding box center [304, 321] width 44 height 17
click at [297, 351] on span "Fecha de fallecimiento" at bounding box center [406, 345] width 248 height 17
click at [286, 315] on span "7219122" at bounding box center [304, 321] width 44 height 17
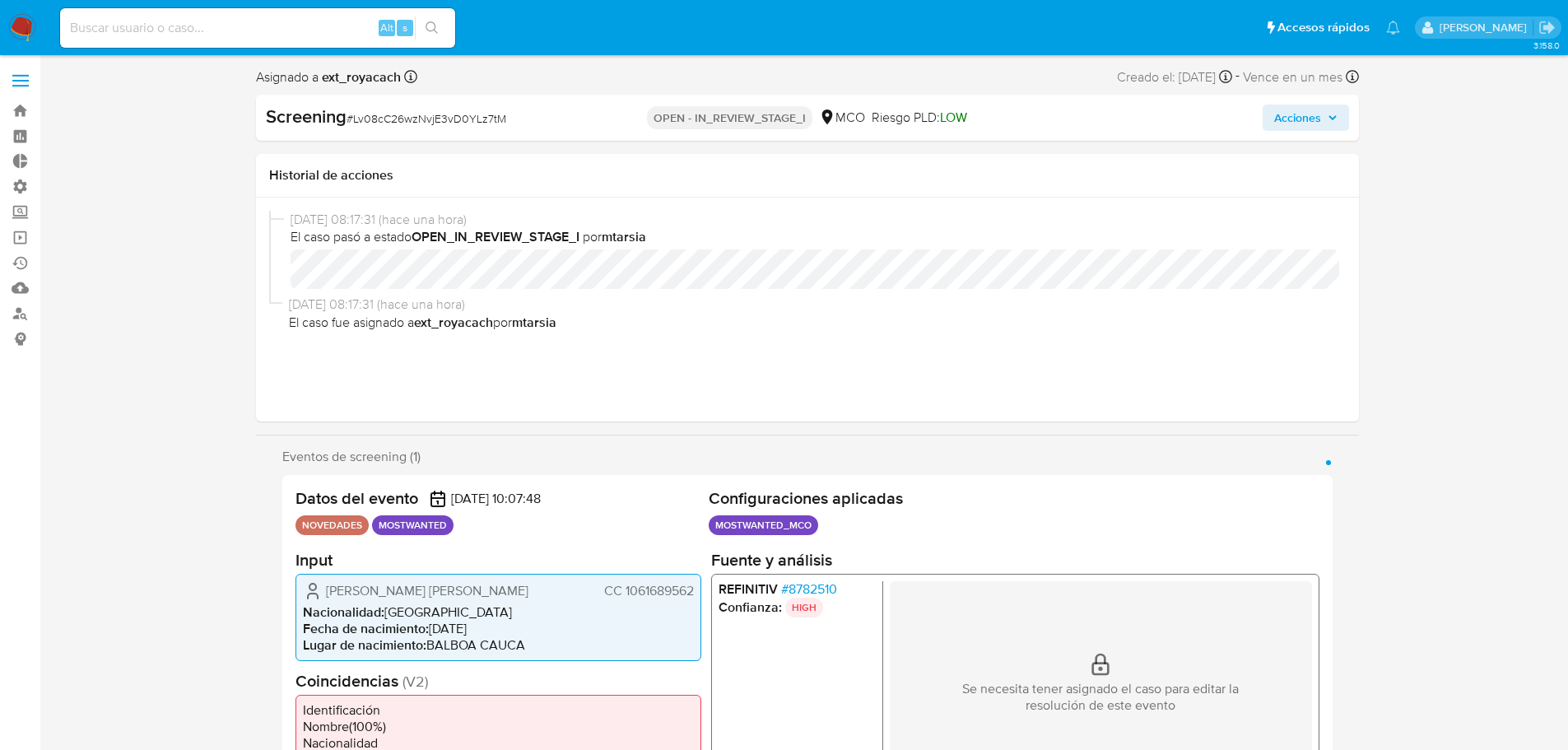
select select "10"
click at [792, 583] on span "# 8782510" at bounding box center [808, 588] width 56 height 17
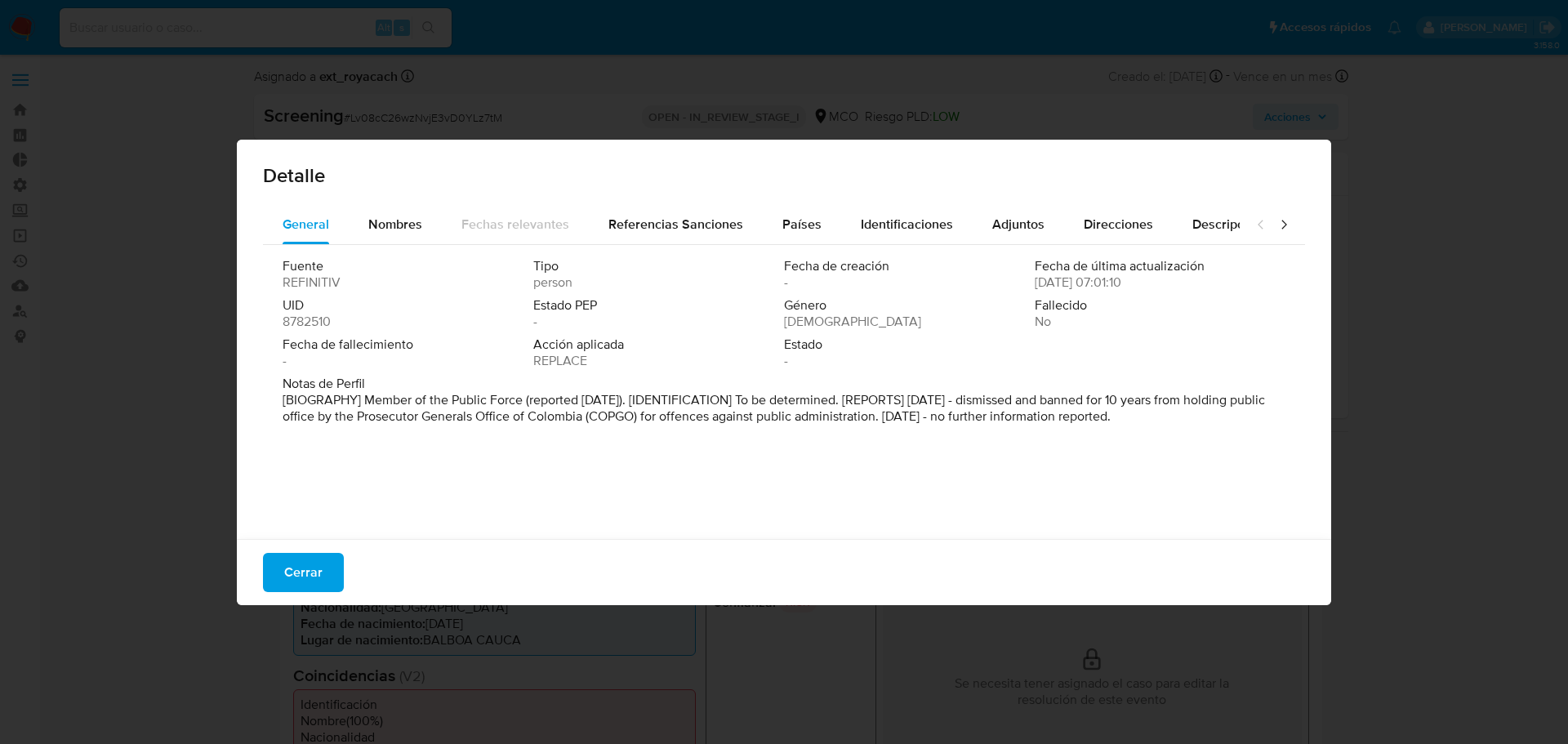
click at [288, 328] on span "8782510" at bounding box center [306, 321] width 48 height 17
click at [342, 564] on button "Cerrar" at bounding box center [303, 573] width 81 height 39
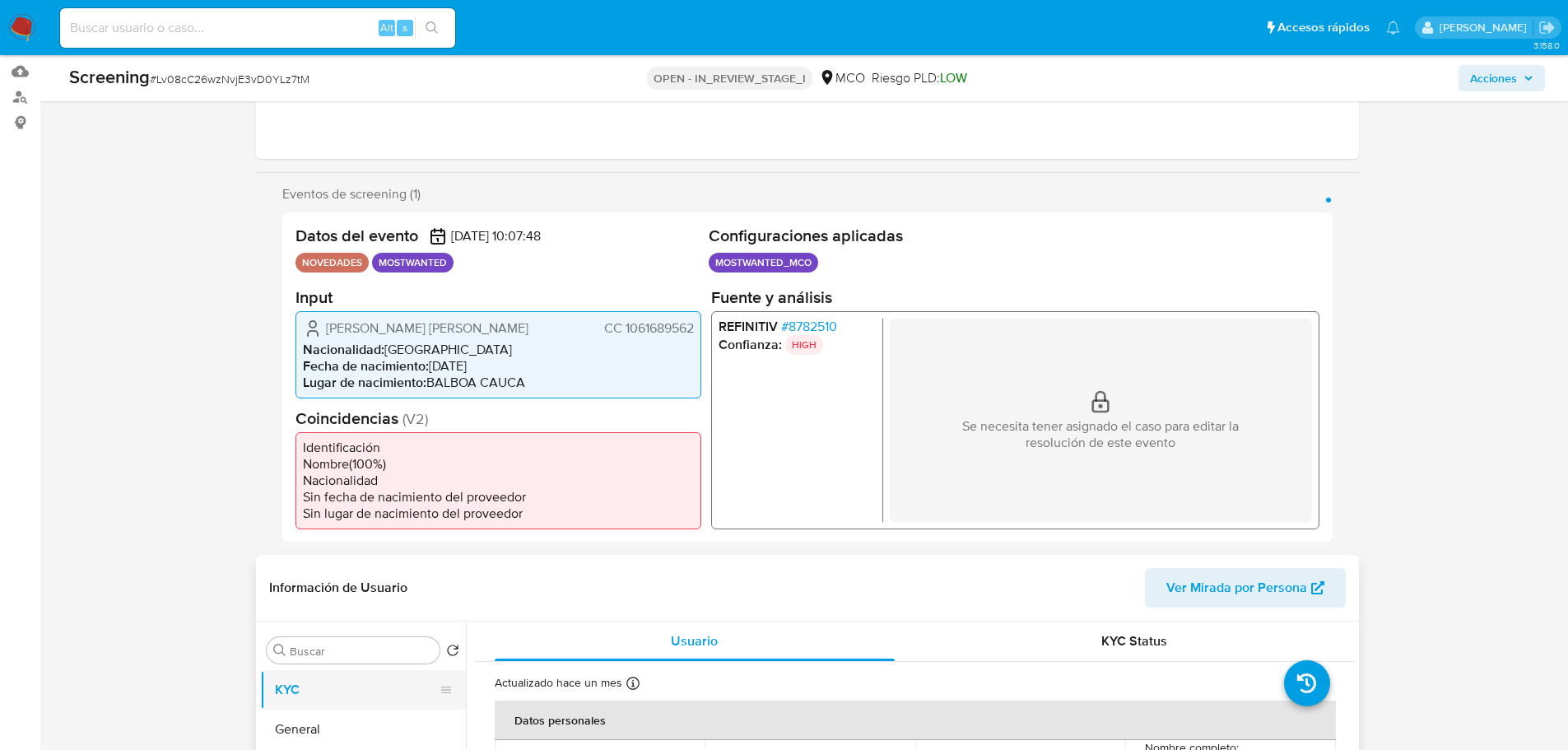
scroll to position [330, 0]
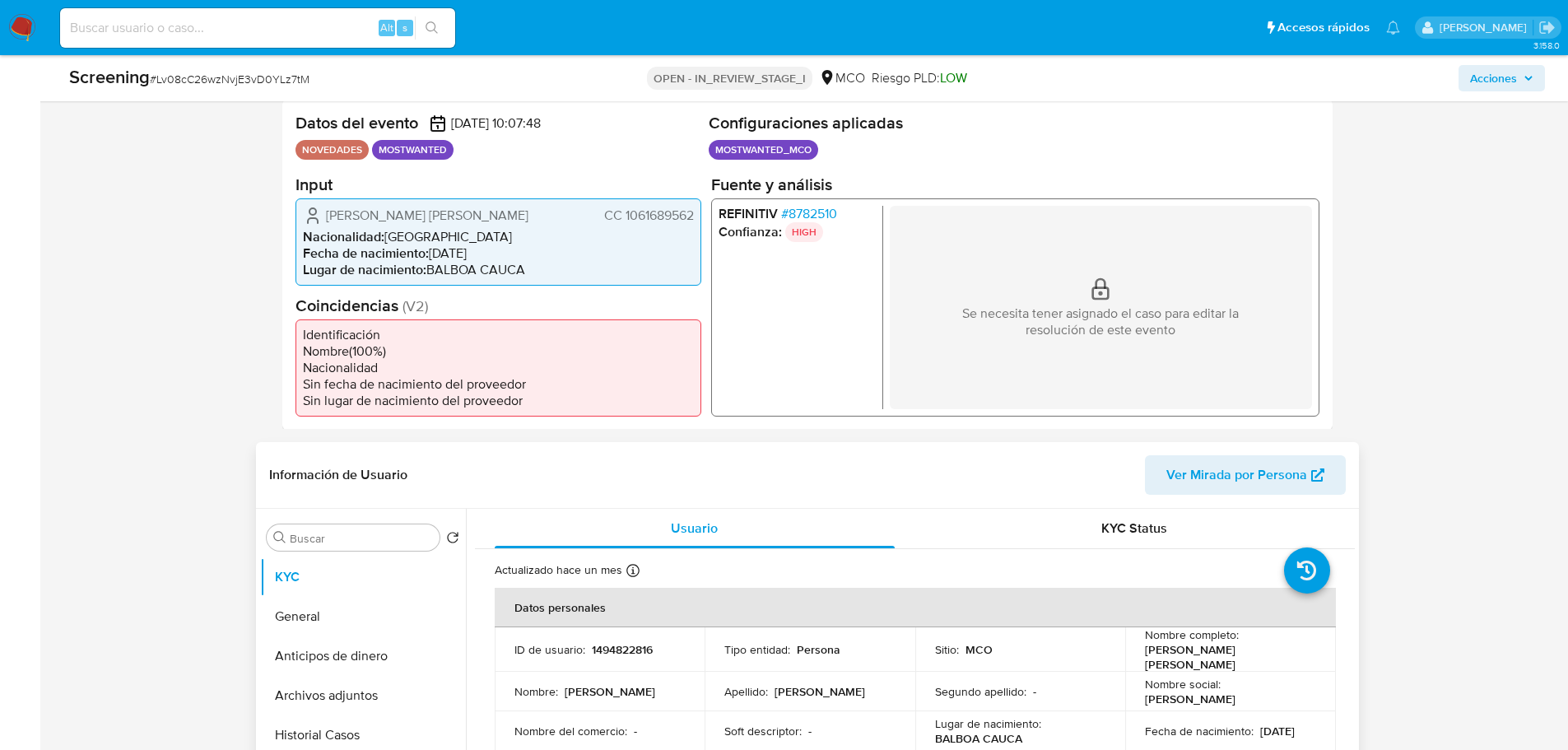
click at [593, 649] on p "1494822816" at bounding box center [623, 649] width 61 height 15
copy p "1494822816"
click at [596, 651] on p "1494822816" at bounding box center [623, 649] width 61 height 15
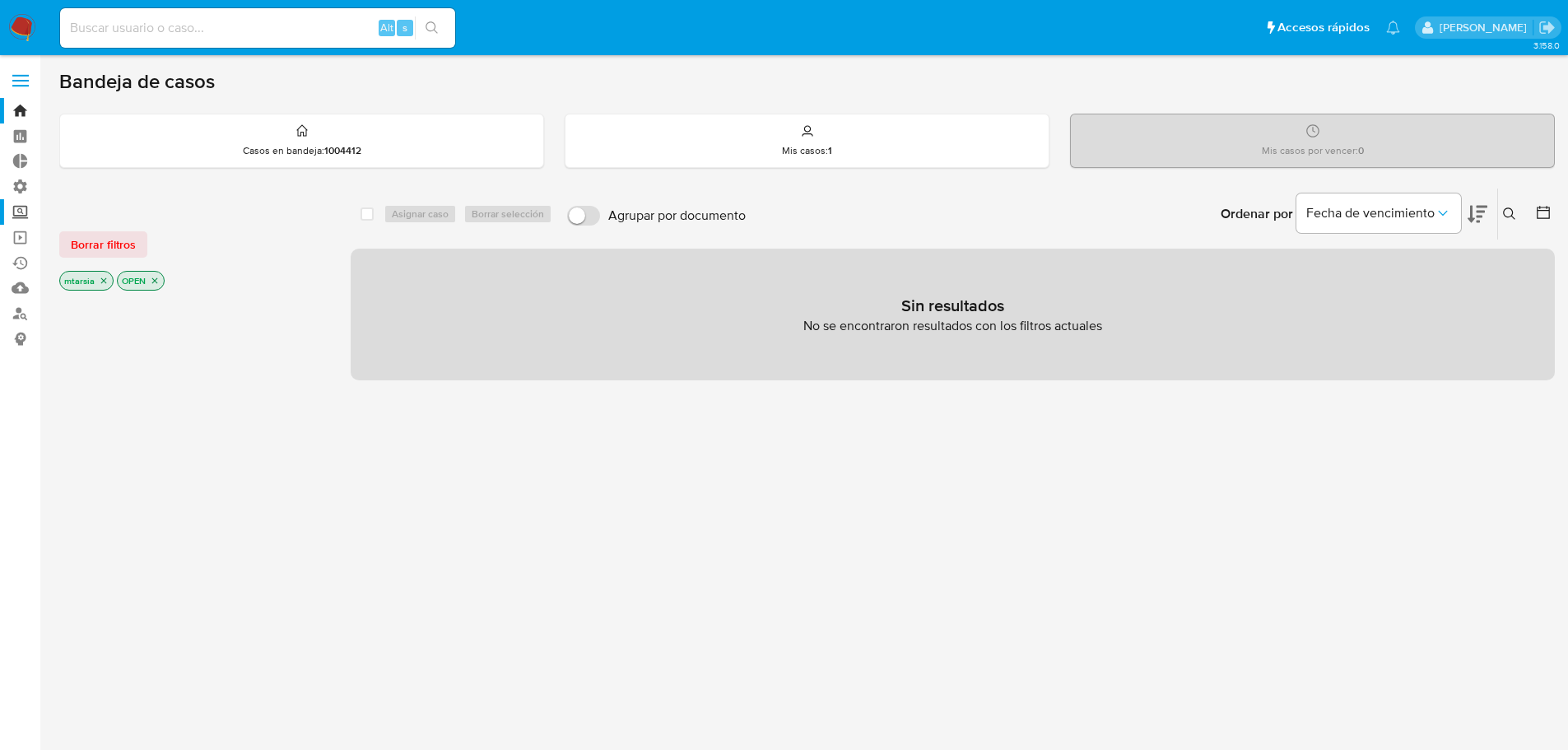
click at [28, 210] on label "Screening" at bounding box center [98, 212] width 196 height 26
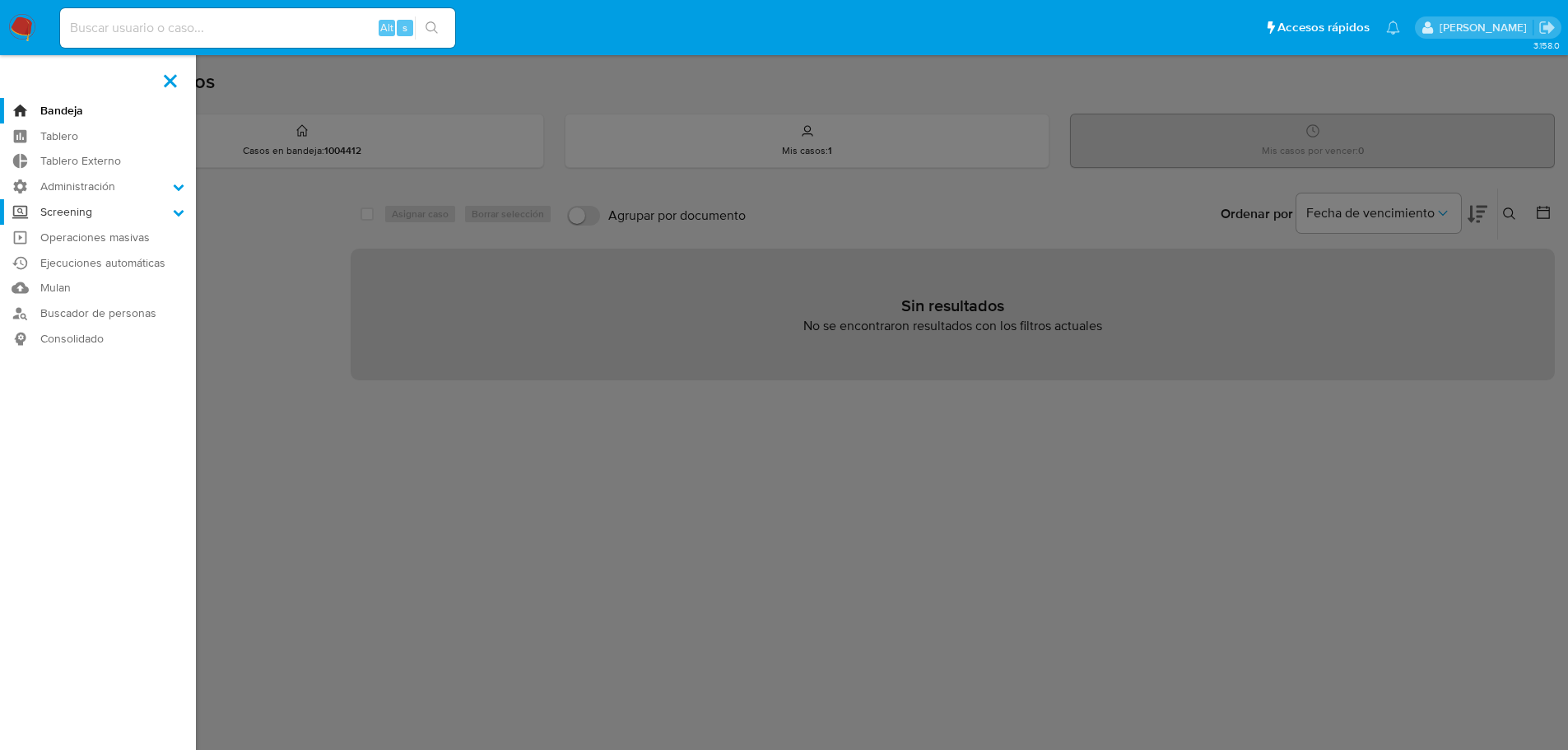
click at [0, 0] on input "Screening" at bounding box center [0, 0] width 0 height 0
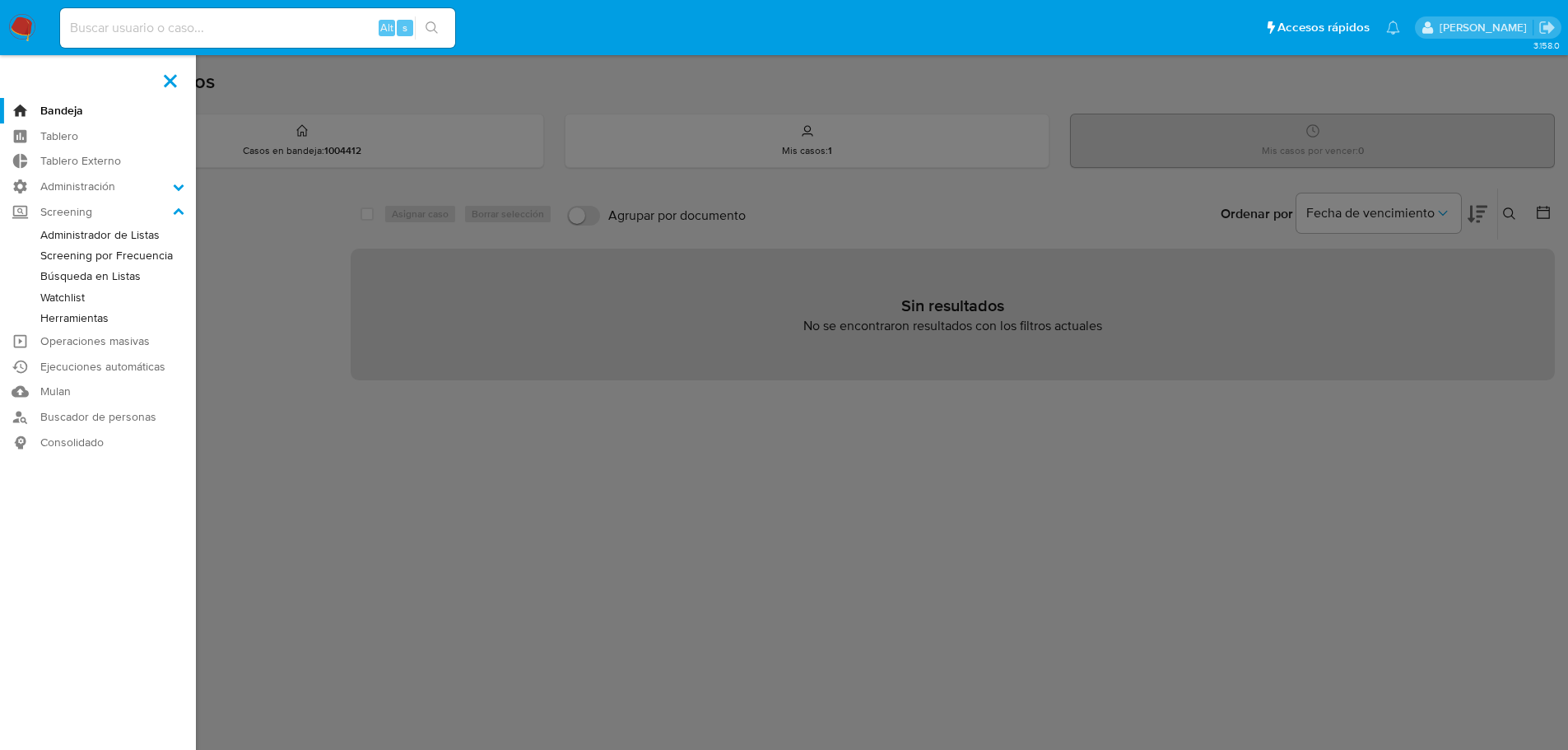
click at [143, 236] on link "Administrador de Listas" at bounding box center [98, 235] width 196 height 21
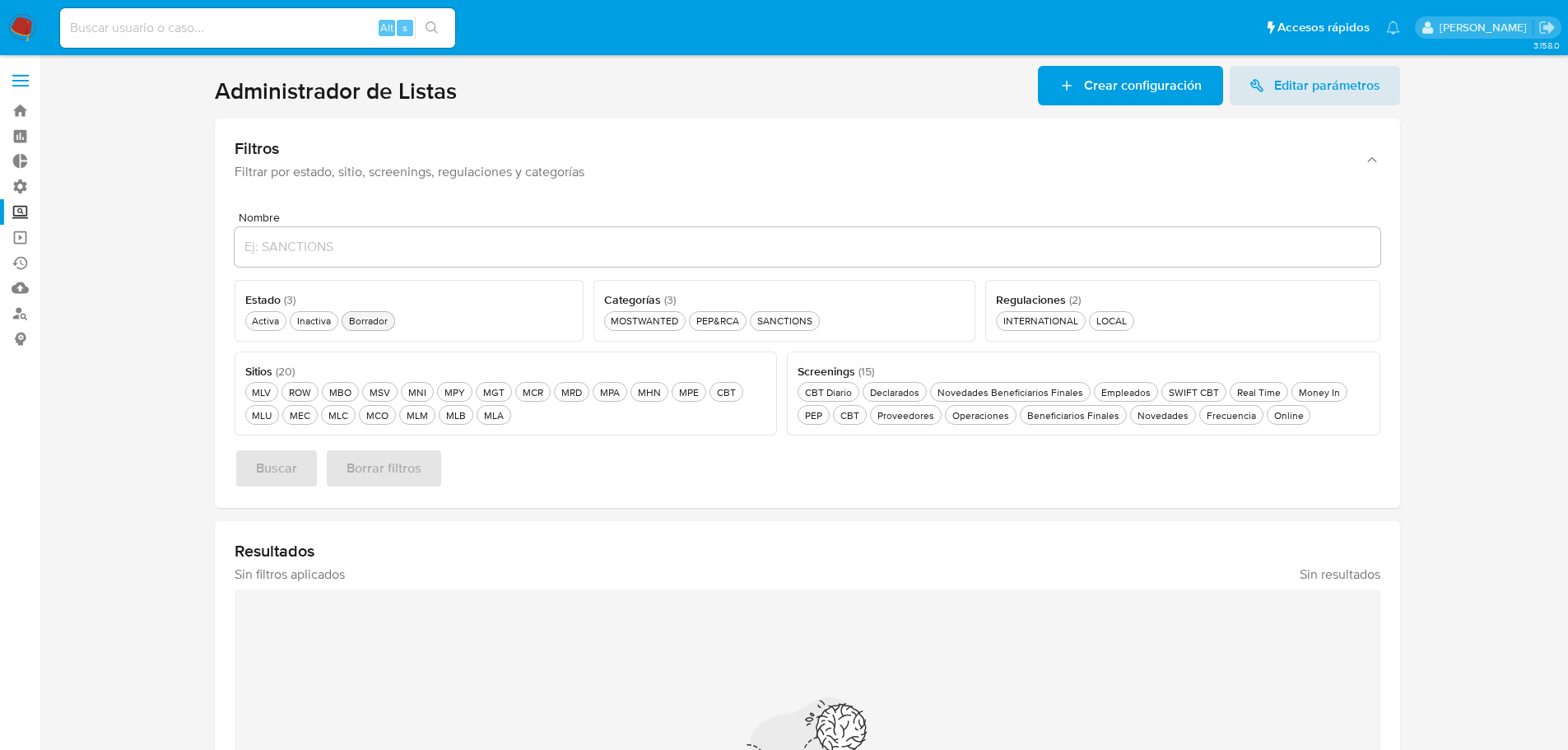
click at [350, 313] on button "Borrador Borrador" at bounding box center [368, 321] width 53 height 20
click at [464, 416] on div "MLB MLB" at bounding box center [456, 415] width 27 height 14
click at [683, 321] on div "MOSTWANTED MOSTWANTED" at bounding box center [650, 321] width 74 height 14
click at [301, 455] on button "Buscar" at bounding box center [276, 469] width 84 height 39
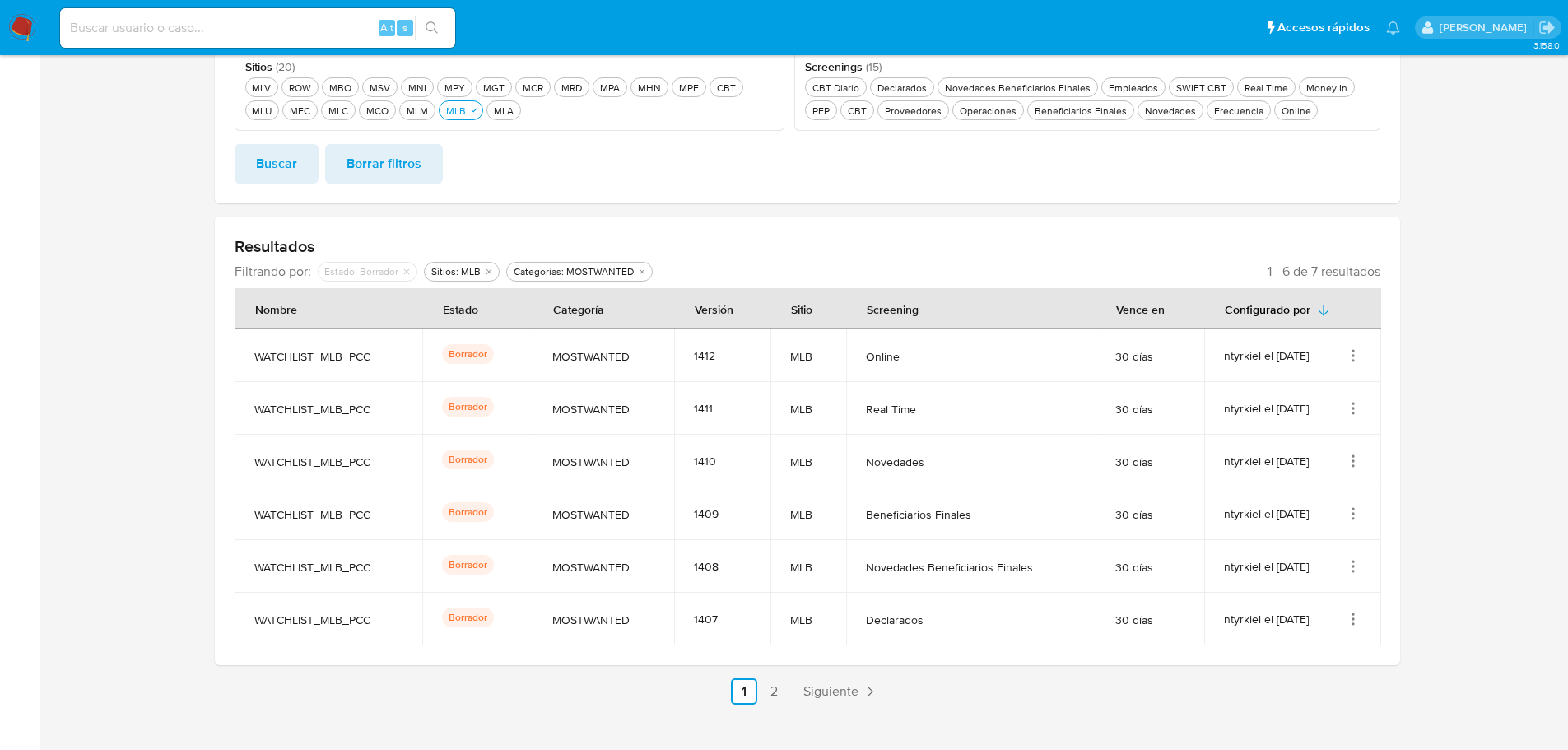
scroll to position [330, 0]
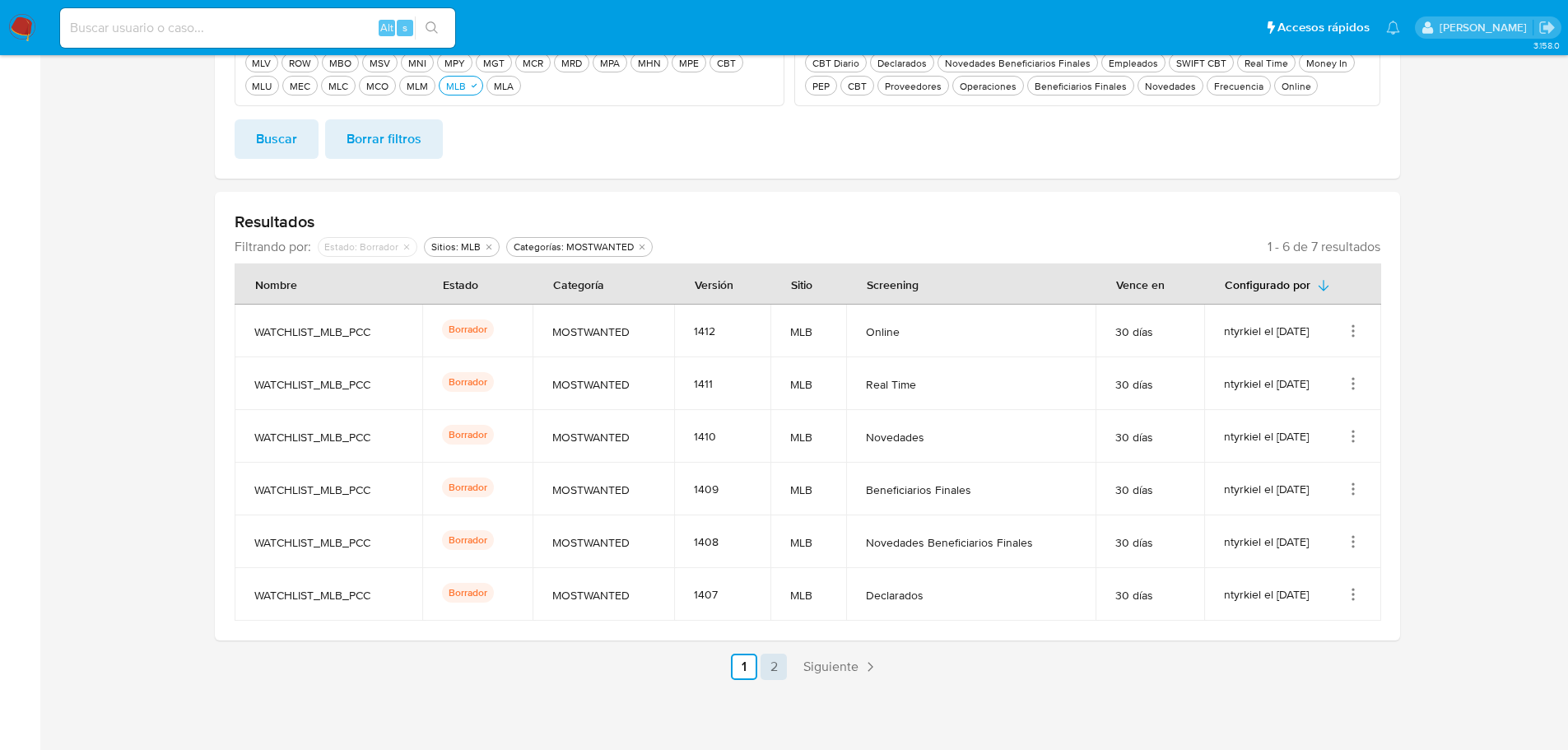
click at [778, 673] on link "2" at bounding box center [774, 666] width 27 height 27
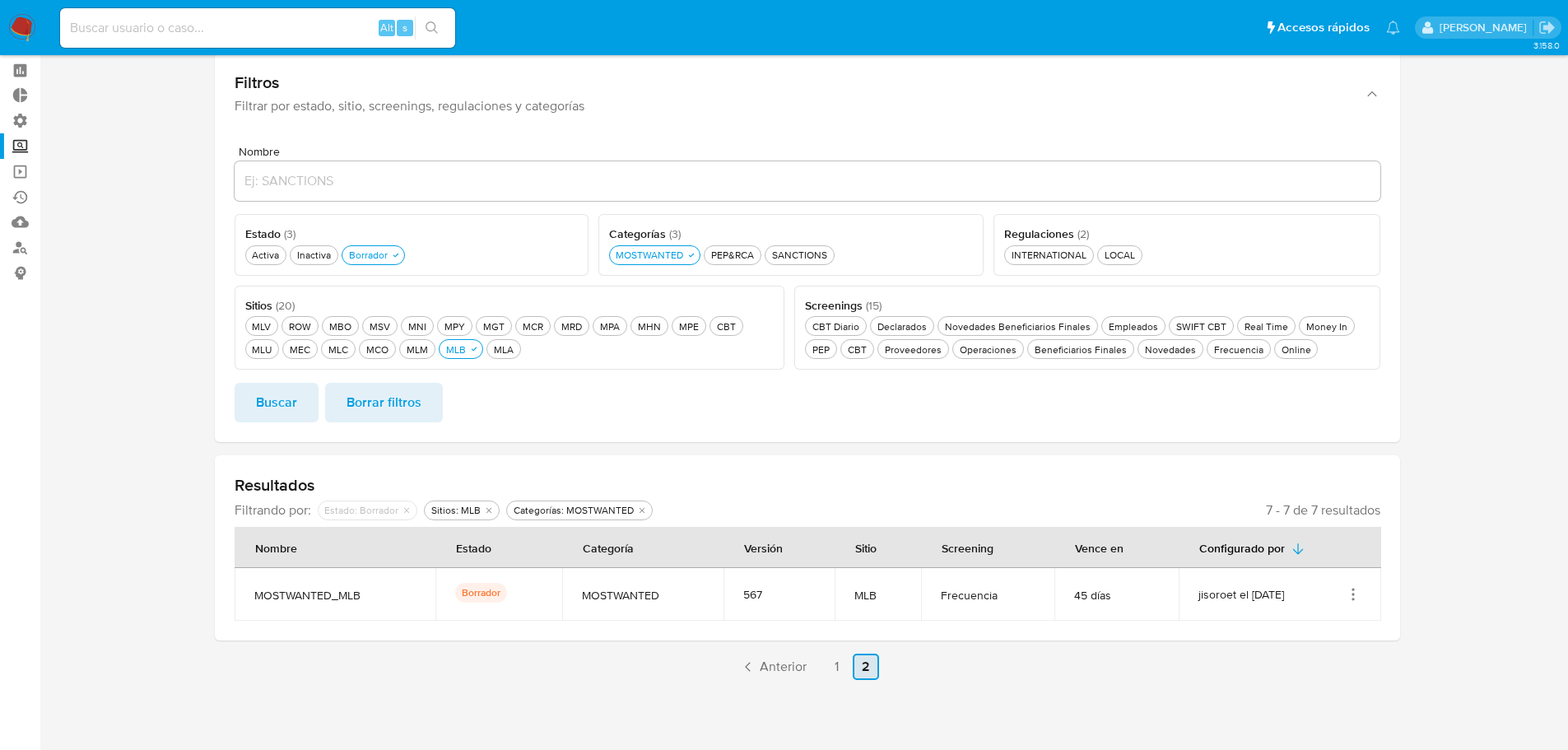
scroll to position [66, 0]
click at [845, 662] on link "1" at bounding box center [836, 666] width 27 height 27
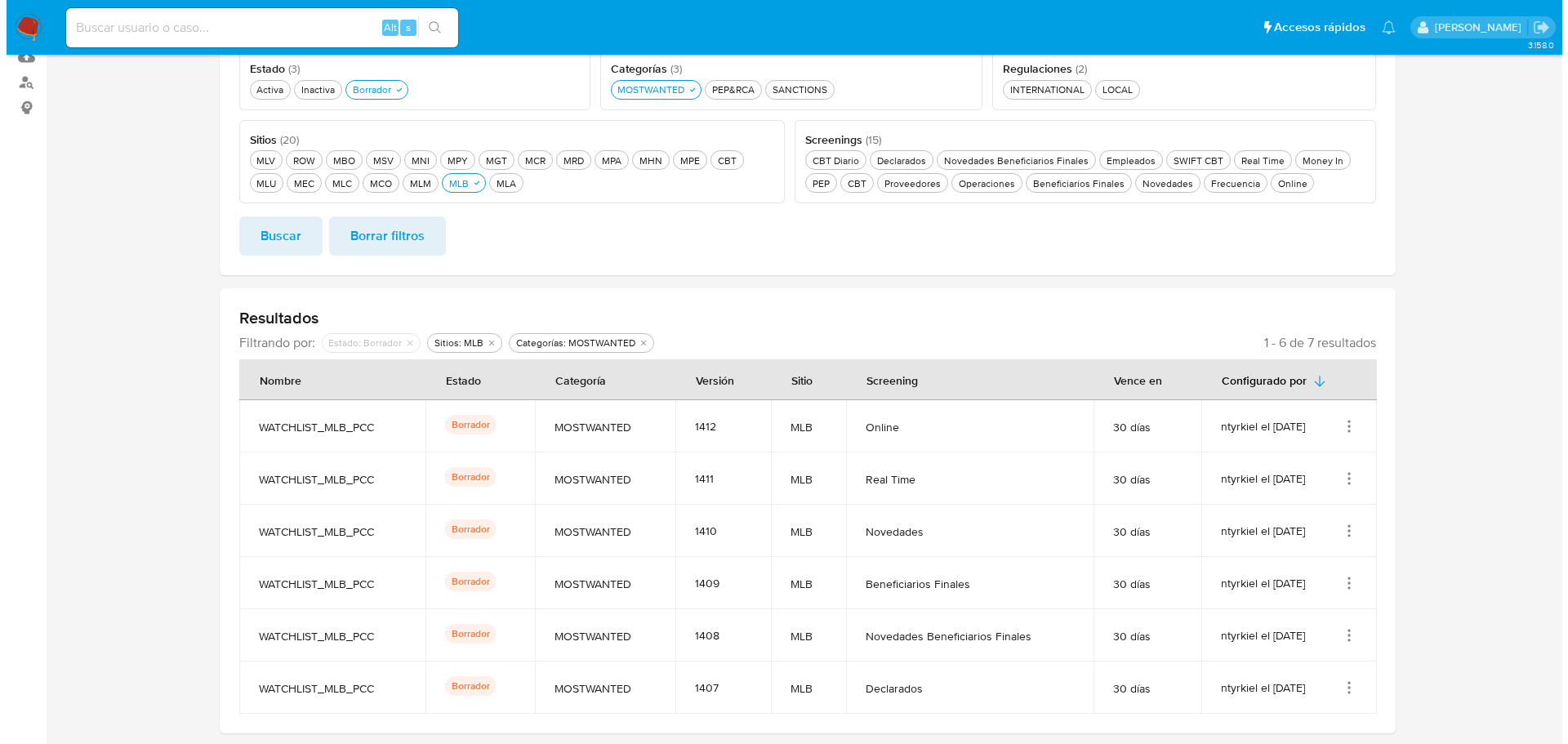
scroll to position [310, 0]
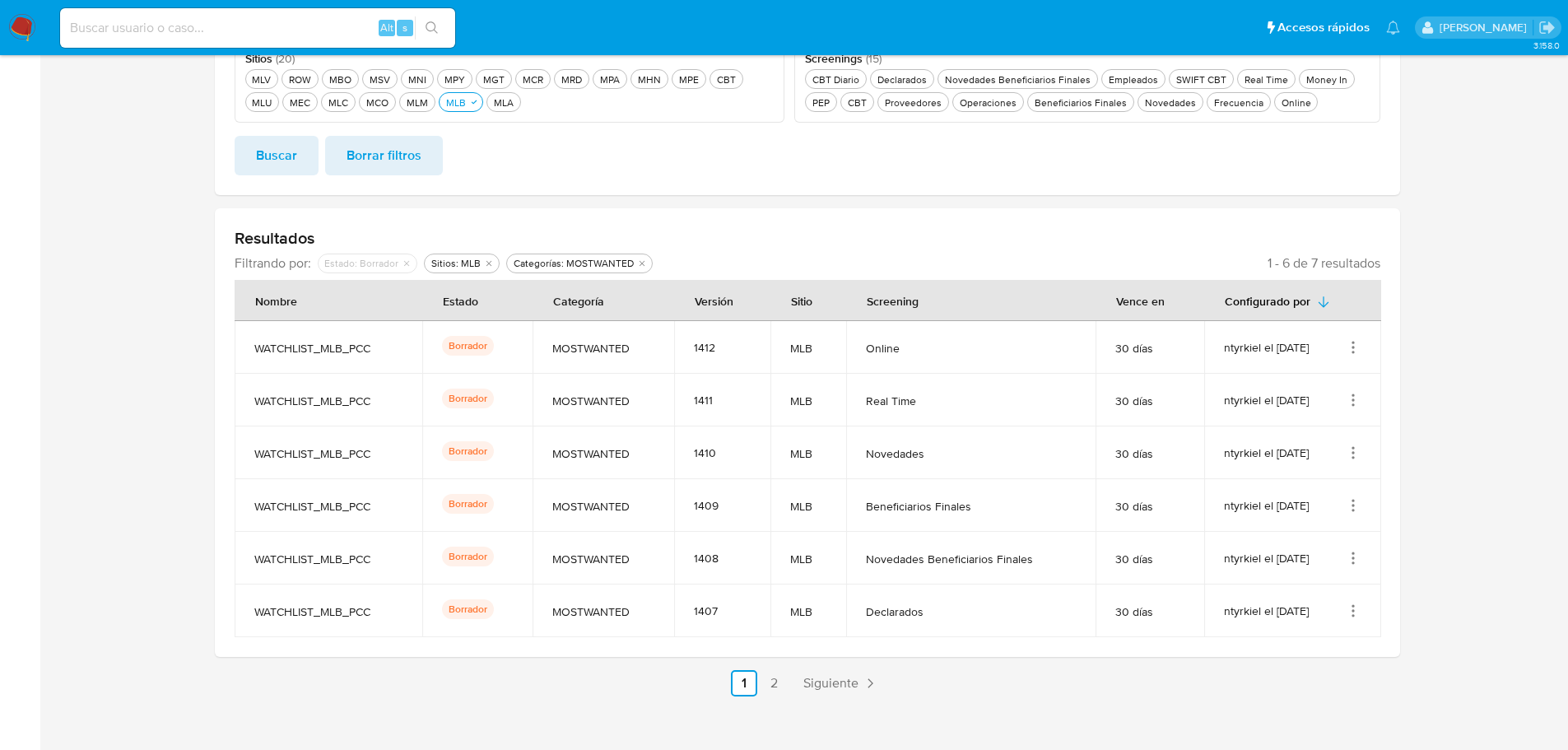
click at [1353, 338] on td "ntyrkiel el [DATE]" at bounding box center [1293, 346] width 177 height 52
click at [1359, 342] on icon "Acciones" at bounding box center [1353, 347] width 17 height 17
click at [1337, 459] on button "Activar" at bounding box center [1288, 473] width 148 height 43
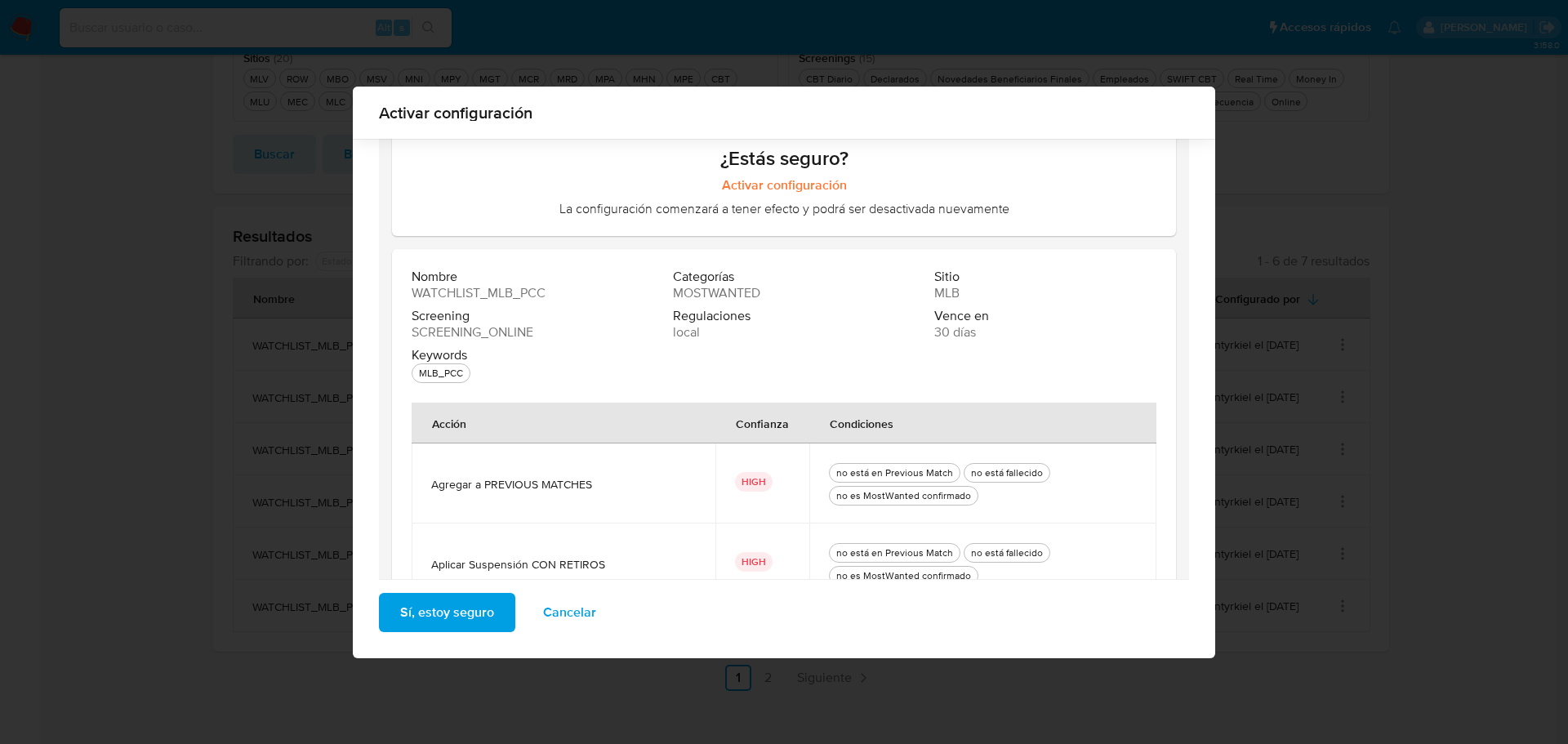
scroll to position [223, 0]
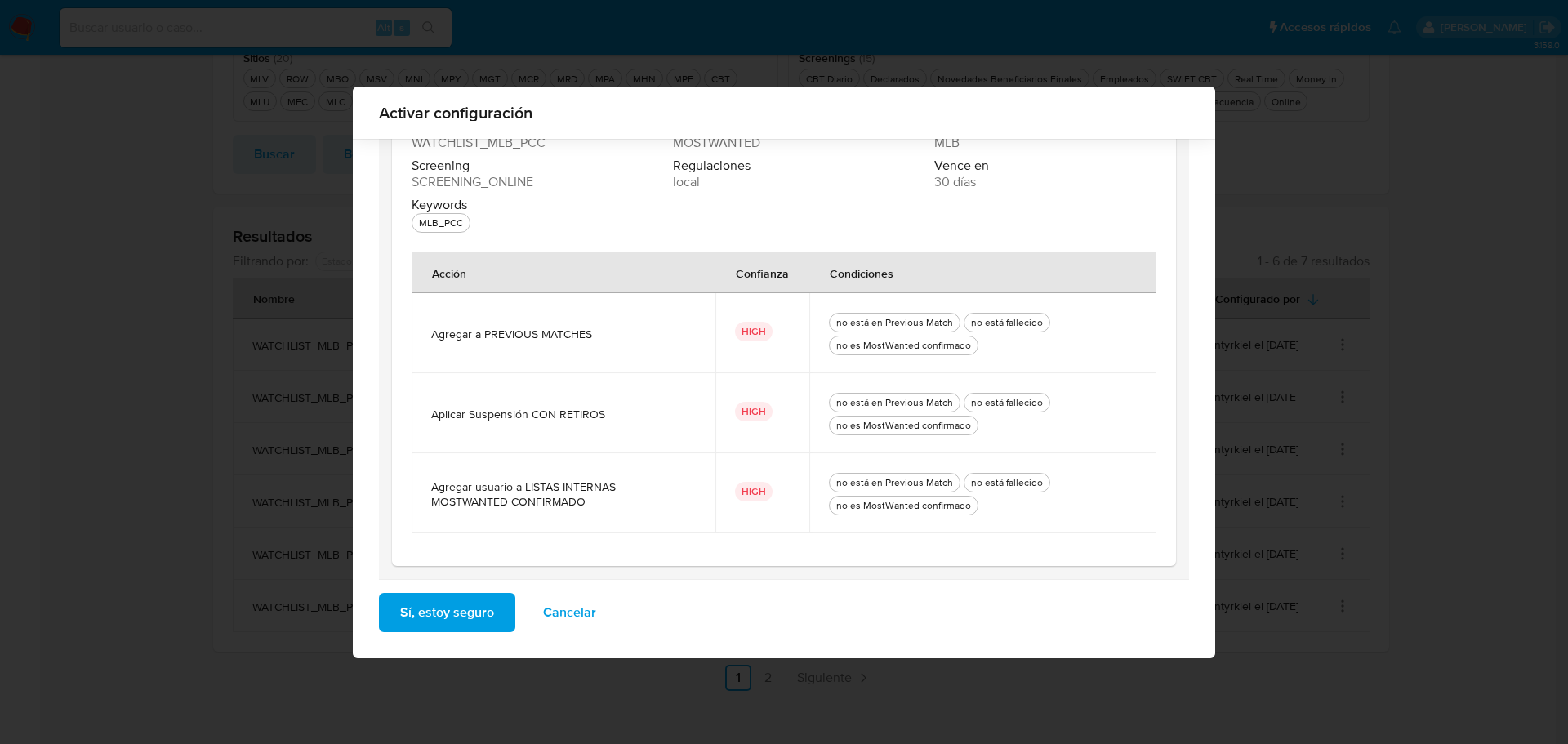
click at [497, 613] on button "Sí, estoy seguro" at bounding box center [446, 613] width 136 height 39
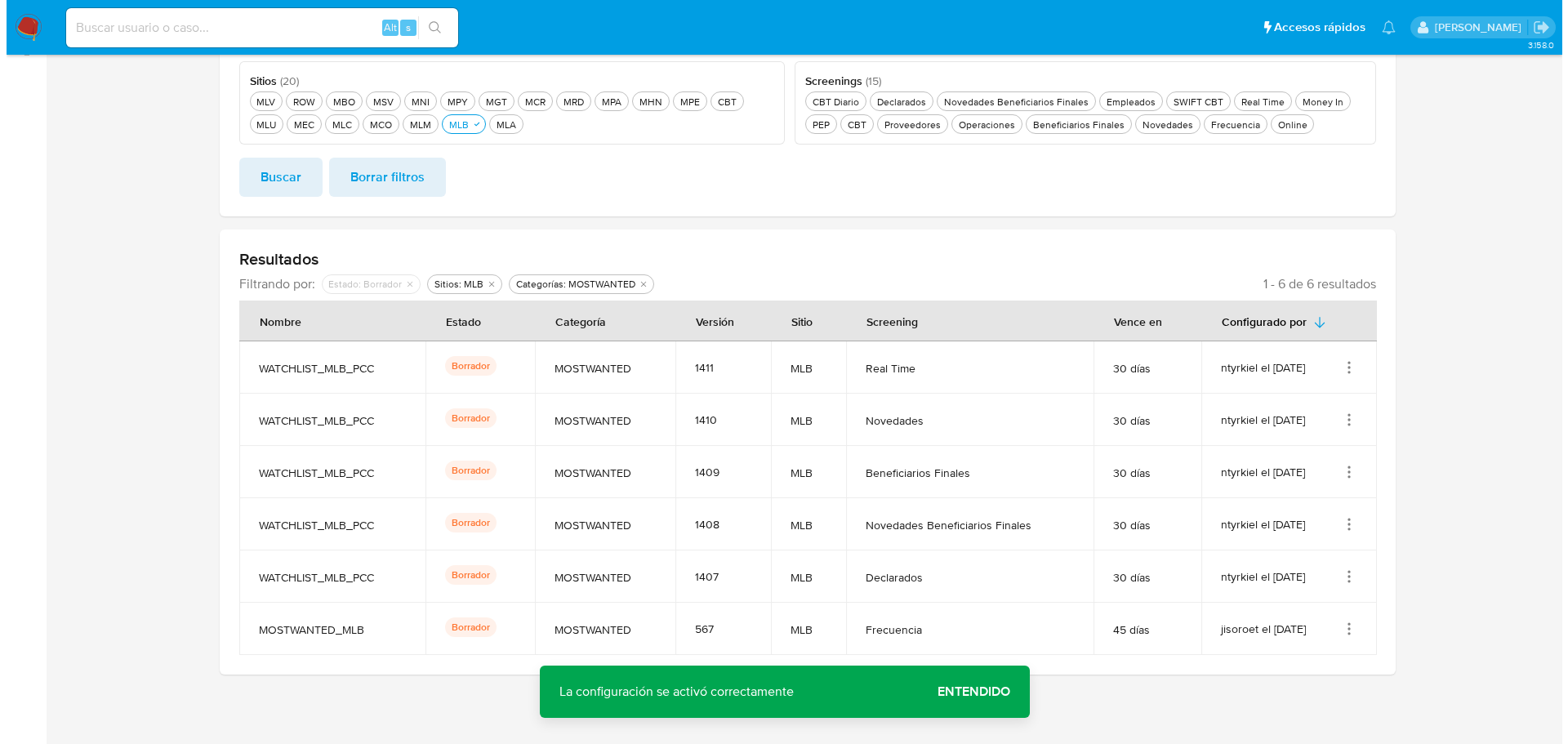
scroll to position [288, 0]
click at [1342, 363] on icon "Acciones" at bounding box center [1343, 363] width 2 height 2
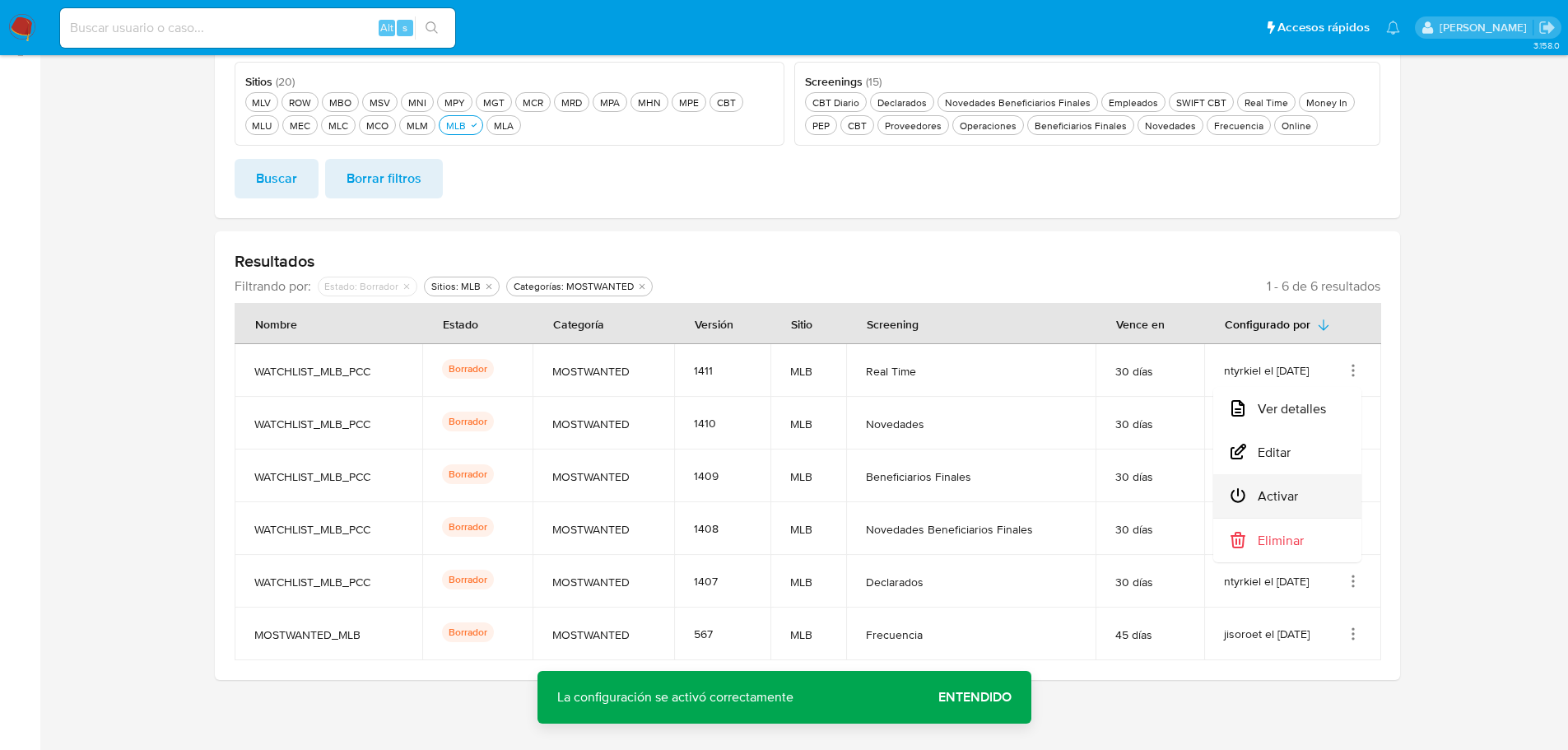
click at [1318, 493] on button "Activar" at bounding box center [1288, 496] width 148 height 43
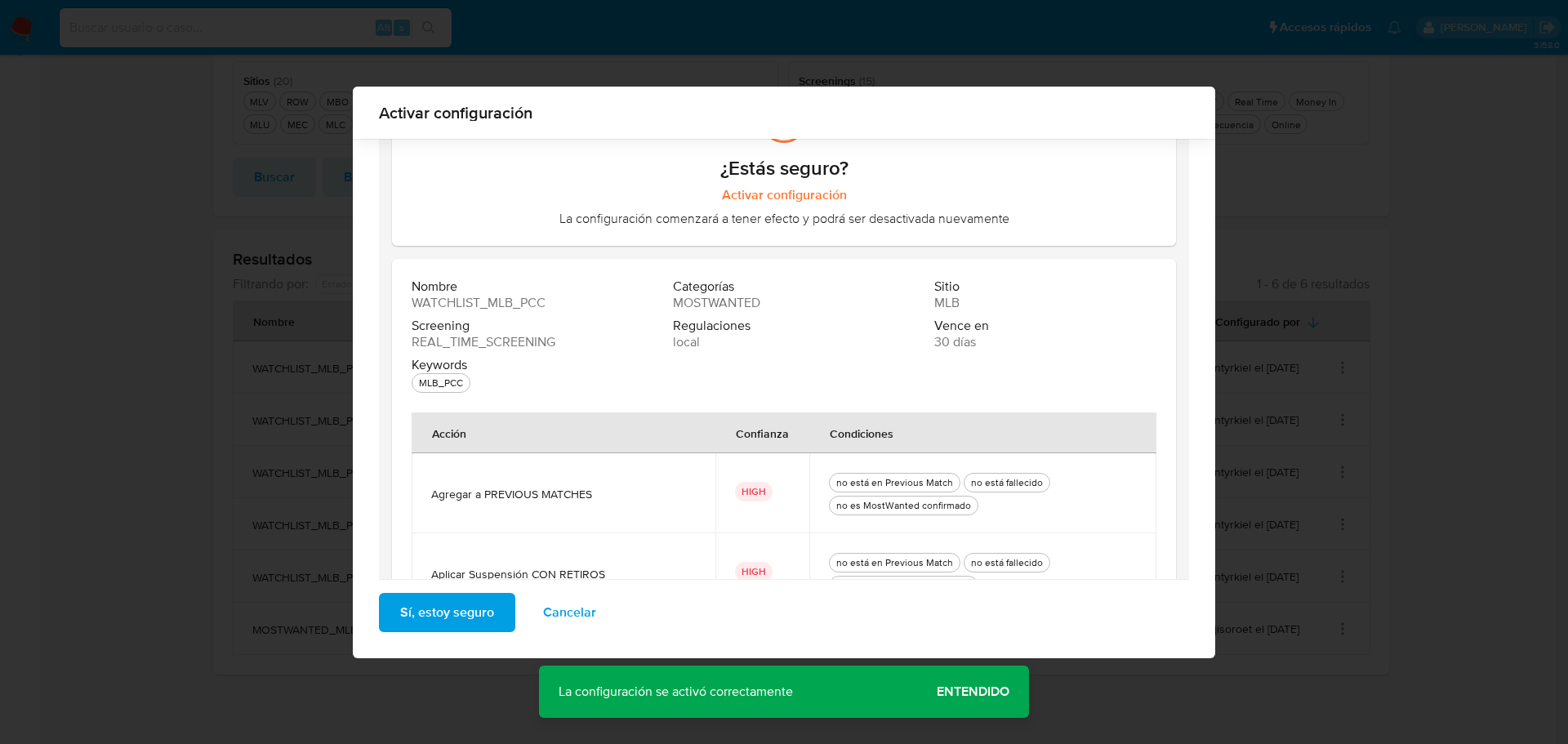
scroll to position [151, 0]
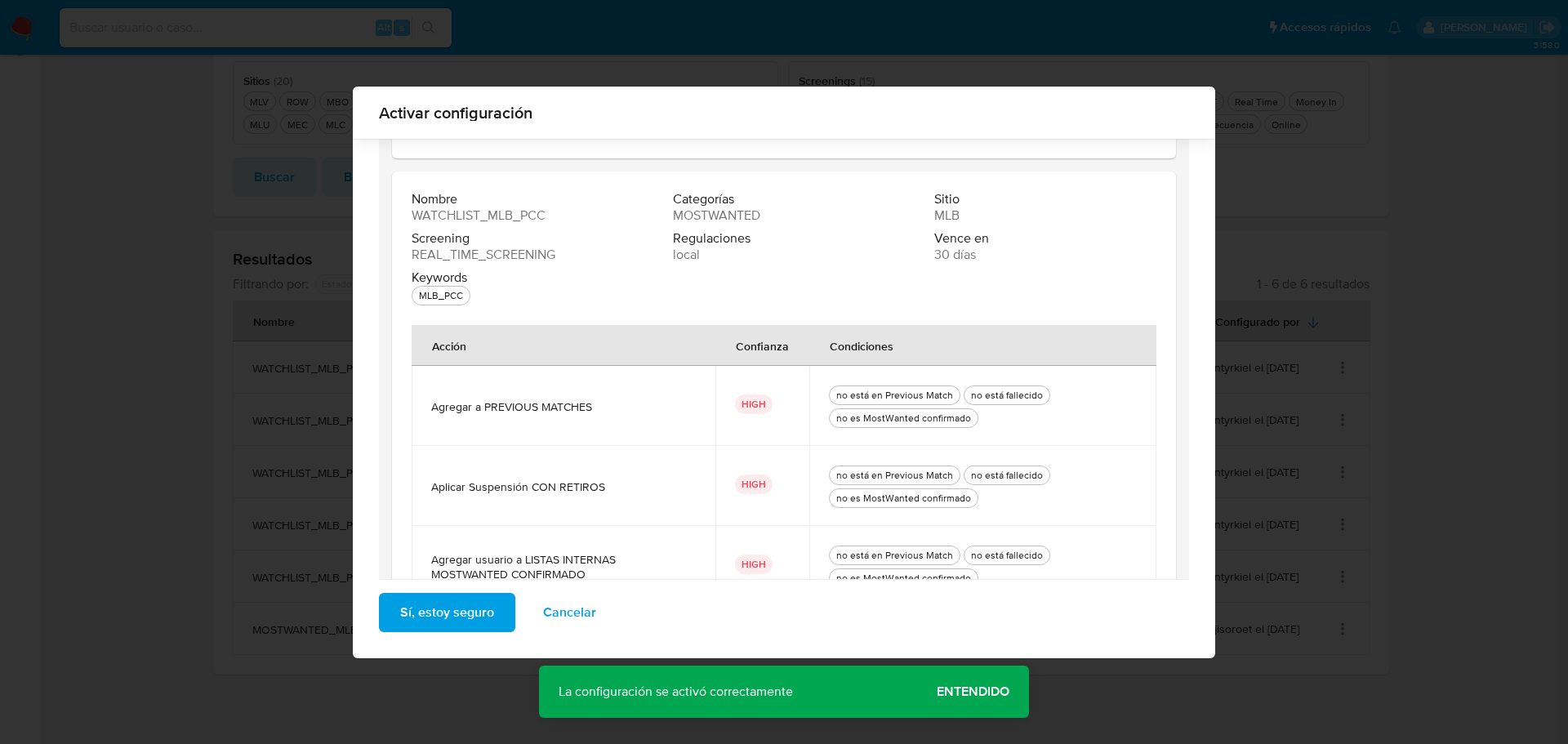
click at [498, 613] on button "Sí, estoy seguro" at bounding box center [446, 613] width 136 height 39
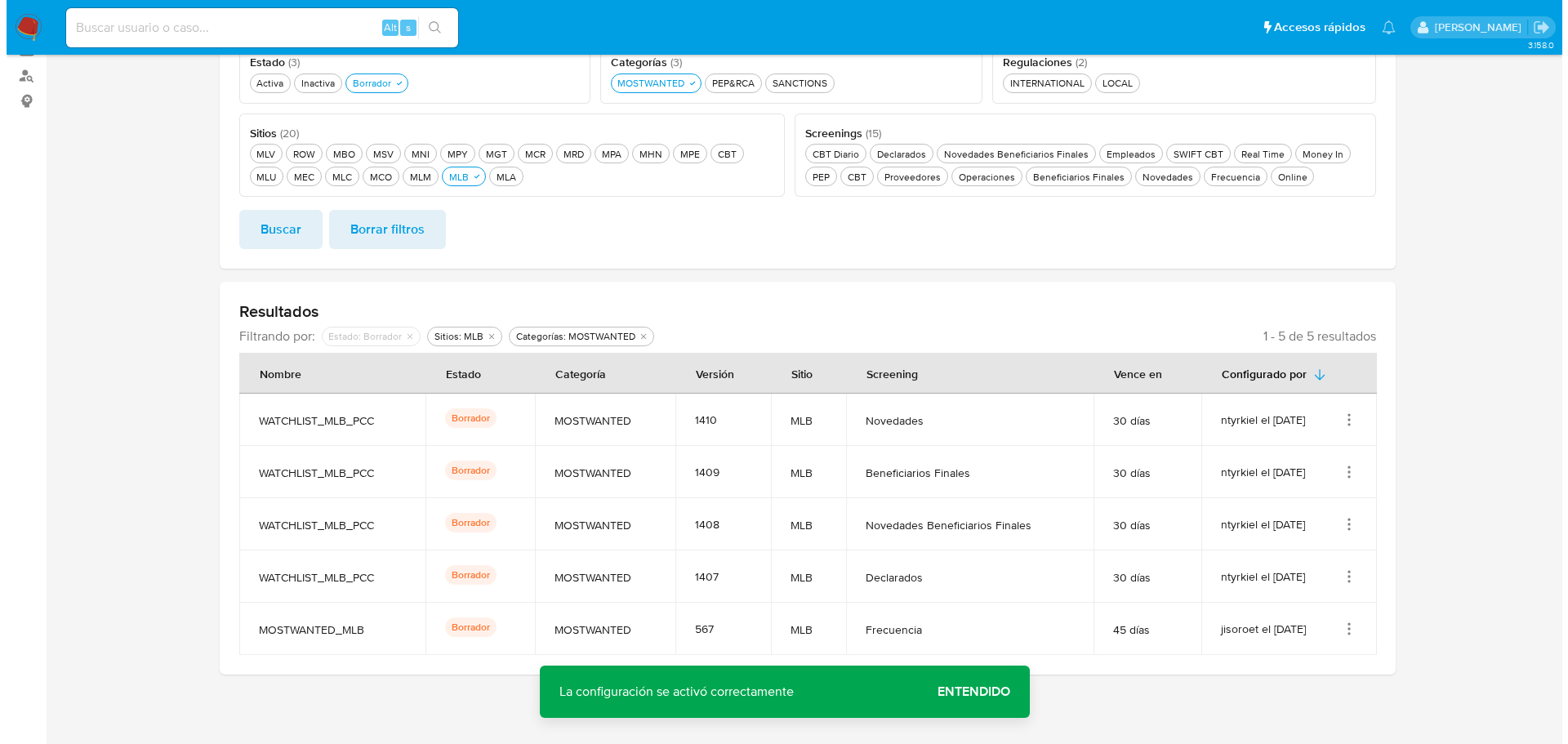
scroll to position [235, 0]
click at [1341, 416] on icon "Acciones" at bounding box center [1342, 419] width 17 height 17
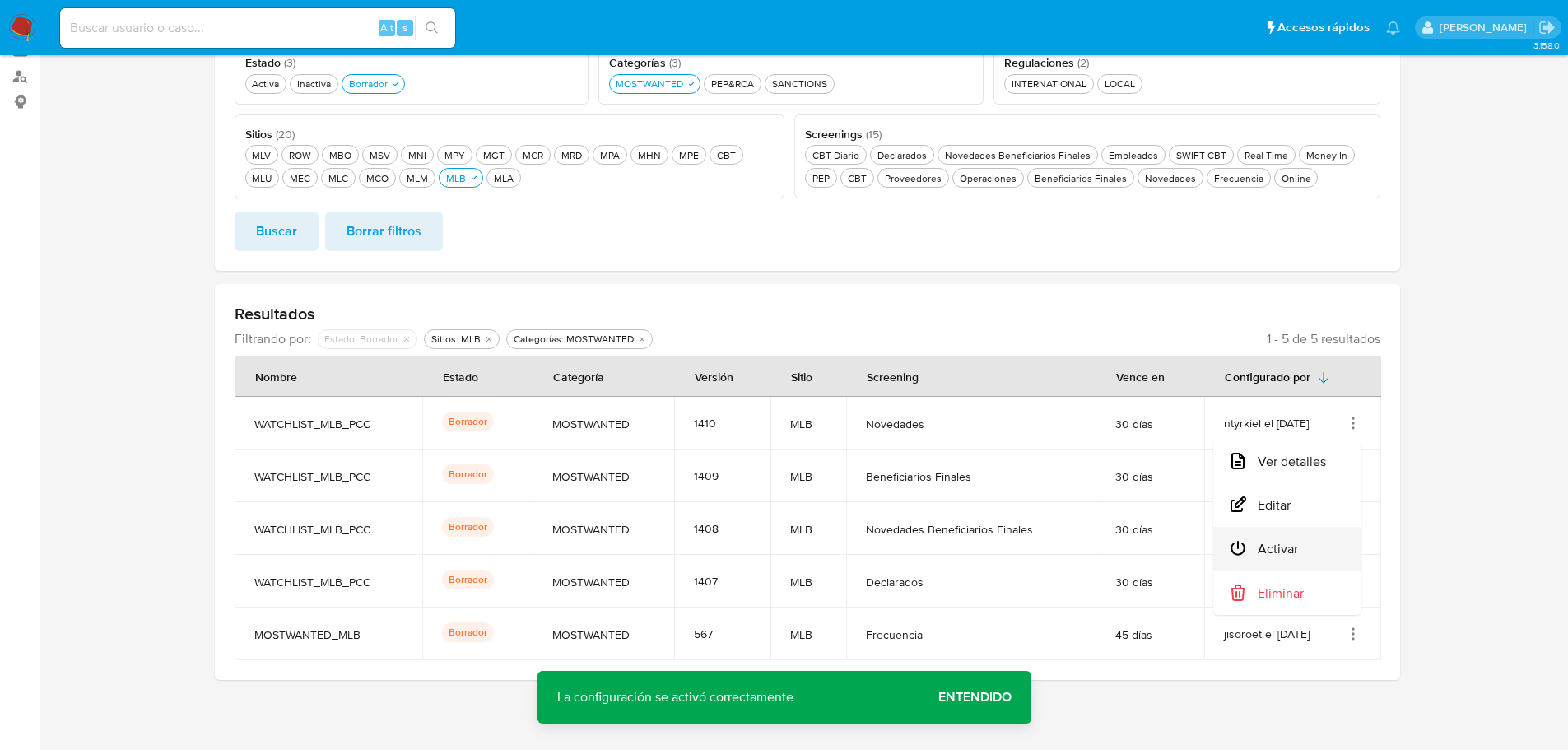
click at [1343, 544] on button "Activar" at bounding box center [1288, 549] width 148 height 43
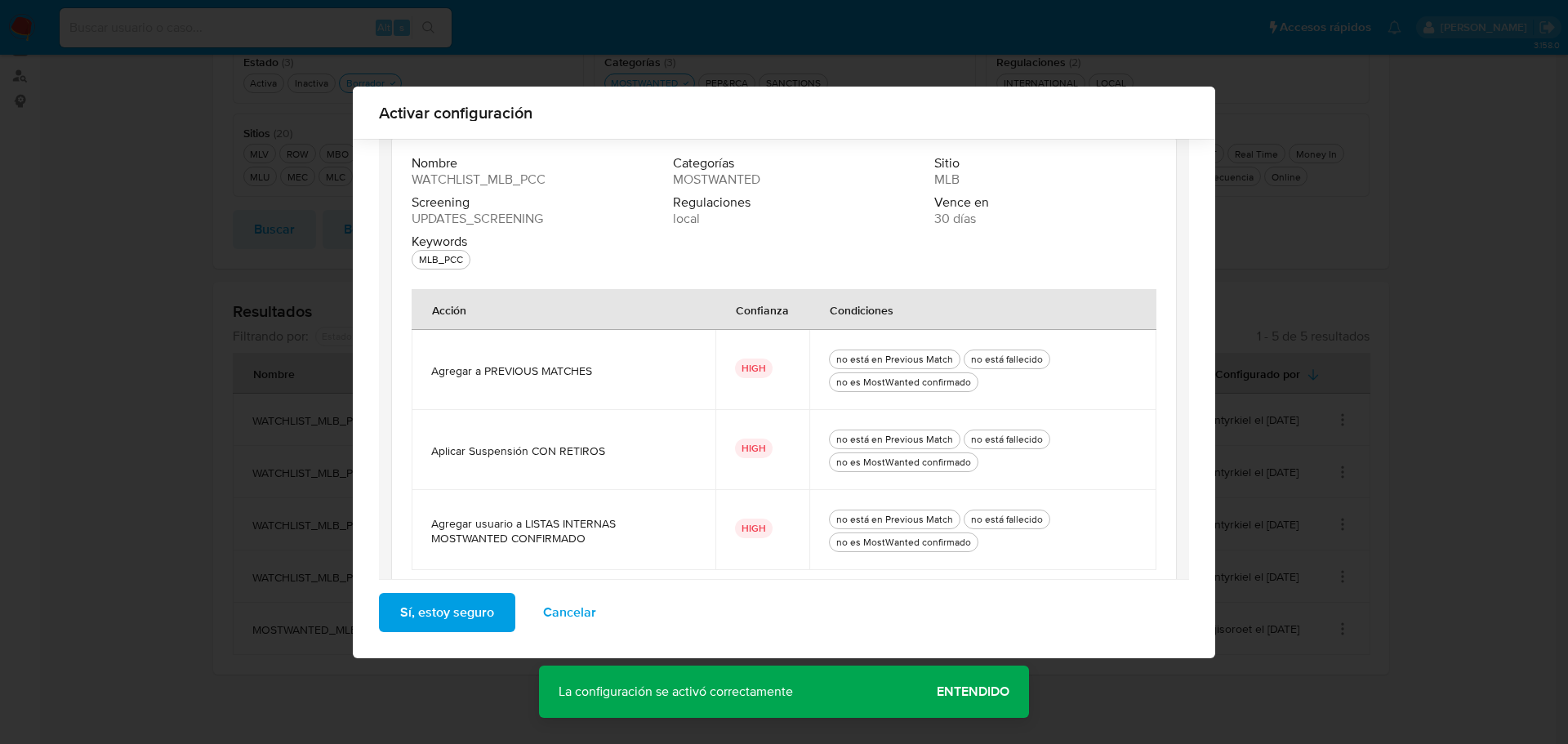
scroll to position [223, 0]
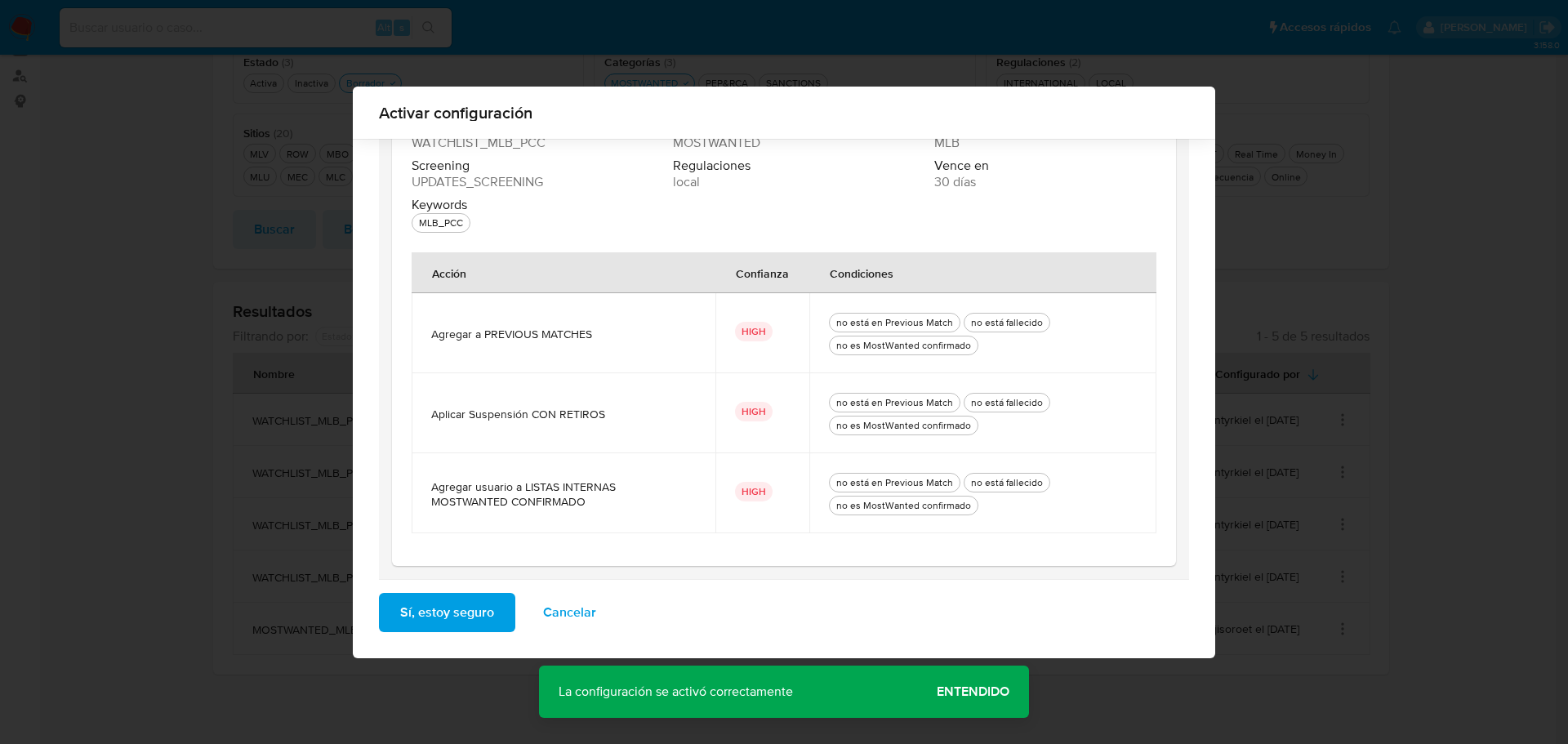
click at [500, 610] on button "Sí, estoy seguro" at bounding box center [446, 613] width 136 height 39
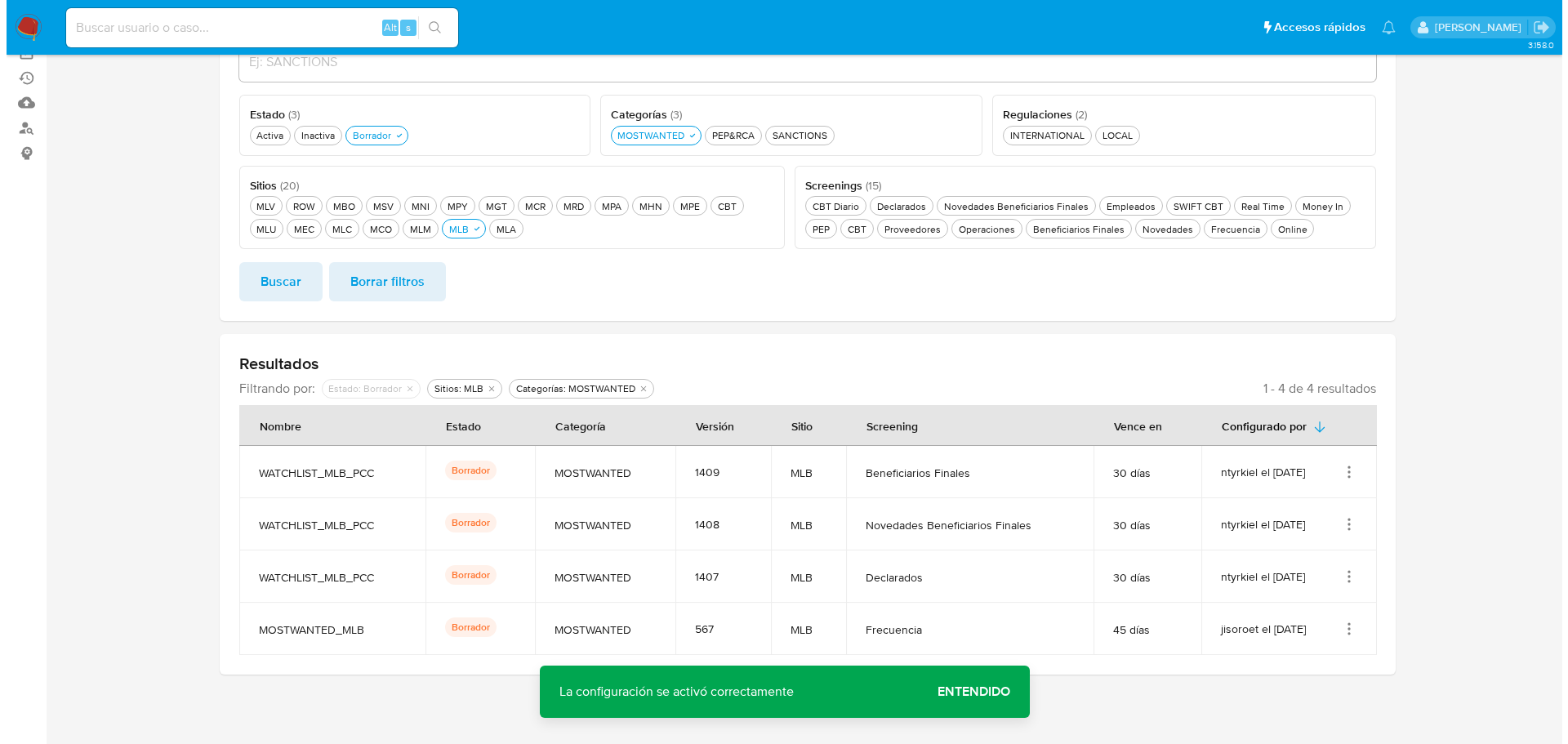
scroll to position [183, 0]
click at [1339, 465] on icon "Acciones" at bounding box center [1342, 472] width 17 height 17
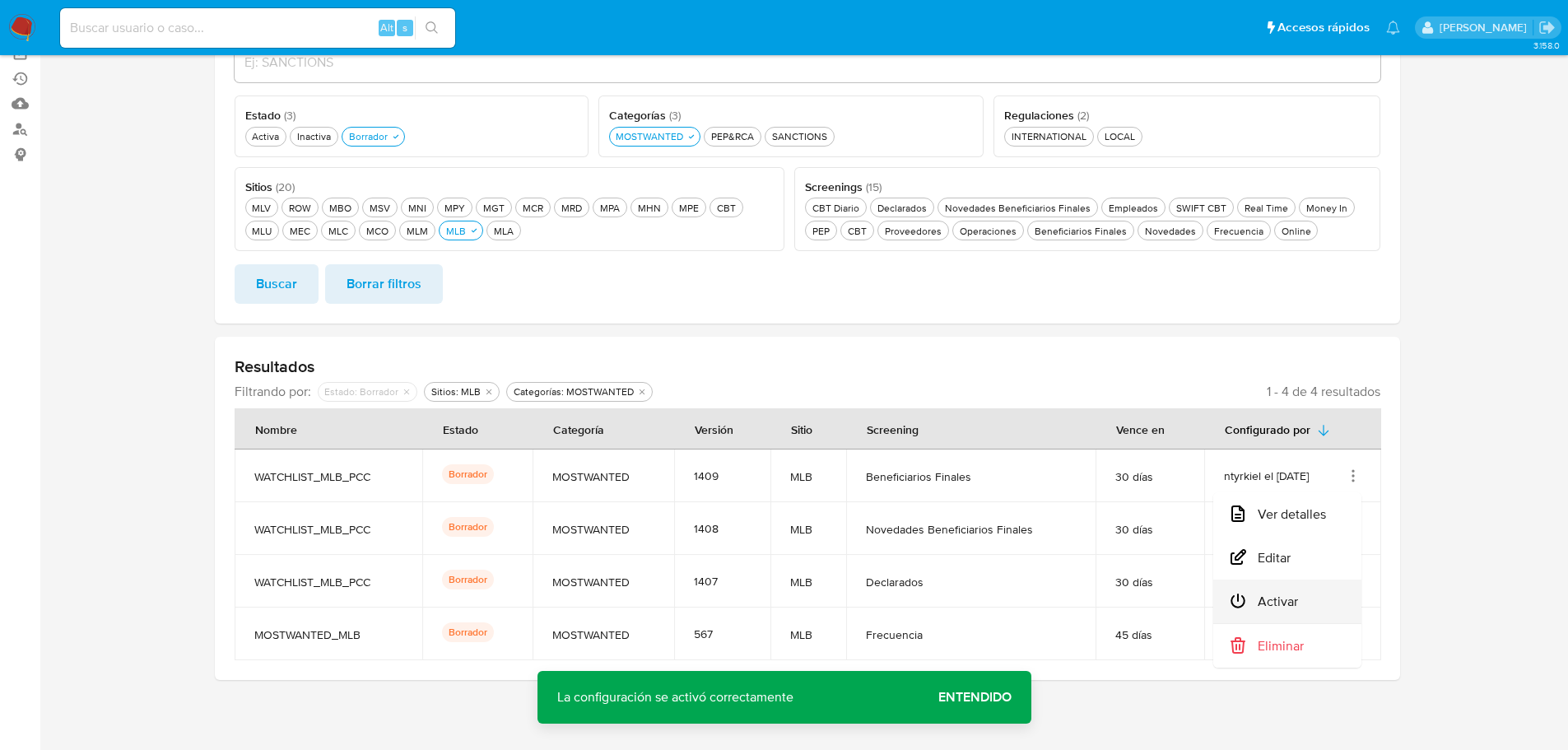
click at [1342, 602] on button "Activar" at bounding box center [1288, 601] width 148 height 43
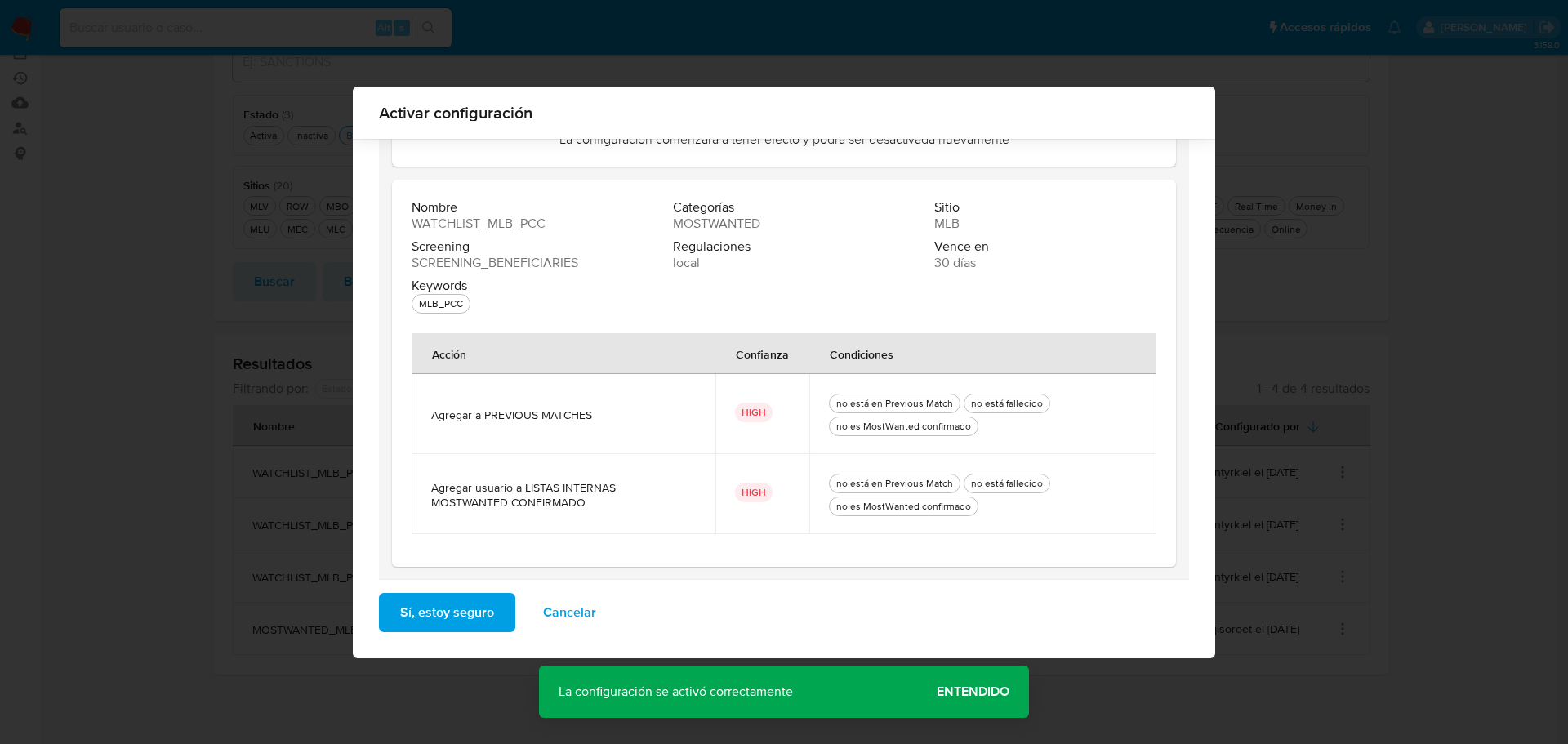
scroll to position [143, 0]
click at [480, 625] on span "Sí, estoy seguro" at bounding box center [447, 612] width 94 height 36
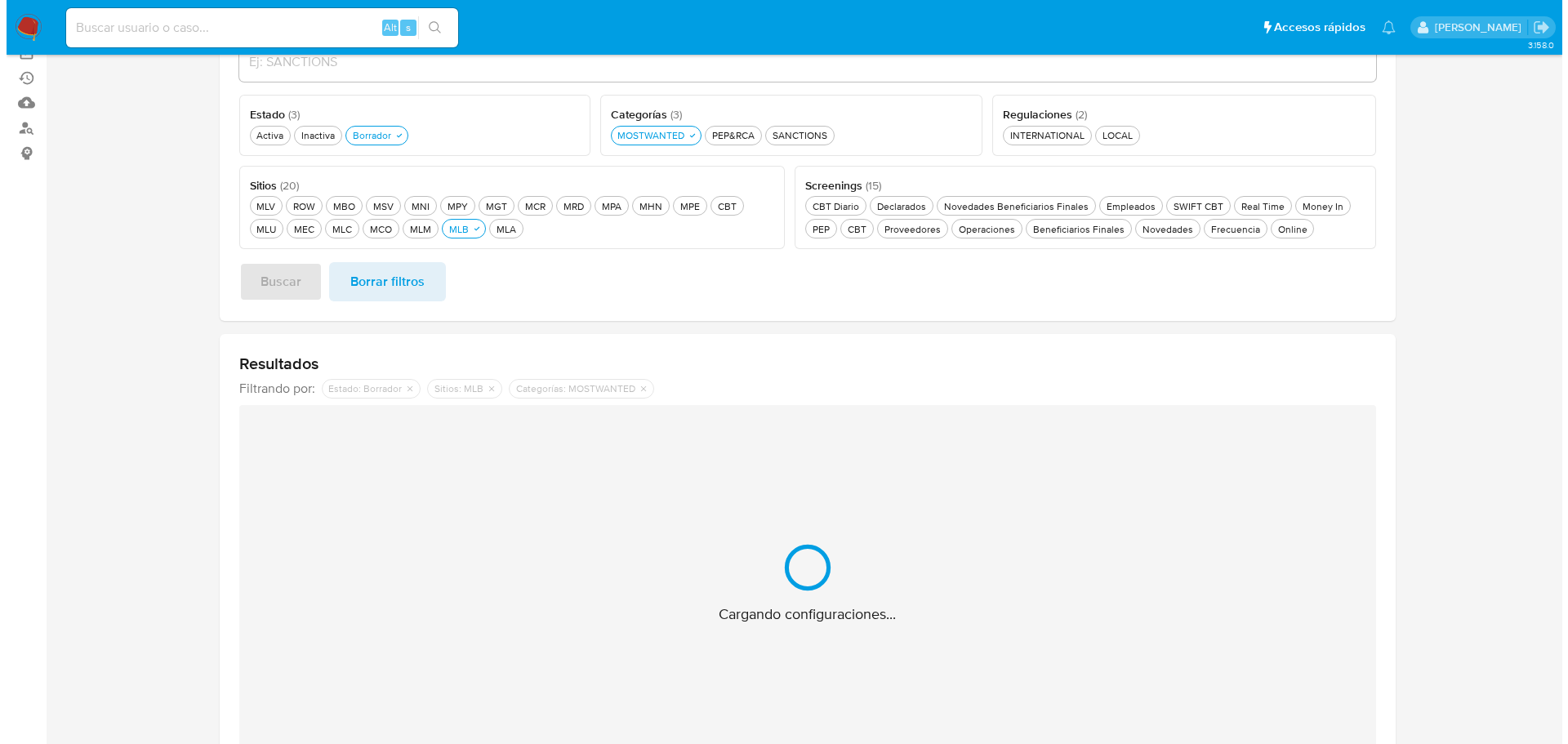
scroll to position [130, 0]
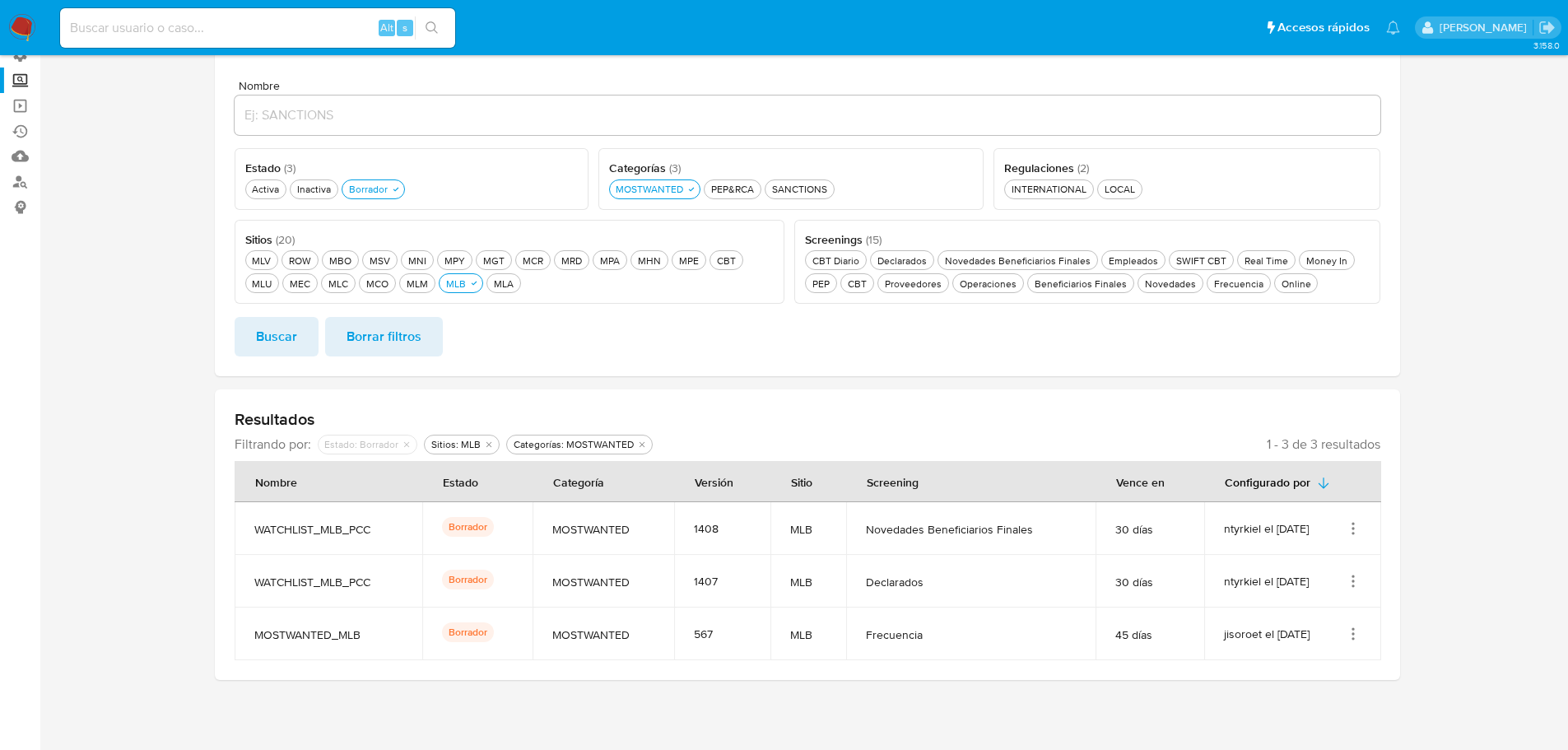
click at [1353, 520] on icon "Acciones" at bounding box center [1353, 528] width 17 height 17
click at [1333, 648] on button "Activar" at bounding box center [1288, 654] width 148 height 43
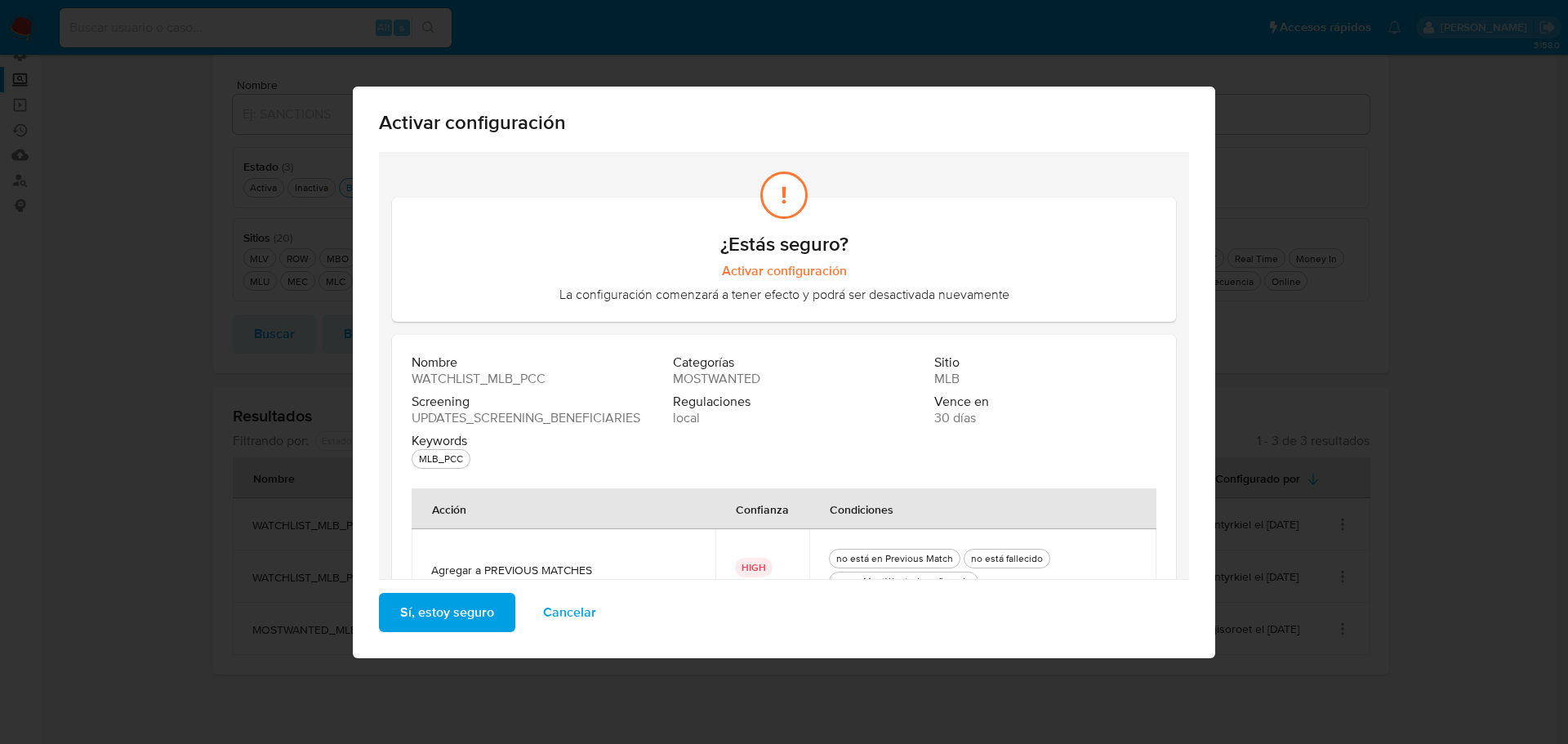
scroll to position [143, 0]
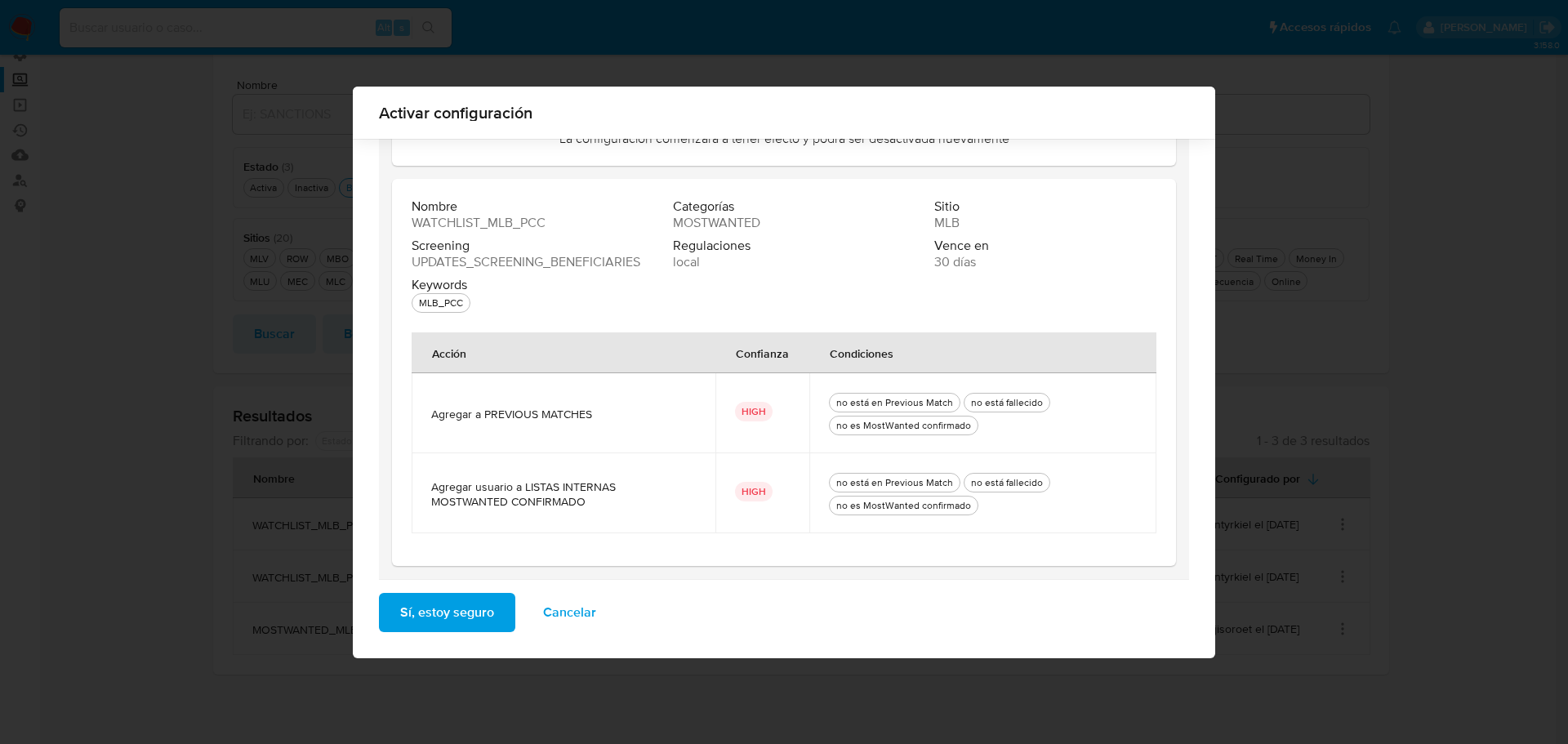
click at [499, 612] on button "Sí, estoy seguro" at bounding box center [446, 613] width 136 height 39
click at [499, 612] on div "Activar configuración ¿Estás seguro? Activar configuración La configuración com…" at bounding box center [784, 372] width 1568 height 744
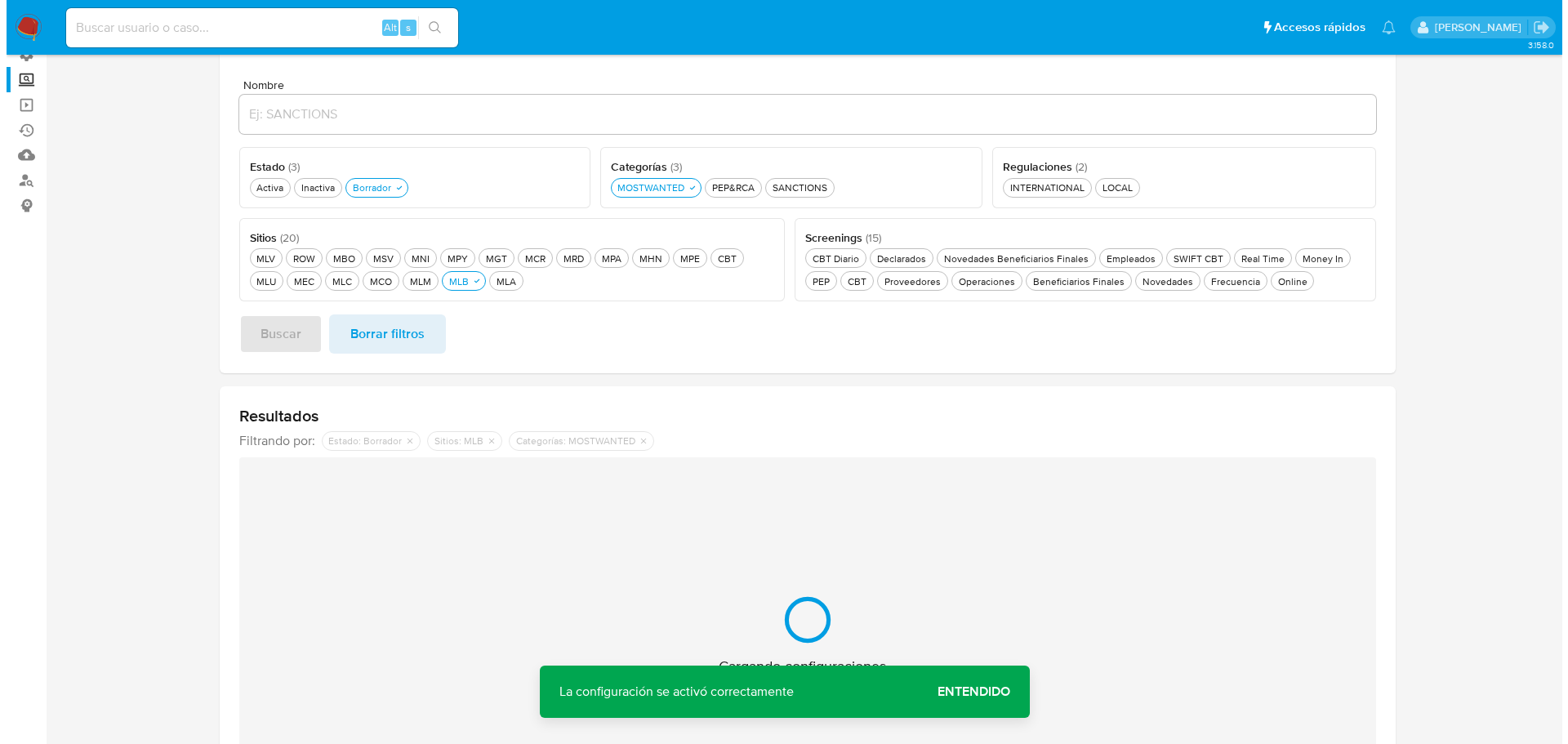
scroll to position [78, 0]
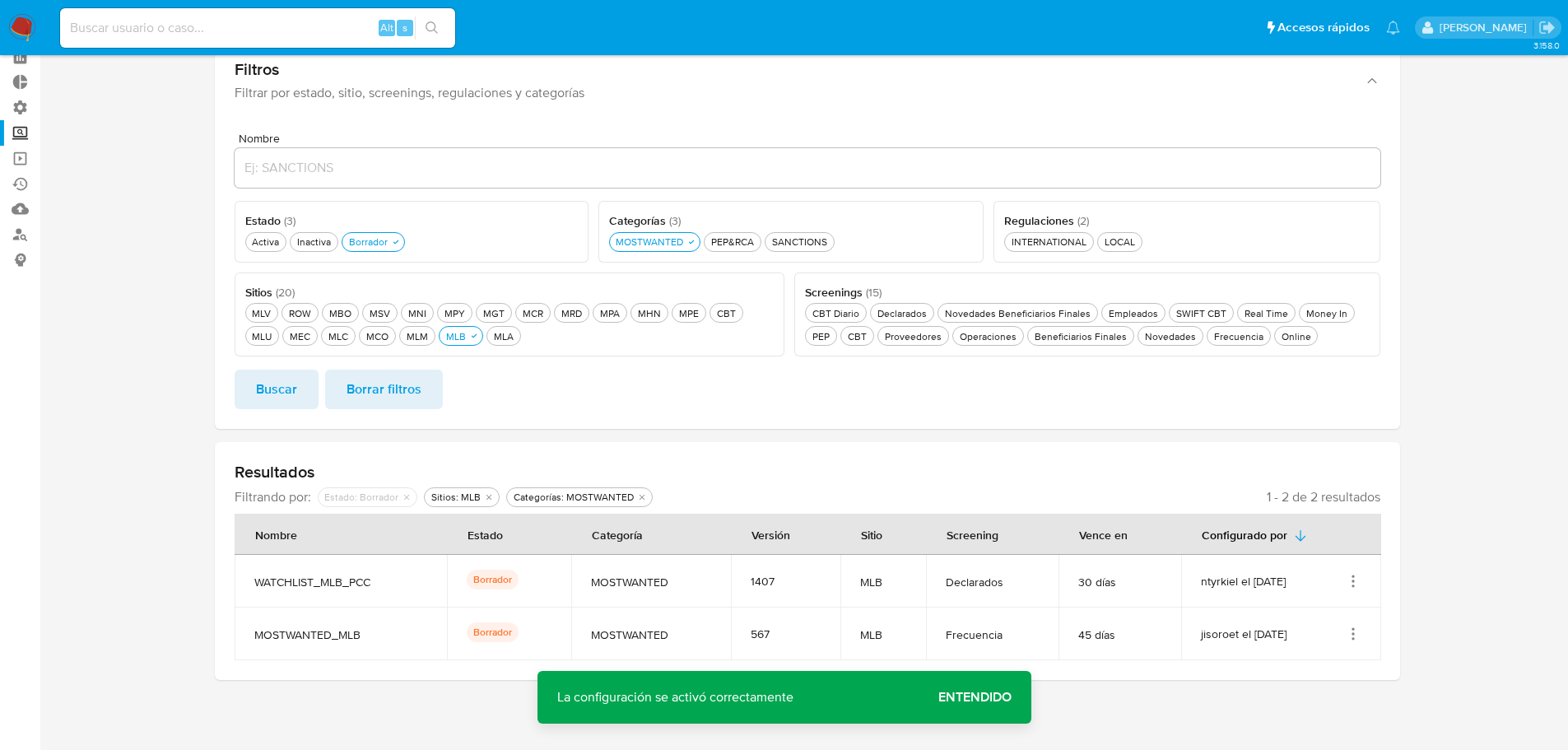
click at [1355, 578] on icon "Acciones" at bounding box center [1353, 581] width 17 height 17
click at [1338, 509] on button "Activar" at bounding box center [1288, 498] width 148 height 43
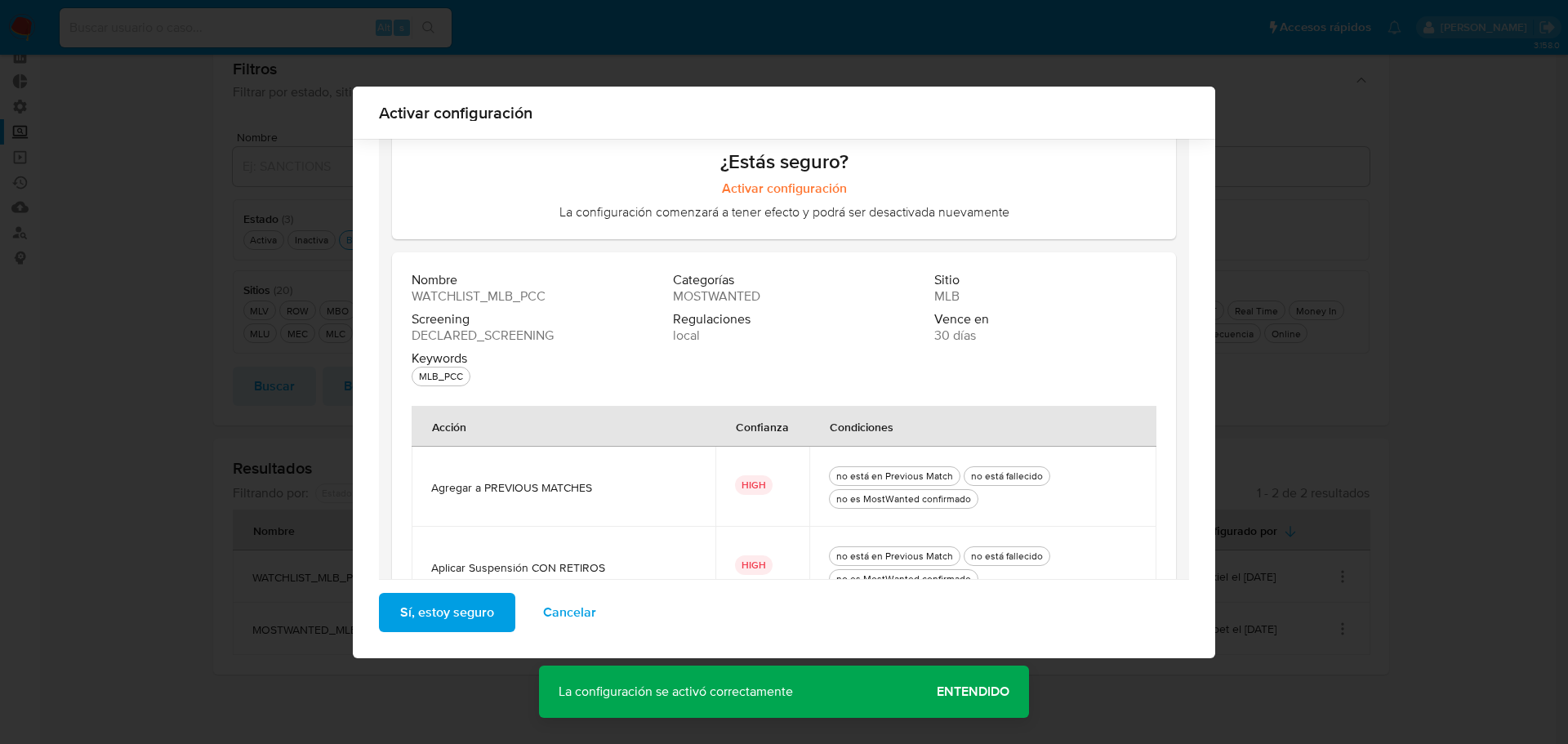
scroll to position [223, 0]
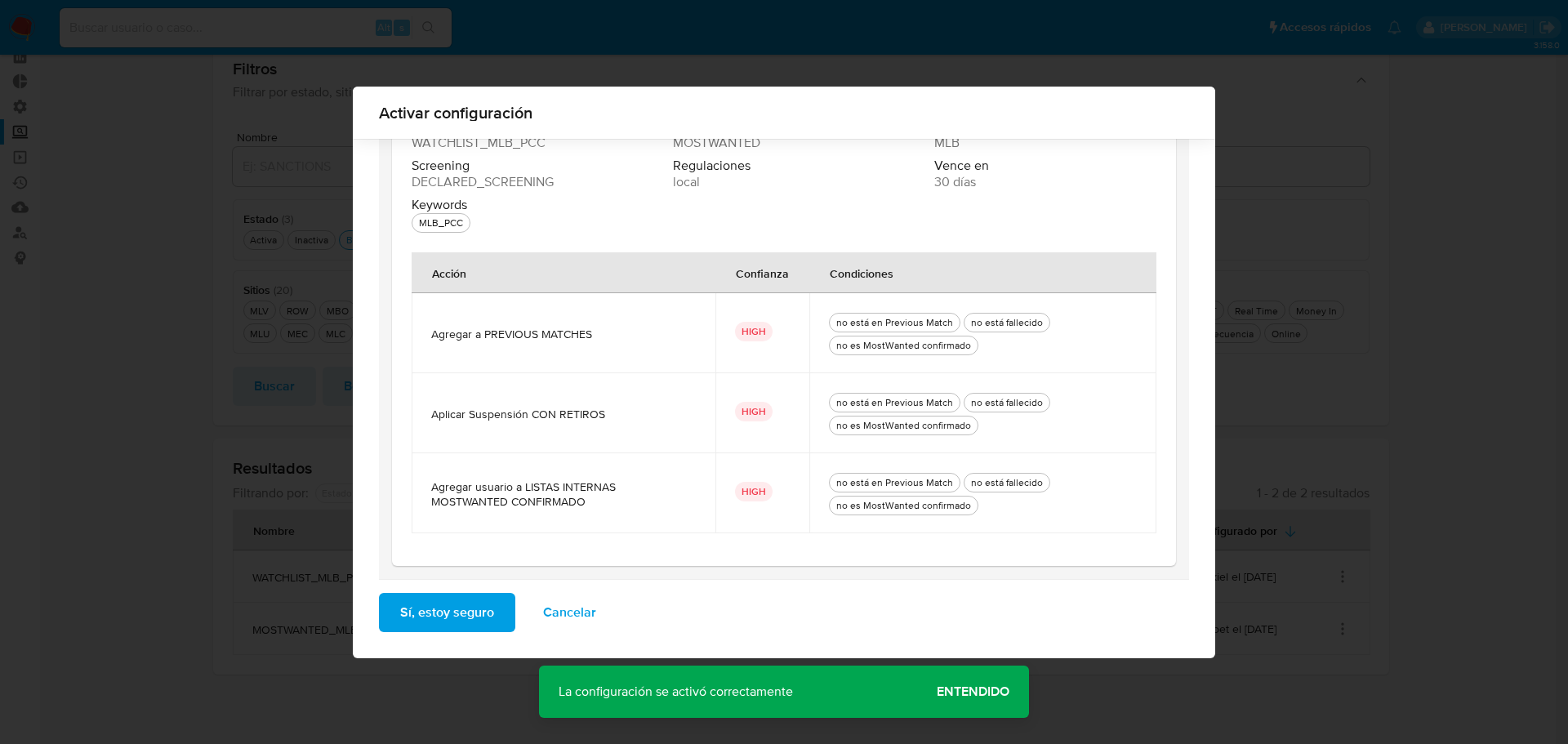
click at [483, 614] on span "Sí, estoy seguro" at bounding box center [447, 612] width 94 height 36
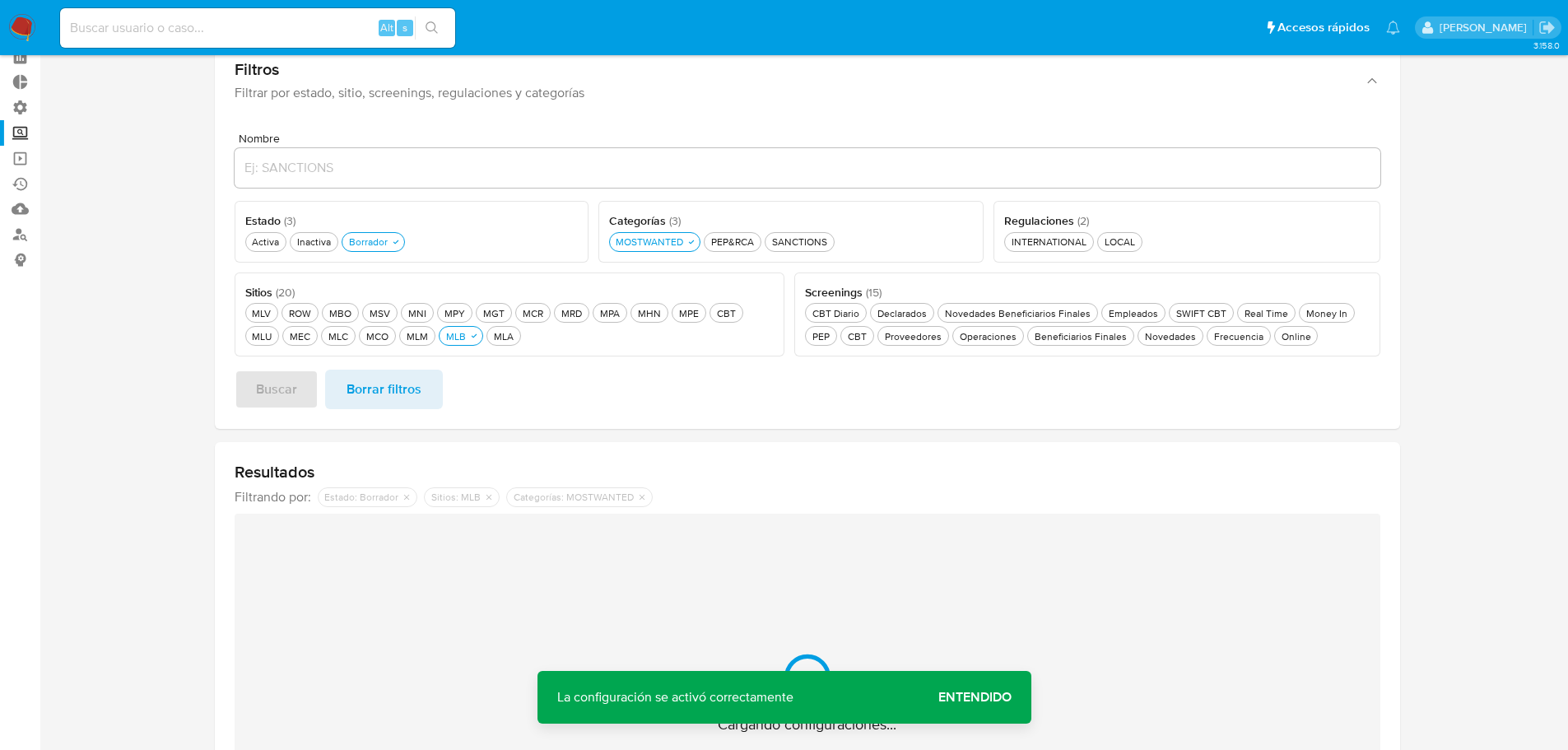
scroll to position [27, 0]
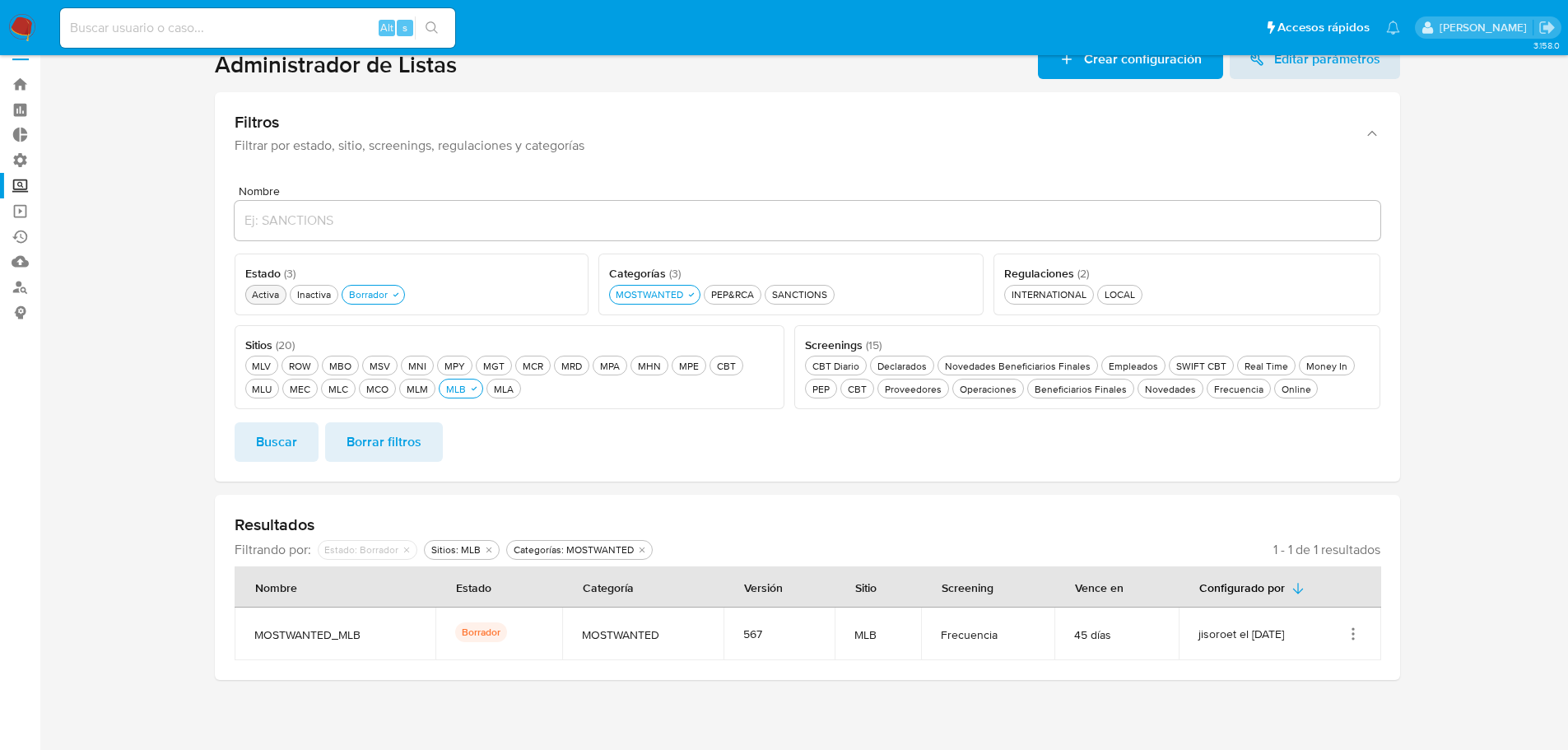
click at [269, 300] on div "Activa Activa" at bounding box center [265, 294] width 34 height 14
click at [357, 300] on div "Borrador Borrador" at bounding box center [378, 294] width 45 height 14
click at [308, 445] on button "Buscar" at bounding box center [276, 442] width 84 height 39
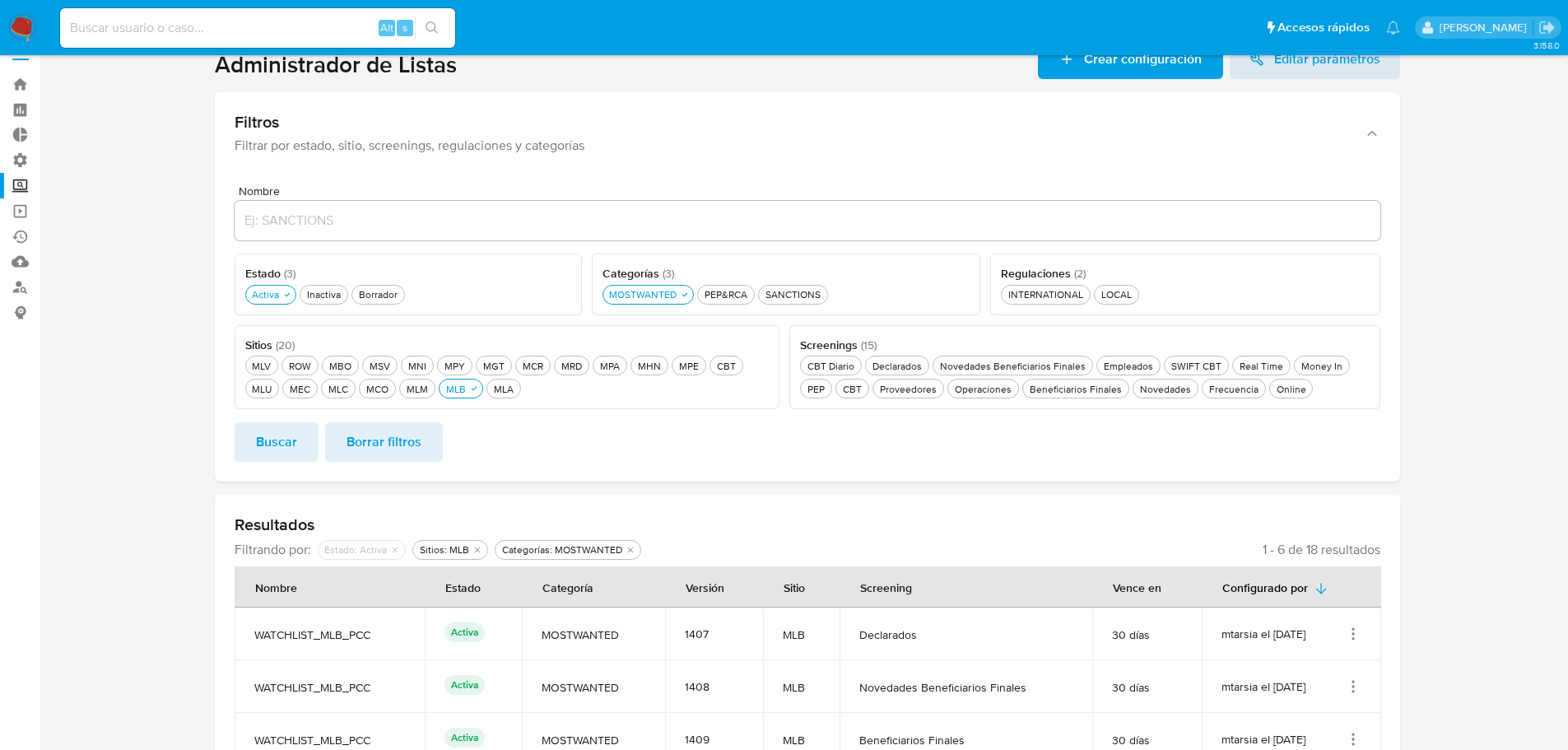
click at [186, 426] on section at bounding box center [807, 511] width 1496 height 943
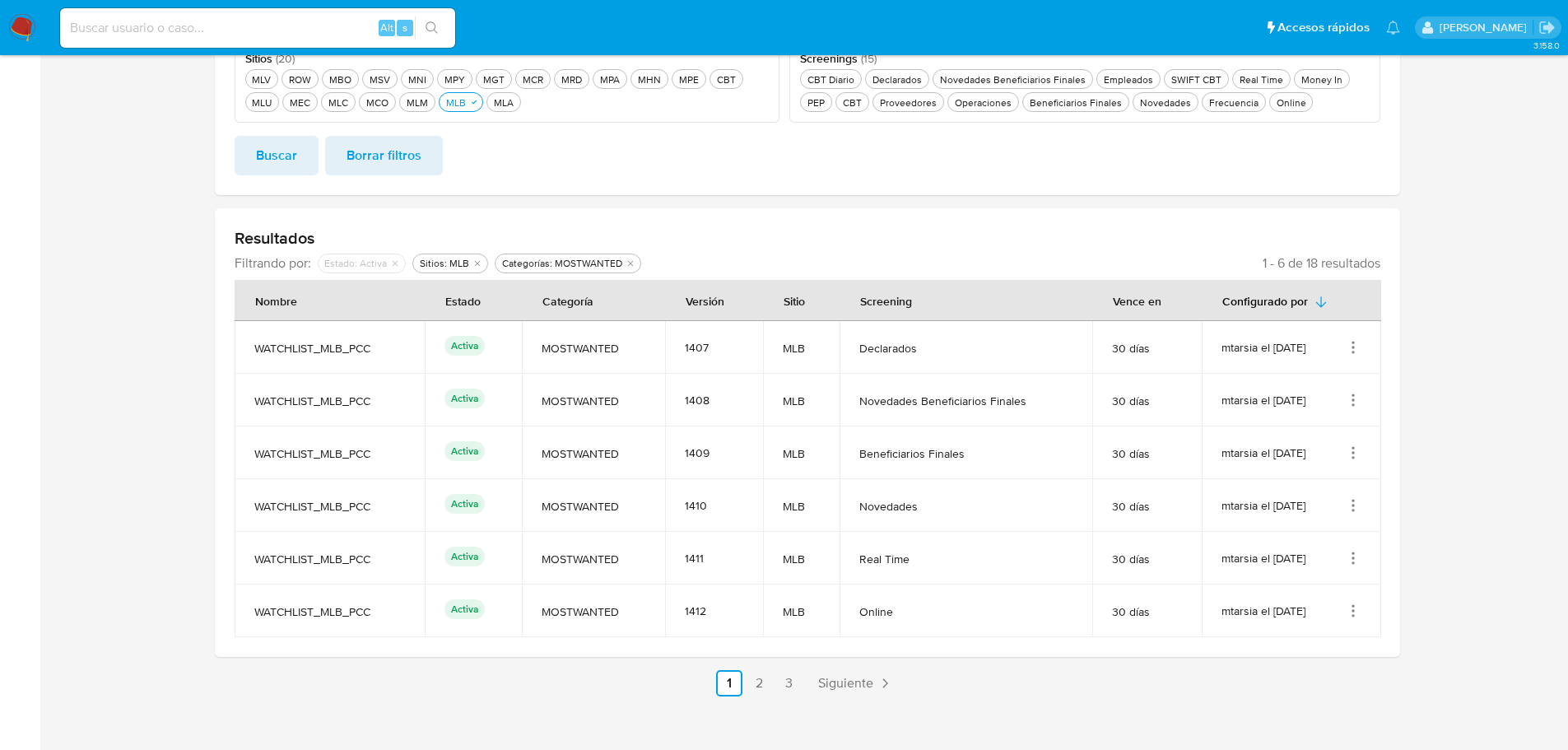
scroll to position [330, 0]
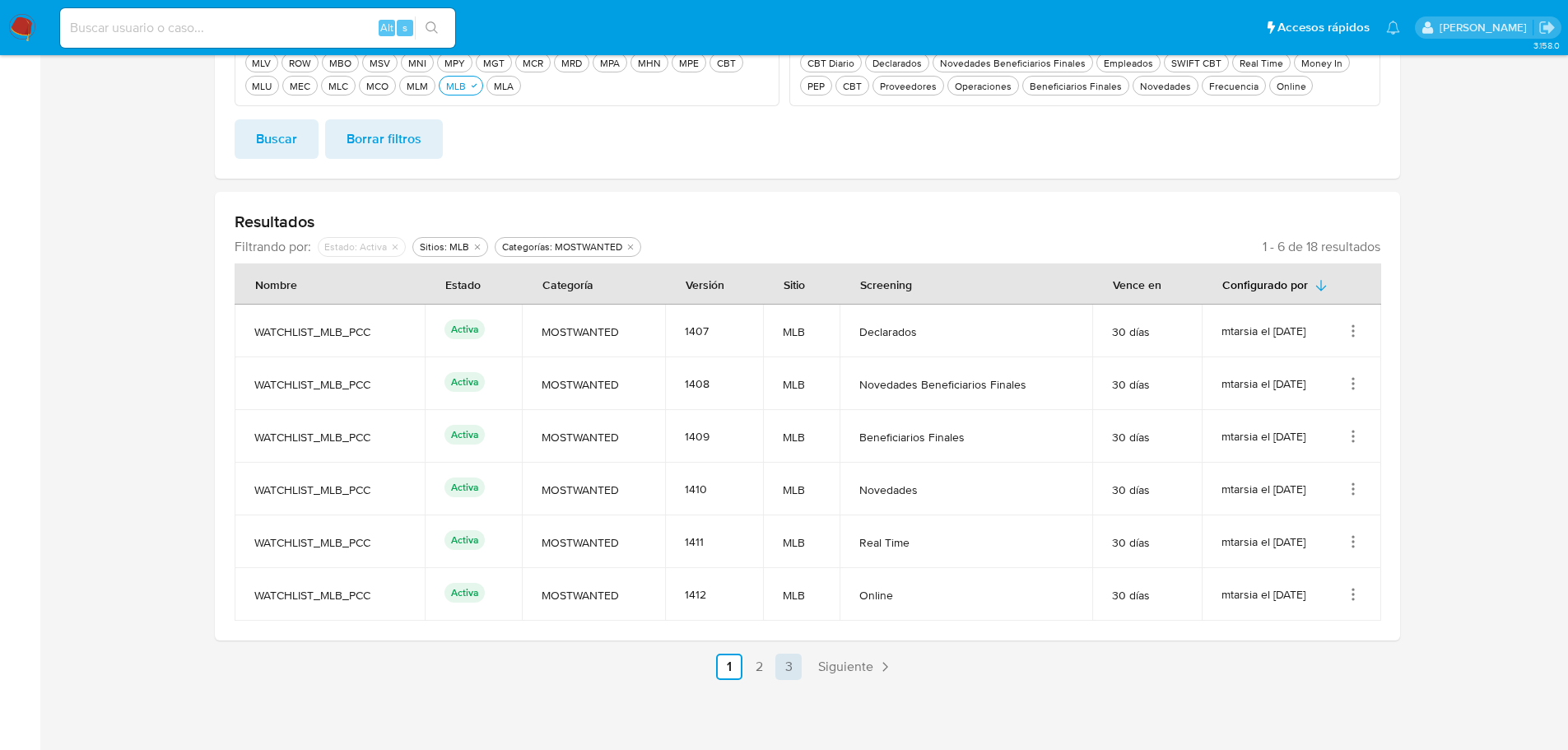
click at [800, 661] on link "3" at bounding box center [788, 666] width 27 height 27
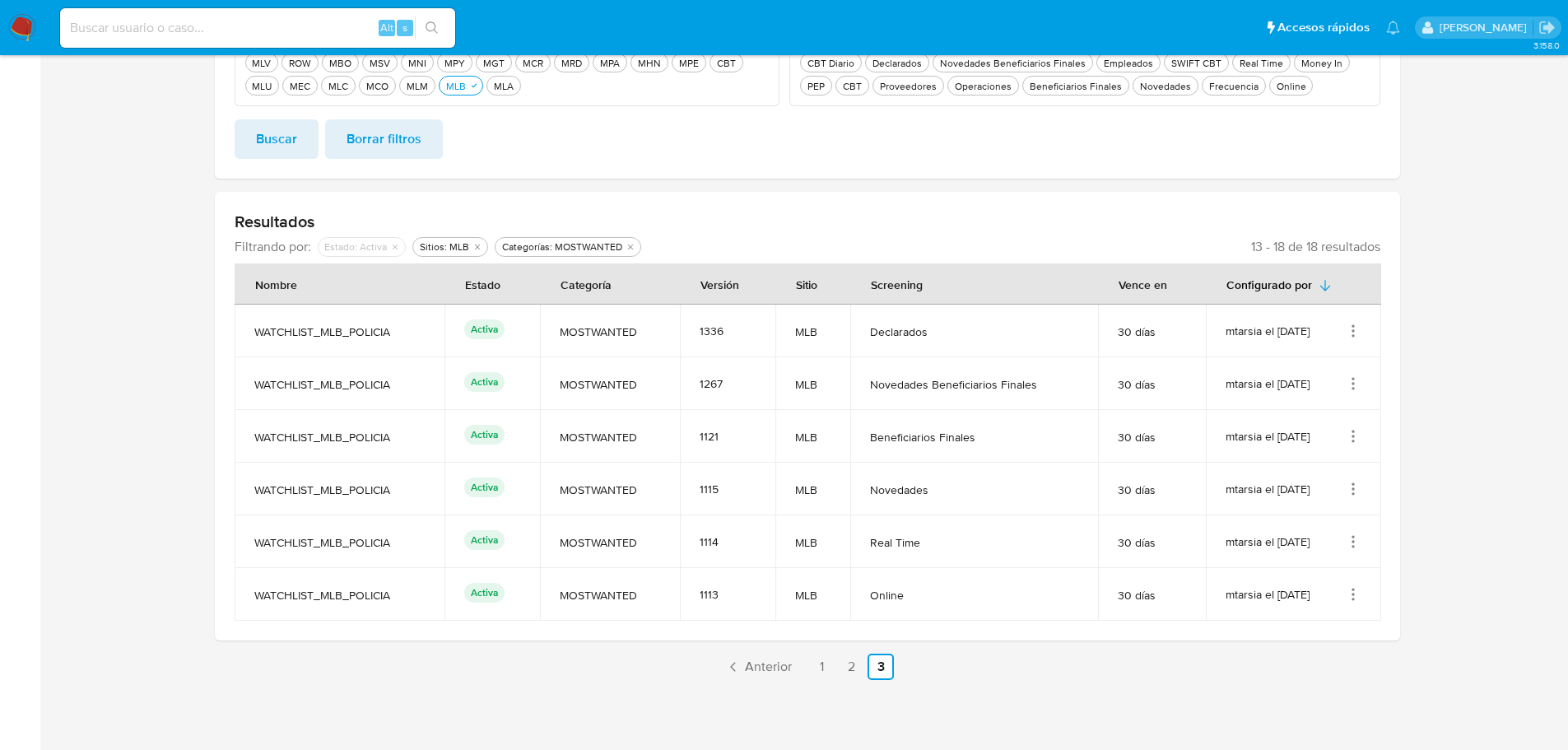
click at [1354, 589] on icon "Acciones" at bounding box center [1354, 590] width 2 height 2
click at [1329, 460] on button "Ver detalles" at bounding box center [1288, 469] width 148 height 43
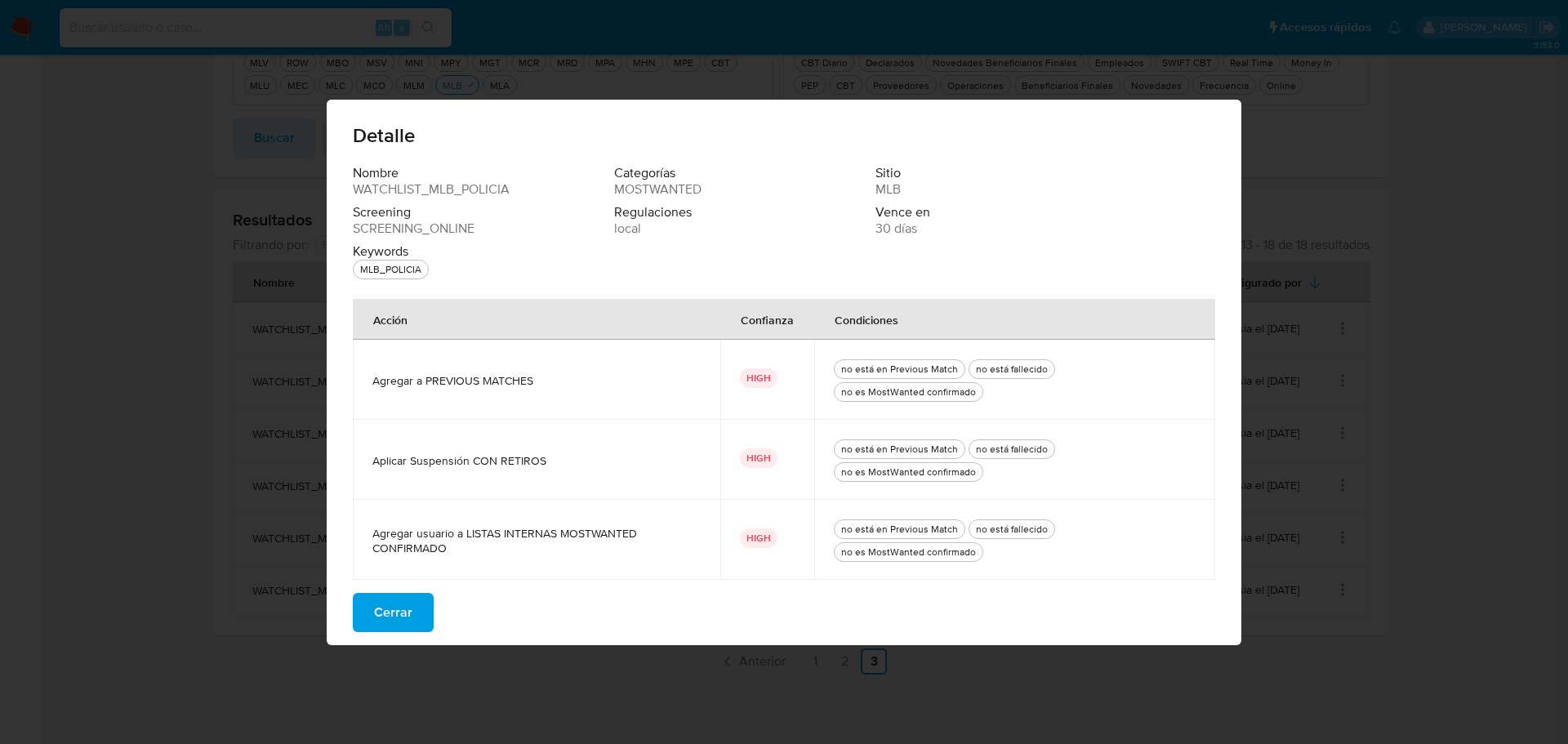
click at [437, 608] on div "Nombre WATCHLIST_MLB_POLICIA Categorías MOSTWANTED Sitio MLB Screening SCREENIN…" at bounding box center [784, 405] width 914 height 481
click at [431, 608] on button "Cerrar" at bounding box center [392, 613] width 81 height 39
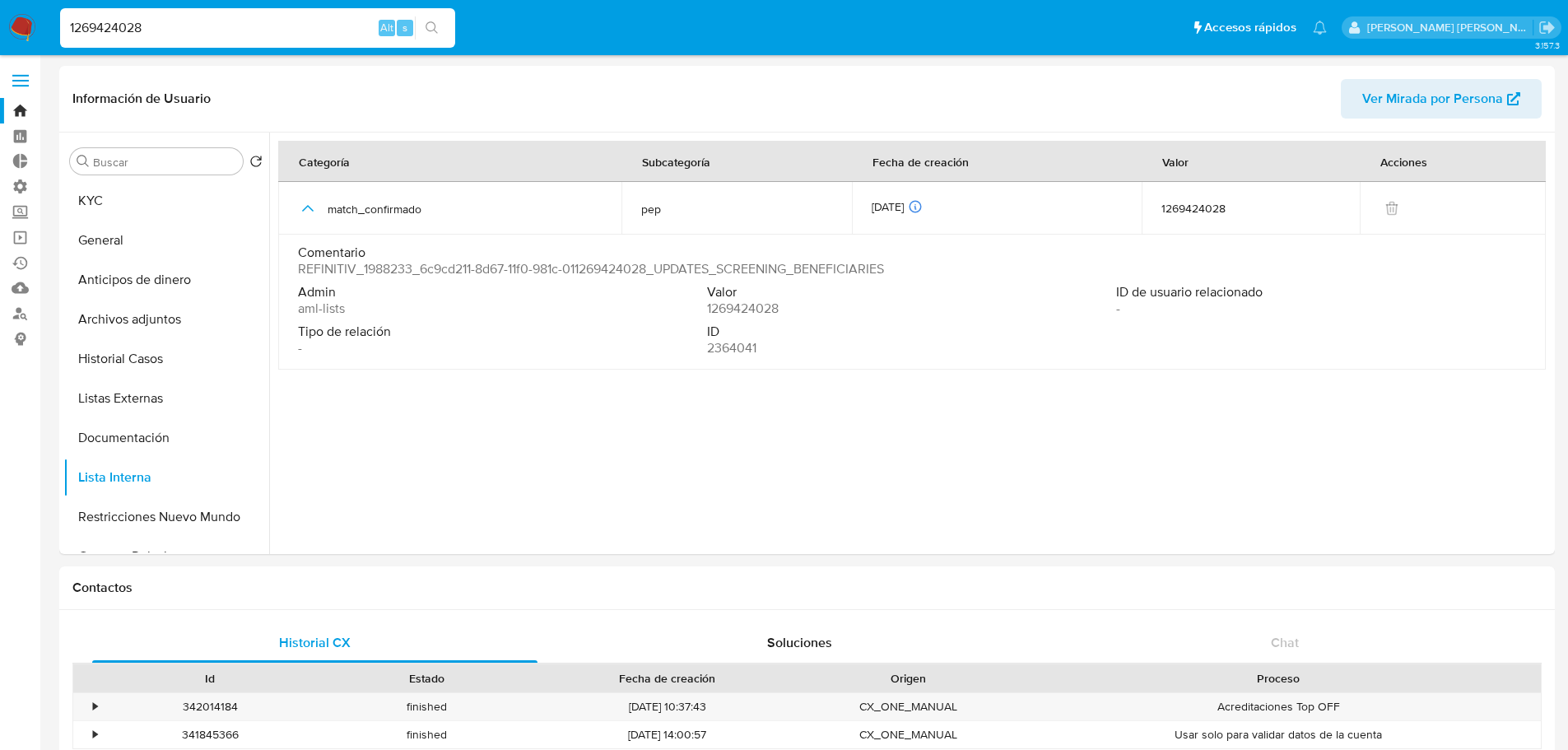
select select "10"
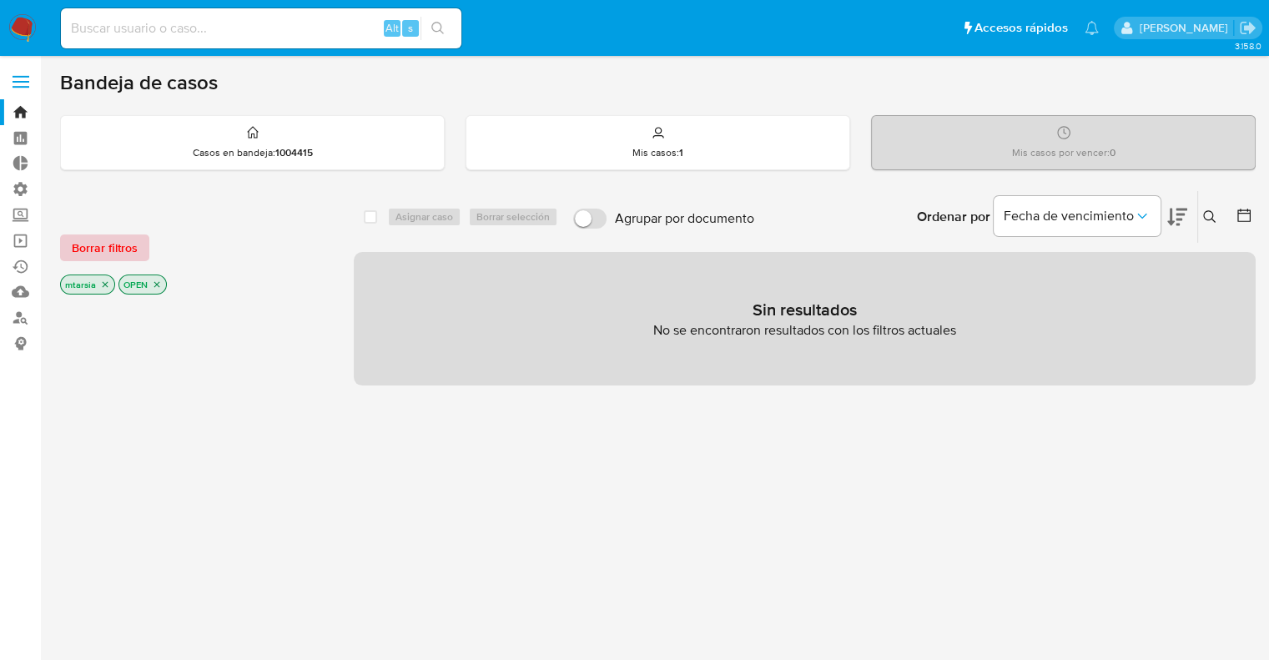
click at [131, 253] on span "Borrar filtros" at bounding box center [105, 247] width 66 height 23
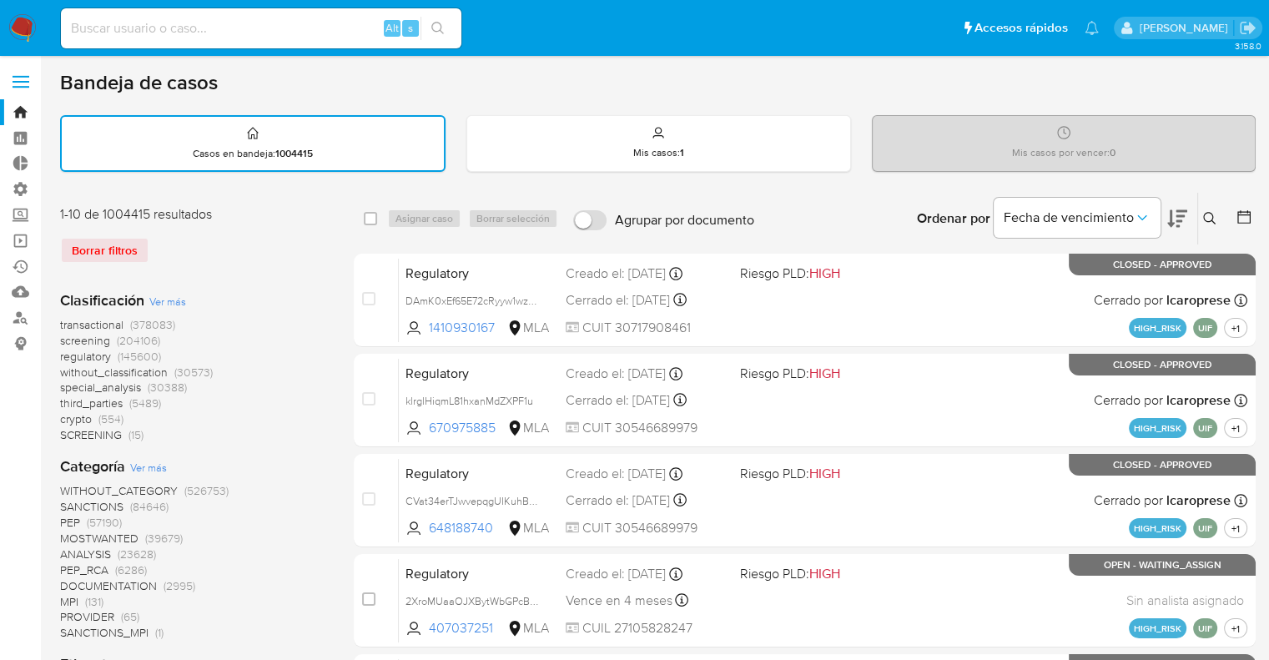
click at [63, 337] on span "screening" at bounding box center [85, 340] width 50 height 17
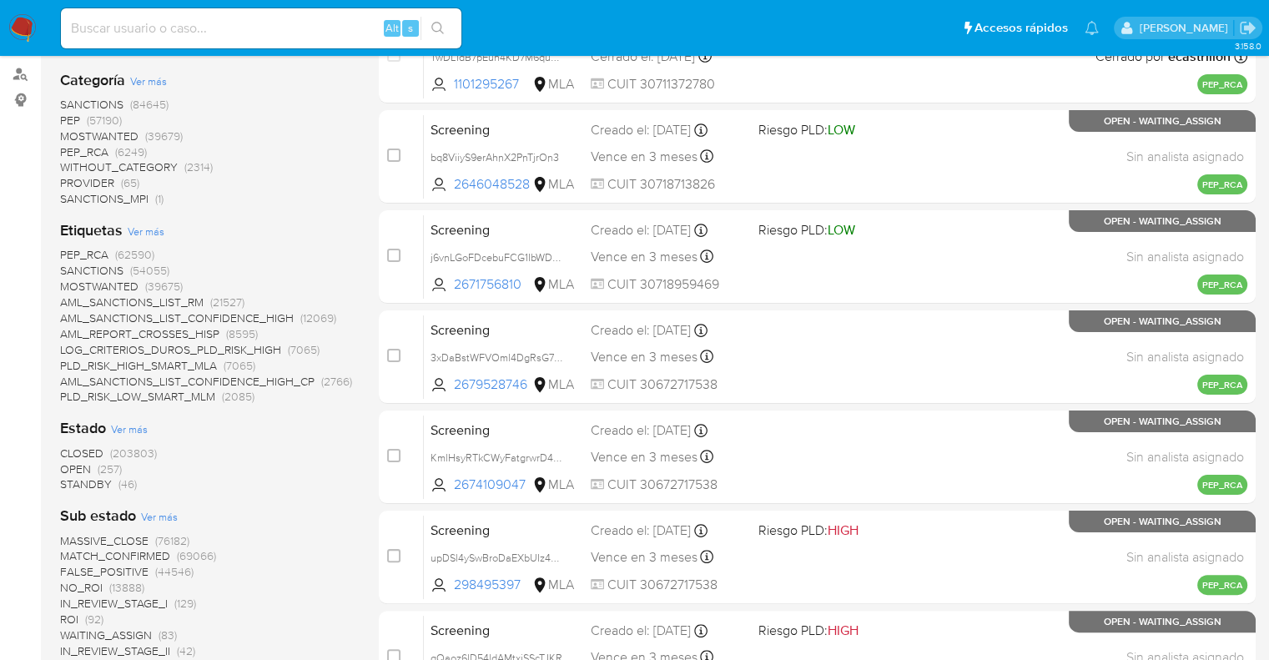
scroll to position [250, 0]
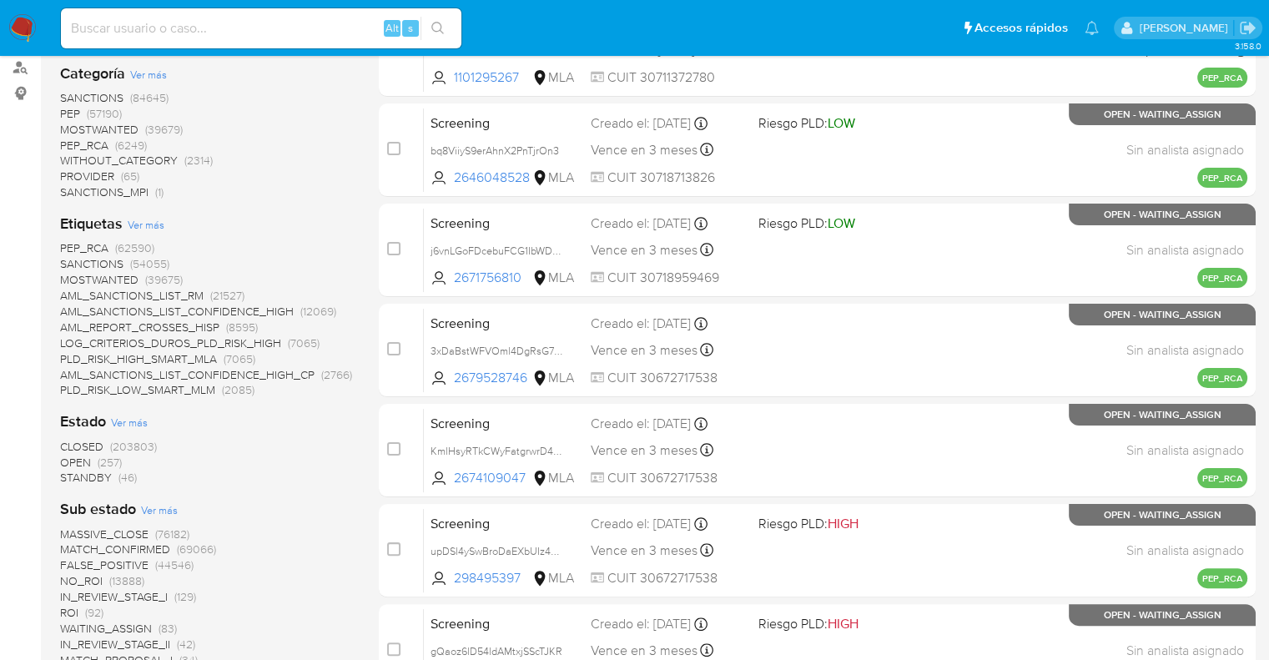
click at [76, 457] on span "OPEN" at bounding box center [75, 462] width 31 height 17
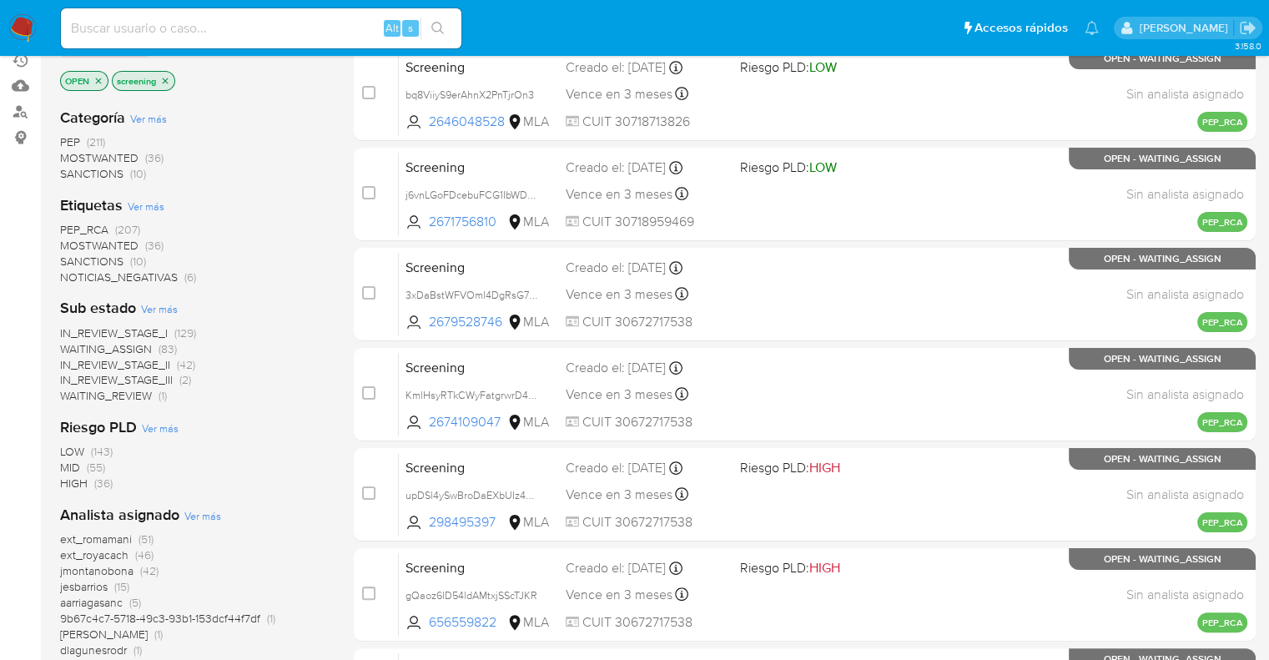
scroll to position [167, 0]
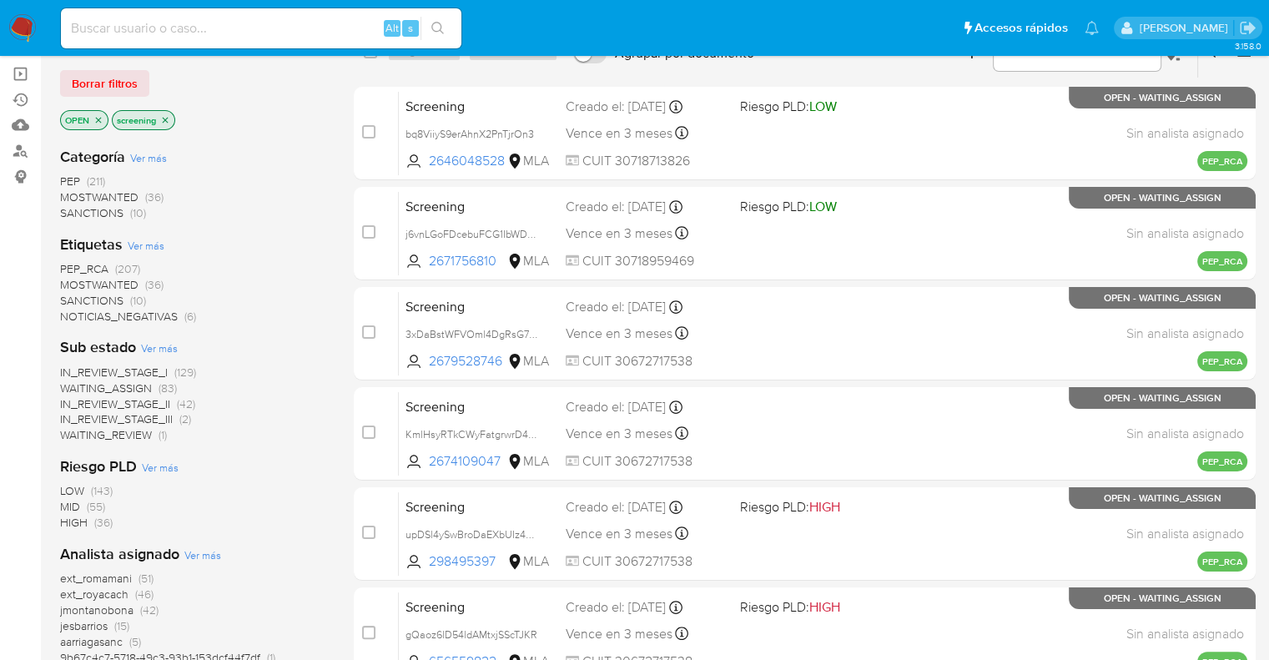
click at [69, 265] on span "PEP_RCA" at bounding box center [84, 268] width 48 height 17
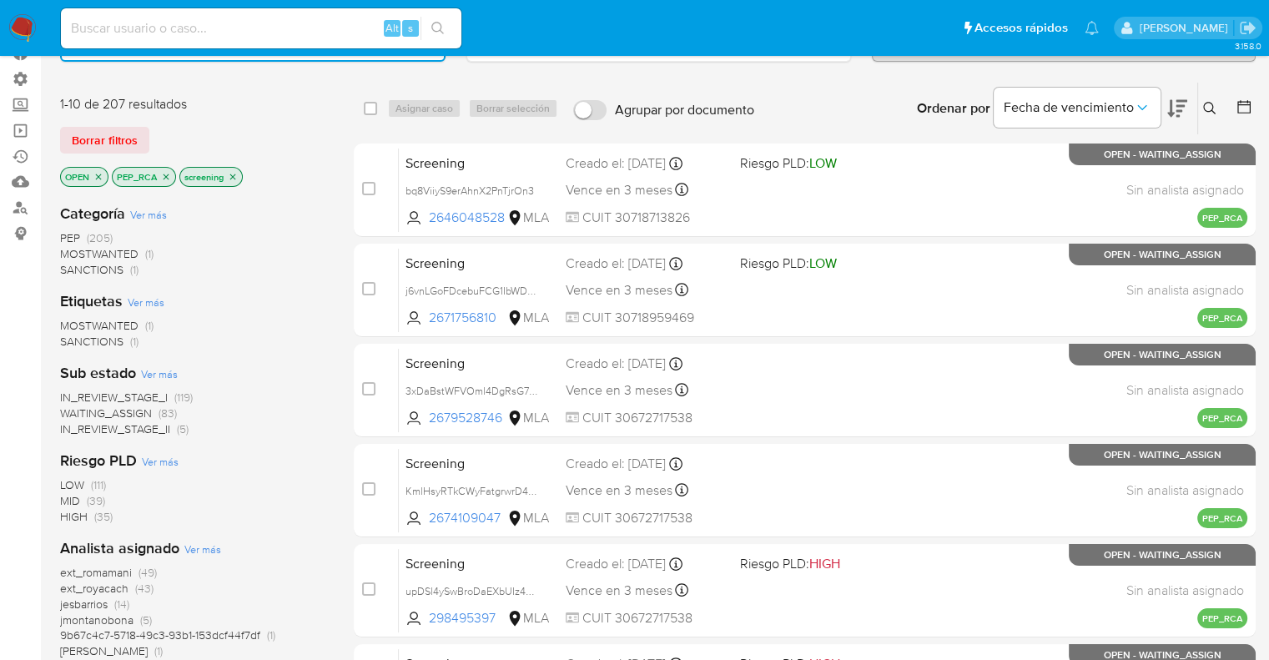
scroll to position [83, 0]
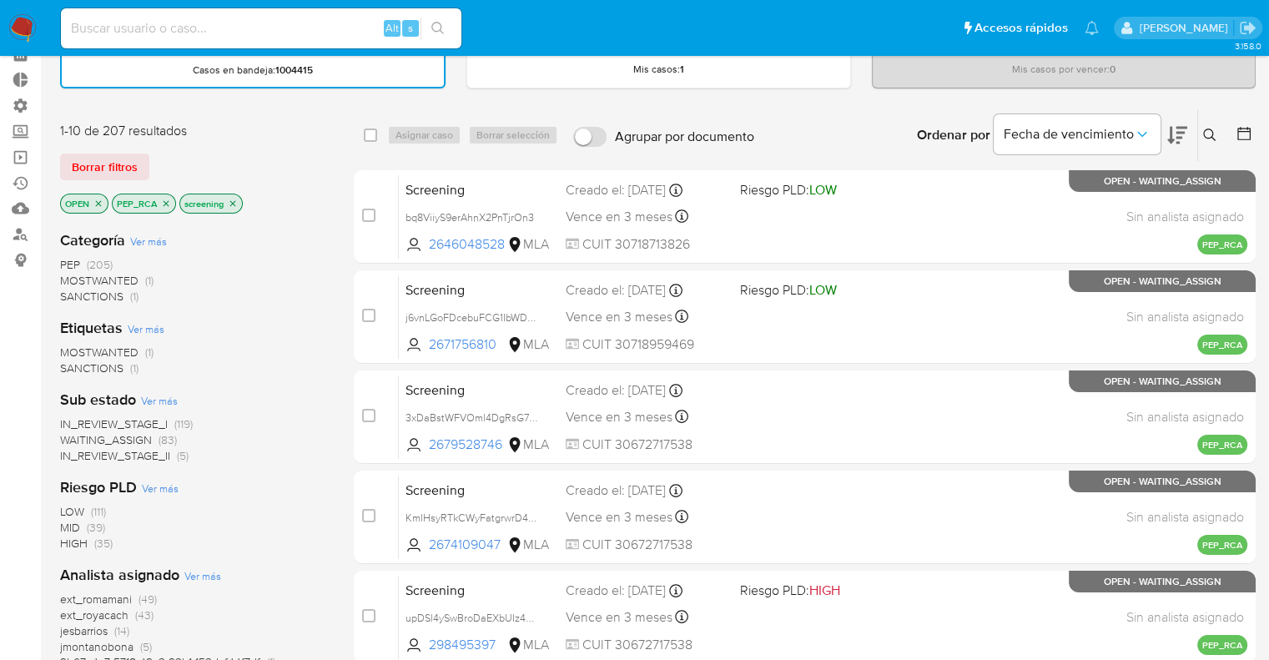
click at [1185, 127] on icon at bounding box center [1177, 136] width 20 height 18
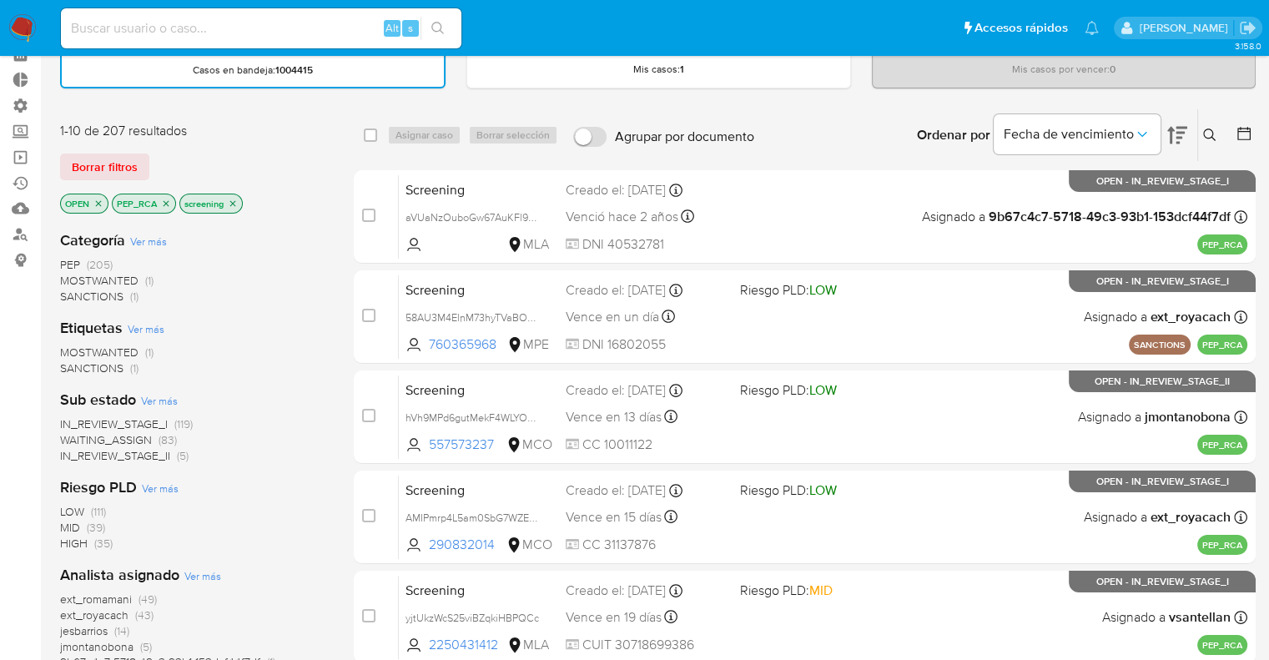
click at [166, 204] on icon "close-filter" at bounding box center [166, 204] width 10 height 10
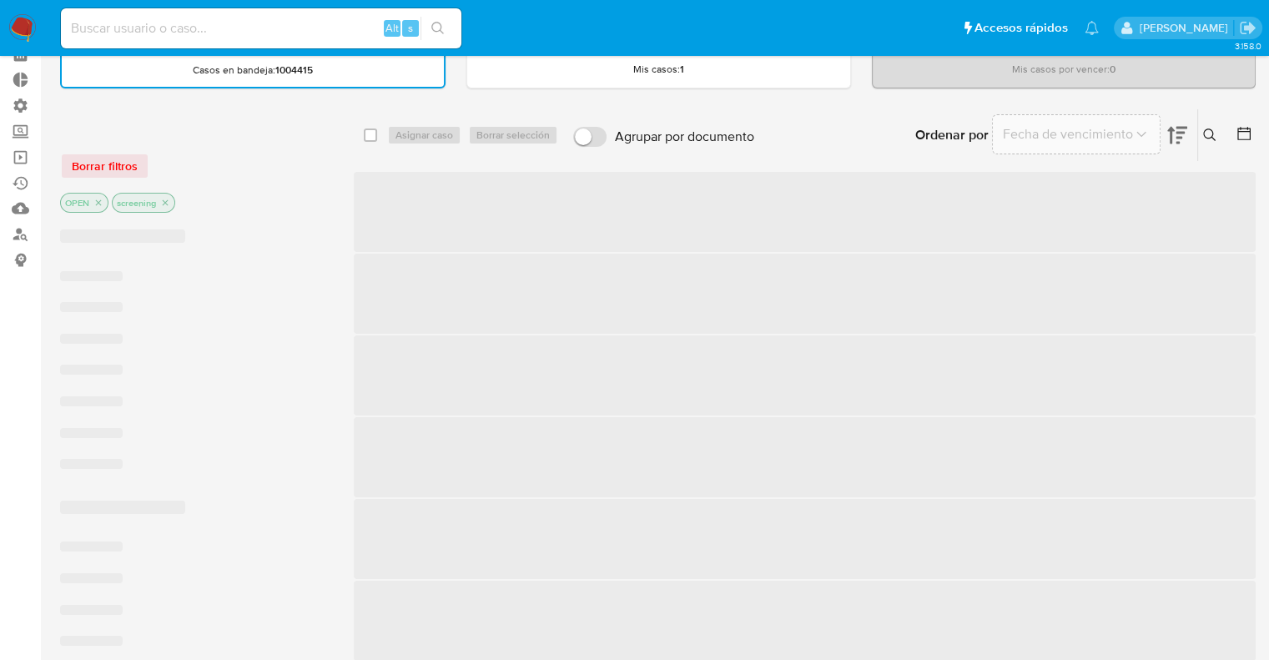
click at [189, 166] on div "Borrar filtros" at bounding box center [193, 166] width 267 height 27
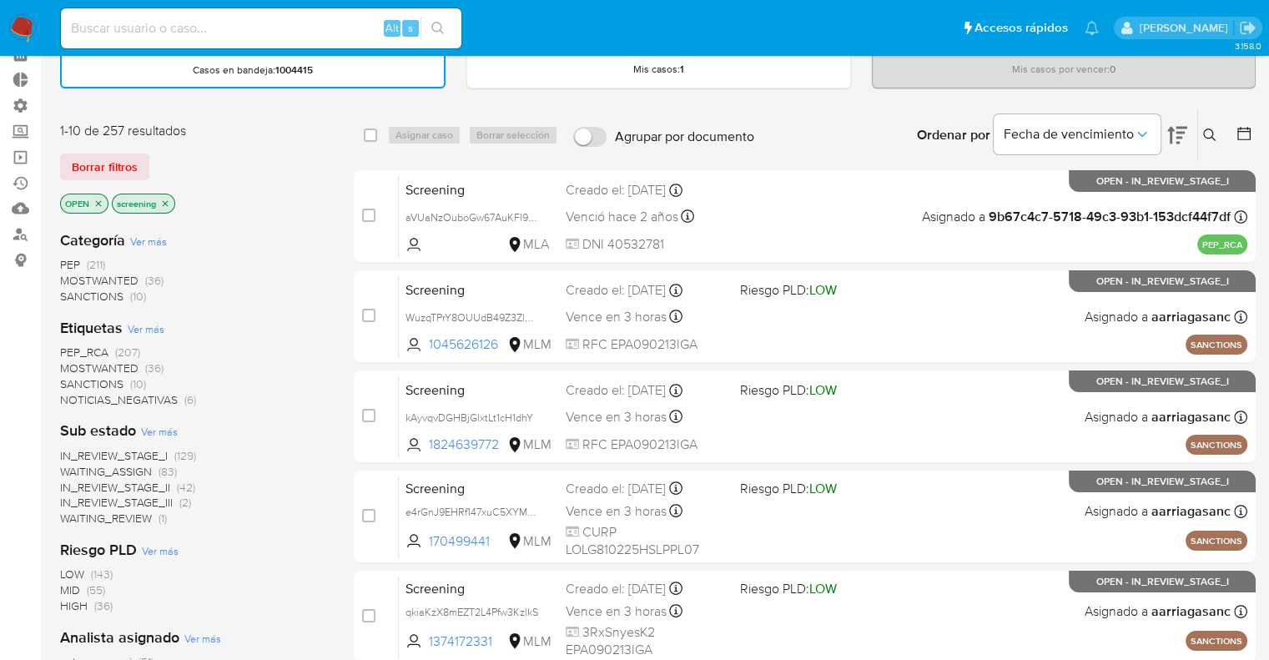
click at [156, 159] on div "Borrar filtros" at bounding box center [193, 167] width 267 height 27
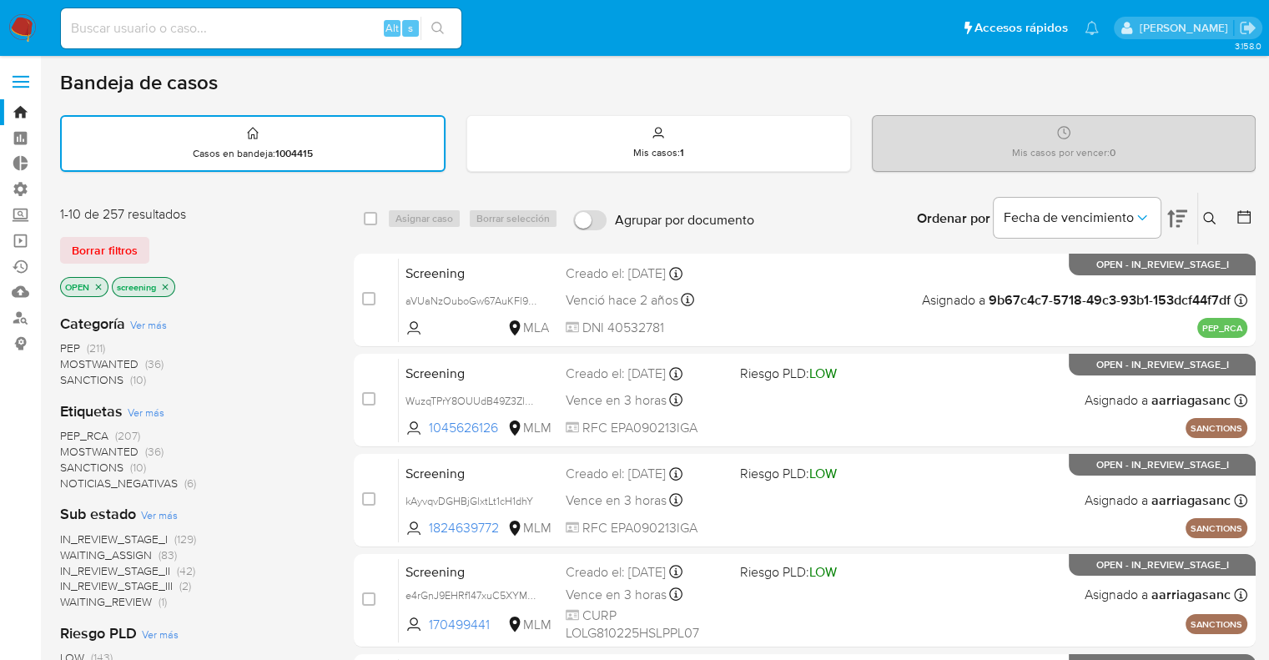
click at [154, 239] on div "Borrar filtros" at bounding box center [193, 250] width 267 height 27
click at [163, 244] on div "Borrar filtros" at bounding box center [193, 250] width 267 height 27
click at [151, 242] on div "Borrar filtros" at bounding box center [193, 250] width 267 height 27
click at [174, 237] on div "Borrar filtros" at bounding box center [193, 250] width 267 height 27
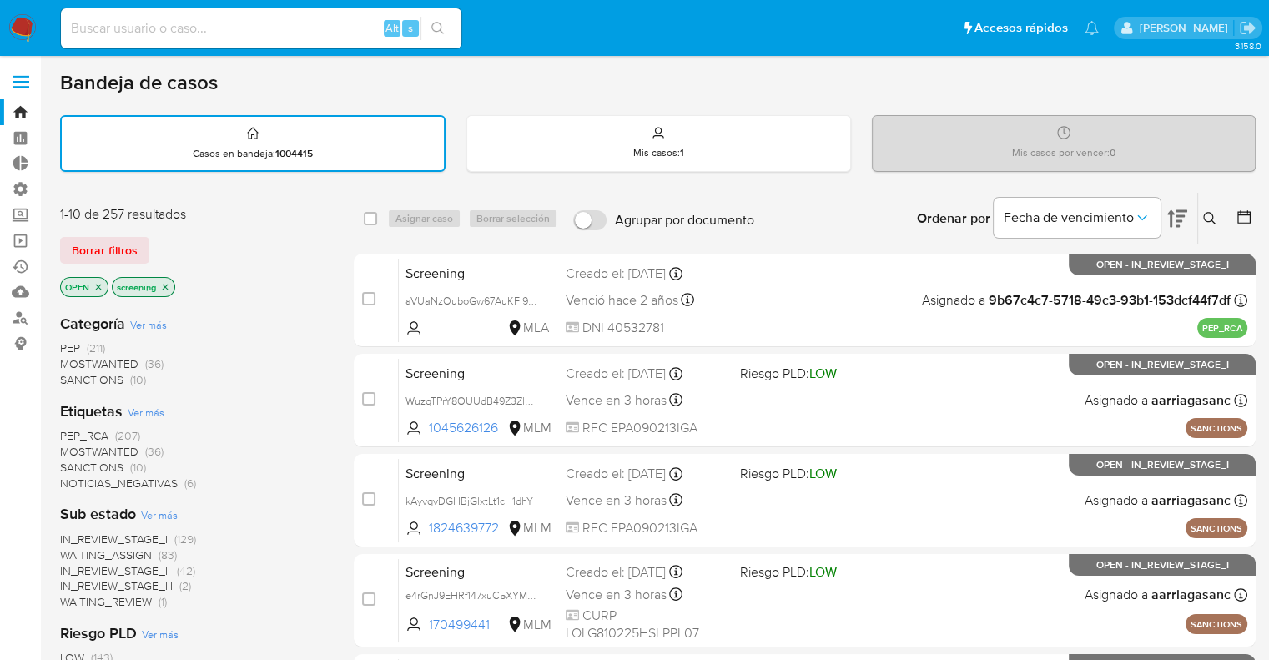
click at [174, 237] on div "Borrar filtros" at bounding box center [193, 250] width 267 height 27
click at [177, 237] on div "Borrar filtros" at bounding box center [193, 250] width 267 height 27
click at [158, 239] on div "Borrar filtros" at bounding box center [193, 250] width 267 height 27
click at [165, 244] on div "Borrar filtros" at bounding box center [193, 250] width 267 height 27
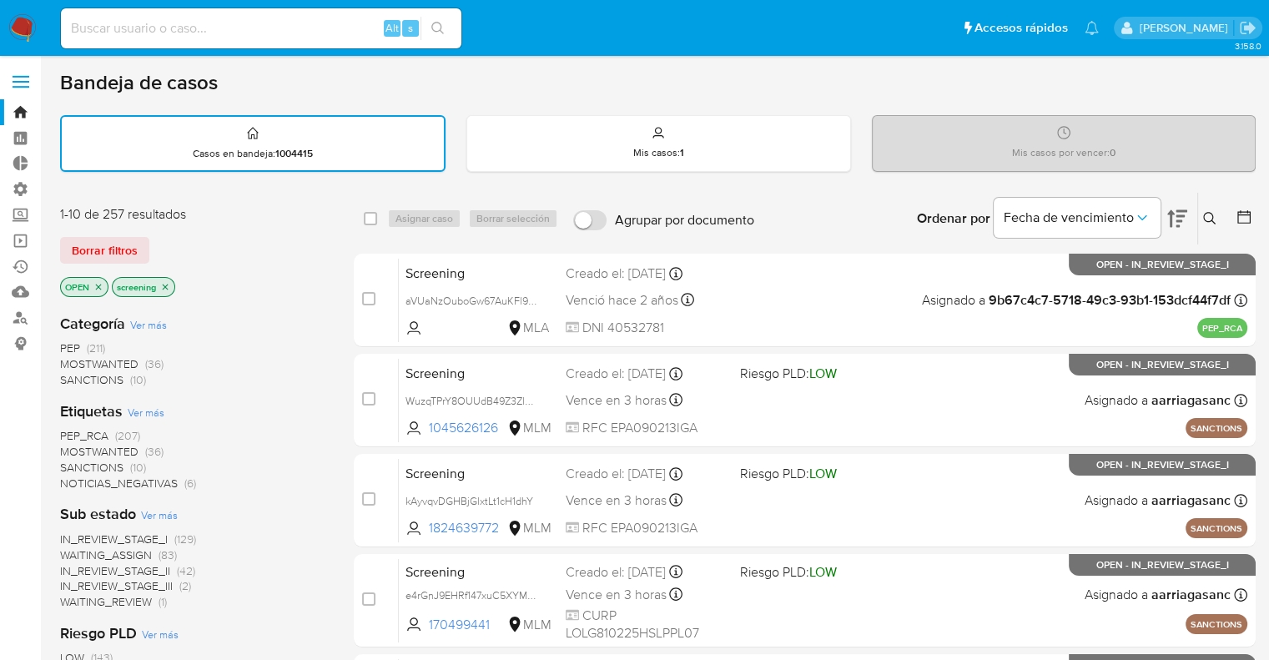
click at [70, 430] on span "PEP_RCA" at bounding box center [84, 435] width 48 height 17
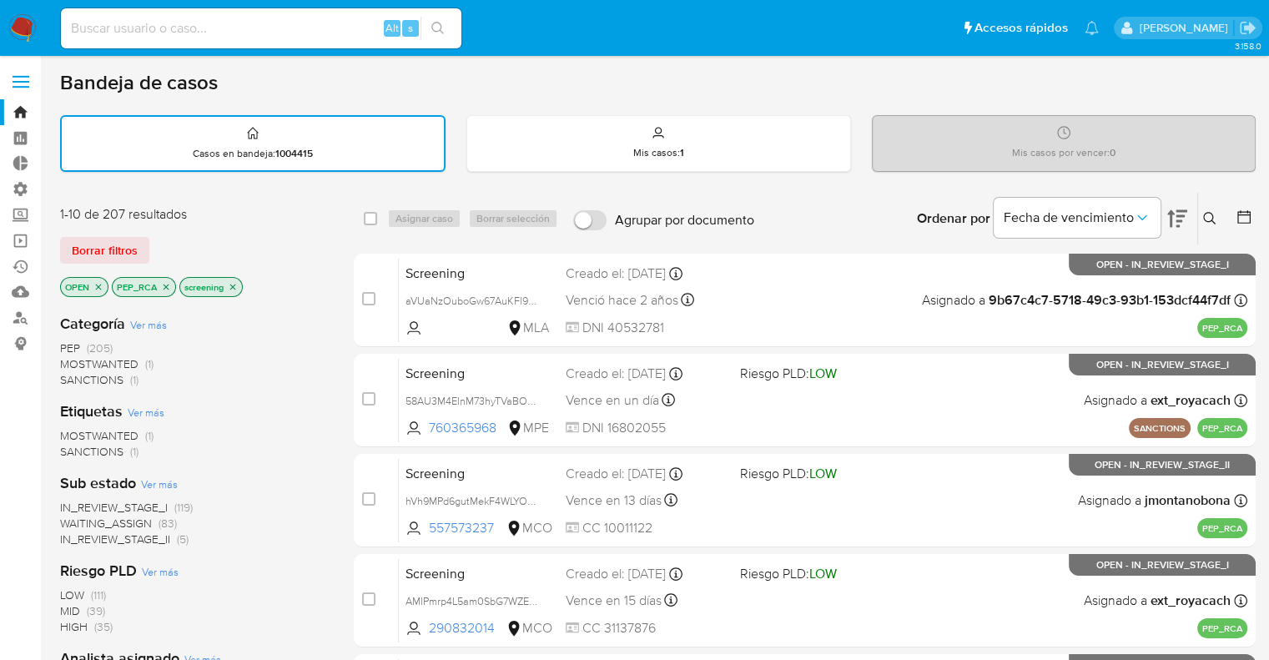
click at [162, 288] on icon "close-filter" at bounding box center [166, 287] width 10 height 10
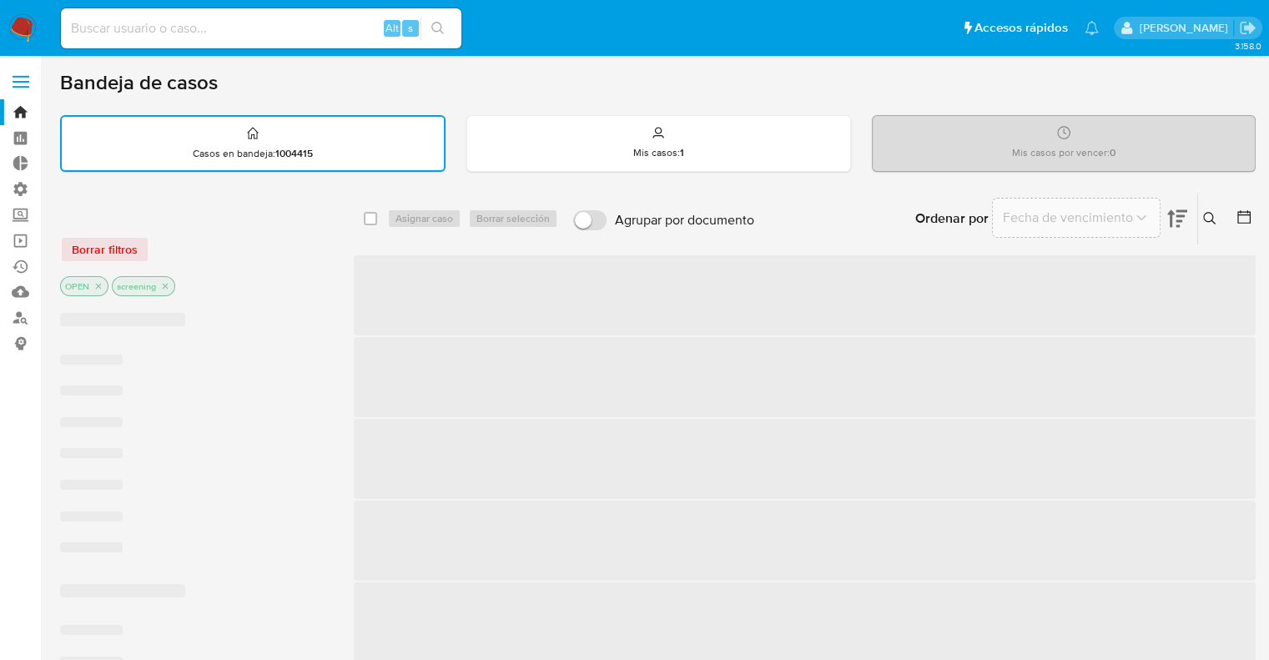
click at [200, 245] on div "Borrar filtros" at bounding box center [193, 249] width 267 height 27
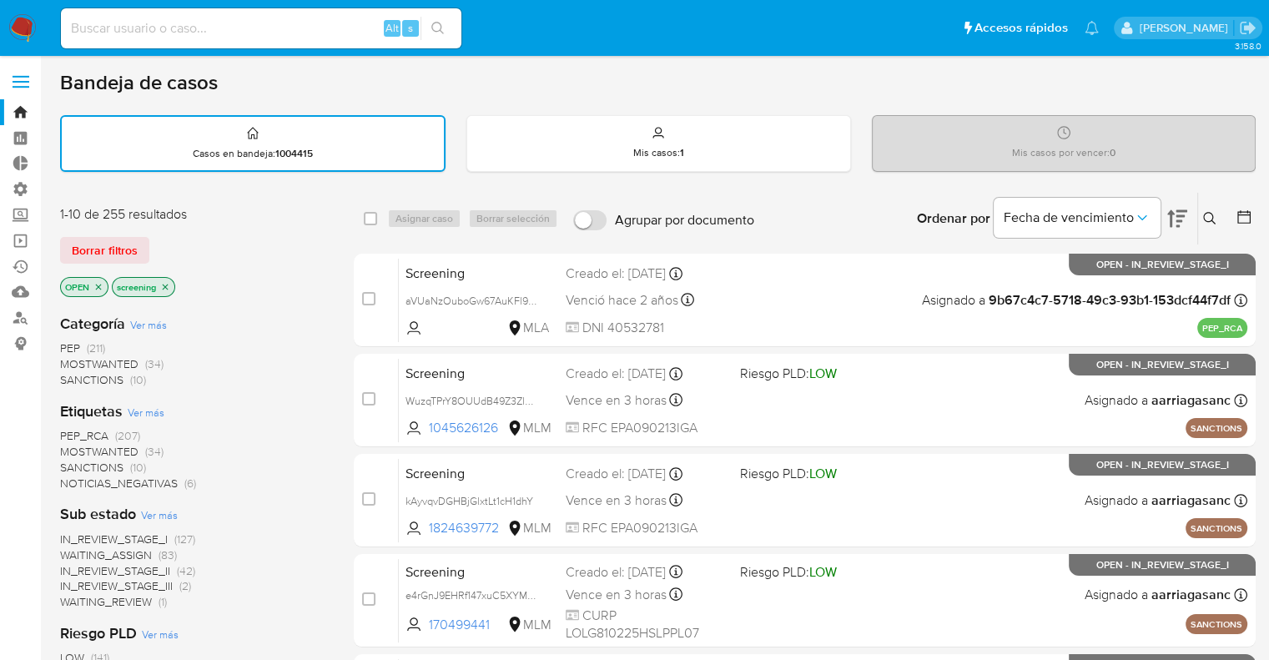
click at [77, 461] on span "SANCTIONS" at bounding box center [91, 467] width 63 height 17
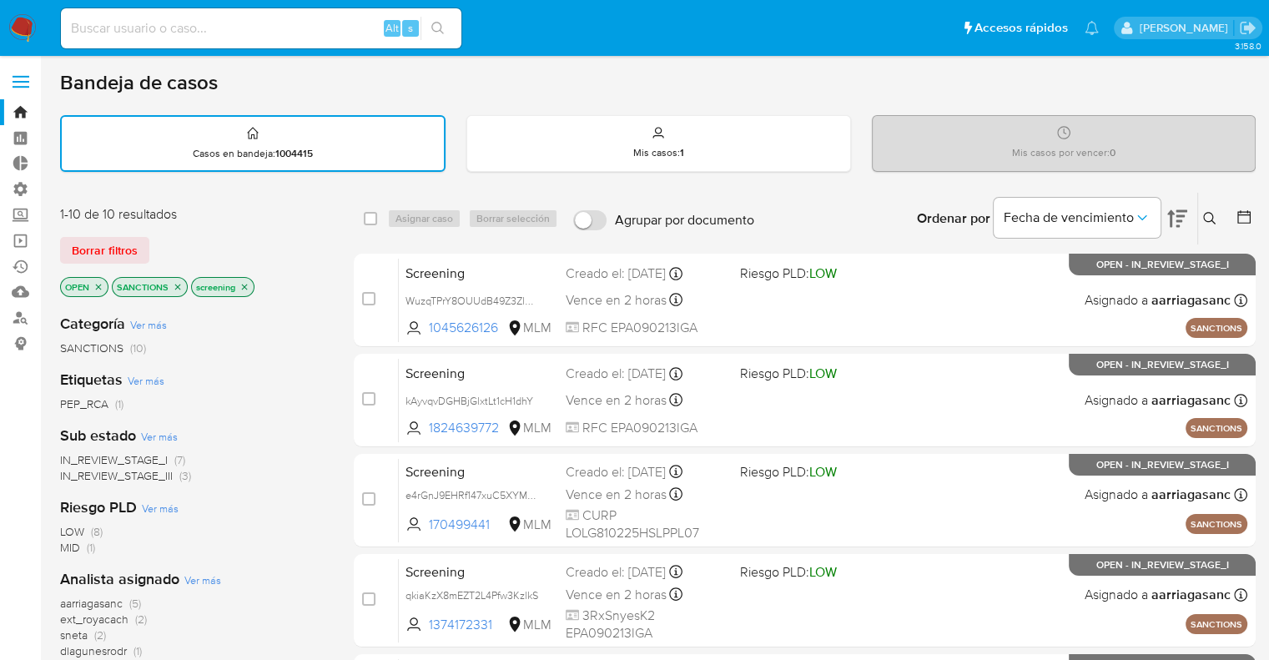
click at [180, 284] on icon "close-filter" at bounding box center [178, 287] width 10 height 10
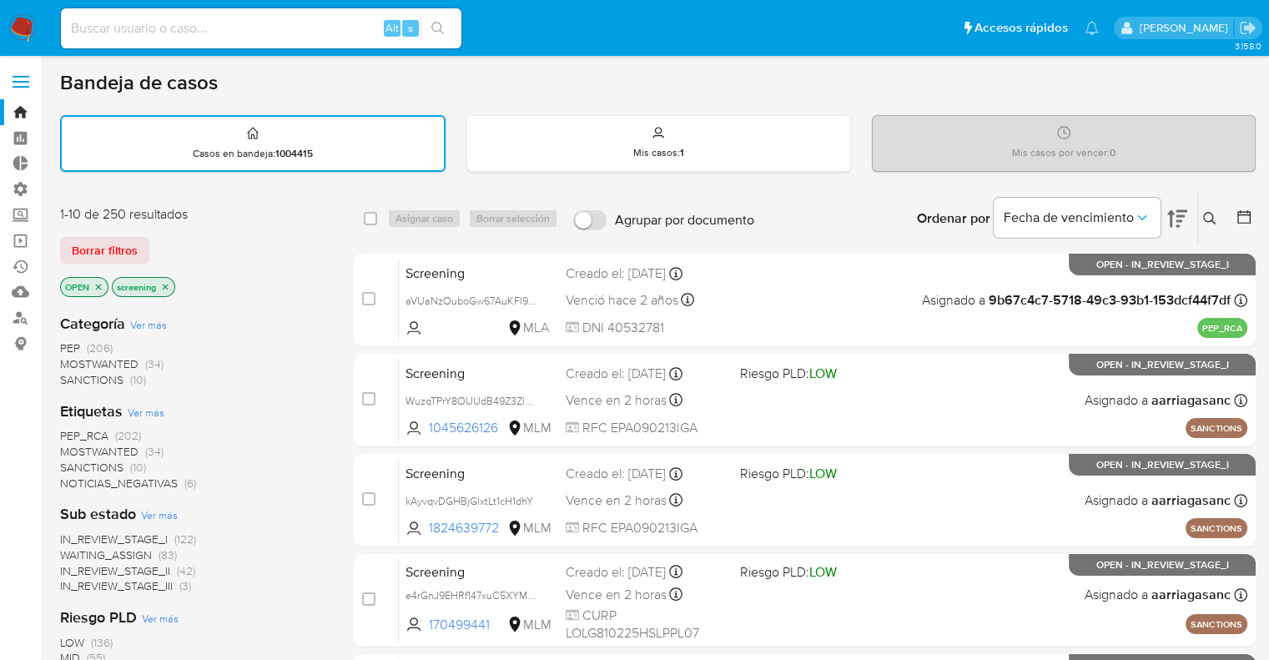
click at [62, 427] on span "PEP_RCA" at bounding box center [84, 435] width 48 height 17
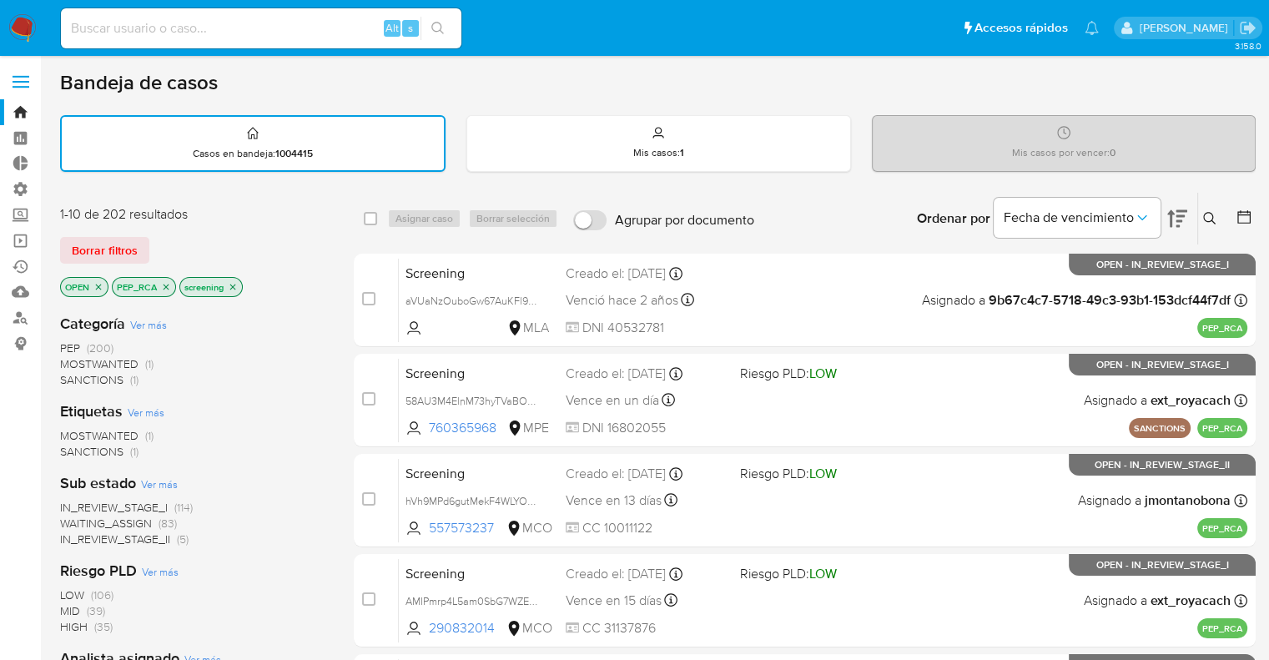
click at [163, 285] on icon "close-filter" at bounding box center [166, 287] width 10 height 10
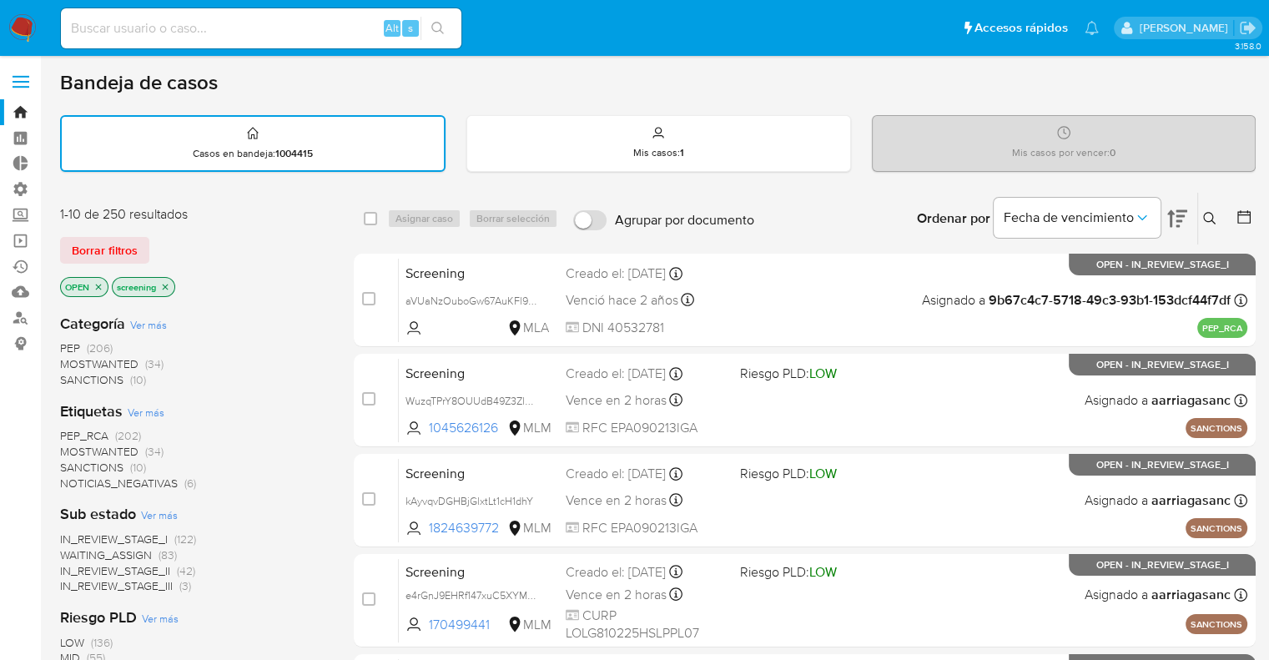
click at [194, 243] on div "Borrar filtros" at bounding box center [193, 250] width 267 height 27
click at [78, 443] on span "MOSTWANTED" at bounding box center [99, 451] width 78 height 17
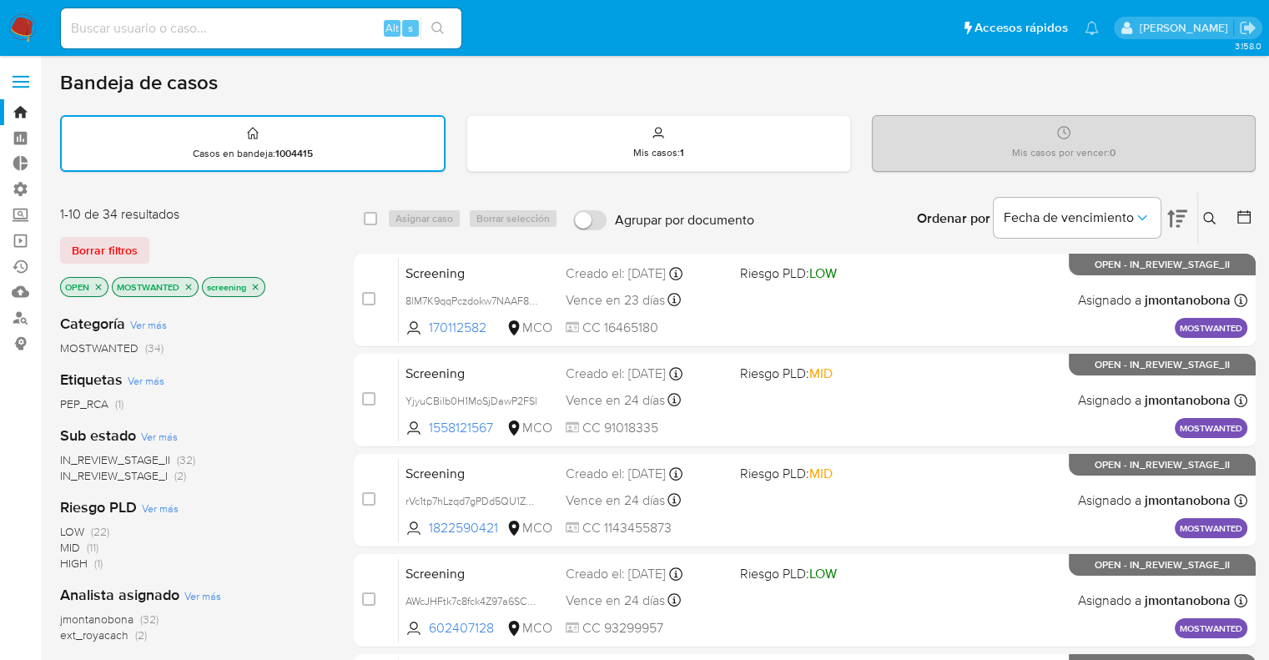
click at [189, 283] on icon "close-filter" at bounding box center [189, 287] width 10 height 10
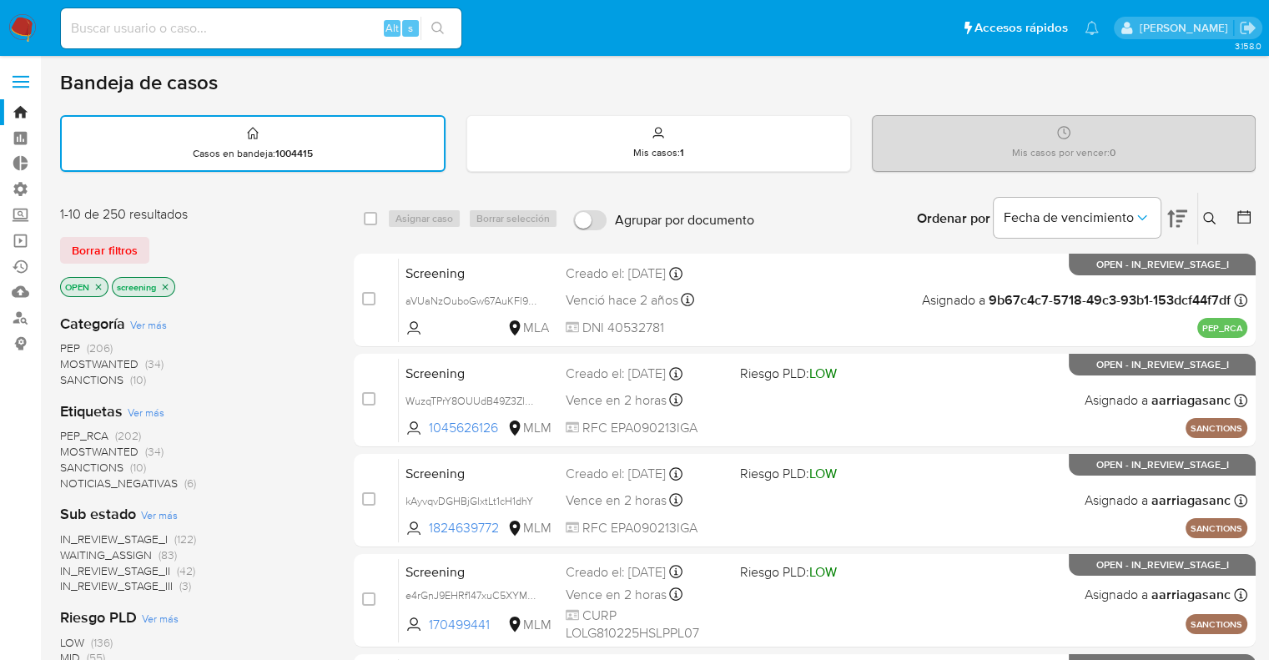
click at [174, 255] on div "Borrar filtros" at bounding box center [193, 250] width 267 height 27
click at [155, 240] on div "Borrar filtros" at bounding box center [193, 250] width 267 height 27
click at [160, 243] on div "Borrar filtros" at bounding box center [193, 250] width 267 height 27
click at [70, 460] on span "SANCTIONS" at bounding box center [91, 467] width 63 height 17
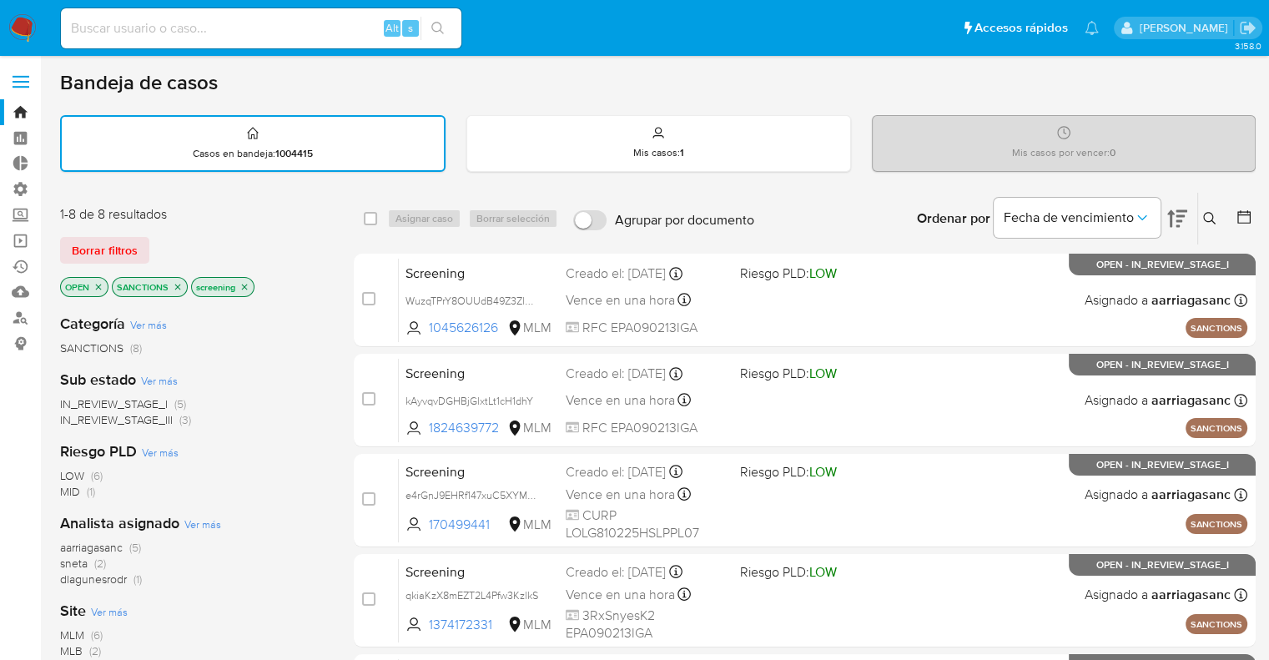
click at [179, 284] on icon "close-filter" at bounding box center [178, 287] width 10 height 10
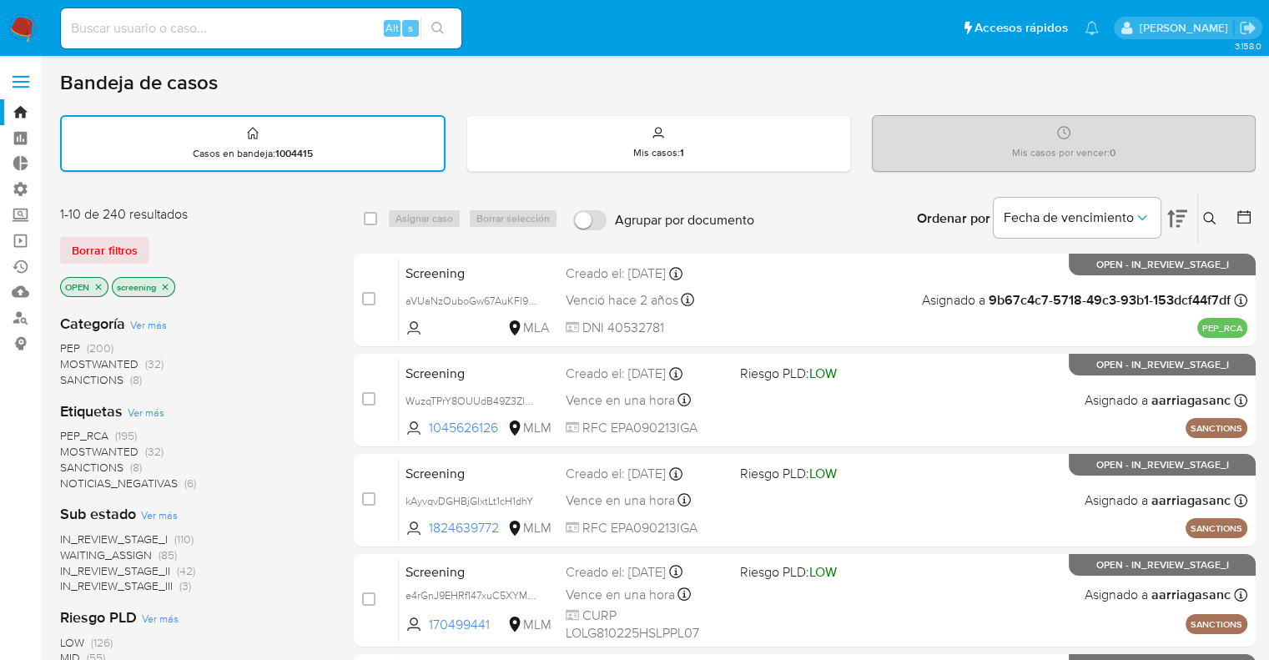
click at [78, 445] on span "MOSTWANTED" at bounding box center [99, 451] width 78 height 17
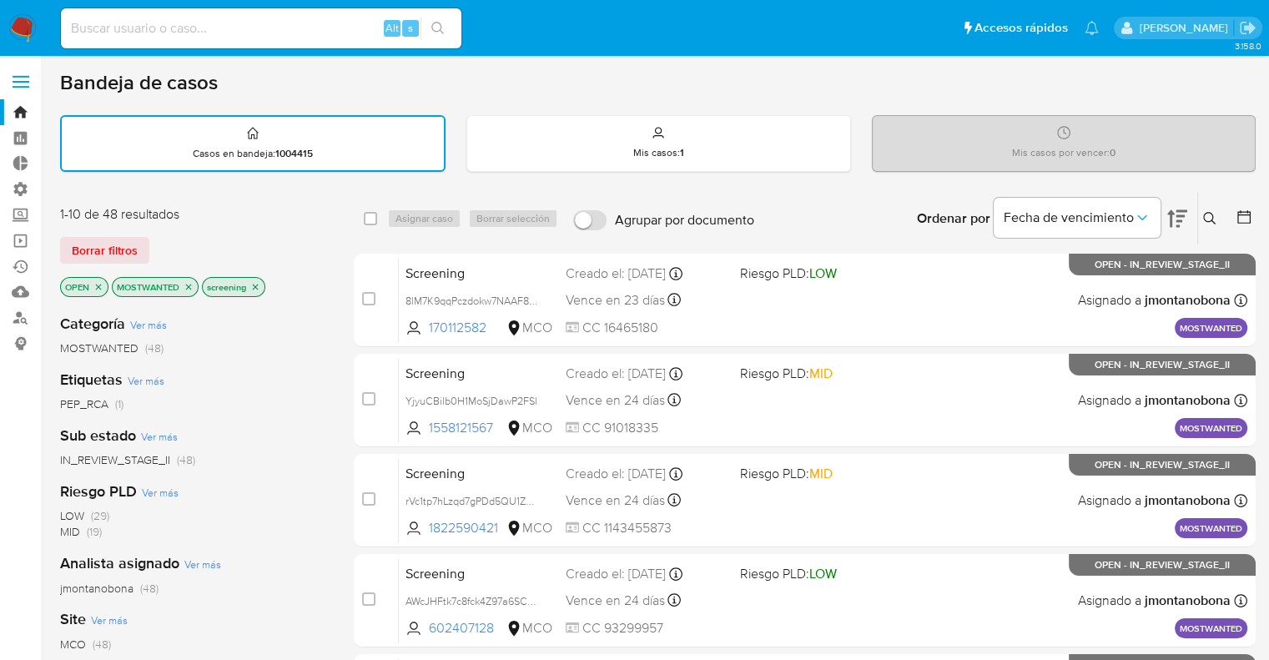
click at [189, 282] on icon "close-filter" at bounding box center [189, 287] width 10 height 10
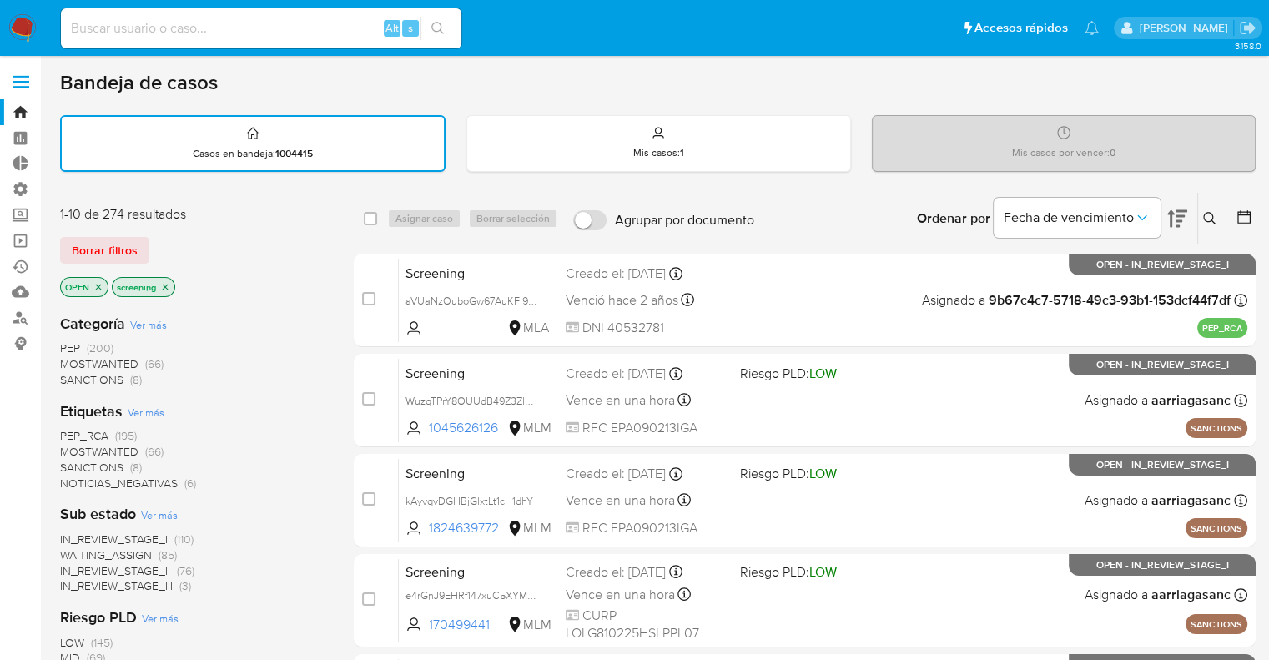
click at [68, 430] on span "PEP_RCA" at bounding box center [84, 435] width 48 height 17
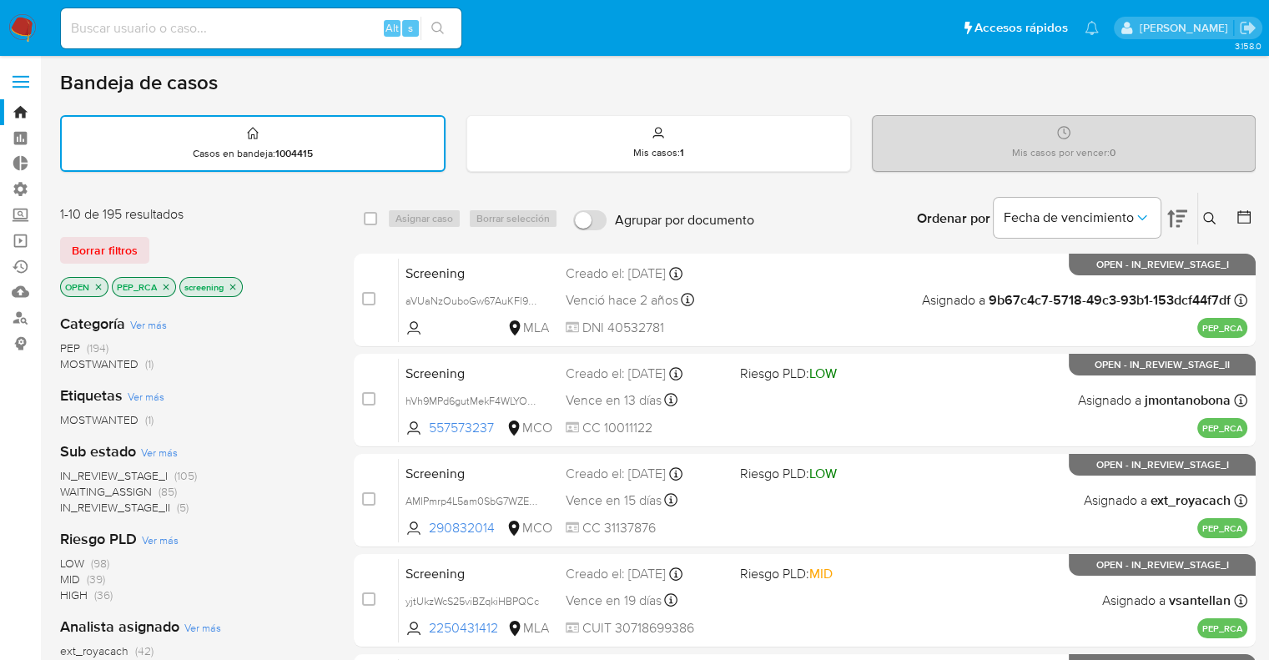
click at [220, 244] on div "Borrar filtros" at bounding box center [193, 250] width 267 height 27
click at [169, 282] on icon "close-filter" at bounding box center [166, 287] width 10 height 10
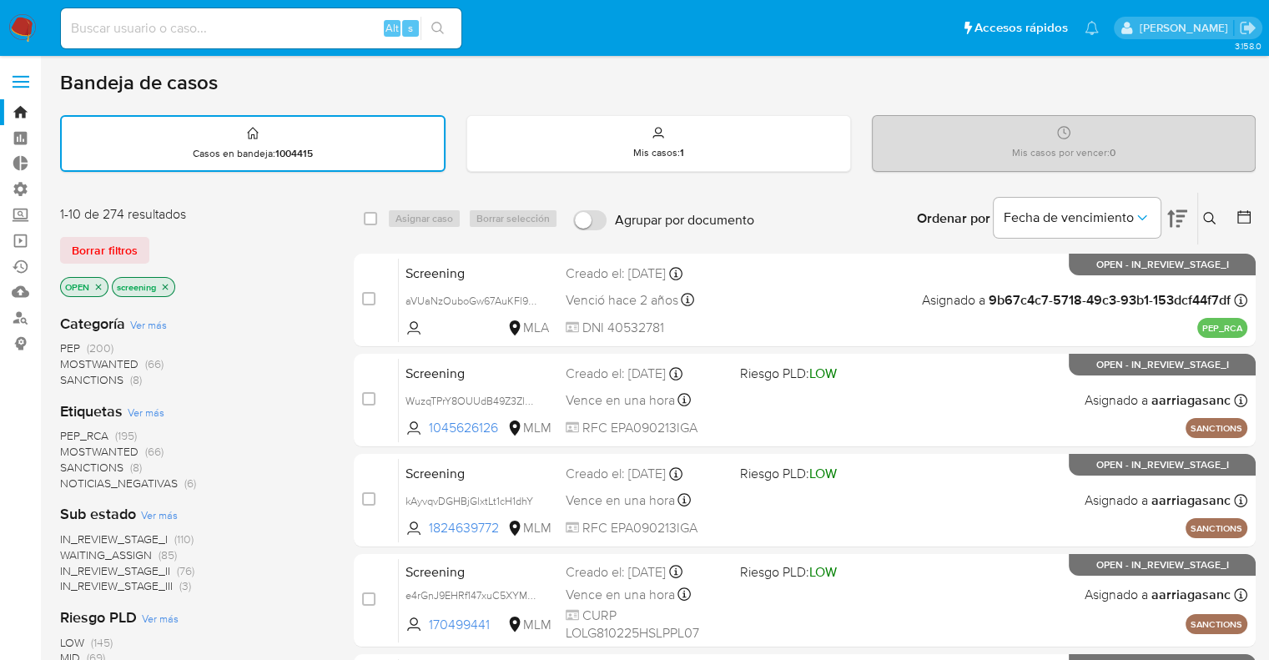
click at [172, 254] on div "Borrar filtros" at bounding box center [193, 250] width 267 height 27
click at [138, 251] on button "Borrar filtros" at bounding box center [104, 250] width 89 height 27
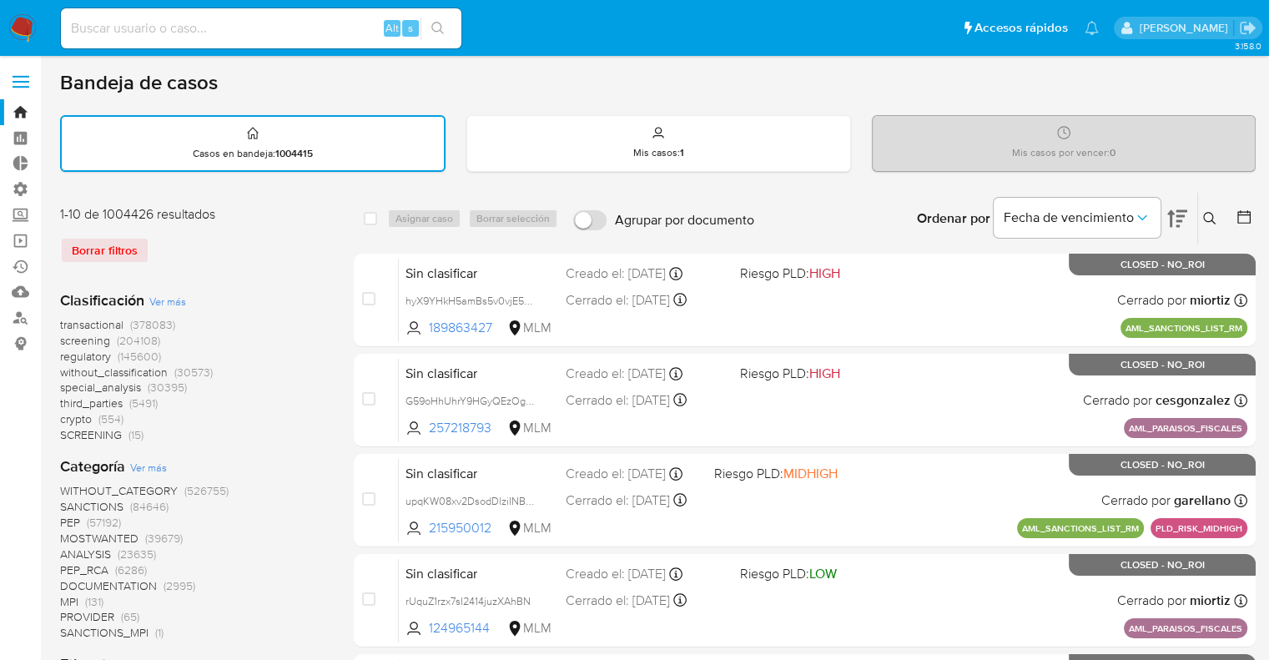
click at [61, 356] on span "regulatory" at bounding box center [85, 356] width 51 height 17
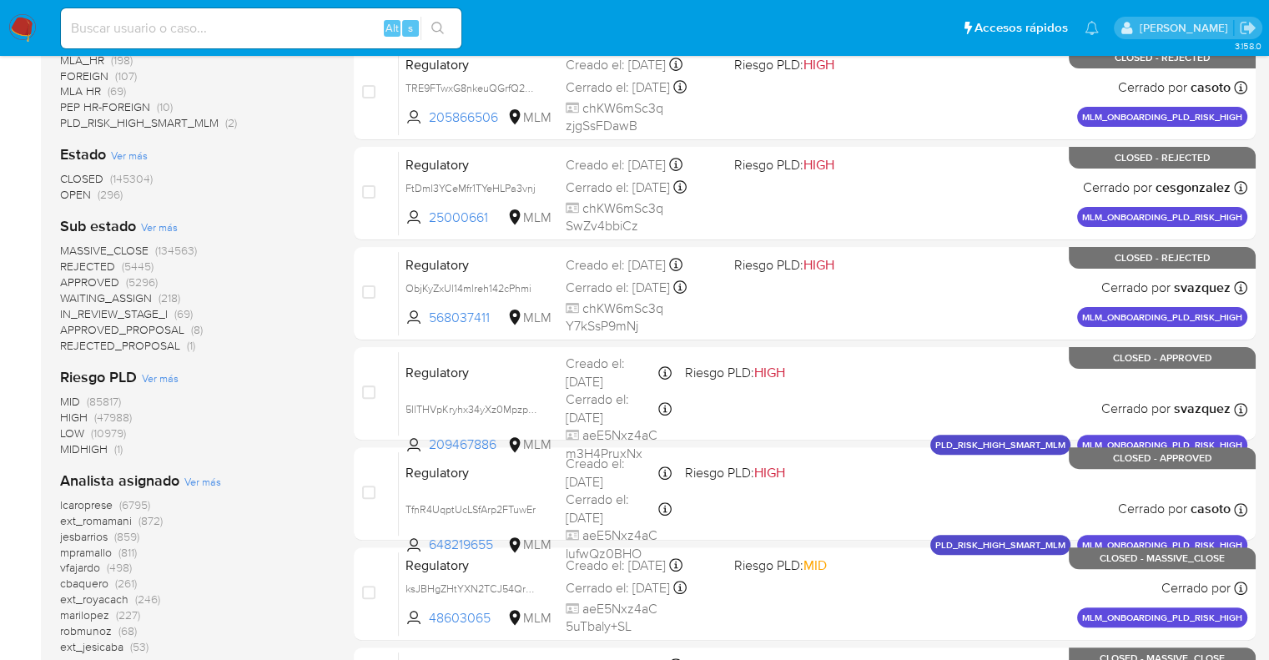
scroll to position [417, 0]
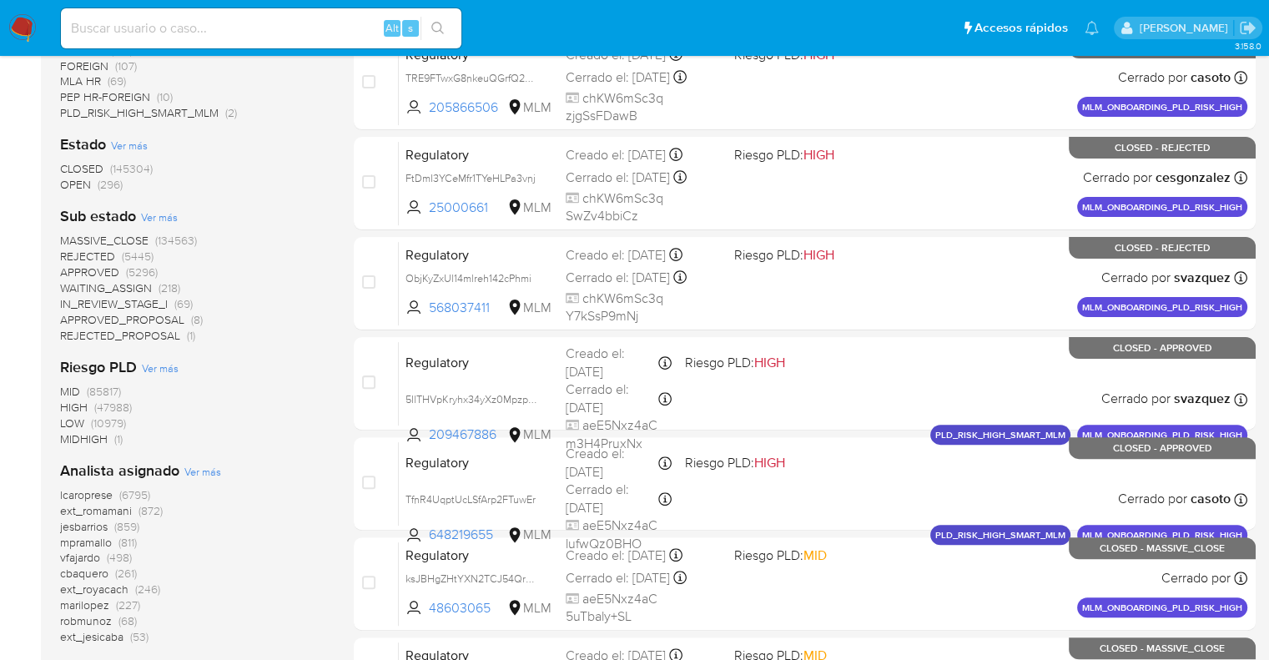
click at [68, 179] on span "OPEN" at bounding box center [75, 184] width 31 height 17
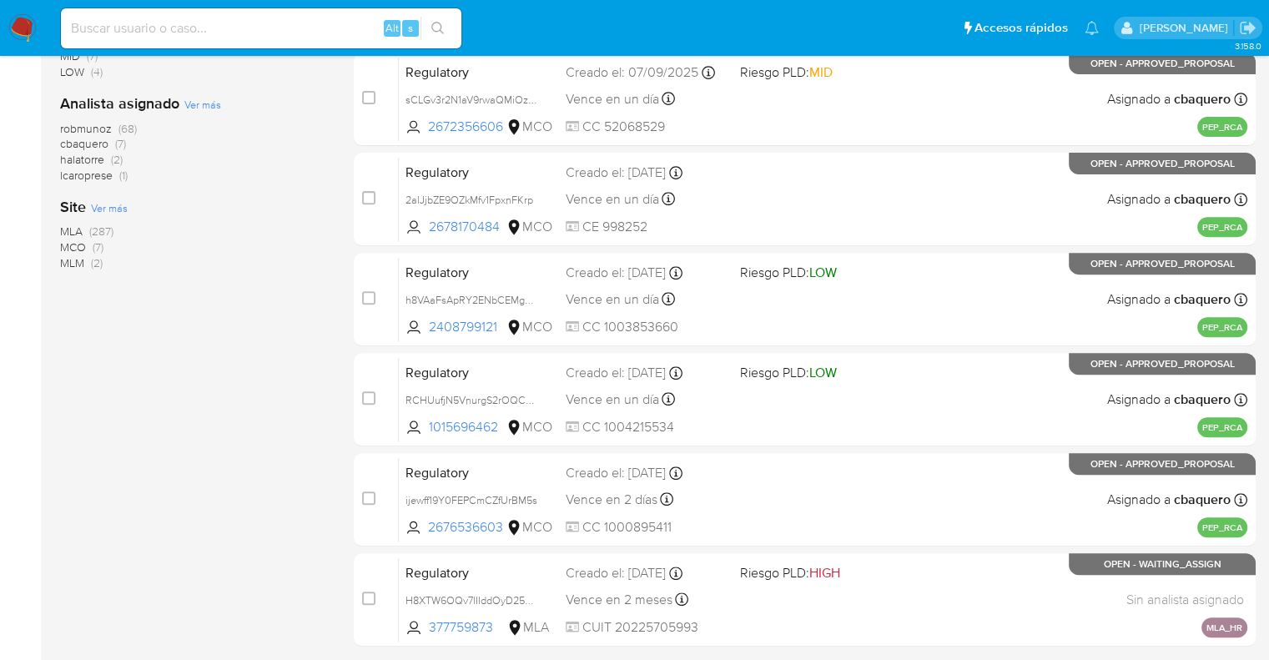
scroll to position [501, 0]
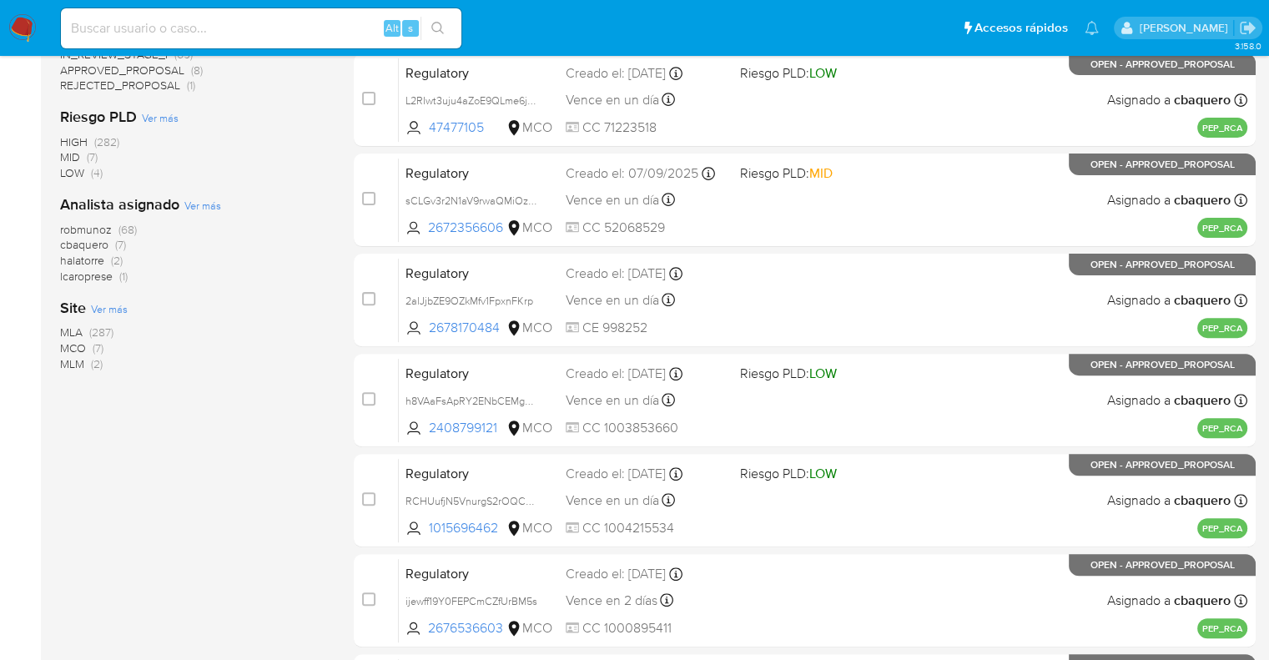
click at [72, 345] on span "MCO" at bounding box center [73, 348] width 26 height 17
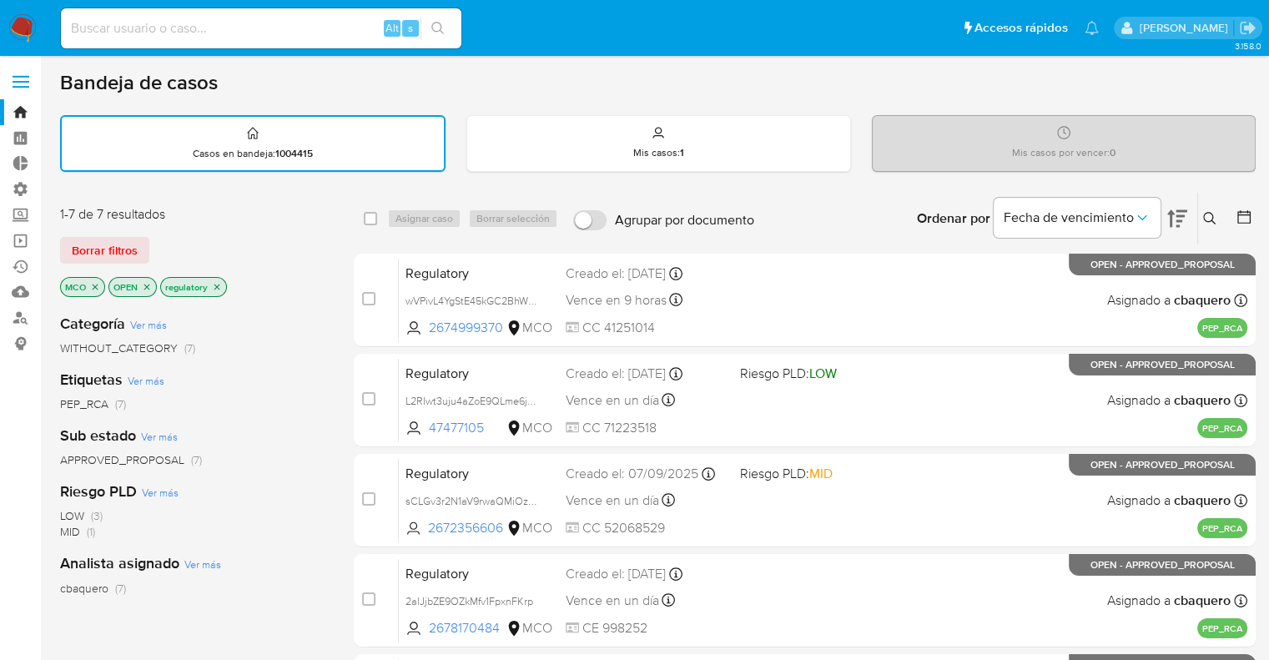
click at [278, 209] on div "1-7 de 7 resultados" at bounding box center [193, 214] width 267 height 18
click at [143, 244] on button "Borrar filtros" at bounding box center [104, 250] width 89 height 27
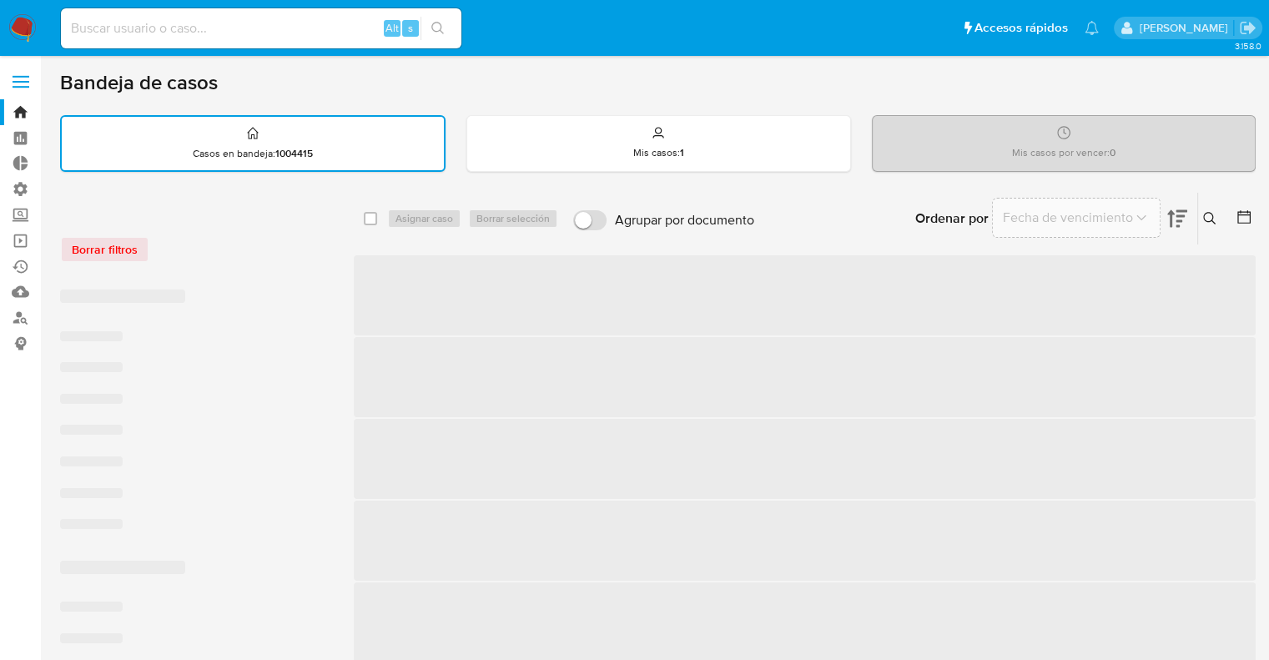
click at [209, 236] on div "Borrar filtros" at bounding box center [193, 249] width 267 height 27
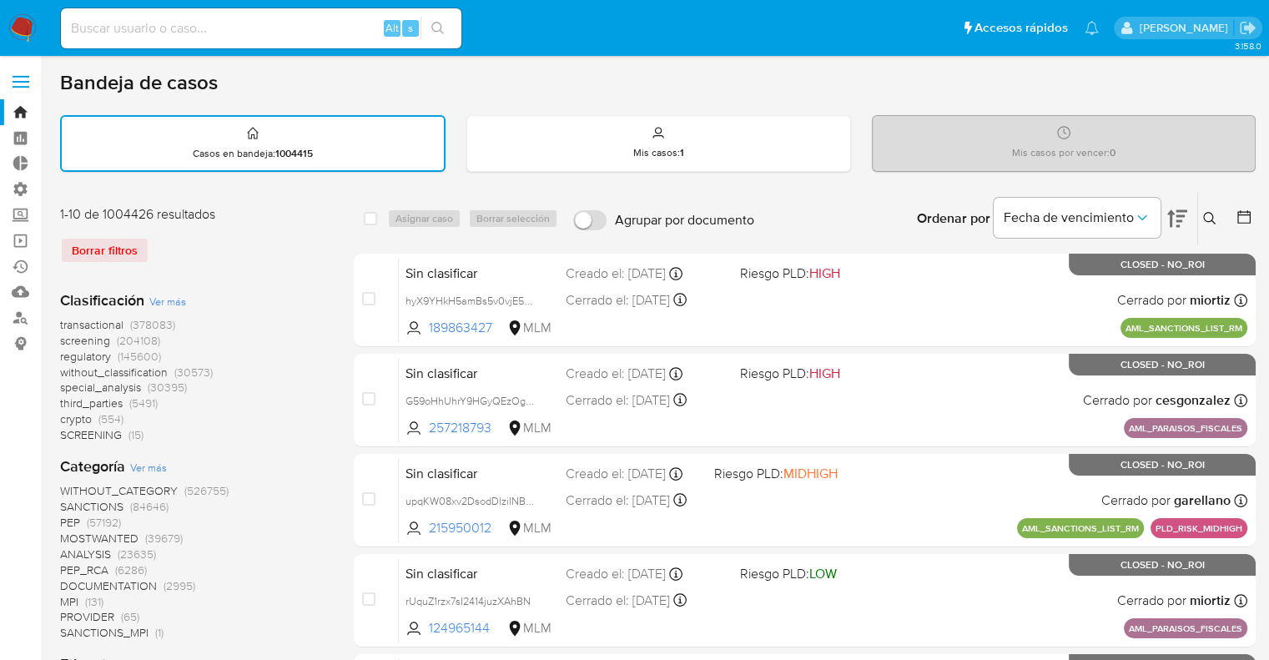
click at [63, 340] on span "screening" at bounding box center [85, 340] width 50 height 17
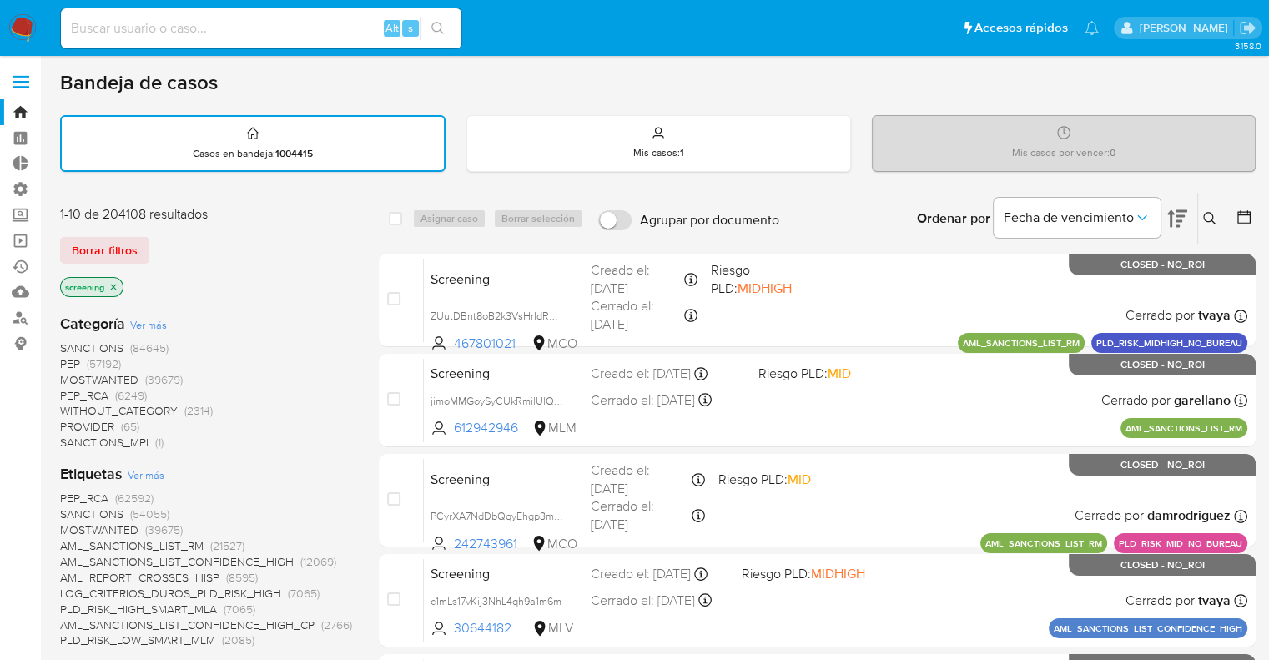
click at [232, 249] on div "Borrar filtros" at bounding box center [193, 250] width 267 height 27
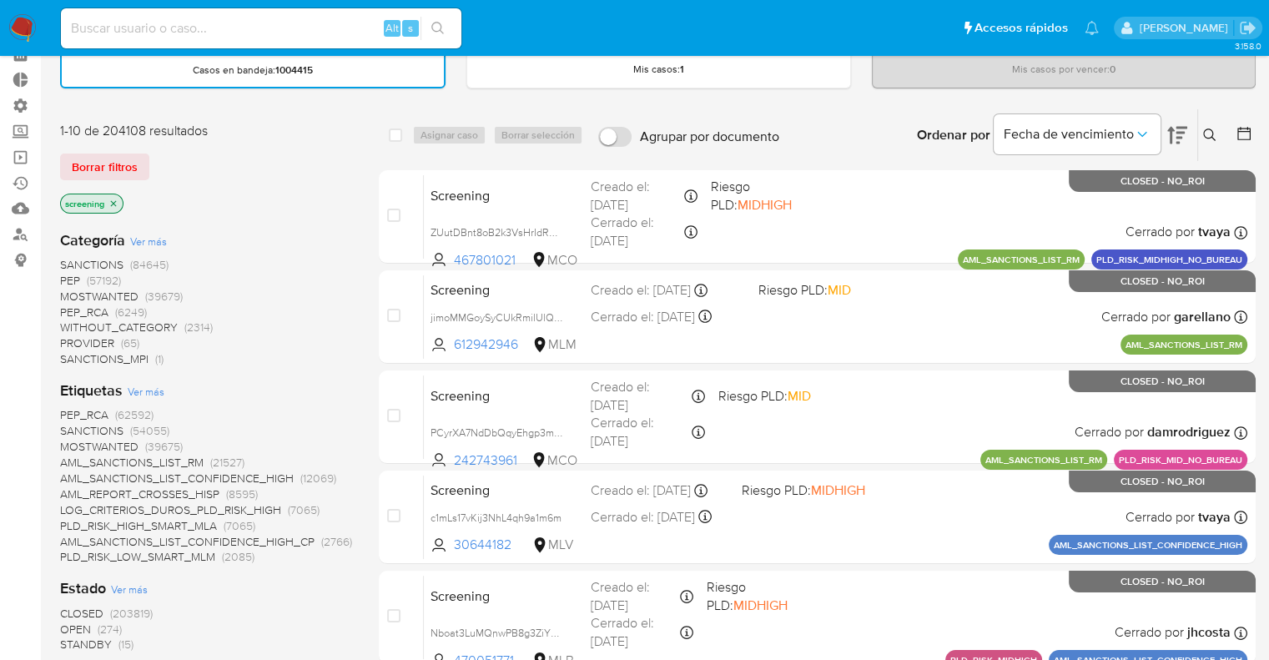
click at [70, 624] on span "OPEN" at bounding box center [75, 629] width 31 height 17
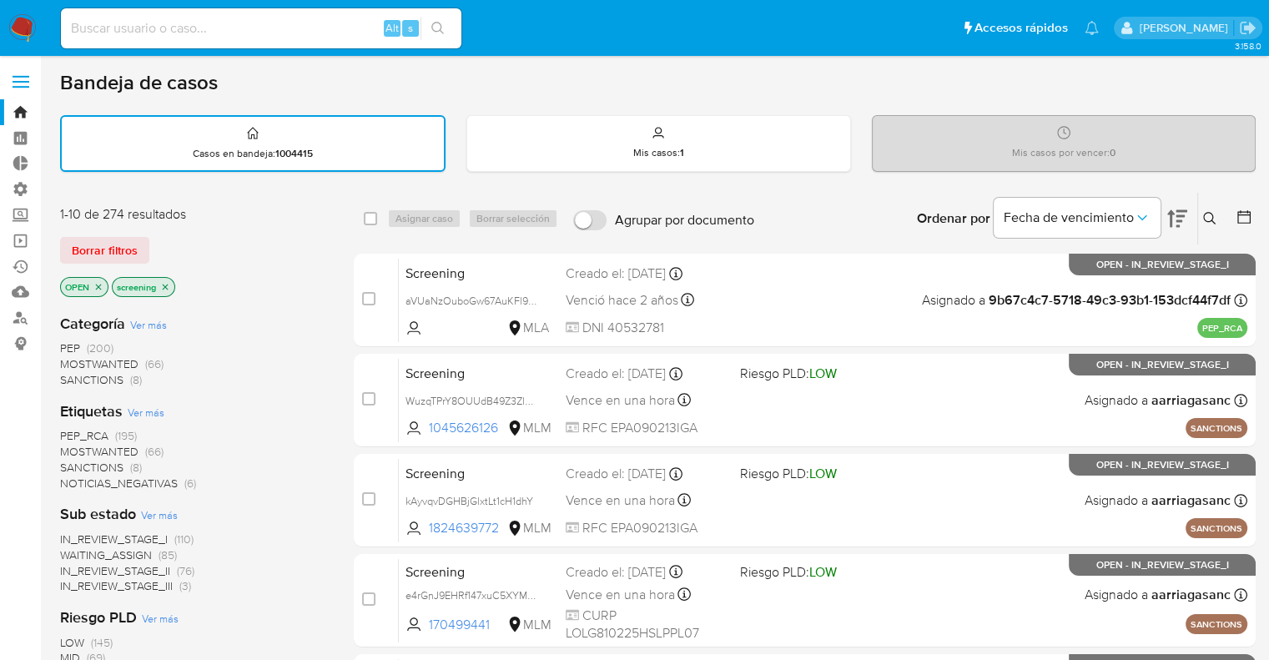
click at [191, 246] on div "Borrar filtros" at bounding box center [193, 250] width 267 height 27
click at [161, 239] on div "Borrar filtros" at bounding box center [193, 250] width 267 height 27
click at [160, 242] on div "Borrar filtros" at bounding box center [193, 250] width 267 height 27
click at [158, 246] on div "Borrar filtros" at bounding box center [193, 250] width 267 height 27
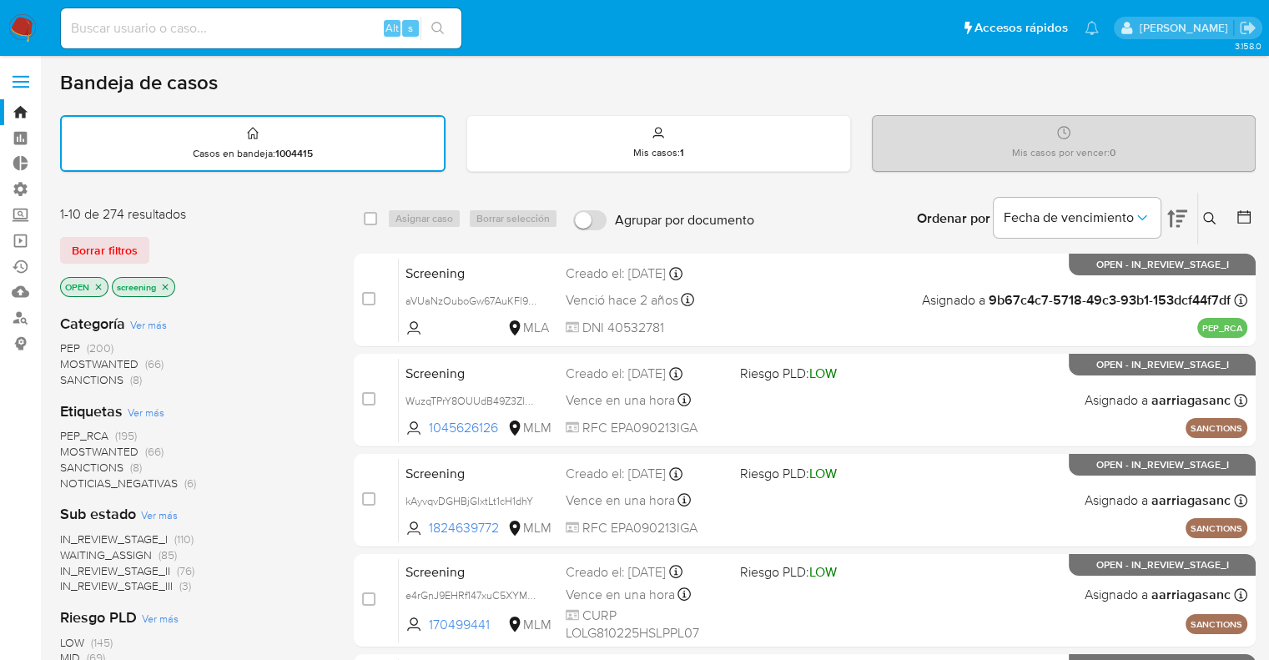
click at [158, 246] on div "Borrar filtros" at bounding box center [193, 250] width 267 height 27
click at [72, 463] on span "SANCTIONS" at bounding box center [91, 467] width 63 height 17
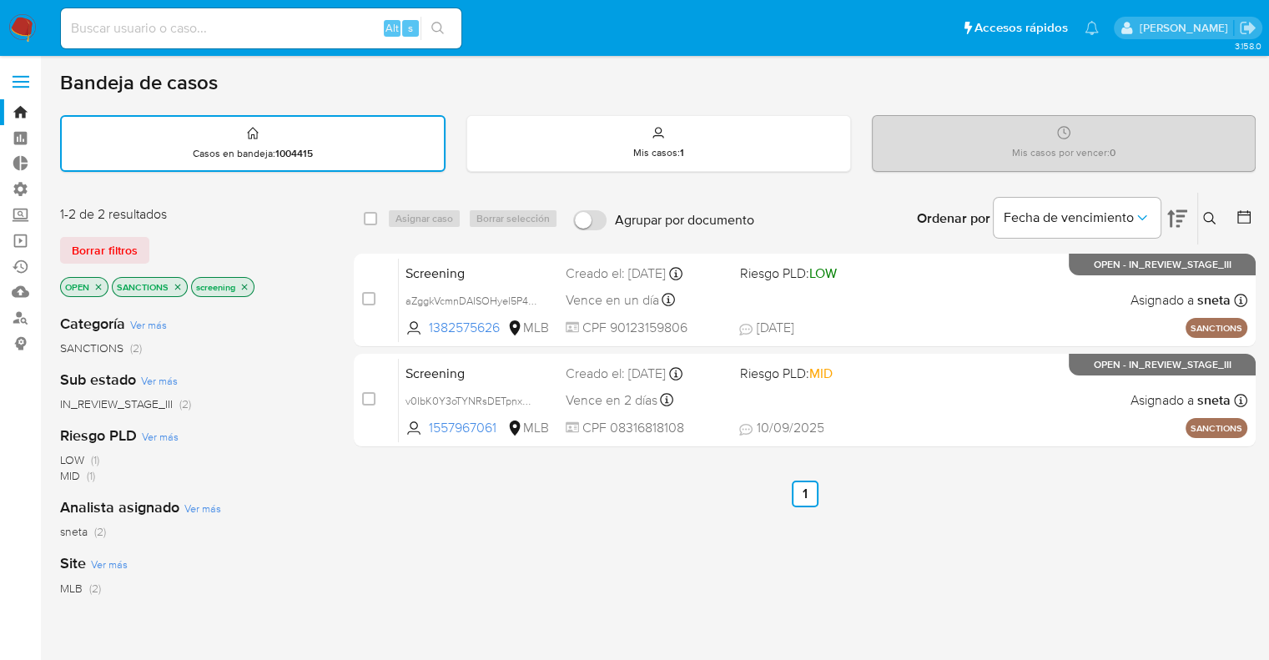
click at [180, 285] on icon "close-filter" at bounding box center [178, 287] width 10 height 10
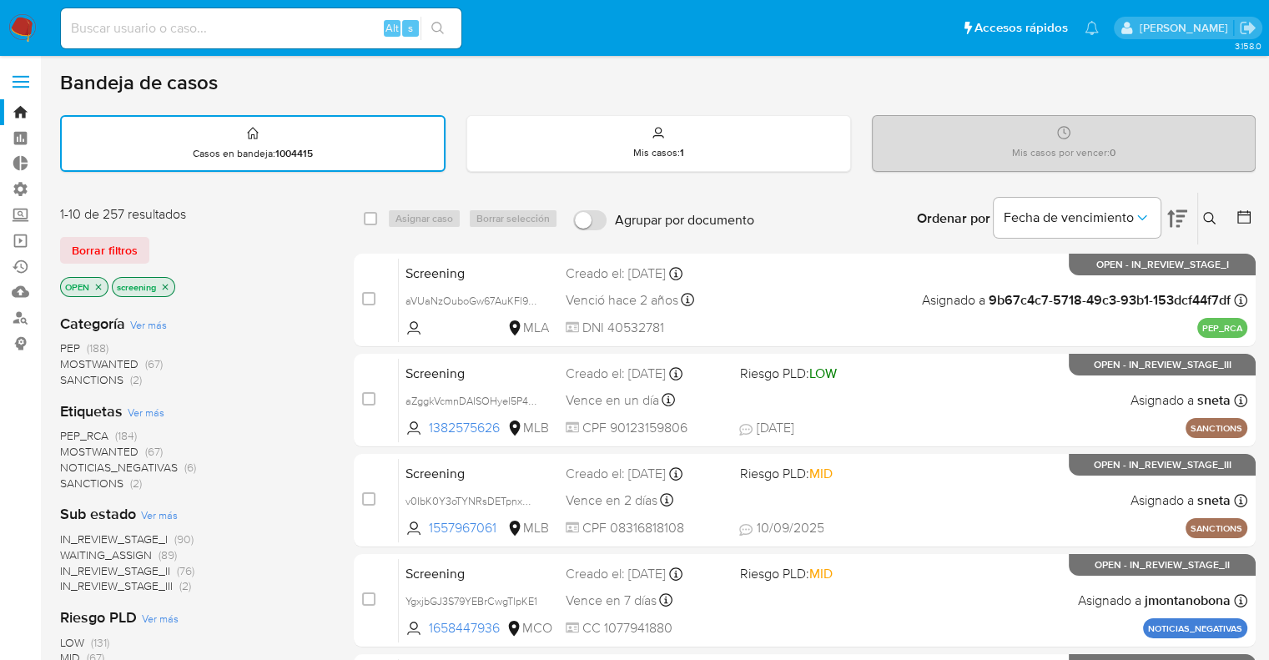
click at [67, 431] on span "PEP_RCA" at bounding box center [84, 435] width 48 height 17
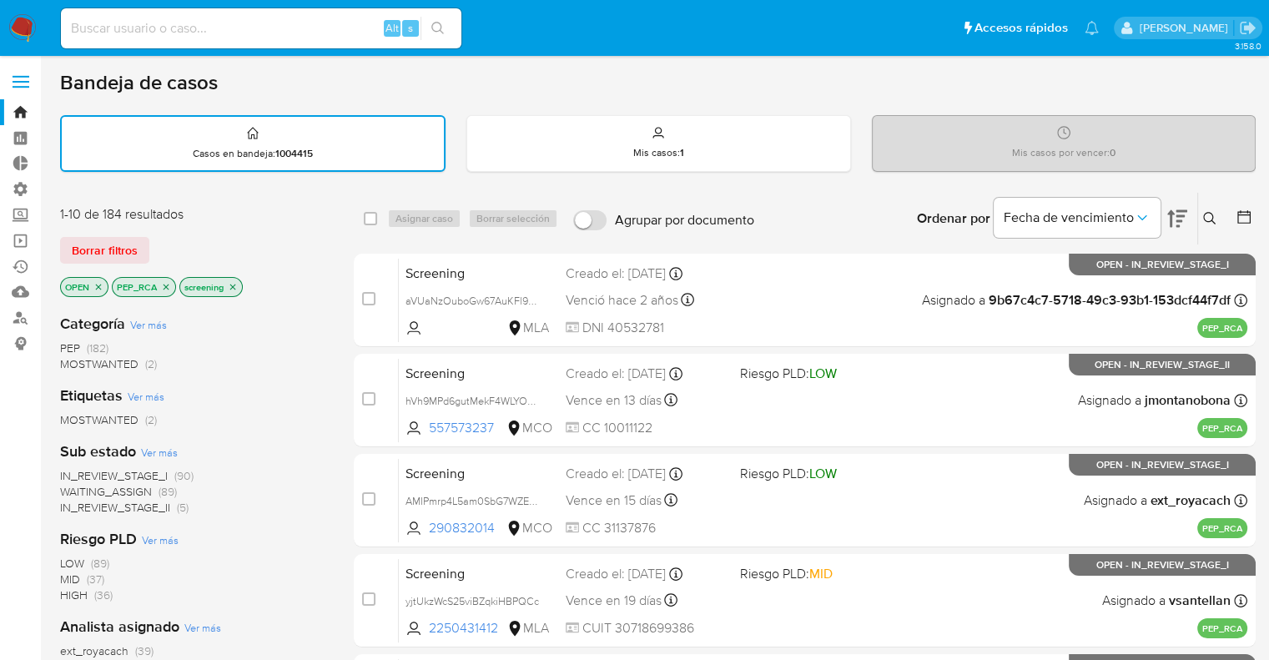
click at [194, 246] on div "Borrar filtros" at bounding box center [193, 250] width 267 height 27
click at [284, 243] on div "Borrar filtros" at bounding box center [193, 250] width 267 height 27
click at [170, 283] on p "PEP_RCA" at bounding box center [144, 287] width 63 height 18
click at [168, 286] on icon "close-filter" at bounding box center [166, 287] width 10 height 10
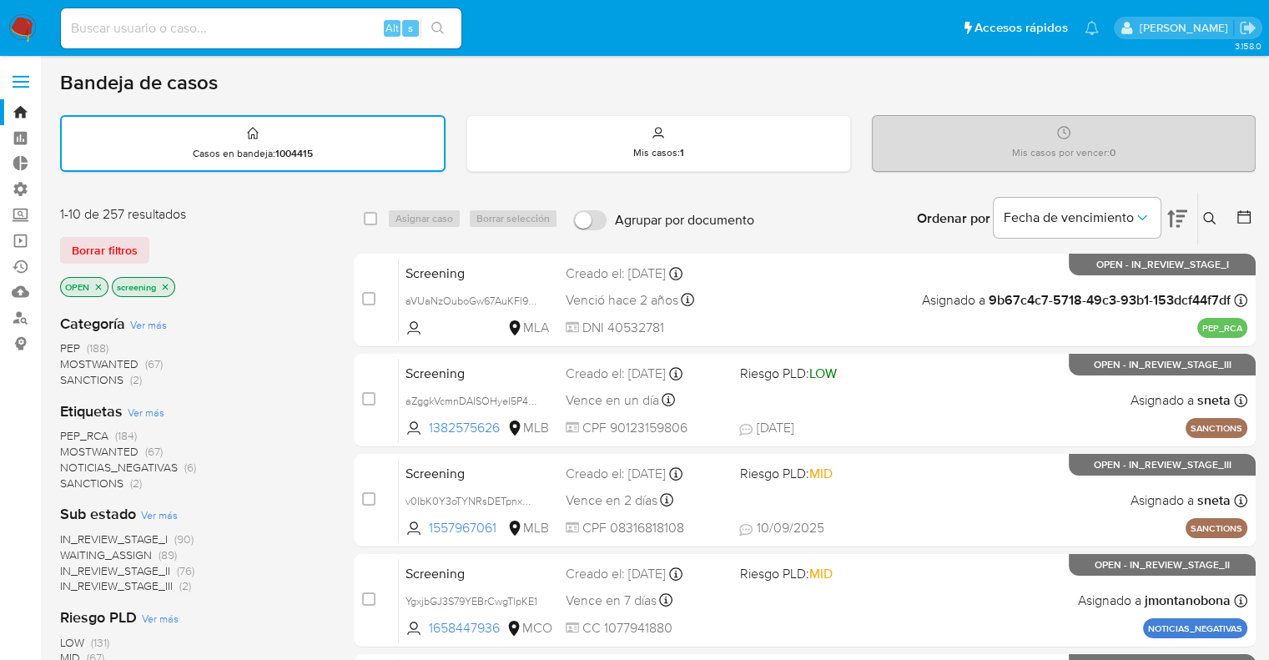
click at [73, 444] on span "MOSTWANTED" at bounding box center [99, 451] width 78 height 17
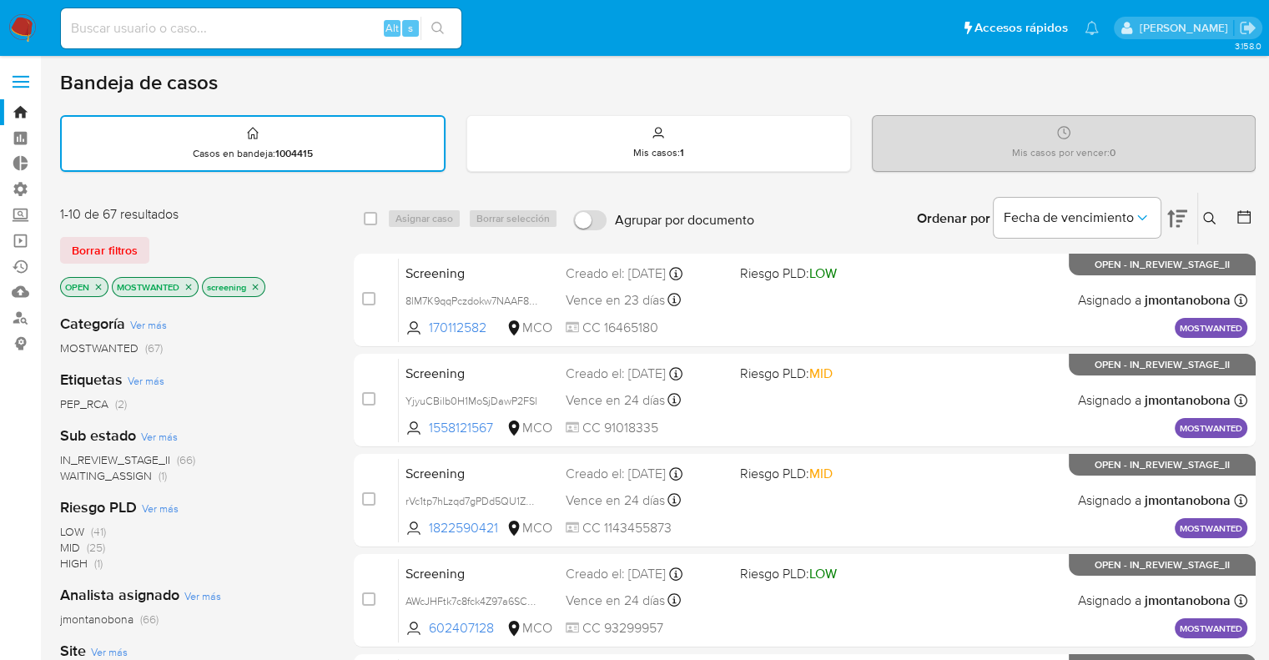
click at [217, 234] on div "1-10 de 67 resultados Borrar filtros OPEN MOSTWANTED screening" at bounding box center [193, 252] width 267 height 95
click at [75, 471] on span "WAITING_ASSIGN" at bounding box center [106, 475] width 92 height 17
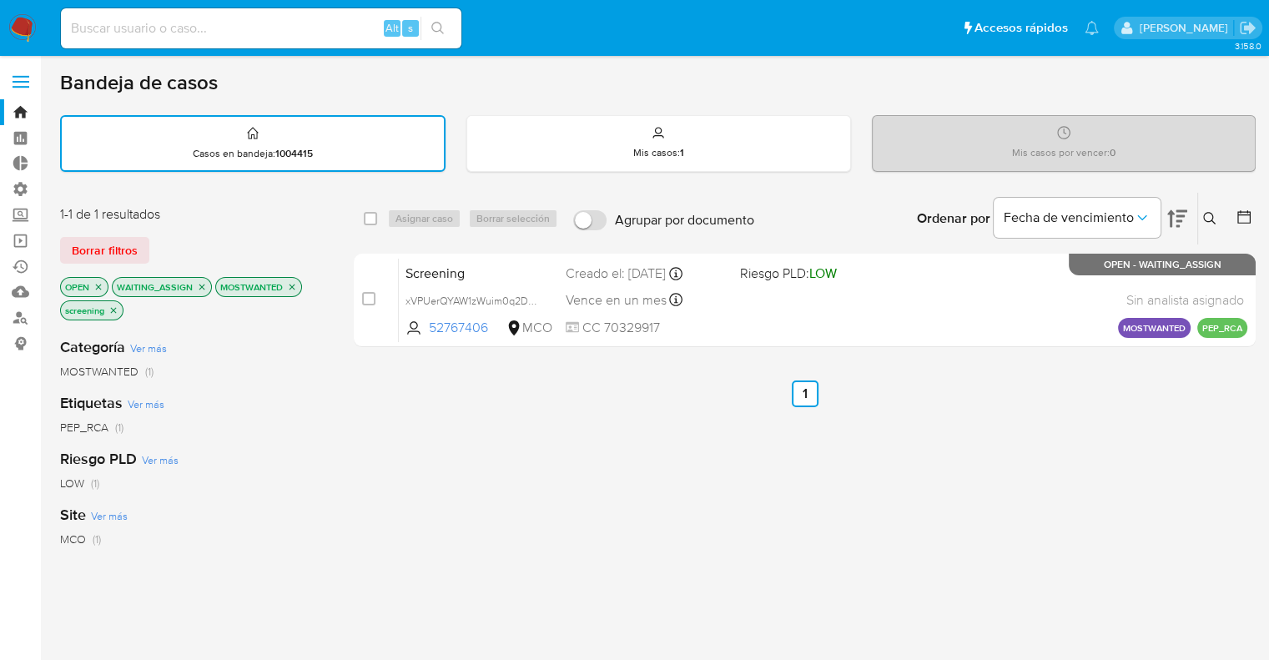
click at [202, 286] on icon "close-filter" at bounding box center [202, 287] width 6 height 6
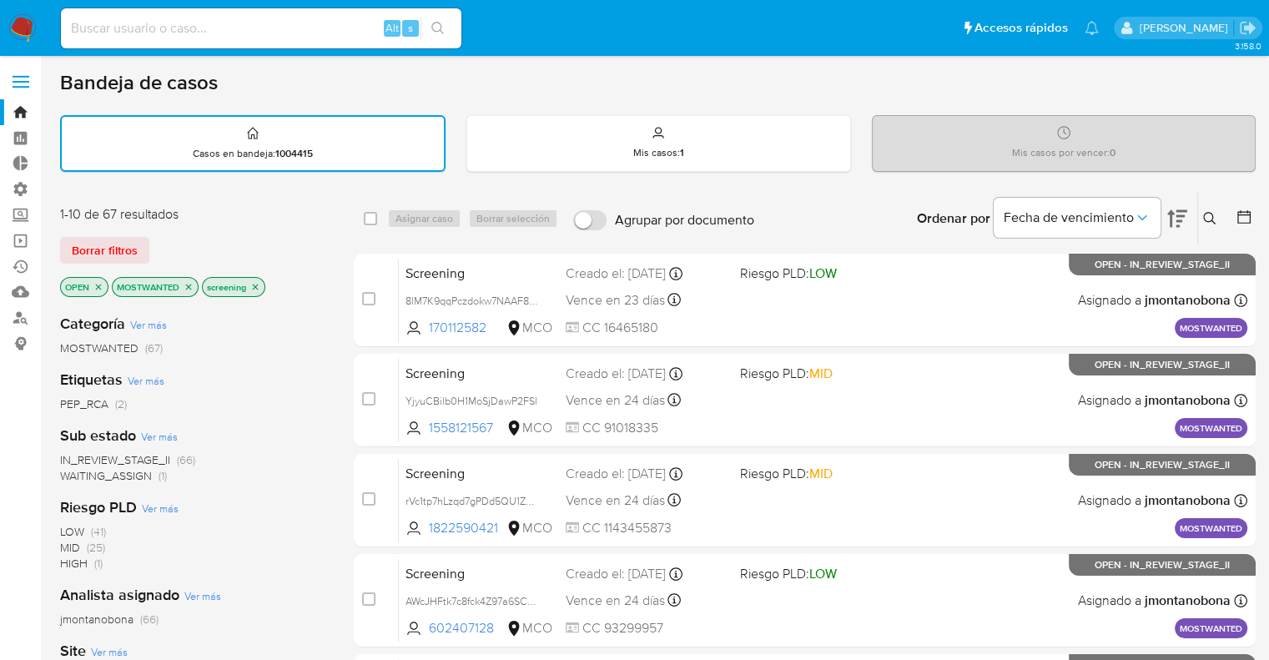
click at [190, 282] on icon "close-filter" at bounding box center [189, 287] width 10 height 10
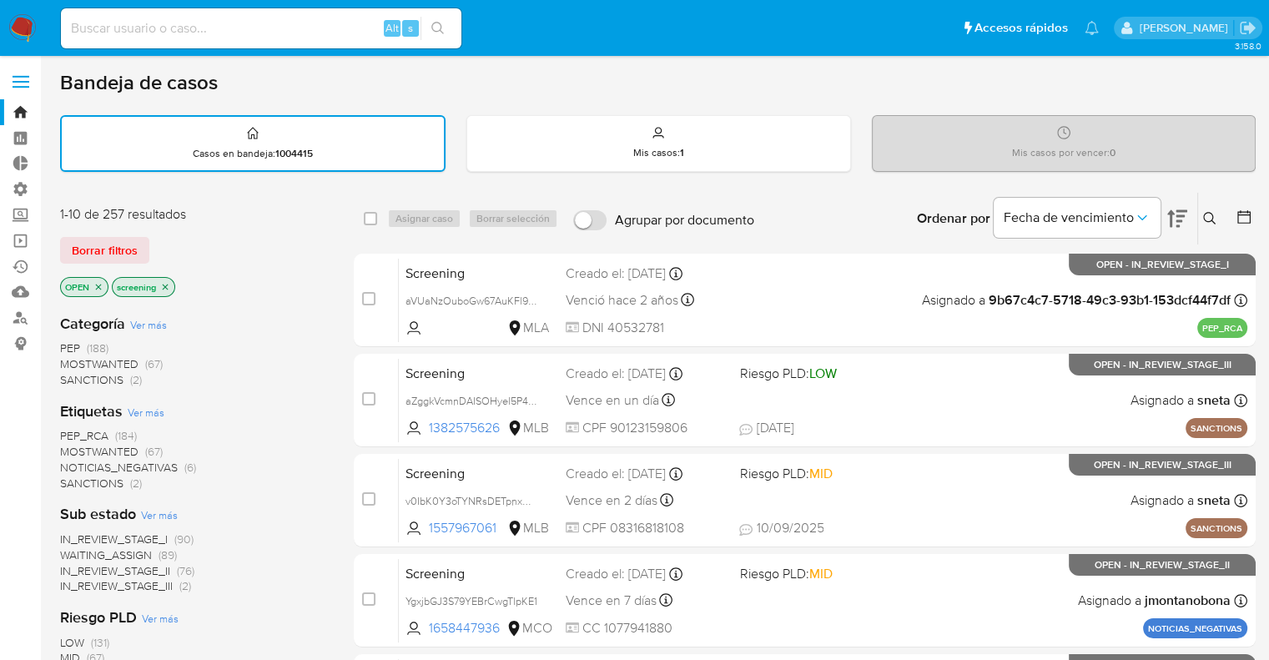
click at [166, 234] on div "1-10 de 257 resultados Borrar filtros OPEN screening" at bounding box center [193, 252] width 267 height 95
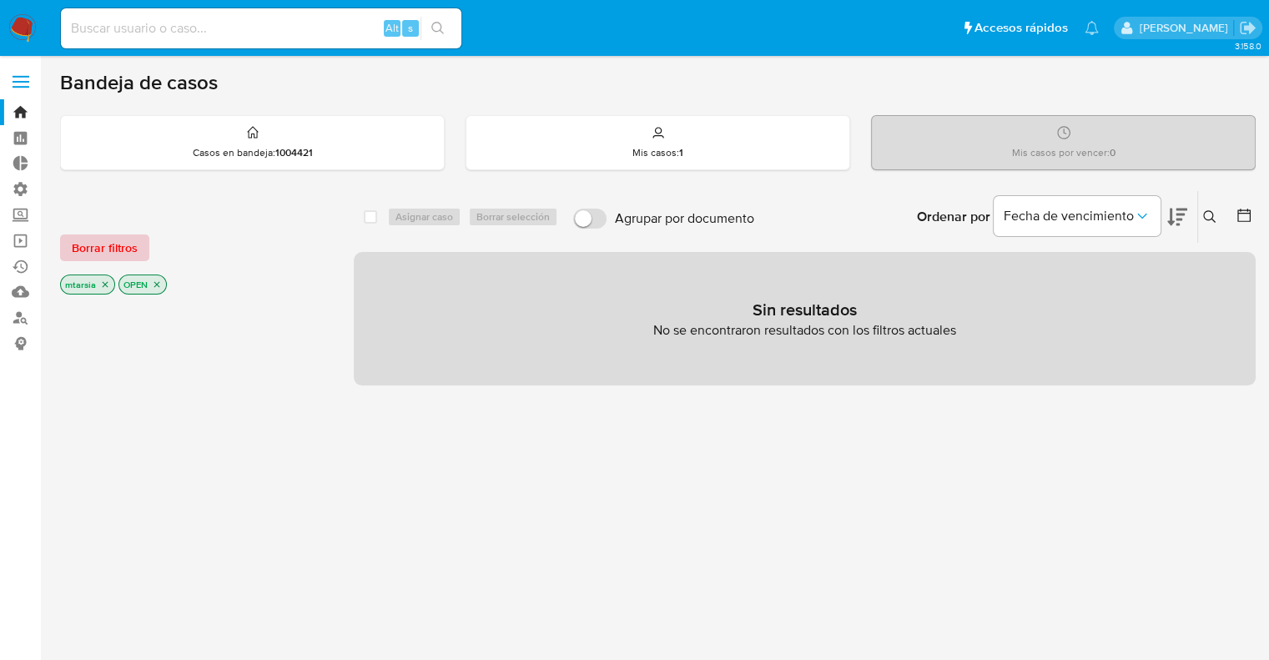
click at [132, 249] on span "Borrar filtros" at bounding box center [105, 247] width 66 height 23
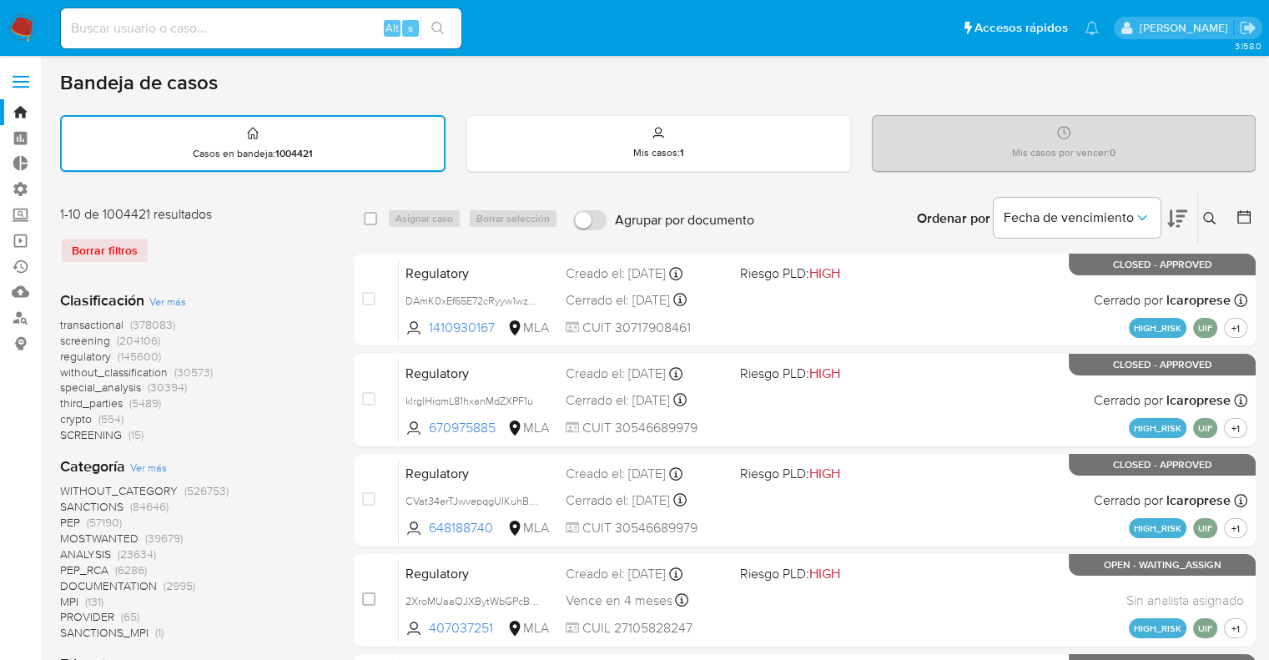
click at [1236, 213] on icon at bounding box center [1244, 217] width 17 height 17
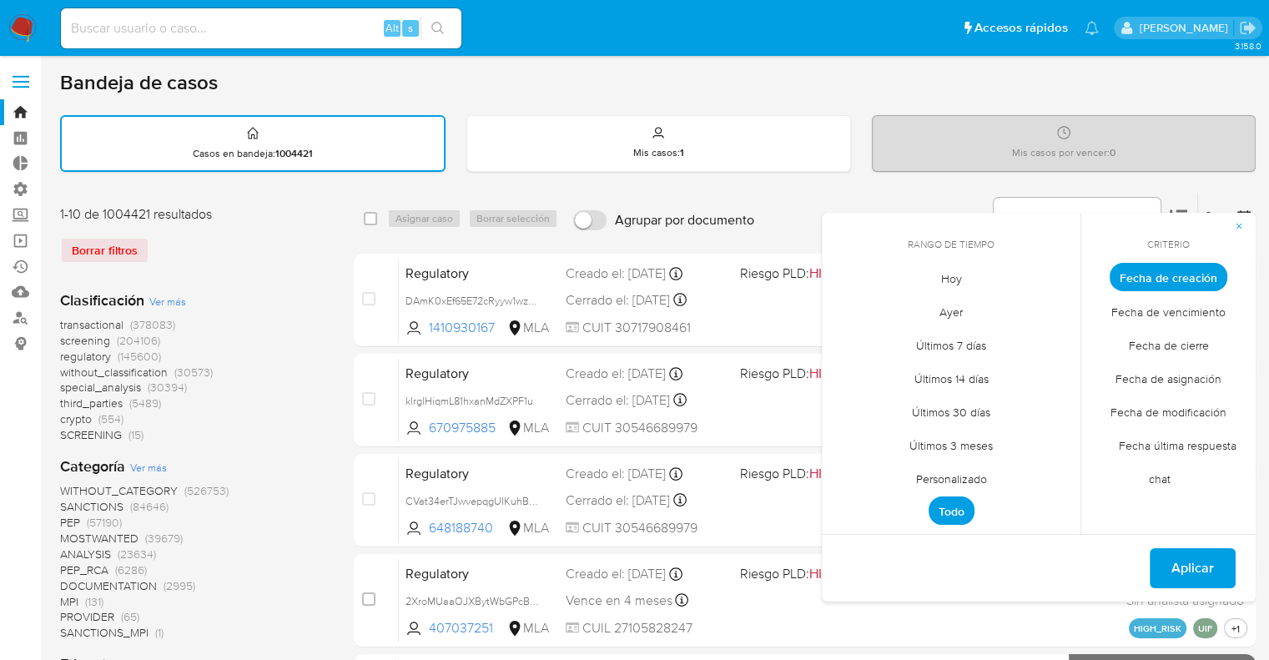
click at [954, 284] on span "Hoy" at bounding box center [952, 278] width 56 height 34
click at [954, 284] on span "Hoy" at bounding box center [951, 277] width 41 height 28
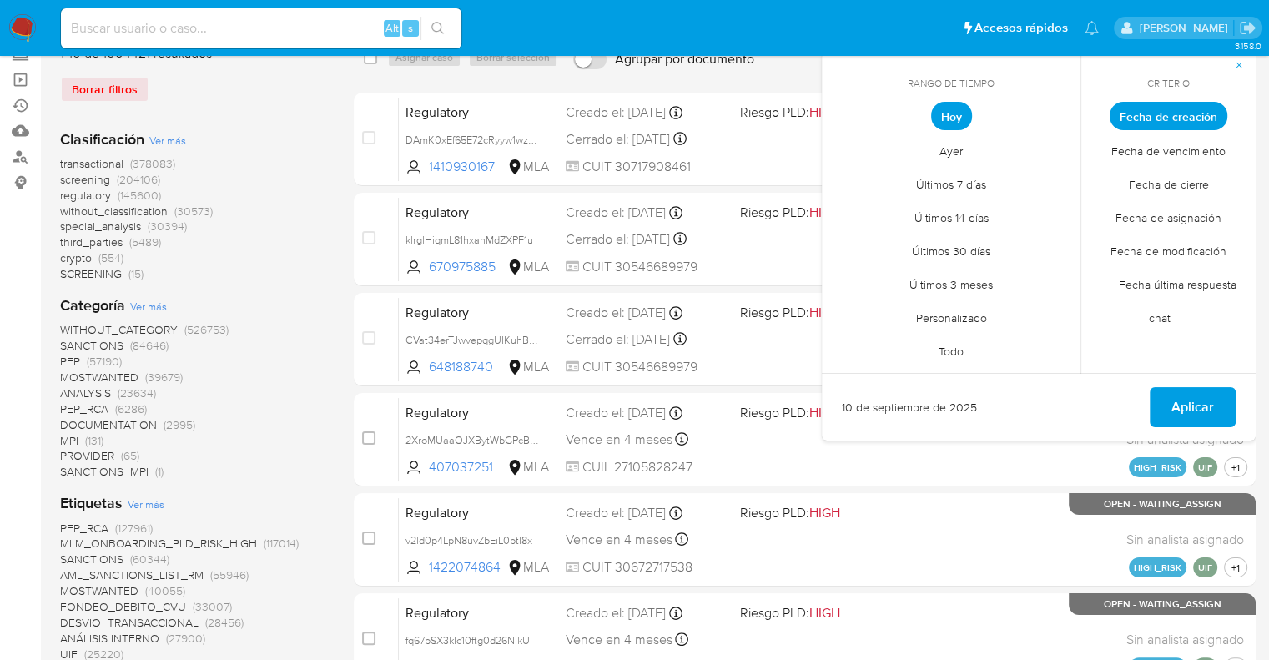
scroll to position [250, 0]
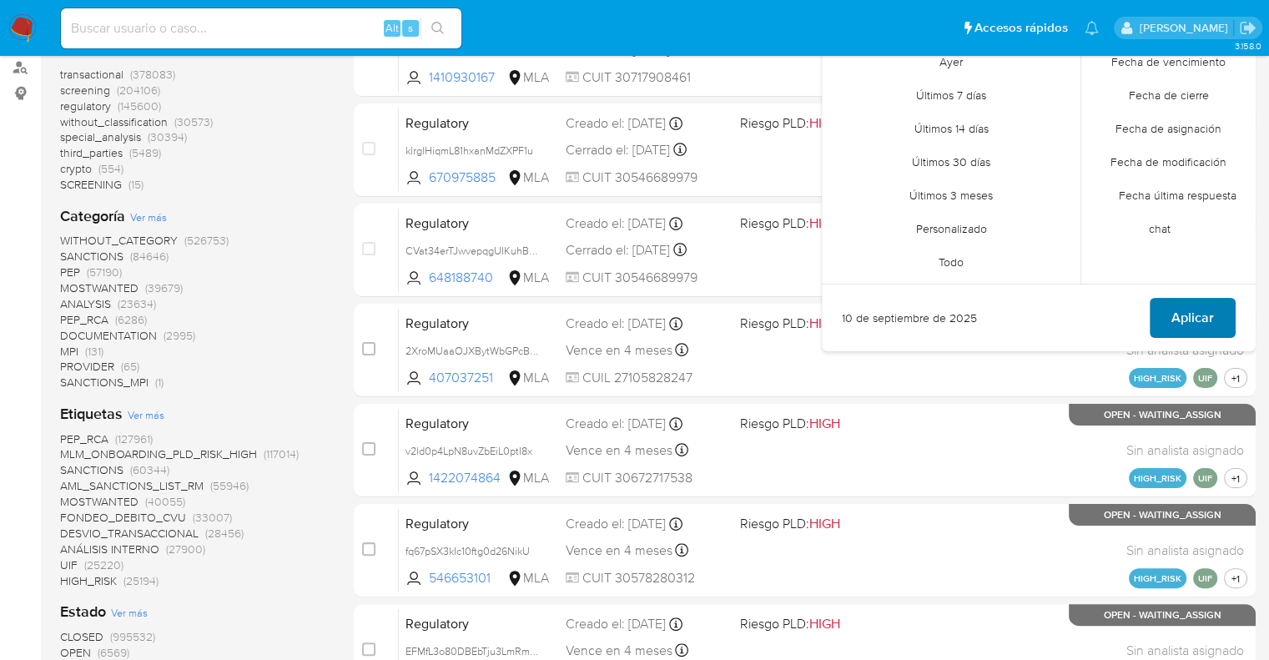
click at [1170, 316] on button "Aplicar" at bounding box center [1193, 318] width 86 height 40
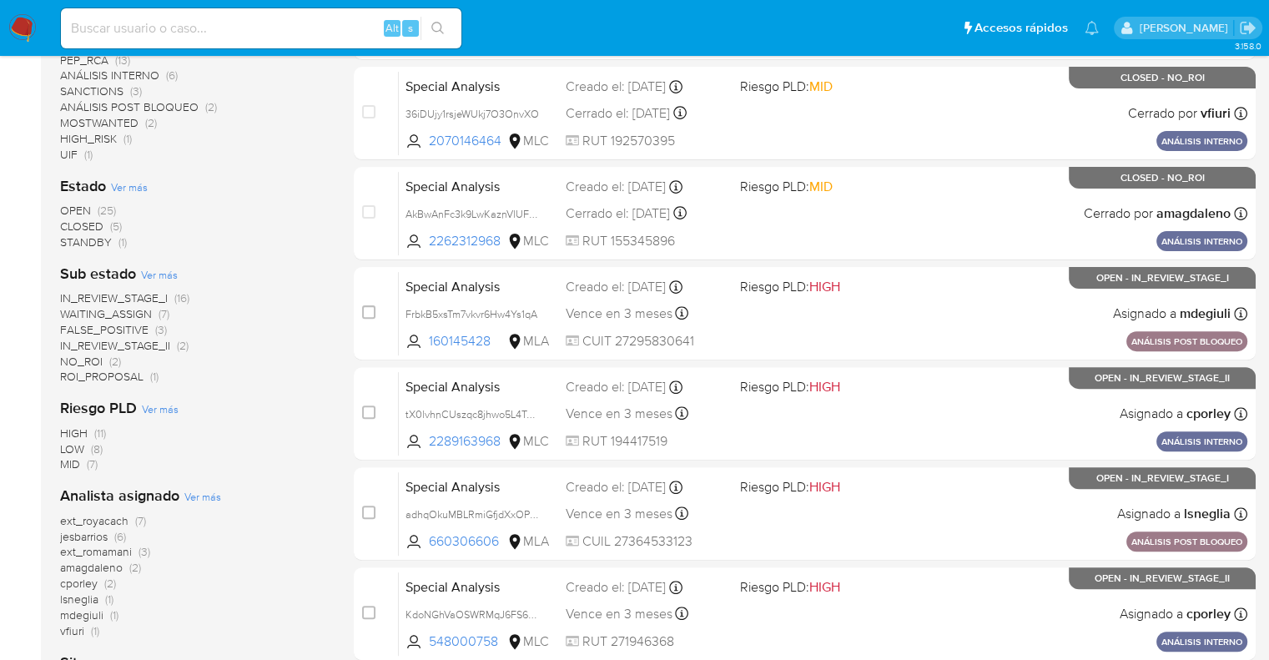
scroll to position [501, 0]
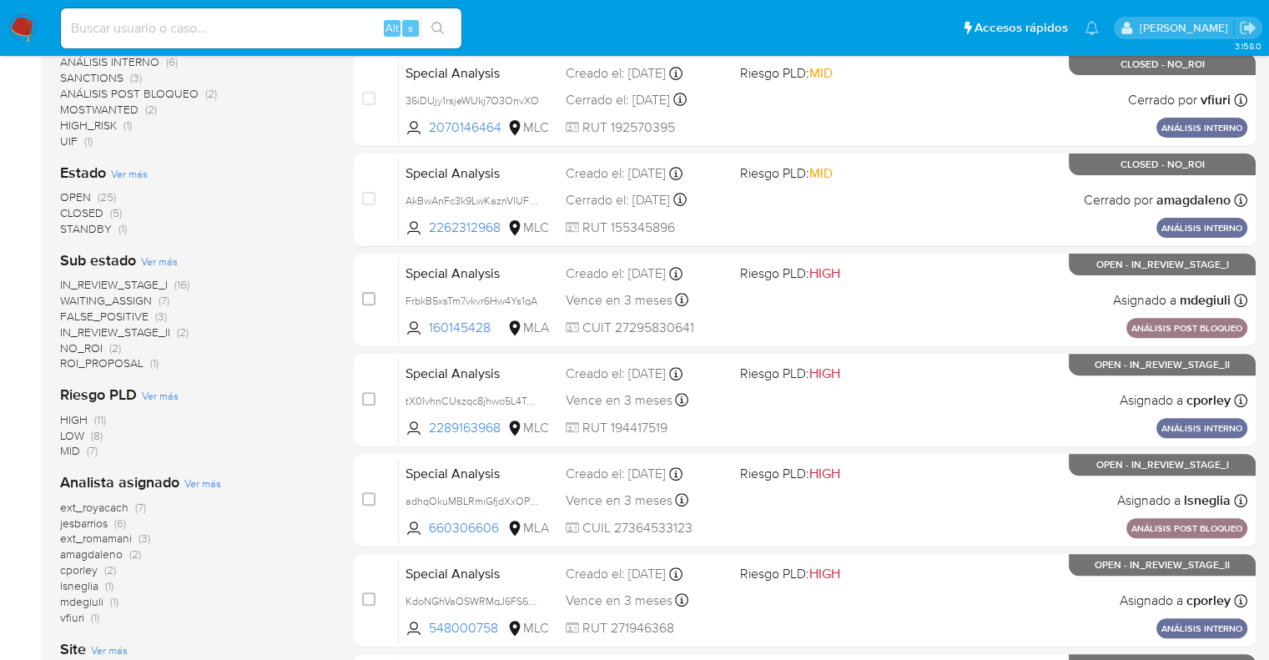
click at [68, 503] on span "ext_royacach" at bounding box center [94, 507] width 68 height 17
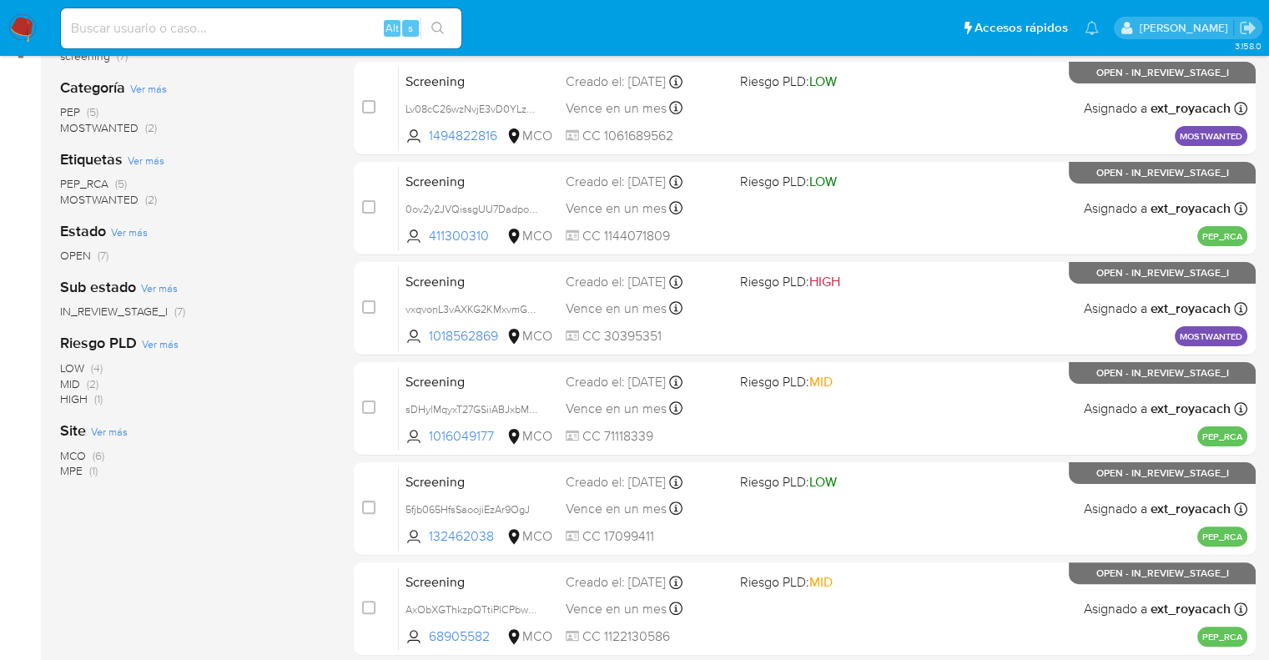
scroll to position [417, 0]
